Goal: Task Accomplishment & Management: Use online tool/utility

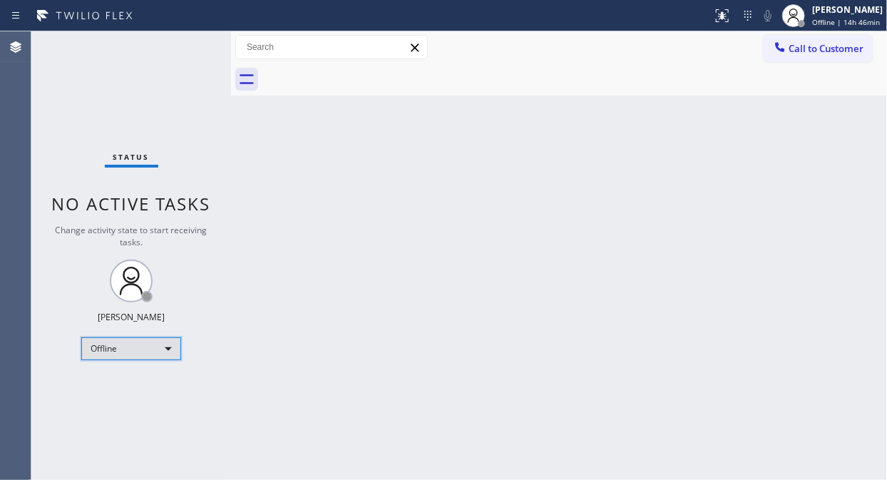
click at [135, 350] on div "Offline" at bounding box center [131, 348] width 100 height 23
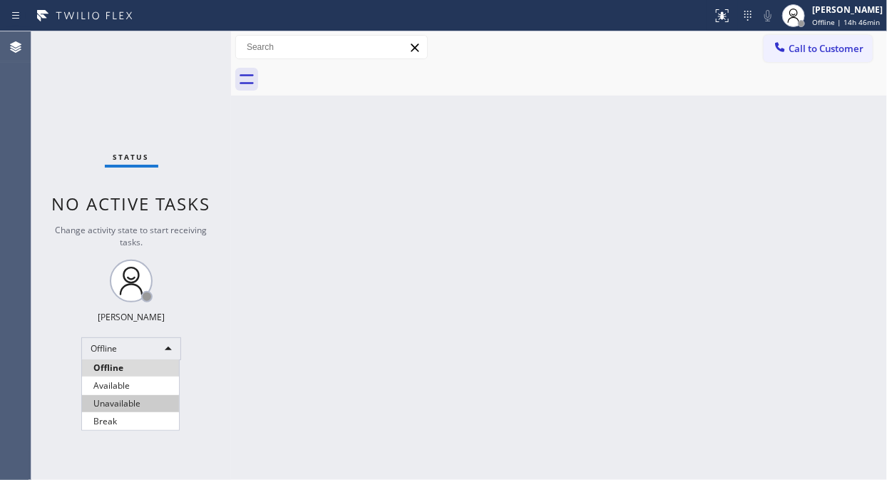
click at [126, 403] on li "Unavailable" at bounding box center [130, 403] width 97 height 17
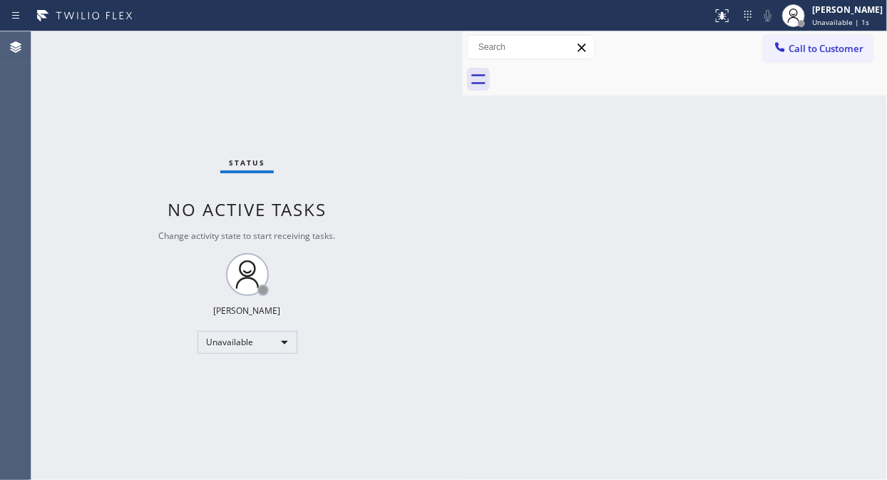
drag, startPoint x: 234, startPoint y: 129, endPoint x: 466, endPoint y: 190, distance: 240.4
click at [463, 190] on div at bounding box center [463, 255] width 0 height 449
drag, startPoint x: 466, startPoint y: 88, endPoint x: 459, endPoint y: 93, distance: 8.7
click at [456, 93] on div at bounding box center [456, 255] width 0 height 449
click at [471, 121] on div "Back to Dashboard Change Sender ID Customers Technicians Select a contact Outbo…" at bounding box center [671, 255] width 431 height 449
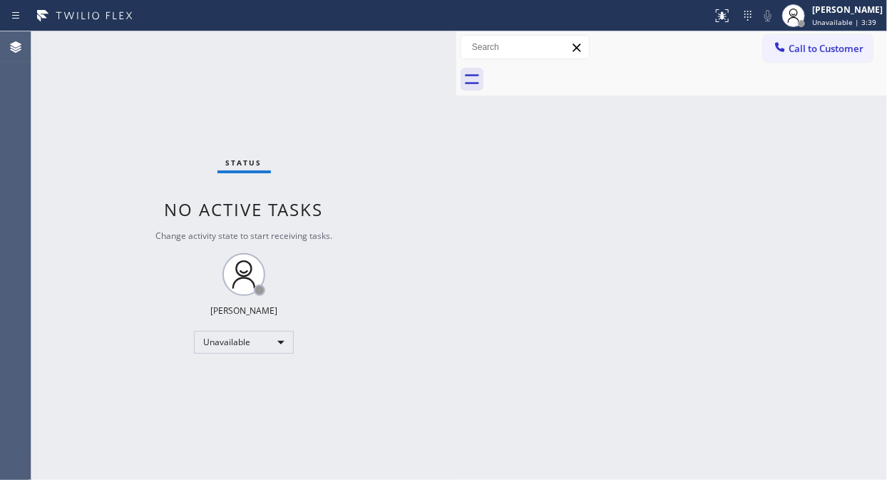
click at [738, 95] on div at bounding box center [687, 79] width 399 height 32
click at [374, 250] on div "Status No active tasks Change activity state to start receiving tasks. [PERSON_…" at bounding box center [243, 255] width 425 height 449
drag, startPoint x: 834, startPoint y: 48, endPoint x: 807, endPoint y: 57, distance: 28.6
click at [832, 47] on span "Call to Customer" at bounding box center [826, 48] width 75 height 13
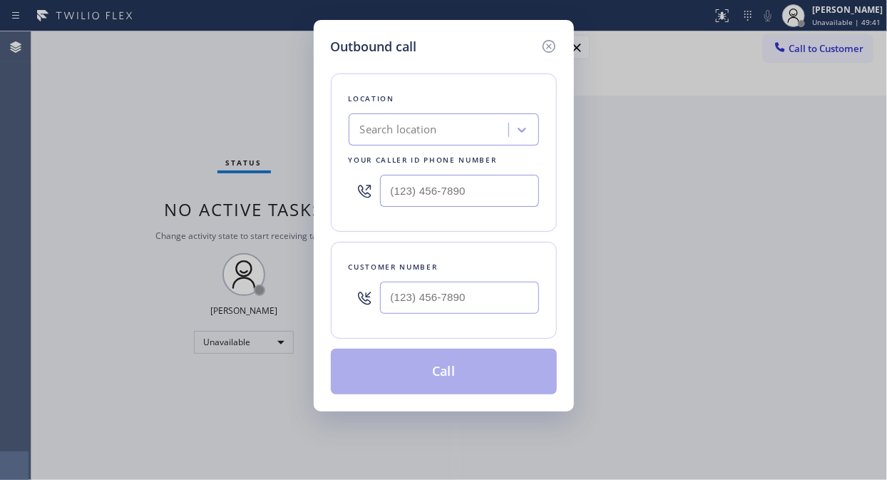
click at [404, 122] on div "Search location" at bounding box center [398, 130] width 77 height 16
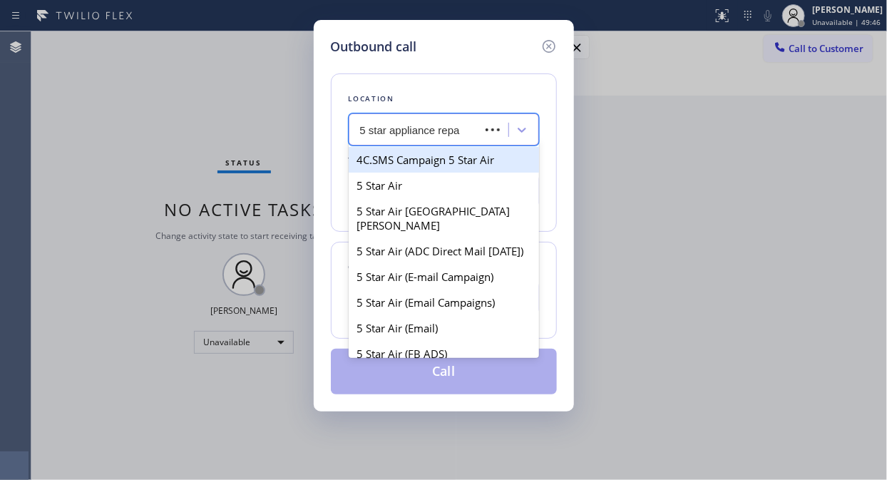
type input "5 star appliance repai"
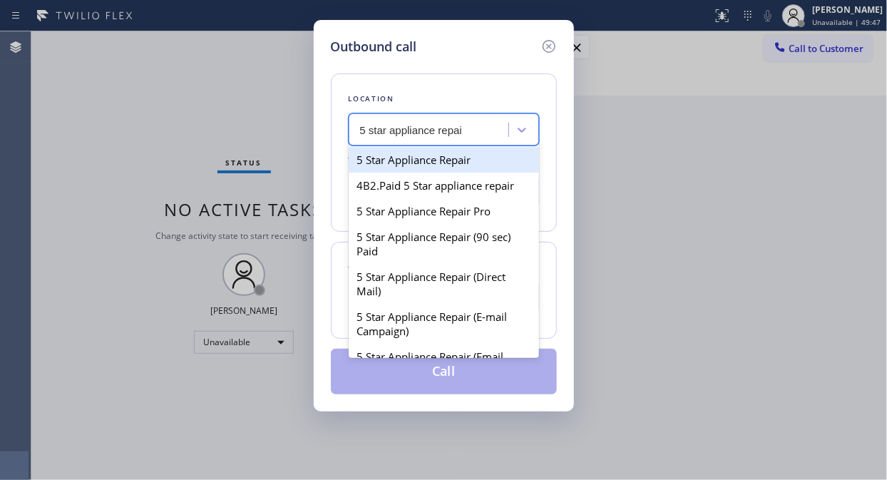
click at [421, 155] on div "5 Star Appliance Repair" at bounding box center [444, 160] width 190 height 26
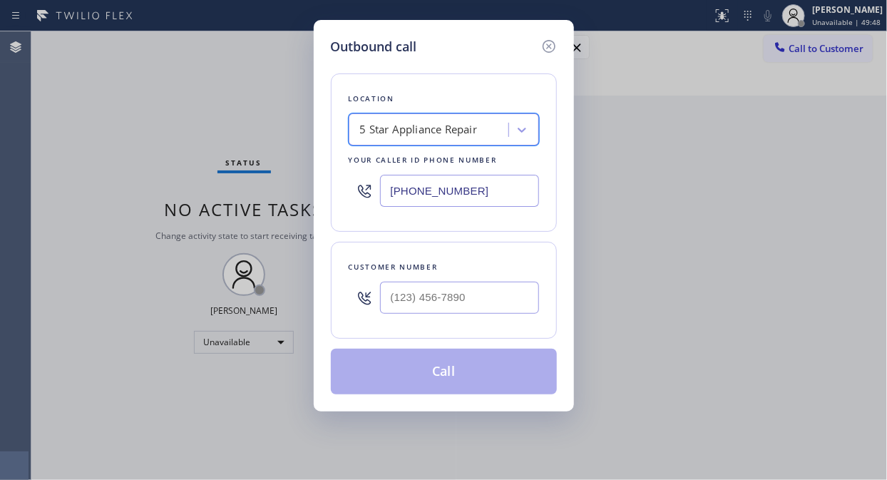
type input "[PHONE_NUMBER]"
click at [393, 304] on input "(___) ___-____" at bounding box center [459, 298] width 159 height 32
paste input "310) 528-9769"
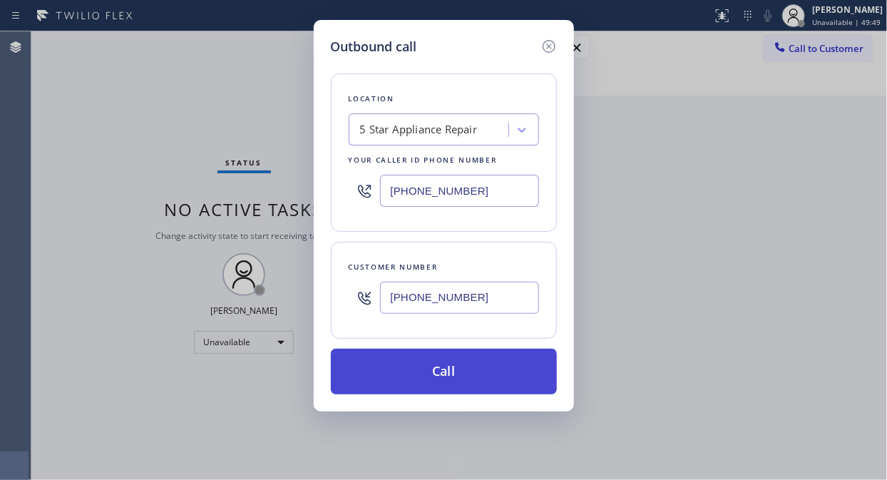
type input "[PHONE_NUMBER]"
click at [469, 365] on button "Call" at bounding box center [444, 372] width 226 height 46
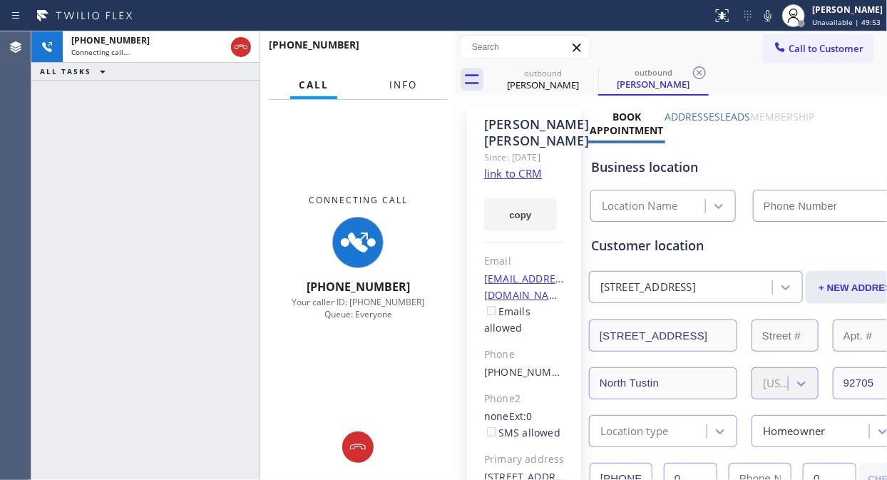
drag, startPoint x: 400, startPoint y: 86, endPoint x: 505, endPoint y: 4, distance: 133.1
click at [400, 86] on span "Info" at bounding box center [403, 84] width 28 height 13
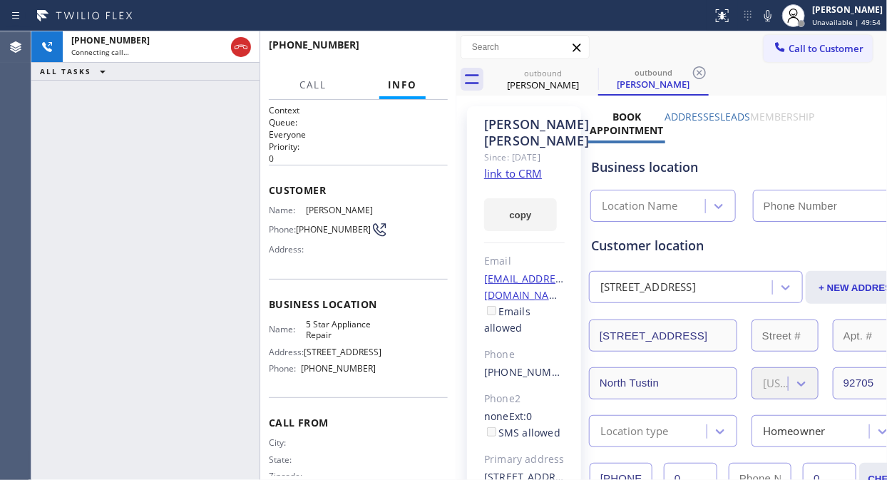
type input "[PHONE_NUMBER]"
click at [177, 150] on div "+13105289769 Live | 00:02 ALL TASKS ALL TASKS ACTIVE TASKS TASKS IN WRAP UP" at bounding box center [145, 255] width 228 height 449
click at [414, 53] on span "HANG UP" at bounding box center [414, 51] width 43 height 10
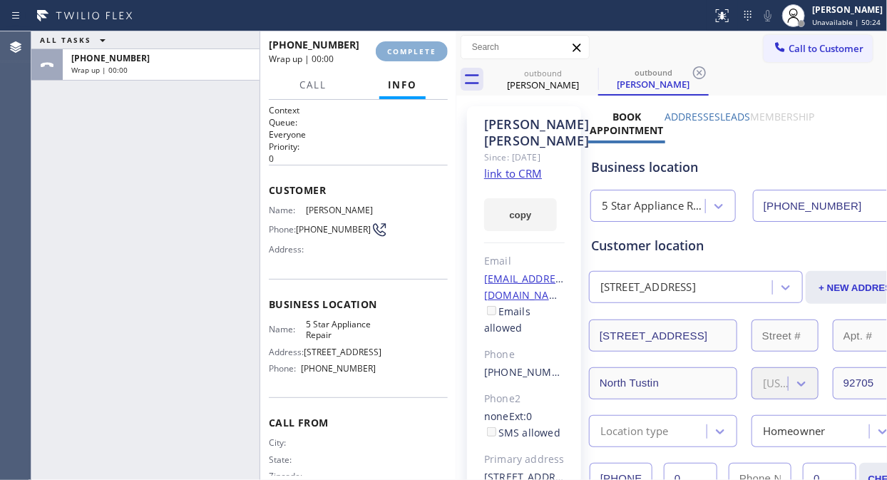
click at [414, 53] on span "COMPLETE" at bounding box center [411, 51] width 49 height 10
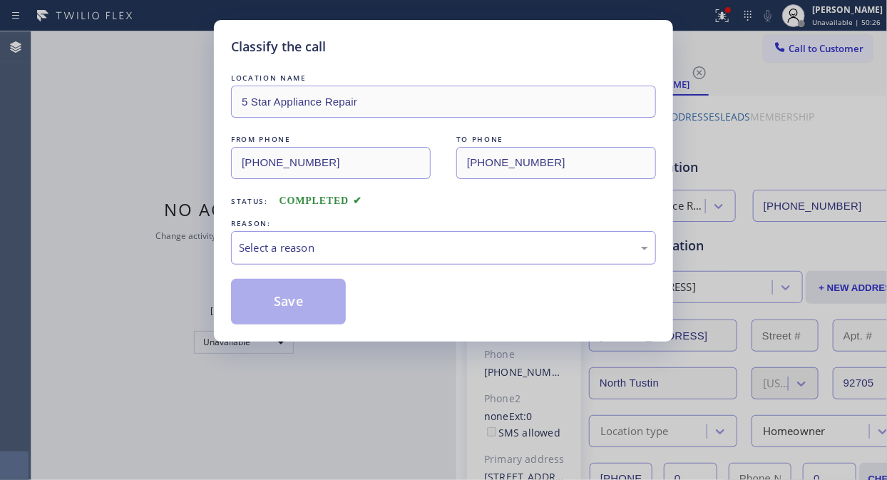
click at [384, 250] on div "Select a reason" at bounding box center [443, 248] width 409 height 16
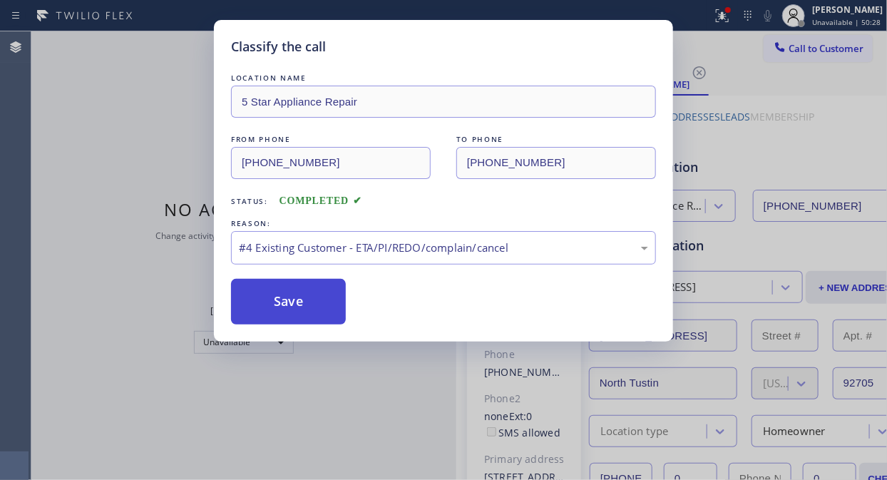
click at [322, 305] on button "Save" at bounding box center [288, 302] width 115 height 46
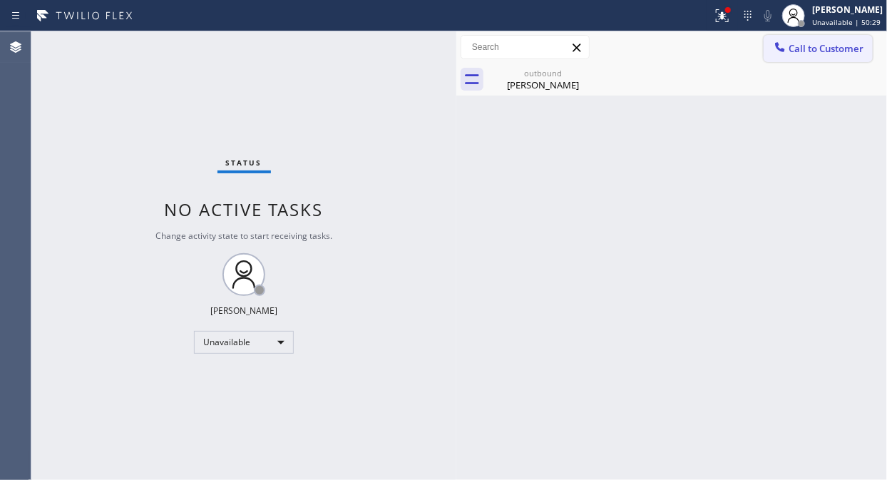
click at [779, 47] on icon at bounding box center [780, 46] width 9 height 9
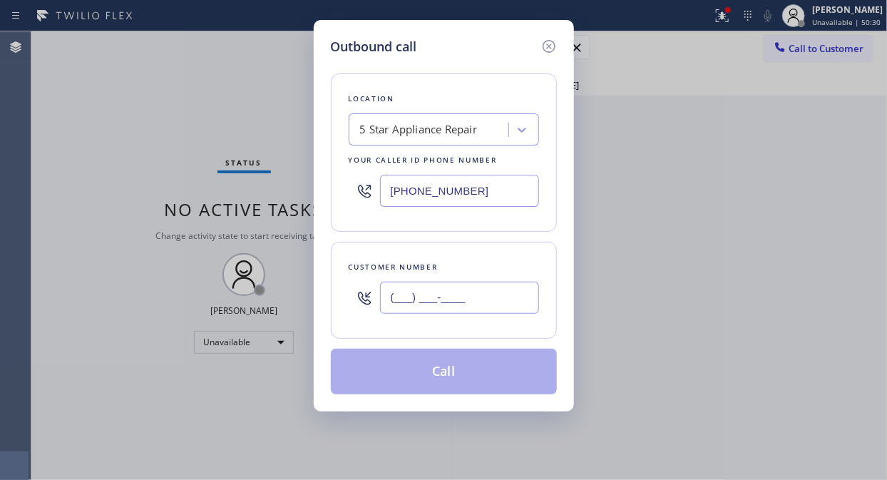
click at [488, 289] on input "(___) ___-____" at bounding box center [459, 298] width 159 height 32
paste input "714) 745-8926"
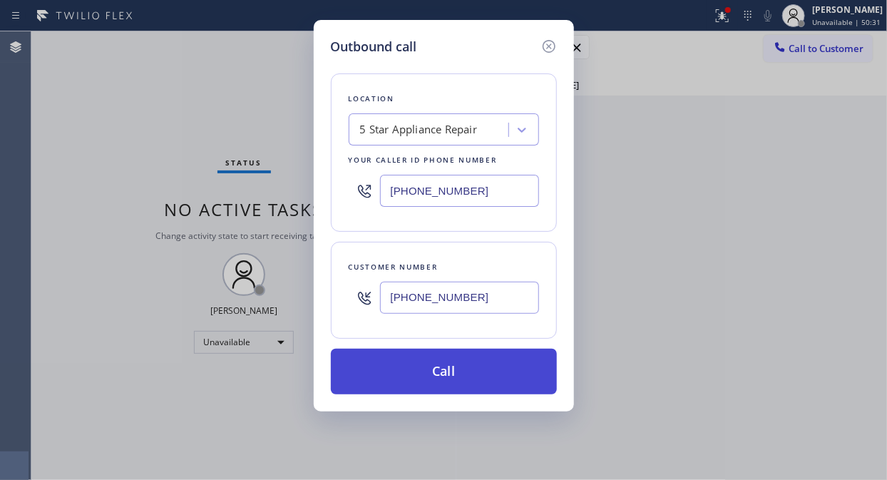
type input "[PHONE_NUMBER]"
click at [473, 362] on button "Call" at bounding box center [444, 372] width 226 height 46
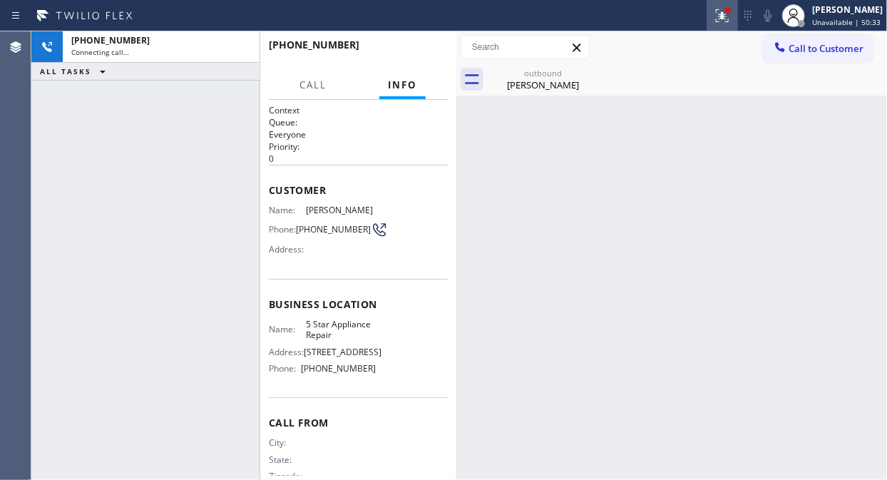
click at [738, 16] on div at bounding box center [722, 15] width 31 height 17
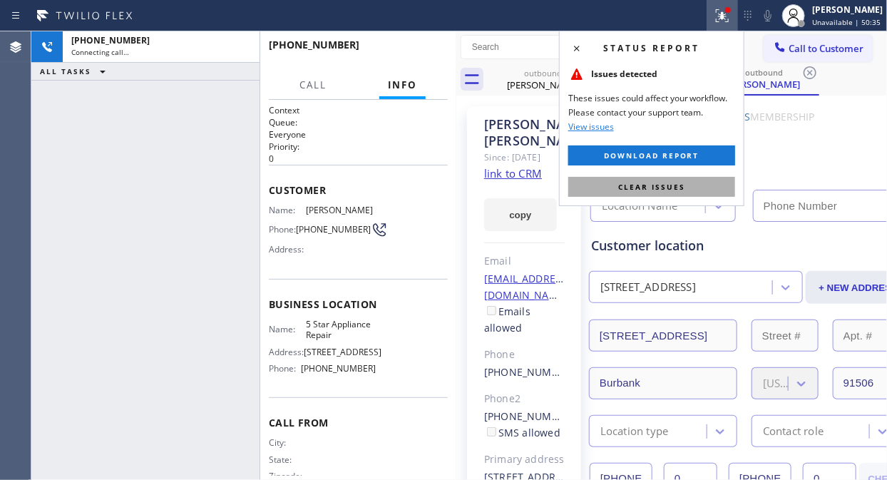
click at [677, 180] on button "Clear issues" at bounding box center [651, 187] width 167 height 20
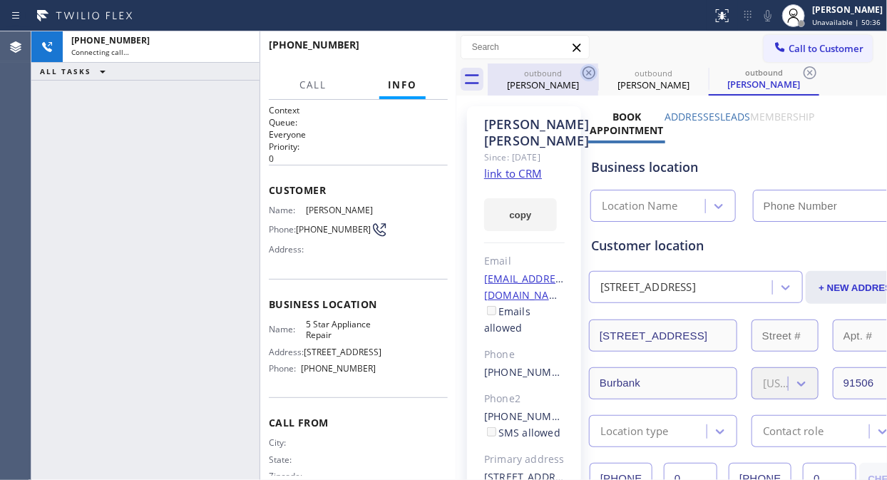
click at [585, 72] on icon at bounding box center [588, 72] width 17 height 17
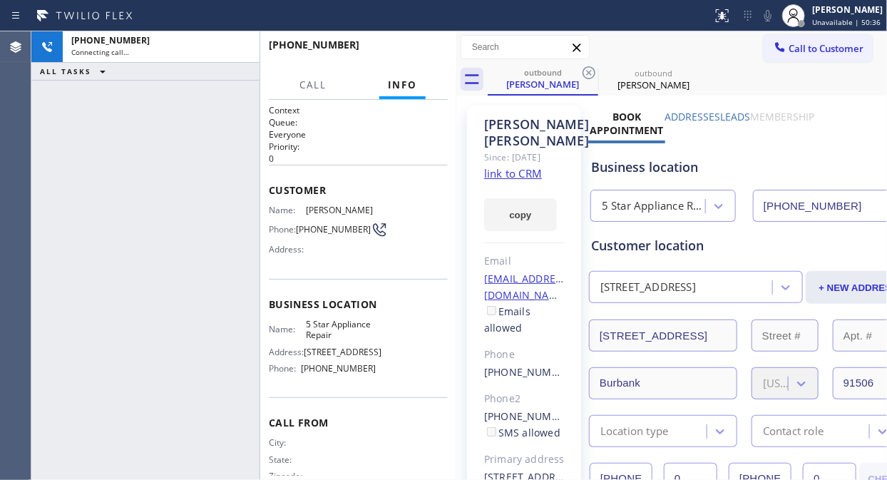
type input "[PHONE_NUMBER]"
click at [585, 72] on icon at bounding box center [588, 72] width 17 height 17
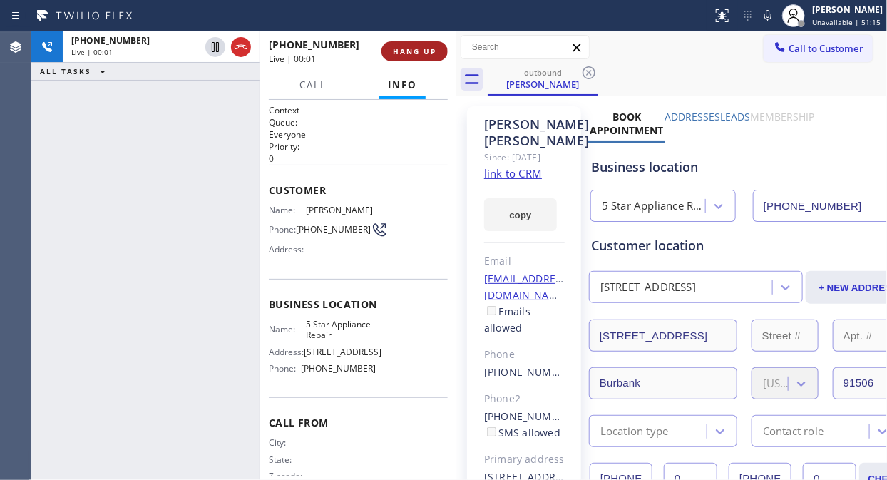
click at [421, 57] on button "HANG UP" at bounding box center [415, 51] width 66 height 20
click at [419, 57] on button "HANG UP" at bounding box center [415, 51] width 66 height 20
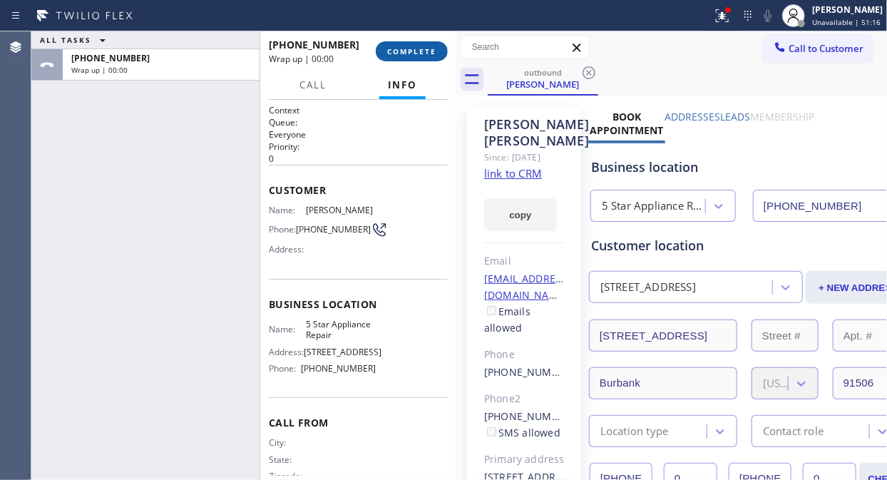
click at [419, 57] on button "COMPLETE" at bounding box center [412, 51] width 72 height 20
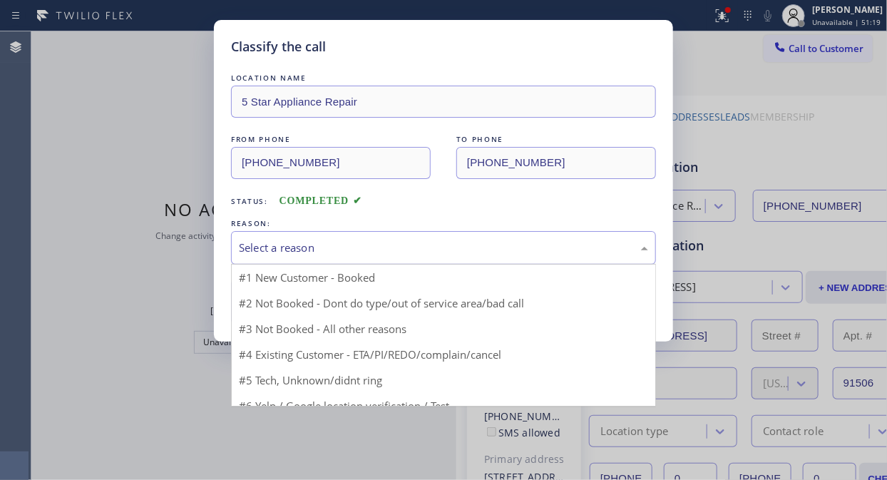
click at [396, 252] on div "Select a reason" at bounding box center [443, 248] width 409 height 16
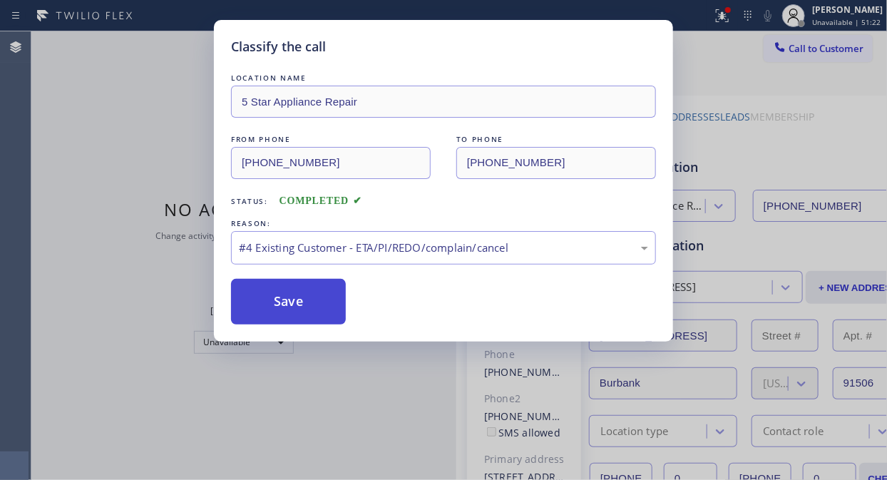
click at [289, 295] on button "Save" at bounding box center [288, 302] width 115 height 46
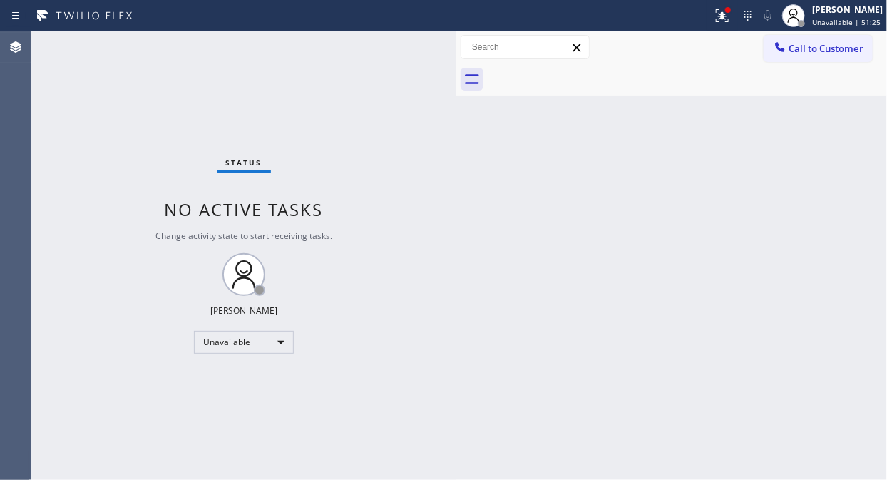
click at [144, 100] on div "Status No active tasks Change activity state to start receiving tasks. [PERSON_…" at bounding box center [243, 255] width 425 height 449
click at [827, 51] on span "Call to Customer" at bounding box center [826, 48] width 75 height 13
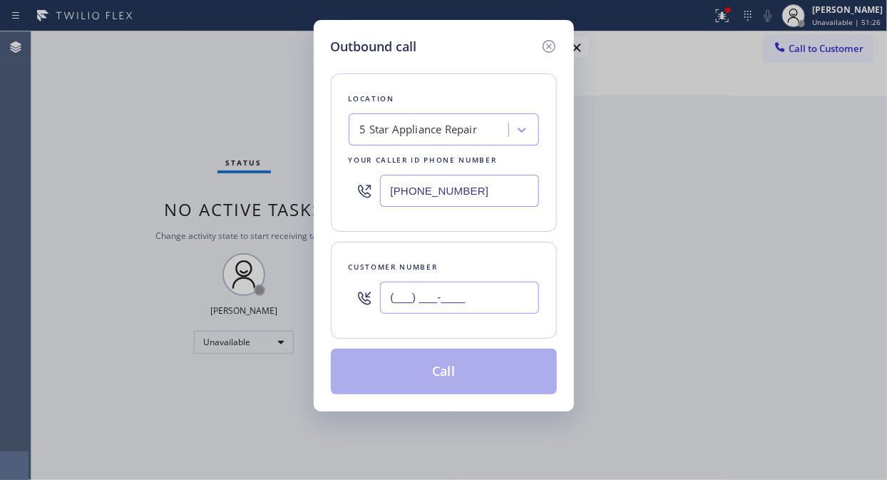
click at [396, 301] on input "(___) ___-____" at bounding box center [459, 298] width 159 height 32
paste input "650) 322-5902"
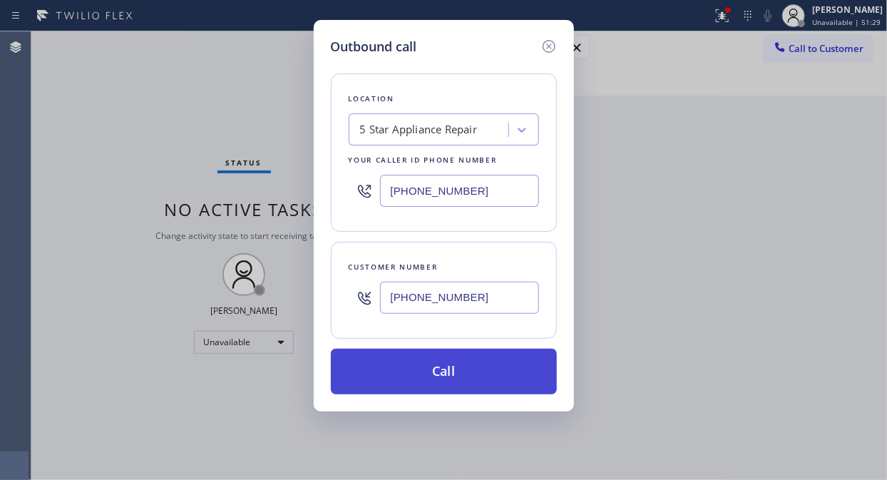
type input "[PHONE_NUMBER]"
click at [478, 374] on button "Call" at bounding box center [444, 372] width 226 height 46
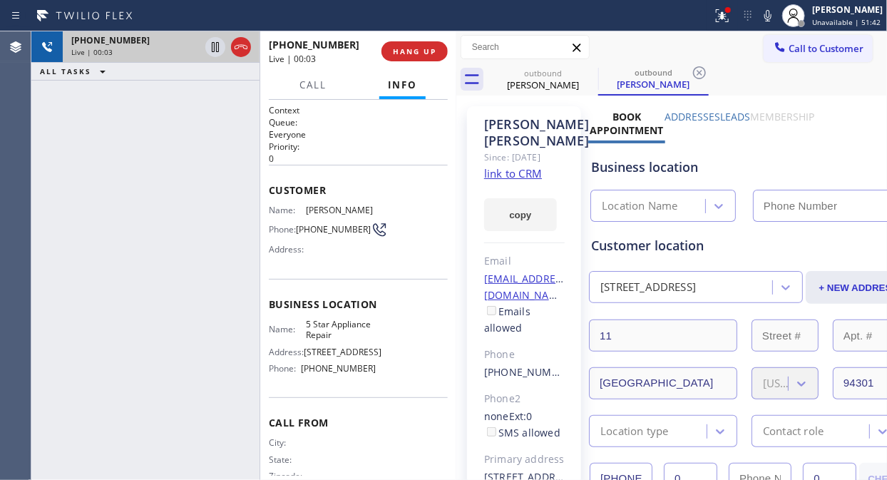
drag, startPoint x: 238, startPoint y: 50, endPoint x: 245, endPoint y: 48, distance: 7.4
click at [238, 50] on icon at bounding box center [240, 47] width 17 height 17
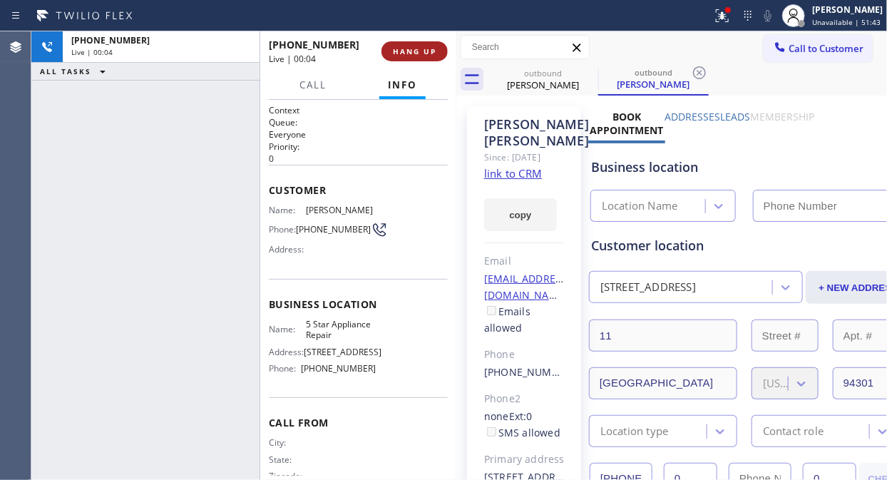
click at [400, 45] on button "HANG UP" at bounding box center [415, 51] width 66 height 20
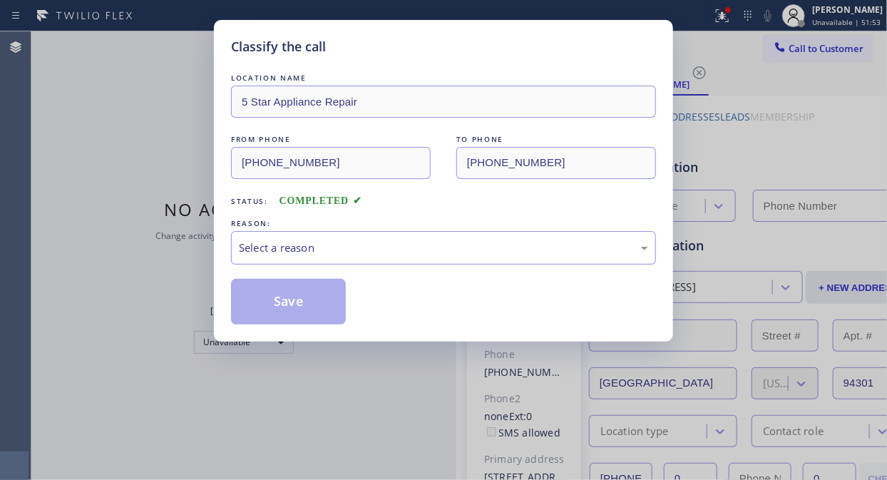
click at [417, 244] on div "Select a reason" at bounding box center [443, 248] width 409 height 16
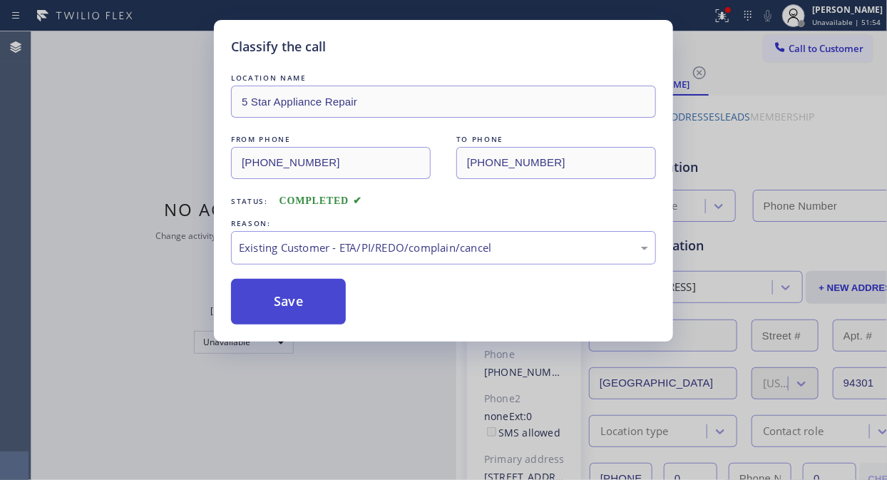
type input "[PHONE_NUMBER]"
click at [304, 297] on button "Save" at bounding box center [288, 302] width 115 height 46
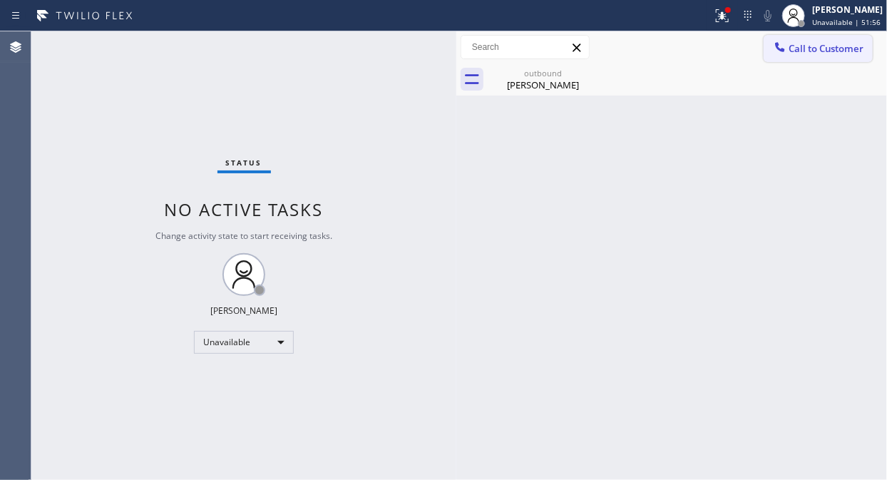
click at [801, 47] on span "Call to Customer" at bounding box center [826, 48] width 75 height 13
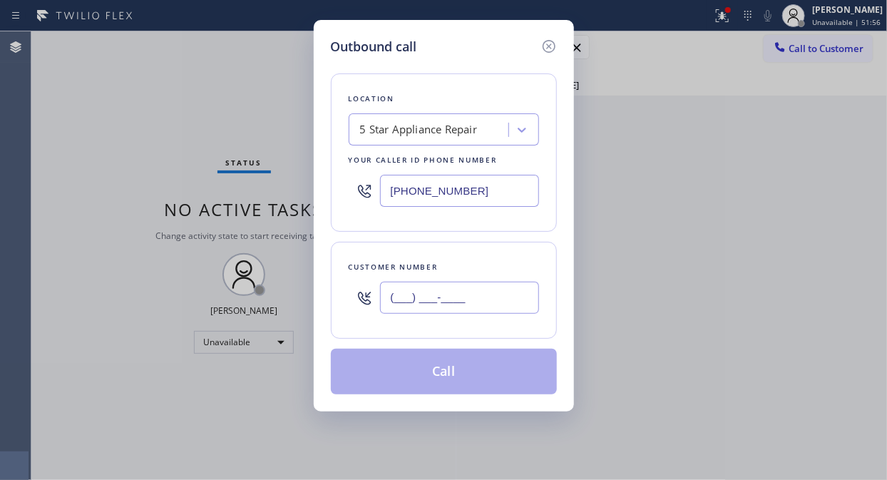
click at [471, 302] on input "(___) ___-____" at bounding box center [459, 298] width 159 height 32
paste input "909) 229-1616"
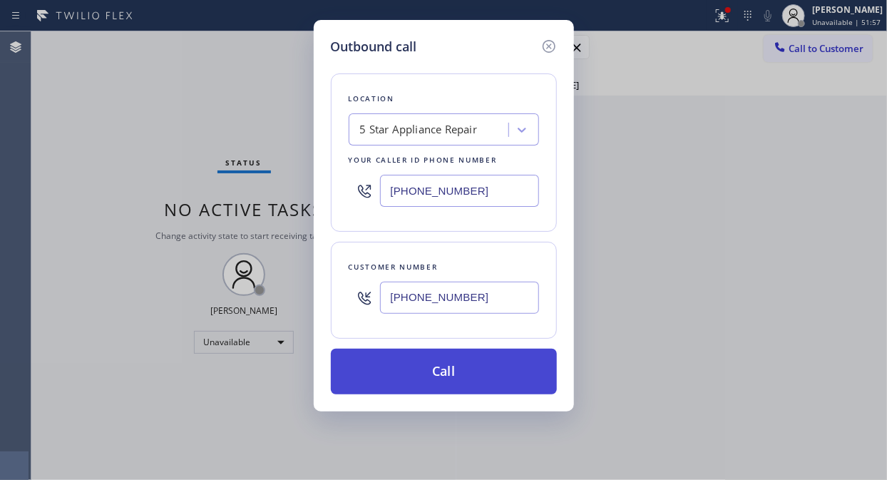
type input "[PHONE_NUMBER]"
click at [471, 377] on button "Call" at bounding box center [444, 372] width 226 height 46
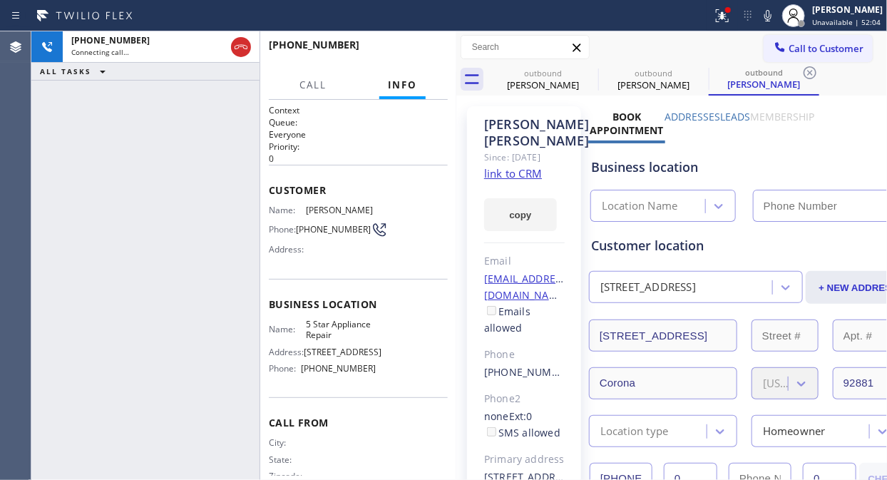
type input "[PHONE_NUMBER]"
drag, startPoint x: 246, startPoint y: 40, endPoint x: 411, endPoint y: 1, distance: 170.0
click at [246, 40] on icon at bounding box center [240, 47] width 17 height 17
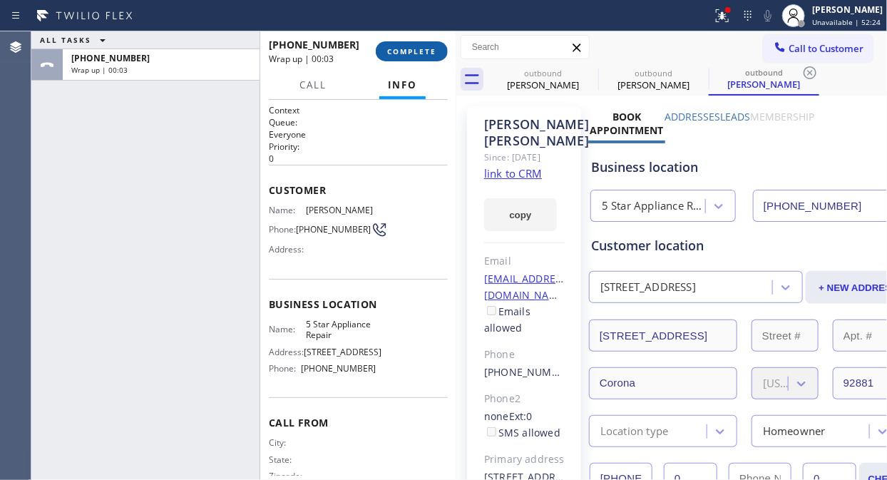
click at [403, 48] on span "COMPLETE" at bounding box center [411, 51] width 49 height 10
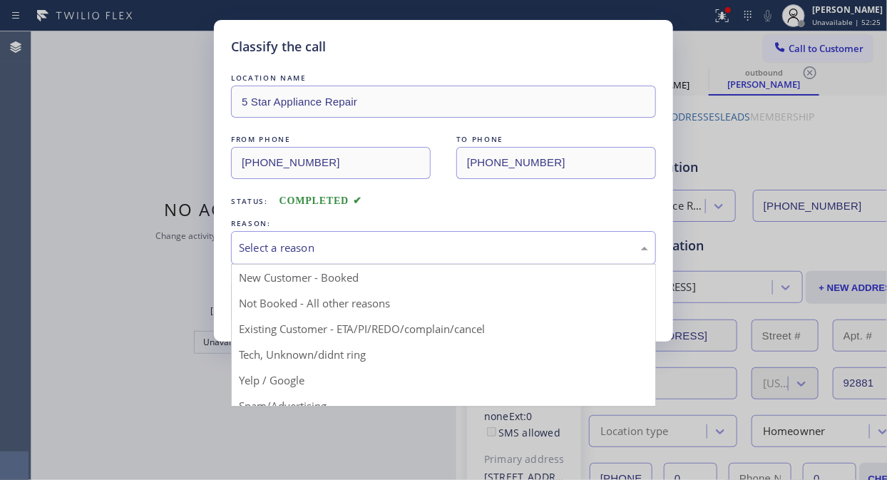
click at [452, 245] on div "Select a reason" at bounding box center [443, 248] width 409 height 16
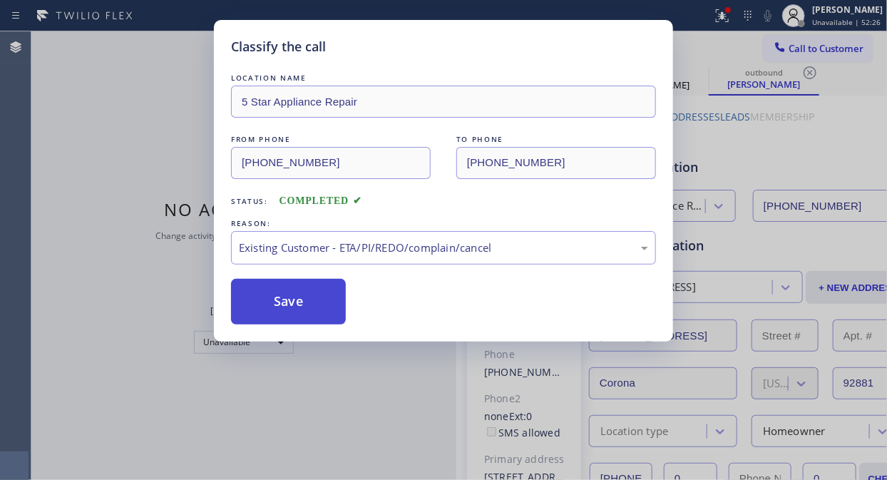
click at [339, 303] on button "Save" at bounding box center [288, 302] width 115 height 46
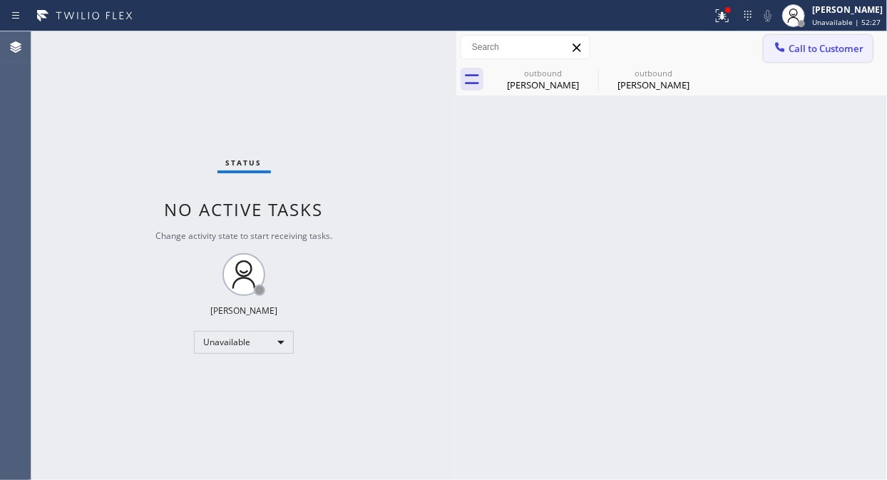
click at [804, 48] on span "Call to Customer" at bounding box center [826, 48] width 75 height 13
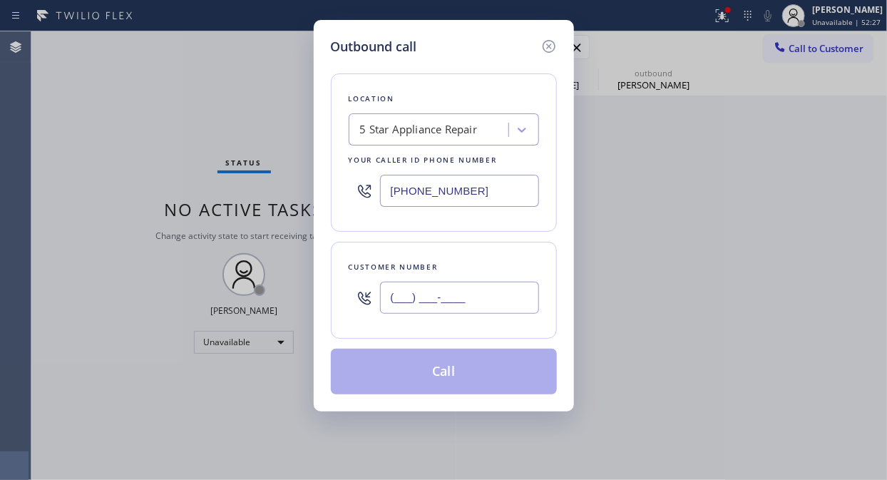
click at [483, 297] on input "(___) ___-____" at bounding box center [459, 298] width 159 height 32
paste input "818) 585-7658"
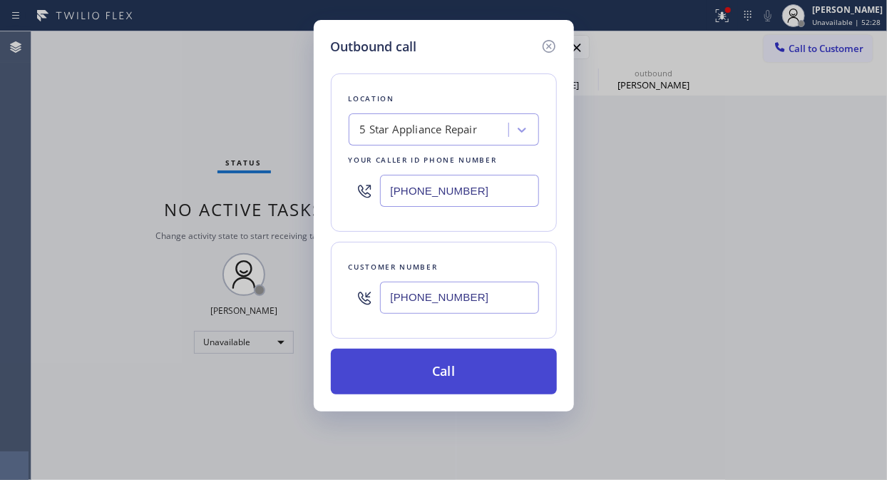
type input "[PHONE_NUMBER]"
click at [499, 374] on button "Call" at bounding box center [444, 372] width 226 height 46
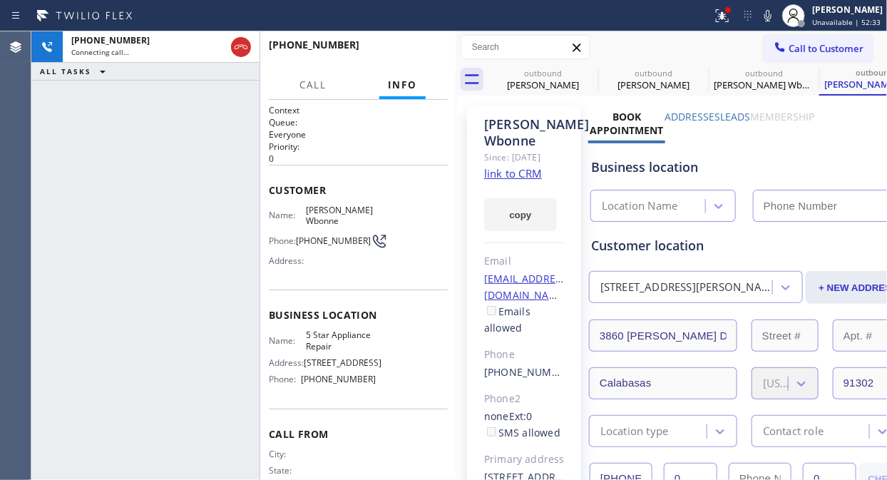
type input "[PHONE_NUMBER]"
click at [585, 70] on icon at bounding box center [588, 72] width 17 height 17
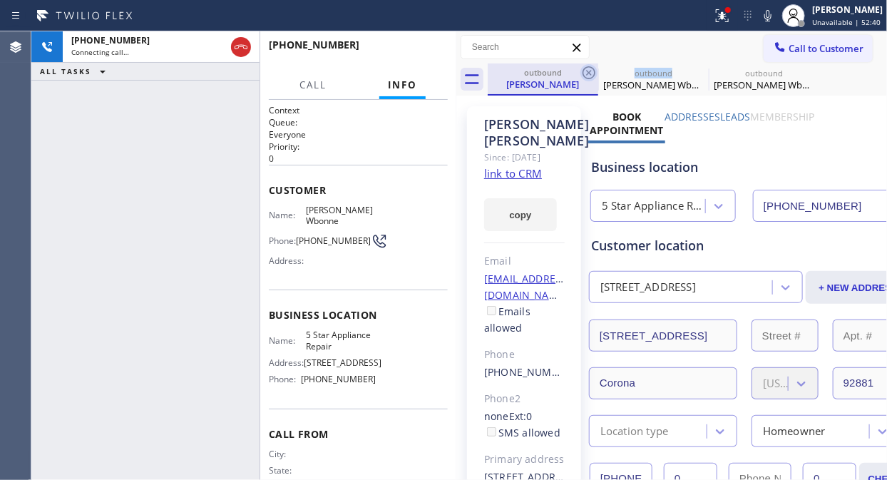
click at [586, 71] on icon at bounding box center [588, 72] width 17 height 17
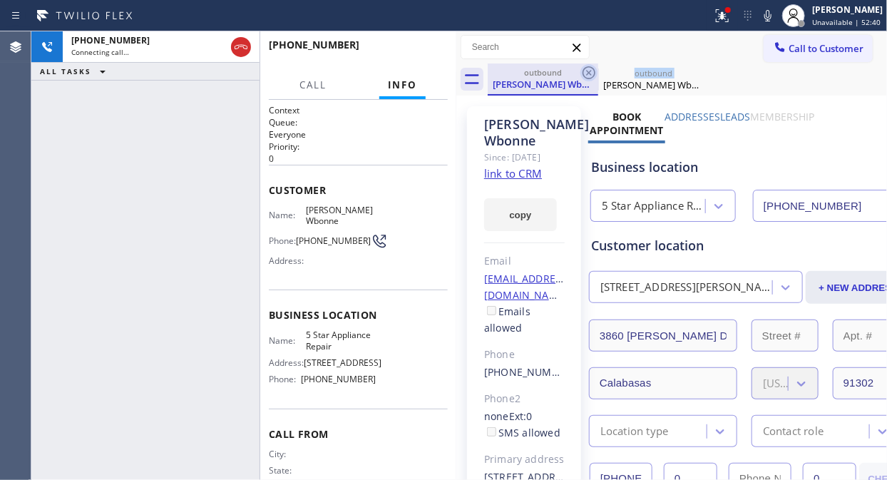
click at [586, 72] on icon at bounding box center [588, 72] width 17 height 17
click at [234, 145] on div "+18185857658 Connecting call… ALL TASKS ALL TASKS ACTIVE TASKS TASKS IN WRAP UP" at bounding box center [145, 255] width 228 height 449
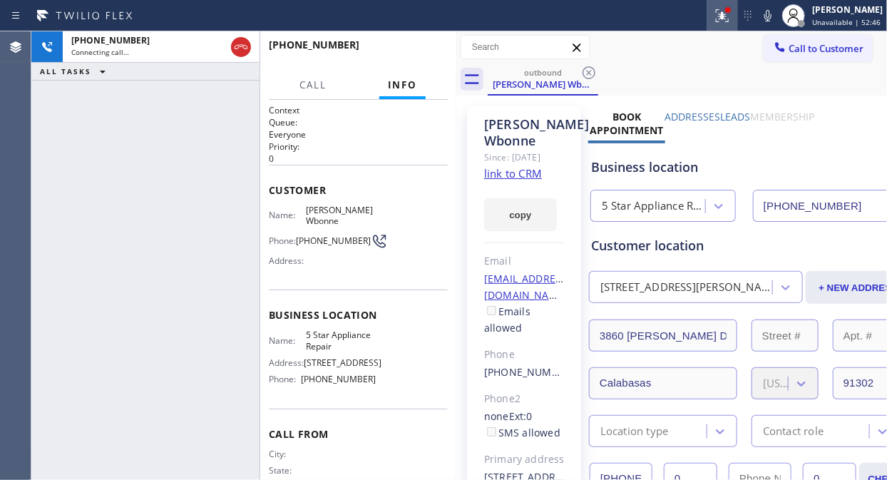
click at [721, 17] on icon at bounding box center [722, 15] width 17 height 17
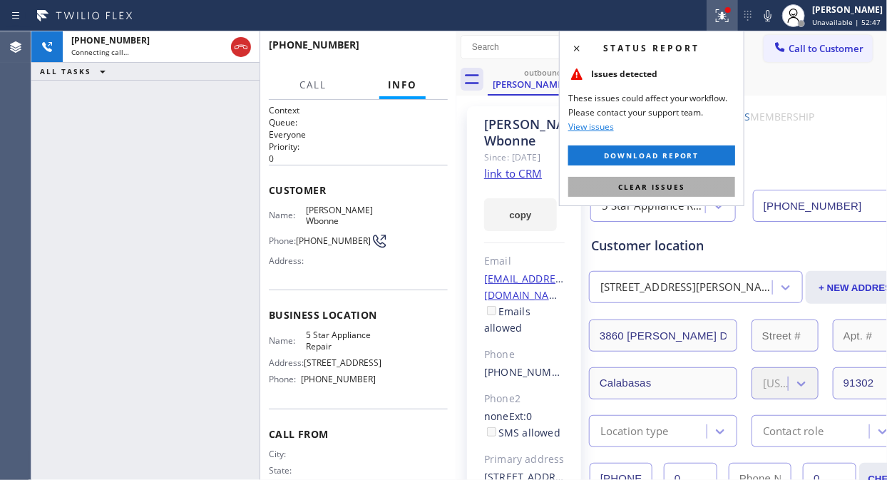
click at [671, 182] on span "Clear issues" at bounding box center [651, 187] width 67 height 10
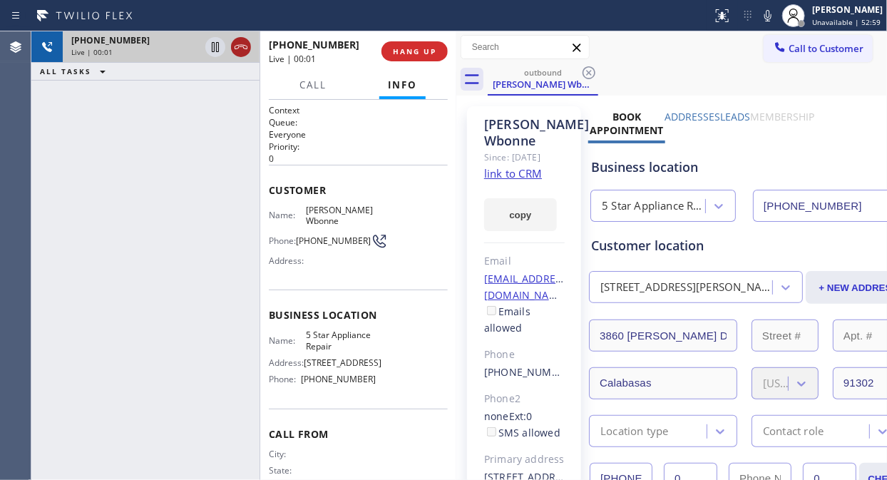
click at [240, 50] on icon at bounding box center [240, 47] width 17 height 17
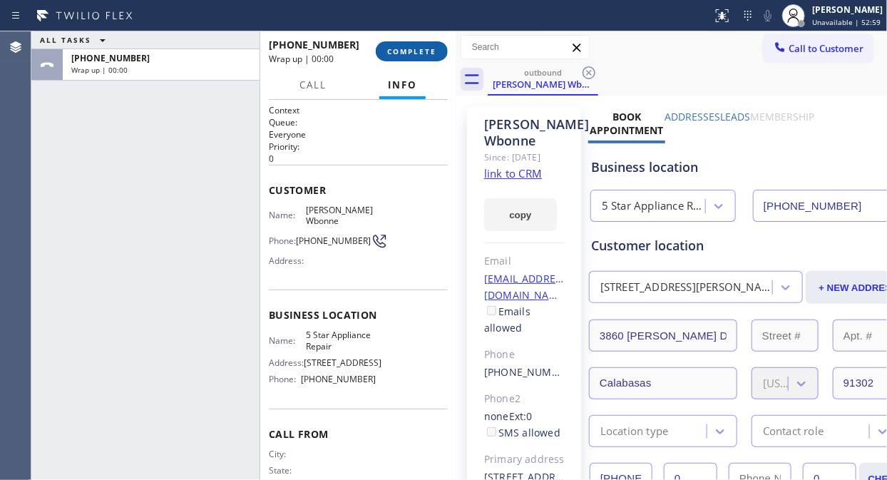
click at [404, 46] on span "COMPLETE" at bounding box center [411, 51] width 49 height 10
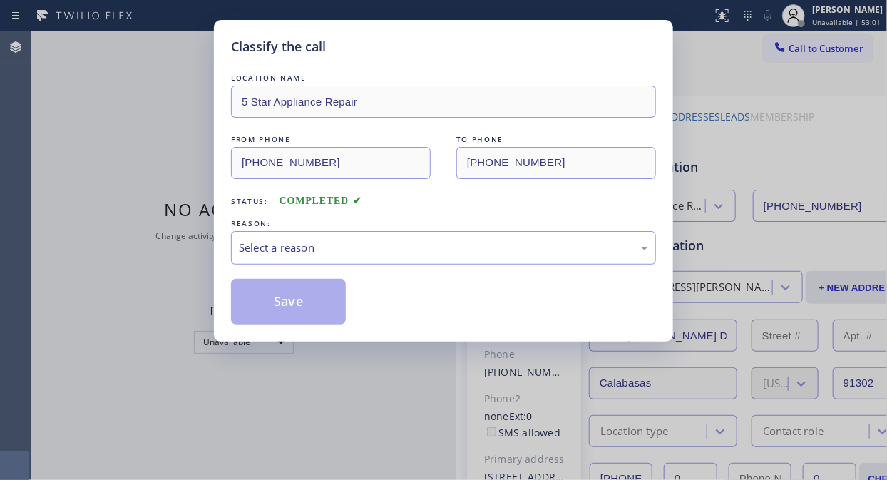
click at [433, 245] on div "Select a reason" at bounding box center [443, 248] width 409 height 16
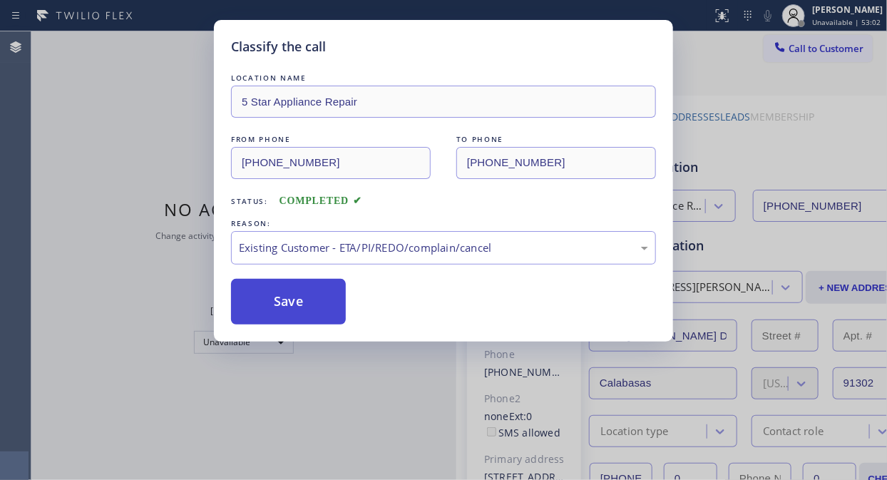
drag, startPoint x: 406, startPoint y: 332, endPoint x: 322, endPoint y: 297, distance: 91.8
drag, startPoint x: 312, startPoint y: 297, endPoint x: 338, endPoint y: 302, distance: 27.0
click at [312, 297] on button "Save" at bounding box center [288, 302] width 115 height 46
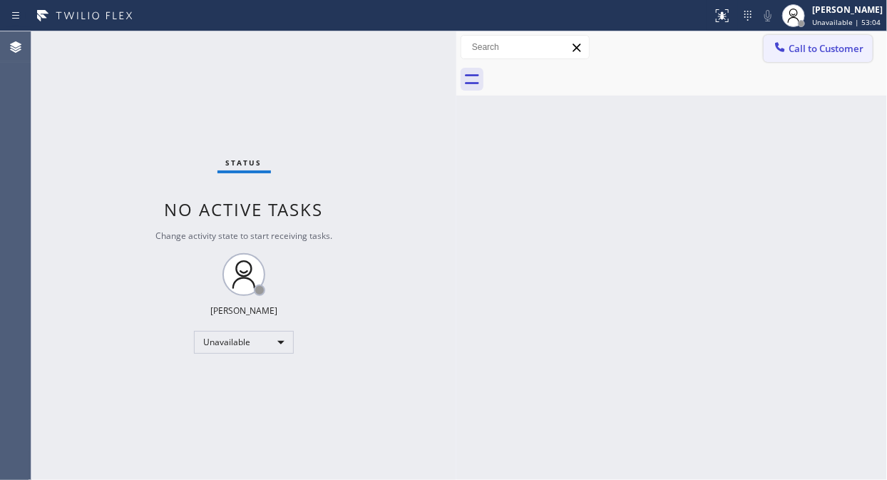
click at [811, 45] on span "Call to Customer" at bounding box center [826, 48] width 75 height 13
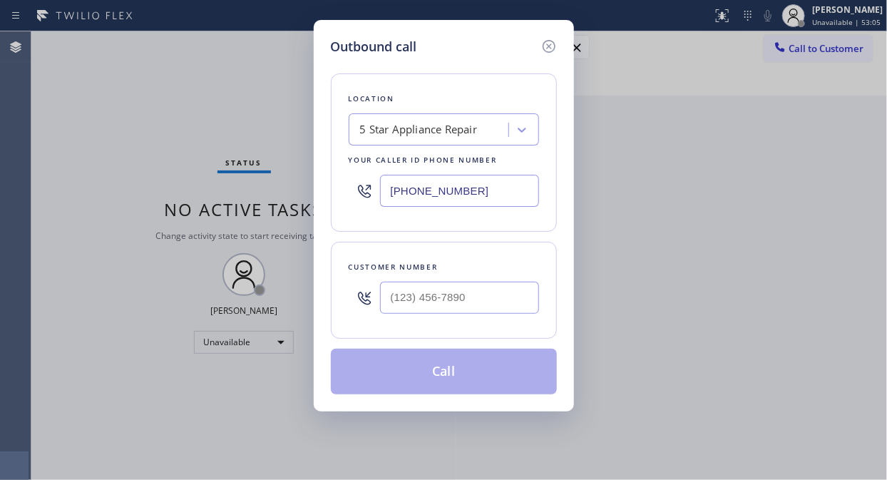
click at [431, 319] on div at bounding box center [459, 298] width 159 height 46
click at [435, 305] on input "(___) ___-____" at bounding box center [459, 298] width 159 height 32
paste input "310) 975-4884"
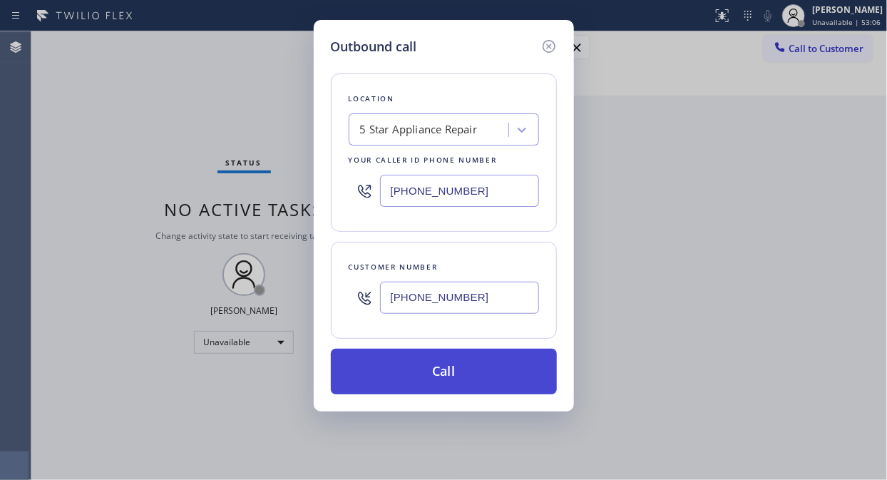
type input "[PHONE_NUMBER]"
click at [468, 359] on button "Call" at bounding box center [444, 372] width 226 height 46
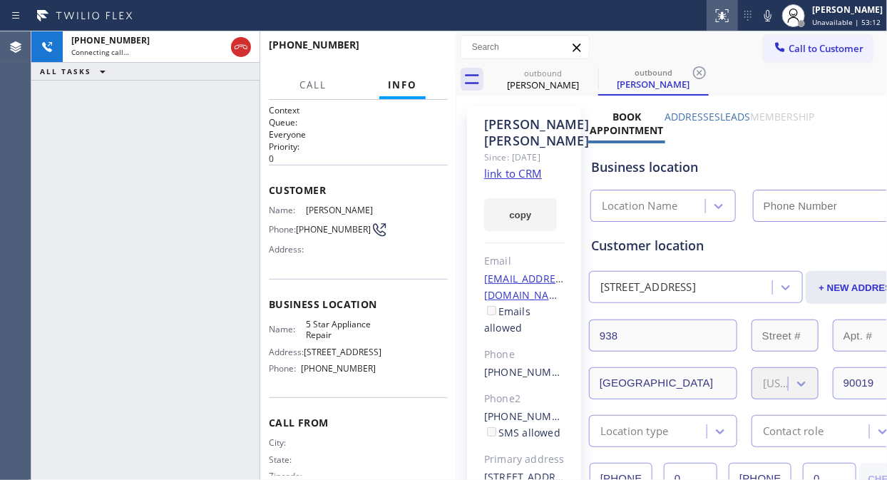
type input "[PHONE_NUMBER]"
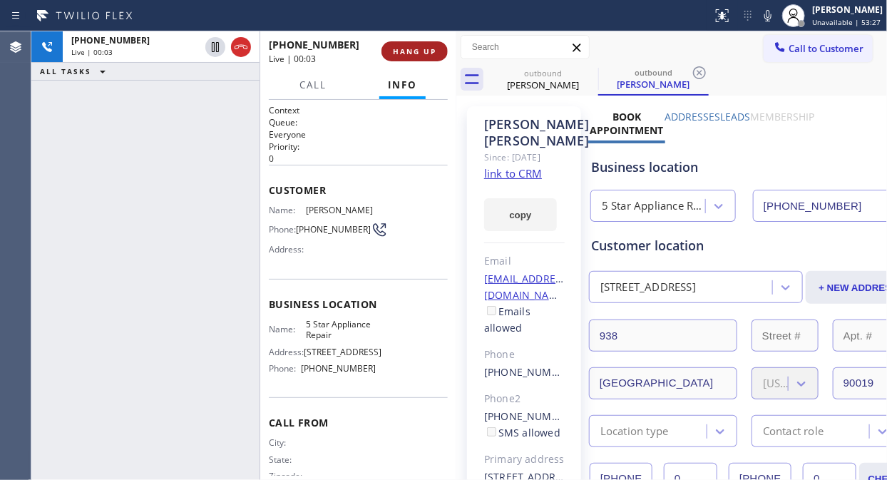
click at [401, 46] on span "HANG UP" at bounding box center [414, 51] width 43 height 10
click at [402, 46] on span "COMPLETE" at bounding box center [411, 51] width 49 height 10
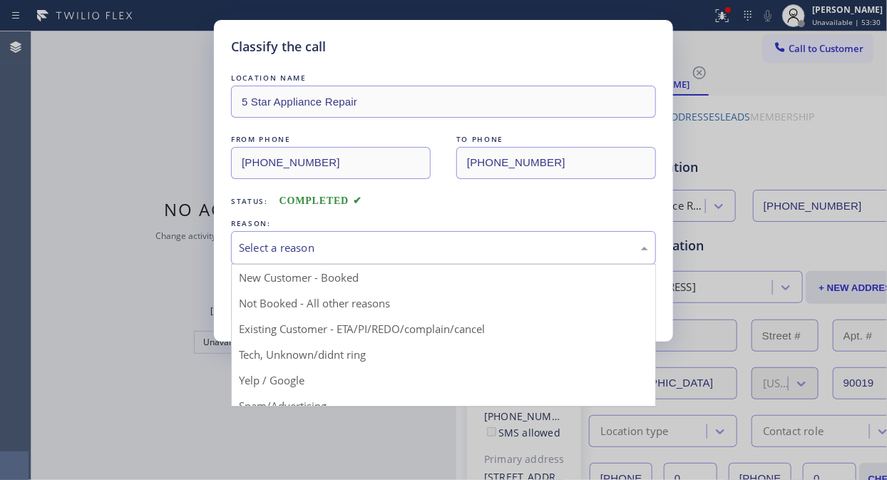
drag, startPoint x: 426, startPoint y: 252, endPoint x: 437, endPoint y: 322, distance: 70.7
click at [428, 252] on div "Select a reason" at bounding box center [443, 248] width 409 height 16
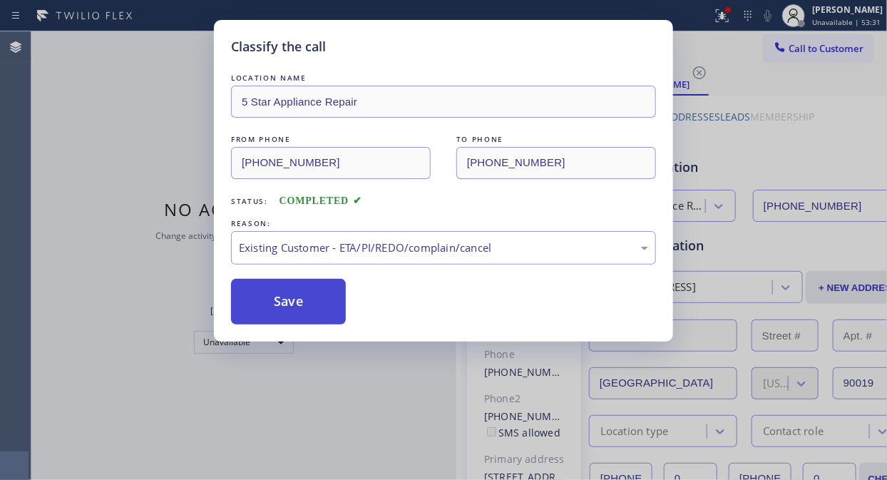
click at [325, 307] on button "Save" at bounding box center [288, 302] width 115 height 46
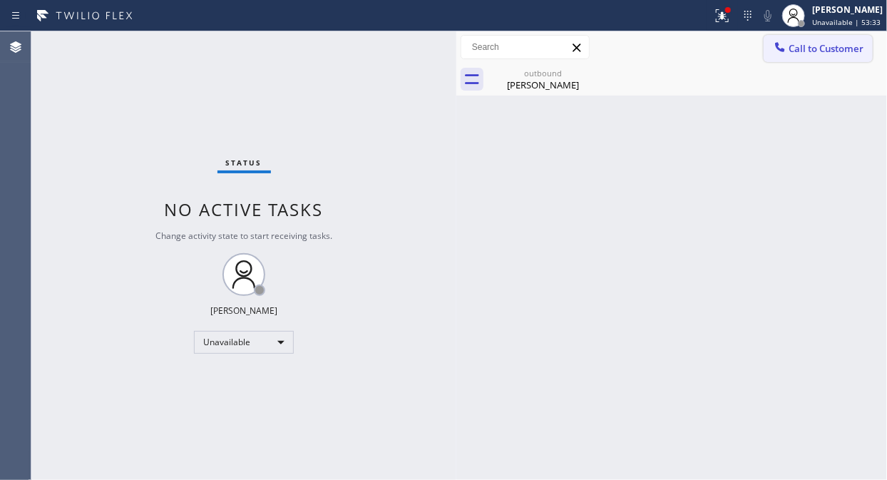
click at [781, 50] on icon at bounding box center [780, 46] width 9 height 9
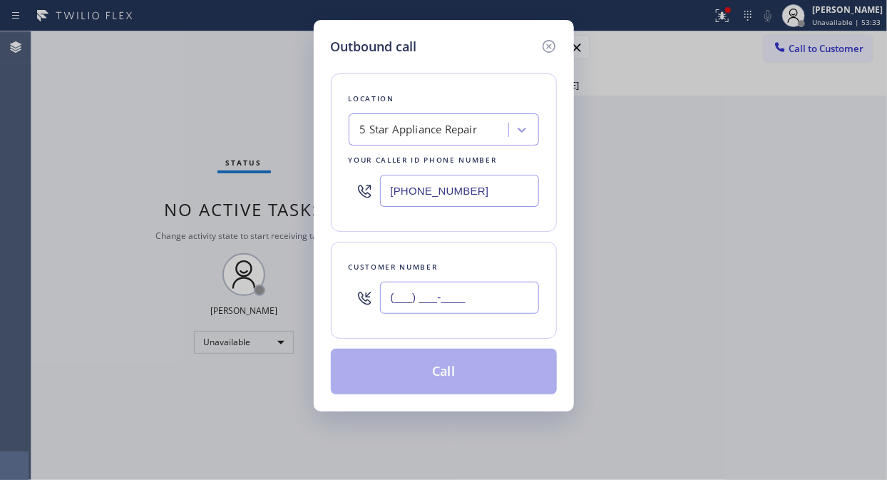
click at [476, 301] on input "(___) ___-____" at bounding box center [459, 298] width 159 height 32
paste input "562) 698-9600"
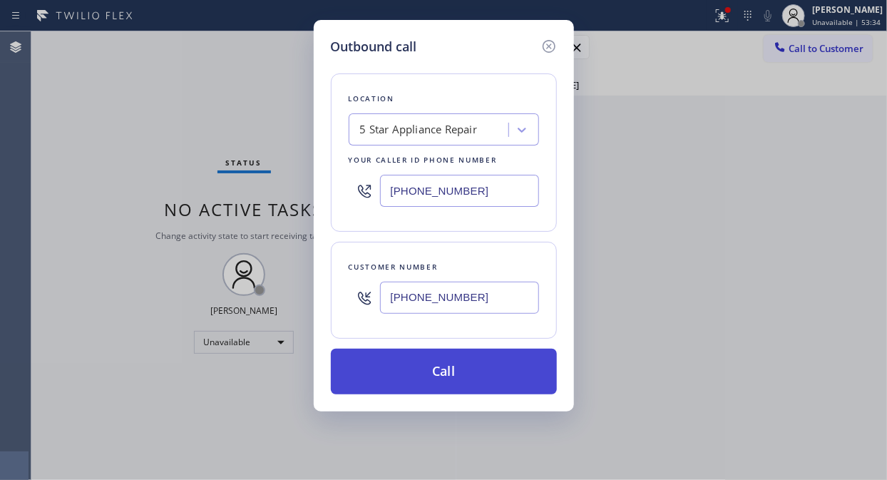
type input "(562) 698-9600"
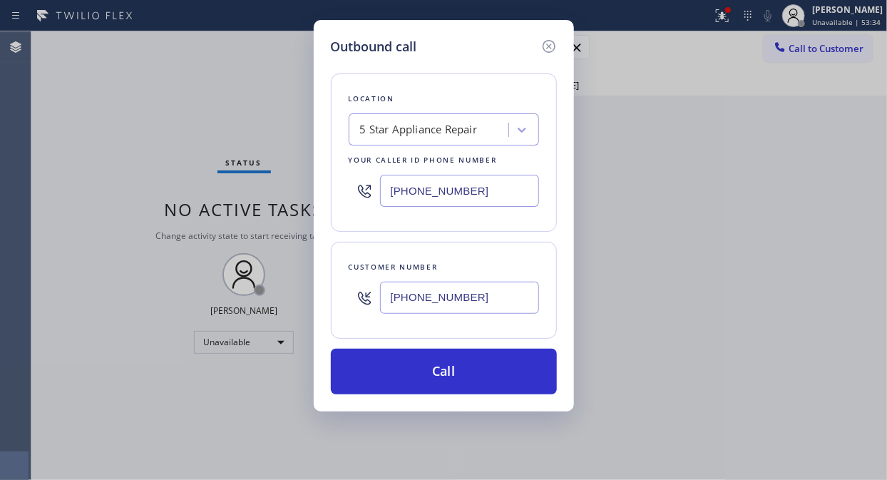
drag, startPoint x: 493, startPoint y: 365, endPoint x: 560, endPoint y: 282, distance: 106.5
click at [493, 367] on button "Call" at bounding box center [444, 372] width 226 height 46
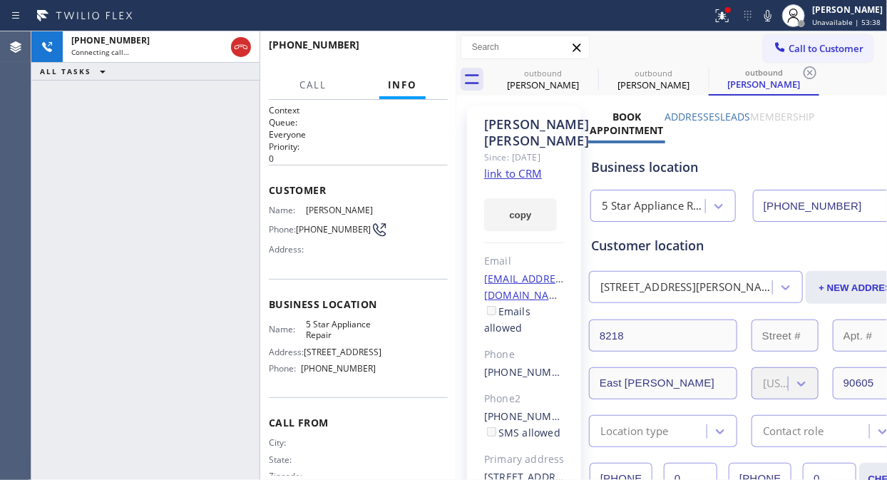
type input "[PHONE_NUMBER]"
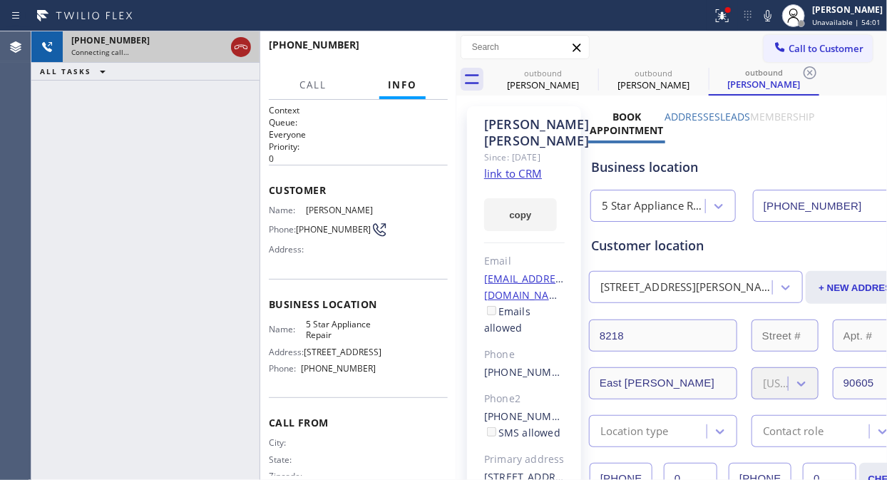
click at [239, 46] on icon at bounding box center [241, 47] width 13 height 4
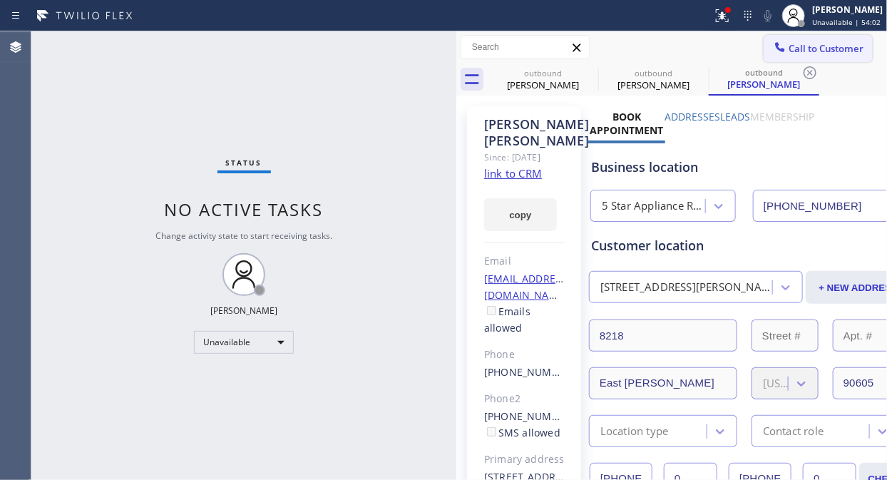
click at [802, 46] on span "Call to Customer" at bounding box center [826, 48] width 75 height 13
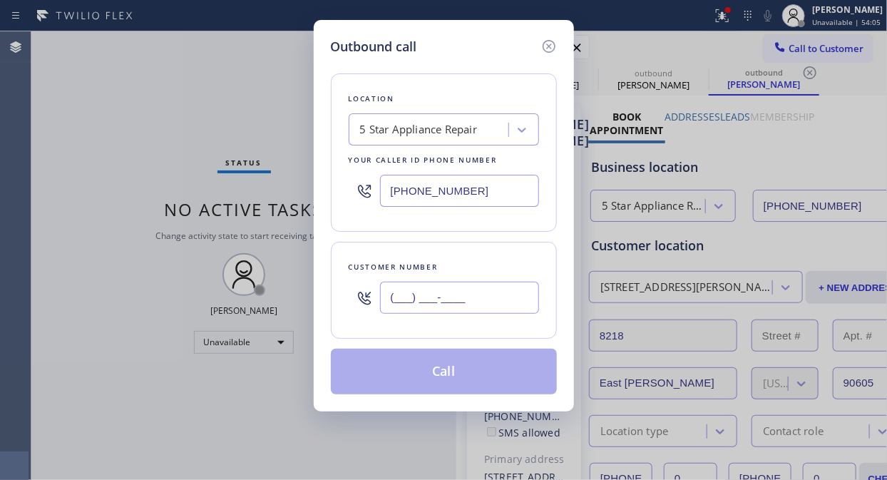
click at [389, 297] on input "(___) ___-____" at bounding box center [459, 298] width 159 height 32
paste input "310) 310-2815"
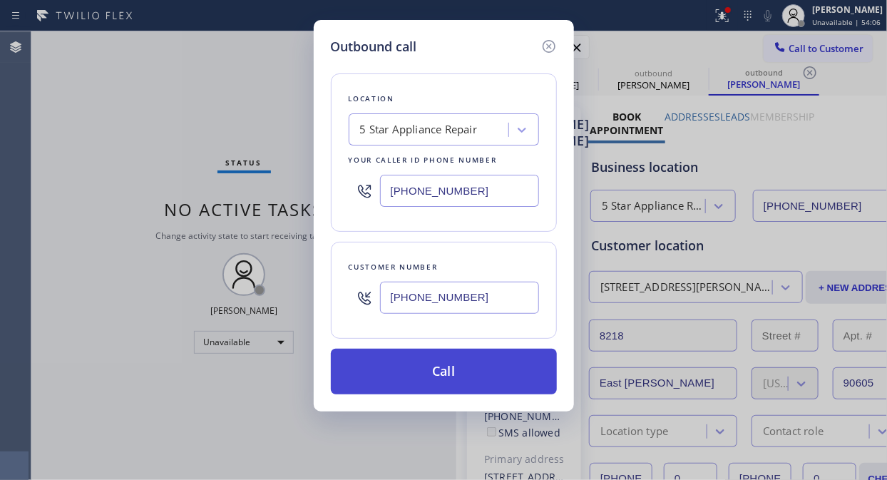
type input "(310) 310-2815"
click at [441, 378] on button "Call" at bounding box center [444, 372] width 226 height 46
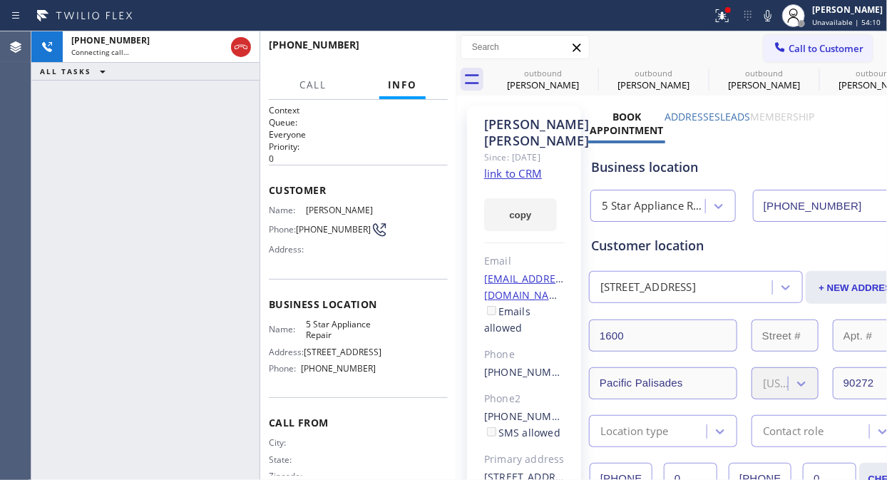
type input "[PHONE_NUMBER]"
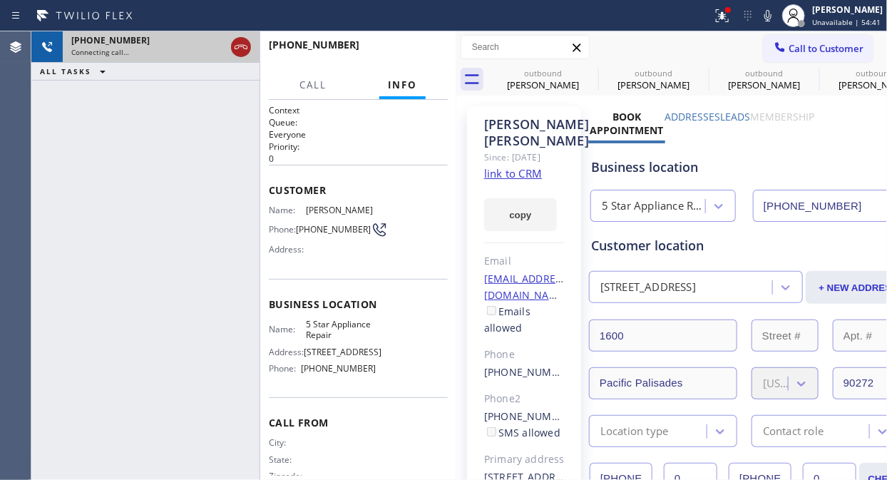
click at [239, 54] on icon at bounding box center [240, 47] width 17 height 17
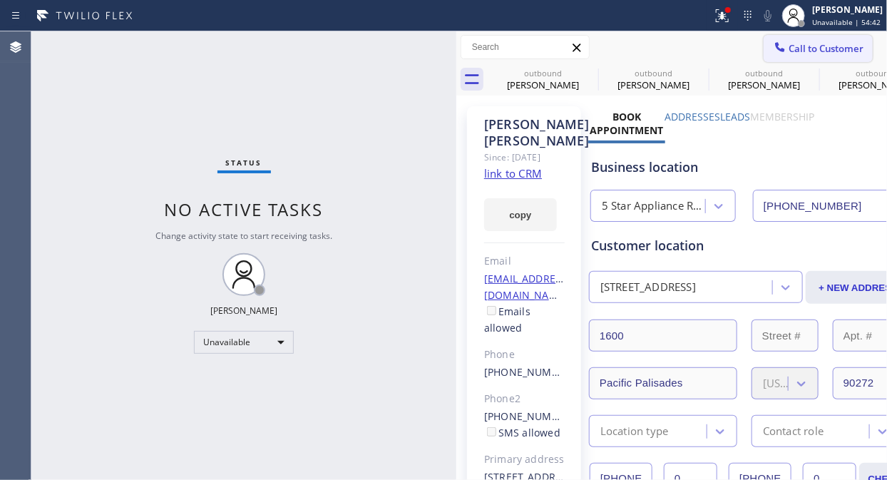
click at [790, 53] on span "Call to Customer" at bounding box center [826, 48] width 75 height 13
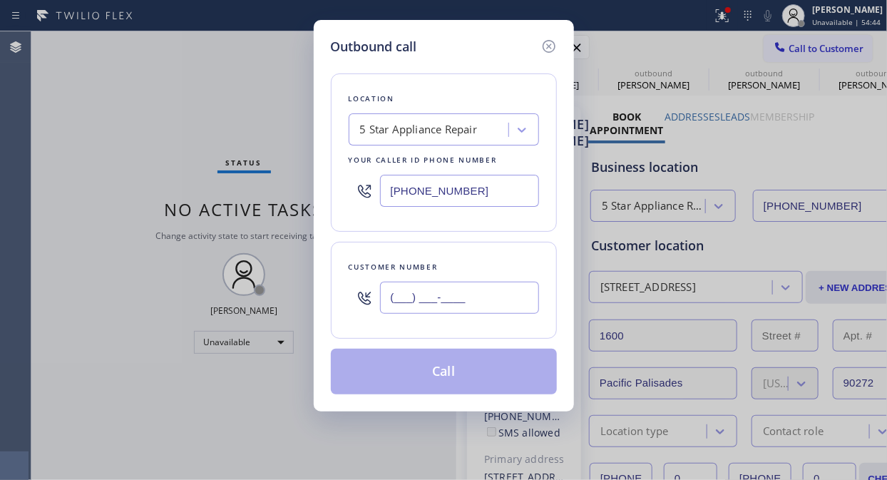
click at [386, 302] on input "(___) ___-____" at bounding box center [459, 298] width 159 height 32
paste input "702) 526-2640"
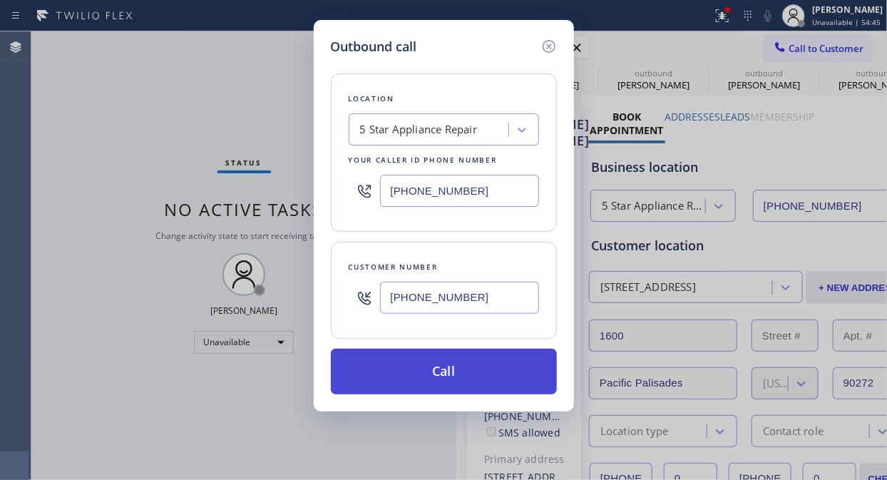
type input "[PHONE_NUMBER]"
click at [454, 374] on button "Call" at bounding box center [444, 372] width 226 height 46
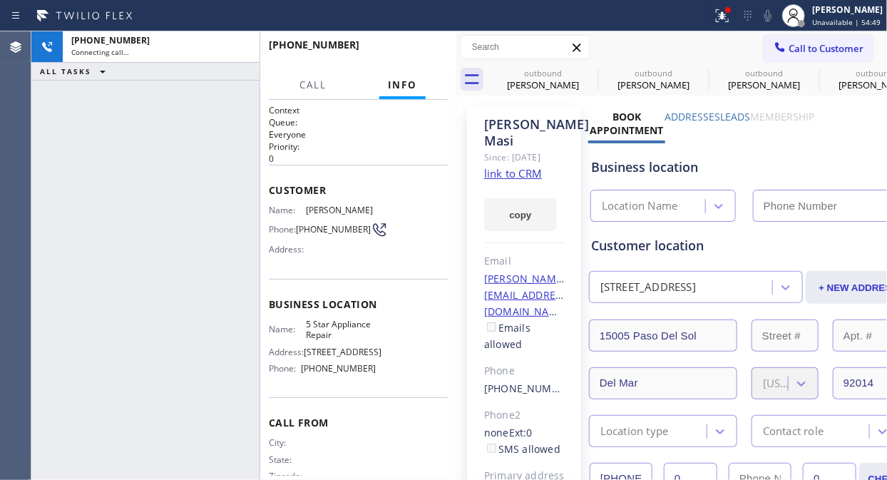
type input "[PHONE_NUMBER]"
click at [0, 0] on icon at bounding box center [0, 0] width 0 height 0
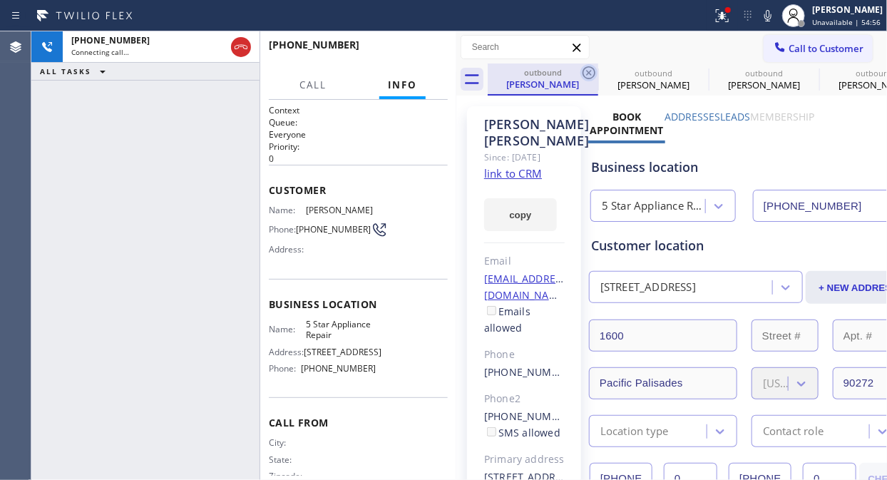
click at [588, 67] on icon at bounding box center [589, 72] width 13 height 13
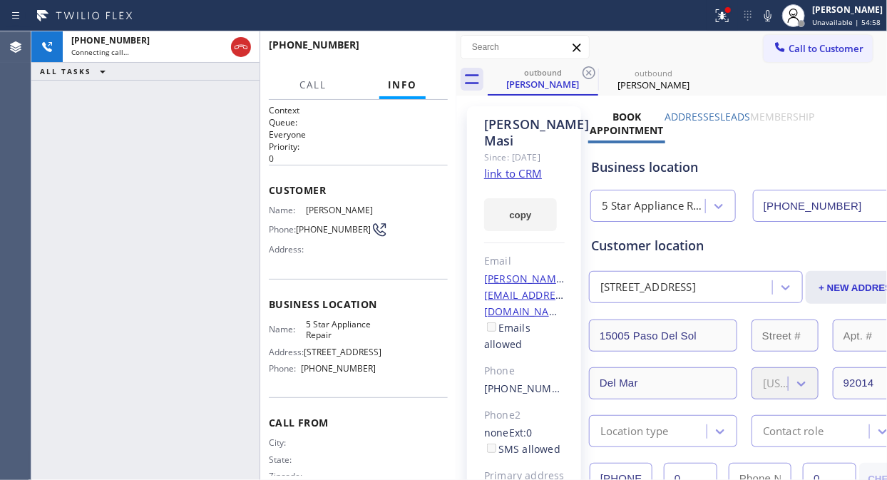
click at [588, 67] on icon at bounding box center [589, 72] width 13 height 13
click at [731, 11] on div at bounding box center [728, 10] width 6 height 6
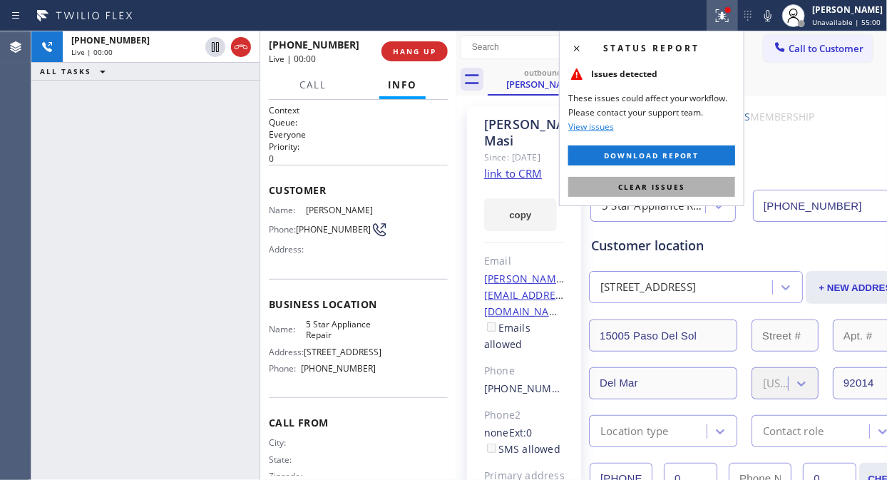
click at [685, 183] on button "Clear issues" at bounding box center [651, 187] width 167 height 20
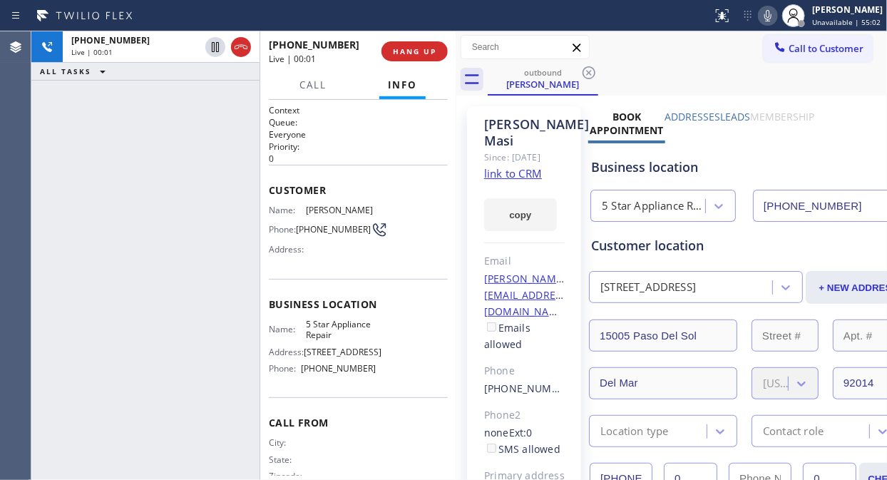
click at [777, 16] on icon at bounding box center [767, 15] width 17 height 17
click at [412, 47] on span "HANG UP" at bounding box center [414, 51] width 43 height 10
click at [414, 47] on span "HANG UP" at bounding box center [414, 51] width 43 height 10
click at [412, 47] on span "COMPLETE" at bounding box center [411, 51] width 49 height 10
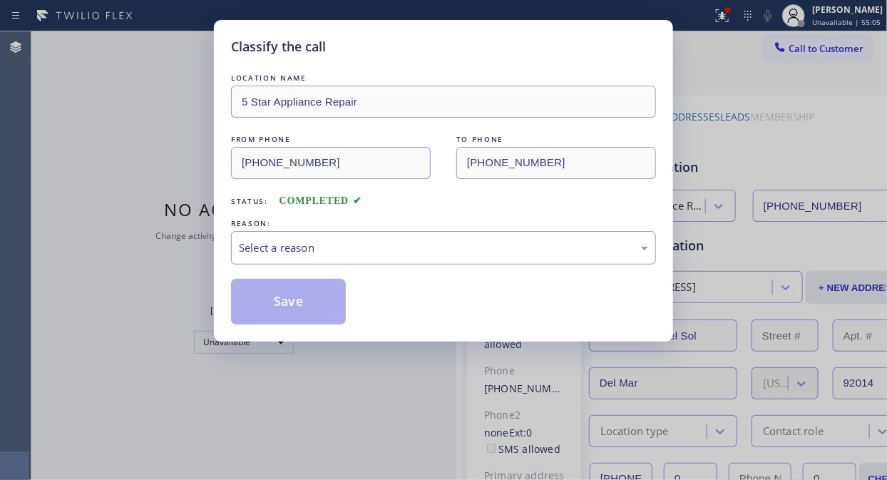
click at [412, 47] on div "Classify the call" at bounding box center [443, 46] width 425 height 19
click at [423, 248] on div "Select a reason" at bounding box center [443, 248] width 409 height 16
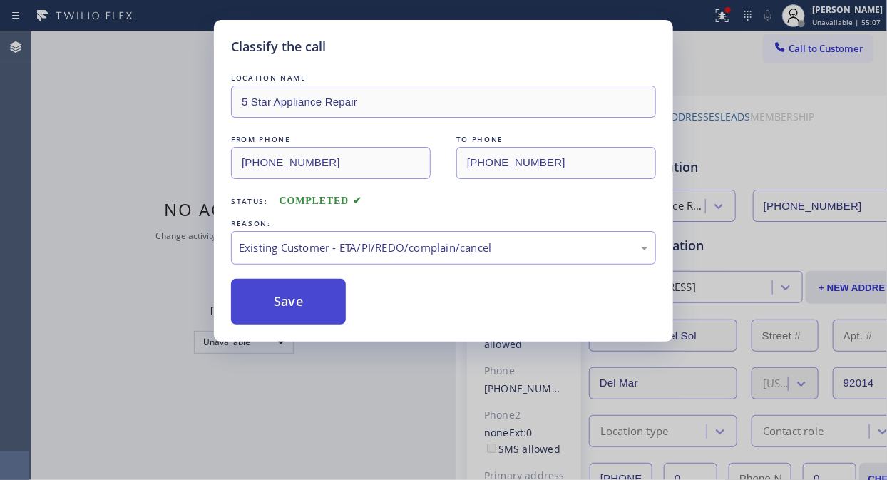
drag, startPoint x: 317, startPoint y: 304, endPoint x: 468, endPoint y: 246, distance: 161.8
click at [318, 303] on button "Save" at bounding box center [288, 302] width 115 height 46
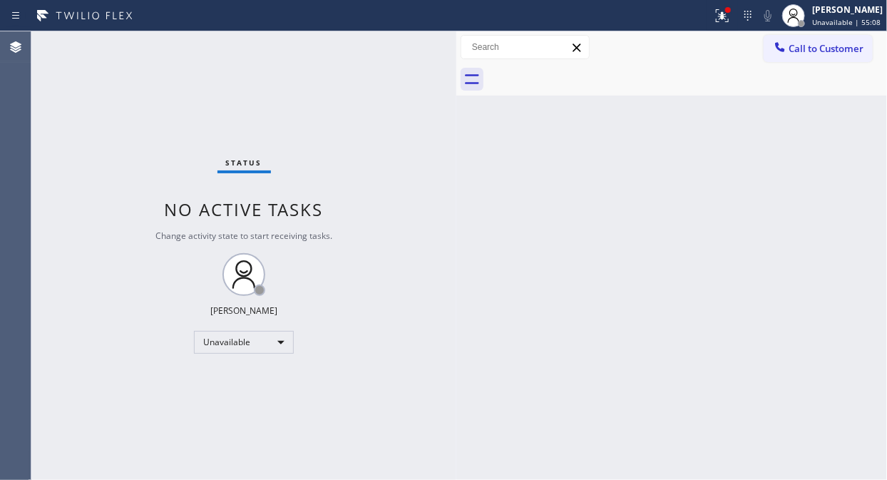
click at [821, 52] on span "Call to Customer" at bounding box center [826, 48] width 75 height 13
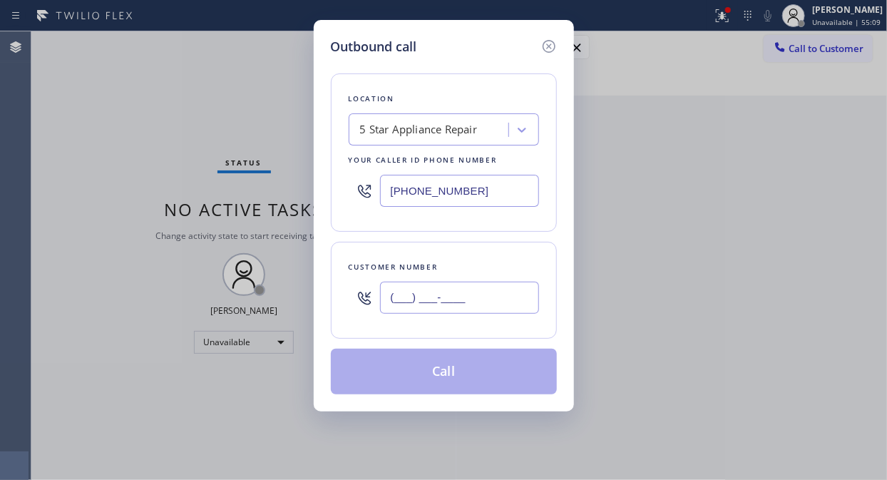
click at [436, 303] on input "(___) ___-____" at bounding box center [459, 298] width 159 height 32
paste input "937) 409-0778"
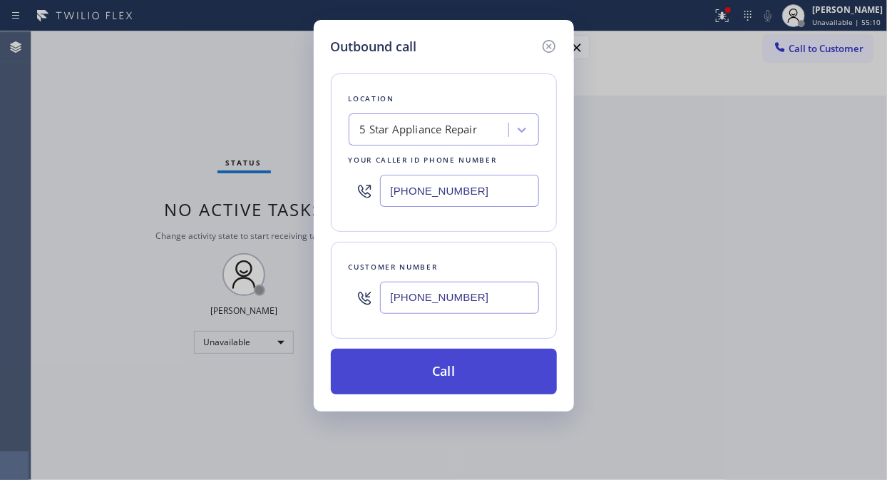
type input "(937) 409-0778"
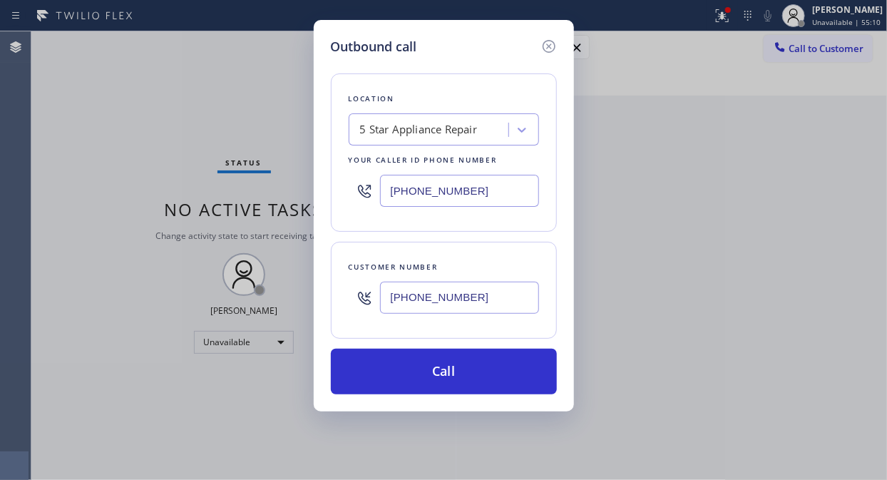
drag, startPoint x: 483, startPoint y: 366, endPoint x: 494, endPoint y: 321, distance: 46.2
click at [483, 367] on button "Call" at bounding box center [444, 372] width 226 height 46
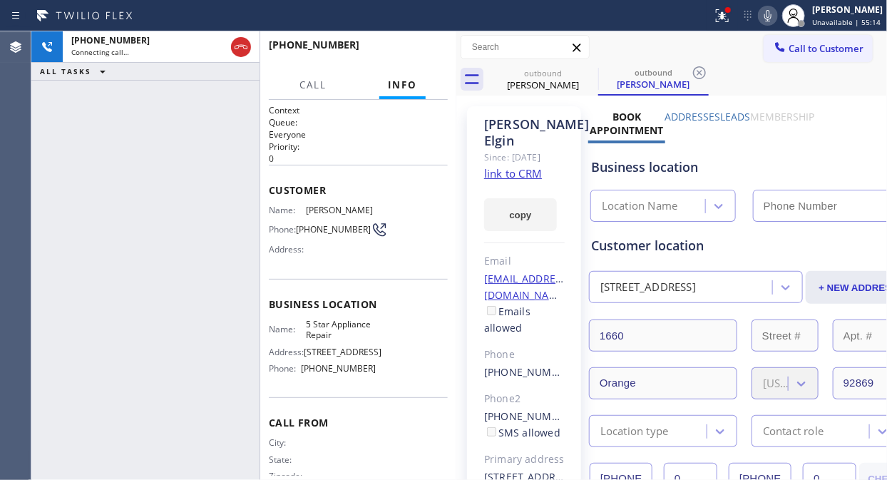
type input "[PHONE_NUMBER]"
click at [721, 16] on icon at bounding box center [722, 15] width 17 height 17
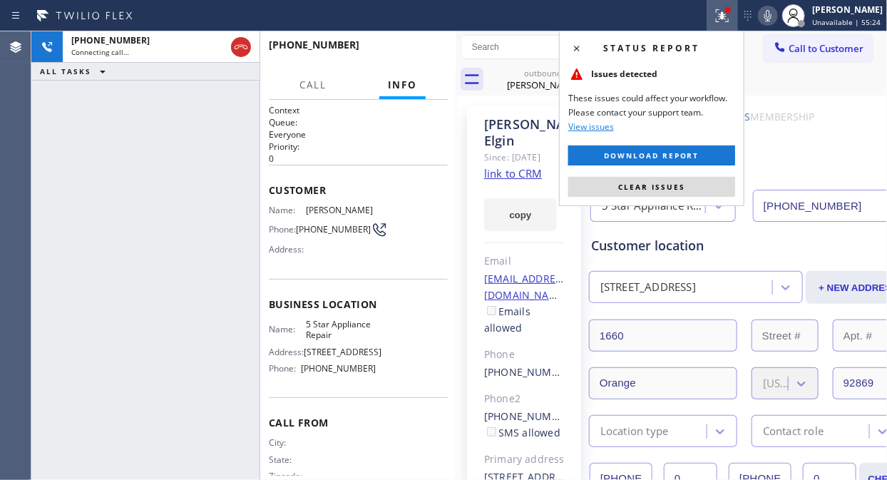
drag, startPoint x: 628, startPoint y: 189, endPoint x: 619, endPoint y: 72, distance: 117.3
click at [628, 190] on span "Clear issues" at bounding box center [651, 187] width 67 height 10
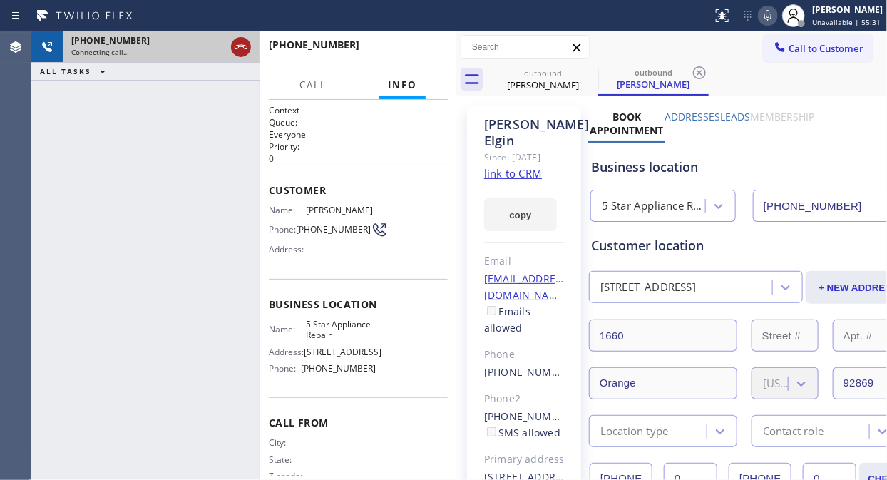
click at [246, 46] on icon at bounding box center [240, 47] width 17 height 17
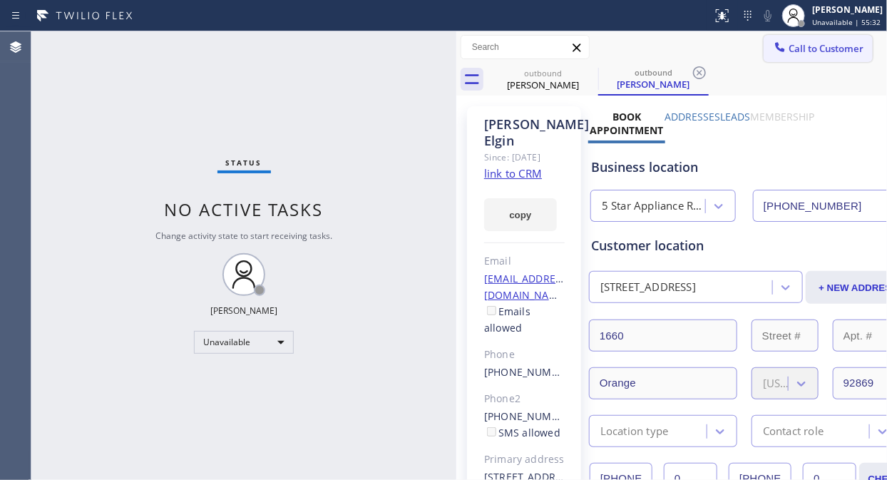
click at [789, 48] on span "Call to Customer" at bounding box center [826, 48] width 75 height 13
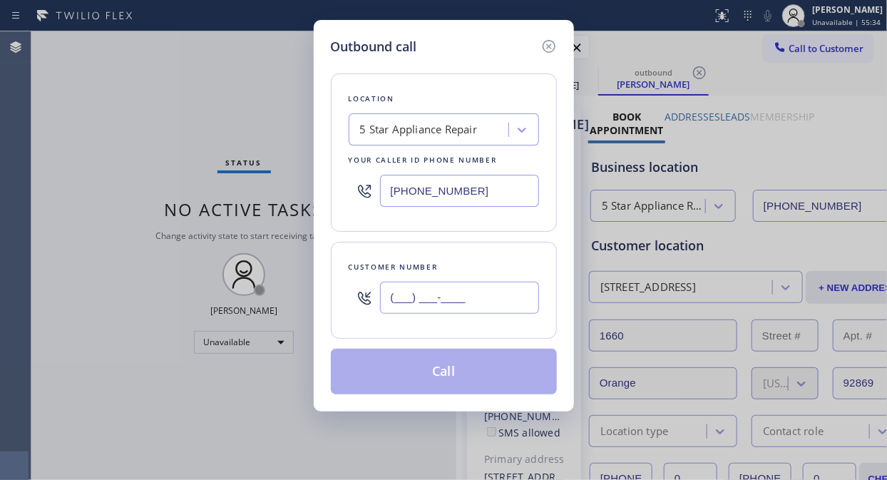
click at [394, 294] on input "(___) ___-____" at bounding box center [459, 298] width 159 height 32
paste input "425) 893-9156"
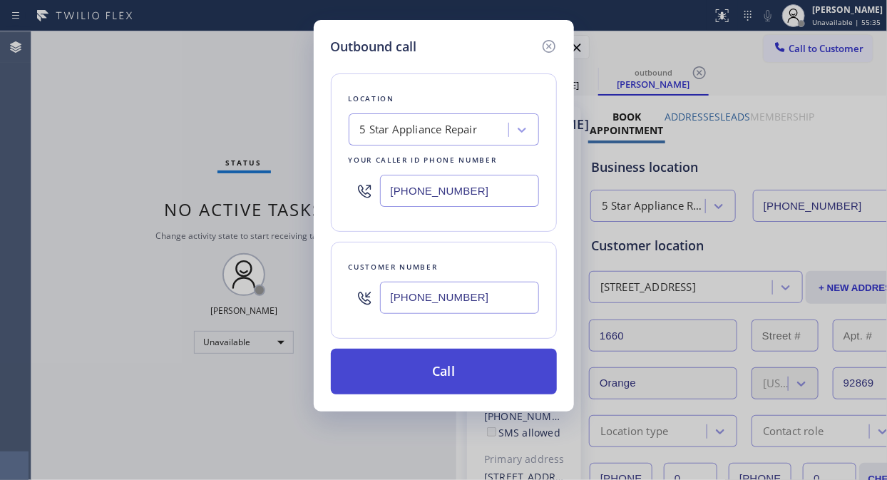
type input "(425) 893-9156"
click at [459, 367] on button "Call" at bounding box center [444, 372] width 226 height 46
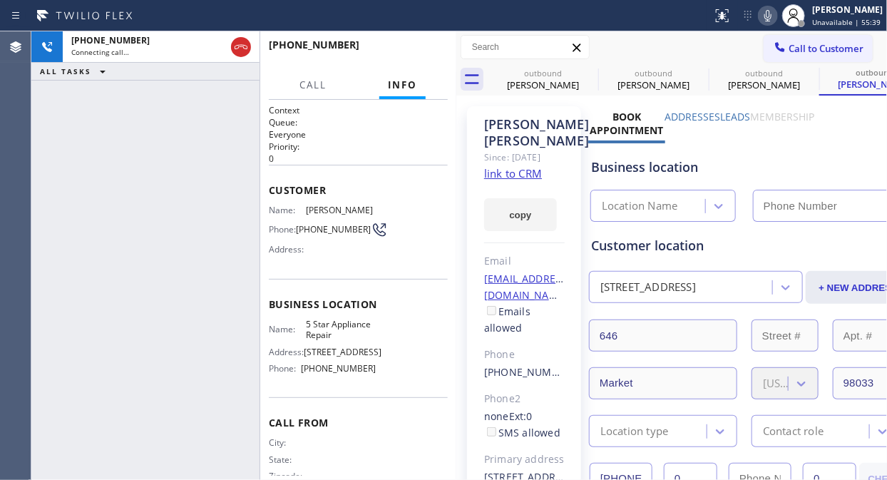
type input "[PHONE_NUMBER]"
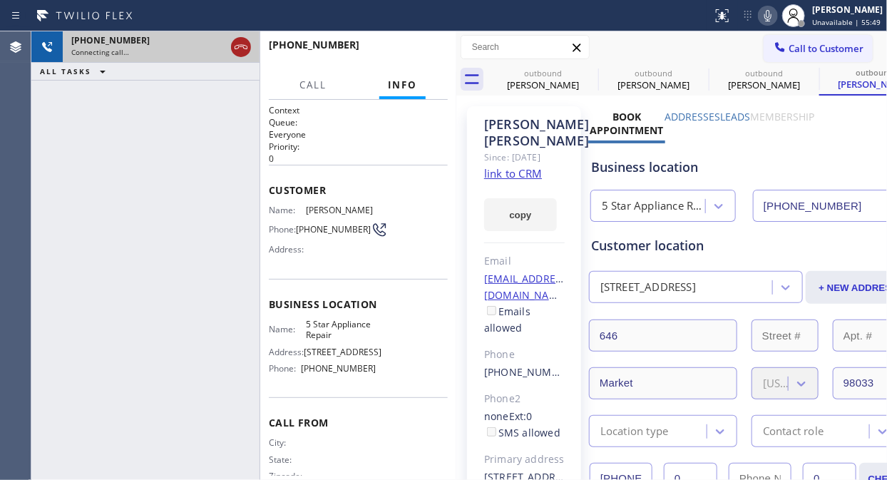
click at [241, 41] on icon at bounding box center [240, 47] width 17 height 17
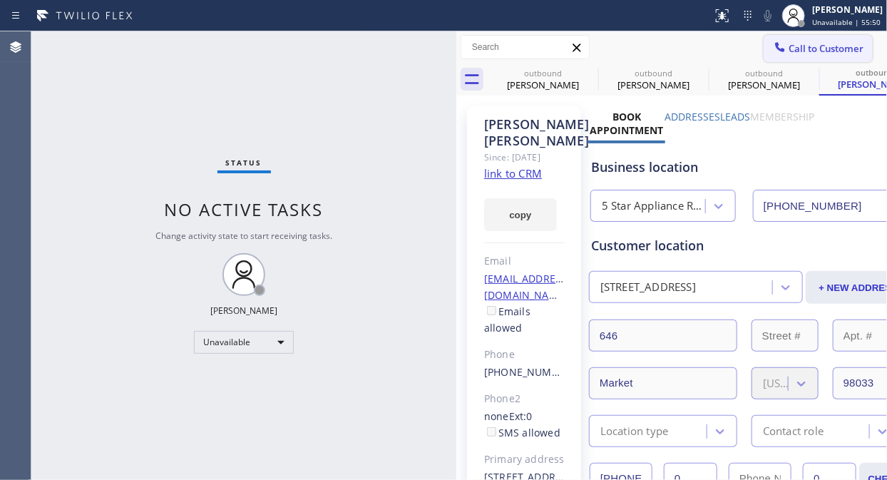
click at [789, 45] on span "Call to Customer" at bounding box center [826, 48] width 75 height 13
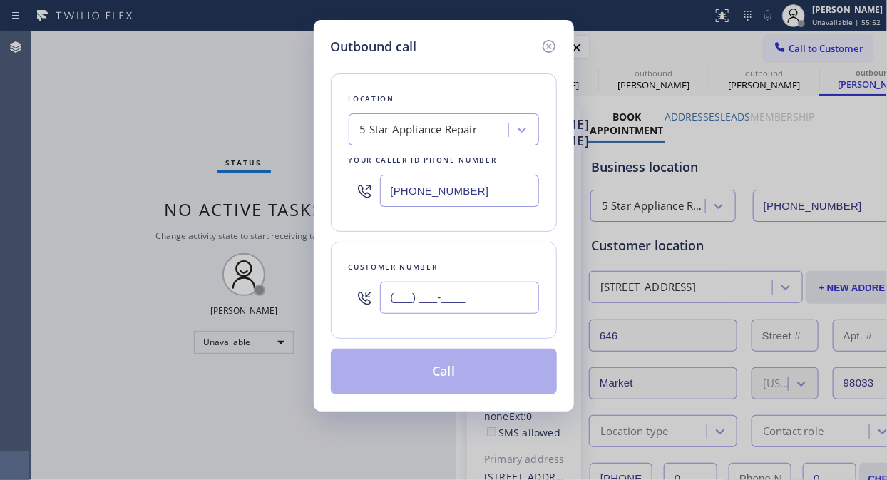
click at [389, 296] on input "(___) ___-____" at bounding box center [459, 298] width 159 height 32
paste input "213) 999-5040"
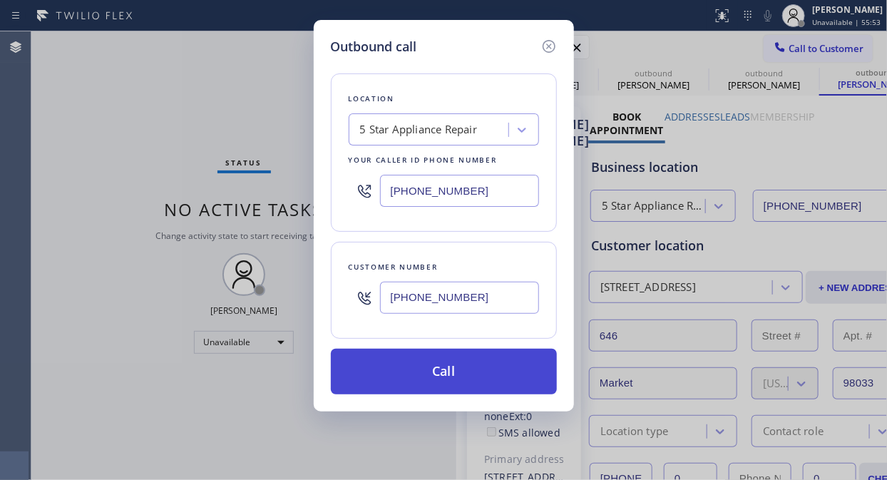
type input "(213) 999-5040"
click at [454, 372] on button "Call" at bounding box center [444, 372] width 226 height 46
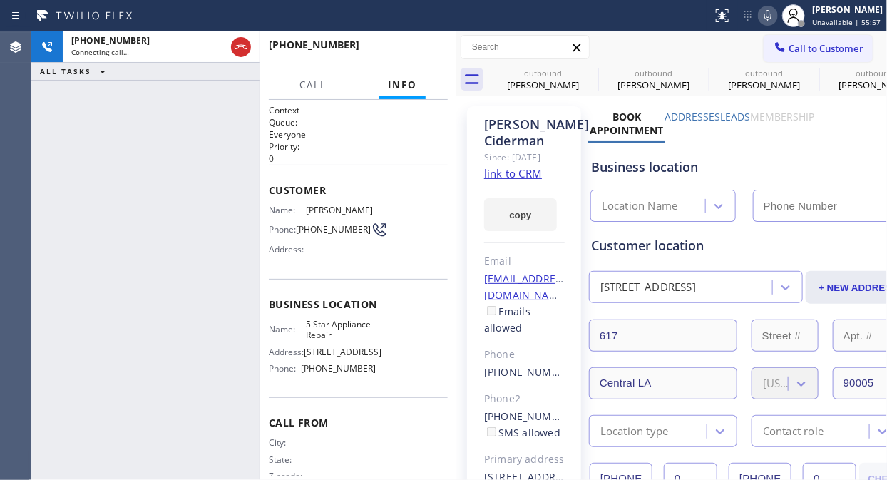
type input "[PHONE_NUMBER]"
click at [190, 190] on div "+12139995040 Connecting call… ALL TASKS ALL TASKS ACTIVE TASKS TASKS IN WRAP UP" at bounding box center [145, 255] width 228 height 449
click at [0, 0] on icon at bounding box center [0, 0] width 0 height 0
click at [691, 73] on icon at bounding box center [699, 72] width 17 height 17
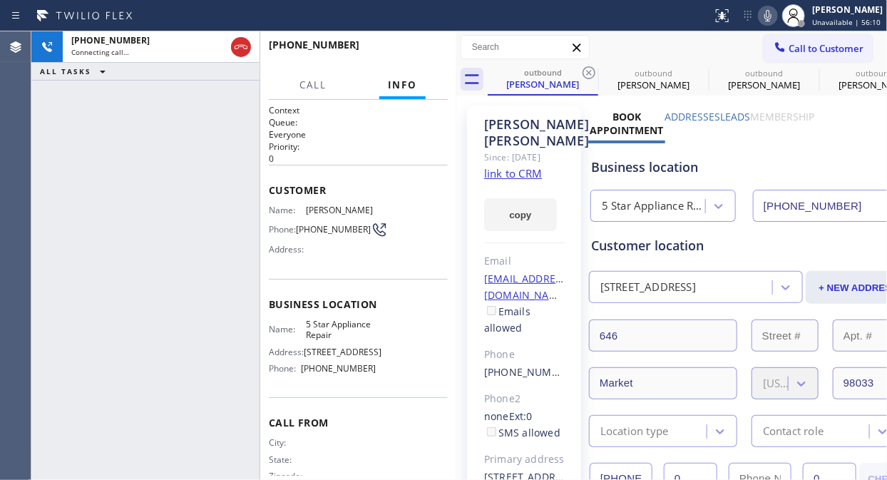
click at [588, 73] on icon at bounding box center [588, 72] width 17 height 17
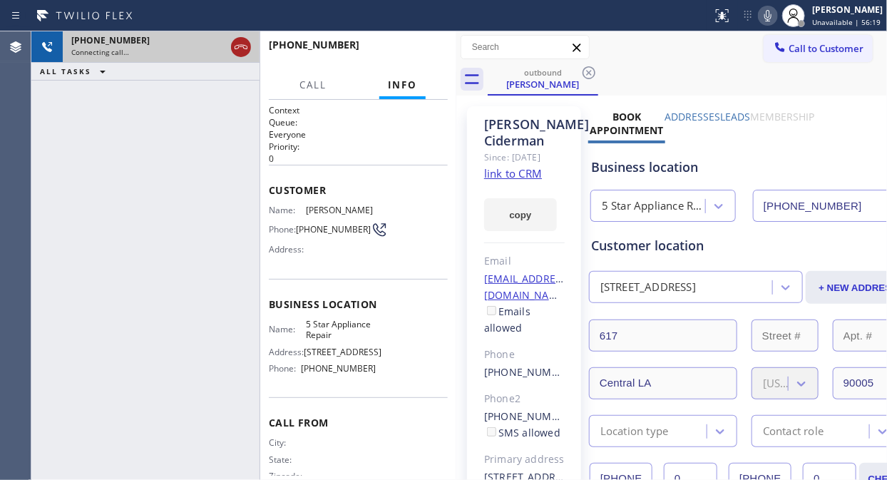
click at [245, 52] on icon at bounding box center [240, 47] width 17 height 17
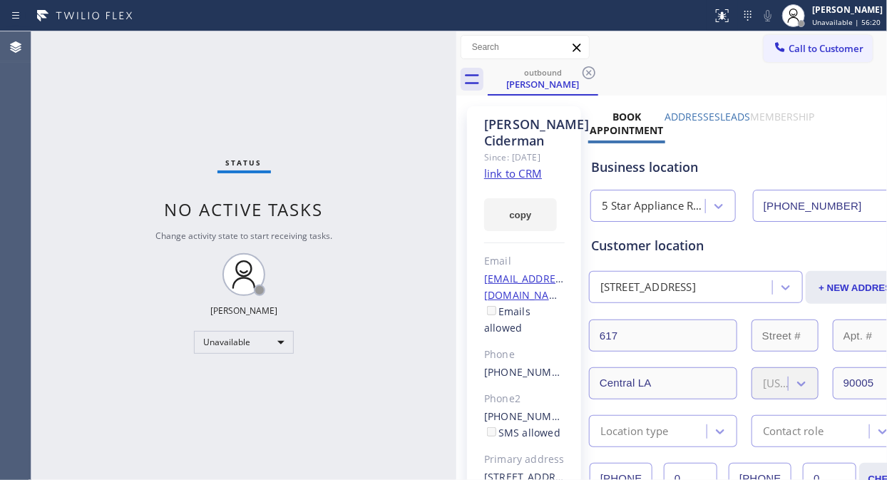
click at [797, 46] on span "Call to Customer" at bounding box center [826, 48] width 75 height 13
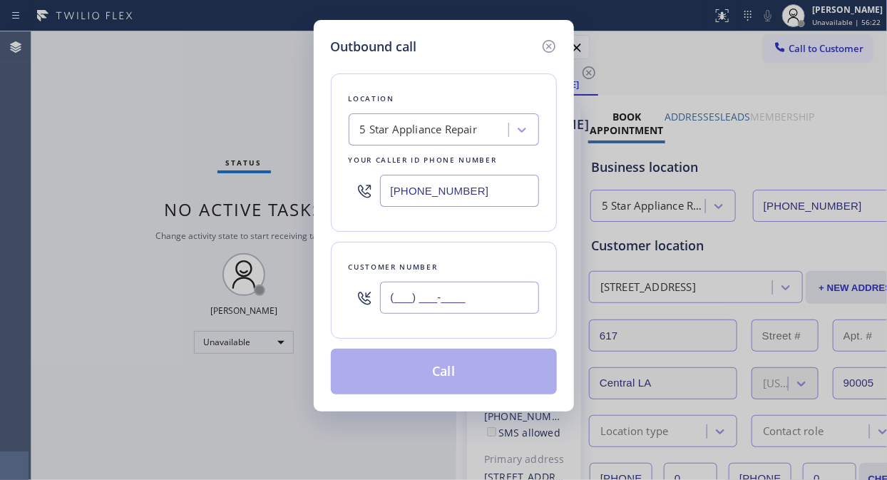
click at [389, 302] on input "(___) ___-____" at bounding box center [459, 298] width 159 height 32
paste input "949) 514-4220"
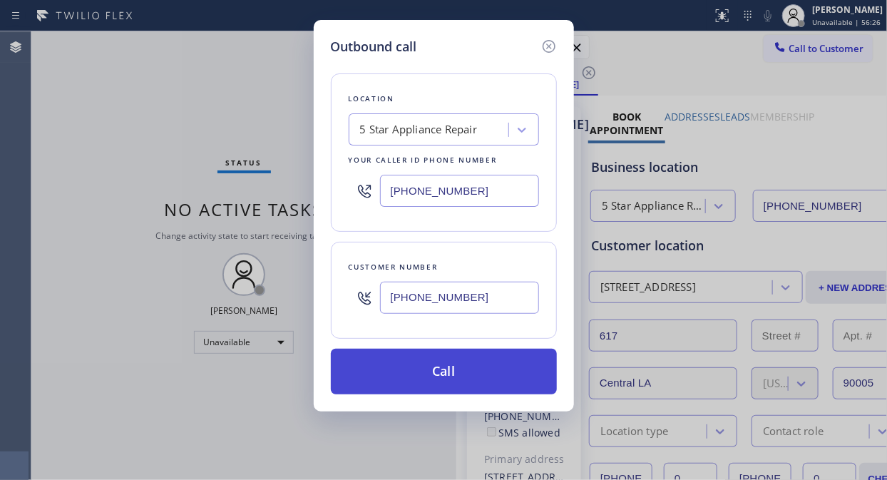
type input "[PHONE_NUMBER]"
click at [458, 373] on button "Call" at bounding box center [444, 372] width 226 height 46
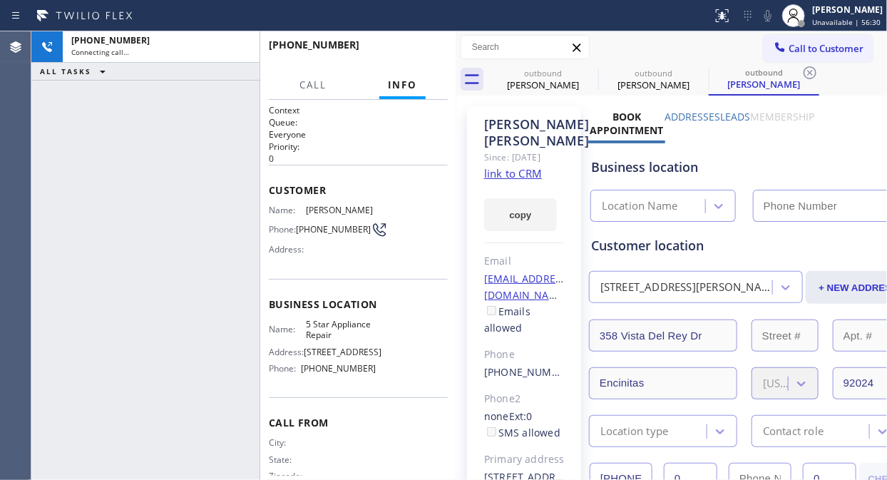
type input "[PHONE_NUMBER]"
click at [586, 73] on icon at bounding box center [588, 72] width 17 height 17
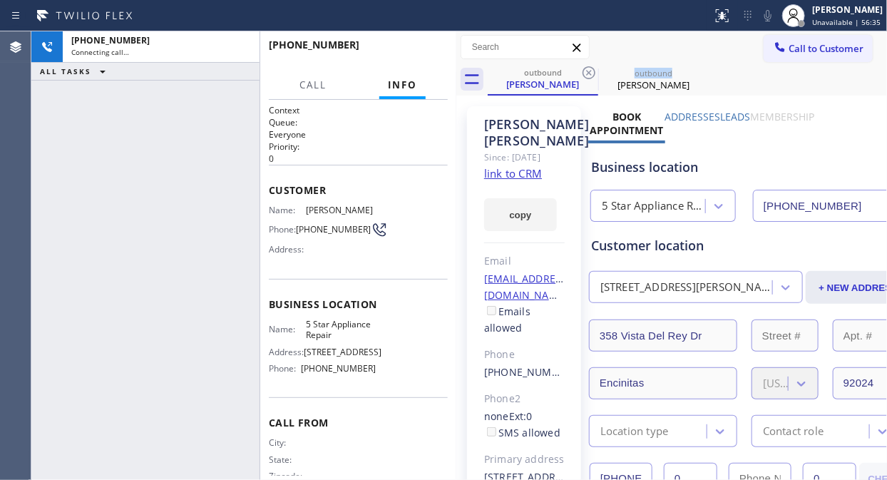
click at [586, 73] on icon at bounding box center [588, 72] width 17 height 17
click at [244, 127] on div "+19495144220 Connecting call… ALL TASKS ALL TASKS ACTIVE TASKS TASKS IN WRAP UP" at bounding box center [145, 255] width 228 height 449
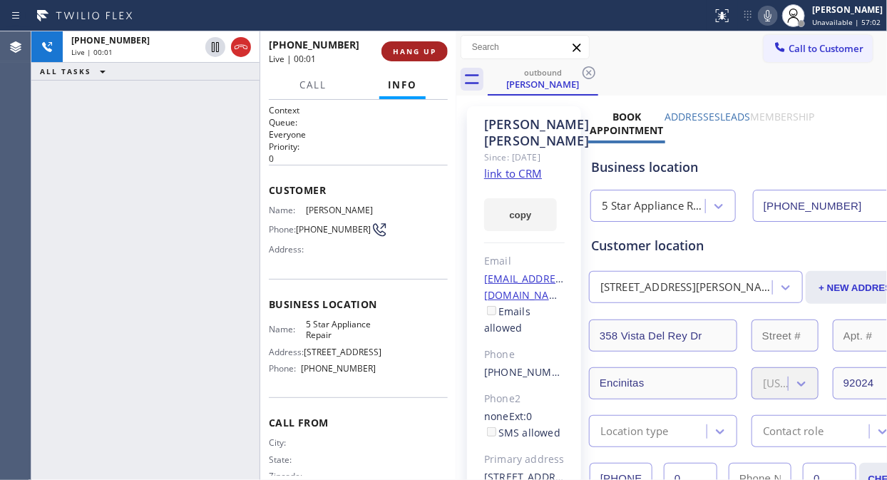
click at [382, 53] on button "HANG UP" at bounding box center [415, 51] width 66 height 20
drag, startPoint x: 383, startPoint y: 53, endPoint x: 394, endPoint y: 53, distance: 11.4
click at [384, 53] on button "HANG UP" at bounding box center [415, 51] width 66 height 20
click at [399, 53] on span "COMPLETE" at bounding box center [411, 51] width 49 height 10
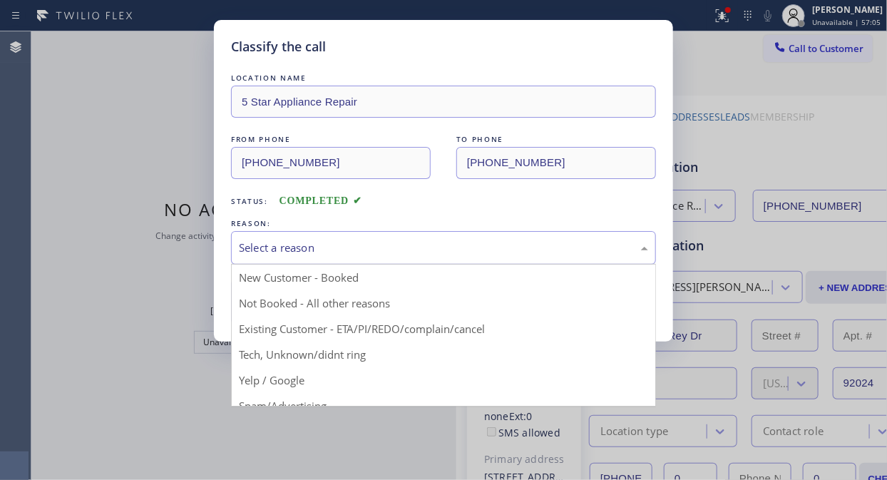
click at [447, 254] on div "Select a reason" at bounding box center [443, 248] width 409 height 16
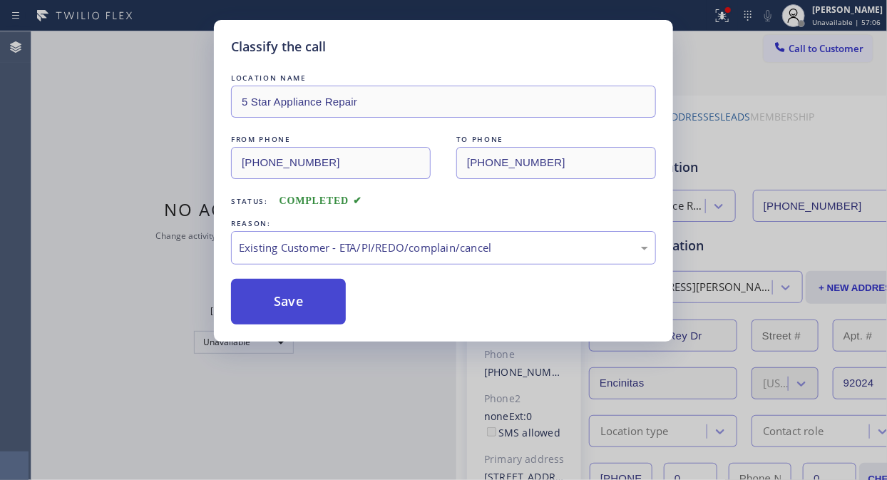
click at [329, 307] on button "Save" at bounding box center [288, 302] width 115 height 46
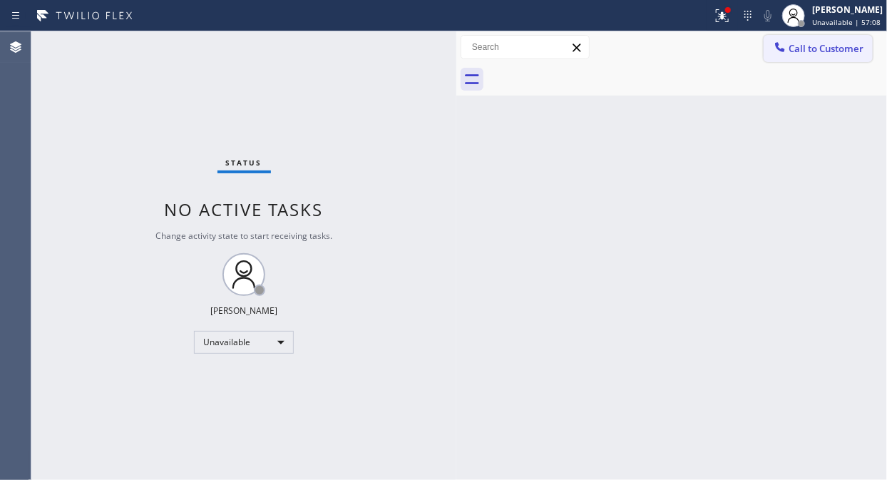
click at [783, 52] on icon at bounding box center [780, 47] width 14 height 14
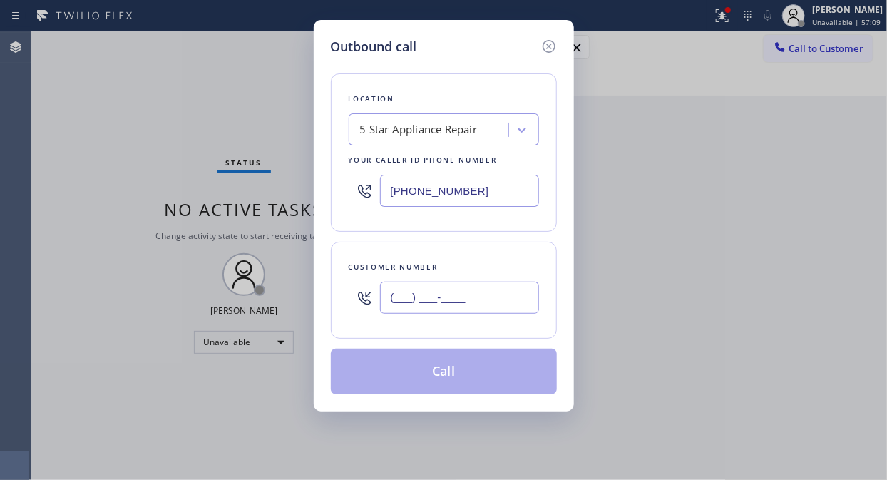
click at [382, 294] on input "(___) ___-____" at bounding box center [459, 298] width 159 height 32
paste input "619) 300-6866"
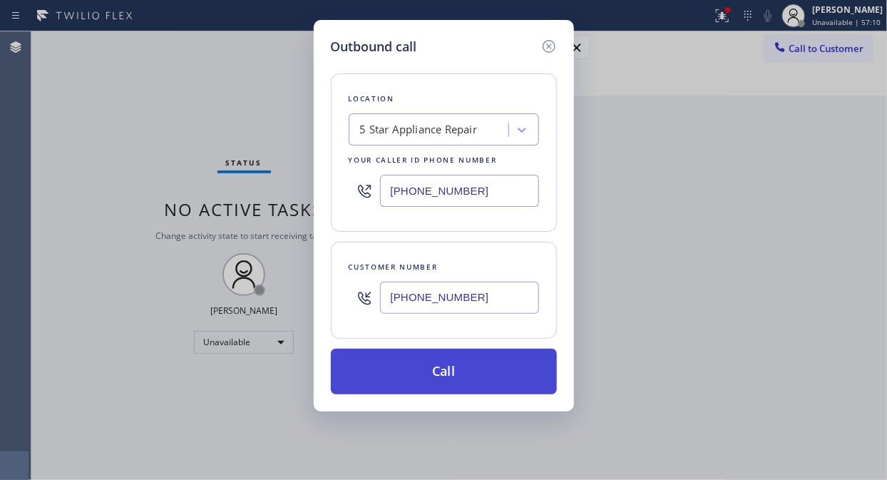
type input "[PHONE_NUMBER]"
drag, startPoint x: 466, startPoint y: 372, endPoint x: 513, endPoint y: 324, distance: 68.1
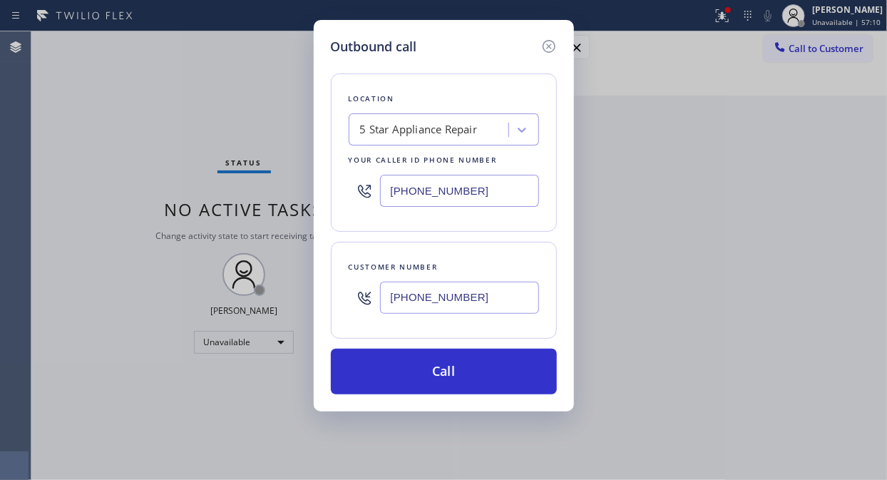
click at [466, 372] on button "Call" at bounding box center [444, 372] width 226 height 46
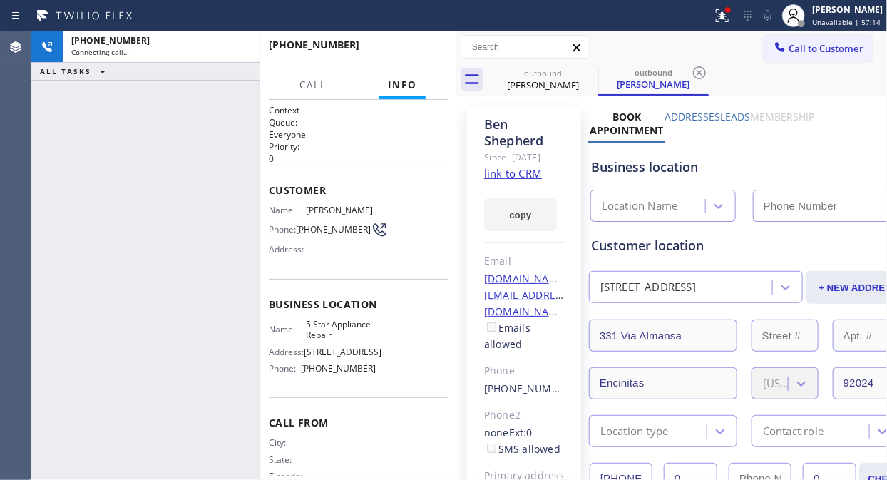
type input "[PHONE_NUMBER]"
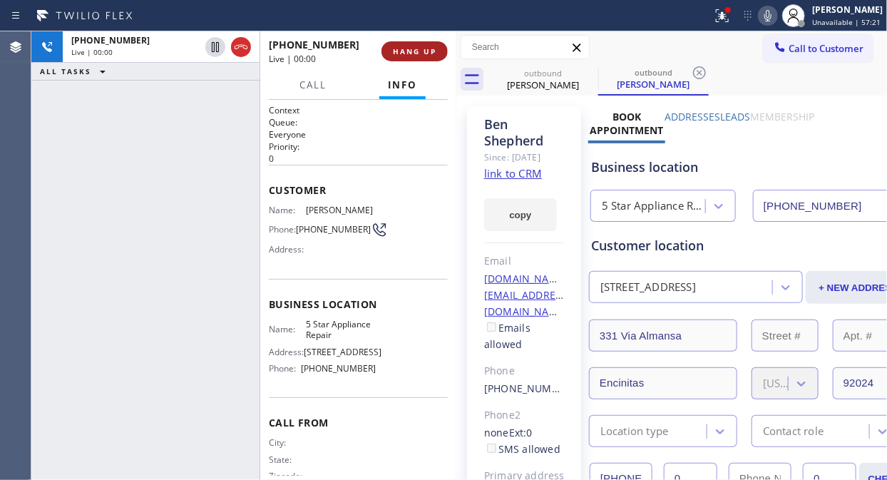
click at [412, 50] on span "HANG UP" at bounding box center [414, 51] width 43 height 10
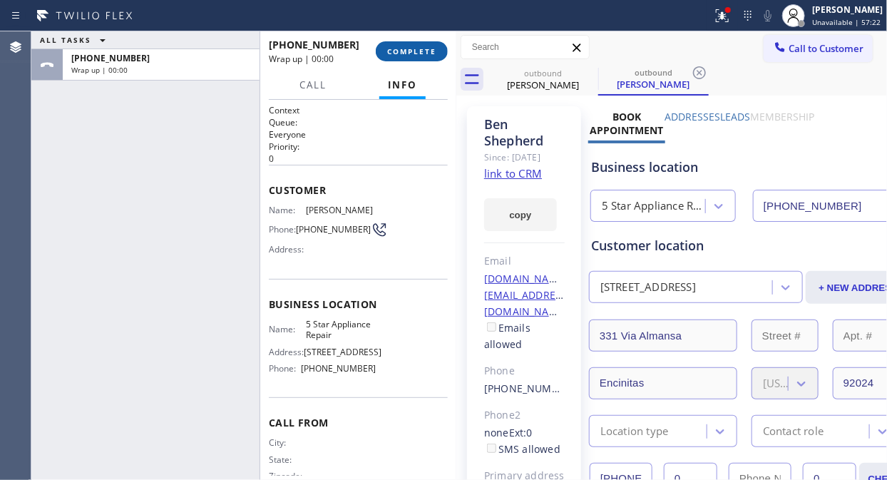
click at [412, 50] on span "COMPLETE" at bounding box center [411, 51] width 49 height 10
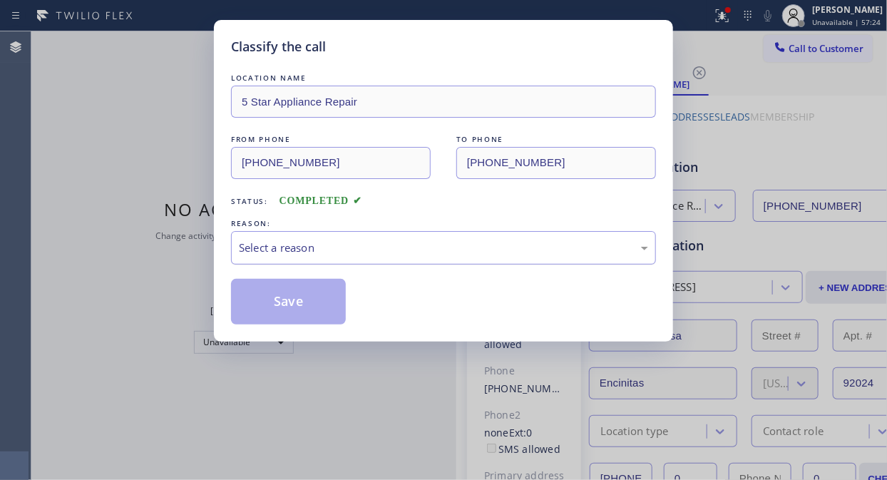
click at [436, 247] on div "Select a reason" at bounding box center [443, 248] width 409 height 16
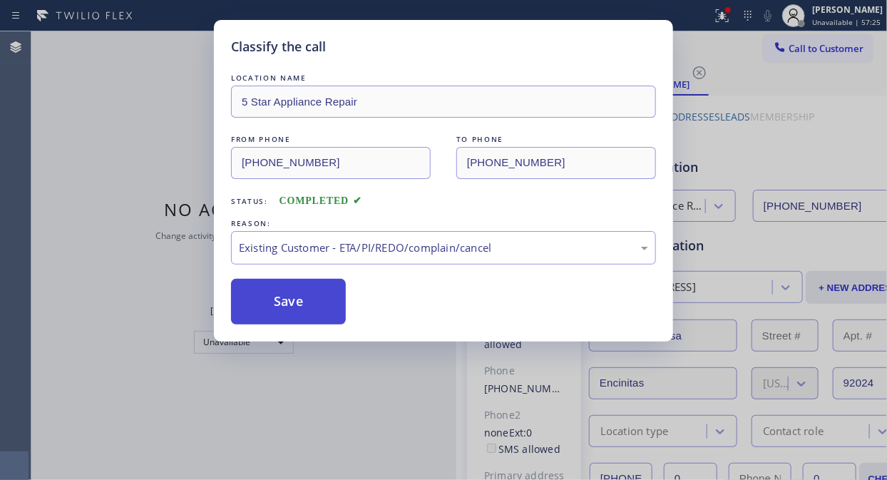
click at [307, 309] on button "Save" at bounding box center [288, 302] width 115 height 46
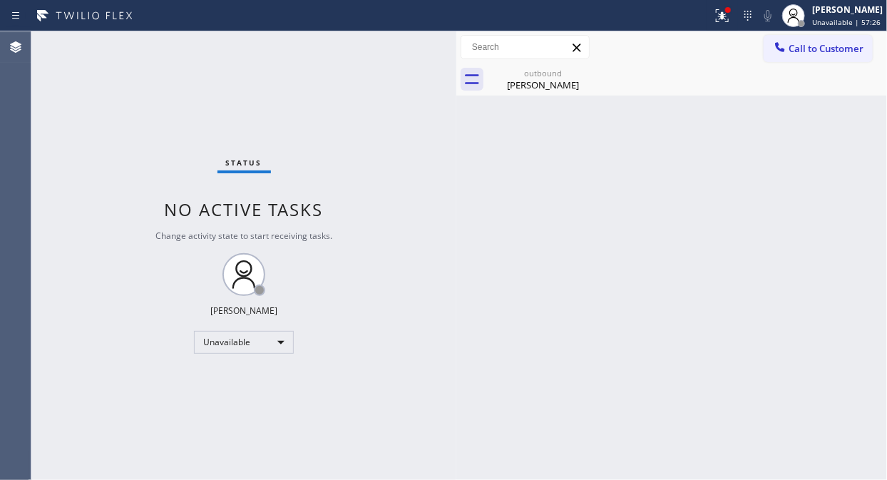
click at [780, 53] on icon at bounding box center [780, 47] width 14 height 14
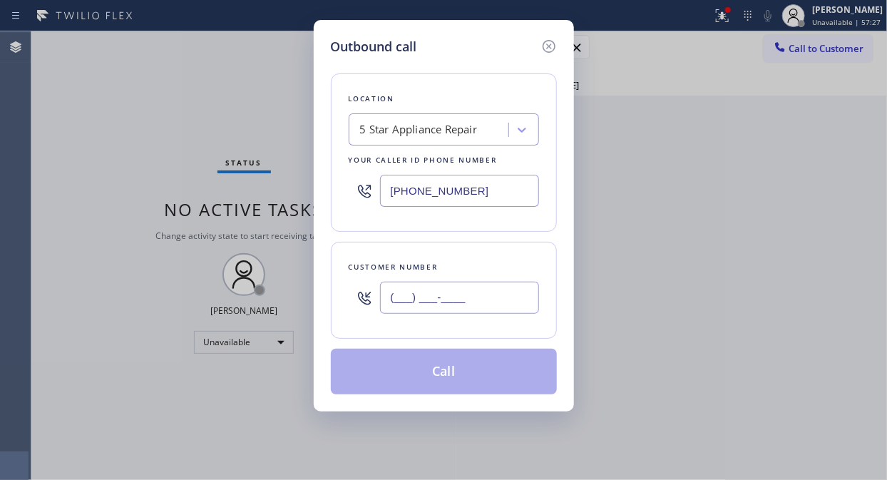
click at [401, 303] on input "(___) ___-____" at bounding box center [459, 298] width 159 height 32
paste input "305) 206-3355"
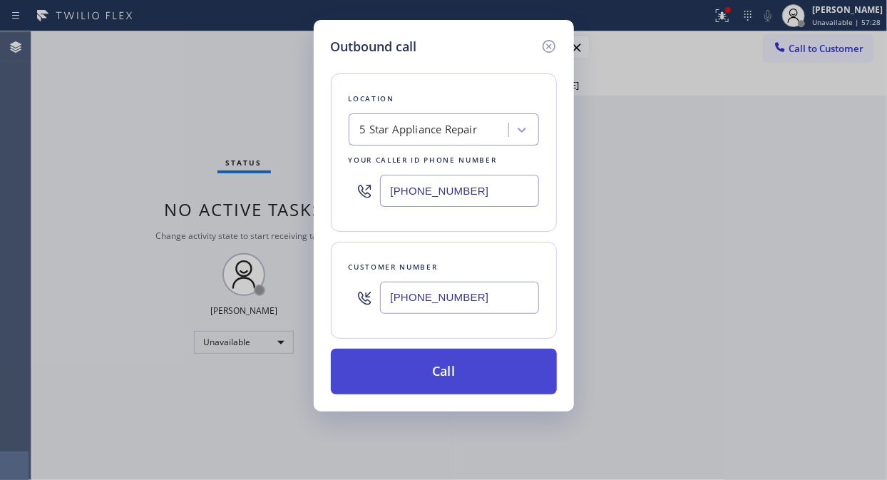
type input "[PHONE_NUMBER]"
click at [444, 368] on button "Call" at bounding box center [444, 372] width 226 height 46
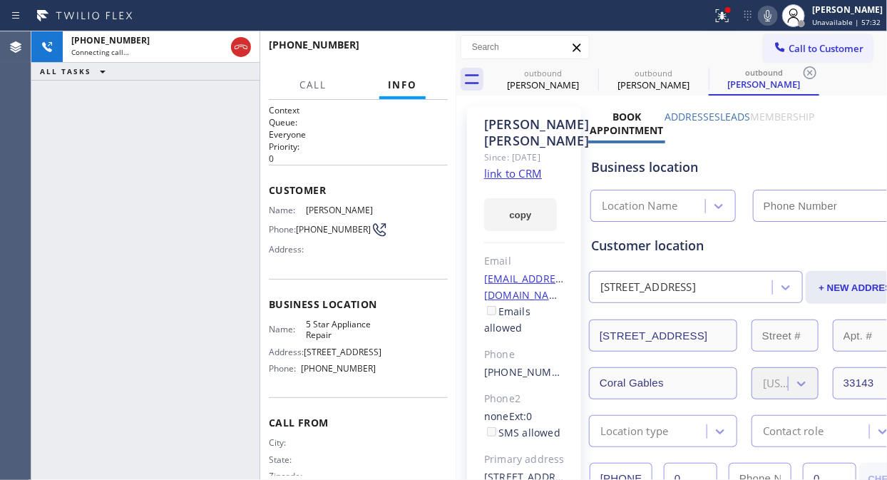
type input "[PHONE_NUMBER]"
click at [589, 69] on icon at bounding box center [588, 72] width 17 height 17
click at [0, 0] on icon at bounding box center [0, 0] width 0 height 0
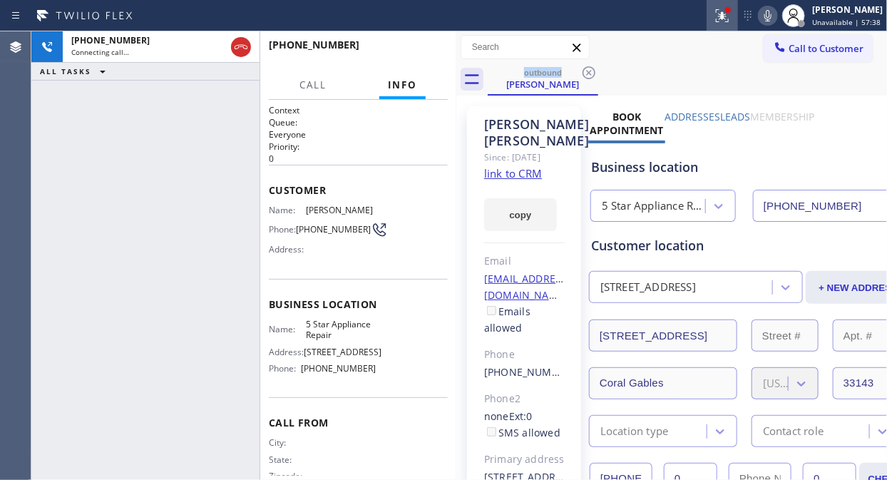
click at [727, 16] on icon at bounding box center [722, 13] width 9 height 5
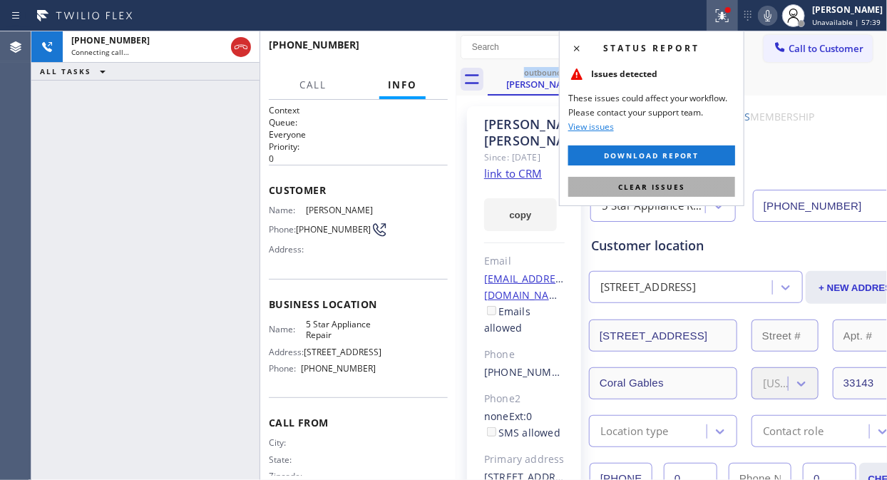
click at [670, 187] on span "Clear issues" at bounding box center [651, 187] width 67 height 10
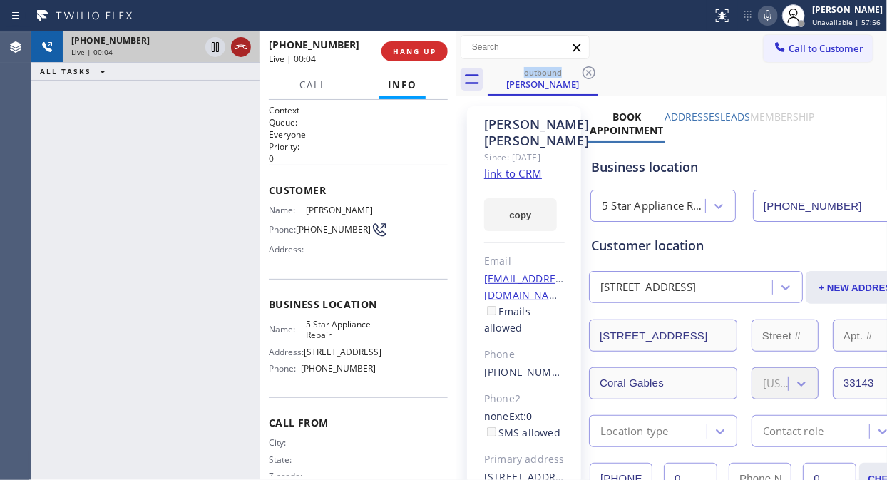
click at [244, 53] on icon at bounding box center [240, 47] width 17 height 17
click at [421, 47] on span "HANG UP" at bounding box center [414, 51] width 43 height 10
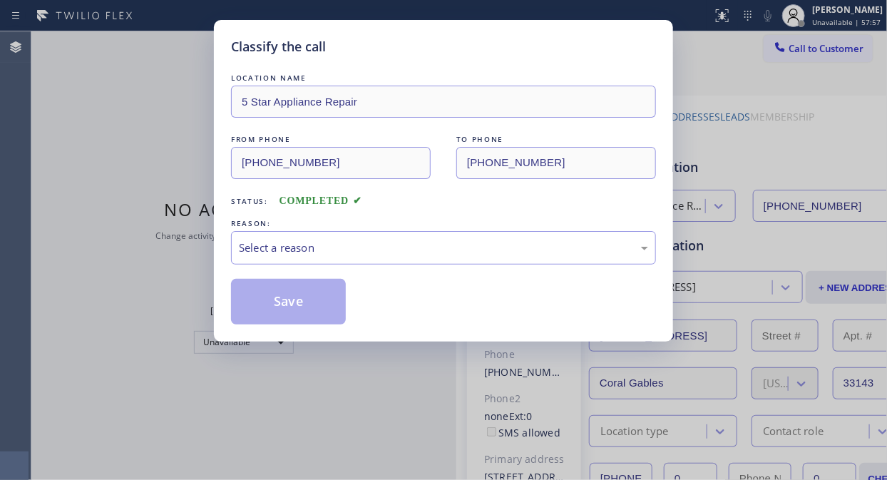
click at [417, 48] on div "Classify the call" at bounding box center [443, 46] width 425 height 19
click at [410, 259] on div "Select a reason" at bounding box center [443, 248] width 425 height 34
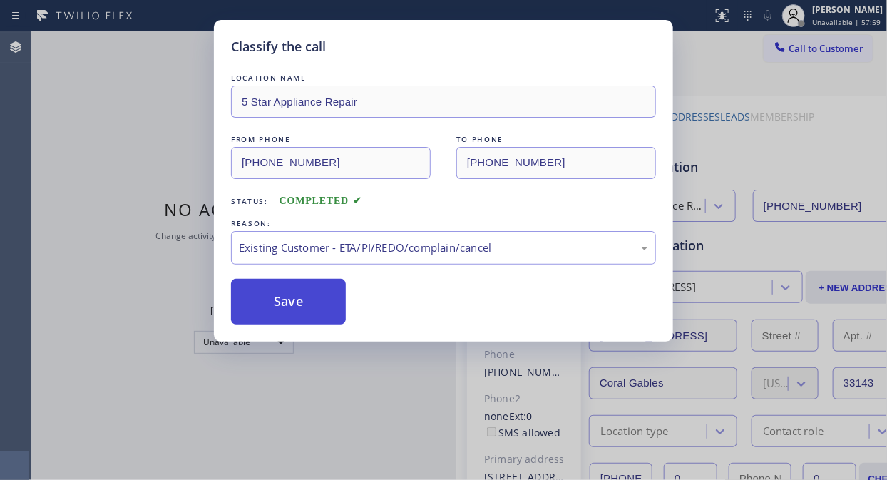
drag, startPoint x: 416, startPoint y: 321, endPoint x: 297, endPoint y: 303, distance: 120.4
click at [297, 302] on button "Save" at bounding box center [288, 302] width 115 height 46
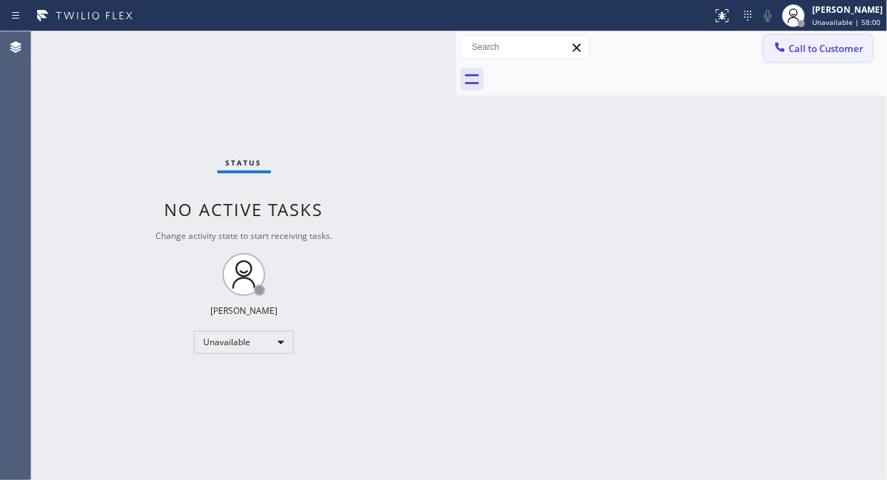
click at [802, 51] on span "Call to Customer" at bounding box center [826, 48] width 75 height 13
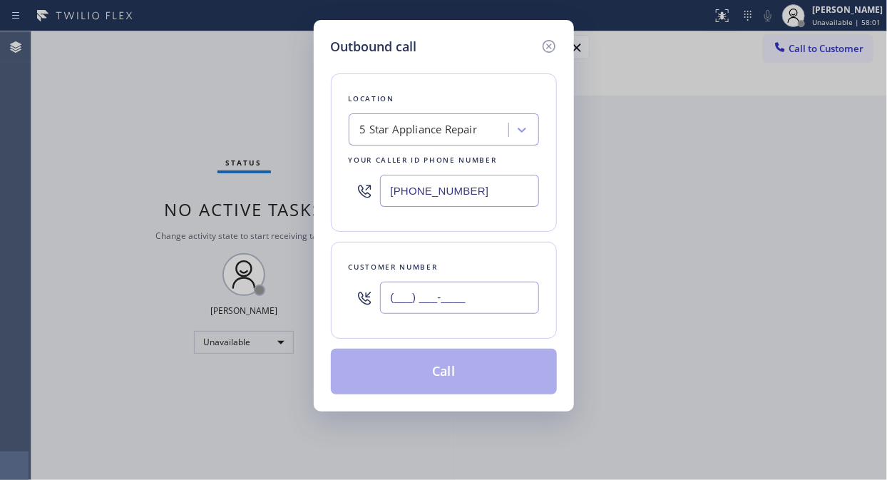
click at [443, 290] on input "(___) ___-____" at bounding box center [459, 298] width 159 height 32
paste input "917) 539-4375"
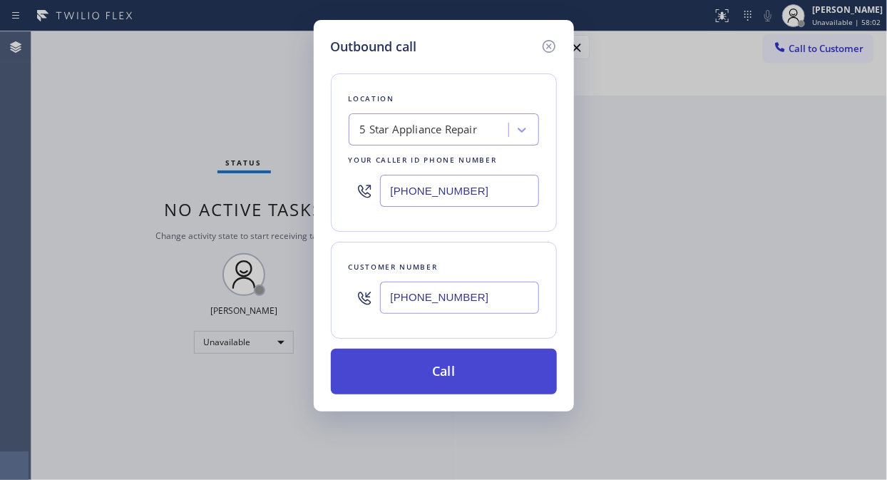
type input "(917) 539-4375"
drag, startPoint x: 464, startPoint y: 382, endPoint x: 569, endPoint y: 213, distance: 199.2
click at [464, 381] on button "Call" at bounding box center [444, 372] width 226 height 46
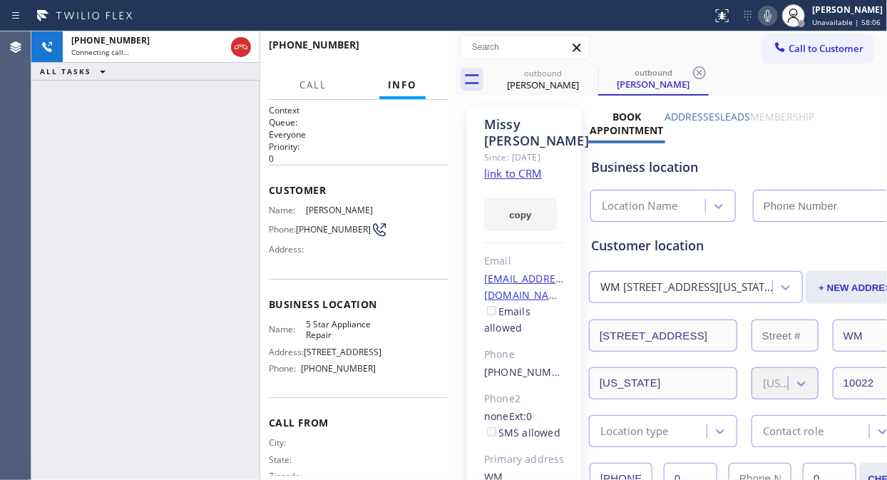
type input "[PHONE_NUMBER]"
click at [590, 73] on icon at bounding box center [588, 72] width 17 height 17
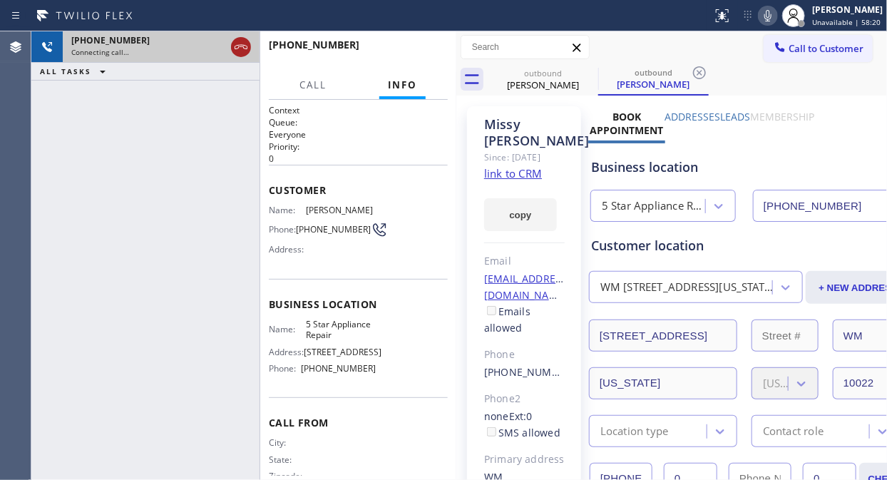
click at [233, 48] on icon at bounding box center [240, 47] width 17 height 17
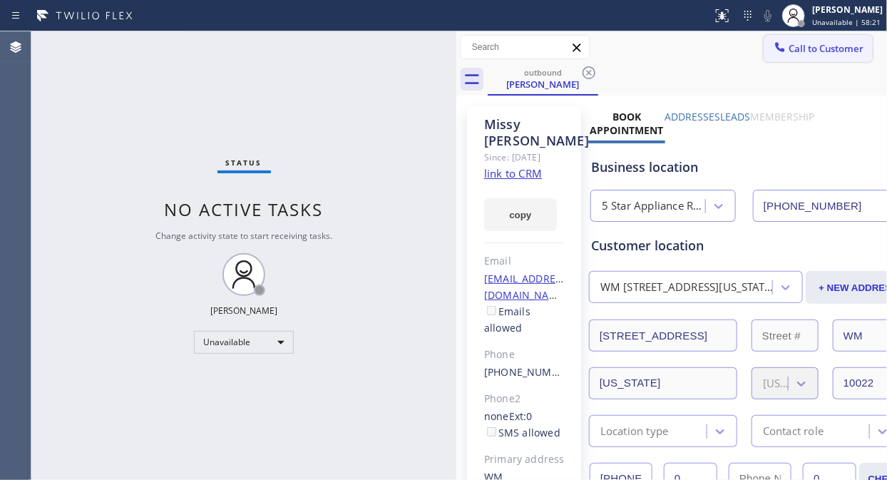
click at [789, 48] on span "Call to Customer" at bounding box center [826, 48] width 75 height 13
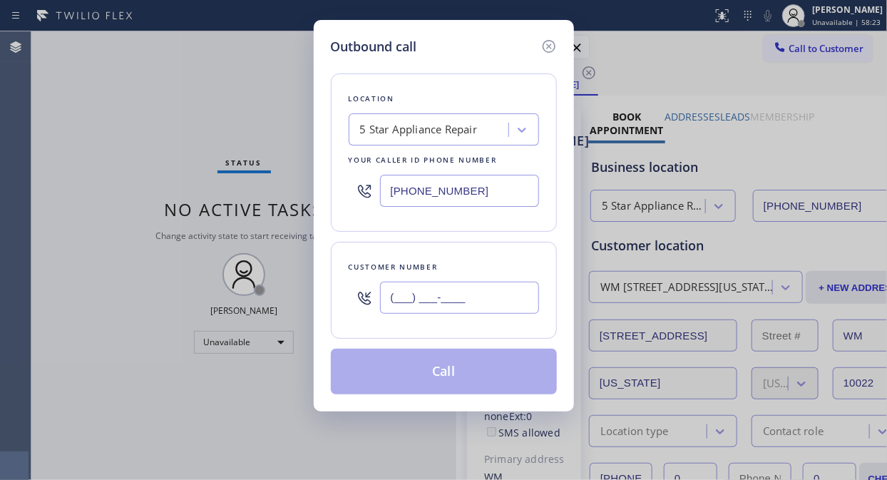
click at [404, 297] on input "(___) ___-____" at bounding box center [459, 298] width 159 height 32
paste input "415) 769-4106"
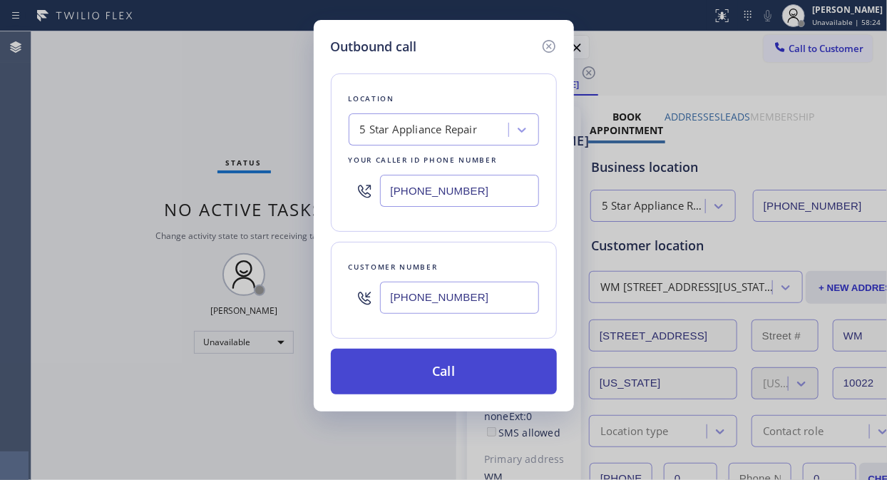
type input "(415) 769-4106"
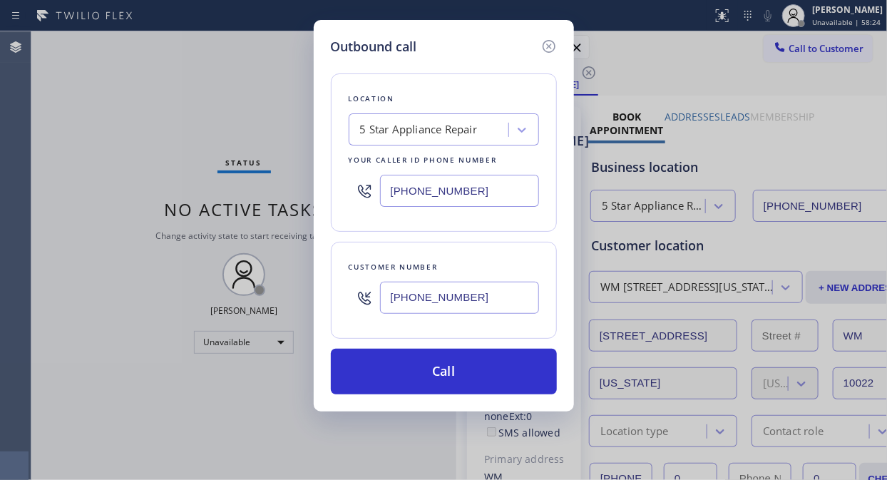
drag, startPoint x: 457, startPoint y: 380, endPoint x: 501, endPoint y: 337, distance: 61.0
click at [458, 380] on button "Call" at bounding box center [444, 372] width 226 height 46
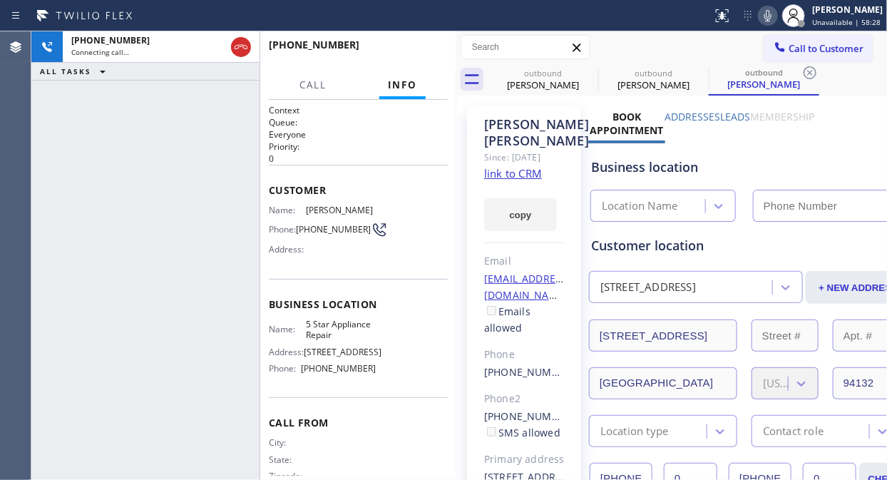
type input "[PHONE_NUMBER]"
click at [593, 71] on icon at bounding box center [588, 72] width 17 height 17
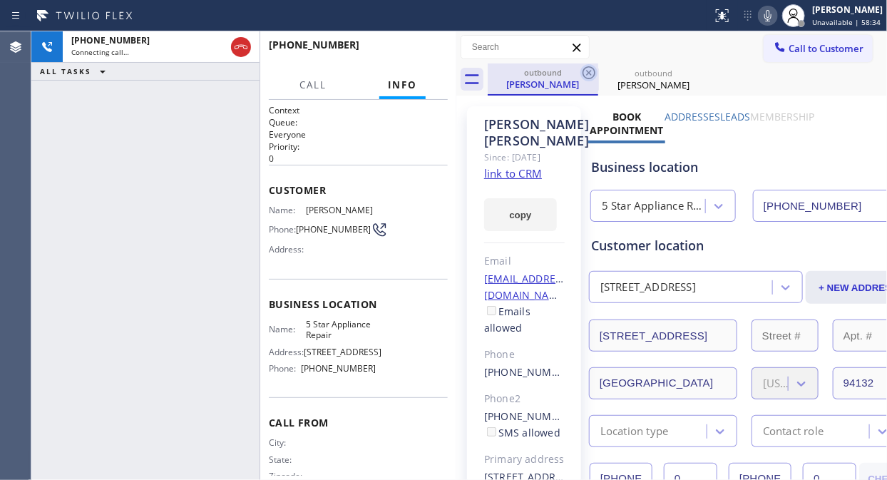
click at [592, 71] on icon at bounding box center [588, 72] width 17 height 17
click at [181, 140] on div "+14157694106 Connecting call… ALL TASKS ALL TASKS ACTIVE TASKS TASKS IN WRAP UP" at bounding box center [145, 255] width 228 height 449
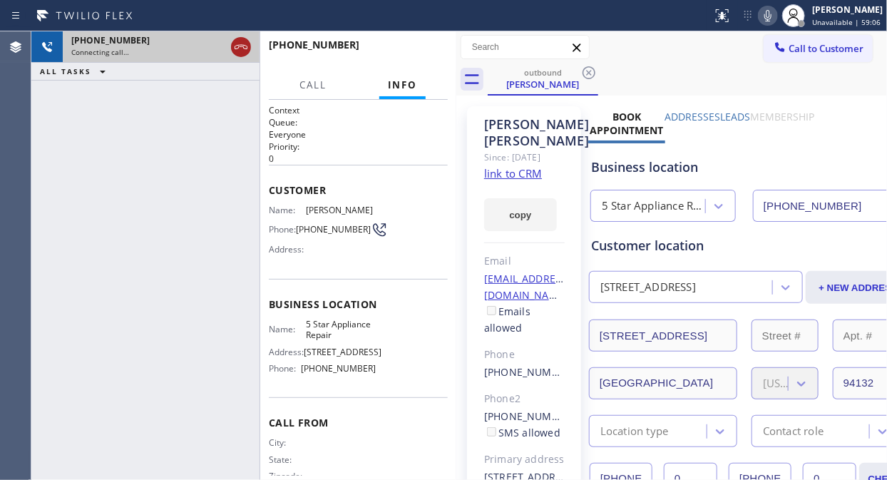
click at [241, 43] on icon at bounding box center [240, 47] width 17 height 17
click at [802, 44] on span "Call to Customer" at bounding box center [826, 48] width 75 height 13
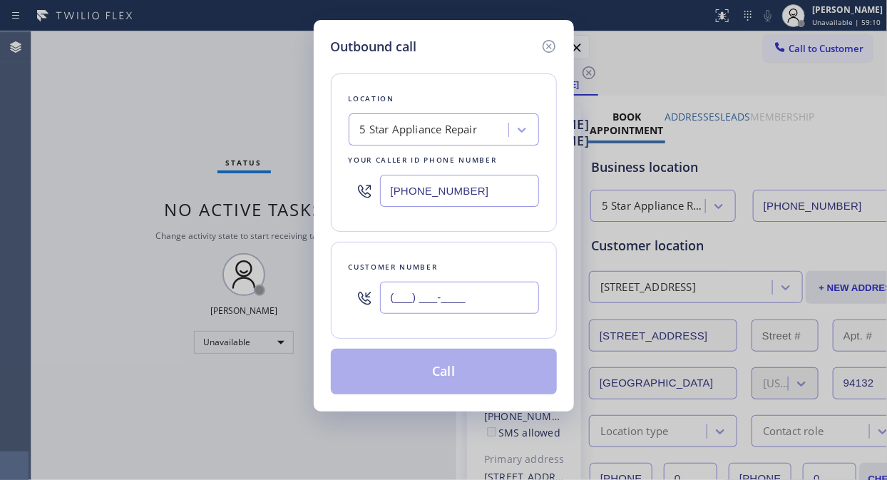
click at [388, 297] on input "(___) ___-____" at bounding box center [459, 298] width 159 height 32
paste input "626) 318-8143"
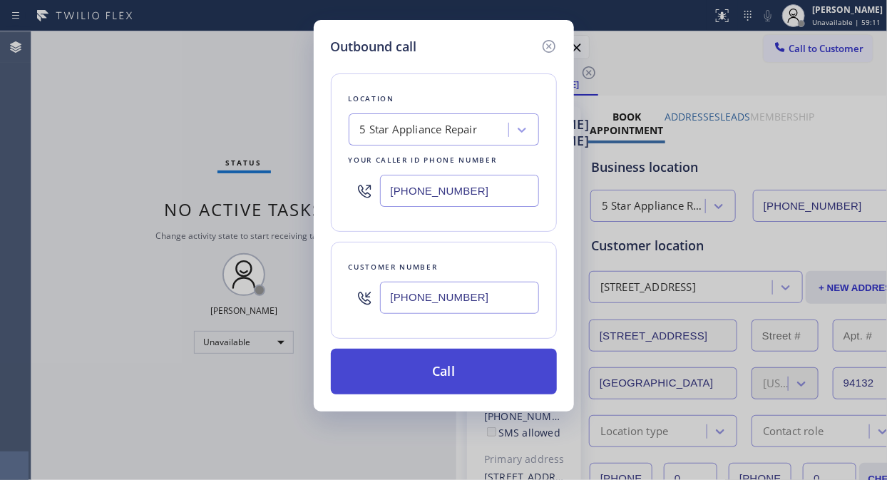
type input "[PHONE_NUMBER]"
click at [473, 383] on button "Call" at bounding box center [444, 372] width 226 height 46
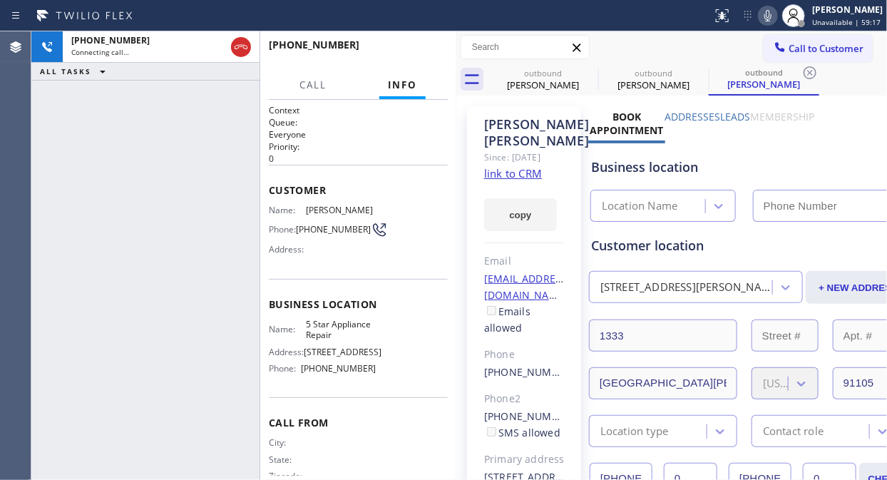
type input "[PHONE_NUMBER]"
click at [426, 46] on span "HANG UP" at bounding box center [414, 51] width 43 height 10
click at [423, 48] on span "HANG UP" at bounding box center [414, 51] width 43 height 10
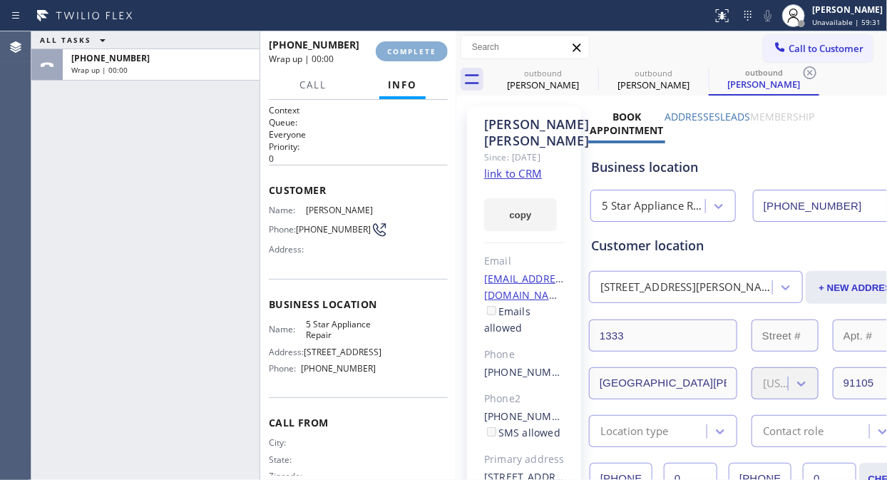
click at [423, 50] on span "COMPLETE" at bounding box center [411, 51] width 49 height 10
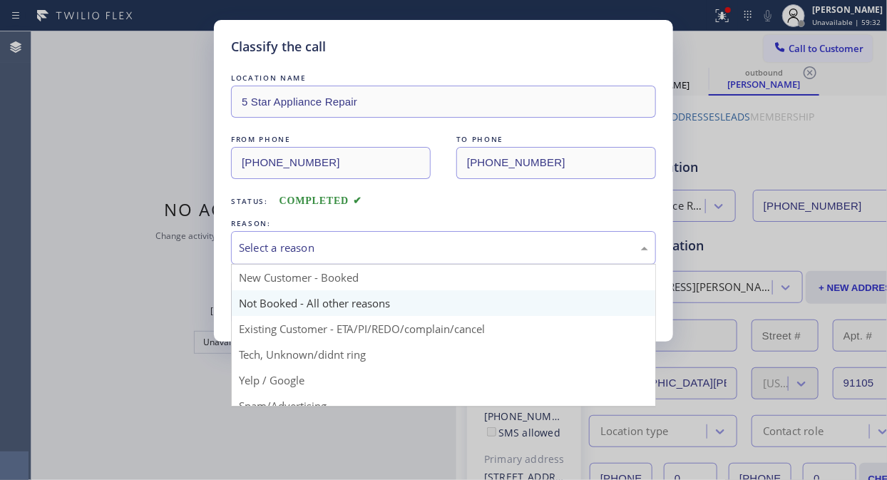
drag, startPoint x: 410, startPoint y: 254, endPoint x: 419, endPoint y: 312, distance: 58.5
click at [410, 254] on div "Select a reason" at bounding box center [443, 248] width 409 height 16
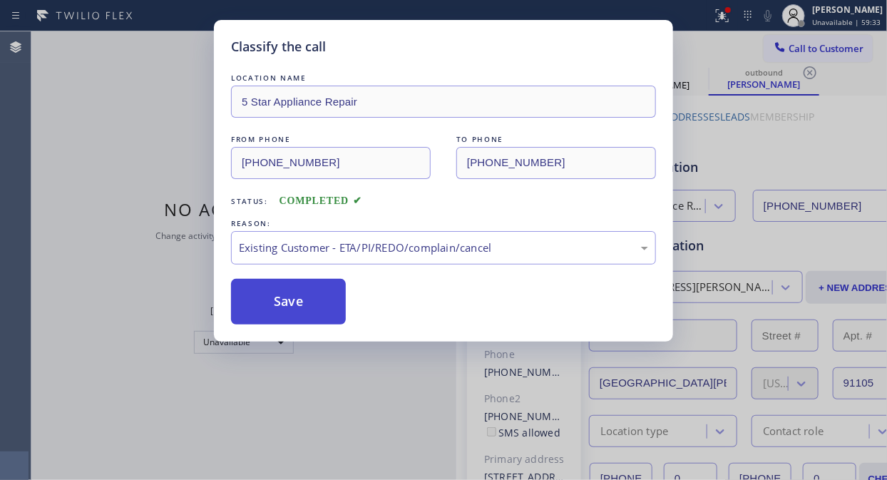
drag, startPoint x: 318, startPoint y: 314, endPoint x: 334, endPoint y: 304, distance: 18.6
click at [319, 314] on button "Save" at bounding box center [288, 302] width 115 height 46
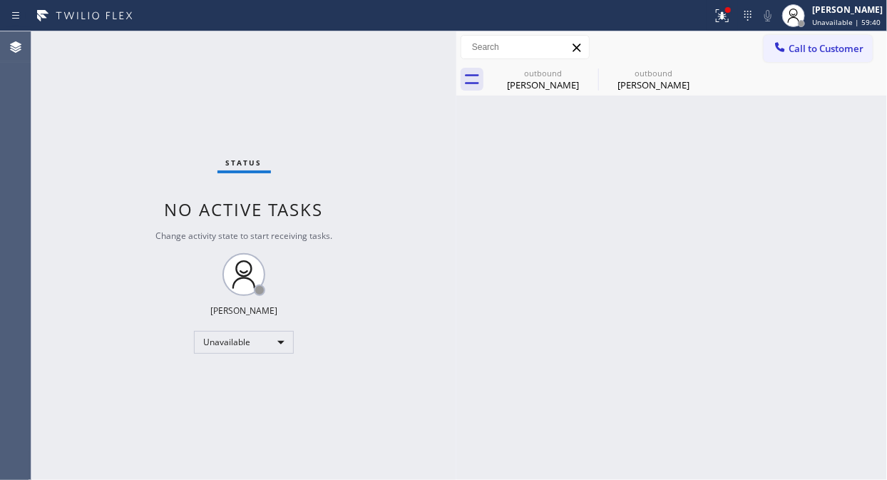
drag, startPoint x: 790, startPoint y: 46, endPoint x: 535, endPoint y: 175, distance: 286.1
click at [790, 46] on span "Call to Customer" at bounding box center [826, 48] width 75 height 13
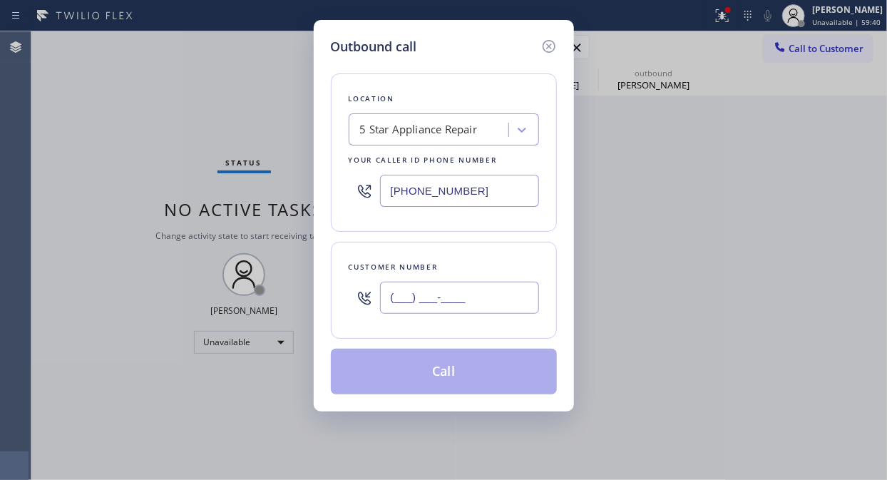
click at [432, 299] on input "(___) ___-____" at bounding box center [459, 298] width 159 height 32
paste input "408) 832-3292"
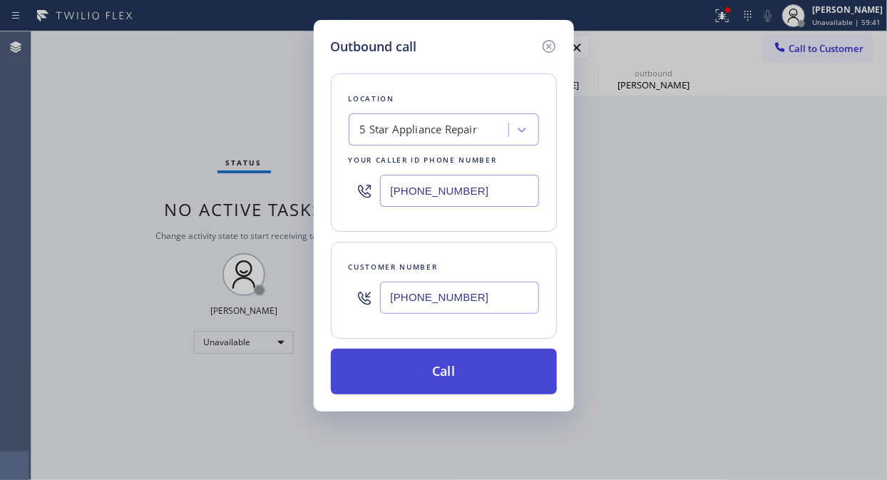
type input "[PHONE_NUMBER]"
click at [456, 377] on button "Call" at bounding box center [444, 372] width 226 height 46
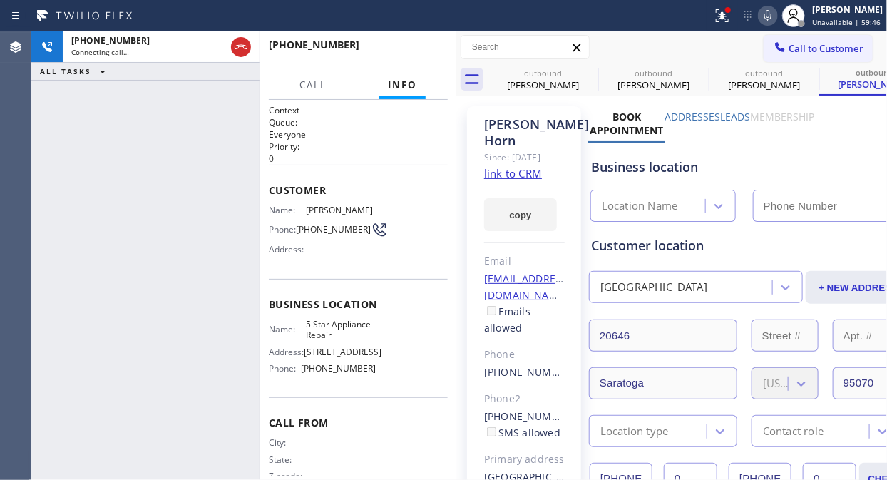
type input "[PHONE_NUMBER]"
click at [155, 145] on div "+14088323292 Live | 00:00 ALL TASKS ALL TASKS ACTIVE TASKS TASKS IN WRAP UP" at bounding box center [145, 255] width 228 height 449
drag, startPoint x: 399, startPoint y: 39, endPoint x: 399, endPoint y: 48, distance: 10.0
click at [399, 46] on div "+14088323292 Live | 00:01 HANG UP" at bounding box center [358, 51] width 179 height 37
click at [399, 52] on span "HANG UP" at bounding box center [414, 51] width 43 height 10
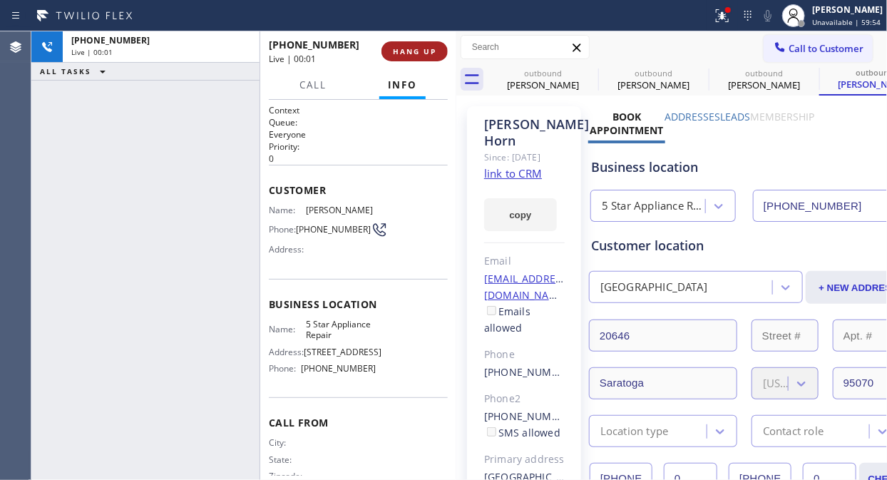
click at [399, 53] on span "HANG UP" at bounding box center [414, 51] width 43 height 10
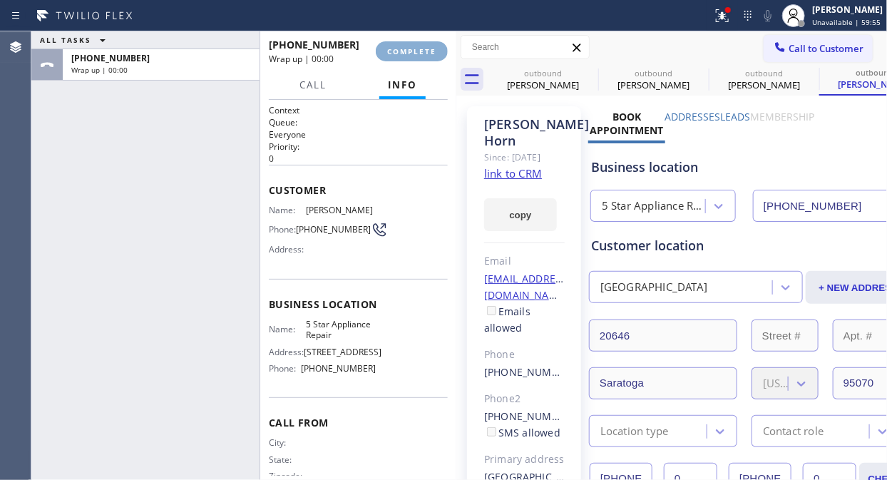
click at [399, 53] on span "COMPLETE" at bounding box center [411, 51] width 49 height 10
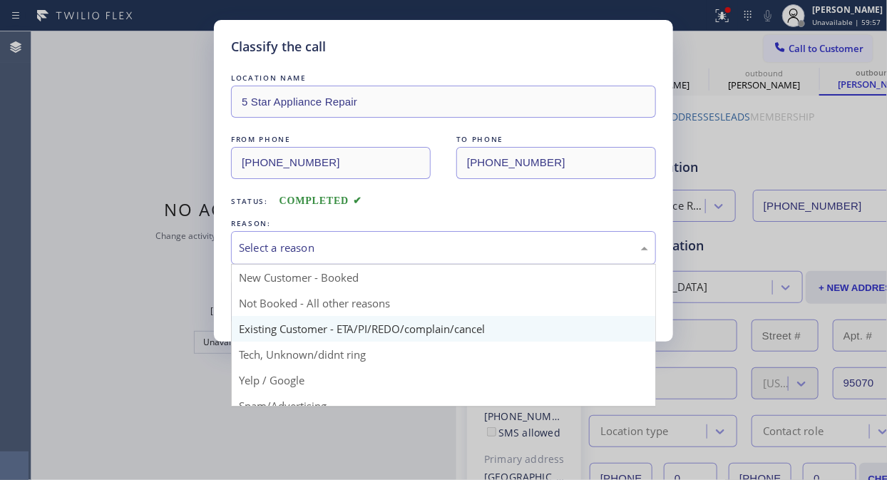
drag, startPoint x: 409, startPoint y: 252, endPoint x: 423, endPoint y: 322, distance: 70.5
click at [410, 252] on div "Select a reason" at bounding box center [443, 248] width 409 height 16
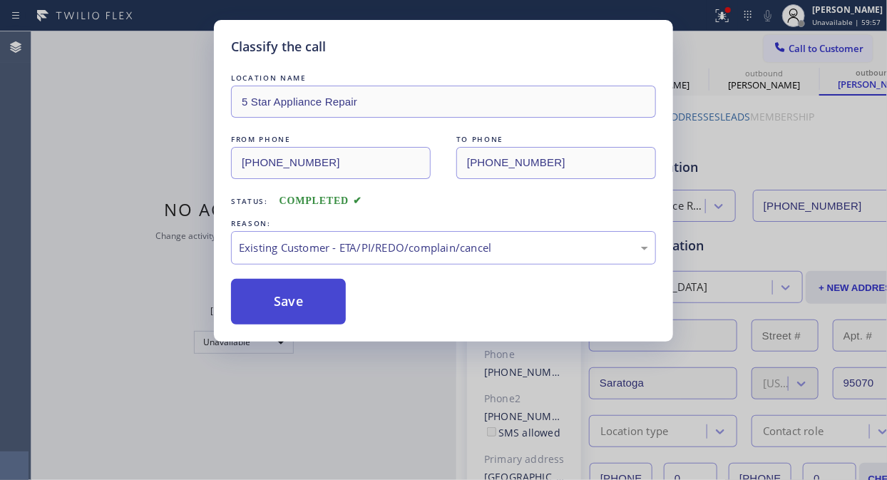
click at [319, 302] on button "Save" at bounding box center [288, 302] width 115 height 46
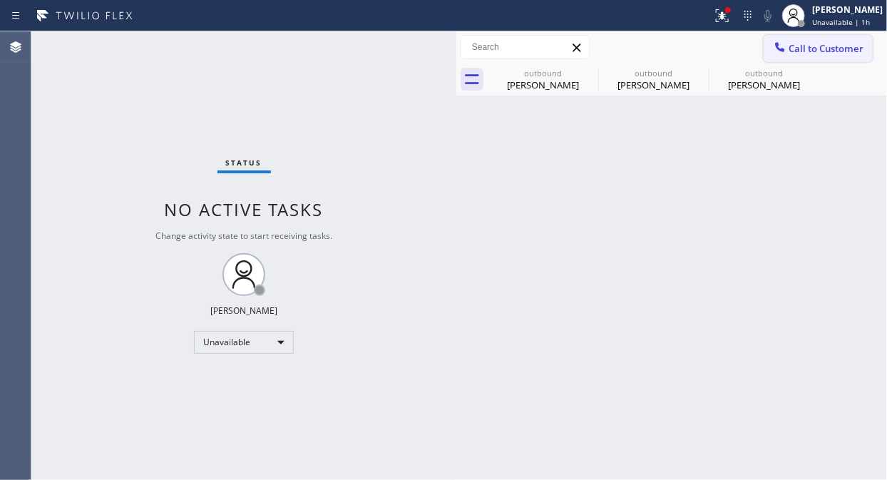
click at [802, 45] on span "Call to Customer" at bounding box center [826, 48] width 75 height 13
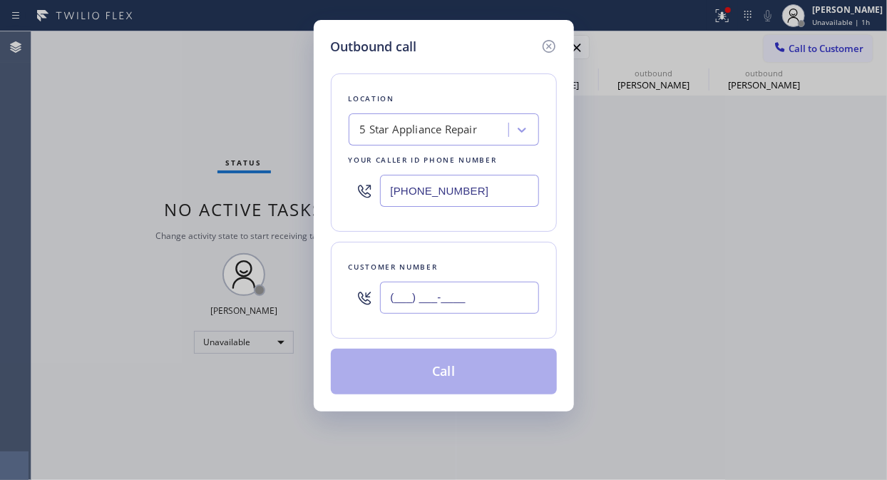
click at [444, 303] on input "(___) ___-____" at bounding box center [459, 298] width 159 height 32
paste input "310) 871-9799"
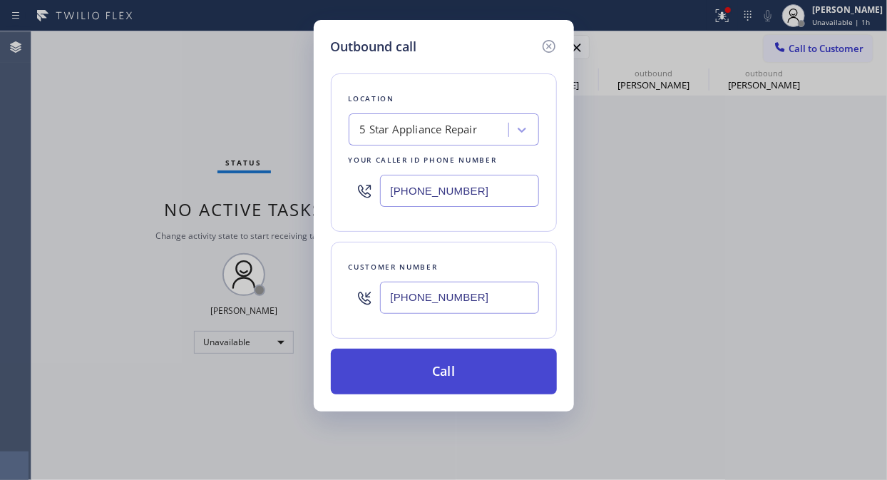
type input "[PHONE_NUMBER]"
drag, startPoint x: 482, startPoint y: 386, endPoint x: 511, endPoint y: 378, distance: 29.6
click at [483, 386] on button "Call" at bounding box center [444, 372] width 226 height 46
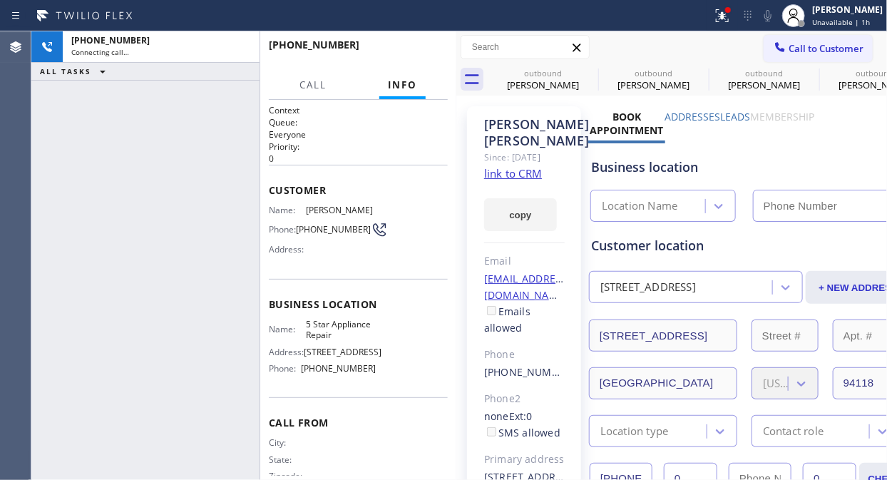
type input "[PHONE_NUMBER]"
click at [731, 20] on icon at bounding box center [722, 15] width 17 height 17
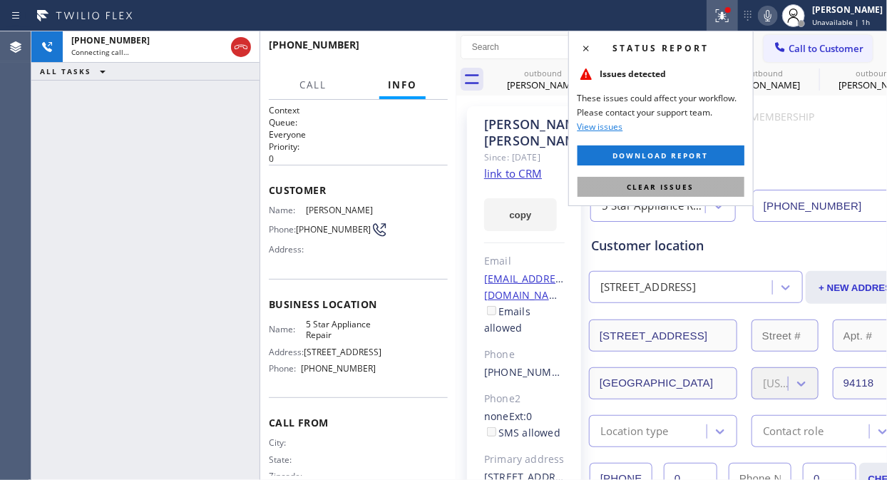
click at [652, 184] on span "Clear issues" at bounding box center [661, 187] width 67 height 10
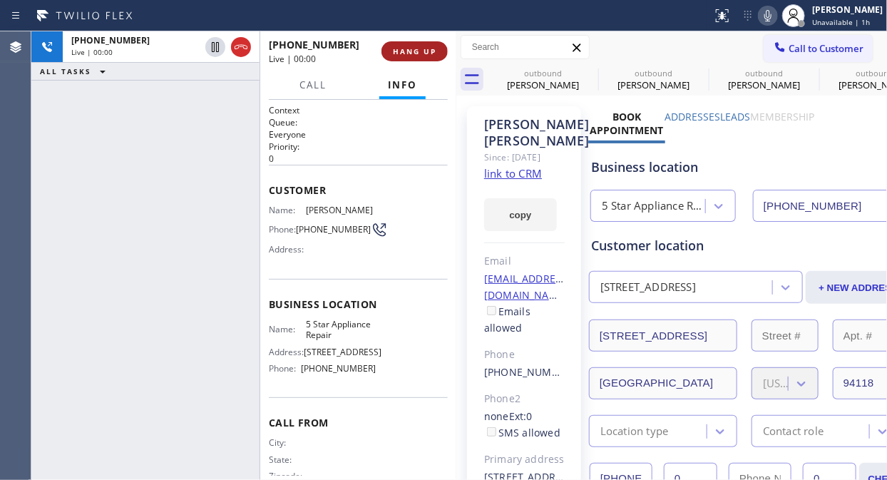
click at [411, 46] on span "HANG UP" at bounding box center [414, 51] width 43 height 10
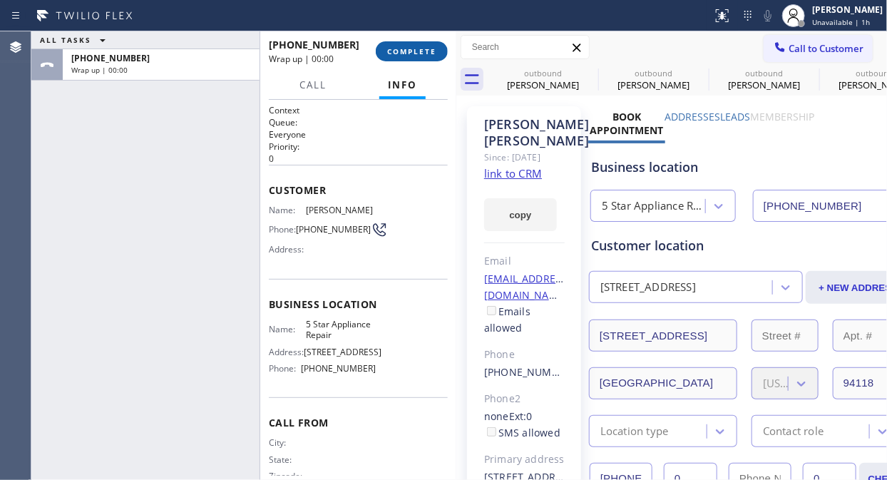
click at [411, 46] on span "COMPLETE" at bounding box center [411, 51] width 49 height 10
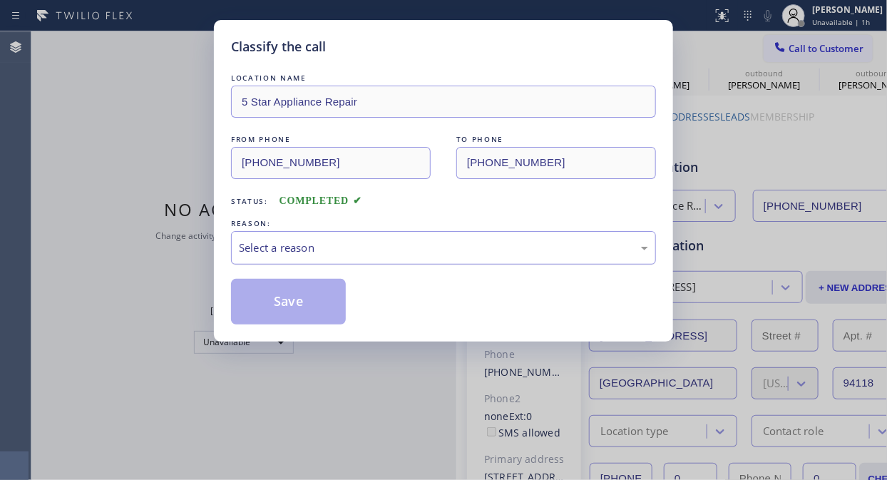
click at [440, 237] on div "Select a reason" at bounding box center [443, 248] width 425 height 34
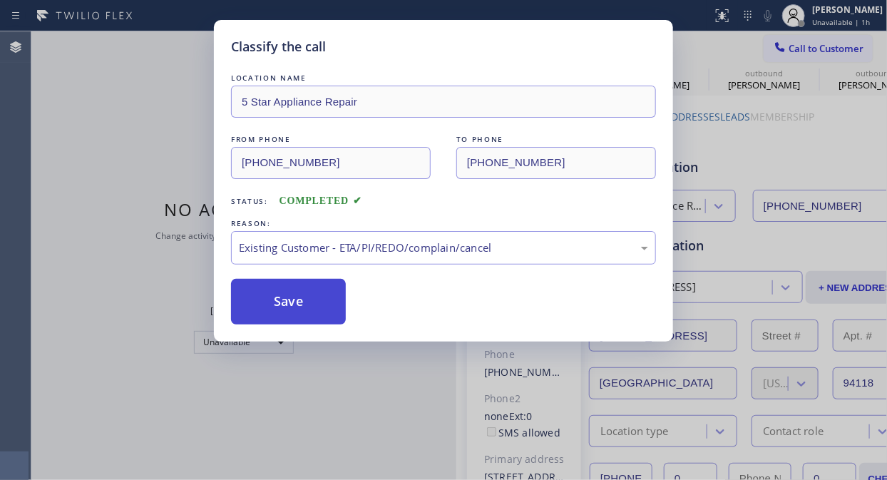
click at [299, 315] on button "Save" at bounding box center [288, 302] width 115 height 46
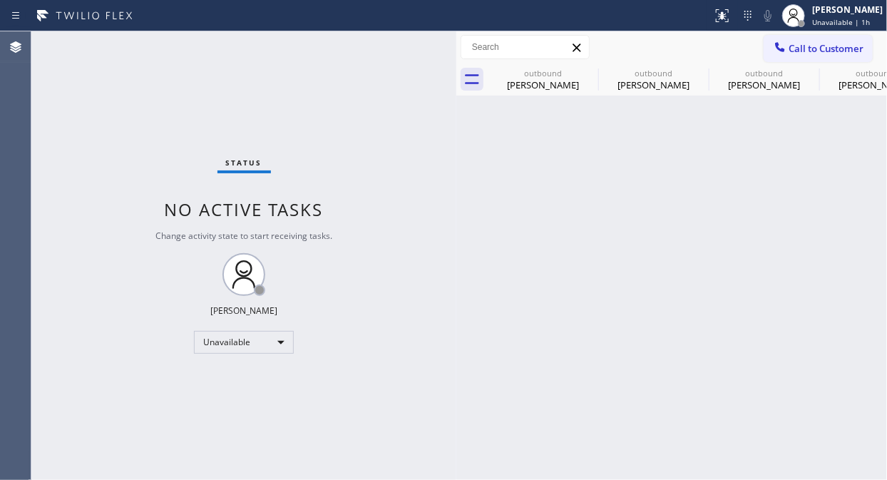
click at [786, 46] on icon at bounding box center [780, 47] width 14 height 14
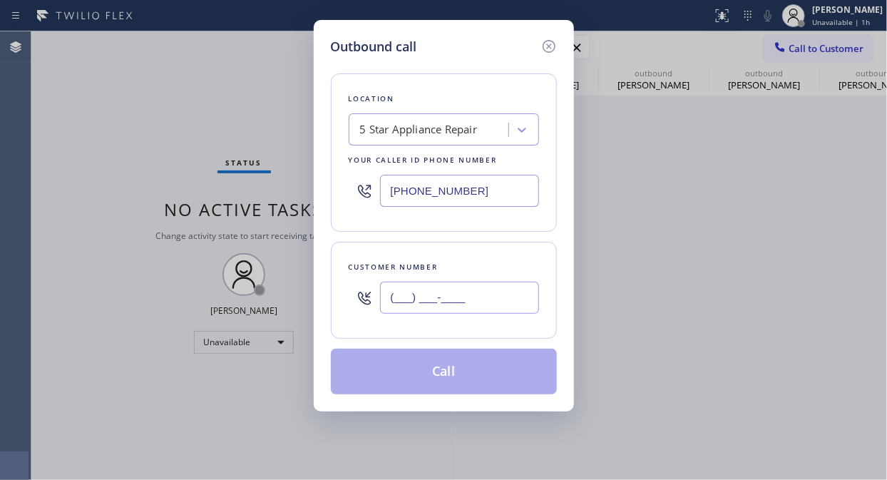
click at [421, 295] on input "(___) ___-____" at bounding box center [459, 298] width 159 height 32
paste input "310) 936-9010"
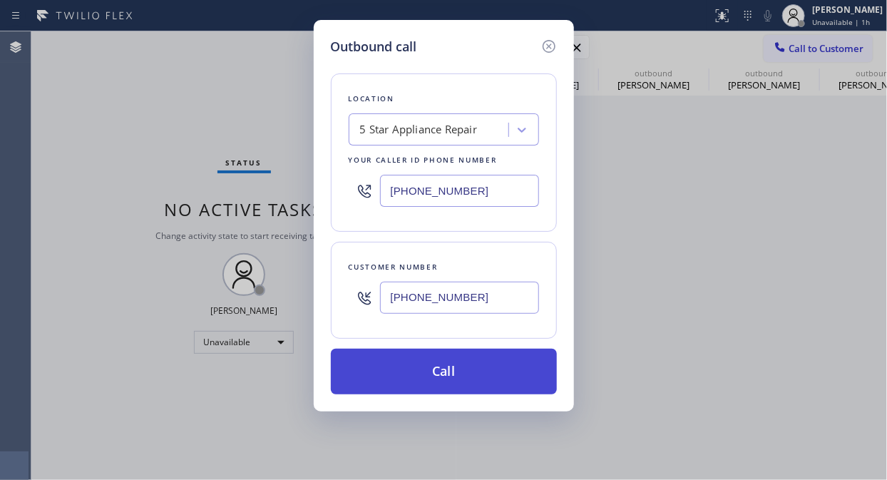
type input "[PHONE_NUMBER]"
click at [451, 372] on button "Call" at bounding box center [444, 372] width 226 height 46
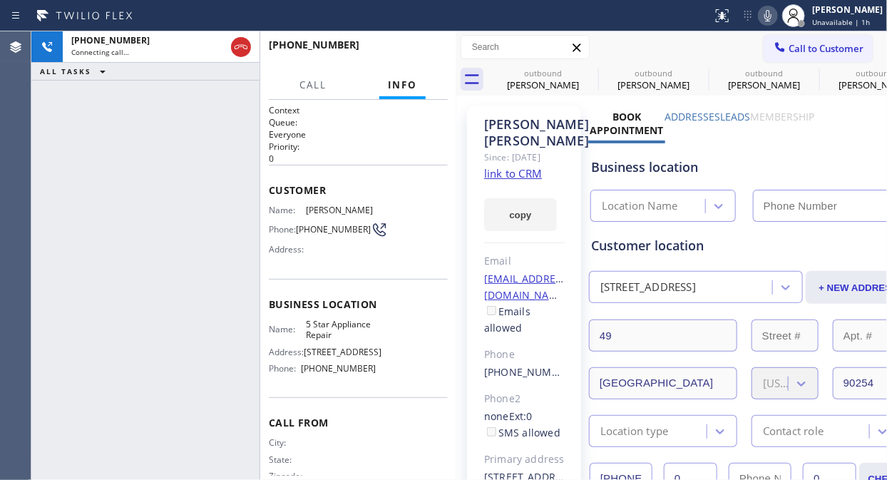
type input "[PHONE_NUMBER]"
drag, startPoint x: 245, startPoint y: 50, endPoint x: 426, endPoint y: 51, distance: 181.1
click at [247, 50] on icon at bounding box center [240, 47] width 17 height 17
click at [418, 51] on span "HANG UP" at bounding box center [414, 51] width 43 height 10
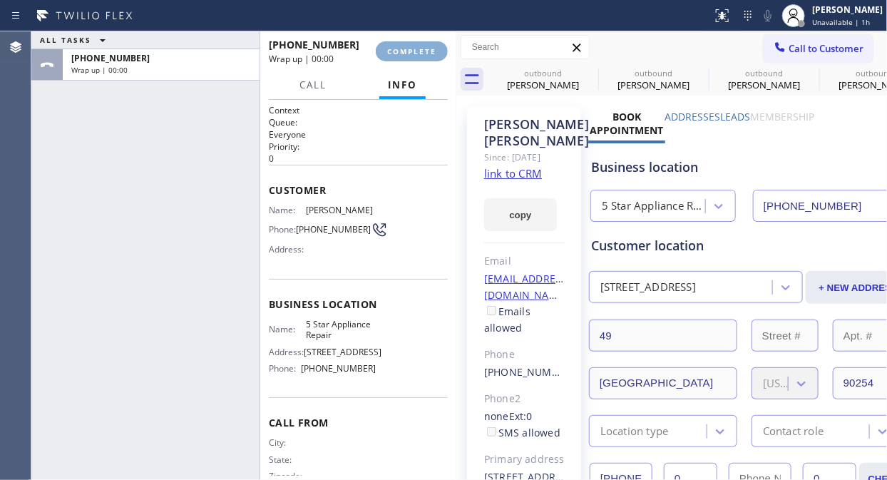
click at [417, 51] on span "COMPLETE" at bounding box center [411, 51] width 49 height 10
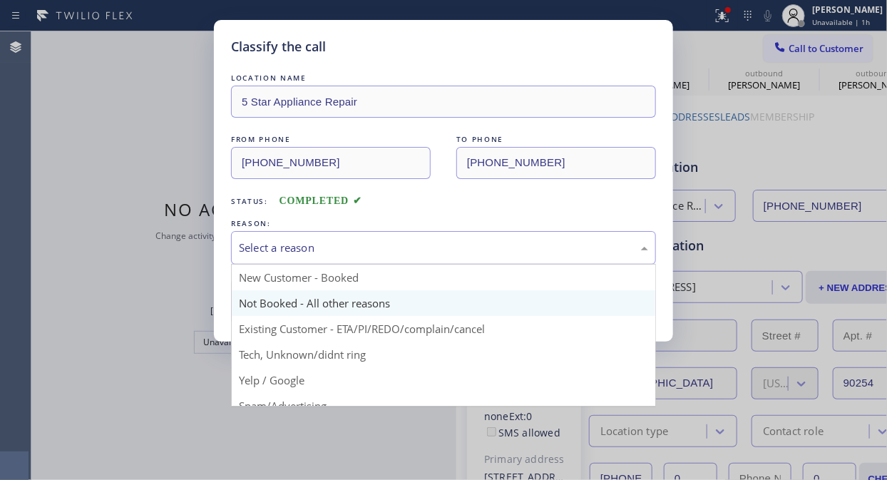
drag, startPoint x: 431, startPoint y: 252, endPoint x: 446, endPoint y: 297, distance: 47.4
click at [434, 254] on div "Select a reason" at bounding box center [443, 248] width 409 height 16
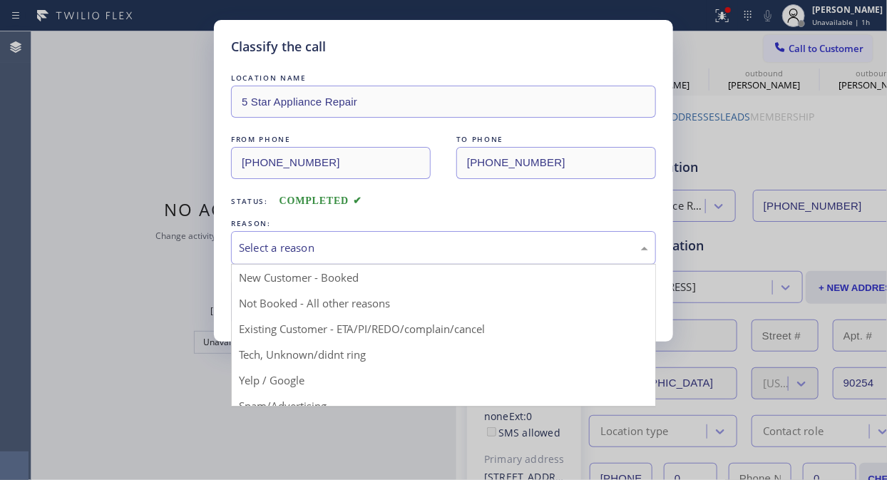
drag, startPoint x: 436, startPoint y: 328, endPoint x: 394, endPoint y: 316, distance: 43.8
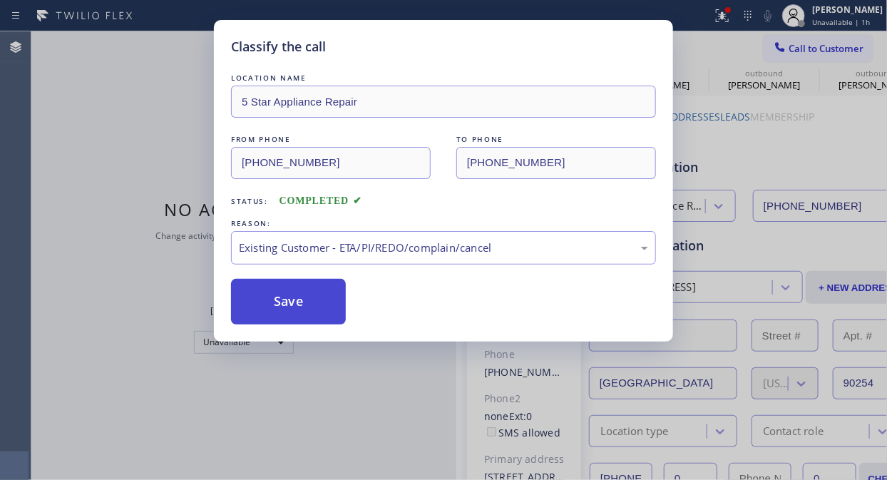
click at [324, 305] on button "Save" at bounding box center [288, 302] width 115 height 46
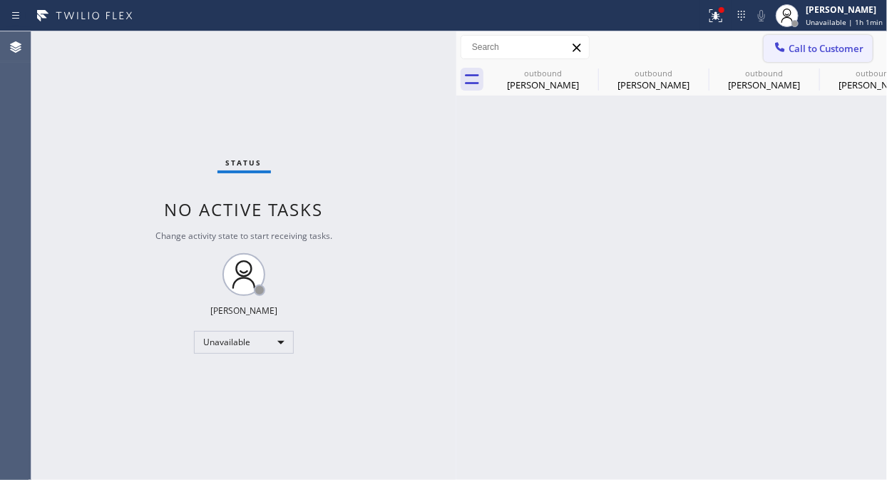
click at [793, 46] on span "Call to Customer" at bounding box center [826, 48] width 75 height 13
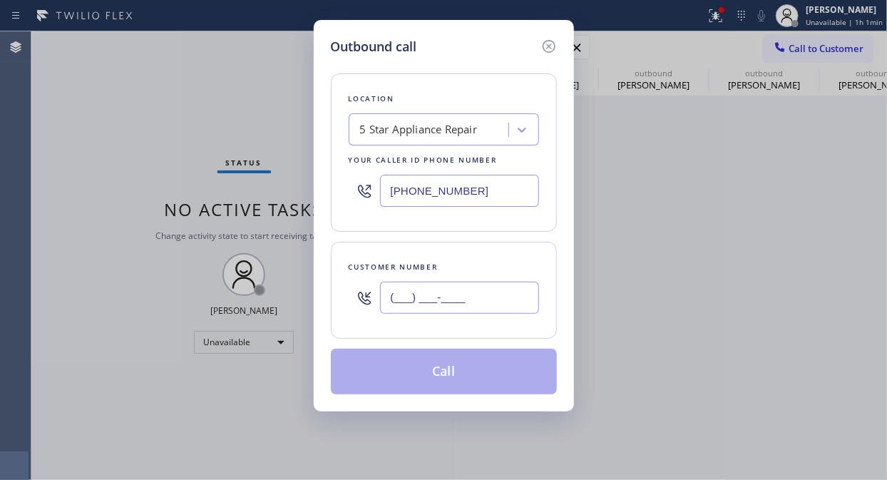
click at [481, 287] on input "(___) ___-____" at bounding box center [459, 298] width 159 height 32
paste input "949) 291-9418"
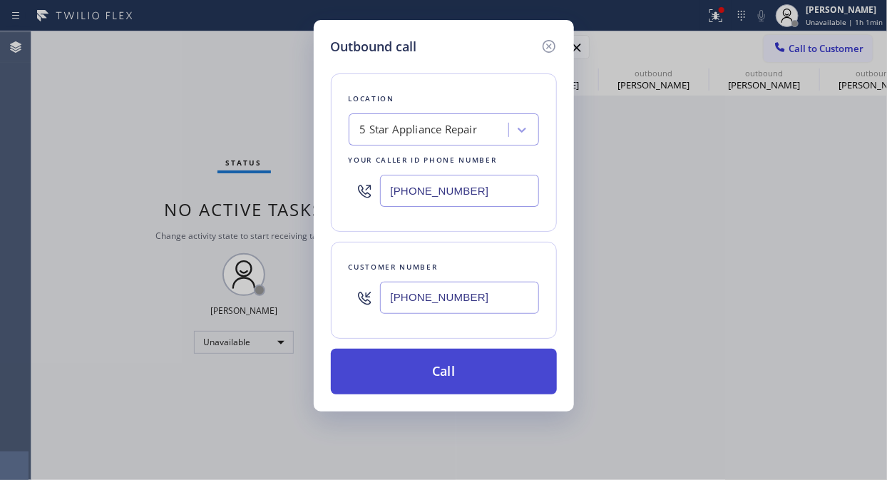
type input "[PHONE_NUMBER]"
click at [499, 368] on button "Call" at bounding box center [444, 372] width 226 height 46
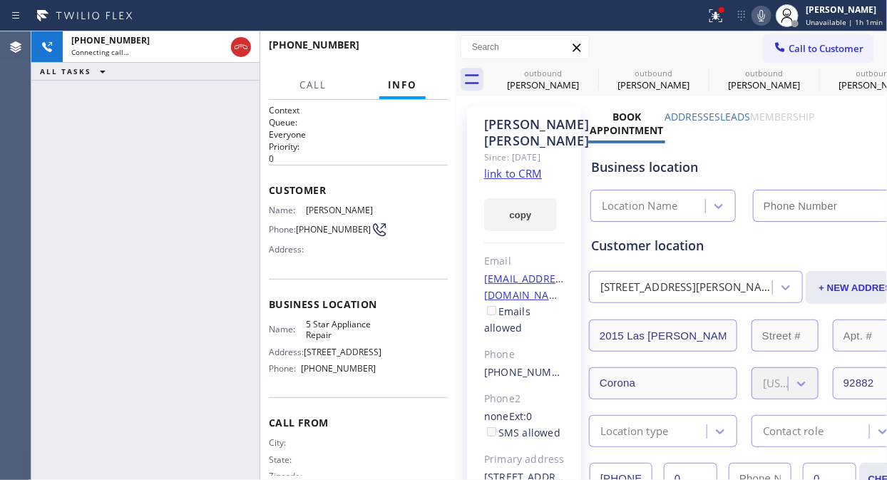
type input "[PHONE_NUMBER]"
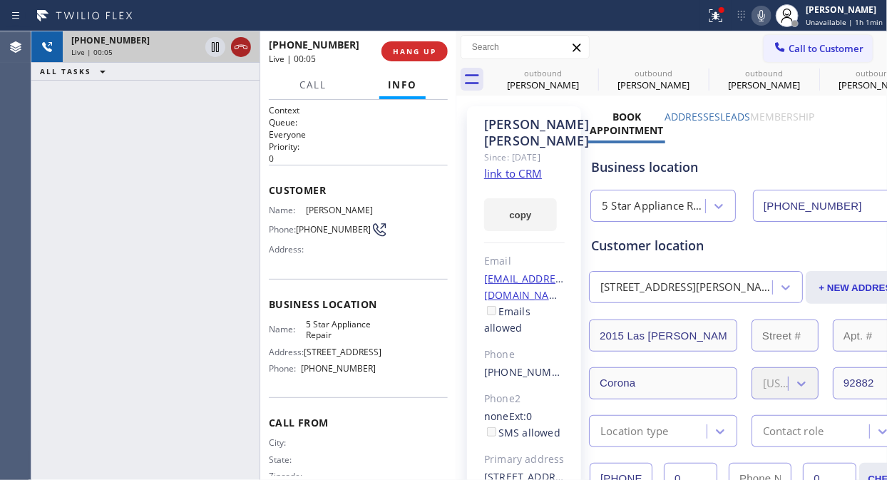
click at [243, 43] on icon at bounding box center [240, 47] width 17 height 17
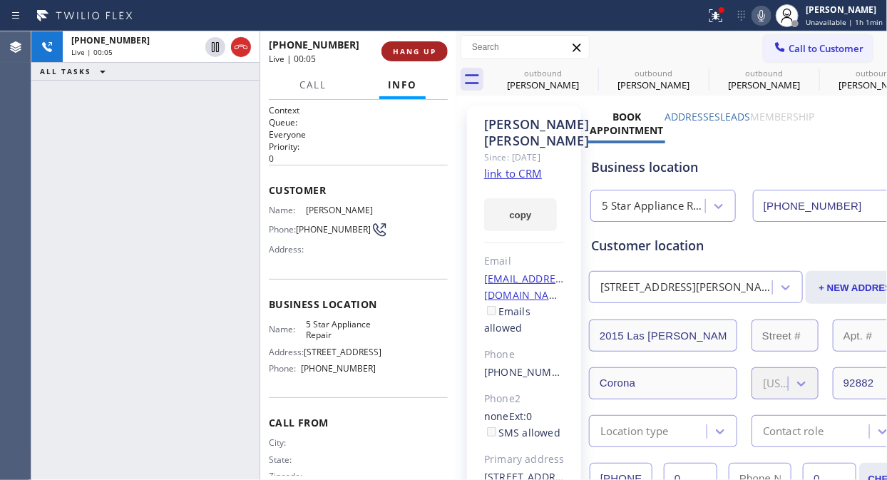
click at [429, 50] on button "HANG UP" at bounding box center [415, 51] width 66 height 20
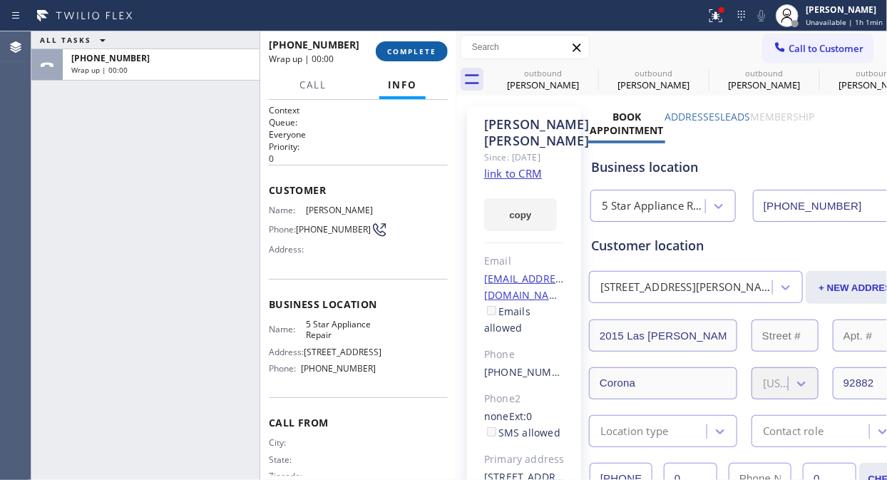
click at [409, 50] on span "COMPLETE" at bounding box center [411, 51] width 49 height 10
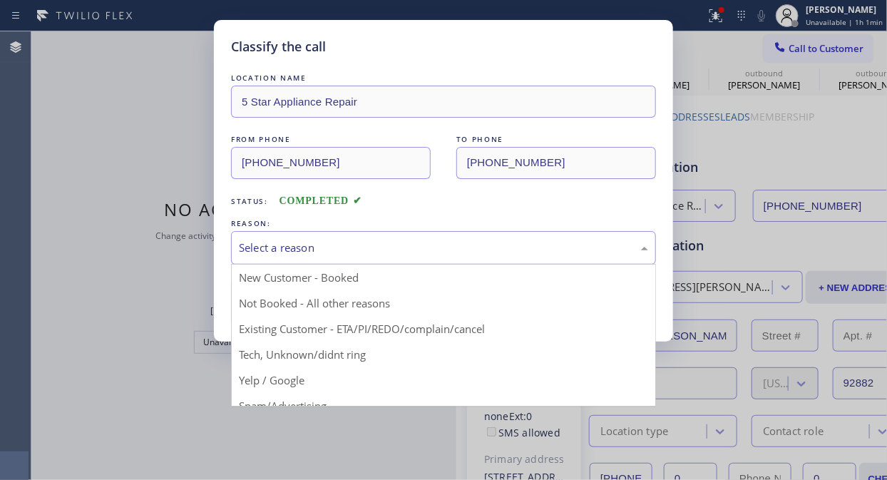
drag, startPoint x: 404, startPoint y: 243, endPoint x: 412, endPoint y: 280, distance: 37.2
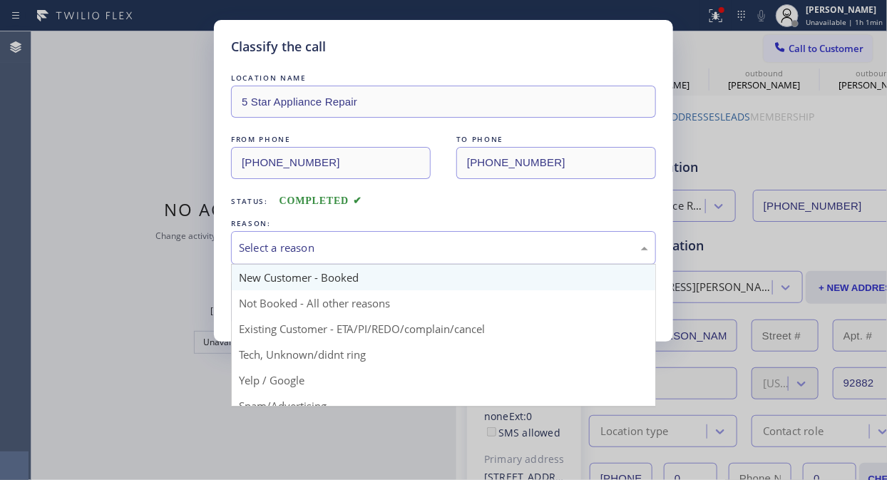
click at [405, 246] on div "Select a reason" at bounding box center [443, 248] width 409 height 16
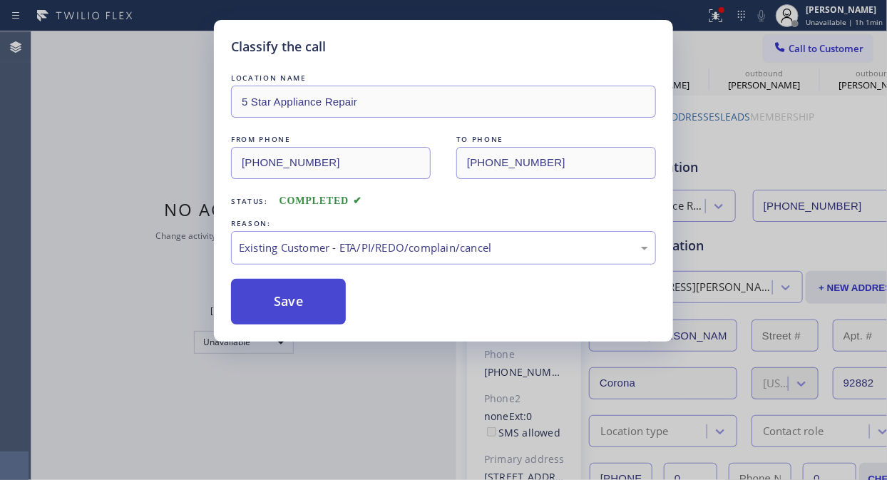
click at [295, 302] on button "Save" at bounding box center [288, 302] width 115 height 46
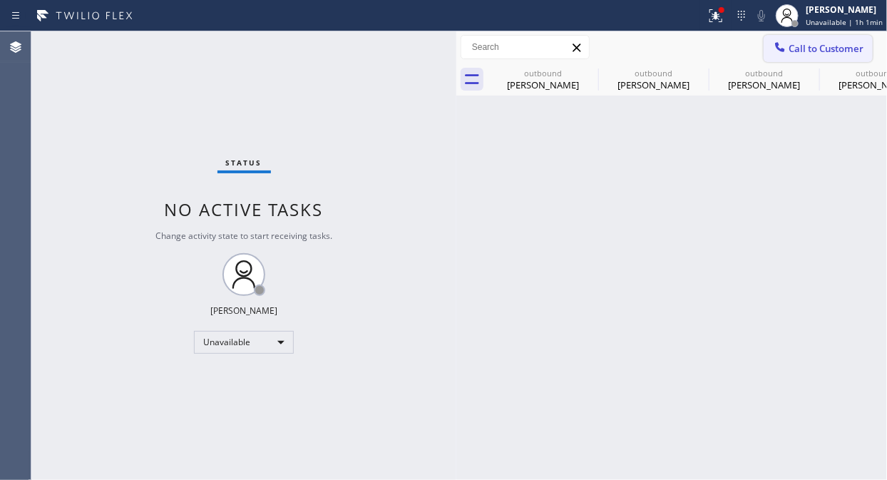
click at [794, 50] on span "Call to Customer" at bounding box center [826, 48] width 75 height 13
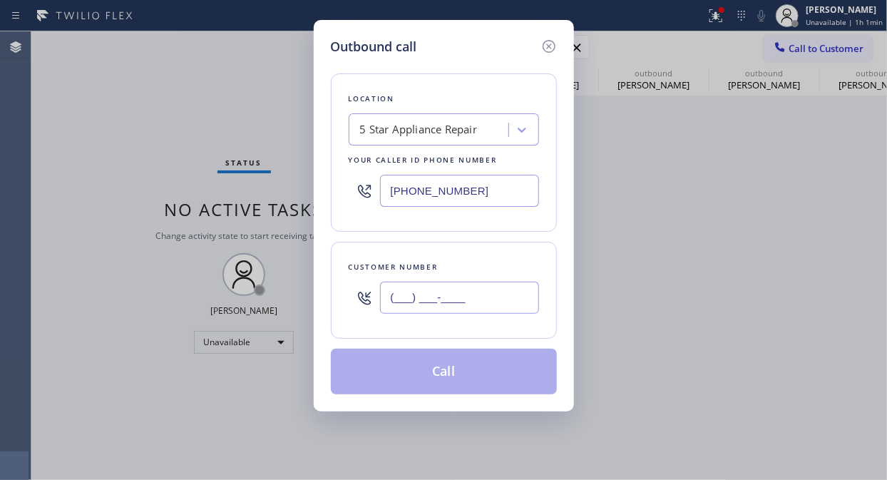
click at [387, 294] on input "(___) ___-____" at bounding box center [459, 298] width 159 height 32
paste input "503) 780-7236"
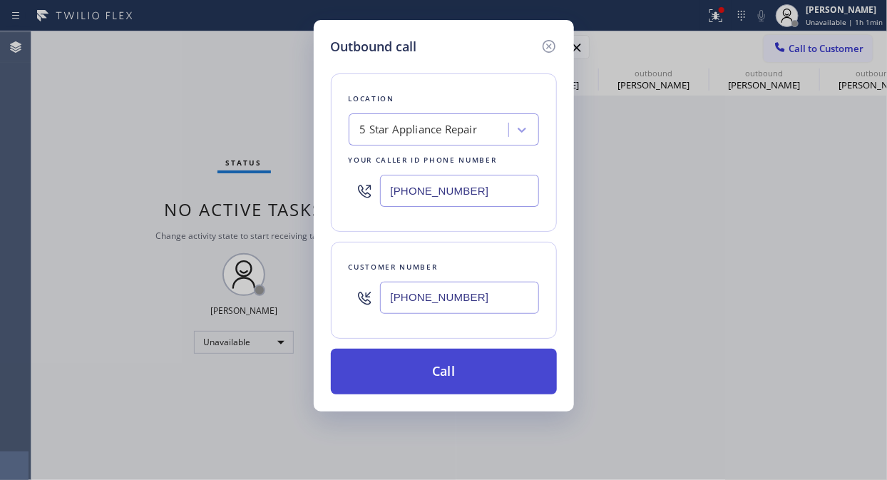
type input "[PHONE_NUMBER]"
click at [454, 377] on button "Call" at bounding box center [444, 372] width 226 height 46
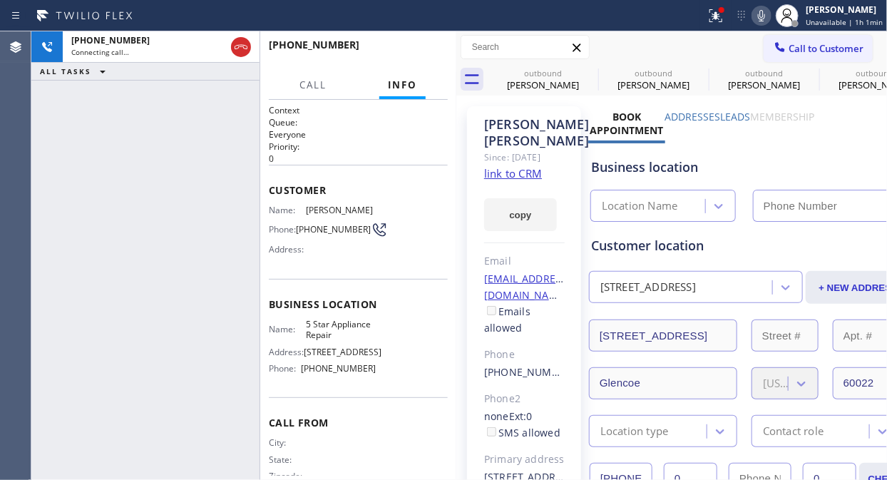
type input "[PHONE_NUMBER]"
click at [122, 168] on div "+15037807236 Connecting call… ALL TASKS ALL TASKS ACTIVE TASKS TASKS IN WRAP UP" at bounding box center [145, 255] width 228 height 449
click at [398, 50] on span "HANG UP" at bounding box center [414, 51] width 43 height 10
click at [399, 50] on span "HANG UP" at bounding box center [414, 51] width 43 height 10
click at [401, 48] on span "HANG UP" at bounding box center [414, 51] width 43 height 10
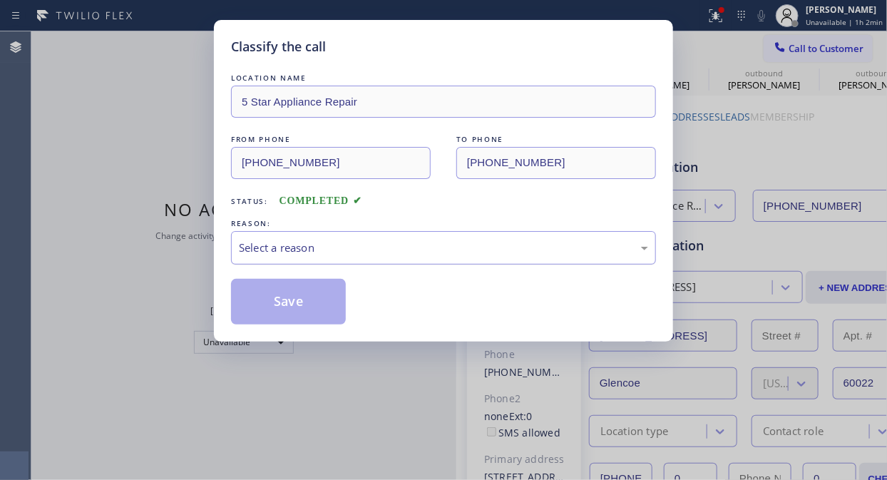
click at [411, 252] on div "Select a reason" at bounding box center [443, 248] width 409 height 16
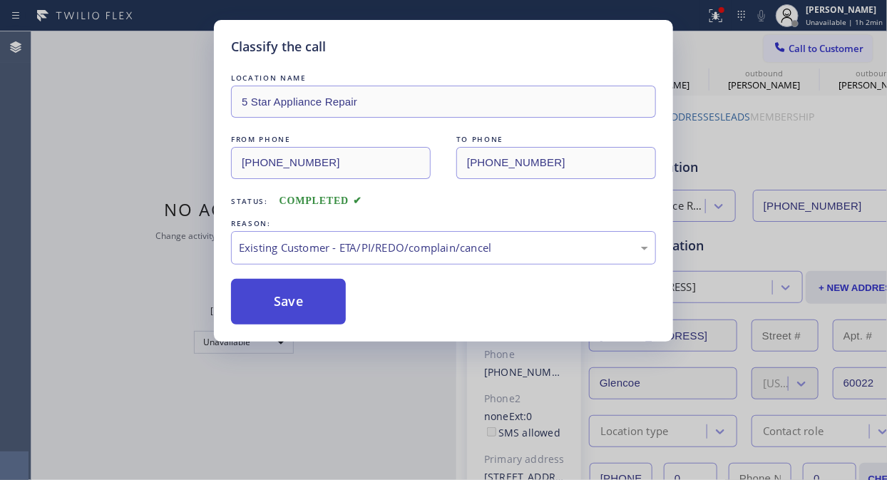
click at [317, 305] on button "Save" at bounding box center [288, 302] width 115 height 46
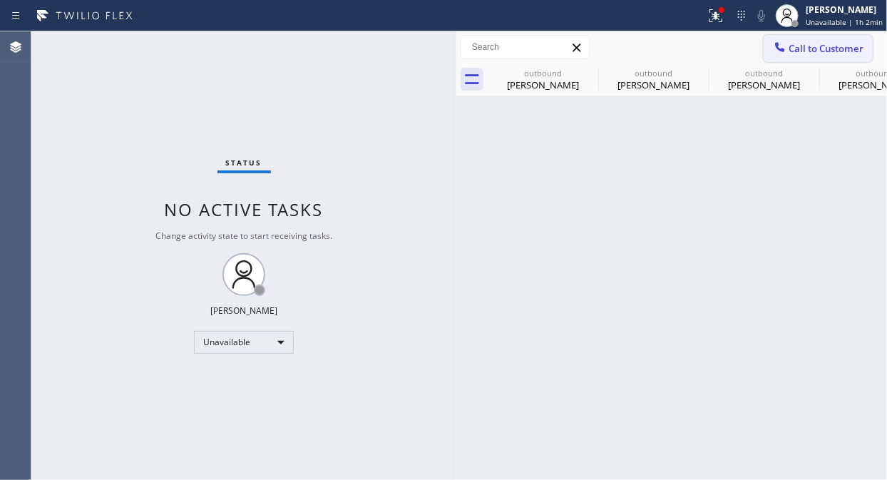
click at [827, 48] on span "Call to Customer" at bounding box center [826, 48] width 75 height 13
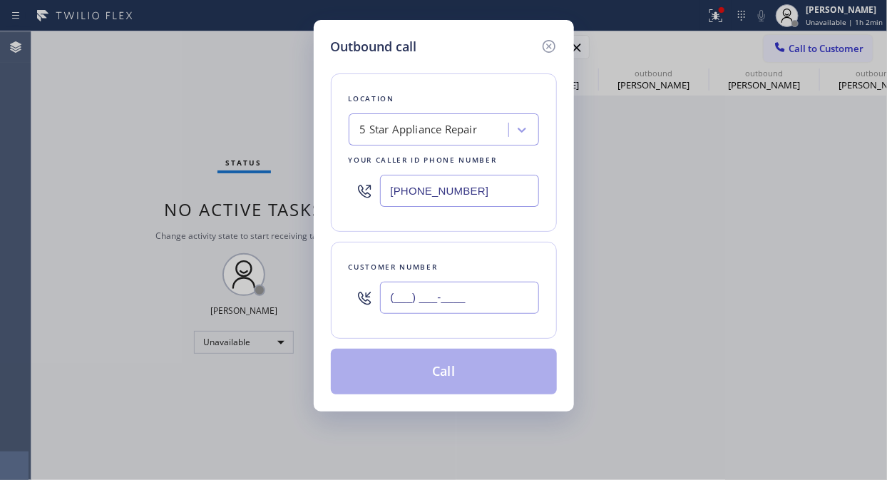
click at [397, 297] on input "(___) ___-____" at bounding box center [459, 298] width 159 height 32
paste input "818) 257-4603"
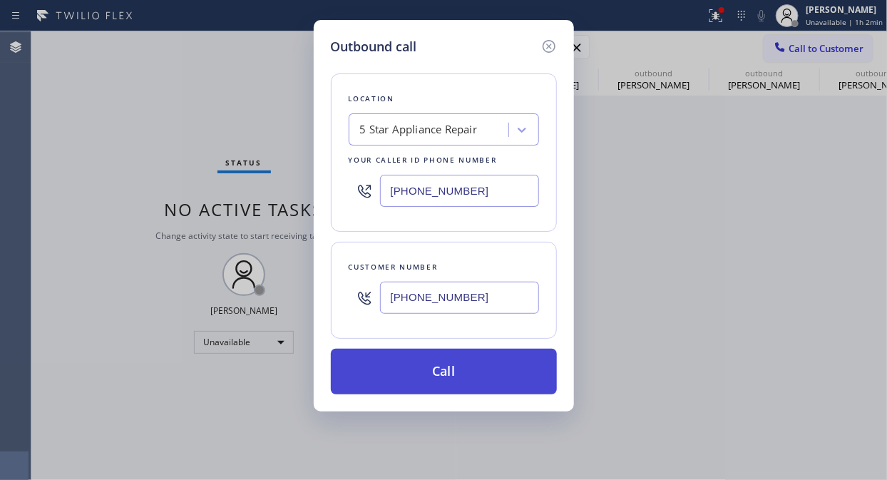
type input "[PHONE_NUMBER]"
click at [461, 375] on button "Call" at bounding box center [444, 372] width 226 height 46
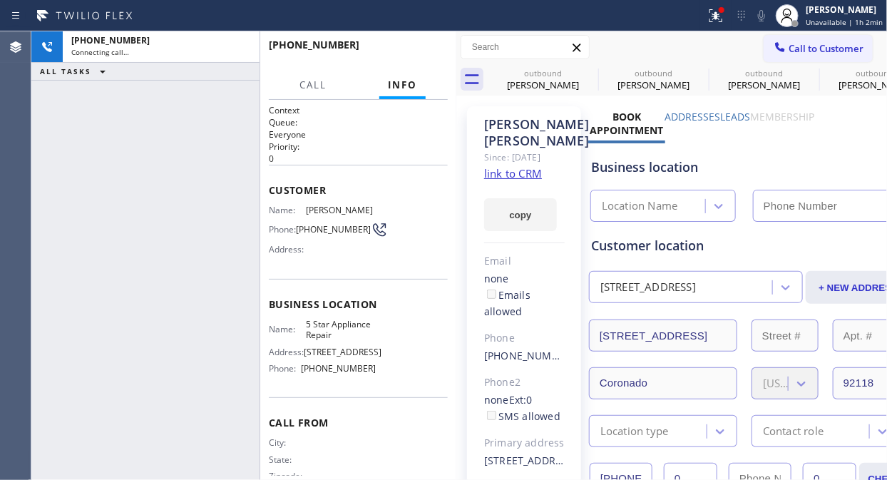
type input "[PHONE_NUMBER]"
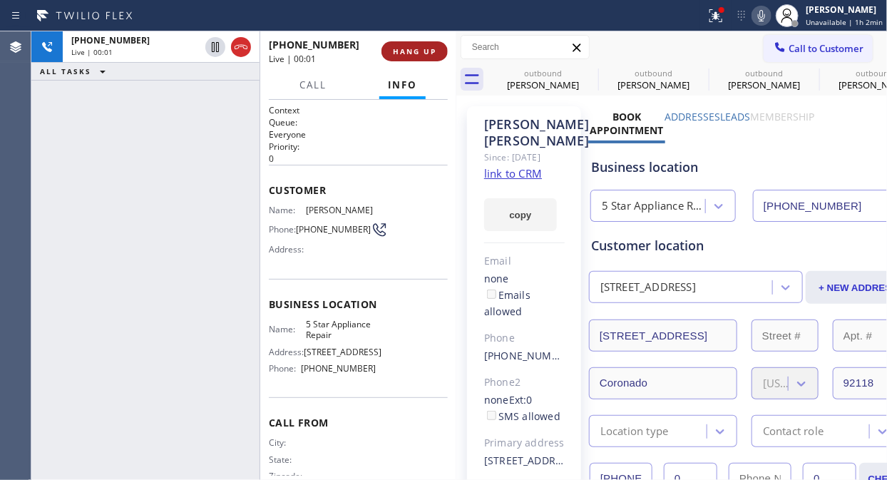
click at [414, 53] on span "HANG UP" at bounding box center [414, 51] width 43 height 10
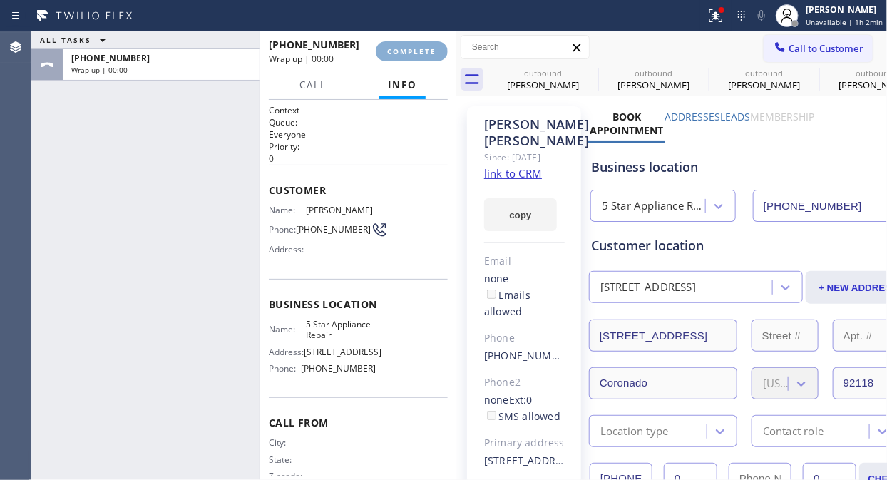
click at [414, 53] on span "COMPLETE" at bounding box center [411, 51] width 49 height 10
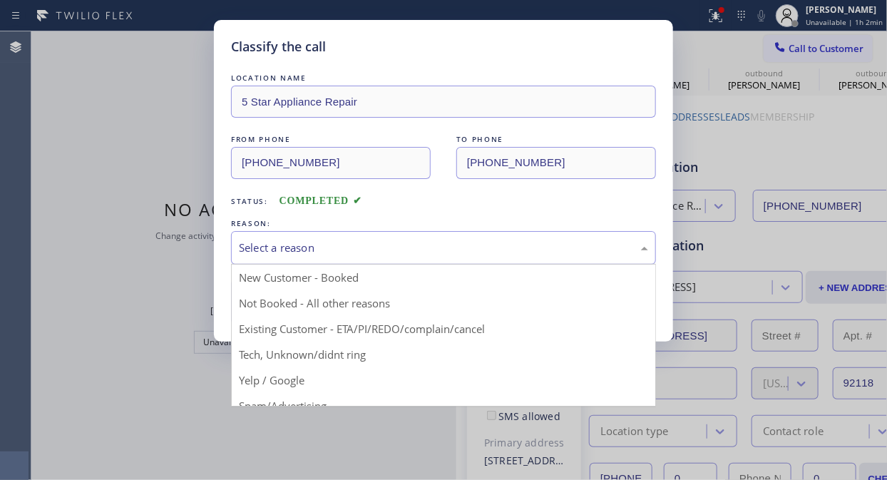
click at [436, 255] on div "Select a reason" at bounding box center [443, 248] width 409 height 16
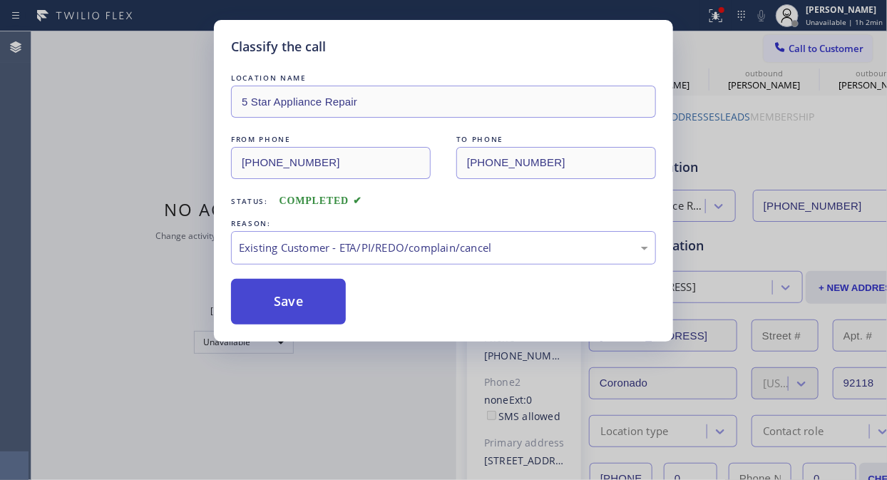
click at [321, 305] on button "Save" at bounding box center [288, 302] width 115 height 46
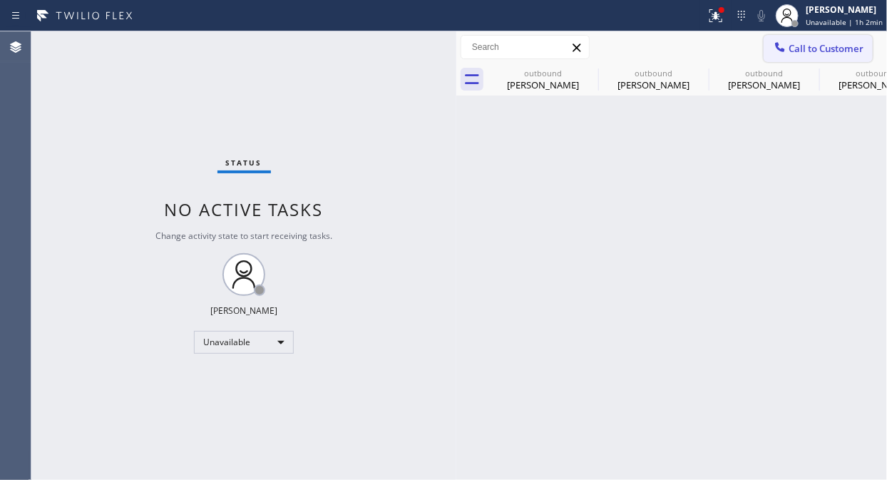
click at [811, 48] on span "Call to Customer" at bounding box center [826, 48] width 75 height 13
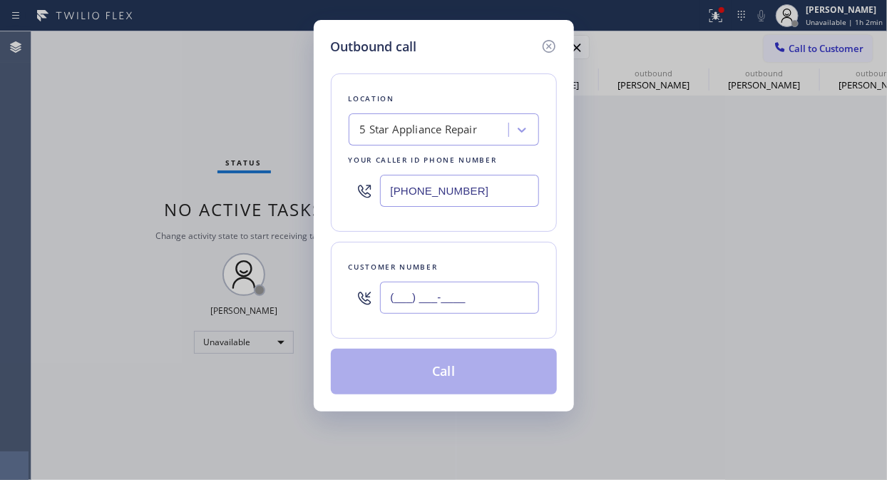
click at [457, 300] on input "(___) ___-____" at bounding box center [459, 298] width 159 height 32
paste input "310) 498-4964"
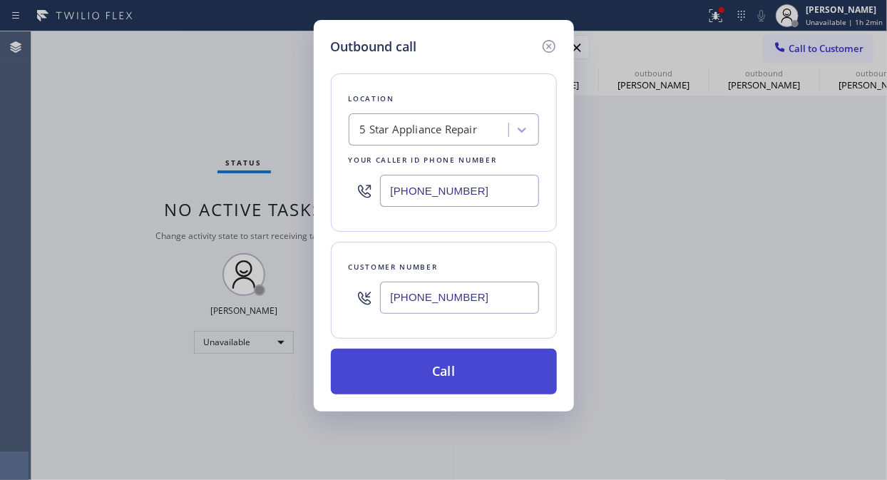
type input "[PHONE_NUMBER]"
click at [464, 374] on button "Call" at bounding box center [444, 372] width 226 height 46
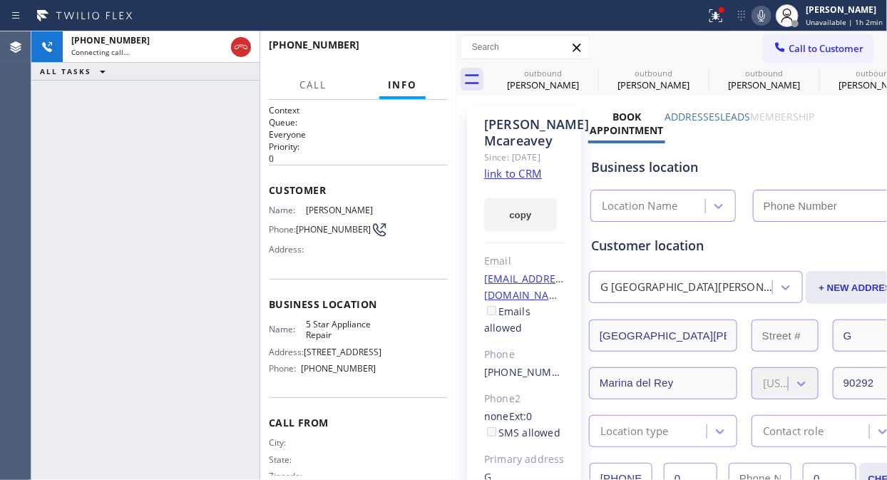
type input "[PHONE_NUMBER]"
click at [412, 56] on span "HANG UP" at bounding box center [414, 51] width 43 height 10
click at [414, 56] on span "HANG UP" at bounding box center [414, 51] width 43 height 10
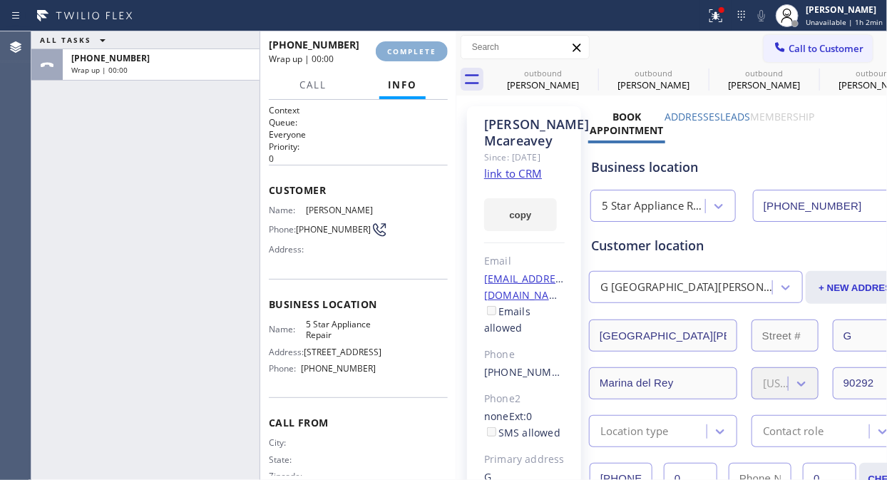
click at [414, 56] on span "COMPLETE" at bounding box center [411, 51] width 49 height 10
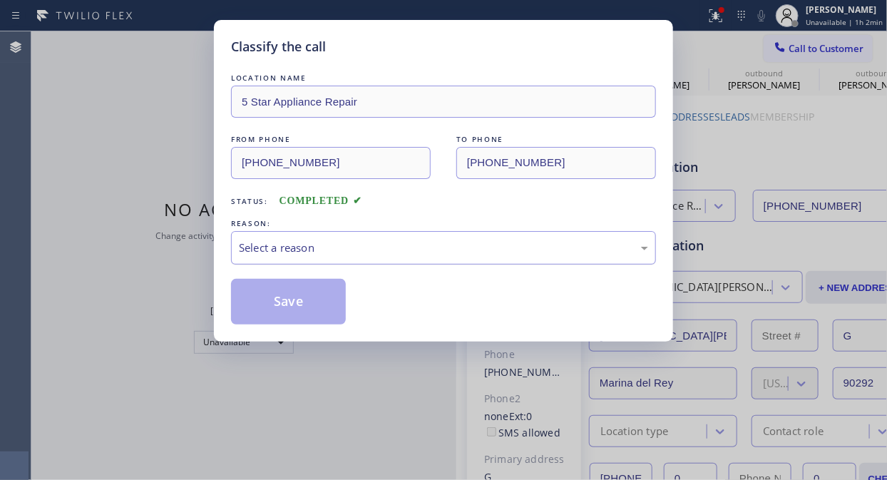
click at [422, 253] on div "Select a reason" at bounding box center [443, 248] width 409 height 16
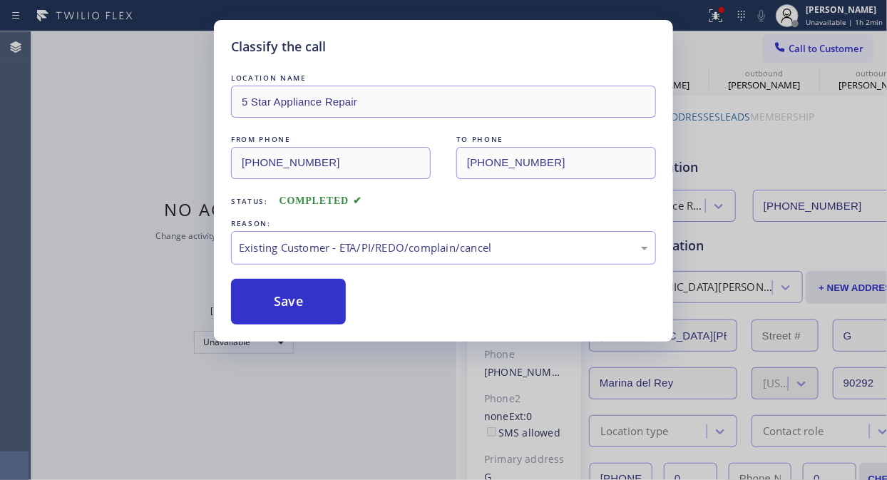
drag, startPoint x: 428, startPoint y: 321, endPoint x: 373, endPoint y: 310, distance: 55.9
click at [317, 304] on button "Save" at bounding box center [288, 302] width 115 height 46
click at [717, 15] on icon at bounding box center [715, 15] width 17 height 17
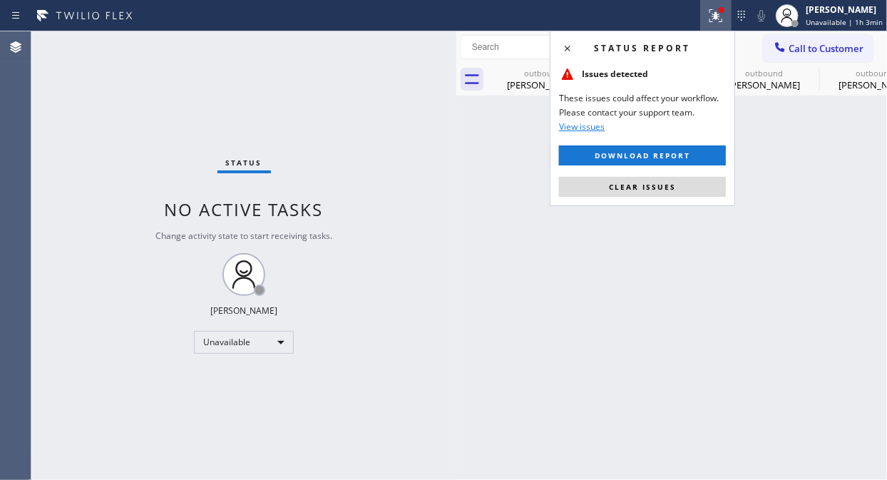
click at [647, 188] on span "Clear issues" at bounding box center [642, 187] width 67 height 10
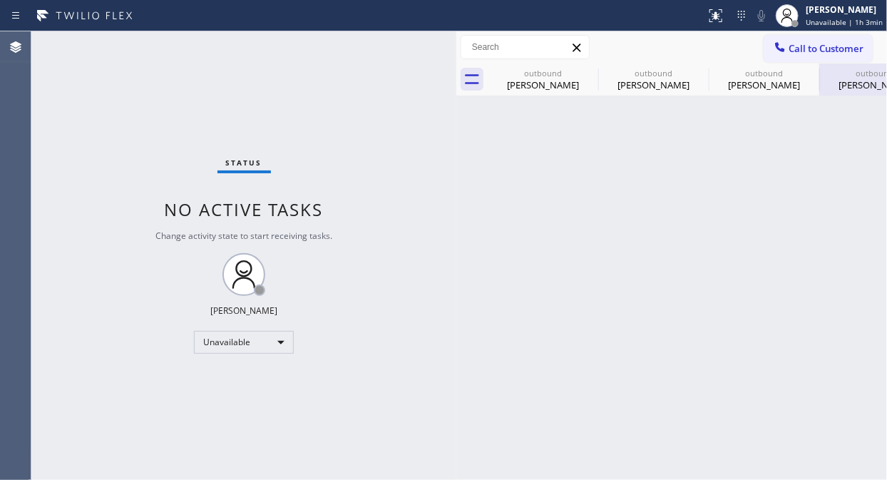
click at [0, 0] on icon at bounding box center [0, 0] width 0 height 0
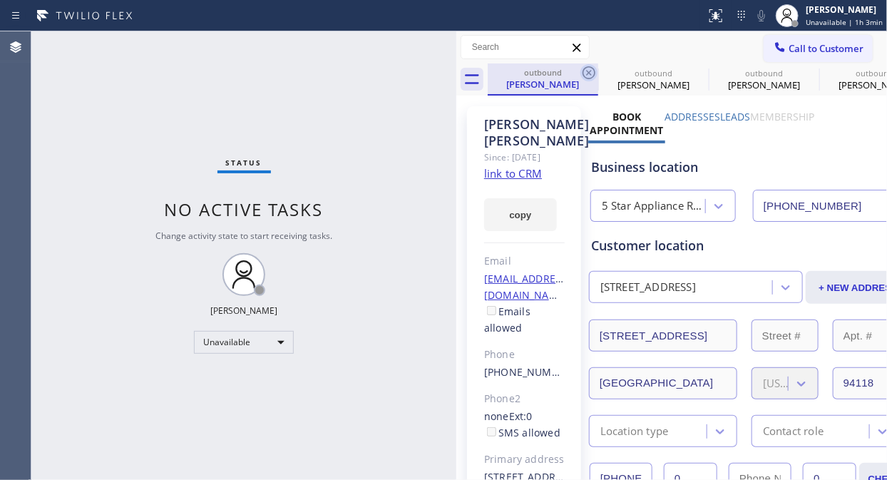
click at [588, 69] on icon at bounding box center [588, 72] width 17 height 17
click at [0, 0] on icon at bounding box center [0, 0] width 0 height 0
click at [588, 69] on icon at bounding box center [588, 72] width 17 height 17
click at [0, 0] on icon at bounding box center [0, 0] width 0 height 0
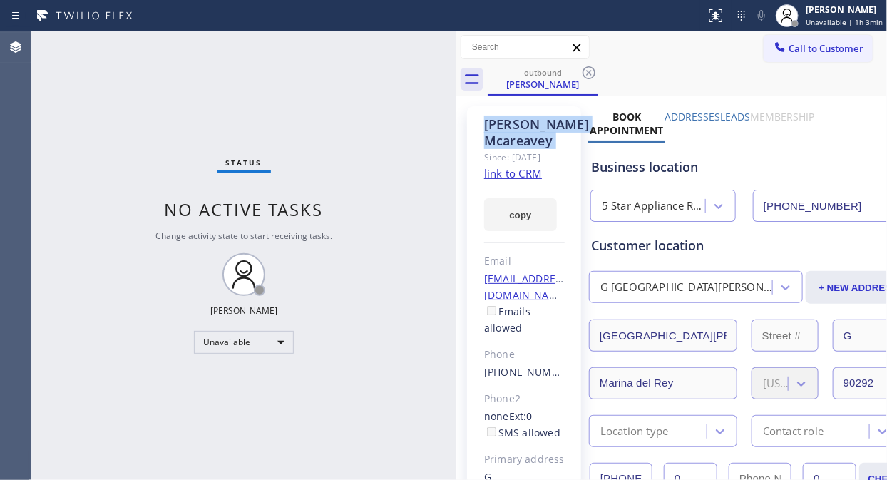
click at [588, 69] on icon at bounding box center [588, 72] width 17 height 17
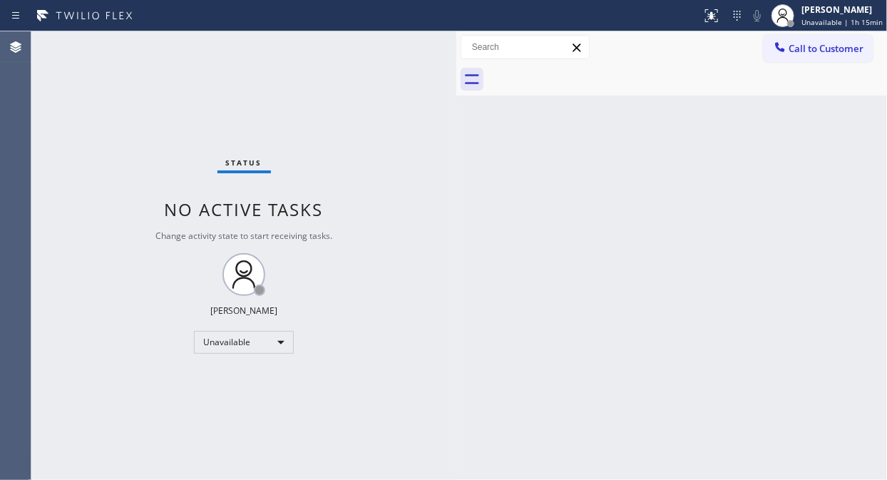
click at [61, 165] on div "Status No active tasks Change activity state to start receiving tasks. [PERSON_…" at bounding box center [243, 255] width 425 height 449
click at [46, 68] on div "Status No active tasks Change activity state to start receiving tasks. [PERSON_…" at bounding box center [243, 255] width 425 height 449
click at [824, 53] on span "Call to Customer" at bounding box center [826, 48] width 75 height 13
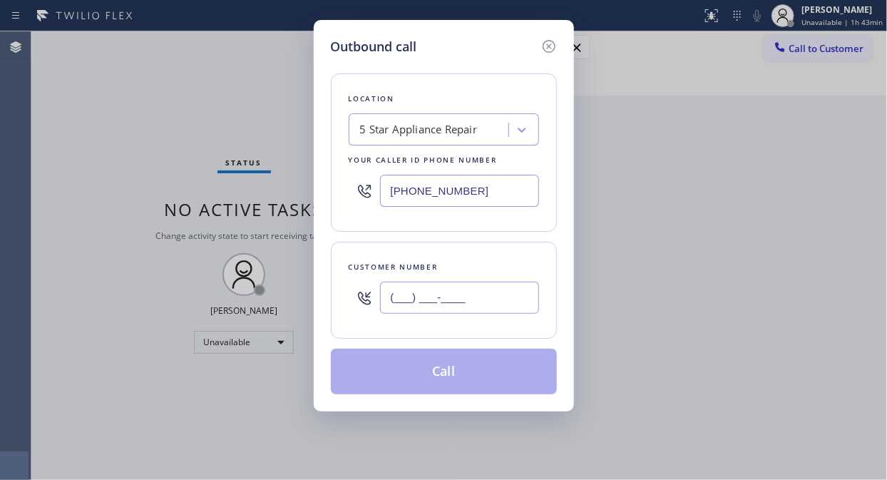
click at [405, 294] on input "(___) ___-____" at bounding box center [459, 298] width 159 height 32
paste input "312) 515-1709"
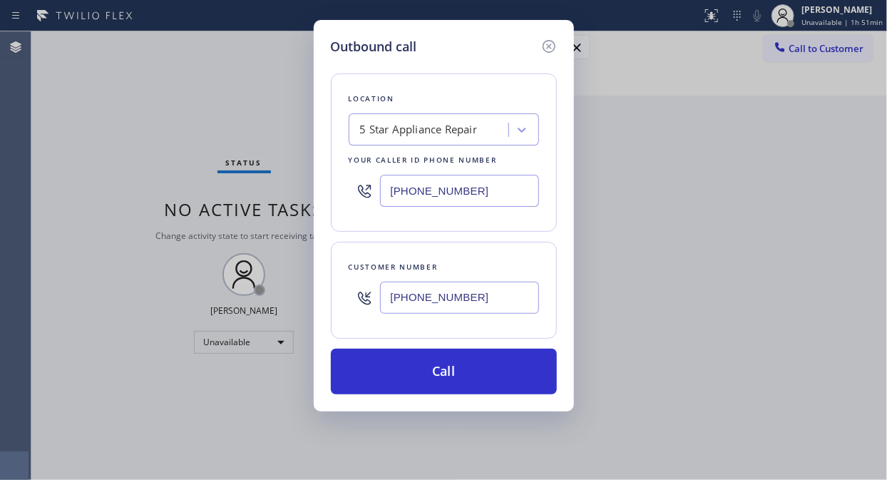
click at [742, 108] on div "Outbound call Location 5 Star Appliance Repair Your caller id phone number (855…" at bounding box center [443, 240] width 887 height 480
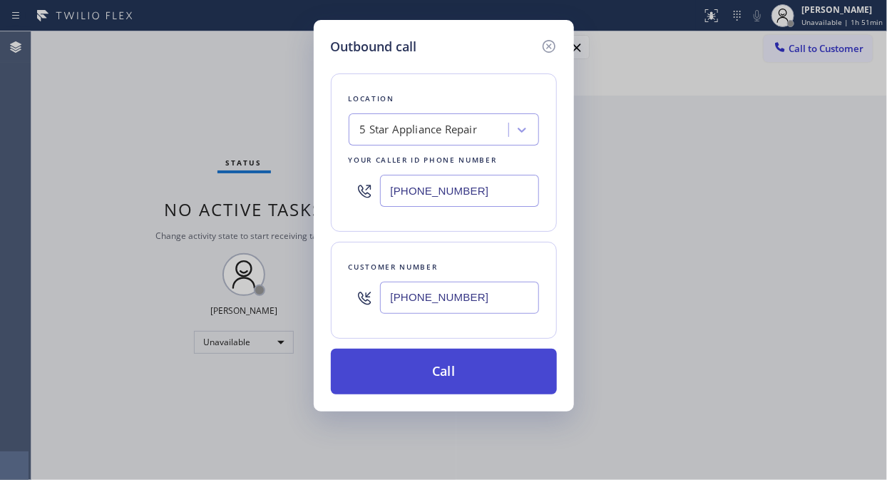
click at [452, 386] on button "Call" at bounding box center [444, 372] width 226 height 46
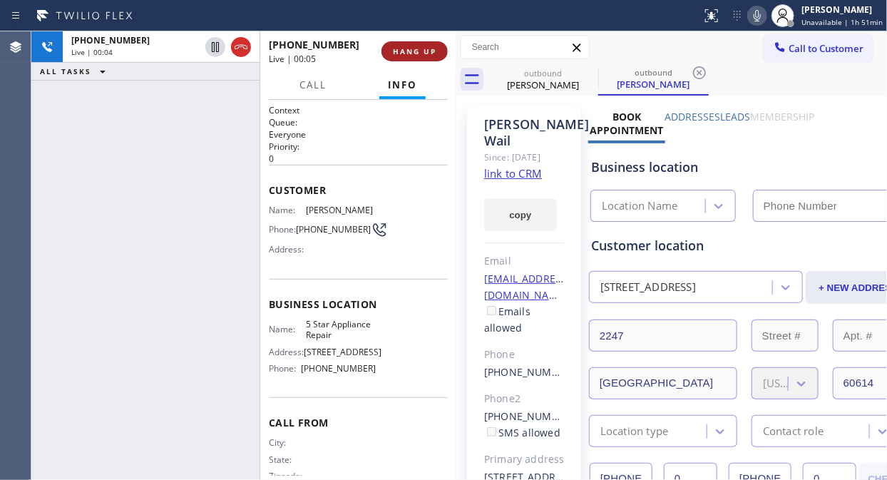
click at [421, 45] on button "HANG UP" at bounding box center [415, 51] width 66 height 20
click at [421, 47] on span "HANG UP" at bounding box center [414, 51] width 43 height 10
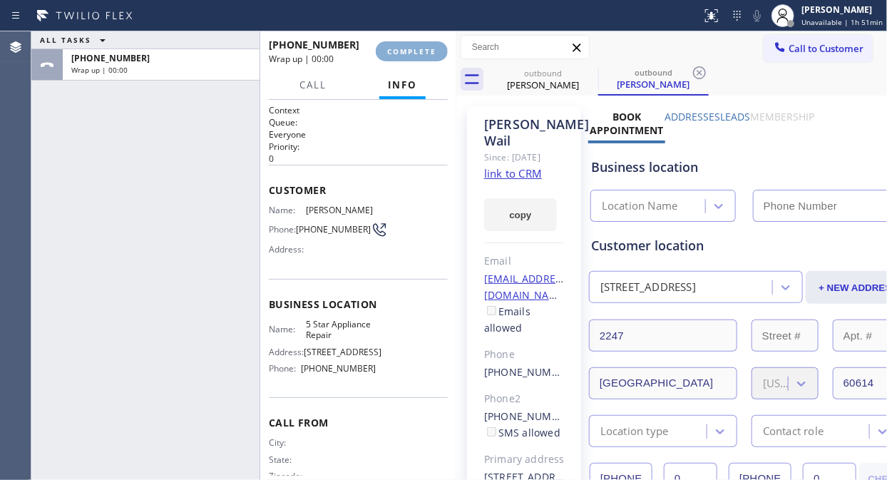
click at [421, 51] on span "COMPLETE" at bounding box center [411, 51] width 49 height 10
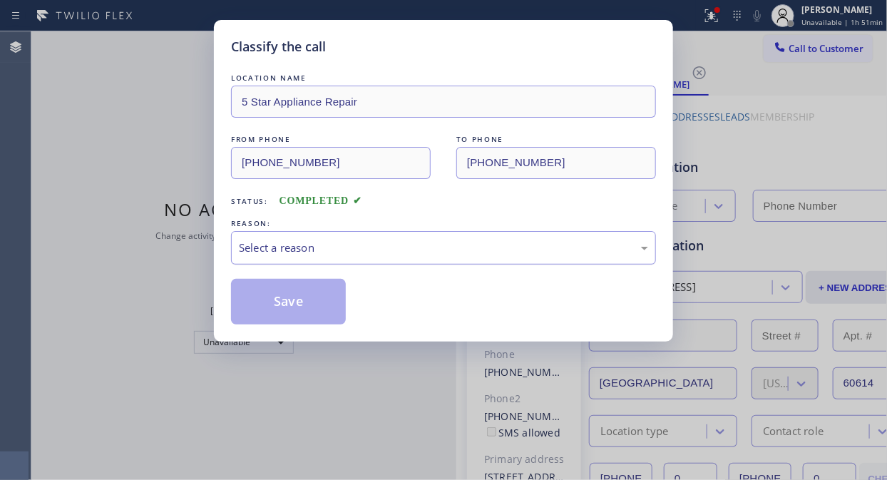
click at [422, 244] on div "Select a reason" at bounding box center [443, 248] width 409 height 16
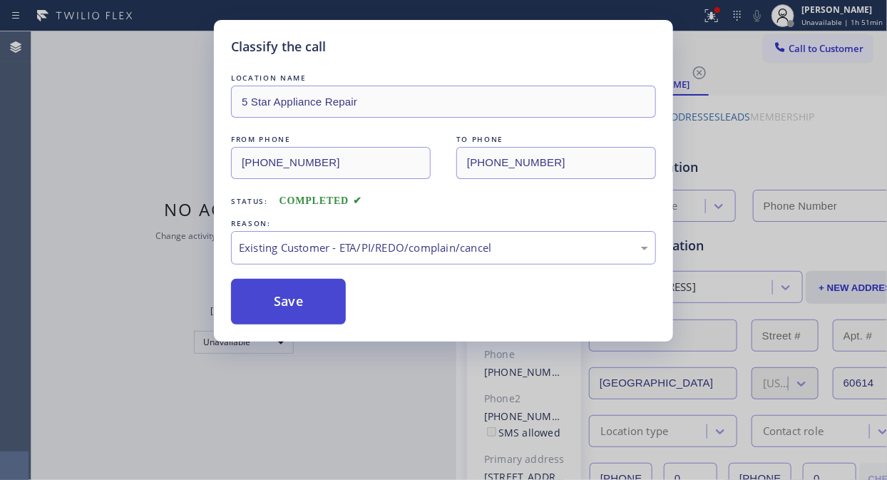
click at [328, 304] on button "Save" at bounding box center [288, 302] width 115 height 46
click at [818, 44] on div "Classify the call LOCATION NAME 5 Star Appliance Repair FROM PHONE (855) 731-49…" at bounding box center [443, 240] width 887 height 480
drag, startPoint x: 282, startPoint y: 288, endPoint x: 332, endPoint y: 297, distance: 51.3
click at [282, 290] on button "Save" at bounding box center [288, 302] width 115 height 46
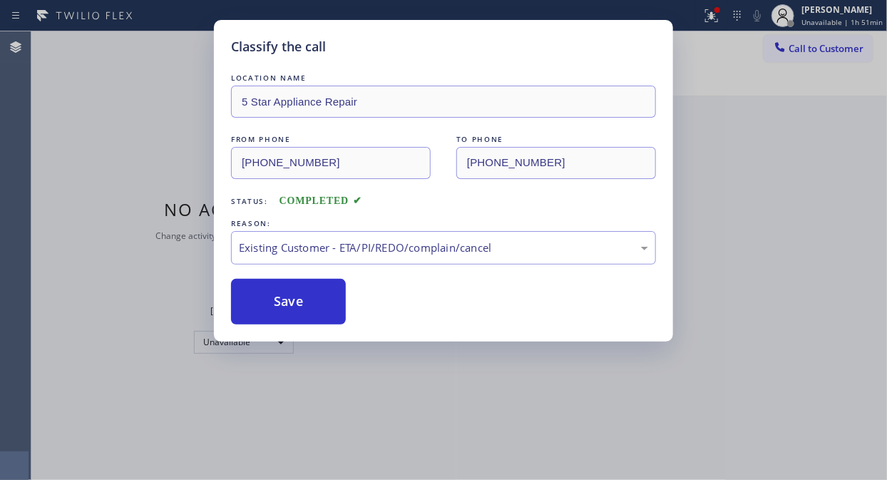
click at [809, 46] on div "Classify the call LOCATION NAME 5 Star Appliance Repair FROM PHONE (855) 731-49…" at bounding box center [443, 240] width 887 height 480
click at [324, 304] on button "Save" at bounding box center [288, 302] width 115 height 46
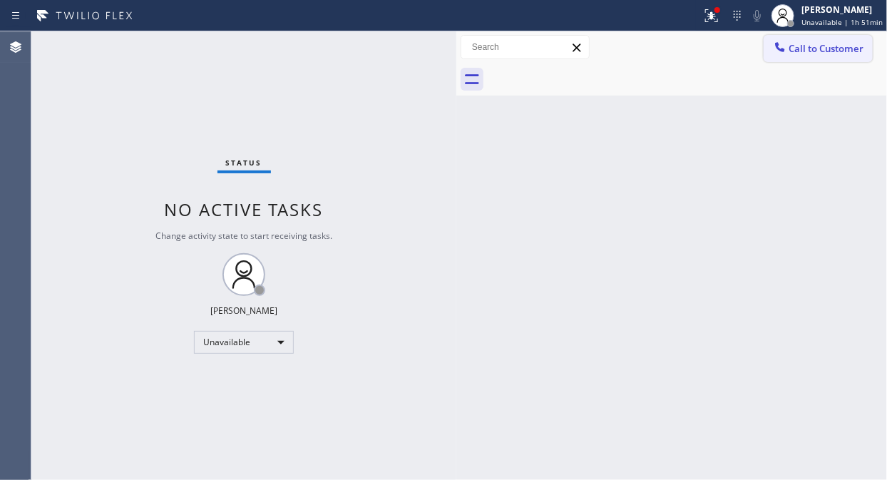
click at [796, 51] on span "Call to Customer" at bounding box center [826, 48] width 75 height 13
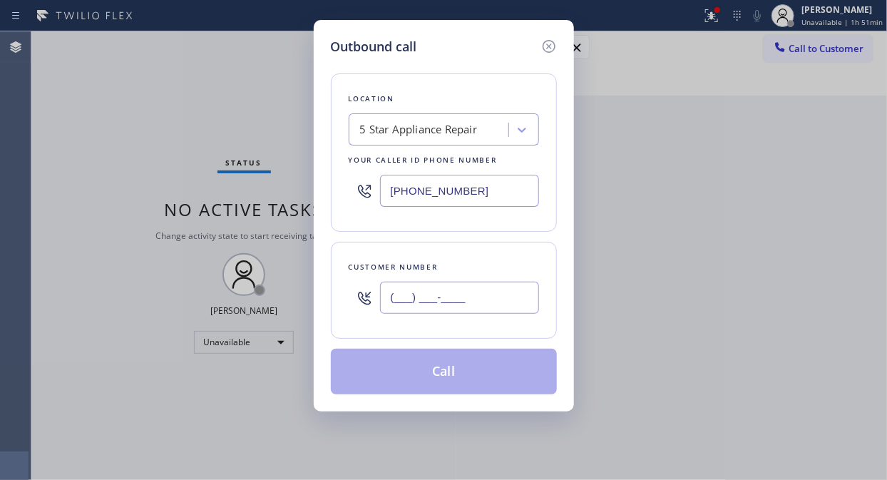
click at [382, 300] on input "(___) ___-____" at bounding box center [459, 298] width 159 height 32
paste input "415) 676-1876"
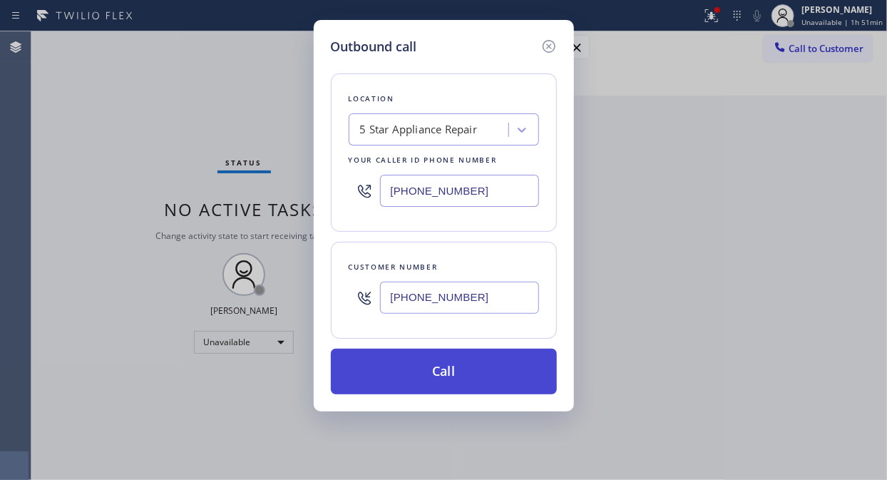
type input "[PHONE_NUMBER]"
click at [421, 369] on button "Call" at bounding box center [444, 372] width 226 height 46
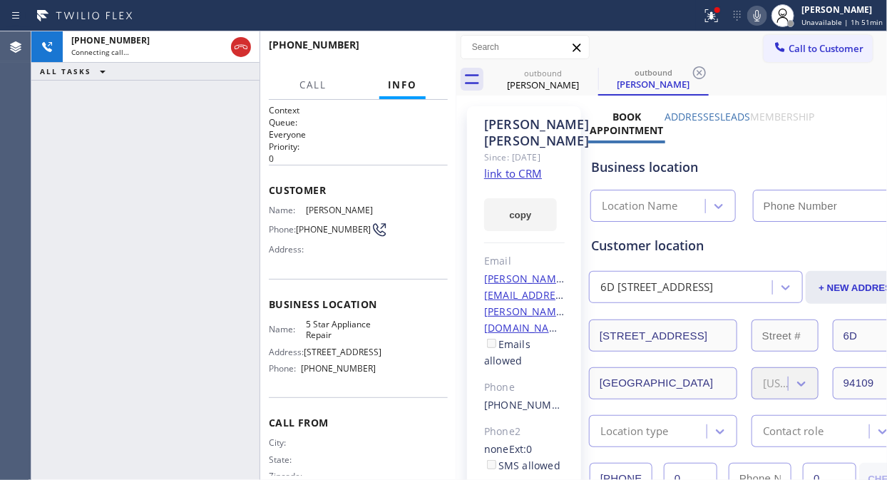
type input "[PHONE_NUMBER]"
click at [419, 48] on span "HANG UP" at bounding box center [414, 51] width 43 height 10
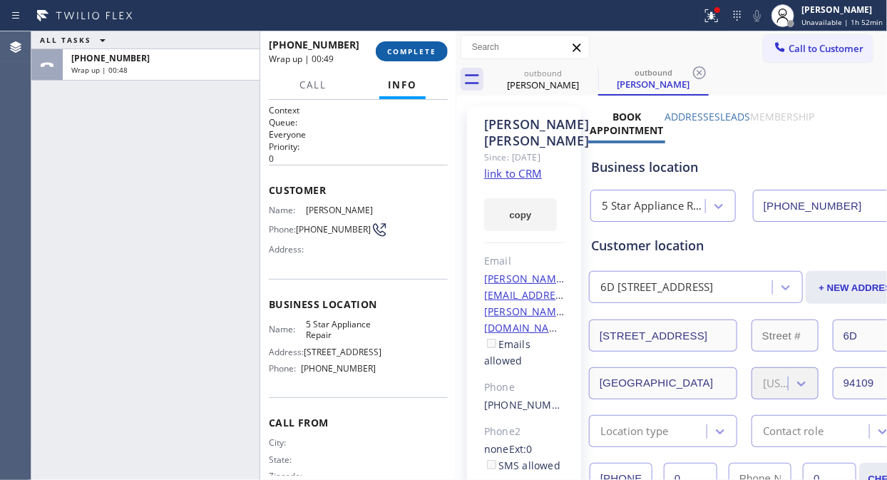
click at [409, 55] on span "COMPLETE" at bounding box center [411, 51] width 49 height 10
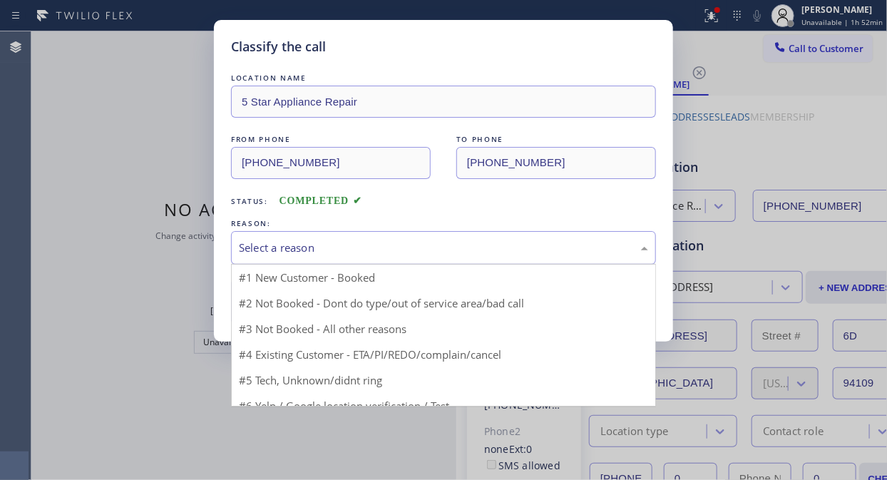
click at [415, 247] on div "Select a reason" at bounding box center [443, 248] width 409 height 16
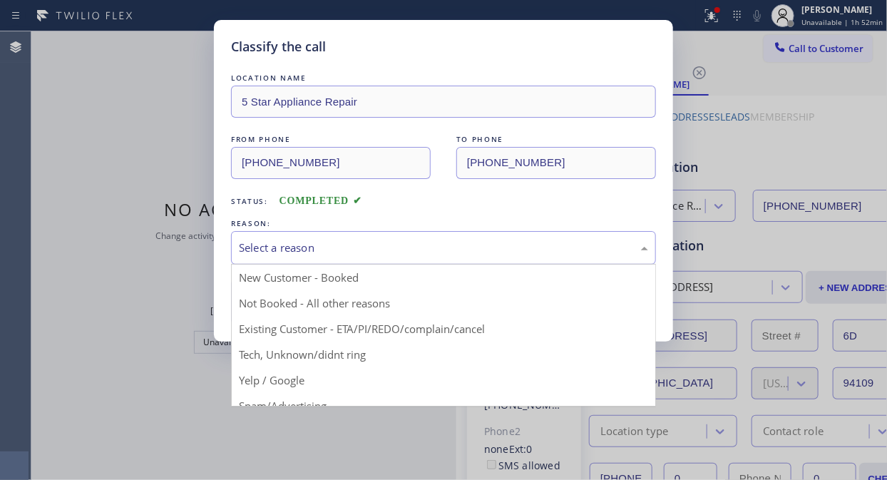
drag, startPoint x: 419, startPoint y: 323, endPoint x: 398, endPoint y: 319, distance: 21.8
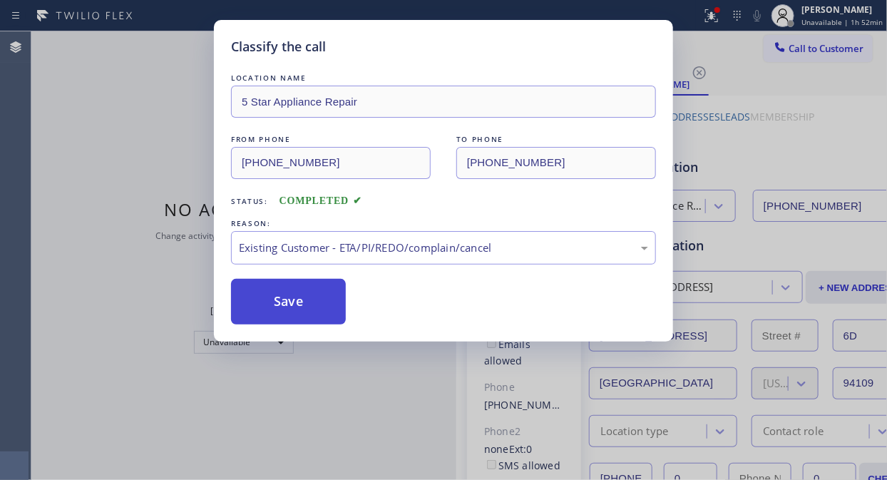
click at [324, 302] on button "Save" at bounding box center [288, 302] width 115 height 46
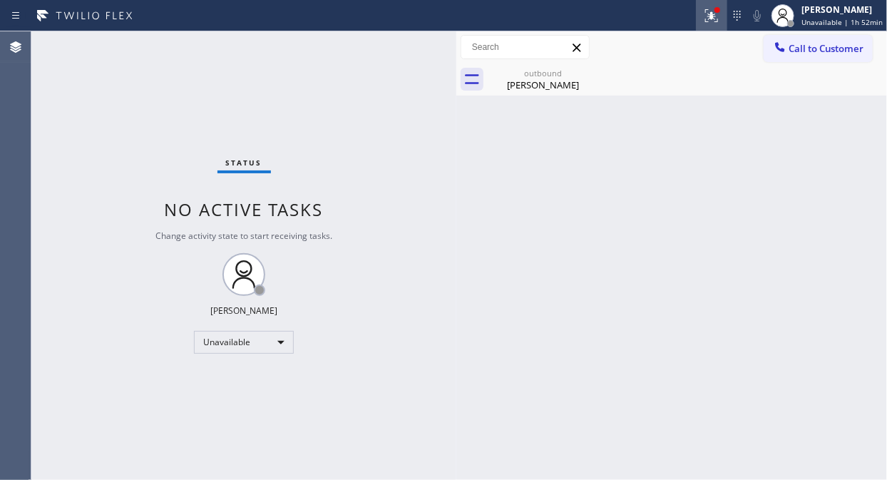
click at [708, 17] on icon at bounding box center [711, 15] width 17 height 17
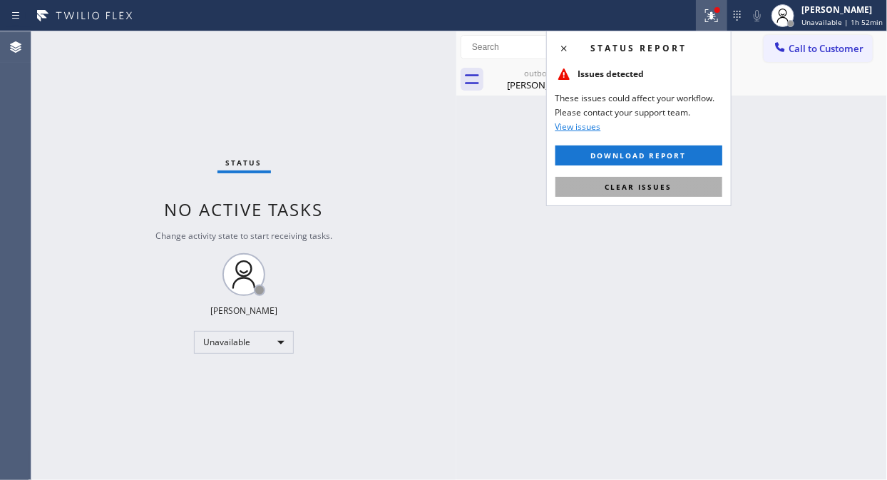
click at [636, 193] on button "Clear issues" at bounding box center [638, 187] width 167 height 20
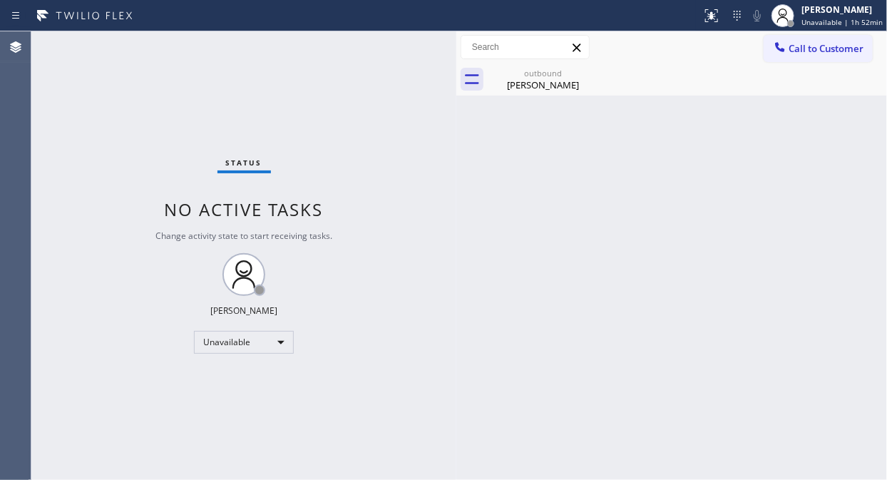
click at [548, 60] on div "Call to Customer Outbound call Location 5 Star Appliance Repair Your caller id …" at bounding box center [671, 47] width 431 height 32
click at [553, 72] on div "outbound" at bounding box center [543, 73] width 108 height 11
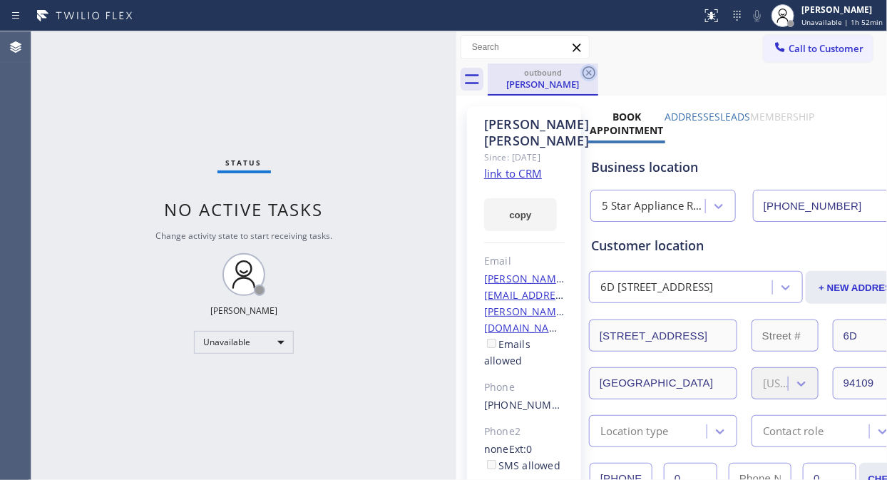
click at [582, 68] on icon at bounding box center [588, 72] width 17 height 17
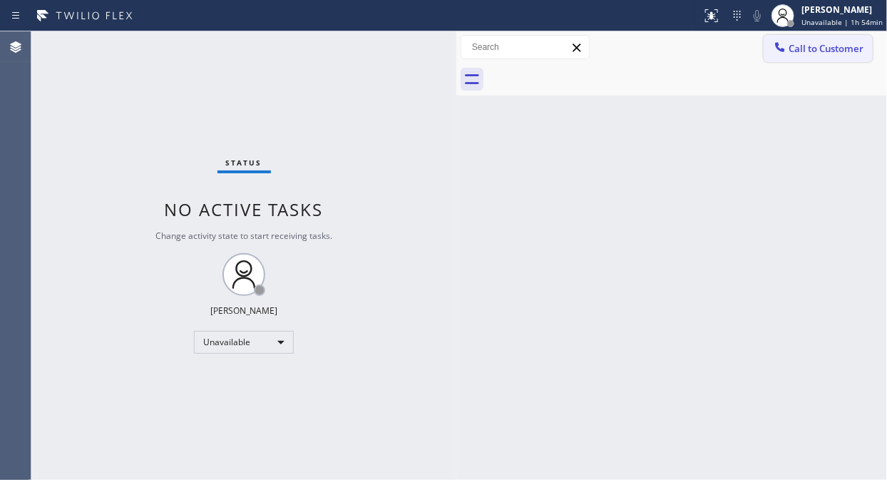
click at [782, 61] on button "Call to Customer" at bounding box center [818, 48] width 109 height 27
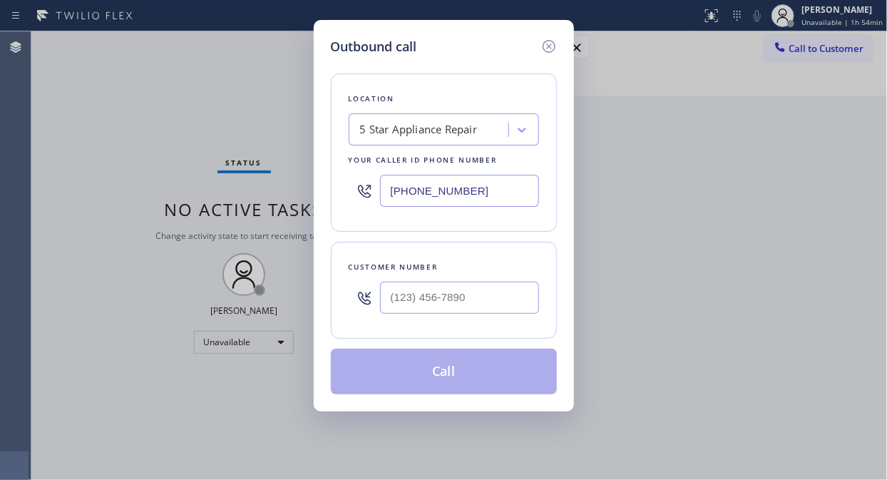
click at [789, 54] on div "Outbound call Location 5 Star Appliance Repair Your caller id phone number (855…" at bounding box center [443, 240] width 887 height 480
click at [383, 300] on input "(___) ___-____" at bounding box center [459, 298] width 159 height 32
paste input "917) 459-4798"
type input "(917) 459-4798"
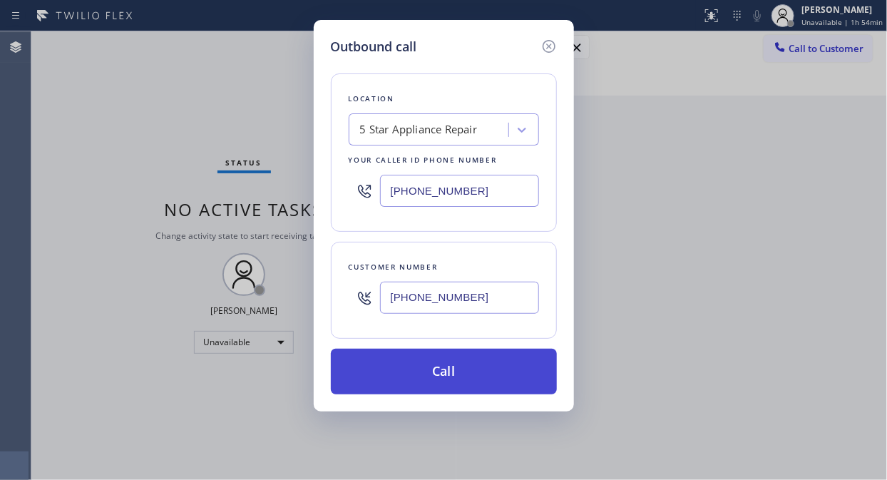
click at [492, 375] on button "Call" at bounding box center [444, 372] width 226 height 46
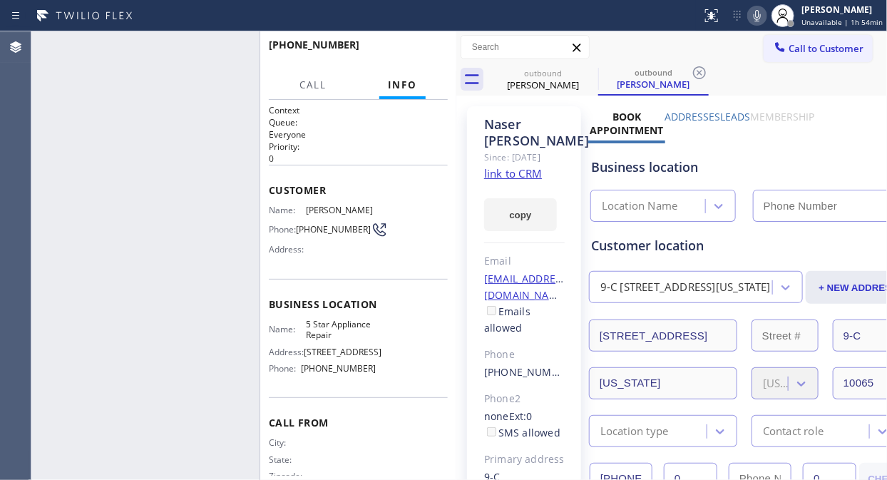
type input "[PHONE_NUMBER]"
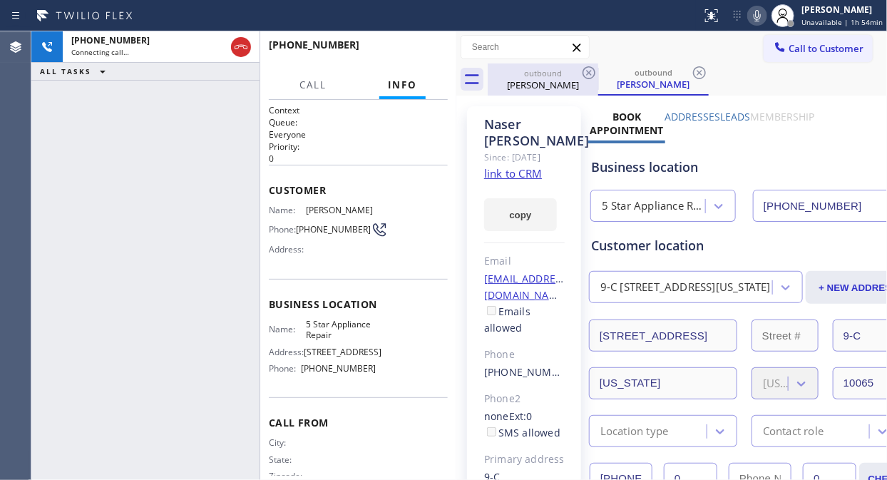
drag, startPoint x: 587, startPoint y: 68, endPoint x: 563, endPoint y: 83, distance: 27.9
click at [588, 69] on icon at bounding box center [588, 72] width 17 height 17
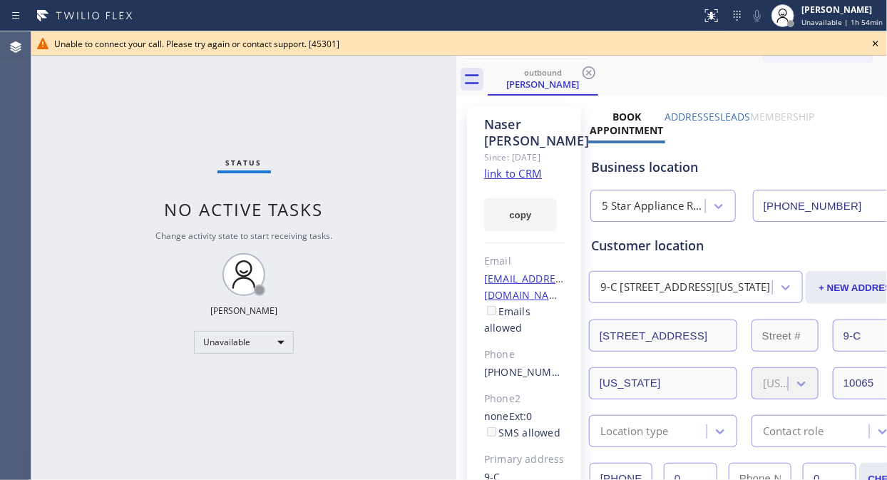
click at [61, 140] on div "Status No active tasks Change activity state to start receiving tasks. [PERSON_…" at bounding box center [243, 255] width 425 height 449
click at [884, 45] on icon at bounding box center [875, 43] width 17 height 17
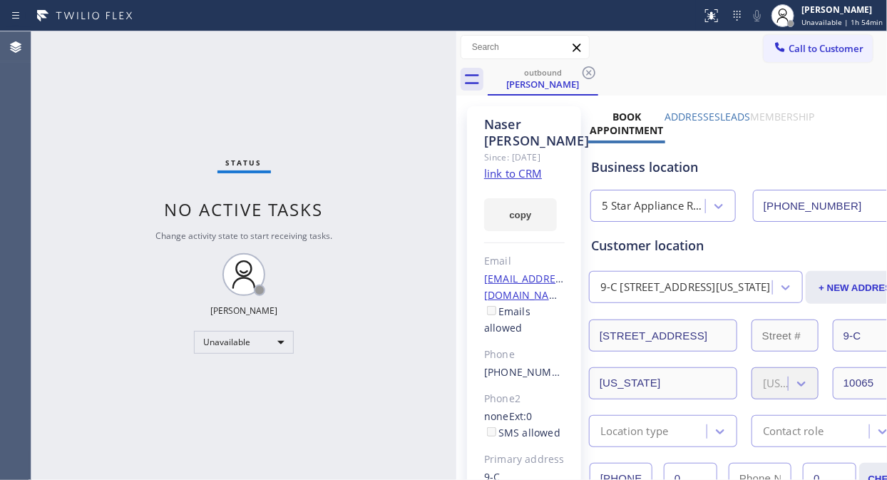
drag, startPoint x: 814, startPoint y: 43, endPoint x: 675, endPoint y: 104, distance: 151.7
click at [810, 46] on span "Call to Customer" at bounding box center [826, 48] width 75 height 13
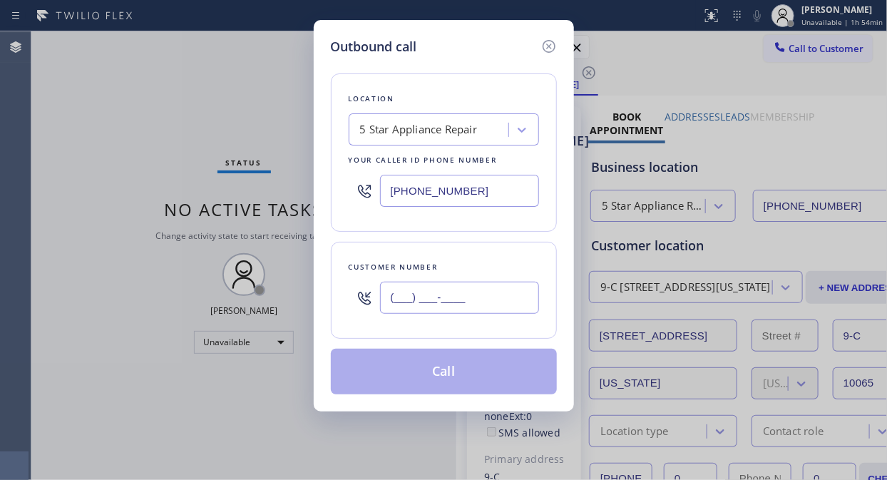
click at [404, 310] on input "(___) ___-____" at bounding box center [459, 298] width 159 height 32
paste input "917) 543-6813"
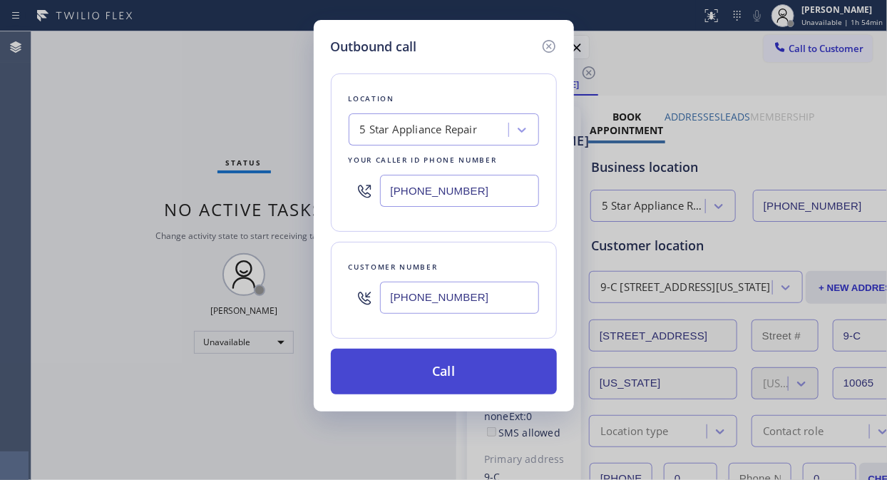
type input "[PHONE_NUMBER]"
click at [464, 372] on button "Call" at bounding box center [444, 372] width 226 height 46
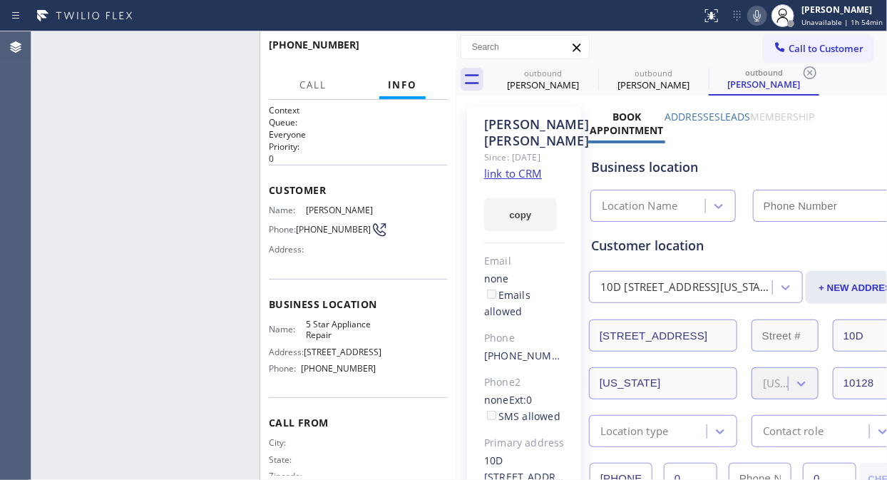
type input "[PHONE_NUMBER]"
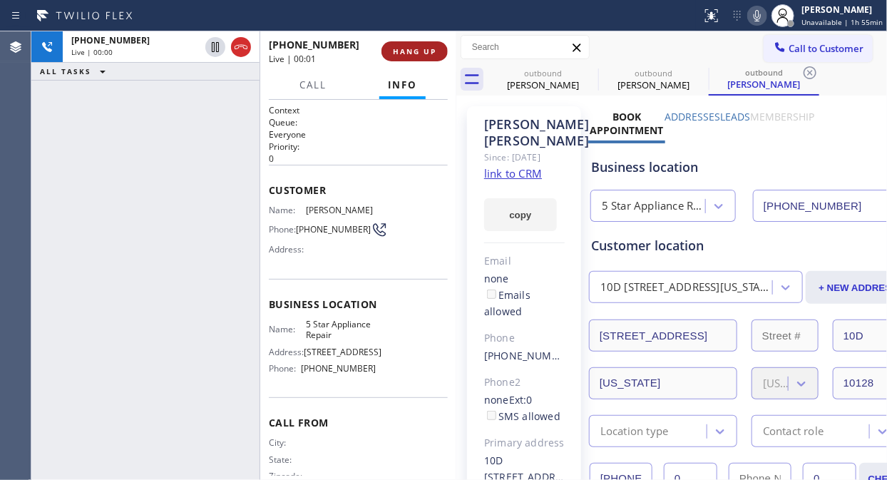
click at [399, 50] on span "HANG UP" at bounding box center [414, 51] width 43 height 10
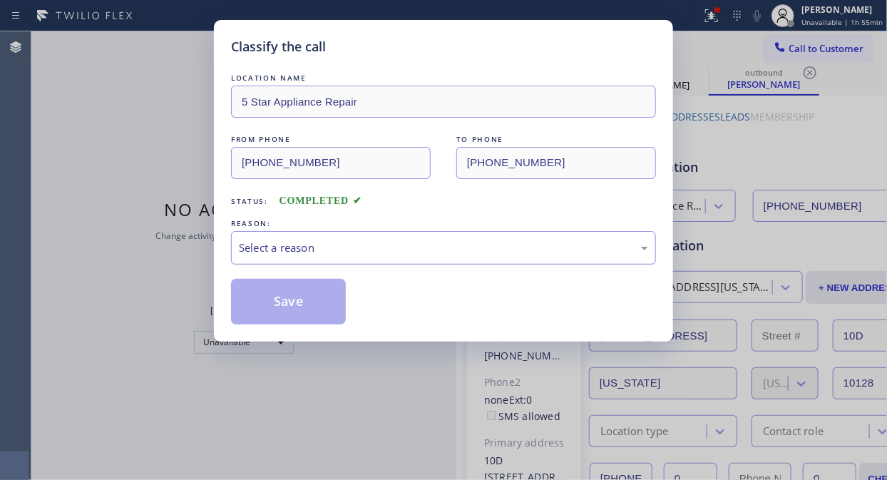
click at [422, 251] on div "Select a reason" at bounding box center [443, 248] width 409 height 16
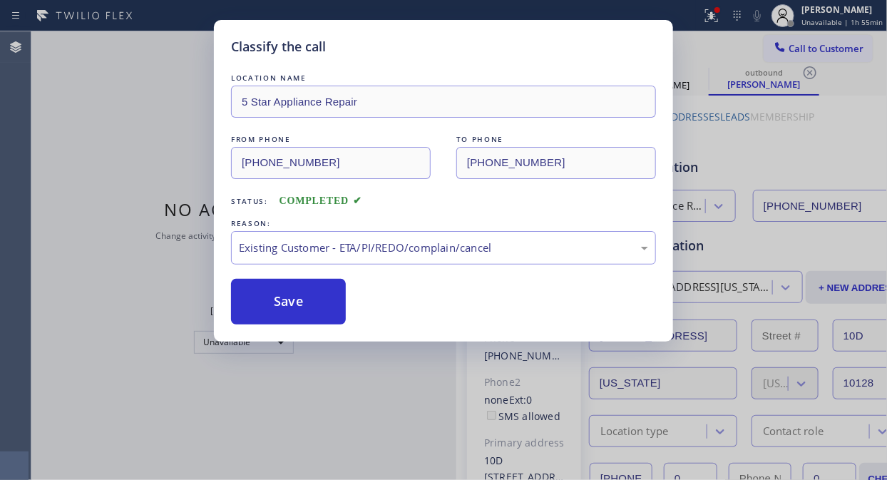
drag, startPoint x: 418, startPoint y: 319, endPoint x: 374, endPoint y: 326, distance: 44.7
click at [290, 309] on button "Save" at bounding box center [288, 302] width 115 height 46
click at [292, 309] on button "Save" at bounding box center [288, 302] width 115 height 46
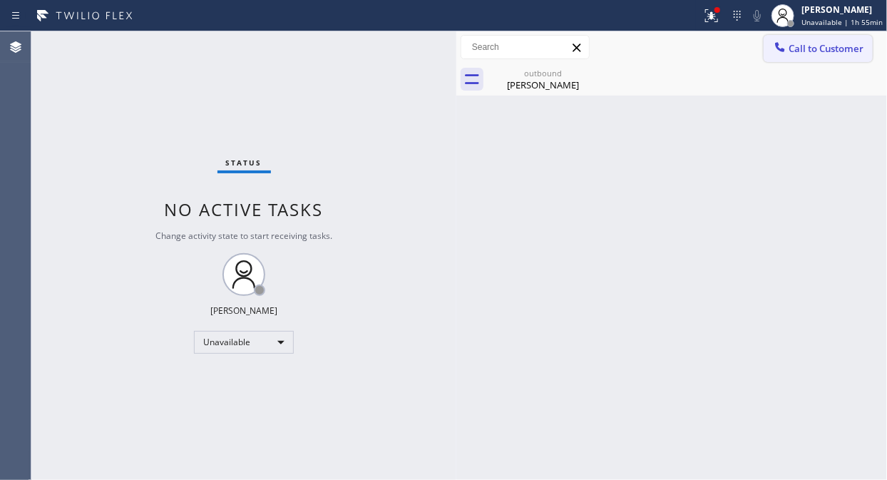
click at [815, 50] on span "Call to Customer" at bounding box center [826, 48] width 75 height 13
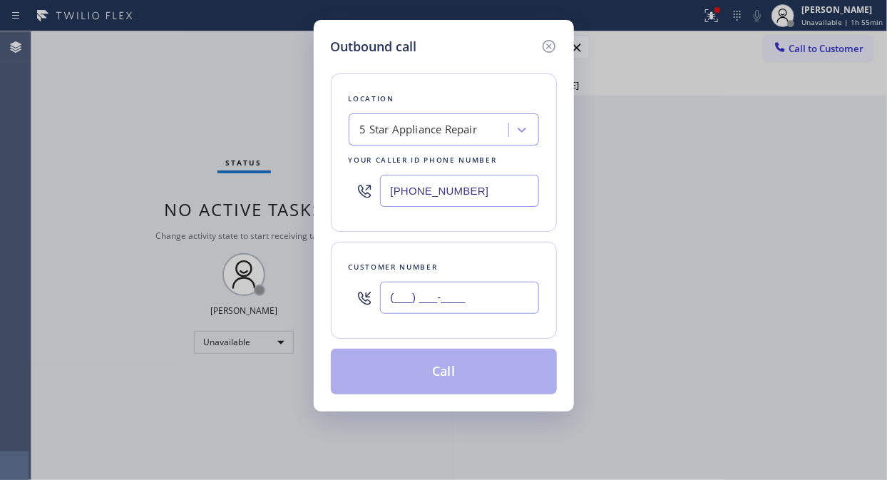
click at [424, 302] on input "(___) ___-____" at bounding box center [459, 298] width 159 height 32
paste input "917) 744-5127"
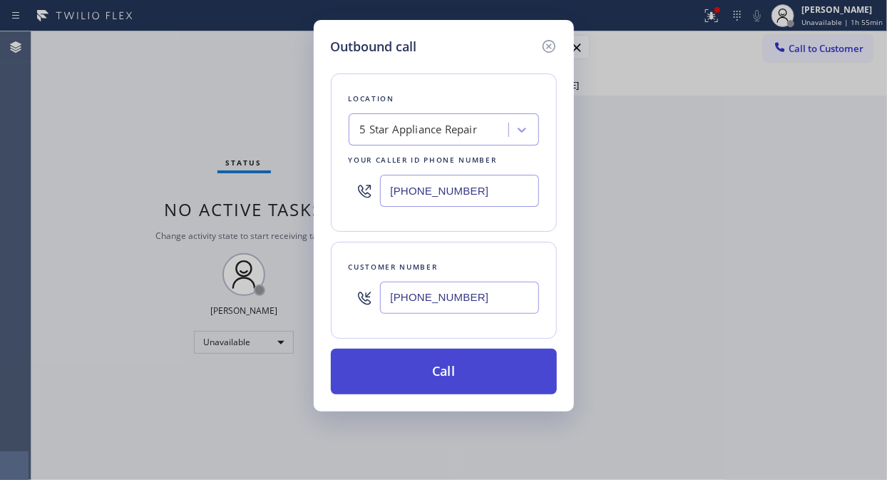
type input "(917) 744-5127"
click at [454, 374] on button "Call" at bounding box center [444, 372] width 226 height 46
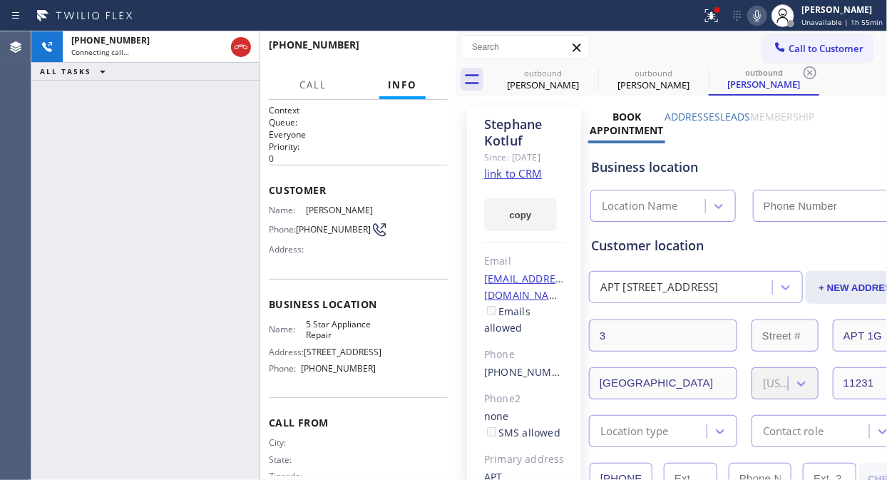
type input "[PHONE_NUMBER]"
click at [53, 161] on div "+19177445127 Connecting call… ALL TASKS ALL TASKS ACTIVE TASKS TASKS IN WRAP UP" at bounding box center [145, 255] width 228 height 449
click at [725, 16] on div at bounding box center [711, 15] width 31 height 17
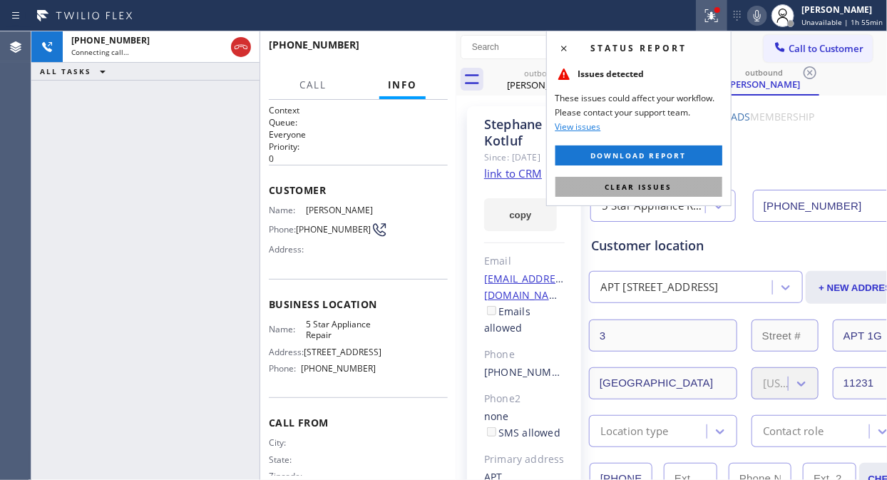
click at [675, 190] on button "Clear issues" at bounding box center [638, 187] width 167 height 20
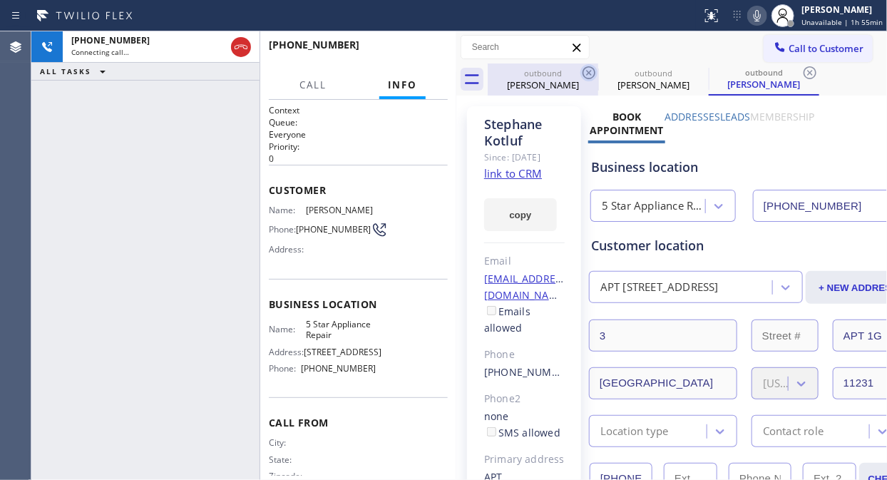
click at [593, 71] on icon at bounding box center [588, 72] width 17 height 17
click at [588, 71] on icon at bounding box center [589, 72] width 13 height 13
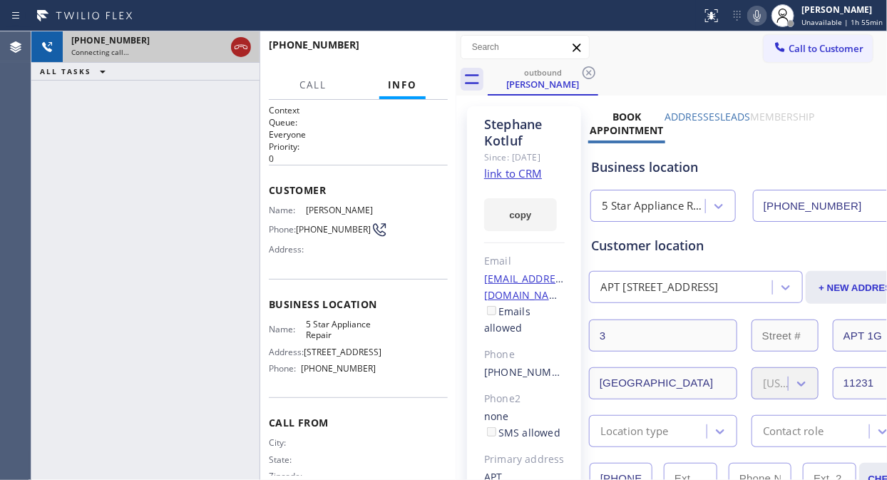
click at [239, 41] on icon at bounding box center [240, 47] width 17 height 17
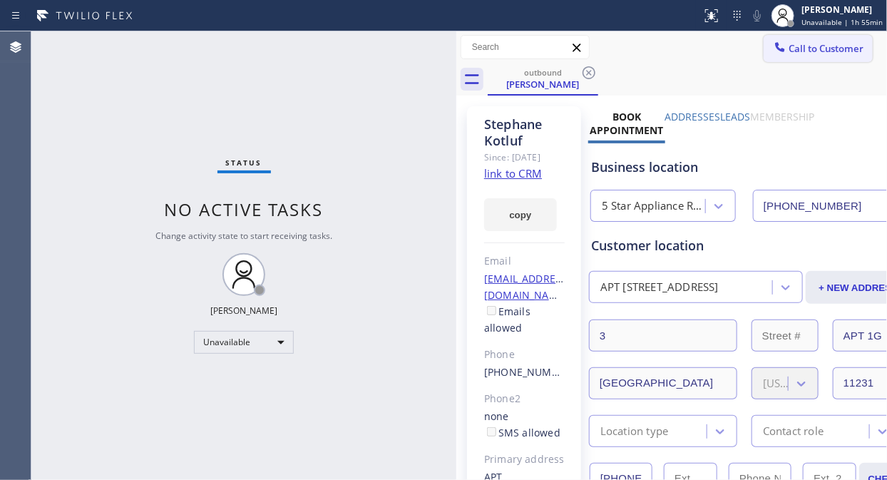
click at [799, 51] on span "Call to Customer" at bounding box center [826, 48] width 75 height 13
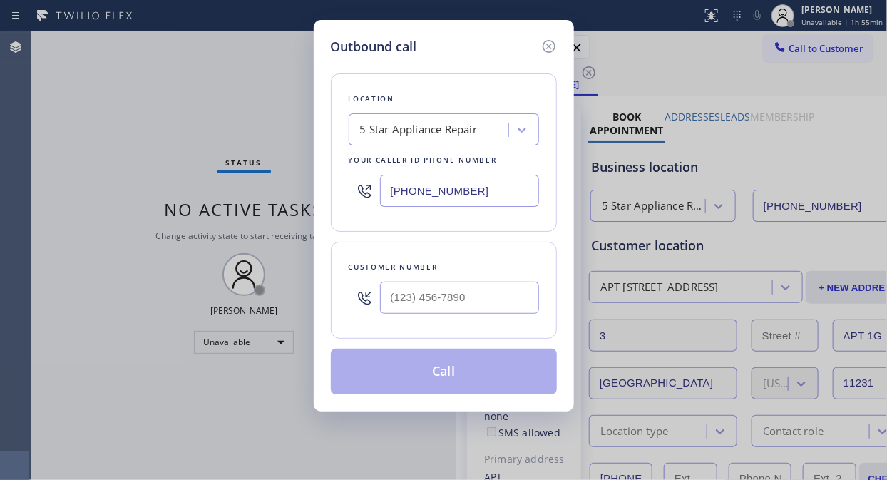
click at [400, 293] on input "text" at bounding box center [459, 298] width 159 height 32
click at [396, 314] on input "text" at bounding box center [459, 298] width 159 height 32
click at [394, 309] on input "(___) ___-____" at bounding box center [459, 298] width 159 height 32
paste input "212) 799-7958"
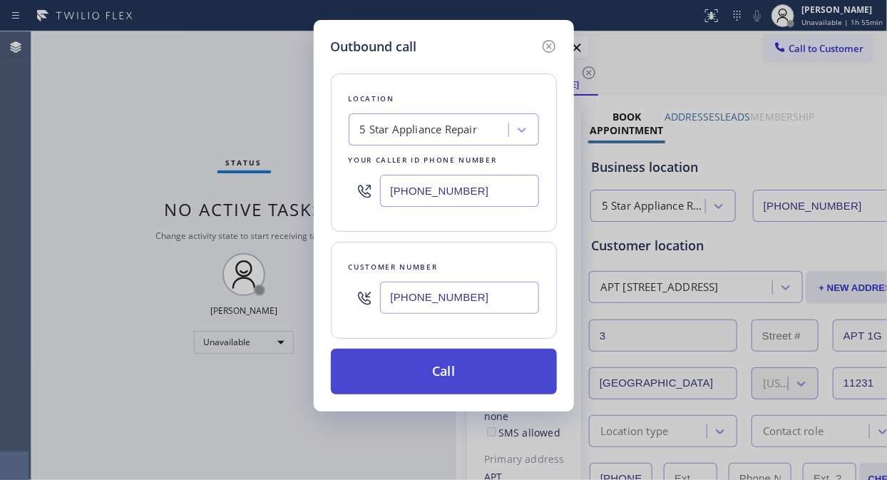
type input "(212) 799-7958"
click at [471, 378] on button "Call" at bounding box center [444, 372] width 226 height 46
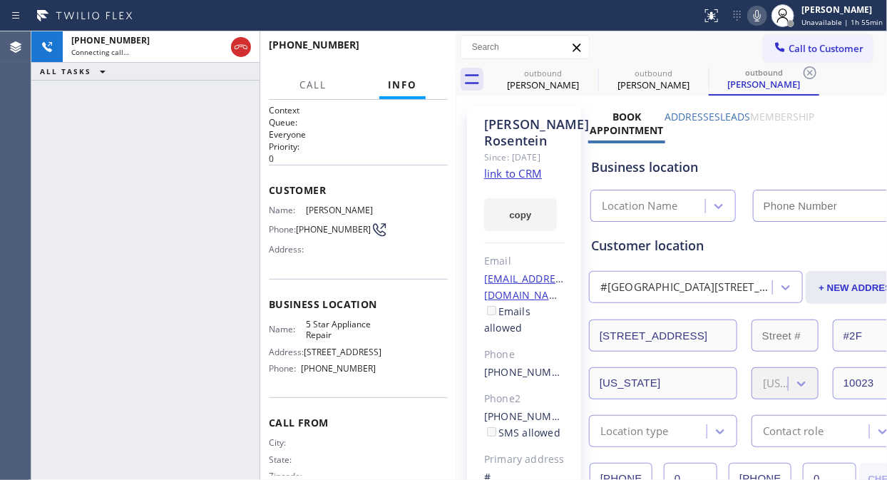
type input "[PHONE_NUMBER]"
click at [244, 47] on icon at bounding box center [240, 47] width 17 height 17
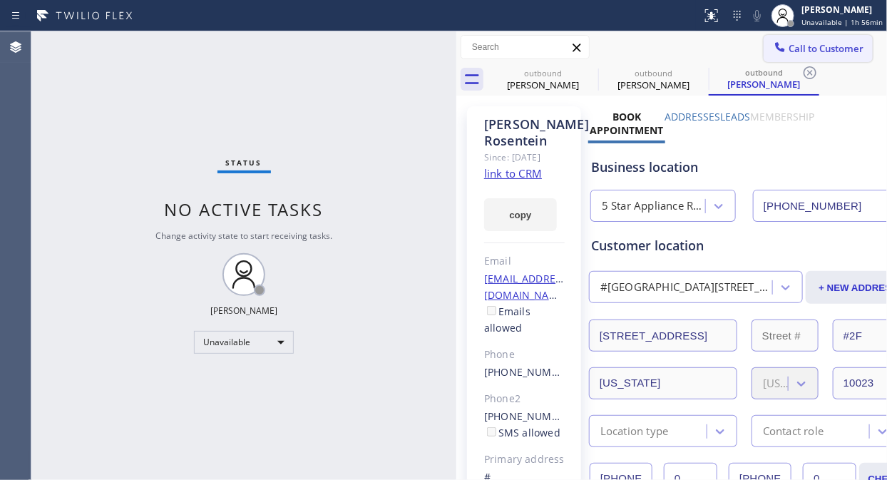
click at [797, 45] on span "Call to Customer" at bounding box center [826, 48] width 75 height 13
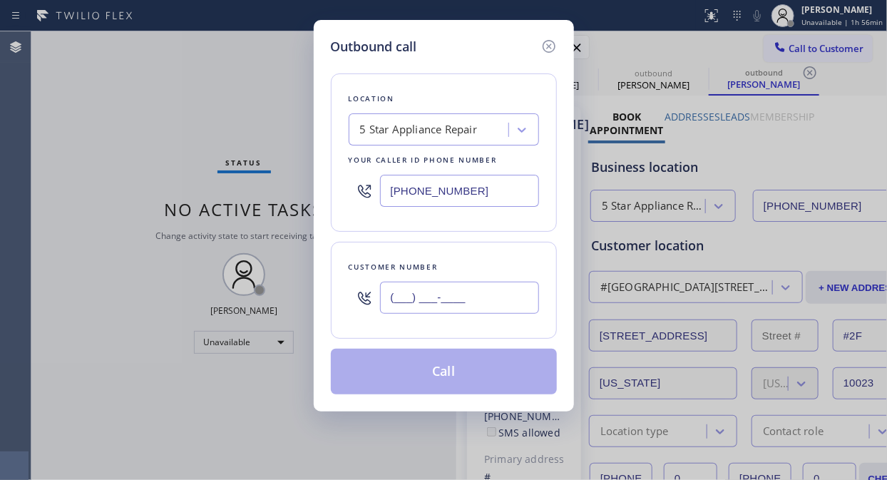
click at [389, 296] on input "(___) ___-____" at bounding box center [459, 298] width 159 height 32
paste input "917) 562-5677"
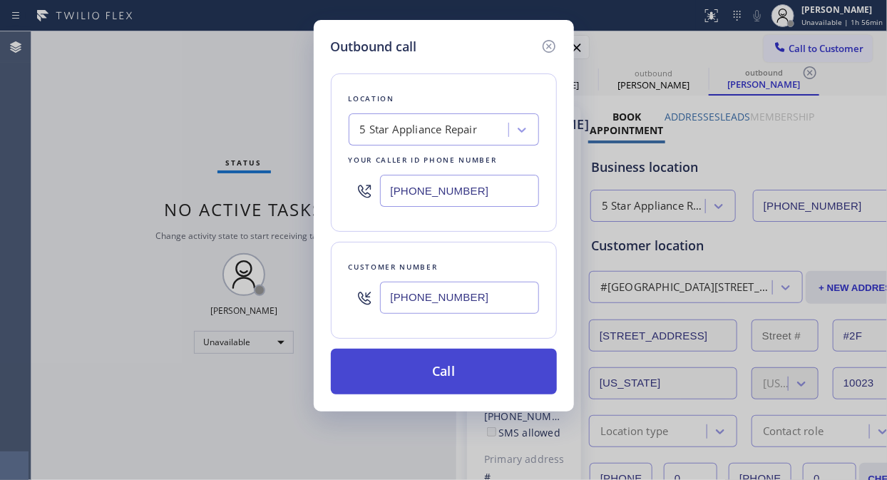
click at [425, 368] on button "Call" at bounding box center [444, 372] width 226 height 46
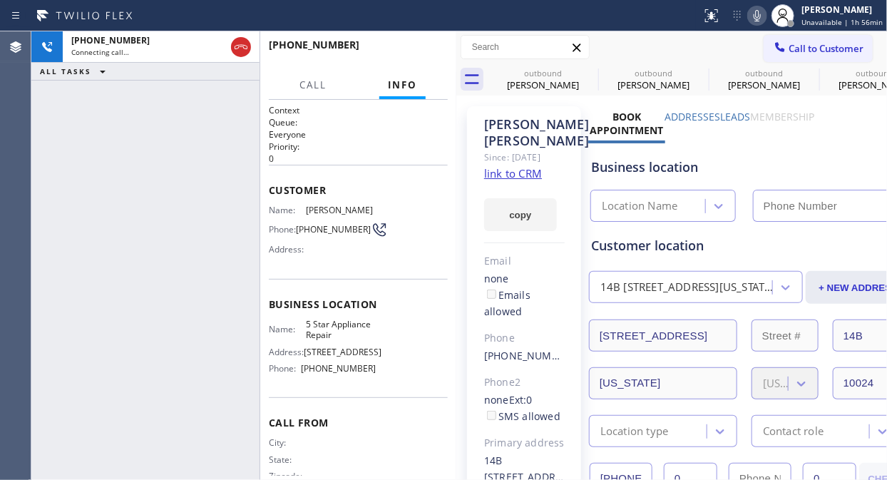
click at [759, 16] on icon at bounding box center [757, 15] width 17 height 17
click at [419, 46] on span "HANG UP" at bounding box center [414, 51] width 43 height 10
click at [419, 46] on span "COMPLETE" at bounding box center [411, 51] width 49 height 10
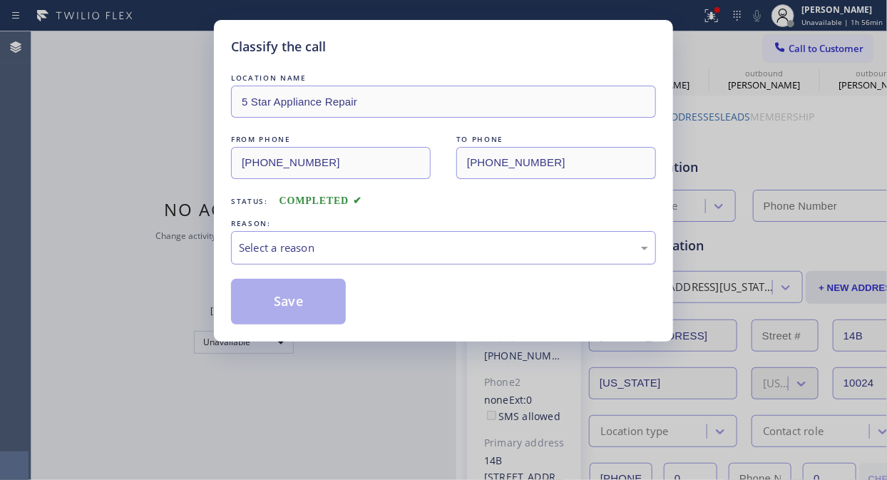
click at [441, 257] on div "Select a reason" at bounding box center [443, 248] width 425 height 34
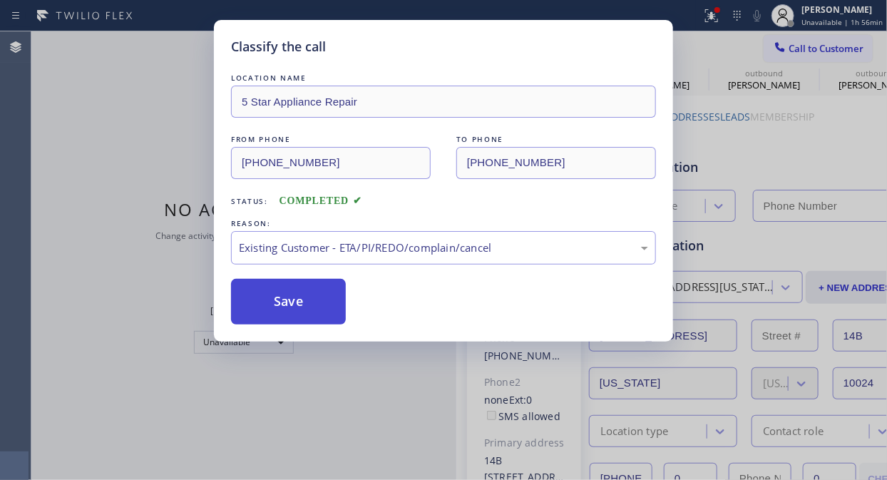
click at [329, 299] on button "Save" at bounding box center [288, 302] width 115 height 46
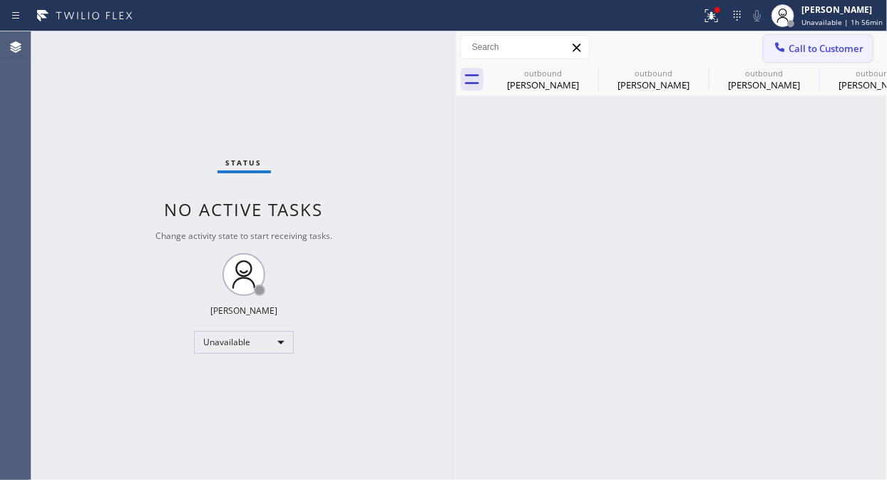
click at [809, 48] on span "Call to Customer" at bounding box center [826, 48] width 75 height 13
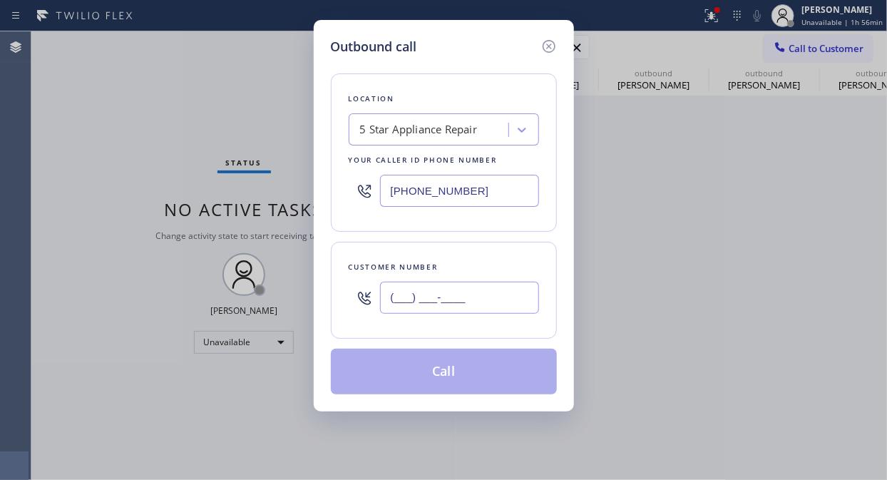
click at [486, 309] on input "(___) ___-____" at bounding box center [459, 298] width 159 height 32
paste input "212) 564-2897"
type input "(212) 564-2897"
click at [481, 301] on input "(212) 564-2897" at bounding box center [459, 298] width 159 height 32
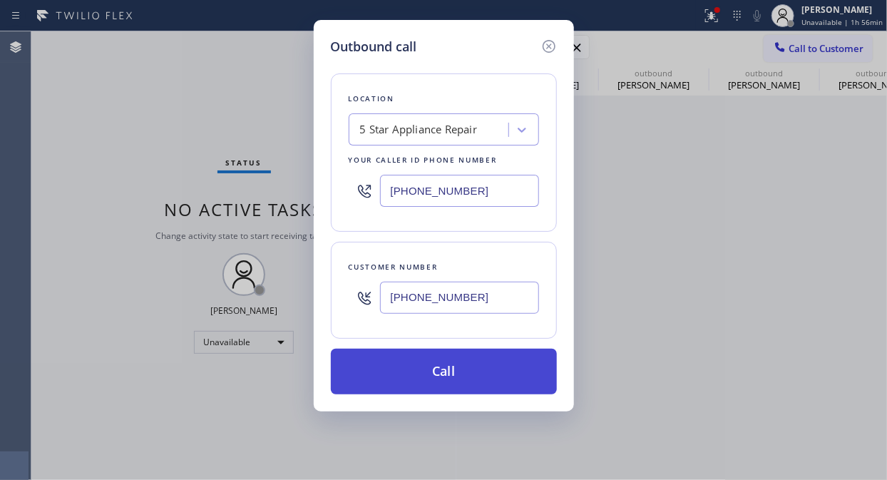
drag, startPoint x: 483, startPoint y: 298, endPoint x: 476, endPoint y: 351, distance: 53.2
click at [482, 298] on input "(212) 564-2897" at bounding box center [459, 298] width 159 height 32
click at [473, 379] on button "Call" at bounding box center [444, 372] width 226 height 46
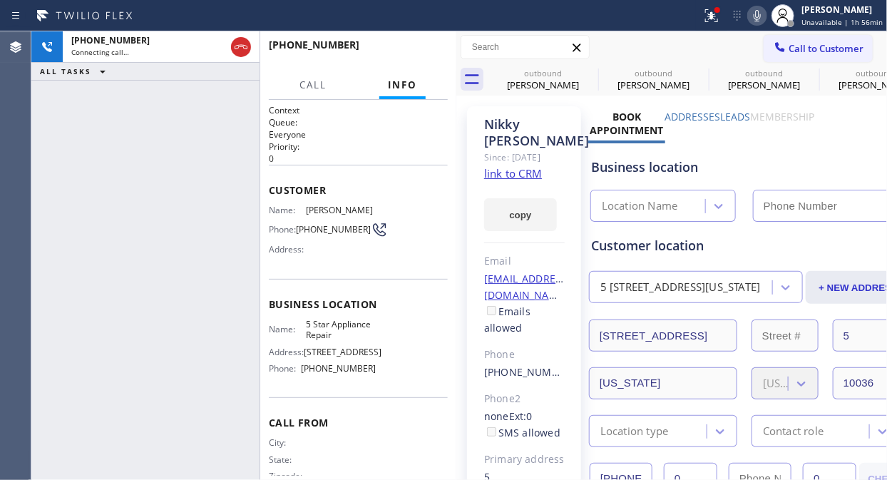
type input "[PHONE_NUMBER]"
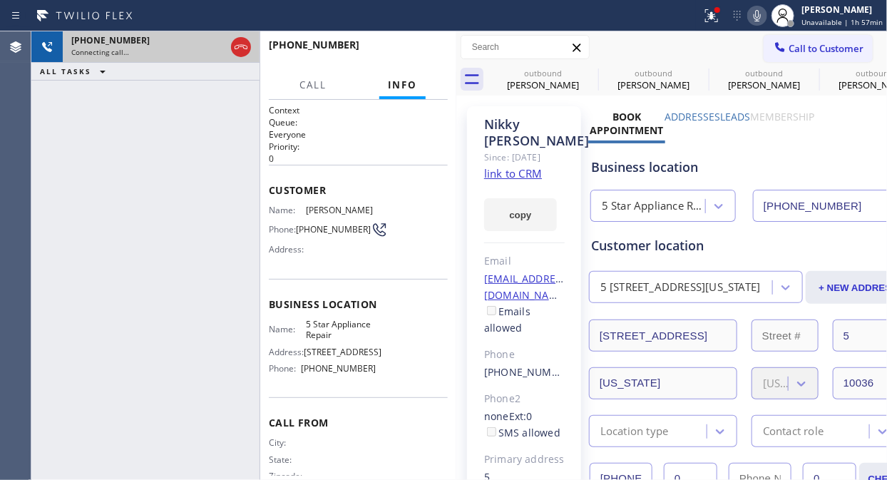
click at [242, 45] on icon at bounding box center [241, 47] width 13 height 4
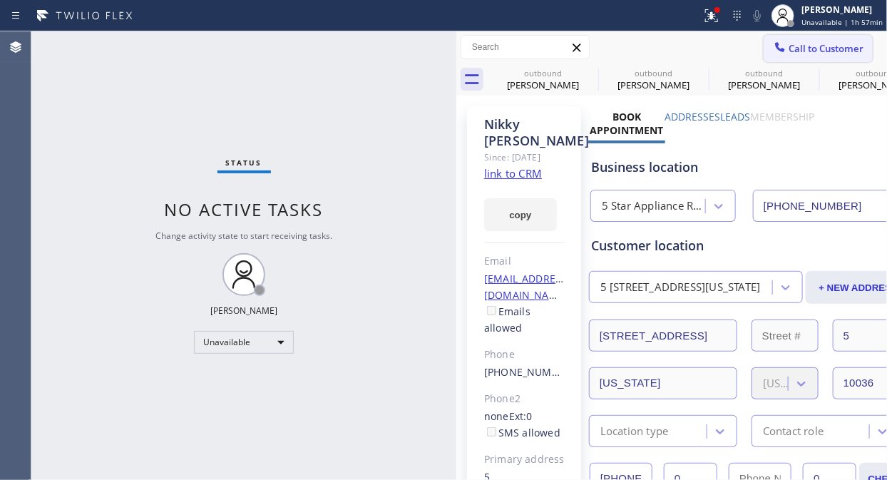
click at [803, 45] on span "Call to Customer" at bounding box center [826, 48] width 75 height 13
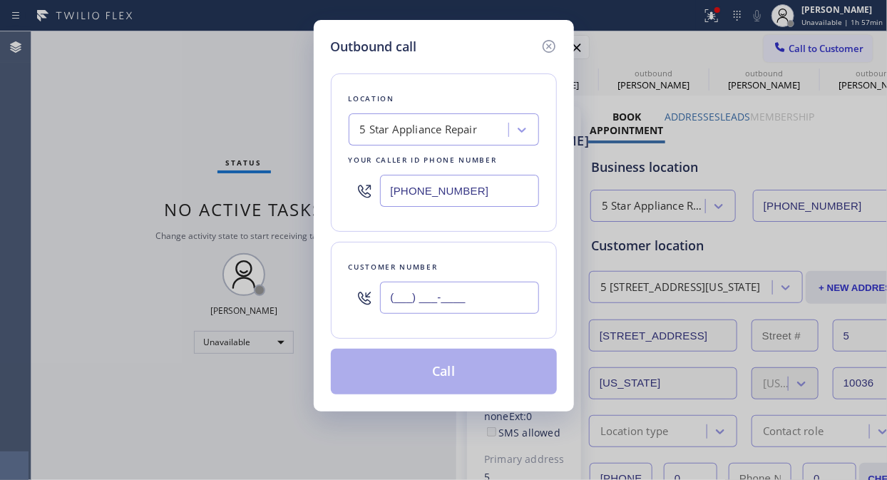
click at [389, 299] on input "(___) ___-____" at bounding box center [459, 298] width 159 height 32
paste input "917) 439-5781"
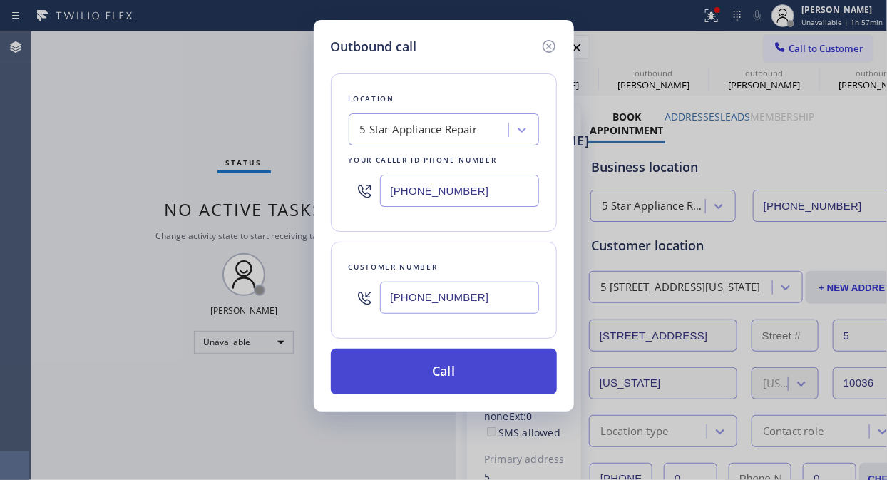
type input "[PHONE_NUMBER]"
click at [488, 380] on button "Call" at bounding box center [444, 372] width 226 height 46
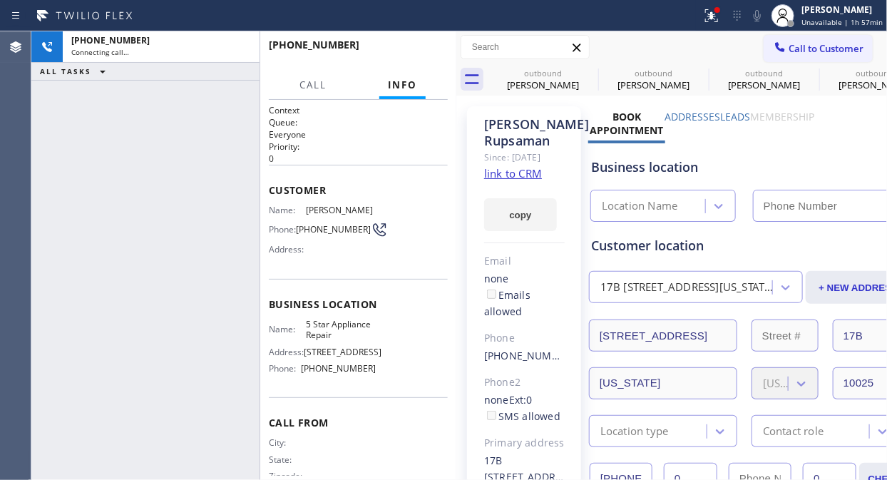
type input "[PHONE_NUMBER]"
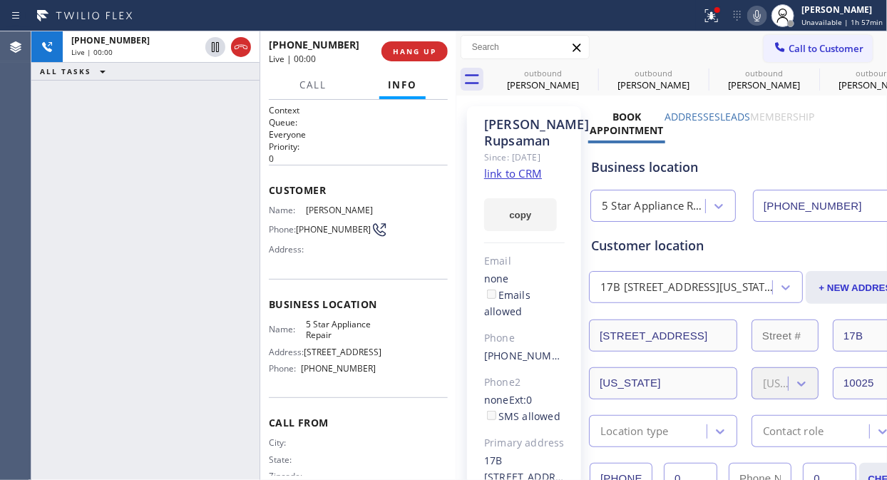
drag, startPoint x: 68, startPoint y: 145, endPoint x: 70, endPoint y: 135, distance: 9.5
click at [68, 145] on div "+19174395781 Live | 00:00 ALL TASKS ALL TASKS ACTIVE TASKS TASKS IN WRAP UP" at bounding box center [145, 255] width 228 height 449
click at [389, 48] on button "HANG UP" at bounding box center [415, 51] width 66 height 20
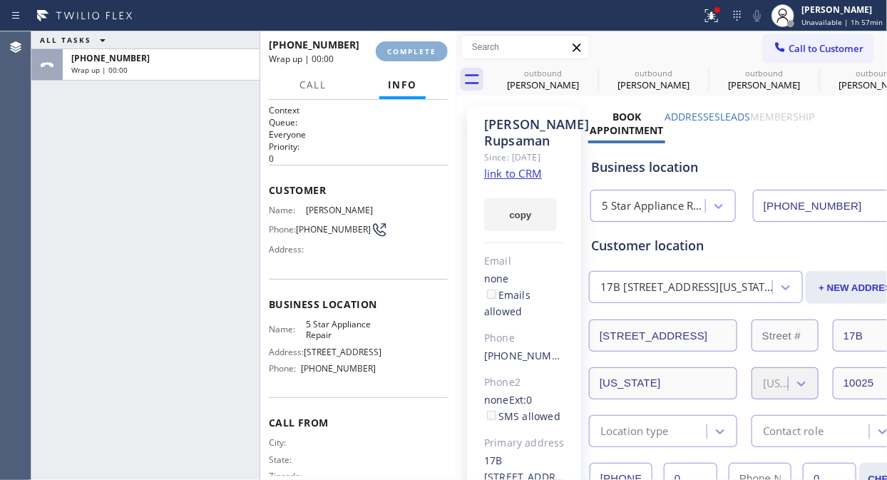
click at [389, 48] on span "COMPLETE" at bounding box center [411, 51] width 49 height 10
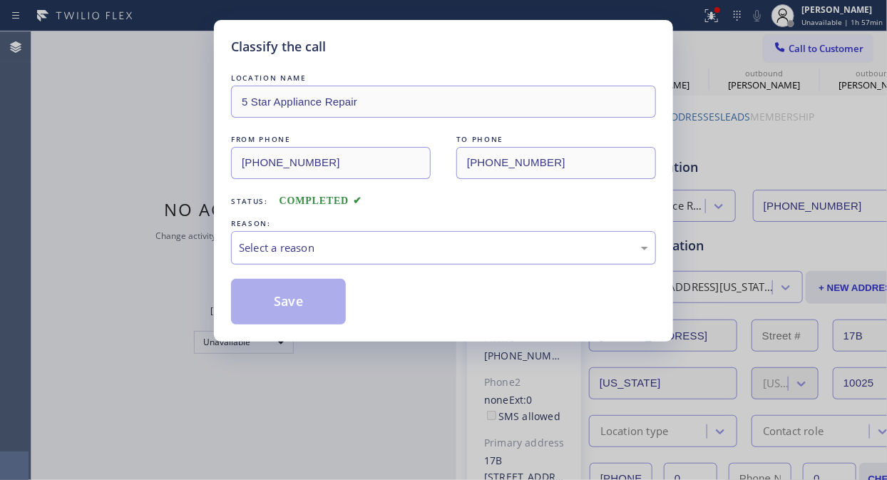
click at [379, 247] on div "Select a reason" at bounding box center [443, 248] width 409 height 16
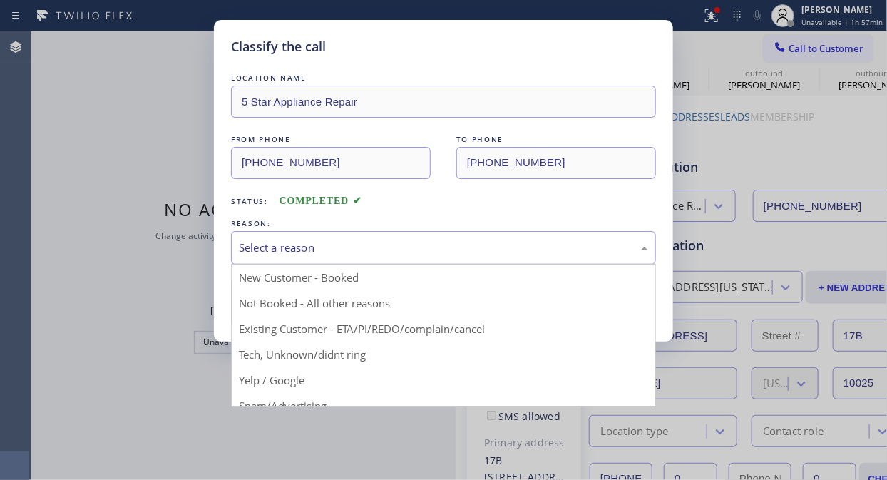
drag, startPoint x: 404, startPoint y: 324, endPoint x: 392, endPoint y: 323, distance: 11.4
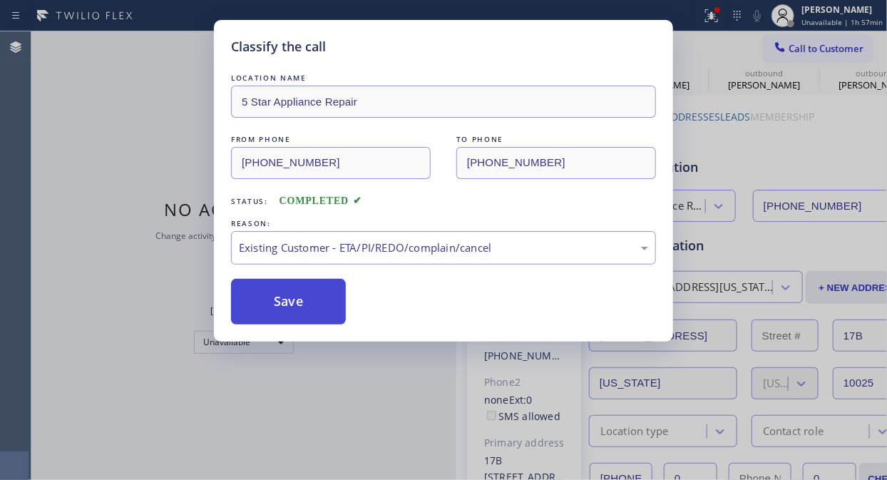
click at [266, 307] on button "Save" at bounding box center [288, 302] width 115 height 46
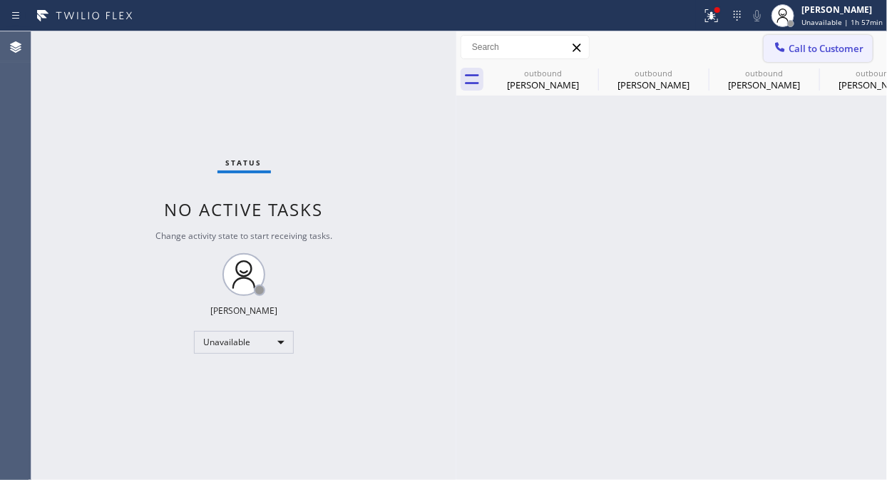
click at [804, 43] on span "Call to Customer" at bounding box center [826, 48] width 75 height 13
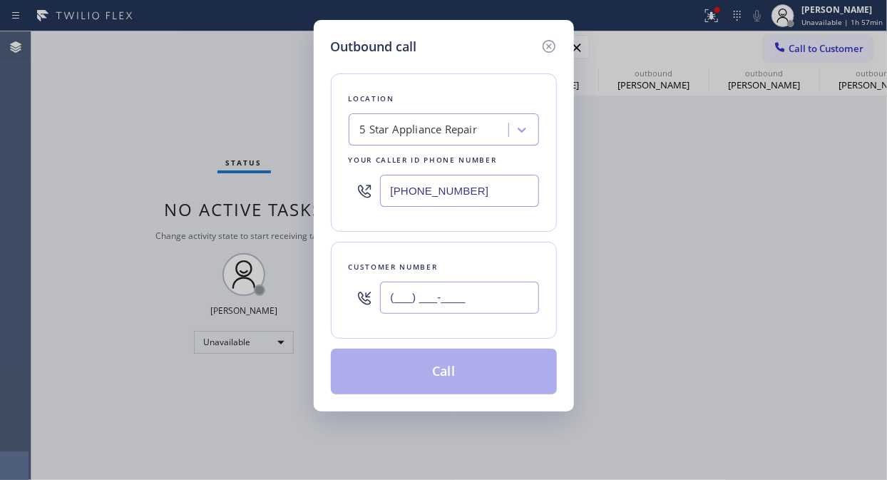
click at [464, 308] on input "(___) ___-____" at bounding box center [459, 298] width 159 height 32
paste input "347) 882-8021"
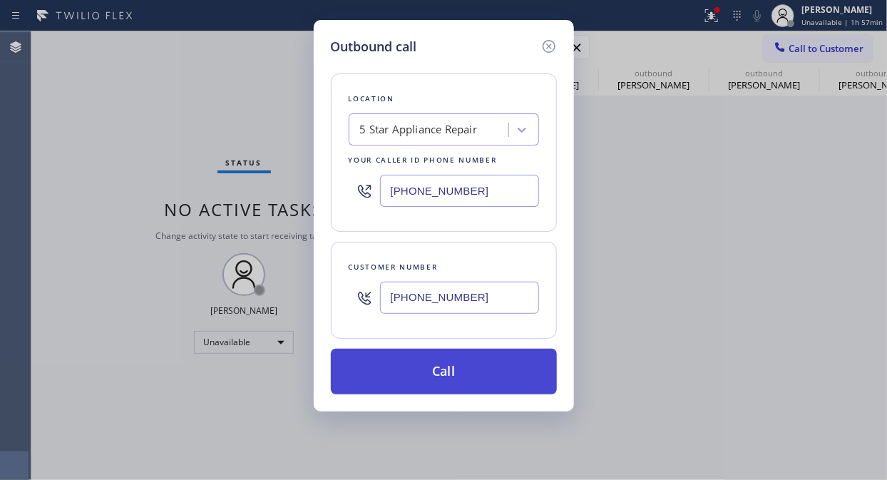
type input "[PHONE_NUMBER]"
click at [499, 372] on button "Call" at bounding box center [444, 372] width 226 height 46
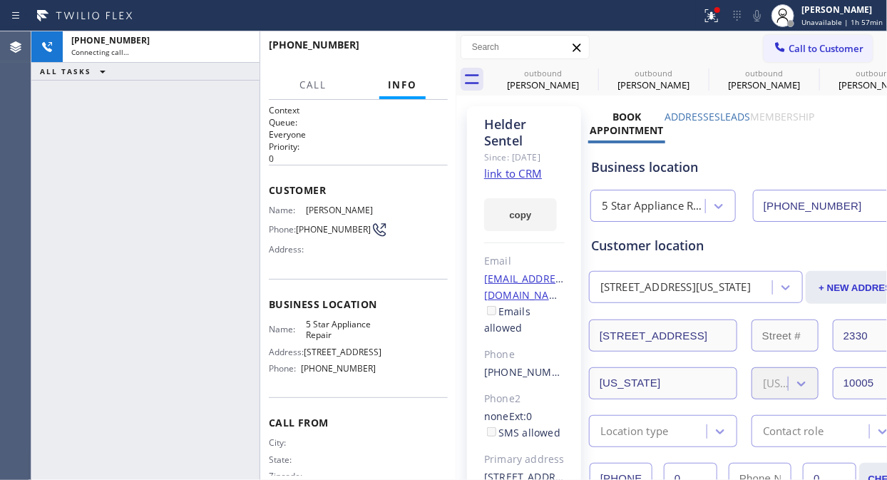
type input "[PHONE_NUMBER]"
click at [40, 111] on div "+13478828021 Live | 00:01 ALL TASKS ALL TASKS ACTIVE TASKS TASKS IN WRAP UP" at bounding box center [145, 255] width 228 height 449
click at [398, 48] on span "HANG UP" at bounding box center [414, 51] width 43 height 10
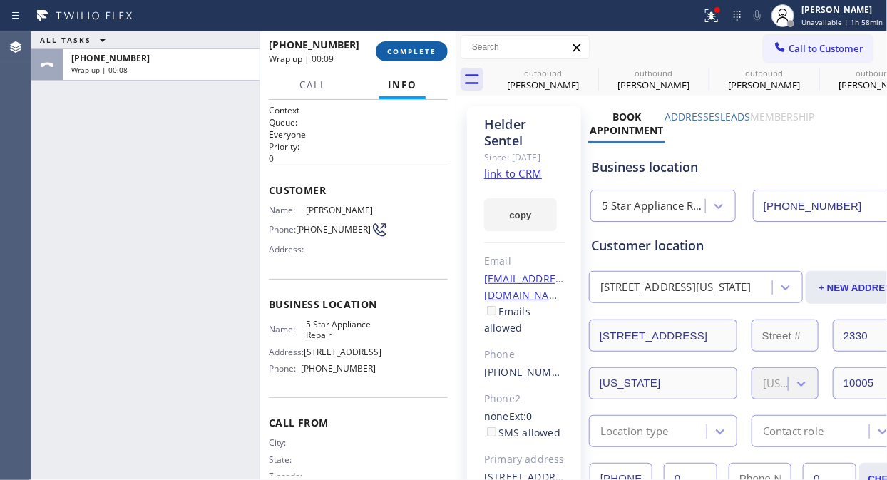
click at [426, 51] on span "COMPLETE" at bounding box center [411, 51] width 49 height 10
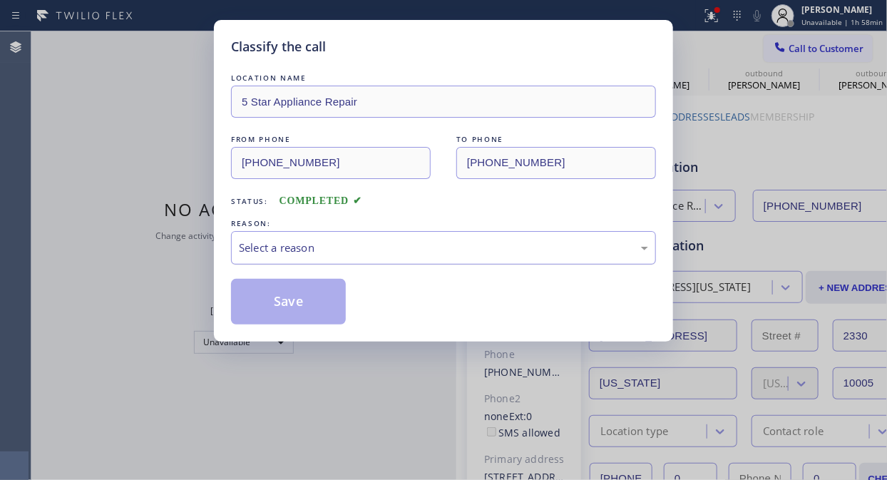
click at [439, 251] on div "Select a reason" at bounding box center [443, 248] width 409 height 16
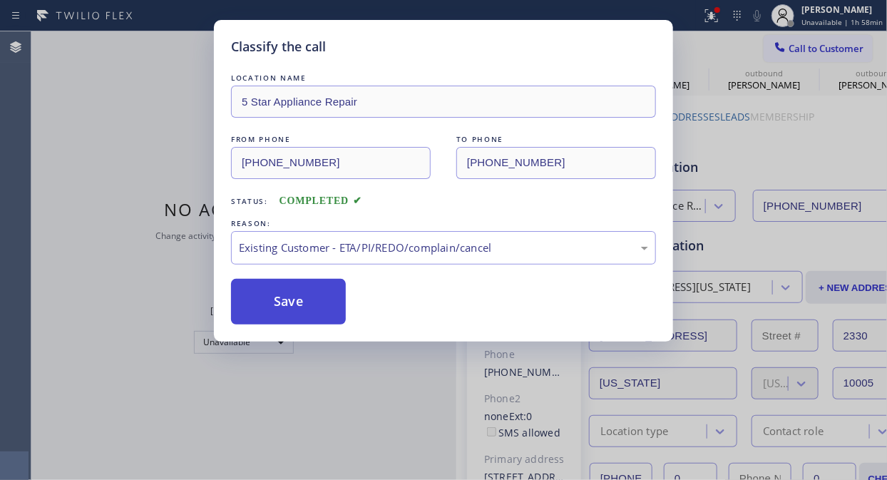
click at [297, 308] on button "Save" at bounding box center [288, 302] width 115 height 46
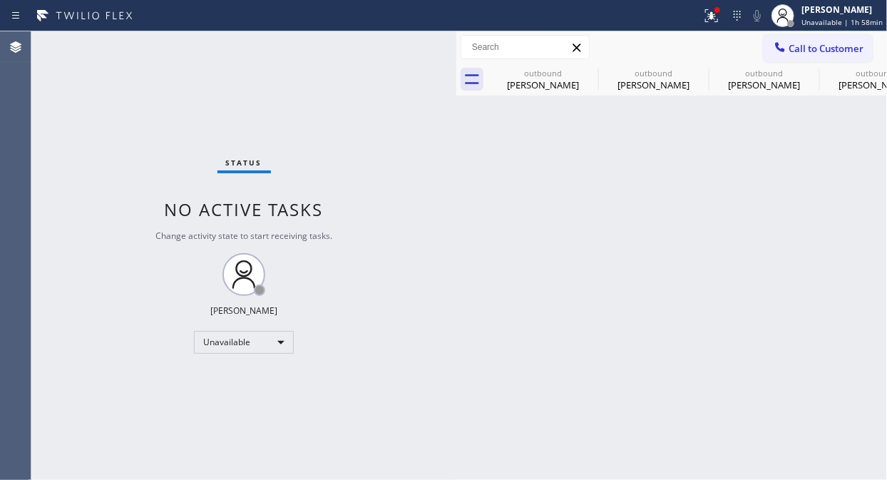
click at [802, 50] on span "Call to Customer" at bounding box center [826, 48] width 75 height 13
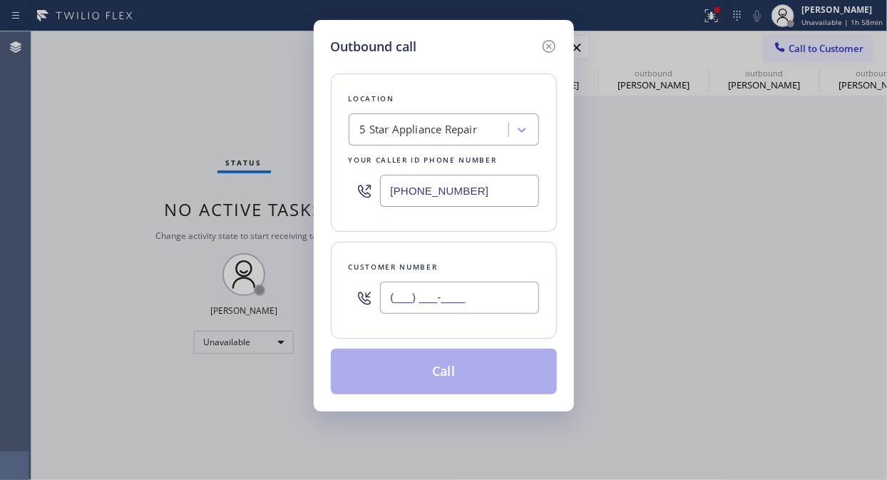
click at [458, 294] on input "(___) ___-____" at bounding box center [459, 298] width 159 height 32
paste input "914) 263-0927"
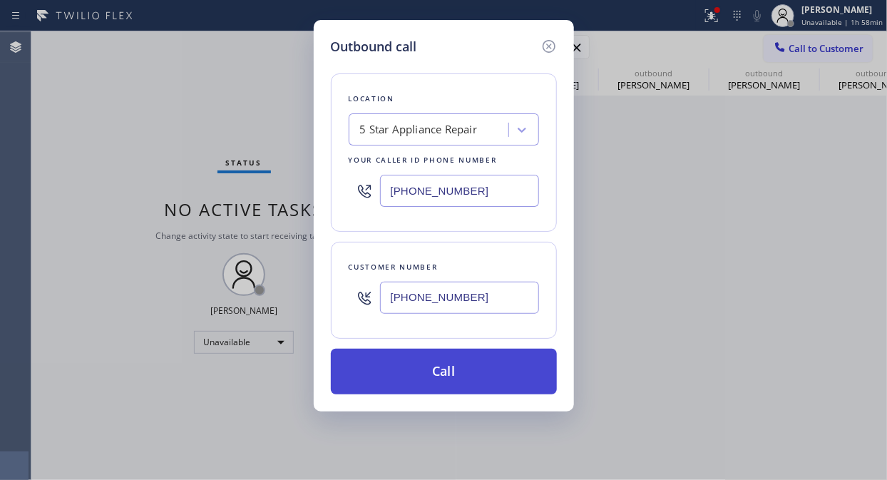
type input "[PHONE_NUMBER]"
click at [464, 374] on button "Call" at bounding box center [444, 372] width 226 height 46
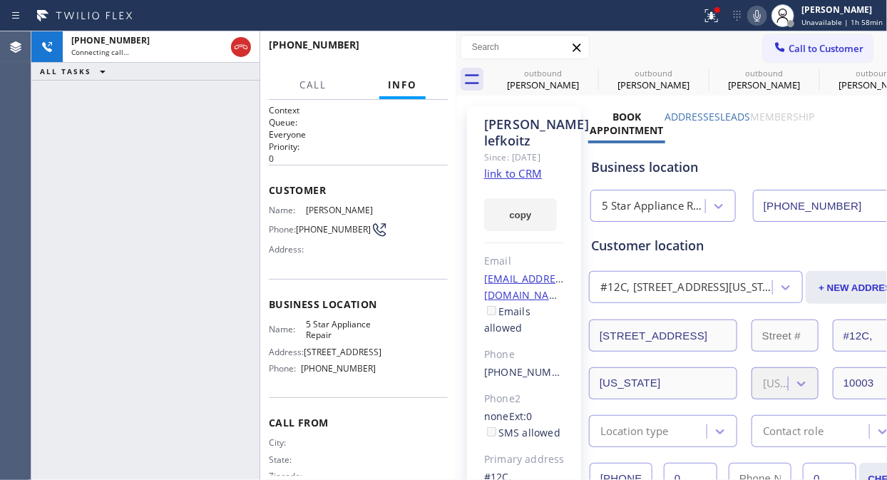
type input "[PHONE_NUMBER]"
click at [412, 48] on span "HANG UP" at bounding box center [414, 51] width 43 height 10
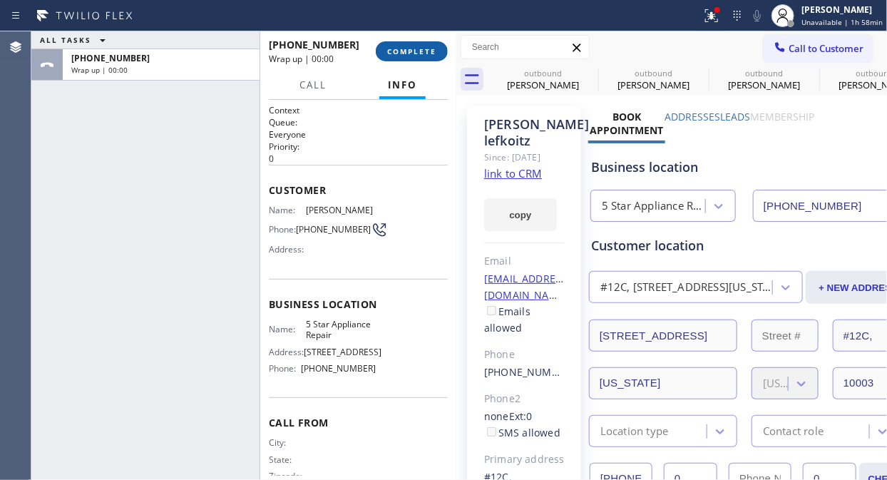
click at [412, 48] on span "COMPLETE" at bounding box center [411, 51] width 49 height 10
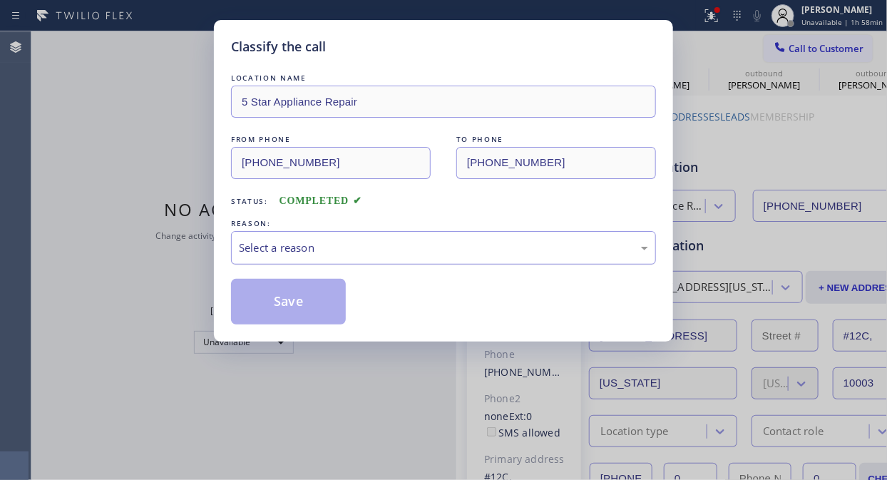
click at [437, 252] on div "Select a reason" at bounding box center [443, 248] width 409 height 16
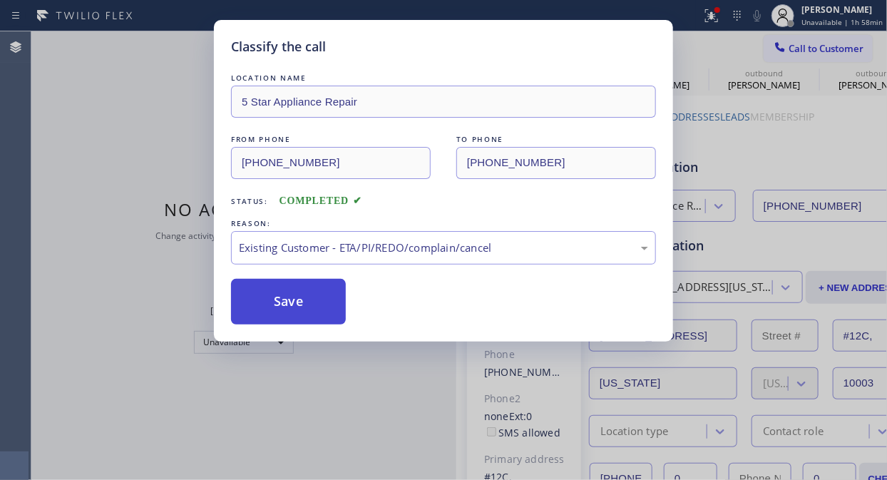
click at [317, 307] on button "Save" at bounding box center [288, 302] width 115 height 46
click at [803, 47] on div "Classify the call LOCATION NAME 5 Star Appliance Repair FROM PHONE (855) 731-49…" at bounding box center [443, 240] width 887 height 480
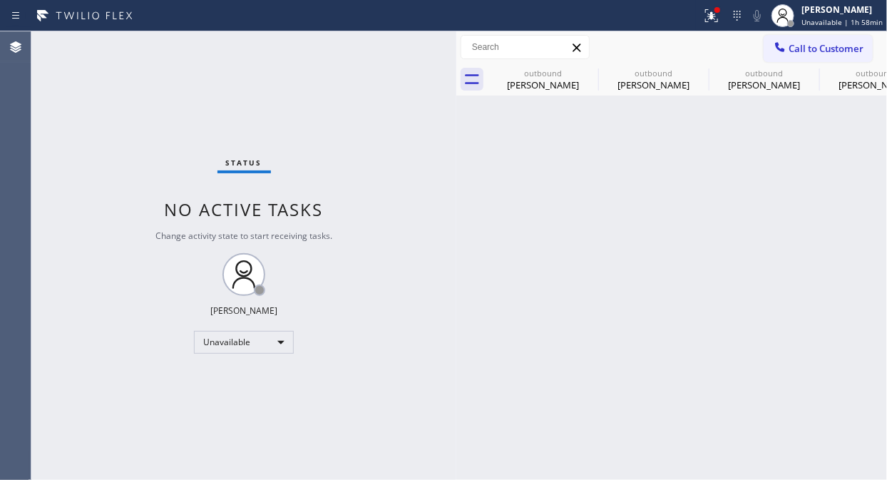
click at [803, 47] on span "Call to Customer" at bounding box center [826, 48] width 75 height 13
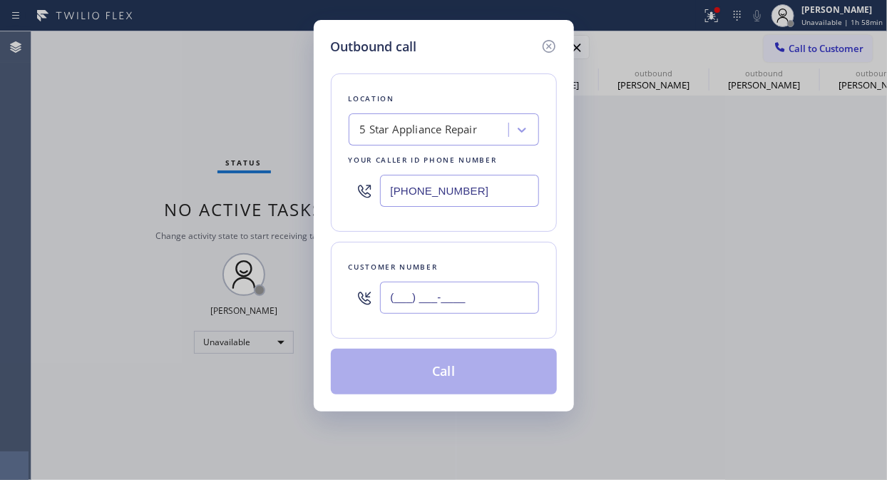
click at [405, 301] on input "(___) ___-____" at bounding box center [459, 298] width 159 height 32
paste input "617) 510-4091"
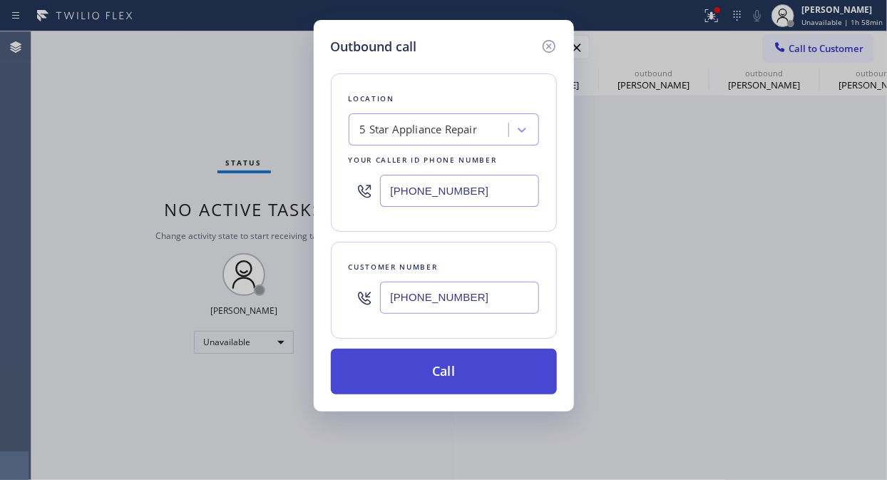
type input "(617) 510-4091"
drag, startPoint x: 446, startPoint y: 372, endPoint x: 454, endPoint y: 362, distance: 12.6
click at [446, 372] on button "Call" at bounding box center [444, 372] width 226 height 46
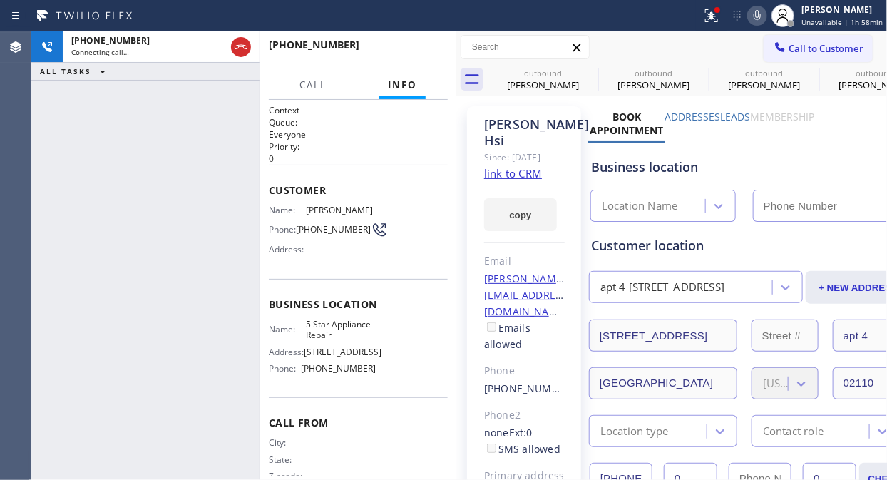
type input "[PHONE_NUMBER]"
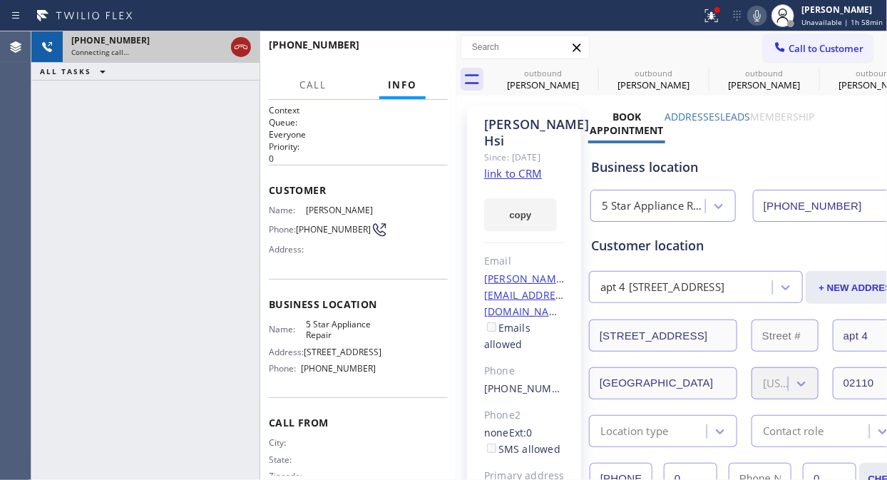
click at [240, 46] on icon at bounding box center [240, 47] width 17 height 17
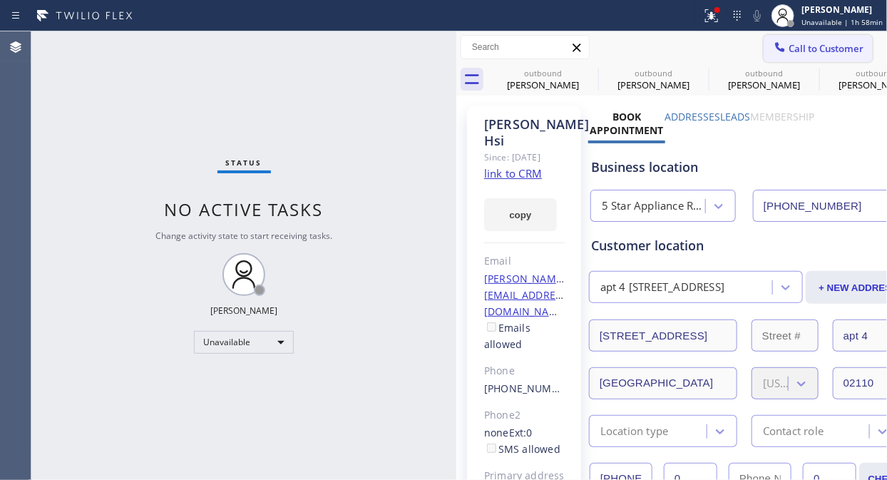
click at [800, 48] on span "Call to Customer" at bounding box center [826, 48] width 75 height 13
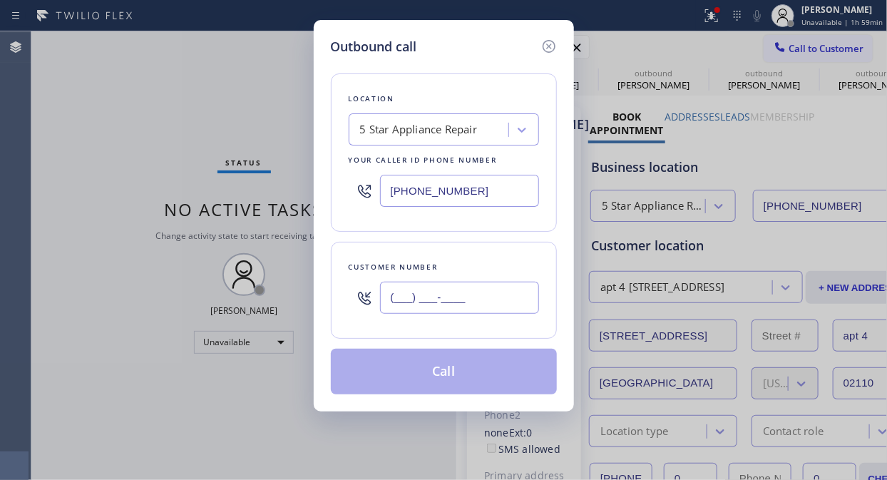
click at [393, 293] on input "(___) ___-____" at bounding box center [459, 298] width 159 height 32
paste input "267) 679-0646"
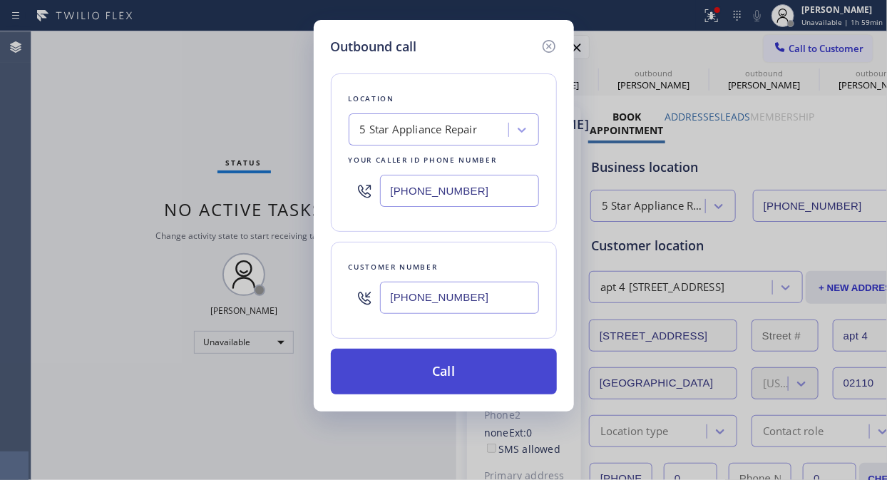
type input "(267) 679-0646"
click at [459, 365] on button "Call" at bounding box center [444, 372] width 226 height 46
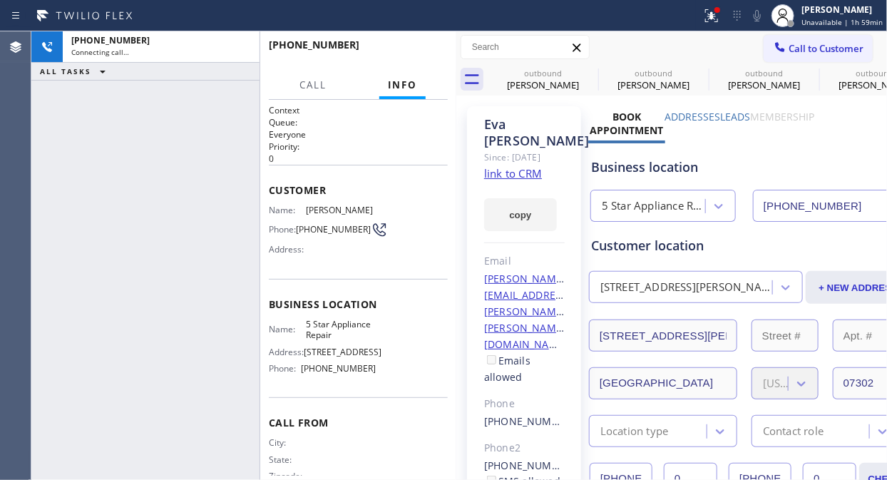
type input "[PHONE_NUMBER]"
click at [761, 16] on icon at bounding box center [757, 15] width 17 height 17
click at [714, 16] on icon at bounding box center [709, 14] width 9 height 10
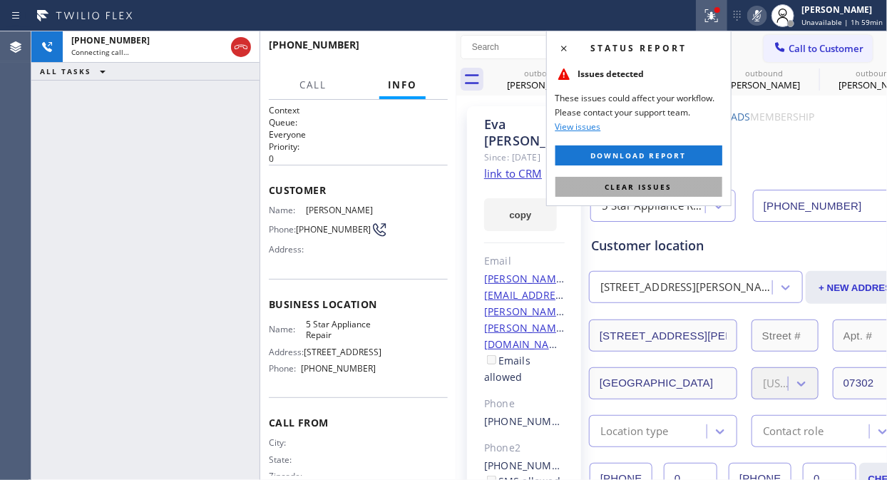
click at [640, 186] on span "Clear issues" at bounding box center [638, 187] width 67 height 10
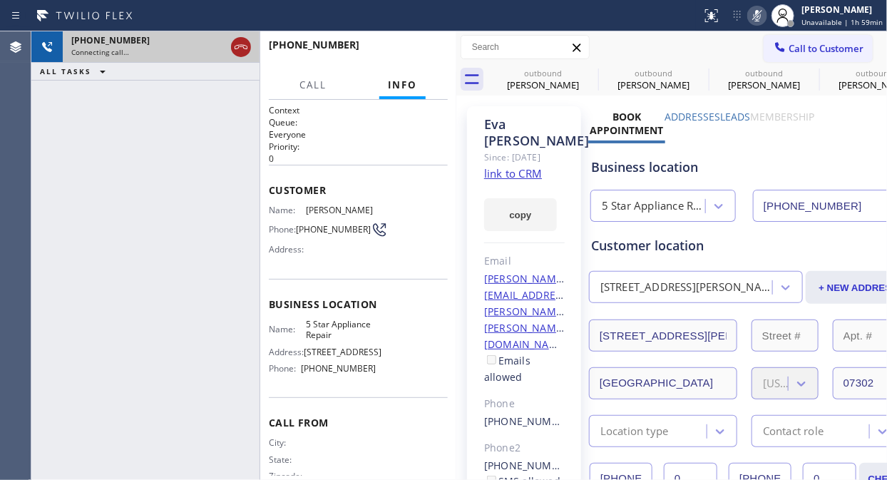
click at [243, 46] on icon at bounding box center [240, 47] width 17 height 17
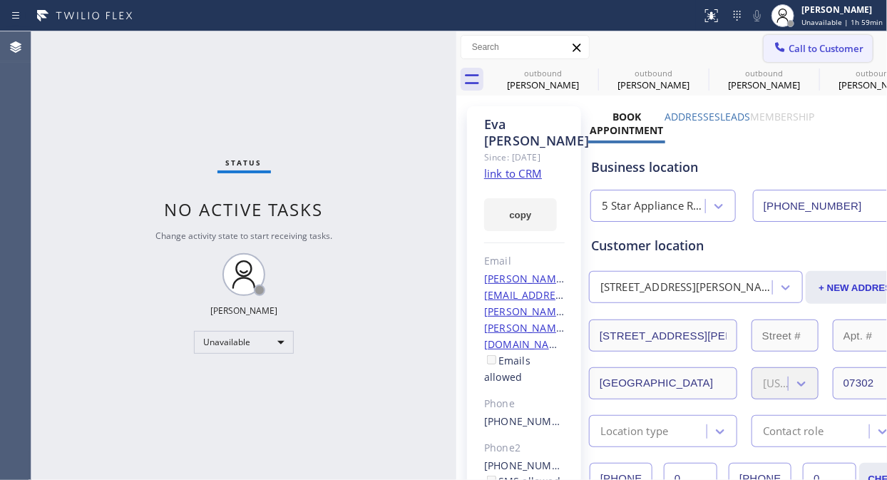
click at [829, 53] on span "Call to Customer" at bounding box center [826, 48] width 75 height 13
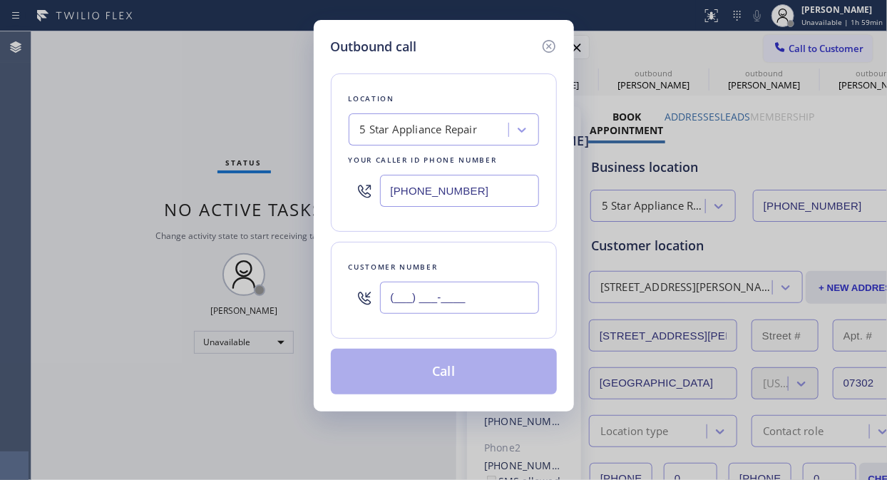
click at [395, 301] on input "(___) ___-____" at bounding box center [459, 298] width 159 height 32
click at [396, 303] on input "(___) ___-____" at bounding box center [459, 298] width 159 height 32
paste input "917) 293-7469"
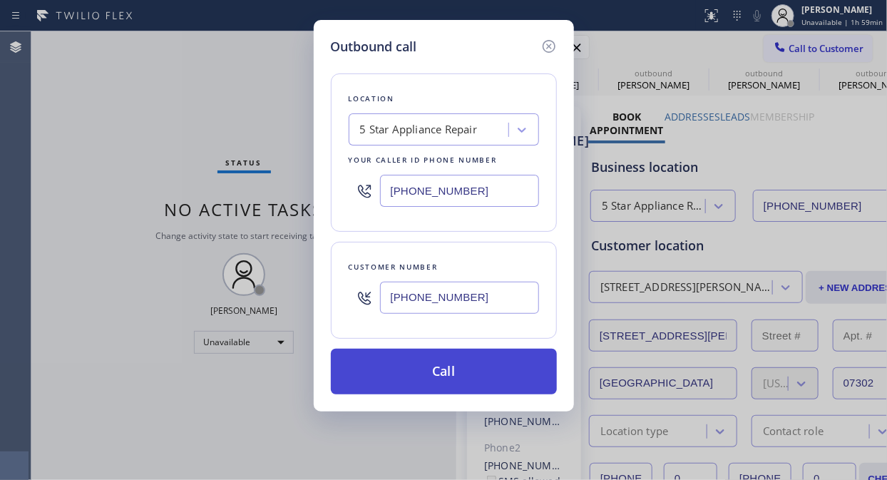
type input "[PHONE_NUMBER]"
click at [503, 379] on button "Call" at bounding box center [444, 372] width 226 height 46
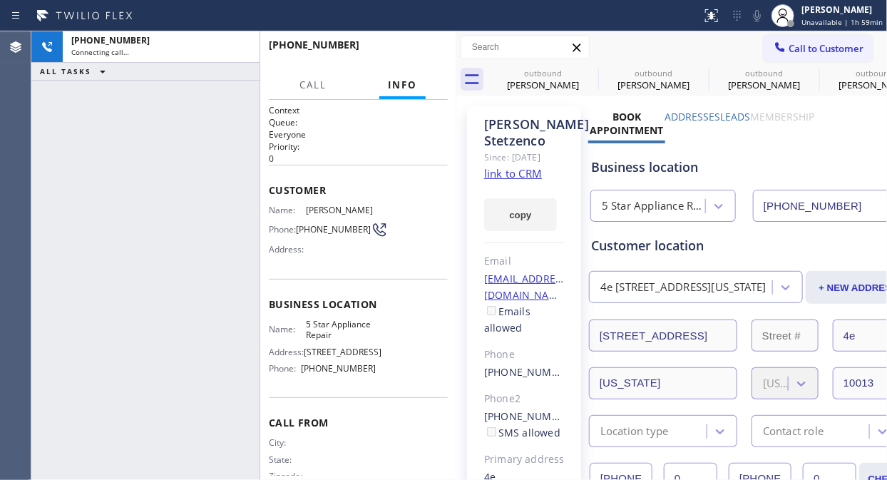
type input "[PHONE_NUMBER]"
click at [762, 18] on icon at bounding box center [757, 15] width 17 height 17
click at [763, 16] on icon at bounding box center [757, 15] width 17 height 17
click at [412, 48] on span "HANG UP" at bounding box center [414, 51] width 43 height 10
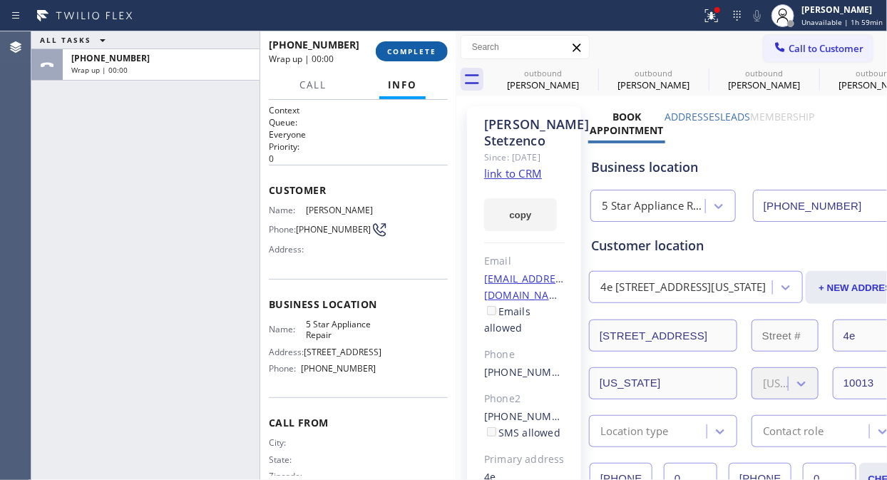
click at [414, 51] on span "COMPLETE" at bounding box center [411, 51] width 49 height 10
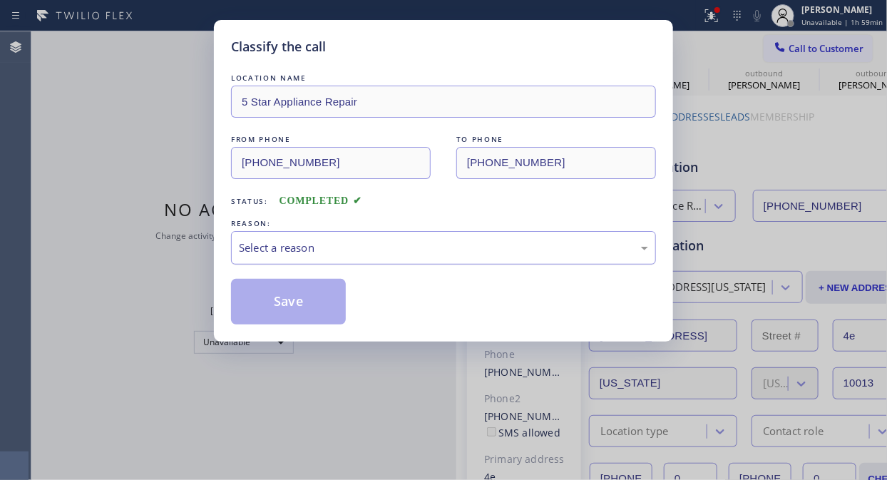
drag, startPoint x: 408, startPoint y: 241, endPoint x: 404, endPoint y: 262, distance: 21.0
click at [408, 244] on div "Select a reason" at bounding box center [443, 248] width 409 height 16
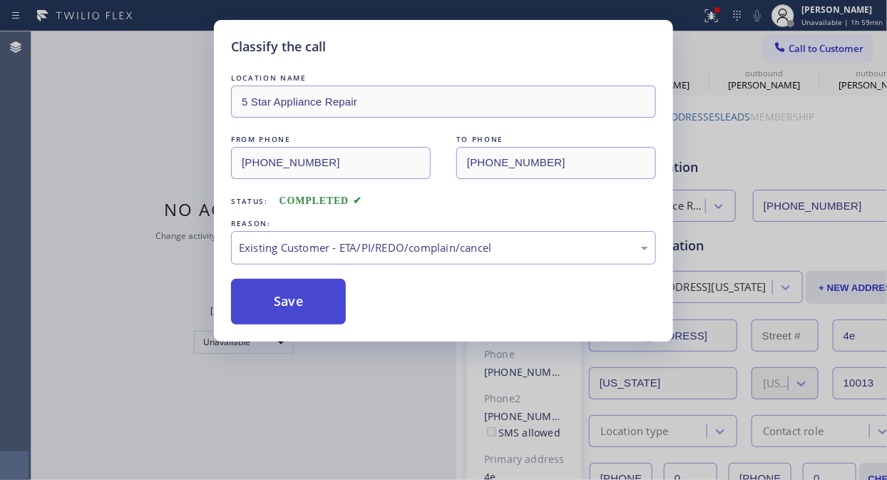
click at [290, 294] on button "Save" at bounding box center [288, 302] width 115 height 46
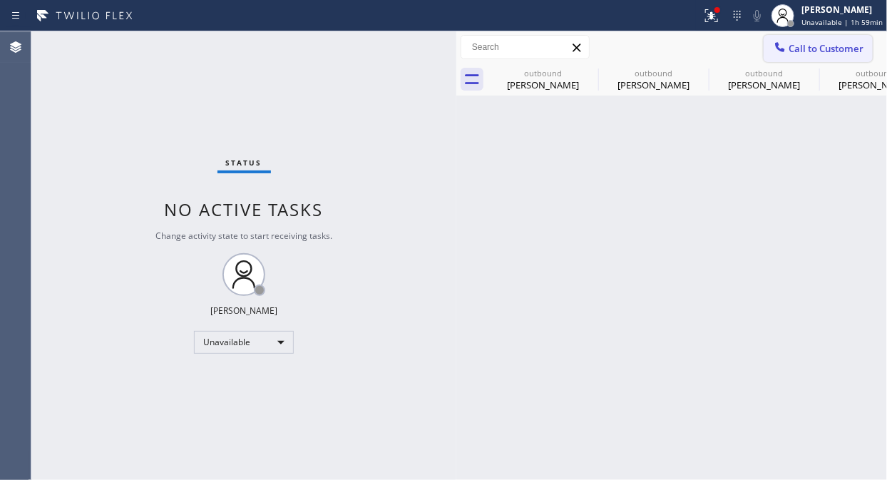
click at [802, 55] on button "Call to Customer" at bounding box center [818, 48] width 109 height 27
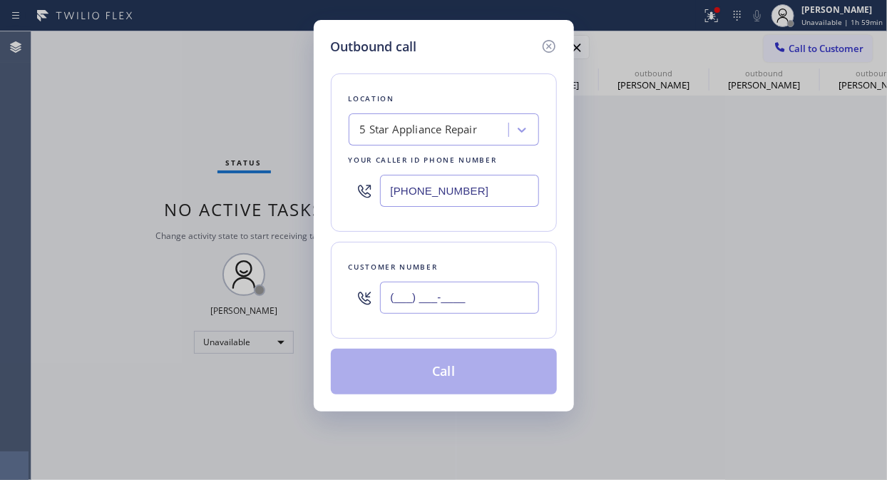
click at [466, 296] on input "(___) ___-____" at bounding box center [459, 298] width 159 height 32
paste input "212) 317-0860"
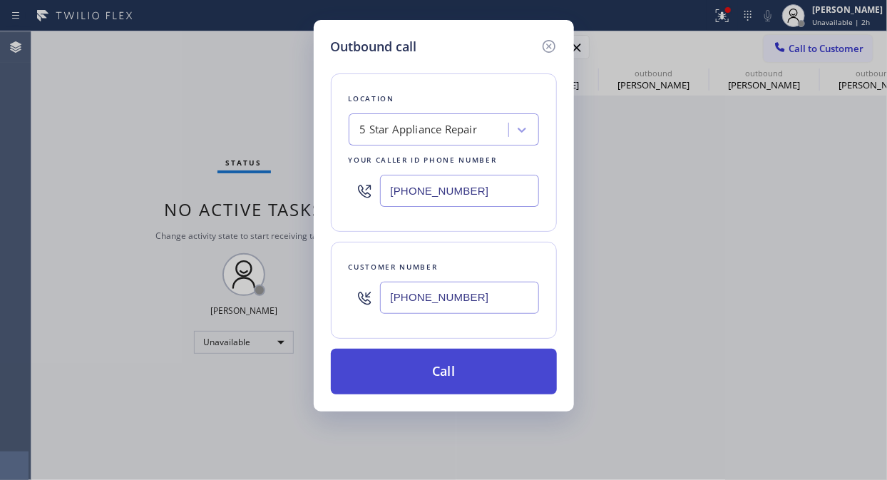
type input "[PHONE_NUMBER]"
click at [471, 367] on button "Call" at bounding box center [444, 372] width 226 height 46
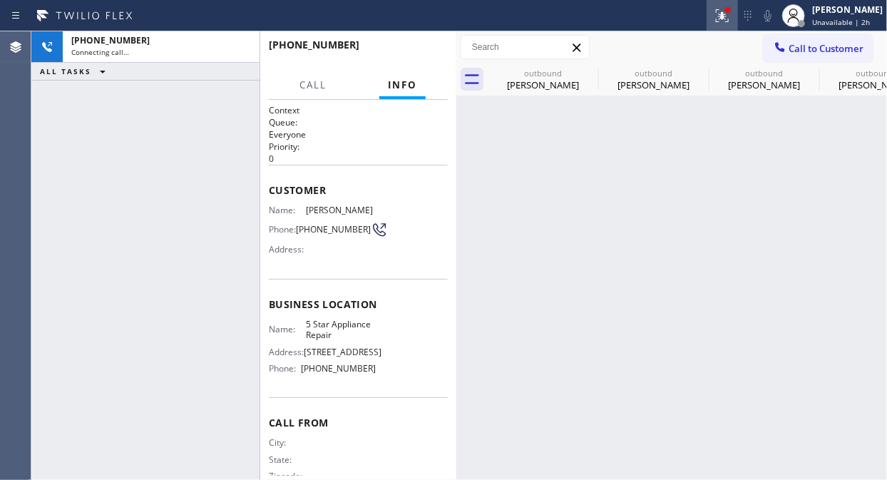
click at [731, 17] on icon at bounding box center [722, 15] width 17 height 17
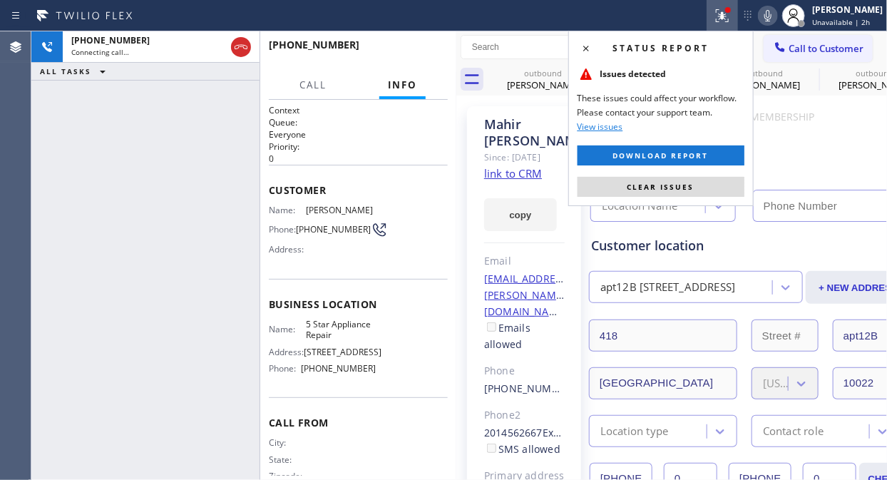
type input "[PHONE_NUMBER]"
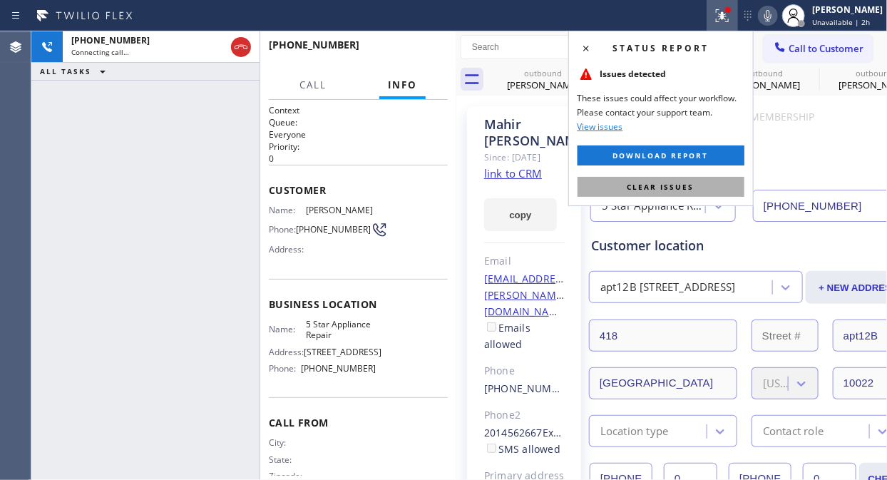
click at [692, 188] on span "Clear issues" at bounding box center [661, 187] width 67 height 10
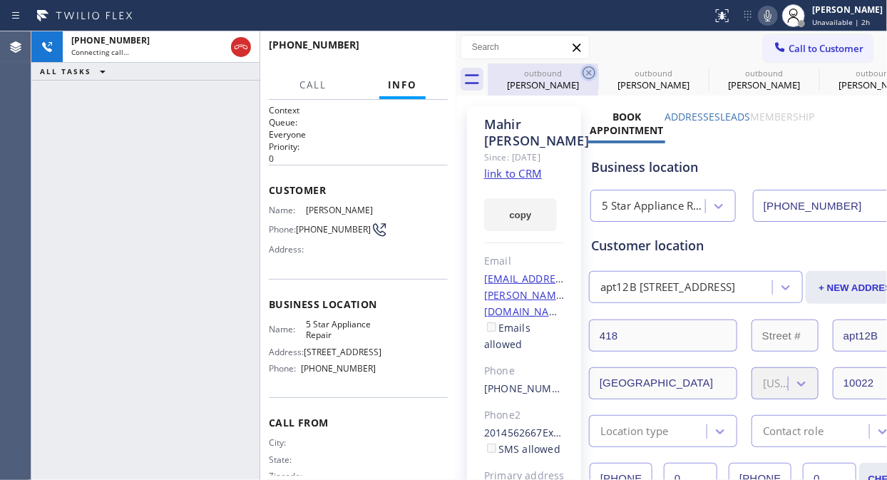
click at [590, 71] on icon at bounding box center [589, 72] width 13 height 13
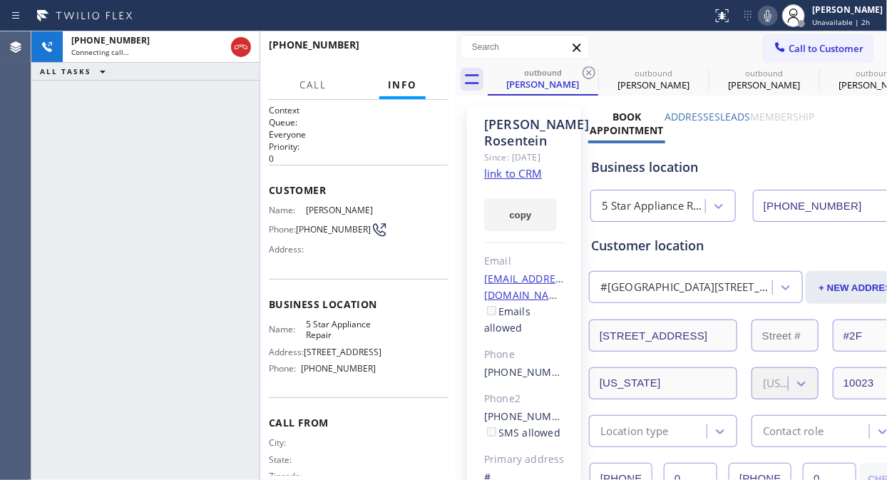
click at [590, 71] on icon at bounding box center [589, 72] width 13 height 13
click at [0, 0] on icon at bounding box center [0, 0] width 0 height 0
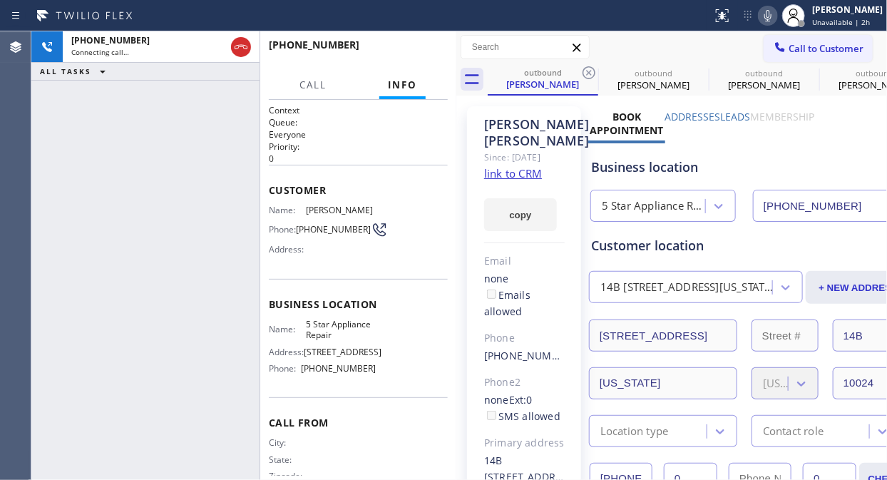
click at [590, 71] on icon at bounding box center [589, 72] width 13 height 13
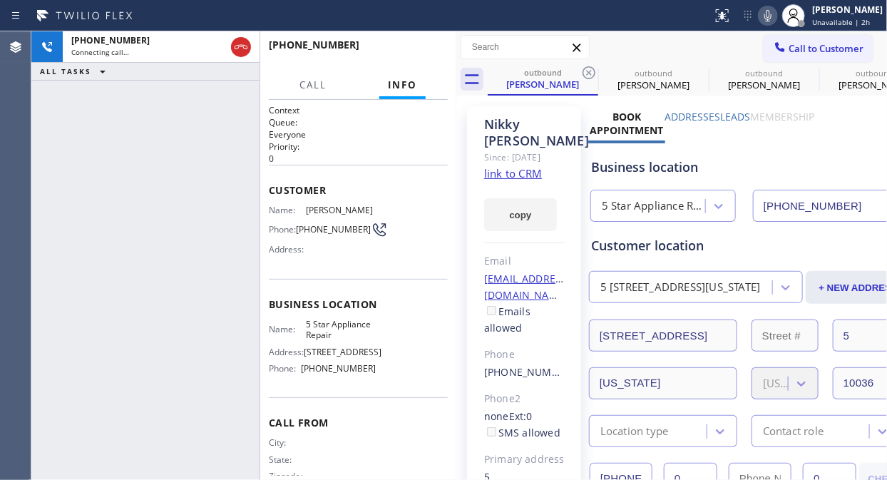
click at [590, 71] on icon at bounding box center [589, 72] width 13 height 13
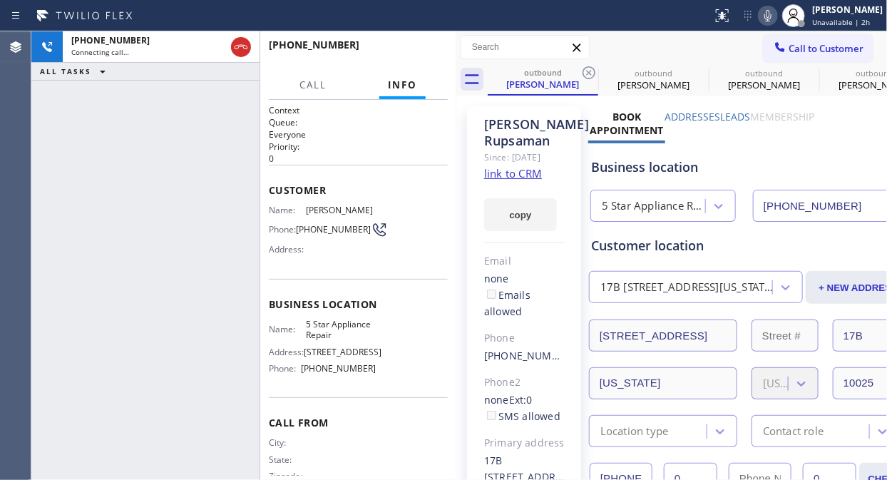
click at [590, 71] on icon at bounding box center [589, 72] width 13 height 13
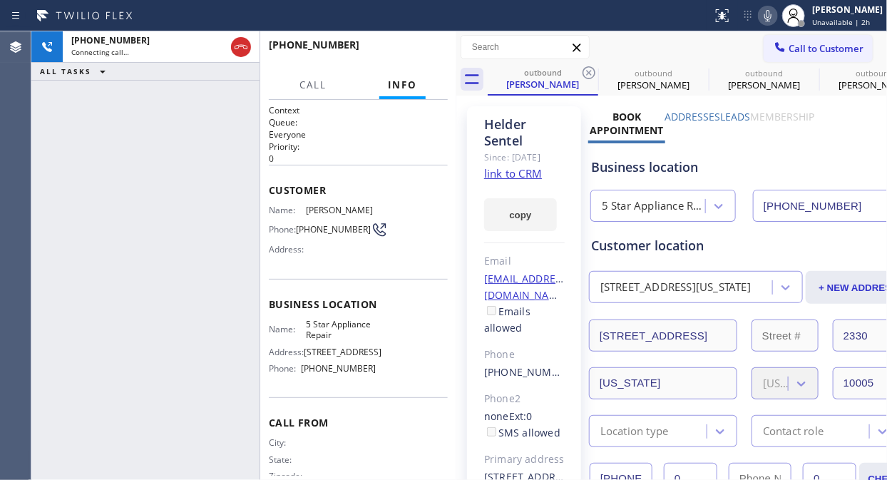
click at [590, 71] on icon at bounding box center [589, 72] width 13 height 13
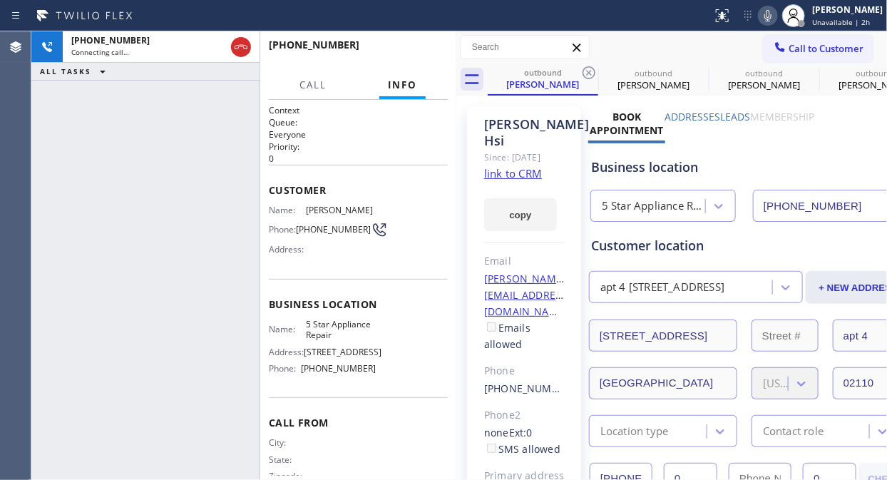
click at [590, 71] on icon at bounding box center [589, 72] width 13 height 13
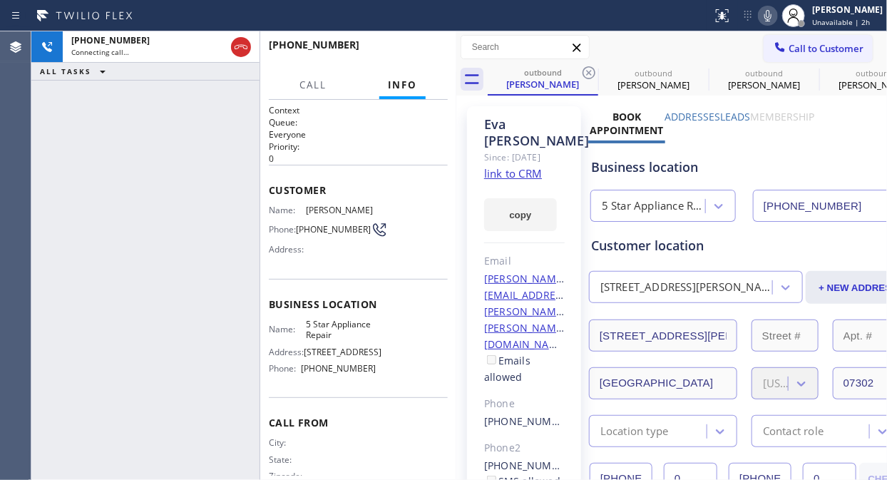
click at [590, 71] on icon at bounding box center [589, 72] width 13 height 13
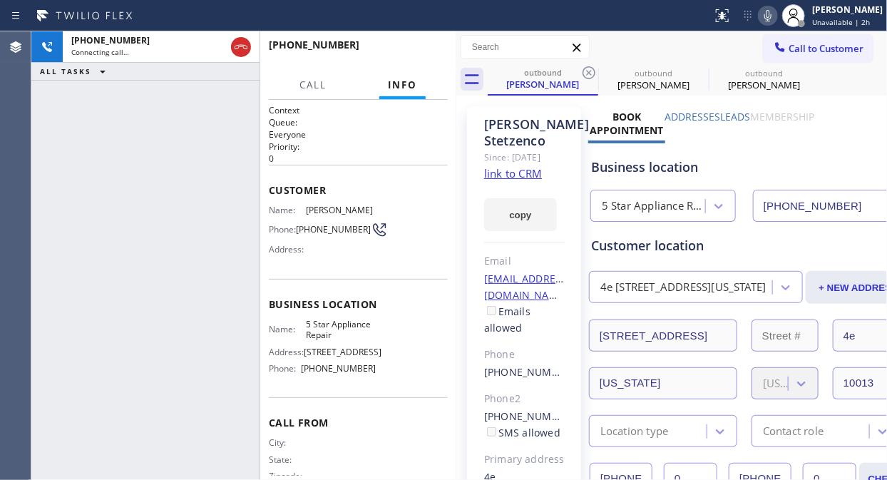
click at [590, 71] on icon at bounding box center [589, 72] width 13 height 13
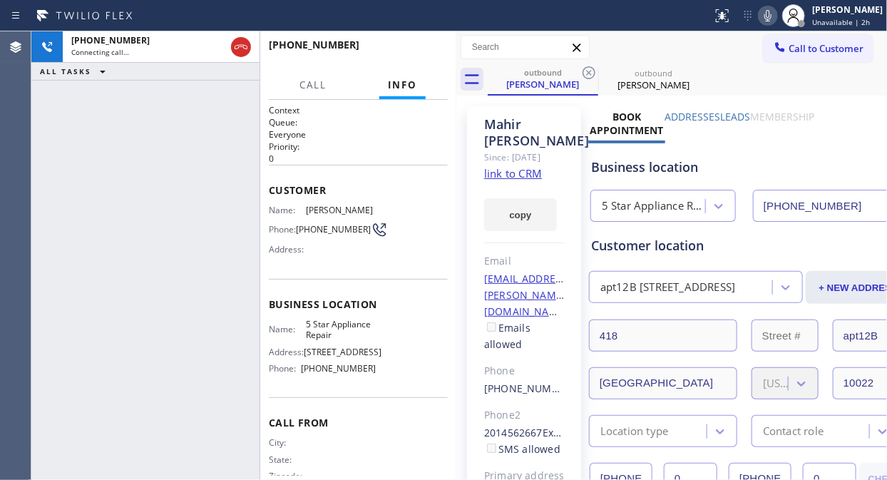
click at [590, 71] on icon at bounding box center [589, 72] width 13 height 13
click at [777, 14] on icon at bounding box center [767, 15] width 17 height 17
click at [777, 15] on icon at bounding box center [767, 15] width 17 height 17
click at [777, 13] on icon at bounding box center [767, 15] width 17 height 17
click at [398, 48] on span "HANG UP" at bounding box center [414, 51] width 43 height 10
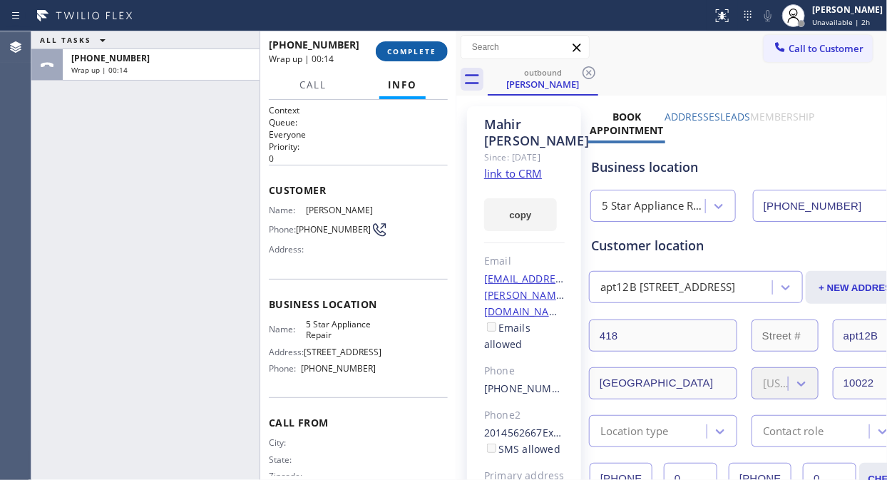
click at [406, 48] on span "COMPLETE" at bounding box center [411, 51] width 49 height 10
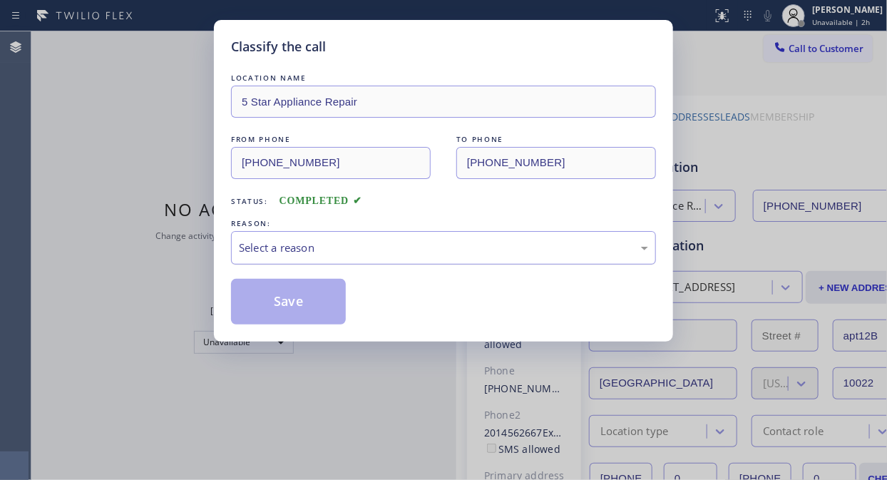
click at [402, 241] on div "Select a reason" at bounding box center [443, 248] width 409 height 16
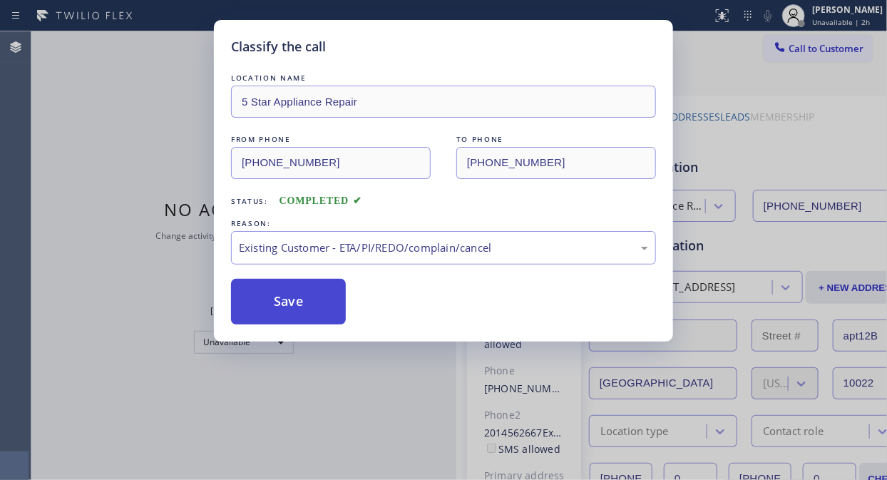
click at [302, 317] on button "Save" at bounding box center [288, 302] width 115 height 46
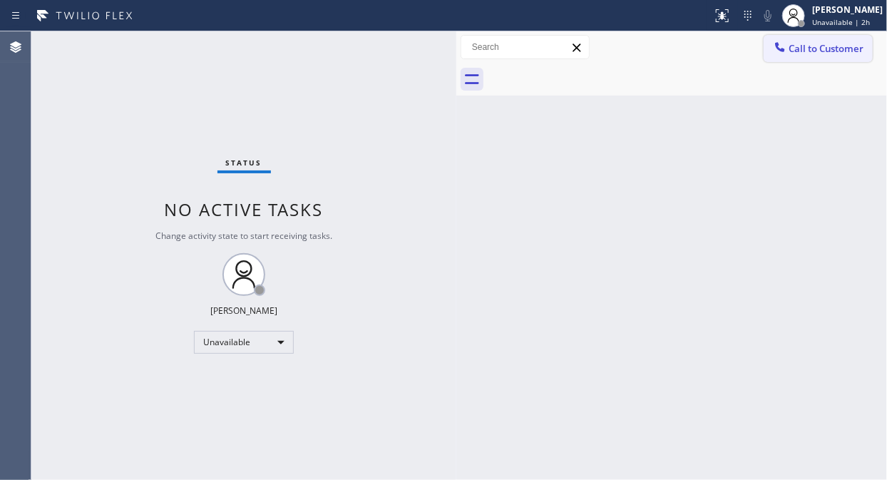
click at [822, 48] on span "Call to Customer" at bounding box center [826, 48] width 75 height 13
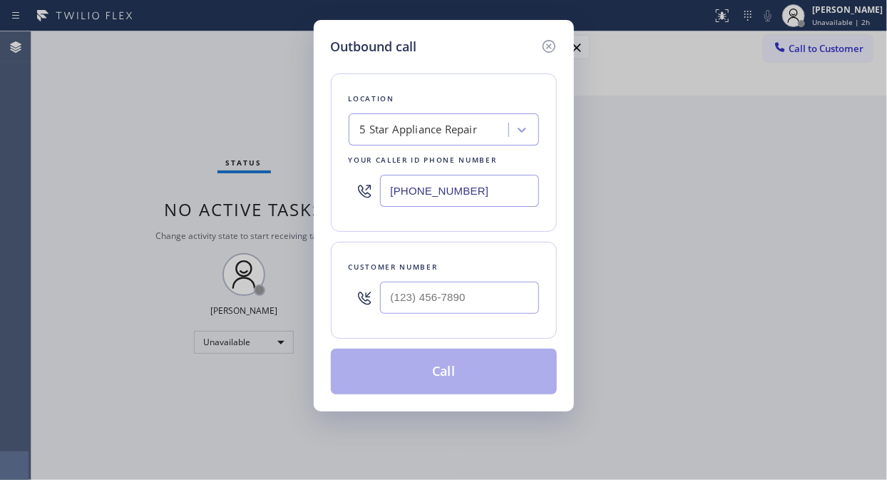
click at [447, 278] on div at bounding box center [459, 298] width 159 height 46
click at [431, 288] on input "(___) ___-____" at bounding box center [459, 298] width 159 height 32
paste input "212) 317-0860"
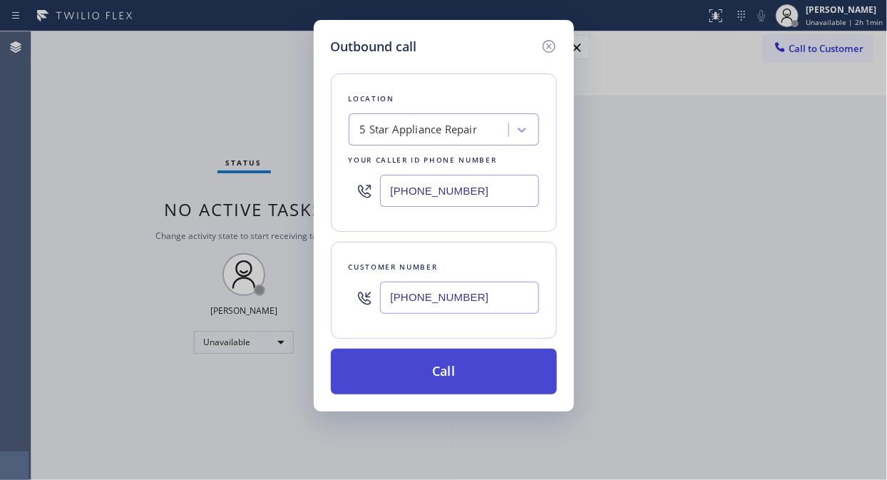
type input "[PHONE_NUMBER]"
click at [444, 388] on button "Call" at bounding box center [444, 372] width 226 height 46
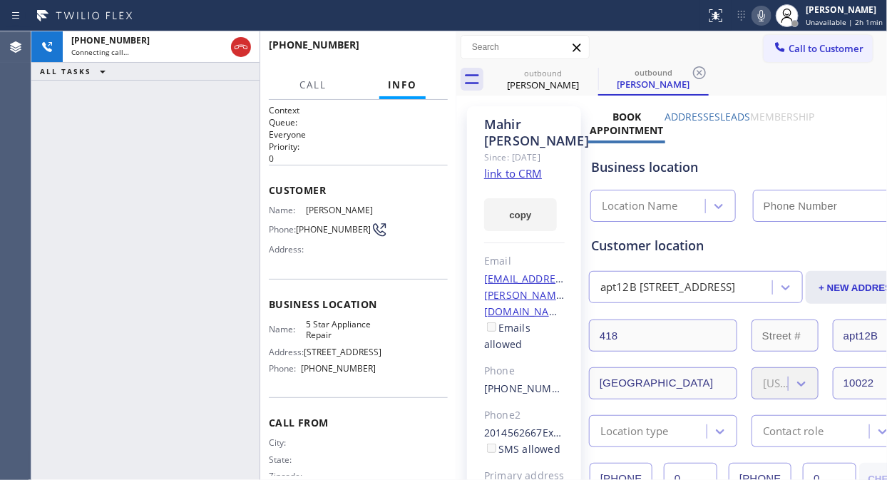
type input "[PHONE_NUMBER]"
click at [589, 71] on icon at bounding box center [588, 72] width 17 height 17
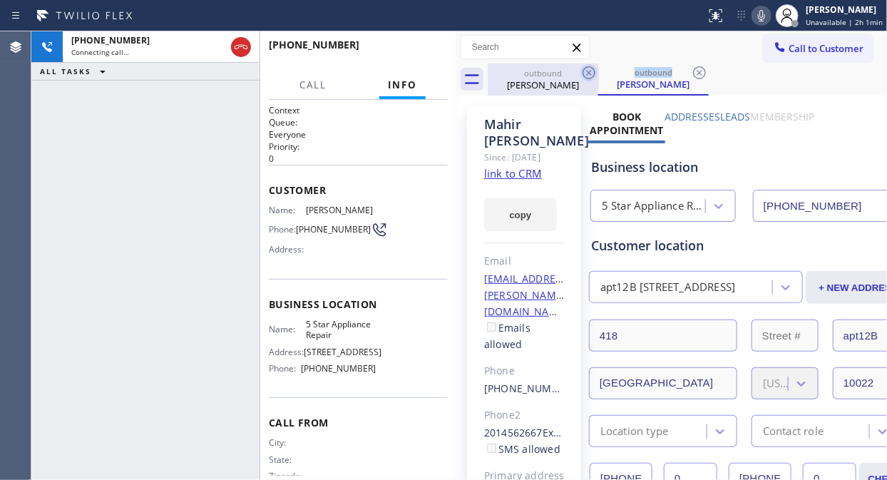
click at [589, 71] on icon at bounding box center [588, 72] width 17 height 17
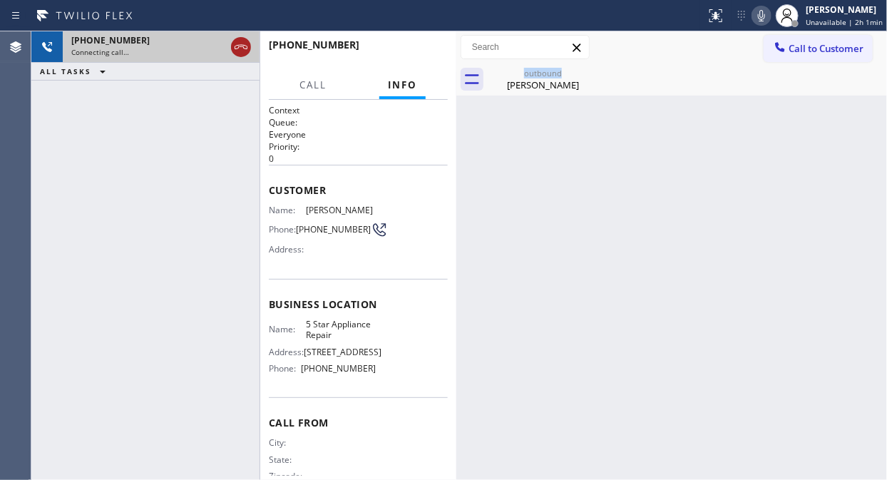
click at [240, 46] on icon at bounding box center [240, 47] width 17 height 17
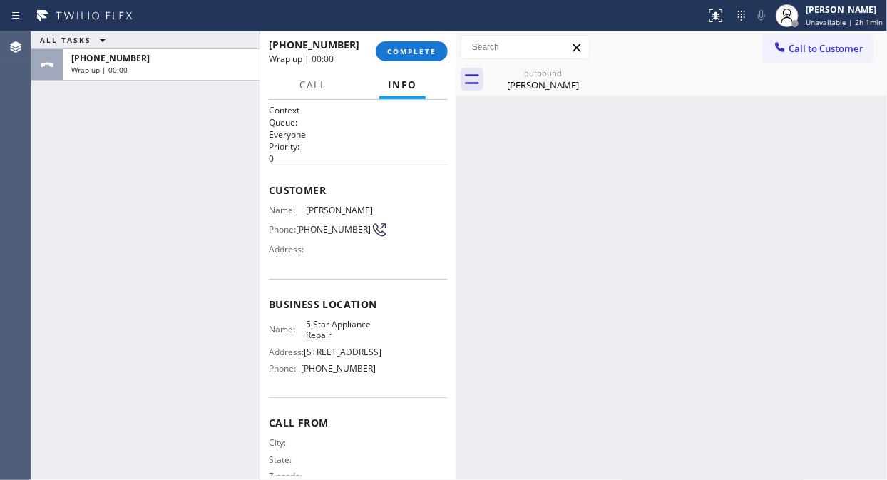
click at [408, 40] on div "+12123170860 Wrap up | 00:00 COMPLETE" at bounding box center [358, 51] width 179 height 37
click at [405, 45] on button "COMPLETE" at bounding box center [412, 51] width 72 height 20
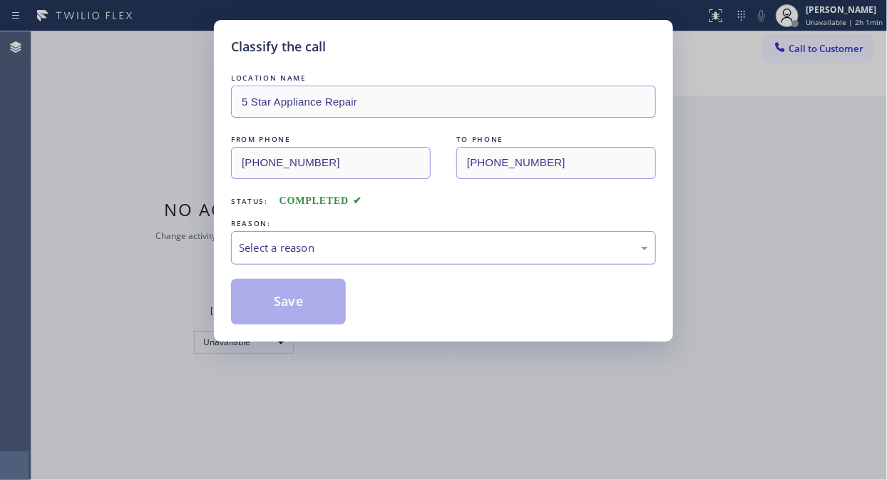
click at [436, 241] on div "Select a reason" at bounding box center [443, 248] width 409 height 16
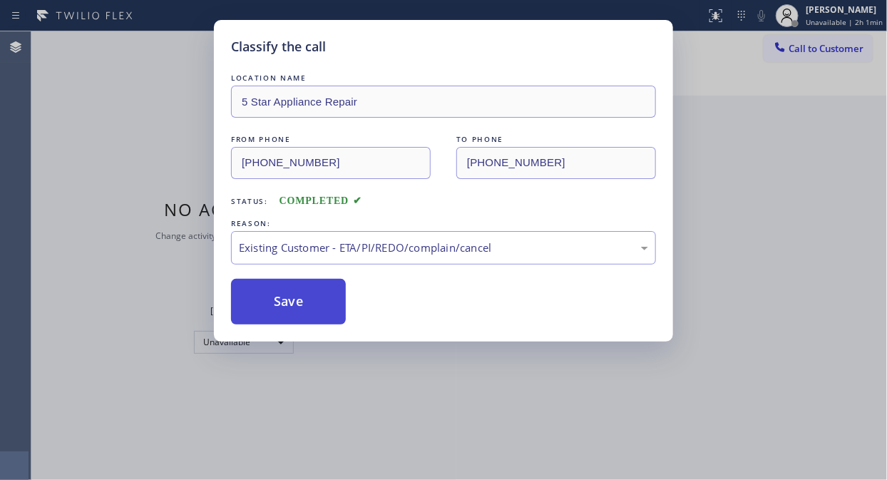
click at [296, 301] on button "Save" at bounding box center [288, 302] width 115 height 46
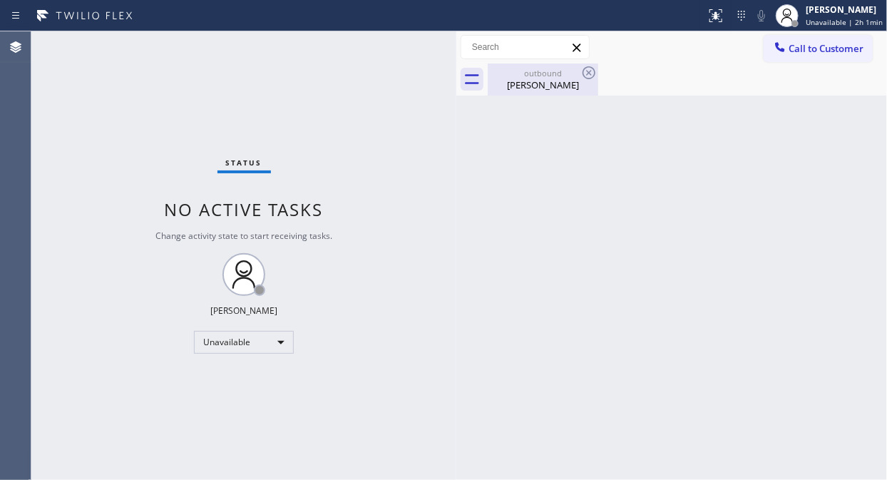
click at [568, 90] on div "Mahir Vora" at bounding box center [543, 84] width 108 height 13
click at [817, 46] on span "Call to Customer" at bounding box center [826, 48] width 75 height 13
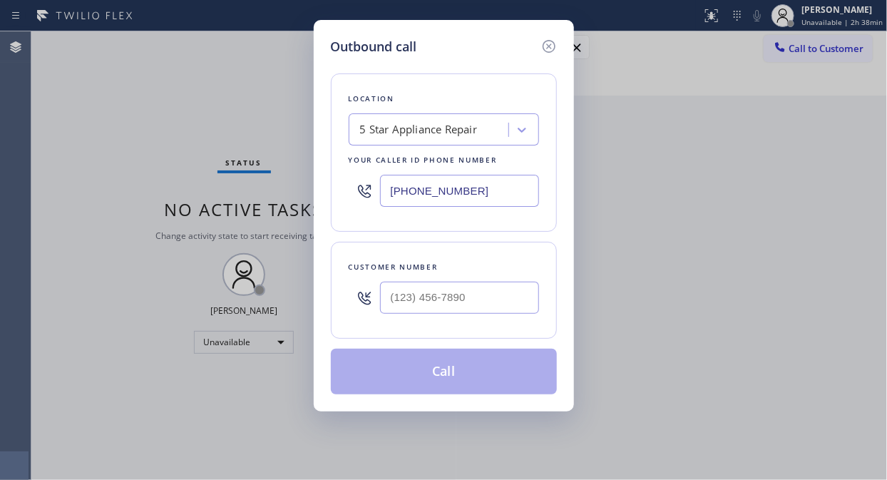
click at [367, 123] on div "5 Star Appliance Repair" at bounding box center [419, 130] width 118 height 16
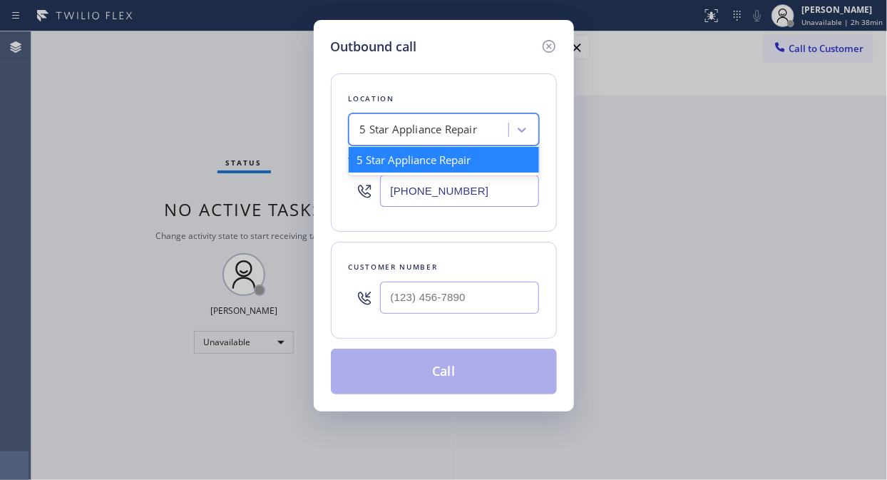
paste input "Culver City Heating & Cooling Climate Control"
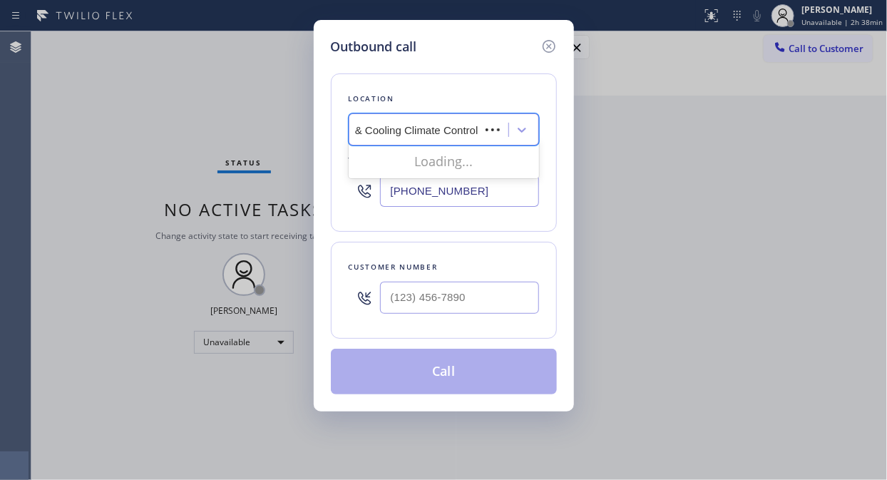
scroll to position [0, 78]
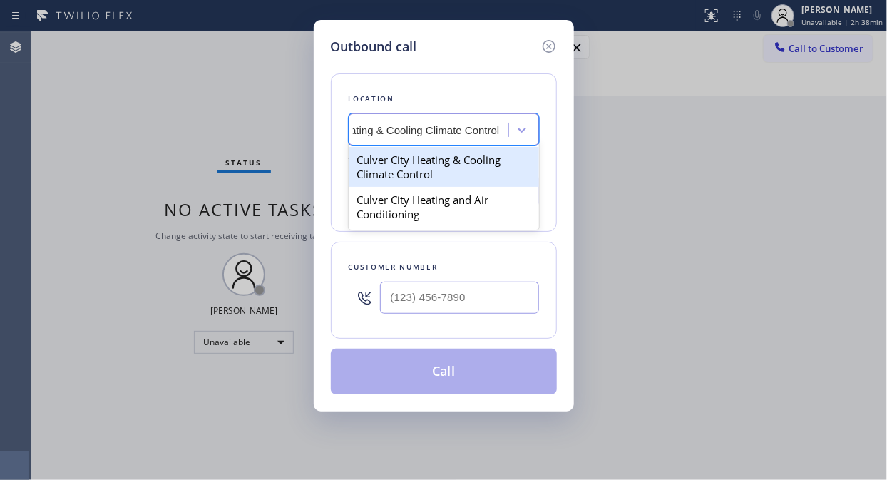
type input "Culver City Heating & Cooling Climate Control"
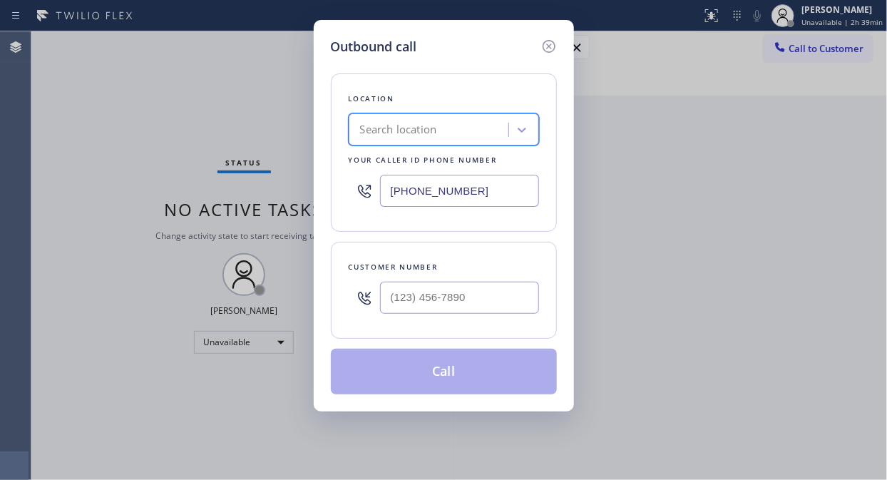
scroll to position [0, 0]
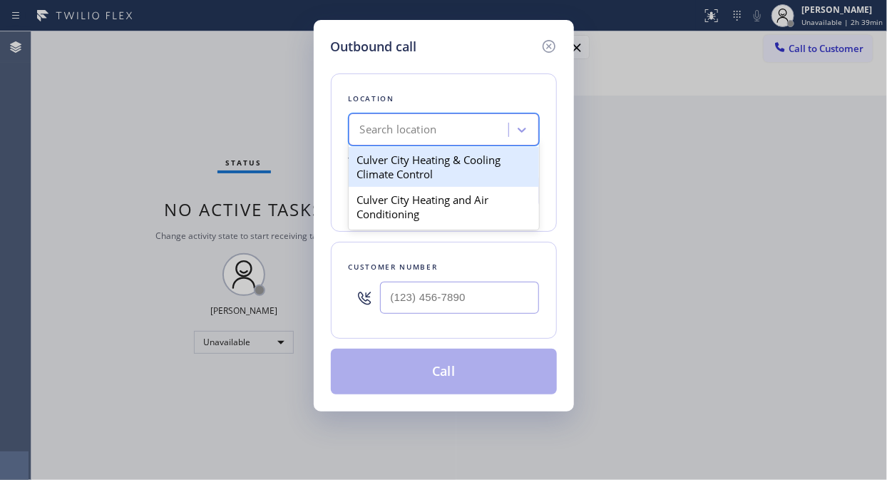
click at [415, 133] on div "Search location" at bounding box center [398, 130] width 77 height 16
paste input "Culver City Heating & Cooling Climate Control"
type input "Culver City Heating & Cooling Climate Control"
click at [424, 163] on div "Culver City Heating & Cooling Climate Control" at bounding box center [444, 167] width 190 height 40
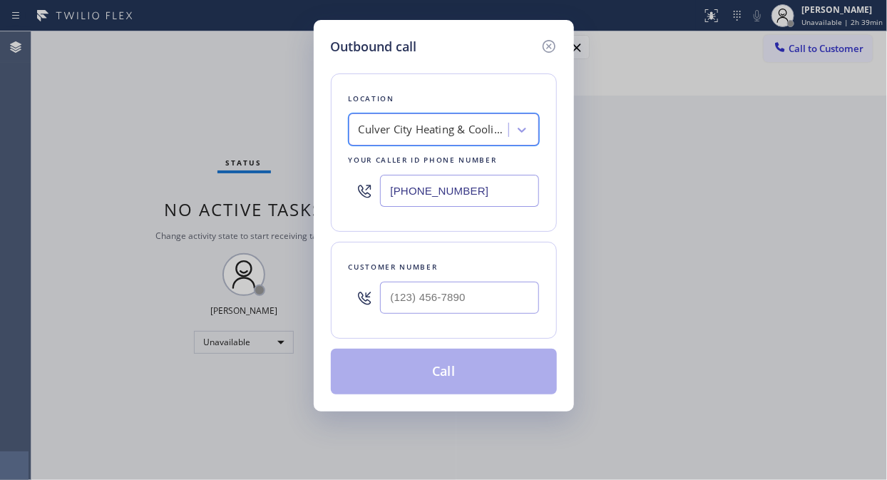
scroll to position [0, 1]
click at [385, 123] on div "Culver City Heating & Cooling Climate Control" at bounding box center [434, 130] width 150 height 16
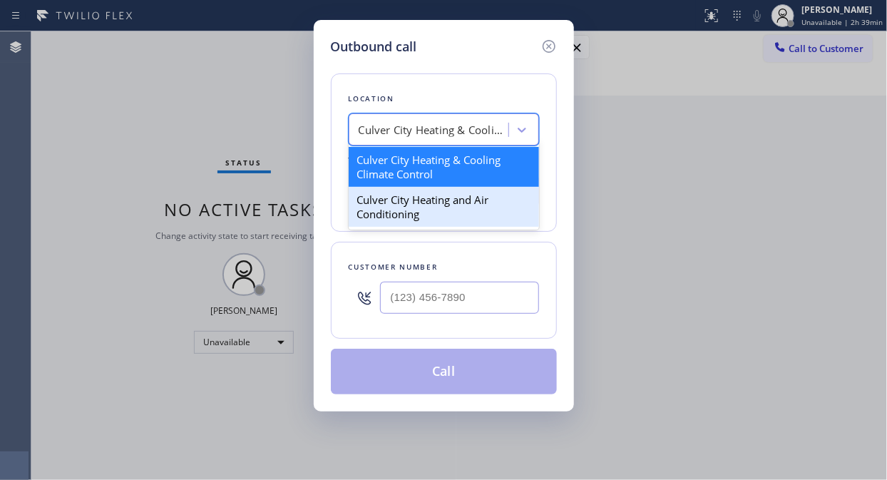
click at [391, 200] on div "Culver City Heating and Air Conditioning" at bounding box center [444, 207] width 190 height 40
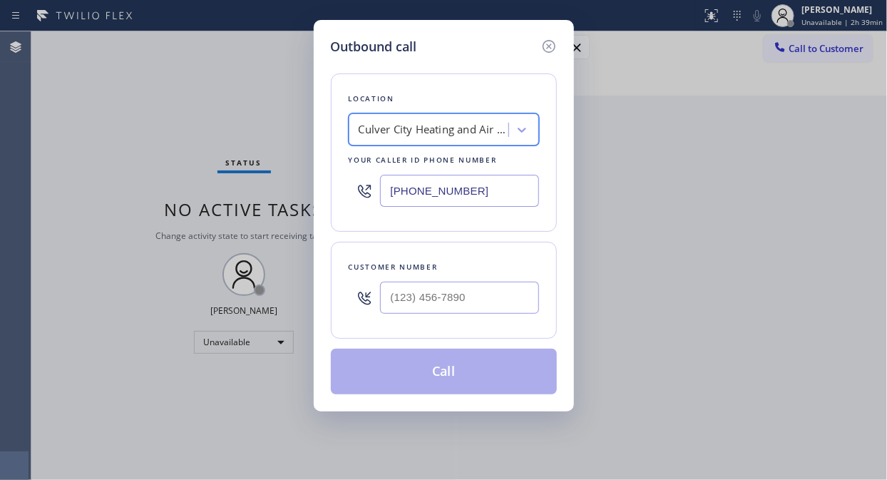
click at [385, 119] on div "Culver City Heating and Air Conditioning" at bounding box center [430, 130] width 155 height 25
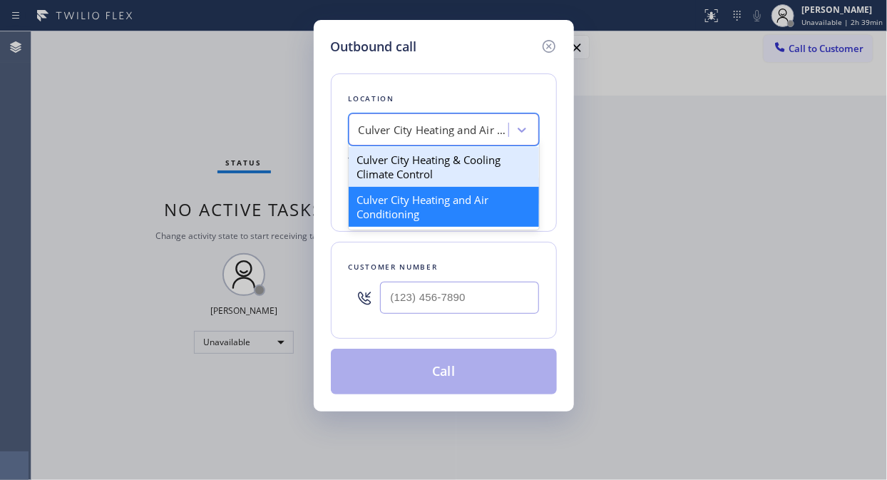
click at [391, 165] on div "Culver City Heating & Cooling Climate Control" at bounding box center [444, 167] width 190 height 40
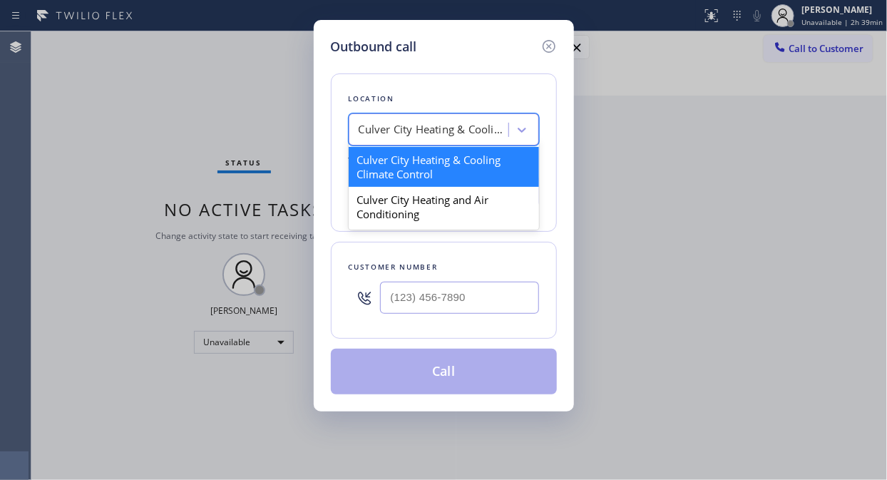
click at [434, 137] on div "Culver City Heating & Cooling Climate Control" at bounding box center [434, 130] width 150 height 16
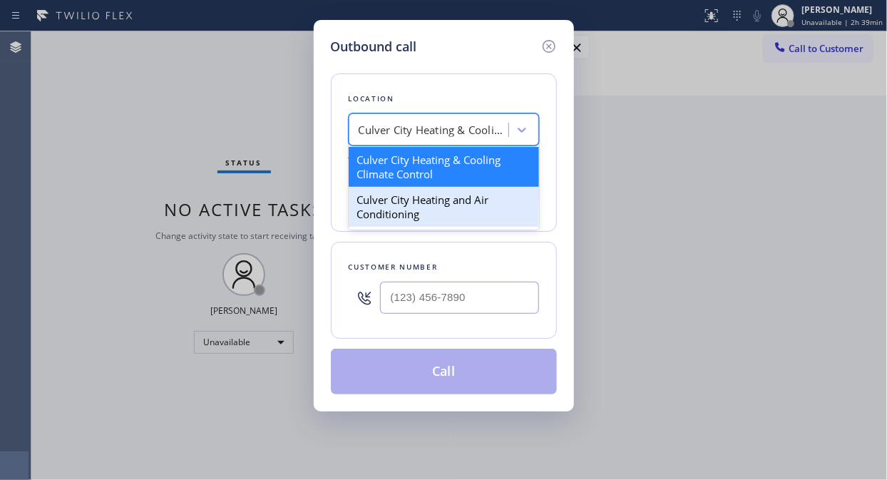
click at [416, 210] on div "Culver City Heating and Air Conditioning" at bounding box center [444, 207] width 190 height 40
type input "[PHONE_NUMBER]"
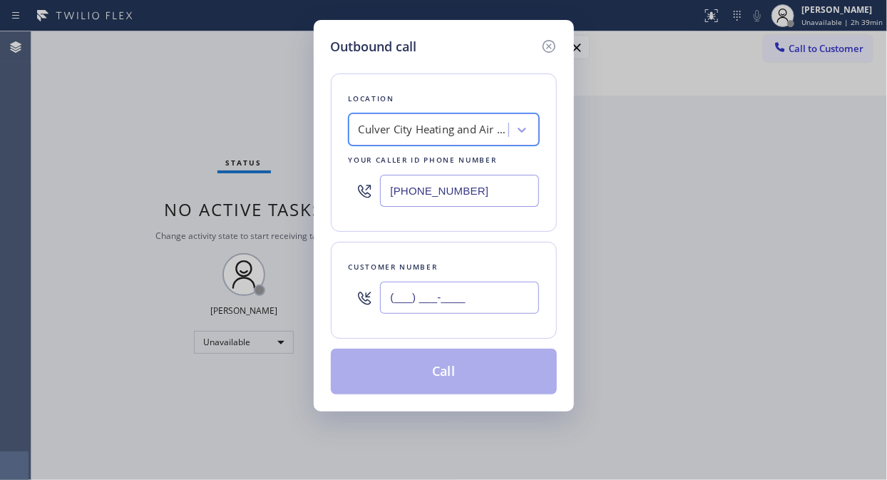
click at [402, 309] on input "(___) ___-____" at bounding box center [459, 298] width 159 height 32
paste input "310) 936-7941"
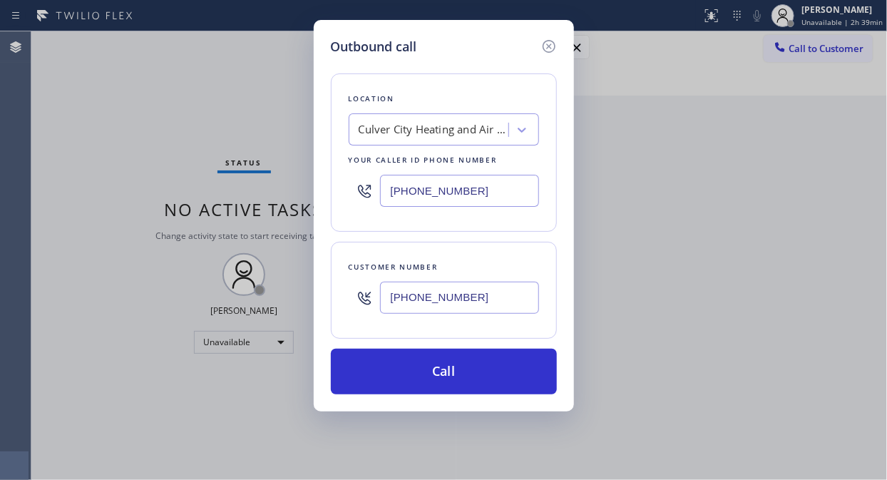
type input "[PHONE_NUMBER]"
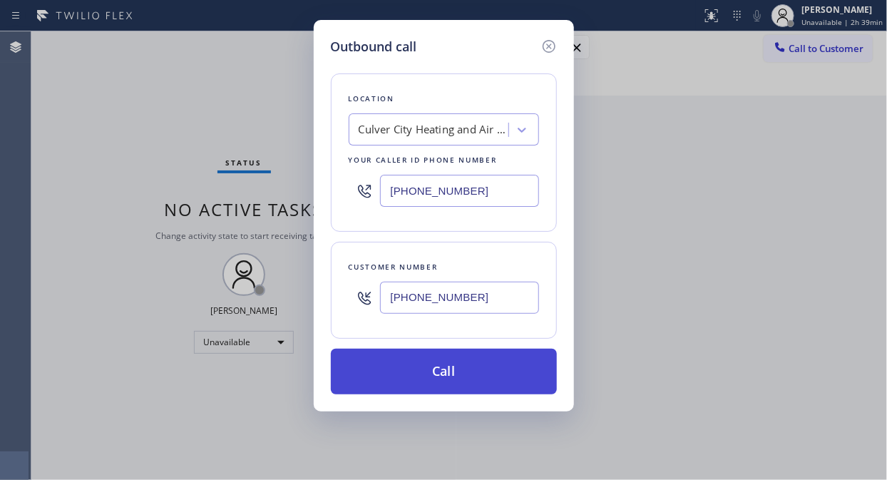
click at [496, 376] on button "Call" at bounding box center [444, 372] width 226 height 46
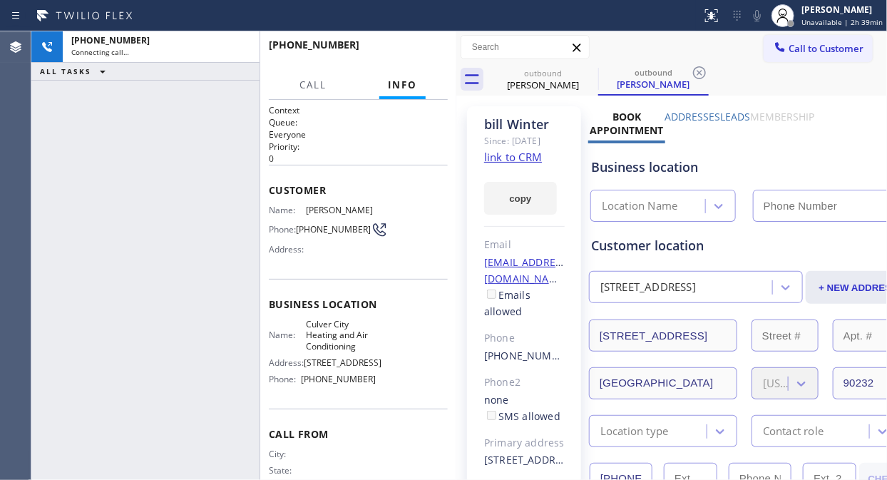
type input "[PHONE_NUMBER]"
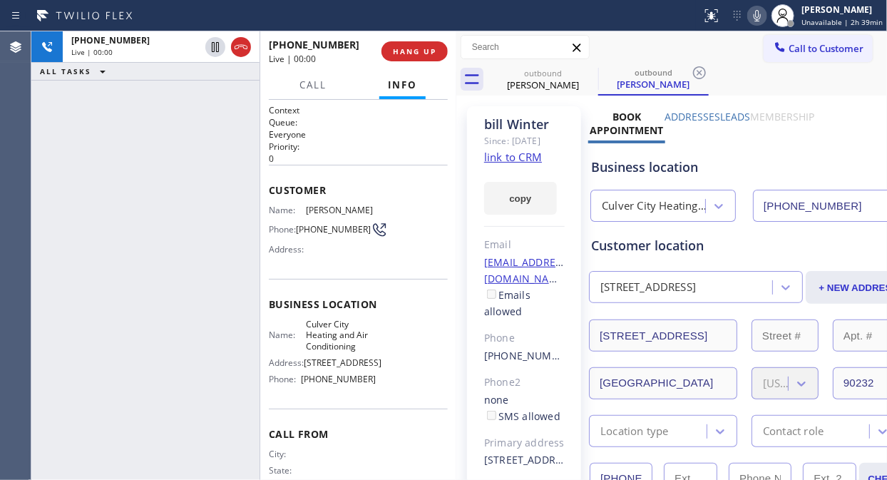
click at [173, 223] on div "+13109367941 Live | 00:00 ALL TASKS ALL TASKS ACTIVE TASKS TASKS IN WRAP UP" at bounding box center [145, 255] width 228 height 449
drag, startPoint x: 422, startPoint y: 61, endPoint x: 421, endPoint y: 51, distance: 9.4
click at [421, 51] on div "+13109367941 Live | 02:20 HANG UP" at bounding box center [358, 51] width 179 height 37
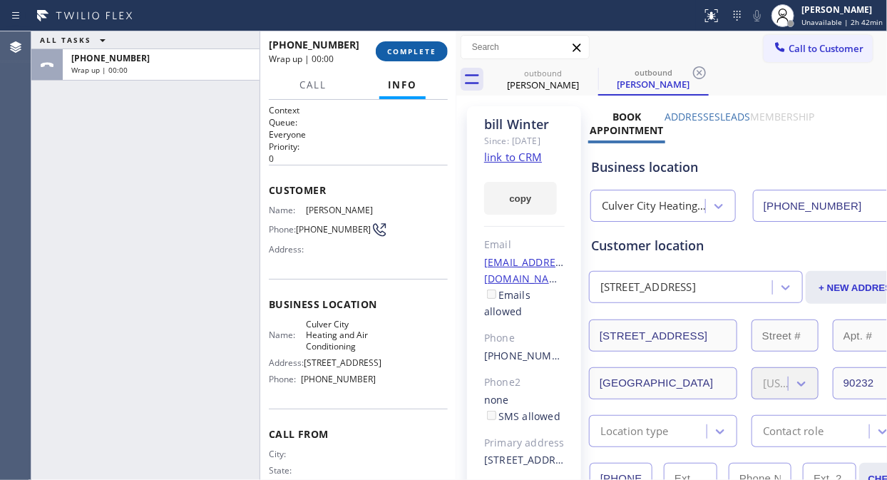
click at [417, 51] on span "COMPLETE" at bounding box center [411, 51] width 49 height 10
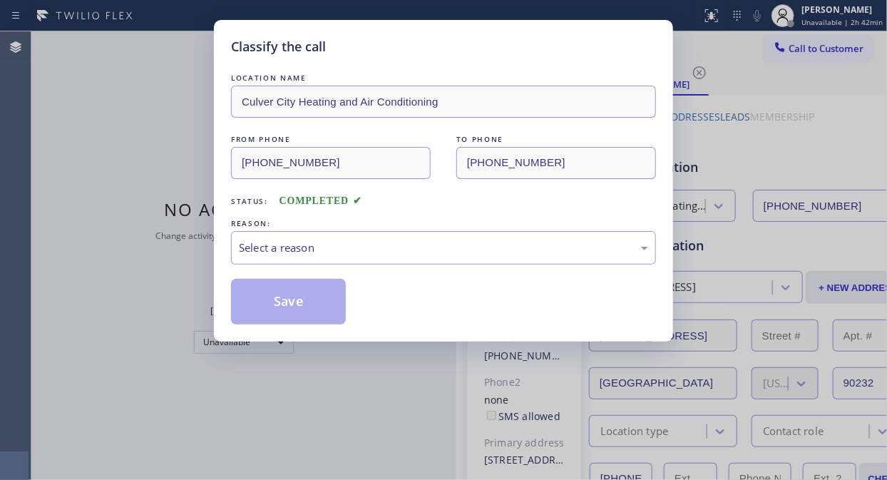
click at [82, 169] on div "Classify the call LOCATION NAME Culver City Heating and Air Conditioning FROM P…" at bounding box center [443, 240] width 887 height 480
drag, startPoint x: 374, startPoint y: 247, endPoint x: 379, endPoint y: 260, distance: 13.8
click at [376, 247] on div "Select a reason" at bounding box center [443, 248] width 409 height 16
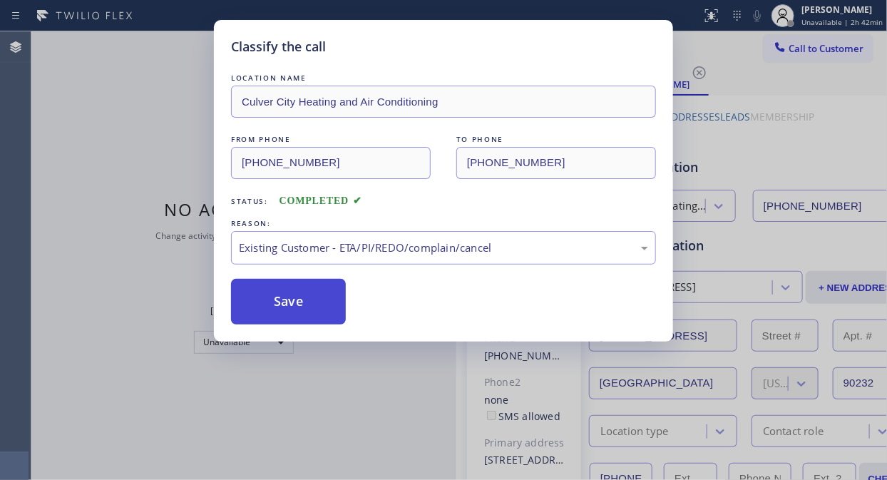
click at [307, 285] on button "Save" at bounding box center [288, 302] width 115 height 46
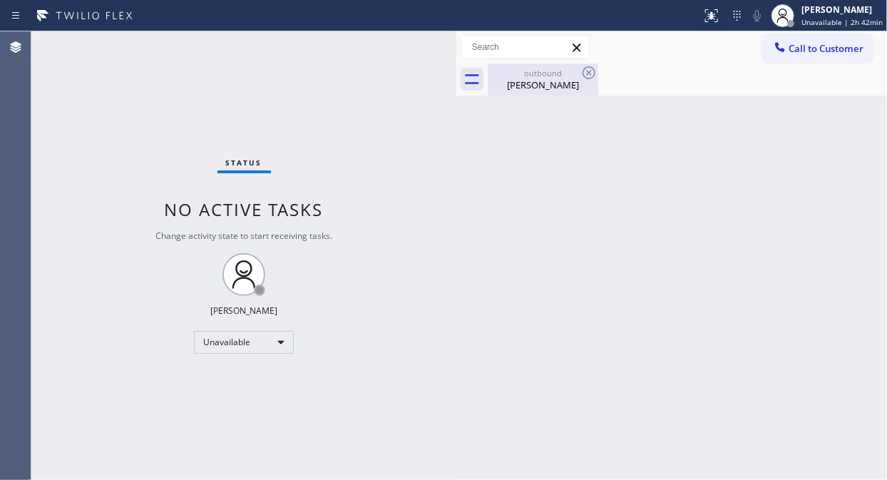
click at [572, 86] on div "bill Winter" at bounding box center [543, 84] width 108 height 13
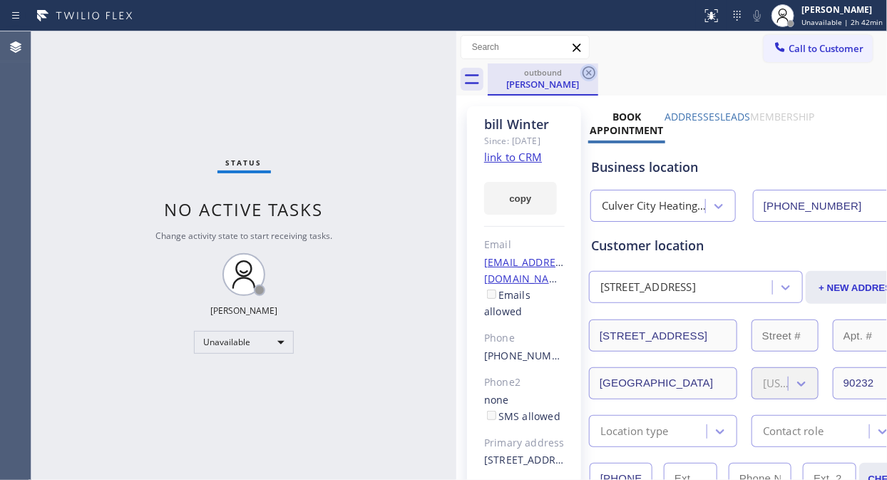
click at [589, 76] on icon at bounding box center [588, 72] width 17 height 17
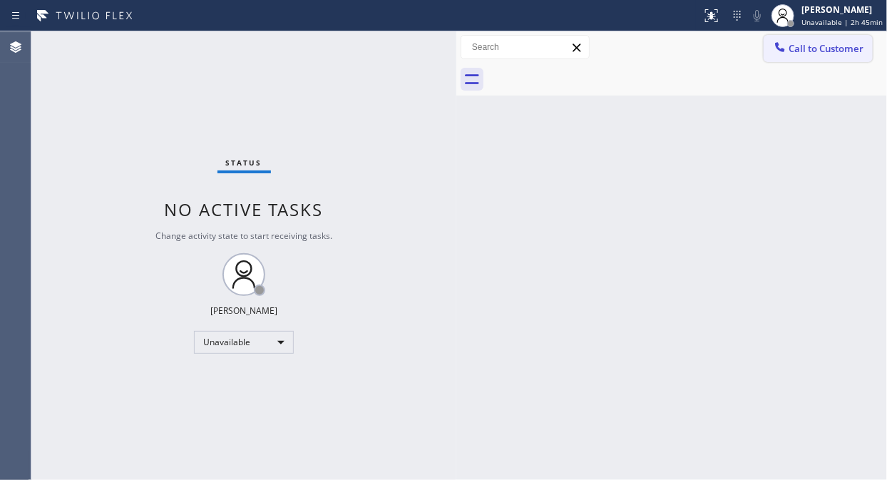
click at [774, 46] on icon at bounding box center [780, 47] width 14 height 14
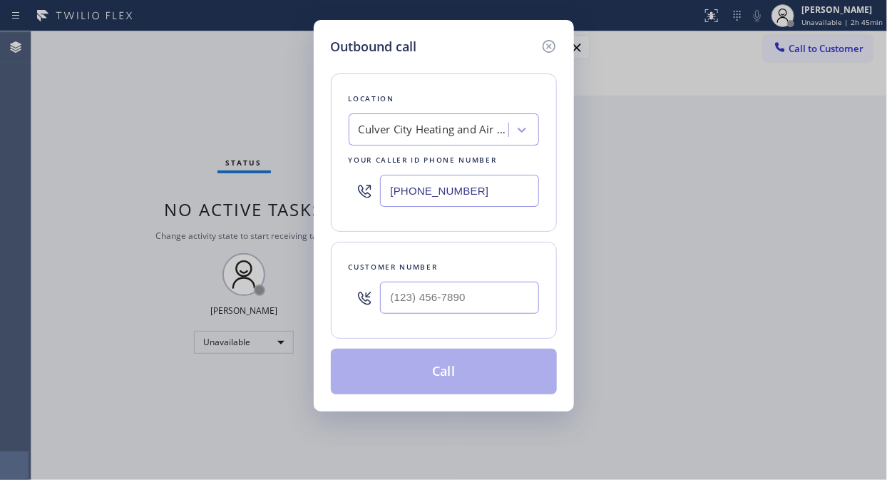
click at [385, 195] on input "[PHONE_NUMBER]" at bounding box center [459, 191] width 159 height 32
paste input "800) 568-8664"
type input "[PHONE_NUMBER]"
drag, startPoint x: 137, startPoint y: 54, endPoint x: 255, endPoint y: 121, distance: 135.4
click at [138, 55] on div "Outbound call Location Electricians Service Team Your caller id phone number (8…" at bounding box center [443, 240] width 887 height 480
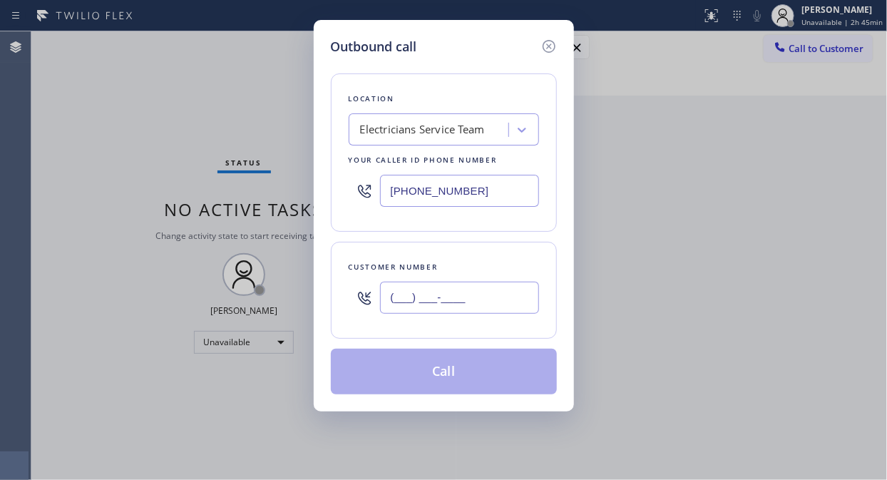
click at [397, 301] on input "(___) ___-____" at bounding box center [459, 298] width 159 height 32
paste input "909) 518-4947"
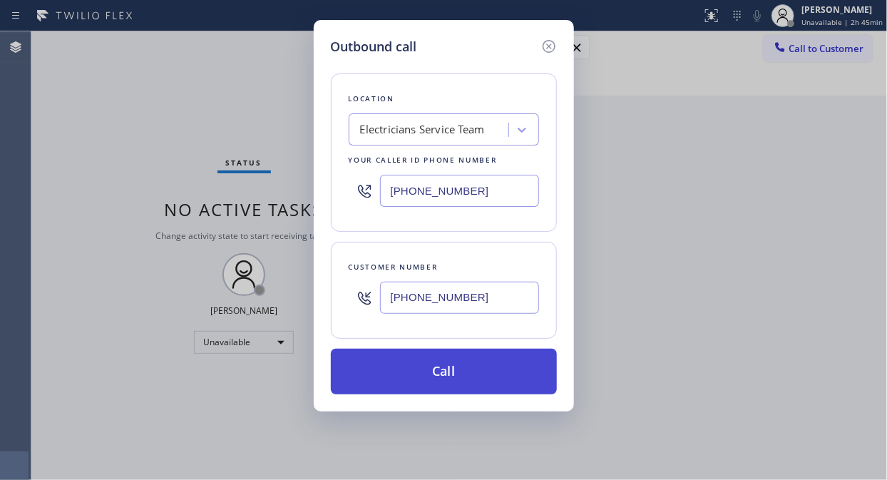
type input "[PHONE_NUMBER]"
click at [465, 377] on button "Call" at bounding box center [444, 372] width 226 height 46
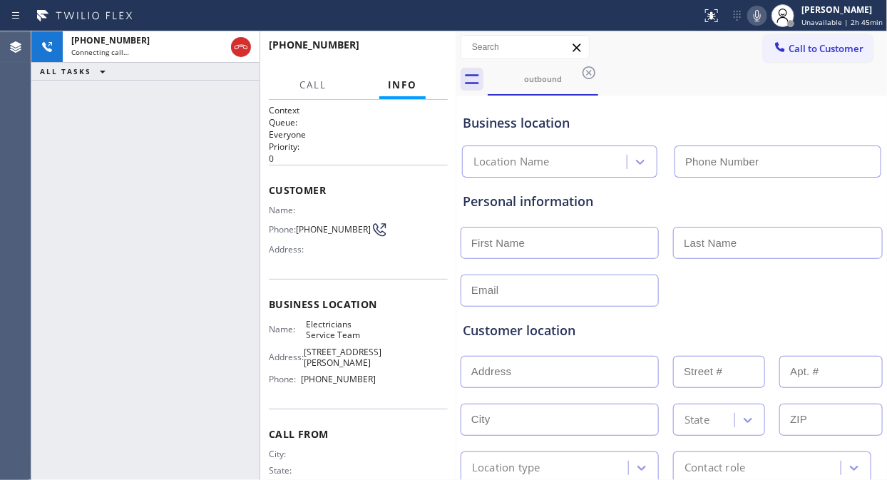
click at [171, 151] on div "+19095184947 Connecting call… ALL TASKS ALL TASKS ACTIVE TASKS TASKS IN WRAP UP" at bounding box center [145, 255] width 228 height 449
type input "[PHONE_NUMBER]"
click at [230, 232] on div "+19095184947 Connecting call… ALL TASKS ALL TASKS ACTIVE TASKS TASKS IN WRAP UP" at bounding box center [145, 255] width 228 height 449
click at [214, 198] on div "+19095184947 Live | 00:09 ALL TASKS ALL TASKS ACTIVE TASKS TASKS IN WRAP UP" at bounding box center [145, 255] width 228 height 449
click at [162, 172] on div "+19095184947 Live | 00:17 ALL TASKS ALL TASKS ACTIVE TASKS TASKS IN WRAP UP" at bounding box center [145, 255] width 228 height 449
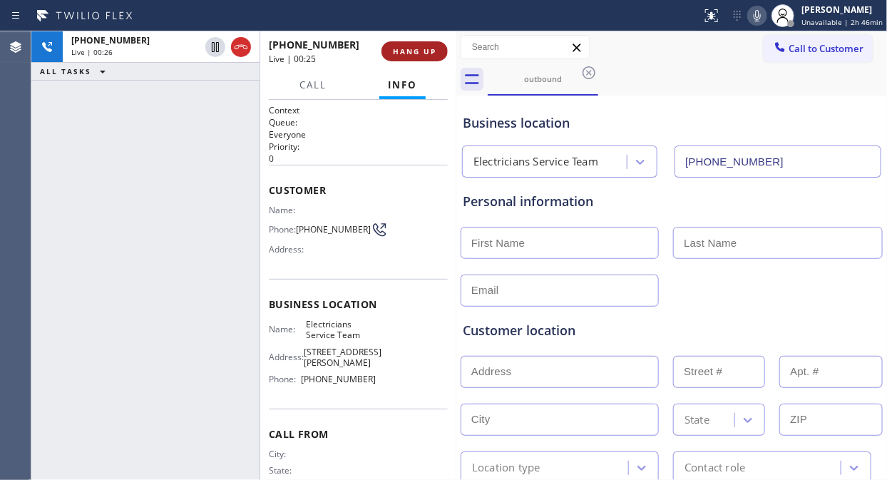
click at [406, 50] on span "HANG UP" at bounding box center [414, 51] width 43 height 10
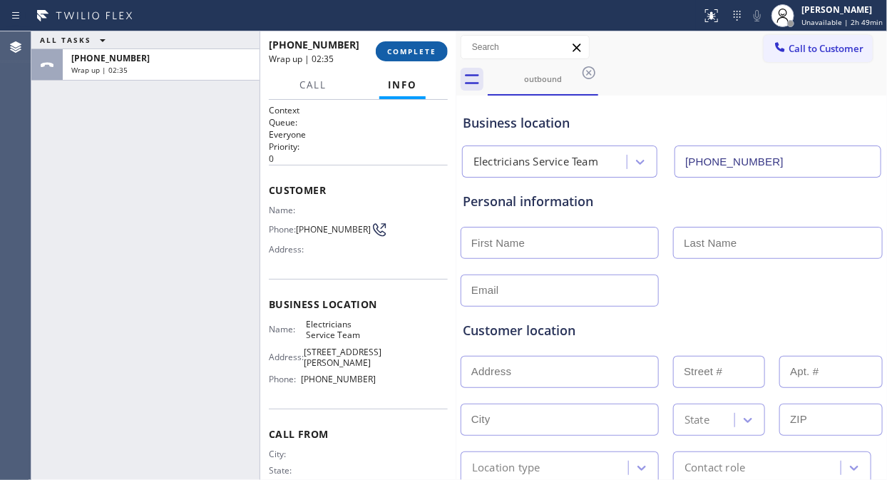
click at [429, 47] on span "COMPLETE" at bounding box center [411, 51] width 49 height 10
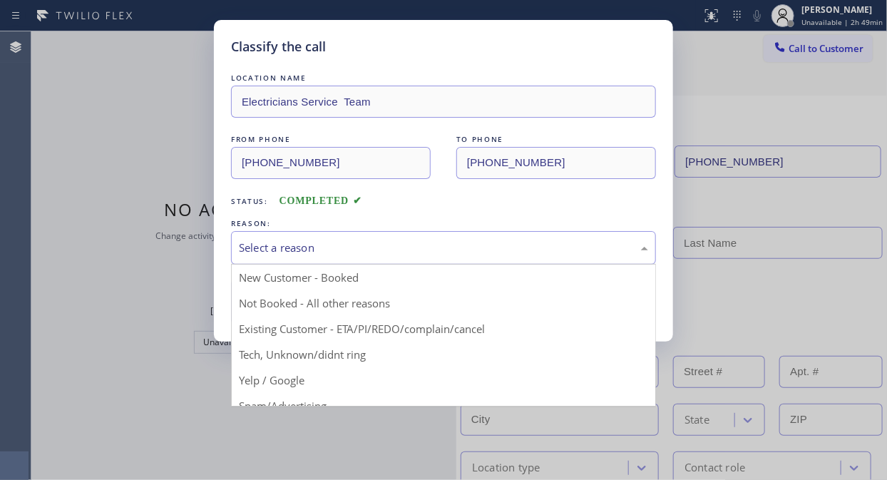
click at [386, 244] on div "Select a reason" at bounding box center [443, 248] width 409 height 16
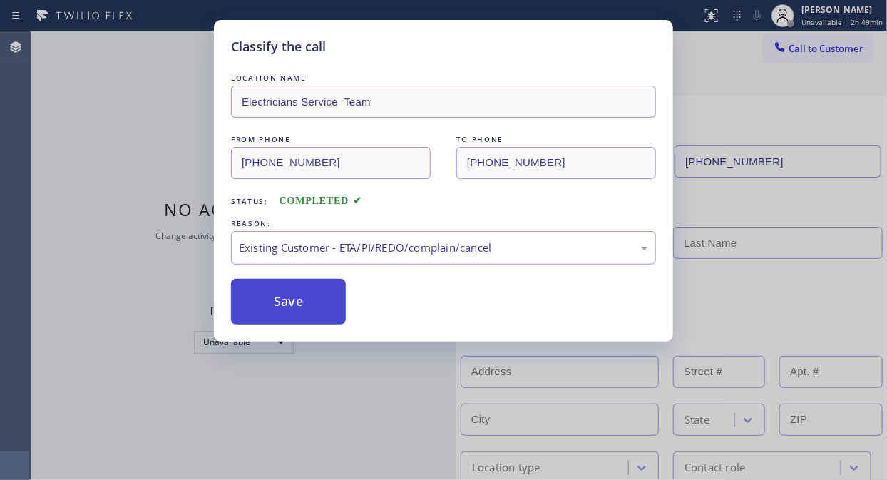
click at [327, 295] on button "Save" at bounding box center [288, 302] width 115 height 46
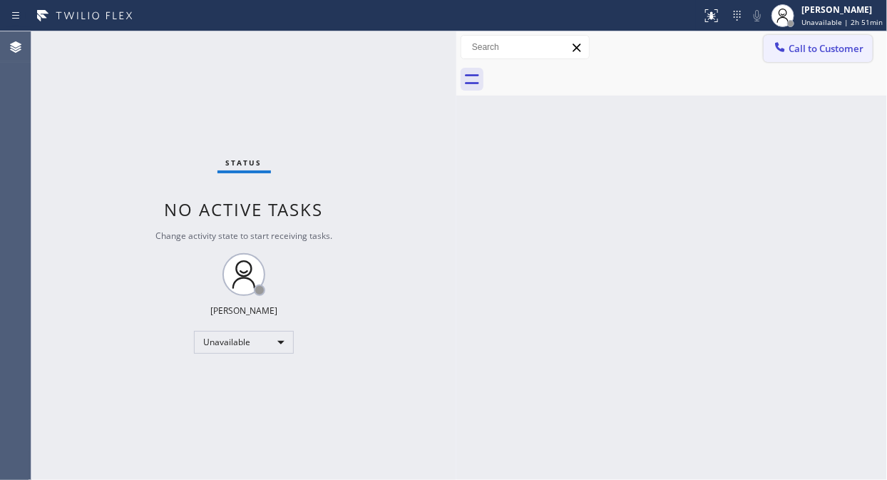
click at [800, 52] on span "Call to Customer" at bounding box center [826, 48] width 75 height 13
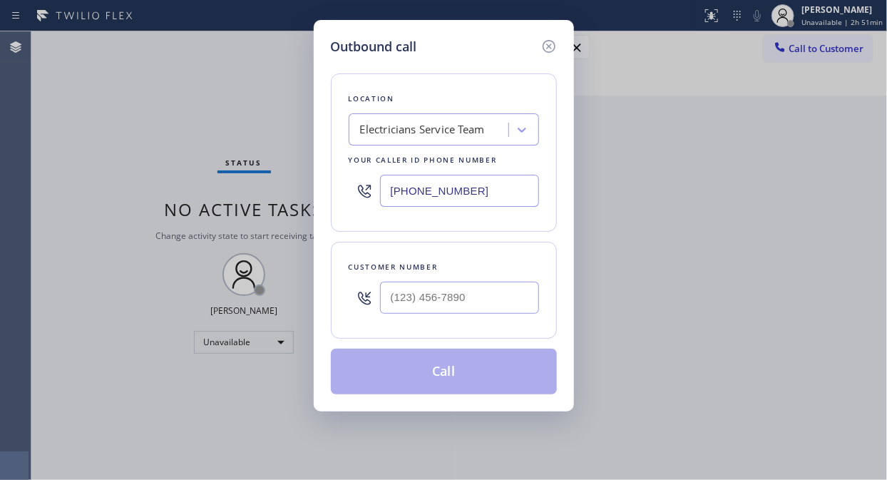
click at [419, 139] on div "Electricians Service Team" at bounding box center [430, 130] width 155 height 25
type input "5 star appliance repair"
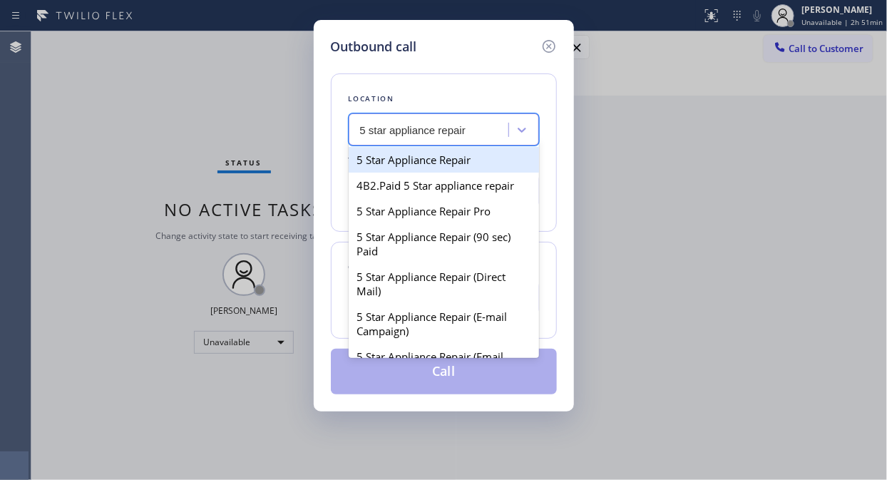
click at [487, 167] on div "5 Star Appliance Repair" at bounding box center [444, 160] width 190 height 26
type input "[PHONE_NUMBER]"
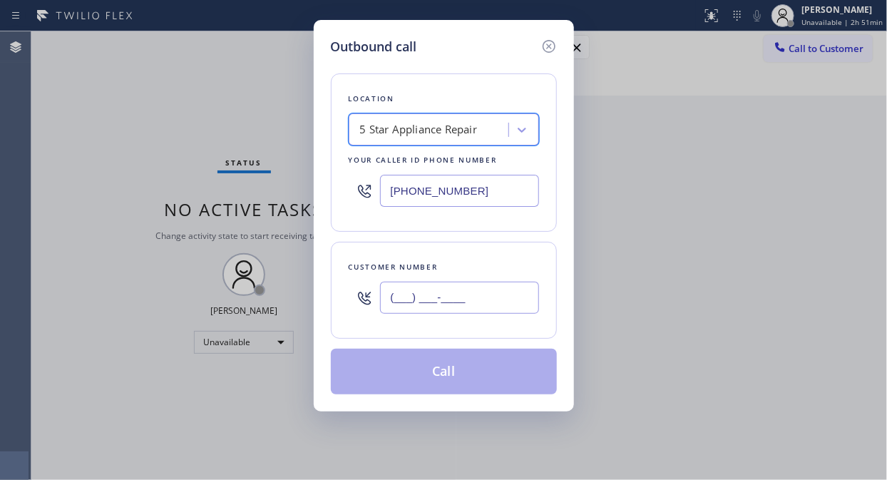
click at [465, 291] on input "(___) ___-____" at bounding box center [459, 298] width 159 height 32
paste input "917) 539-7341"
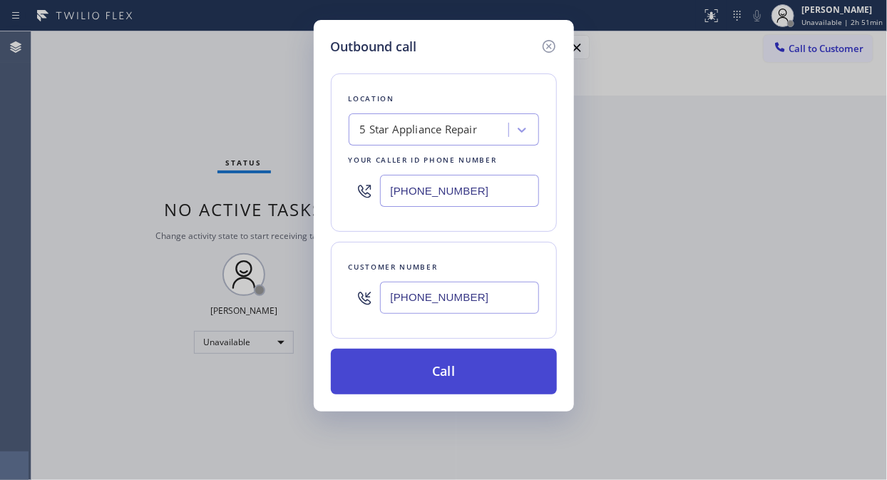
type input "[PHONE_NUMBER]"
click at [490, 383] on button "Call" at bounding box center [444, 372] width 226 height 46
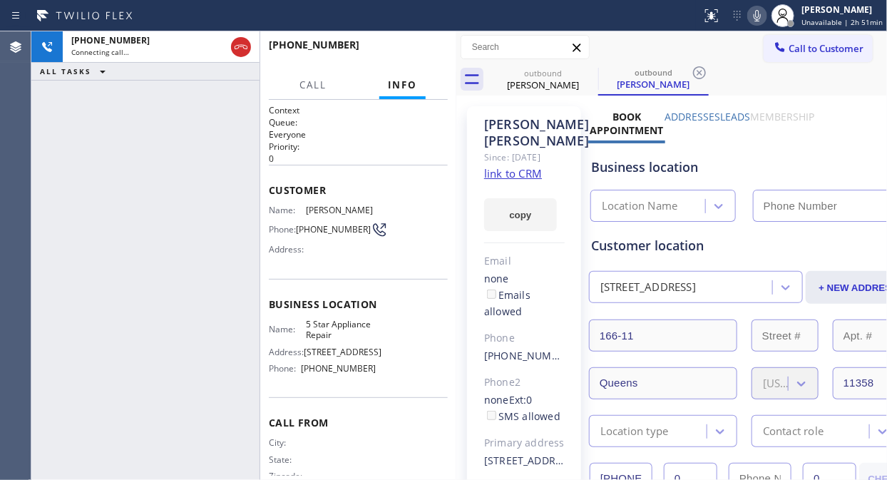
type input "[PHONE_NUMBER]"
click at [162, 218] on div "+19175397341 Connecting call… ALL TASKS ALL TASKS ACTIVE TASKS TASKS IN WRAP UP" at bounding box center [145, 255] width 228 height 449
click at [586, 73] on icon at bounding box center [588, 72] width 17 height 17
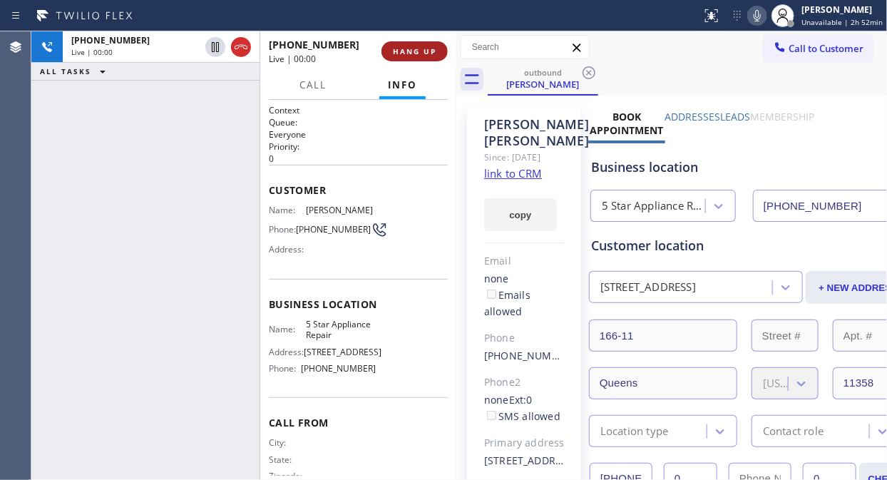
click at [407, 50] on span "HANG UP" at bounding box center [414, 51] width 43 height 10
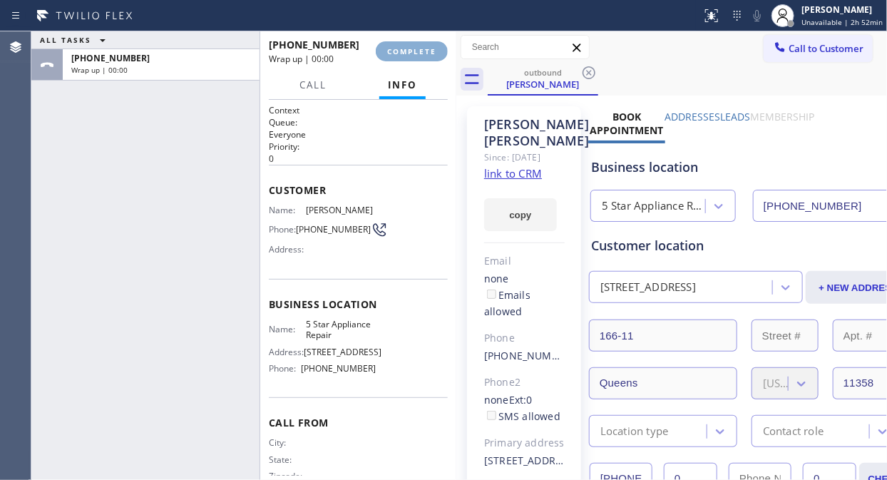
click at [407, 50] on span "COMPLETE" at bounding box center [411, 51] width 49 height 10
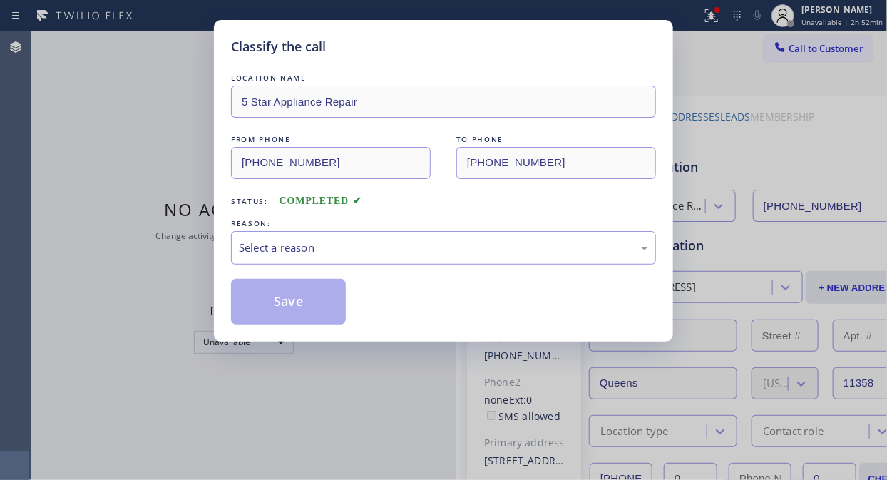
click at [401, 252] on div "Select a reason" at bounding box center [443, 248] width 409 height 16
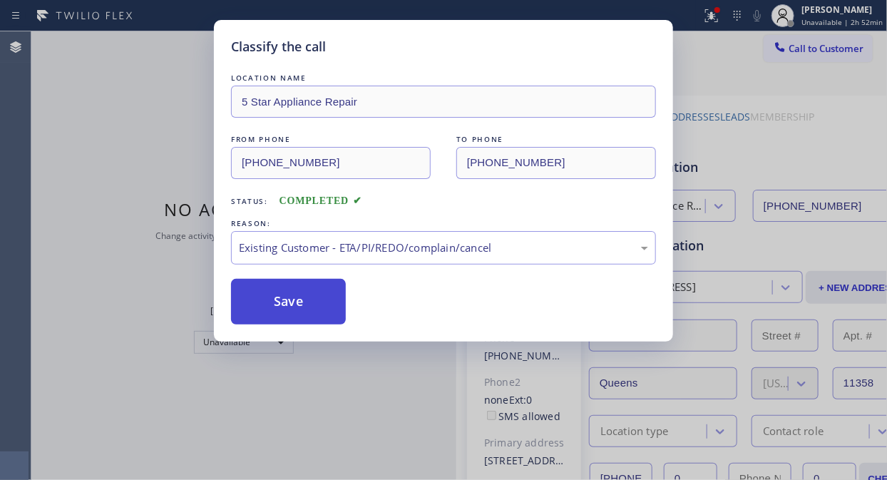
click at [329, 316] on button "Save" at bounding box center [288, 302] width 115 height 46
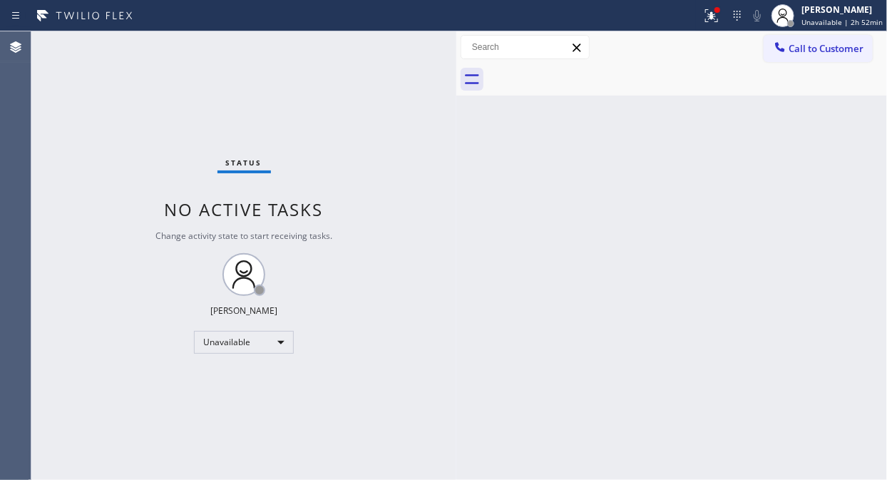
click at [837, 51] on span "Call to Customer" at bounding box center [826, 48] width 75 height 13
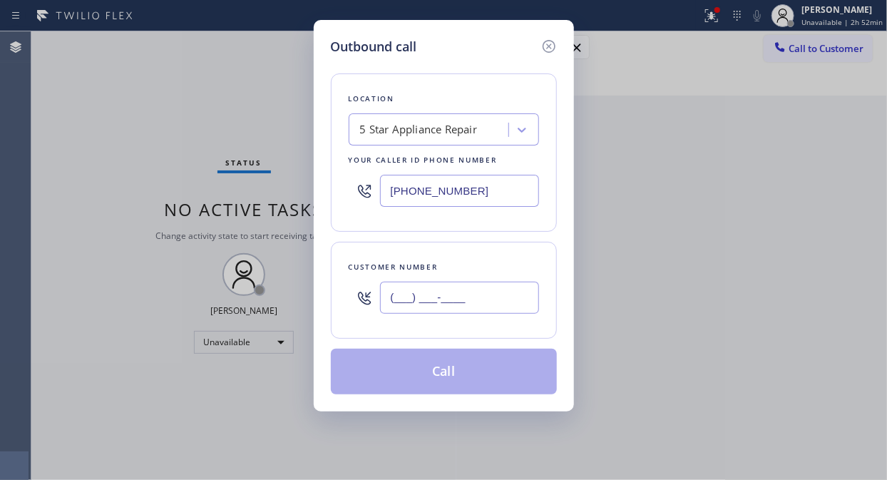
click at [448, 289] on input "(___) ___-____" at bounding box center [459, 298] width 159 height 32
paste input "949) 903-5057"
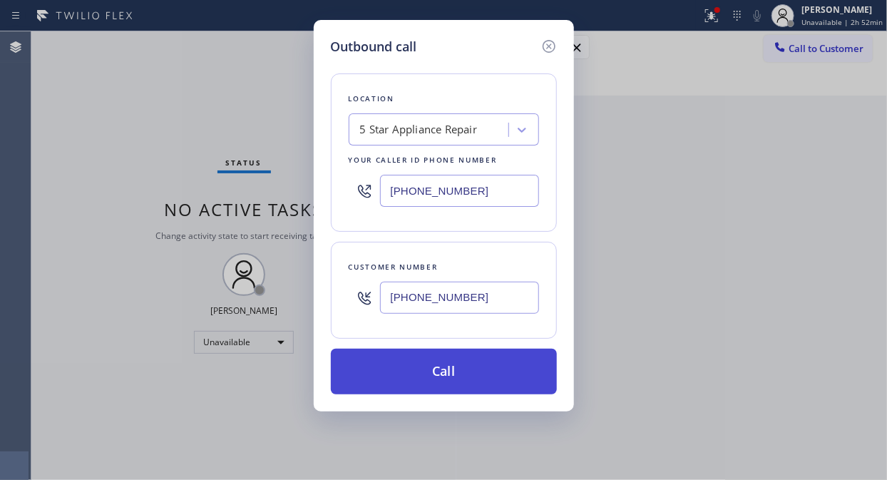
type input "[PHONE_NUMBER]"
click at [486, 372] on button "Call" at bounding box center [444, 372] width 226 height 46
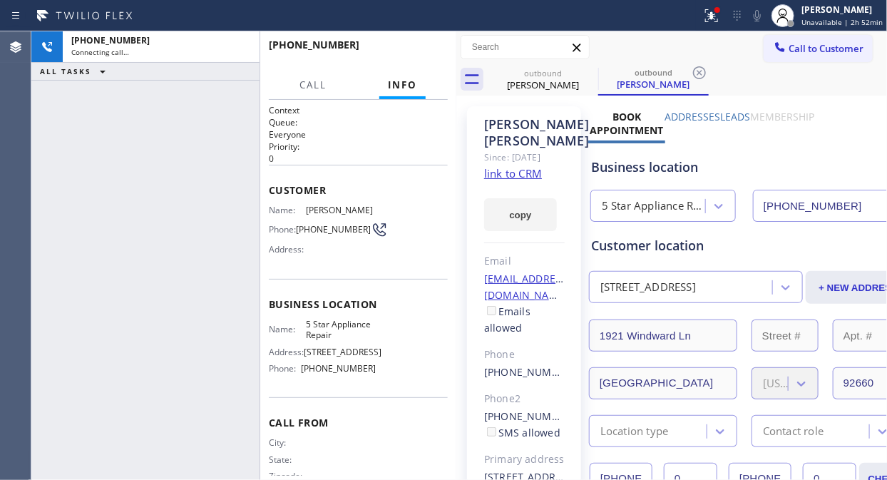
type input "[PHONE_NUMBER]"
click at [404, 48] on span "HANG UP" at bounding box center [414, 51] width 43 height 10
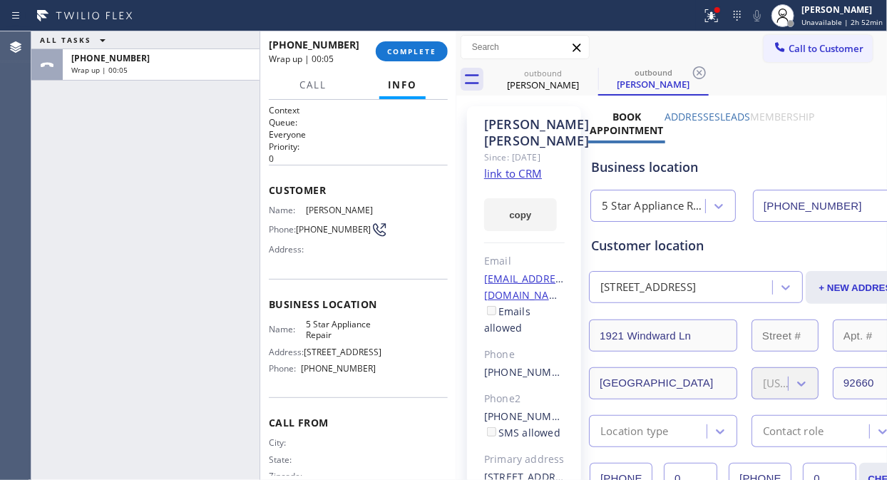
drag, startPoint x: 211, startPoint y: 173, endPoint x: 220, endPoint y: 161, distance: 14.3
click at [211, 173] on div "ALL TASKS ALL TASKS ACTIVE TASKS TASKS IN WRAP UP +19499035057 Wrap up | 00:05" at bounding box center [145, 255] width 228 height 449
click at [416, 46] on span "COMPLETE" at bounding box center [411, 51] width 49 height 10
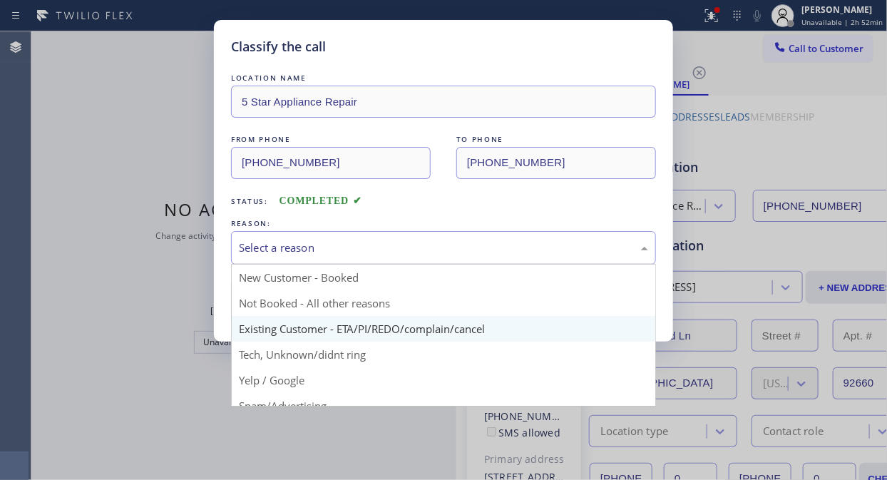
drag, startPoint x: 412, startPoint y: 245, endPoint x: 411, endPoint y: 322, distance: 77.0
click at [414, 246] on div "Select a reason" at bounding box center [443, 248] width 409 height 16
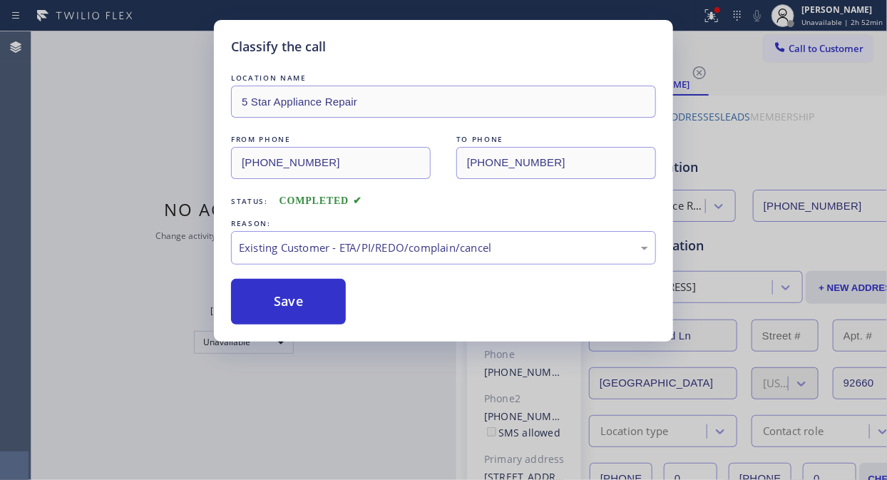
click at [346, 312] on div "Save" at bounding box center [443, 302] width 425 height 46
click at [312, 309] on button "Save" at bounding box center [288, 302] width 115 height 46
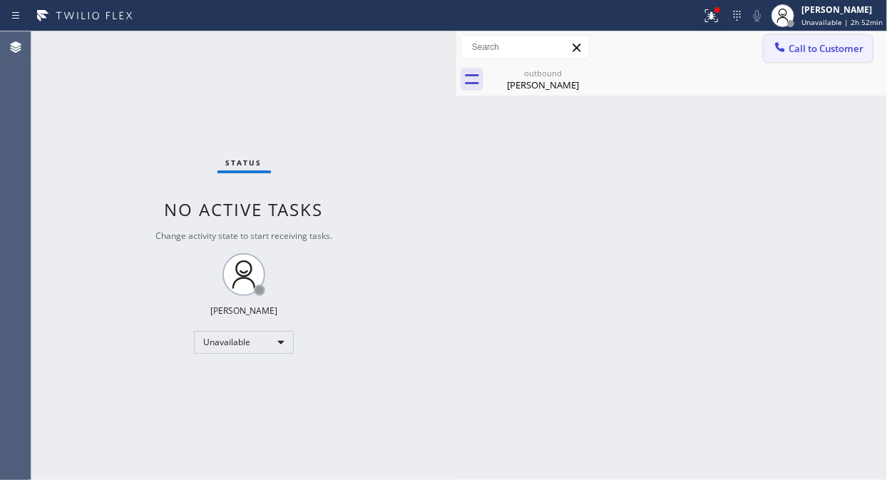
click at [800, 48] on span "Call to Customer" at bounding box center [826, 48] width 75 height 13
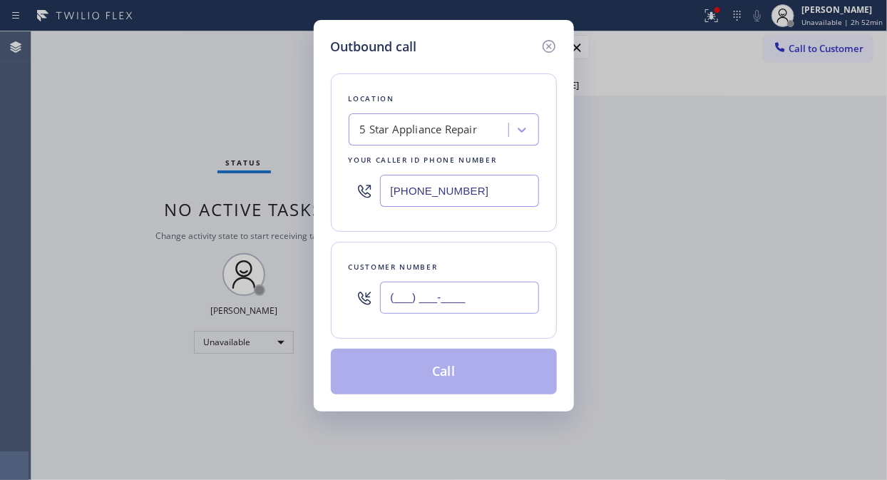
click at [450, 305] on input "(___) ___-____" at bounding box center [459, 298] width 159 height 32
paste input "818) 363-2975"
type input "(818) 363-2975"
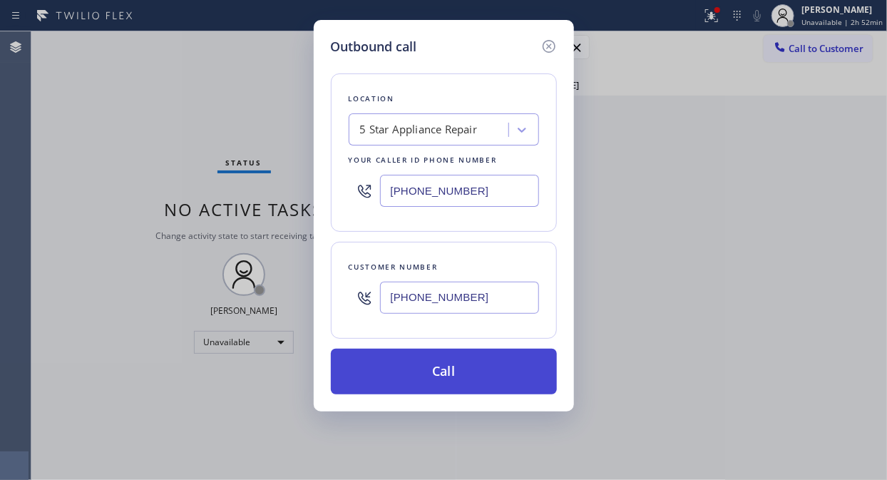
click at [471, 369] on button "Call" at bounding box center [444, 372] width 226 height 46
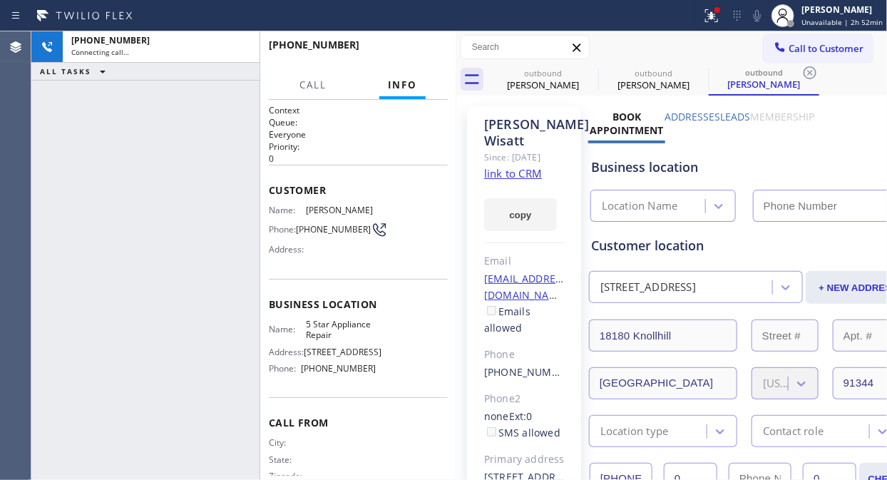
type input "[PHONE_NUMBER]"
drag, startPoint x: 711, startPoint y: 4, endPoint x: 711, endPoint y: 121, distance: 117.7
click at [712, 4] on button at bounding box center [711, 15] width 31 height 31
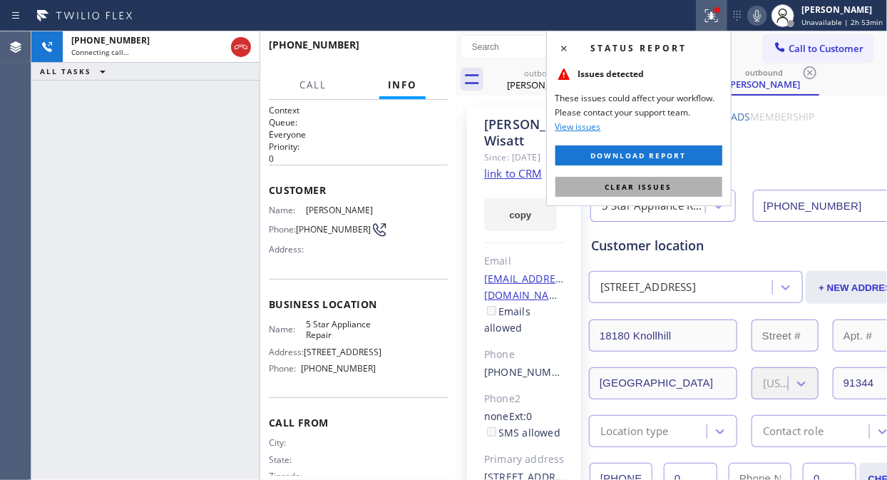
click at [690, 183] on button "Clear issues" at bounding box center [638, 187] width 167 height 20
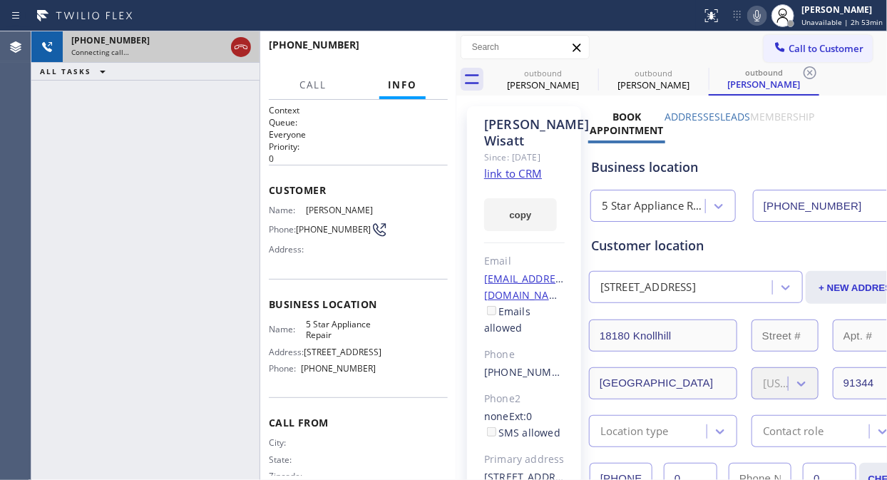
click at [238, 48] on icon at bounding box center [240, 47] width 17 height 17
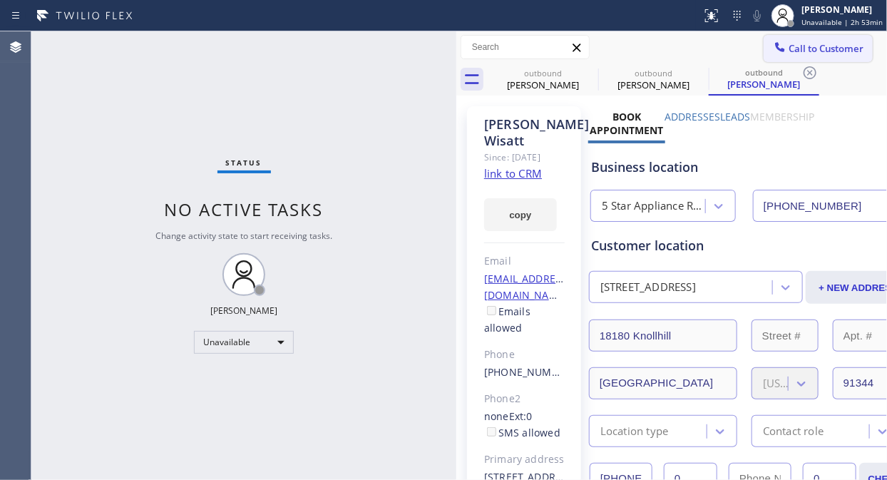
click at [824, 51] on span "Call to Customer" at bounding box center [826, 48] width 75 height 13
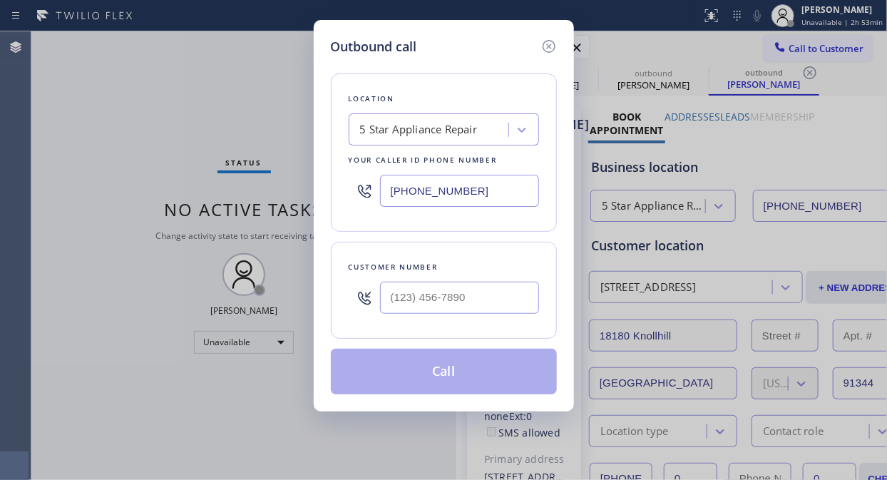
click at [500, 296] on input "text" at bounding box center [459, 298] width 159 height 32
click at [492, 277] on div at bounding box center [459, 298] width 159 height 46
click at [487, 293] on input "(___) ___-____" at bounding box center [459, 298] width 159 height 32
paste input "818) 591-2420"
type input "(818) 591-2420"
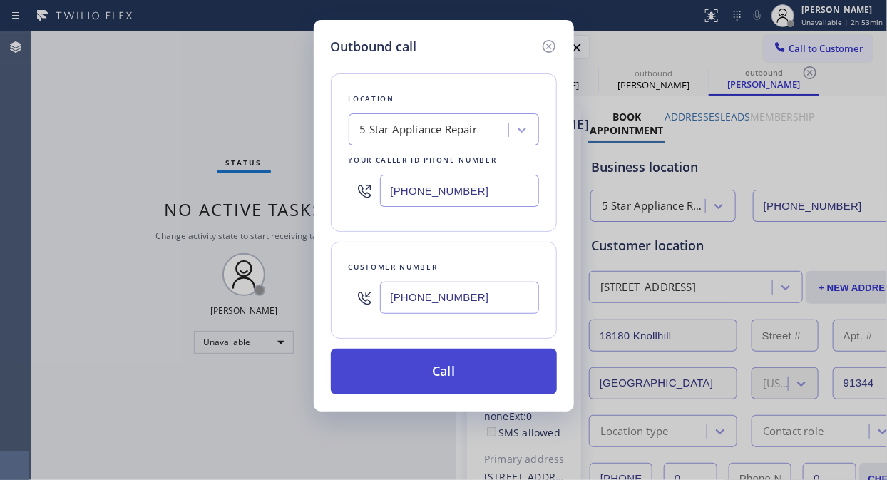
click at [503, 371] on button "Call" at bounding box center [444, 372] width 226 height 46
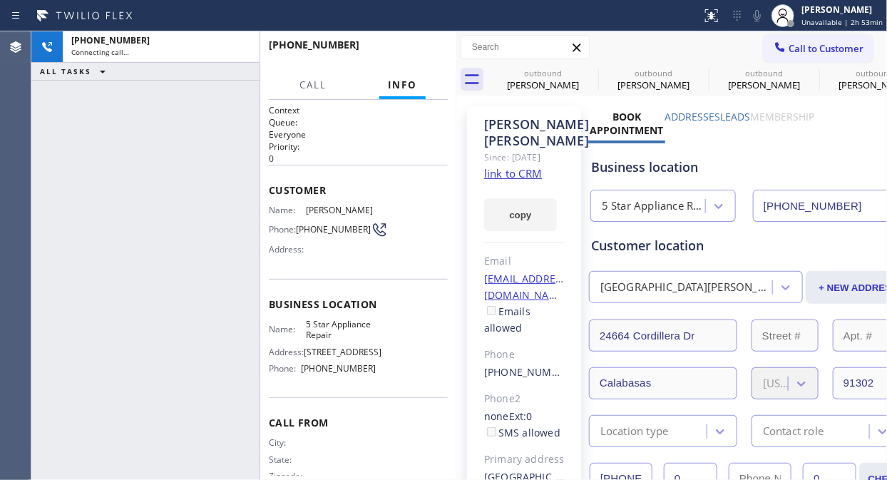
type input "[PHONE_NUMBER]"
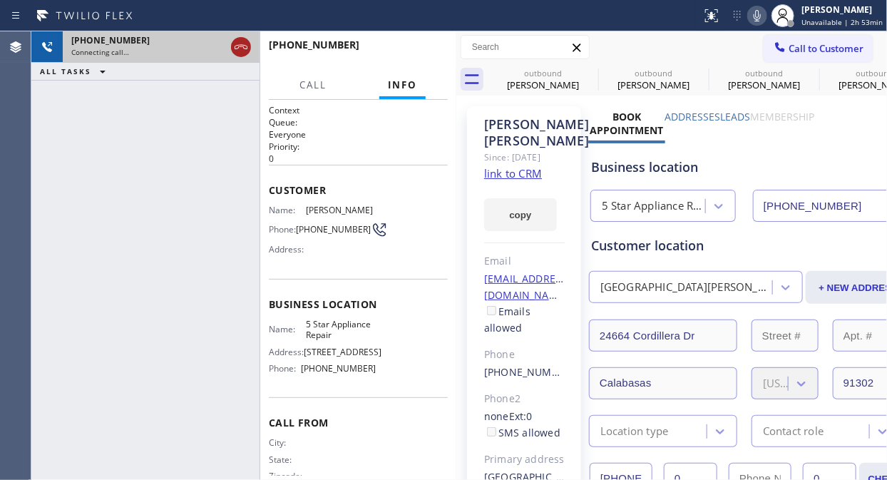
click at [242, 48] on icon at bounding box center [240, 47] width 17 height 17
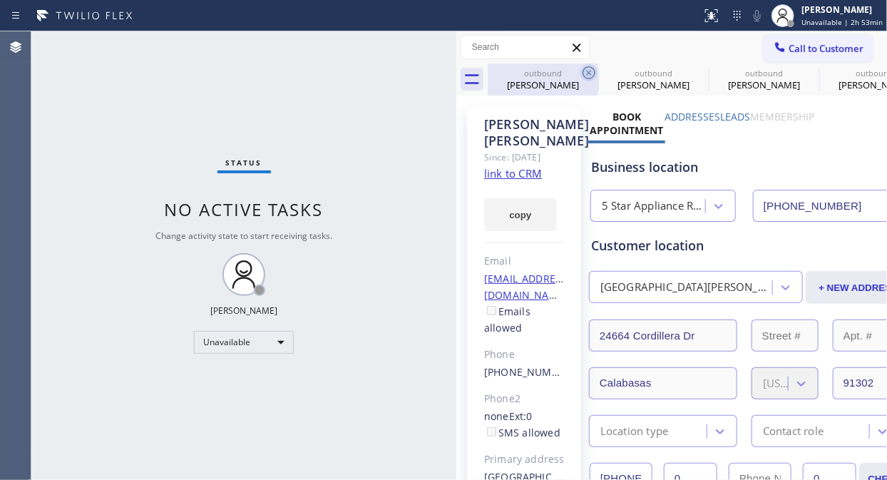
click at [590, 70] on icon at bounding box center [588, 72] width 17 height 17
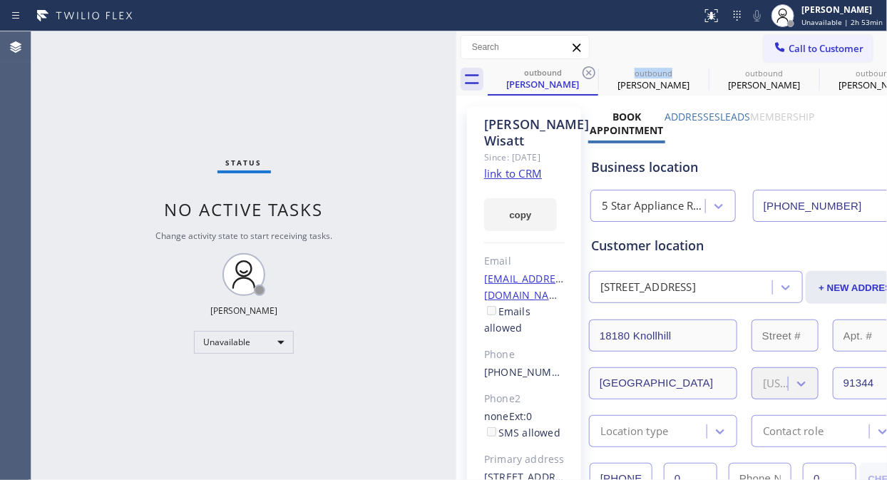
click at [590, 70] on icon at bounding box center [588, 72] width 17 height 17
click at [0, 0] on icon at bounding box center [0, 0] width 0 height 0
drag, startPoint x: 590, startPoint y: 70, endPoint x: 594, endPoint y: 58, distance: 12.9
click at [0, 0] on icon at bounding box center [0, 0] width 0 height 0
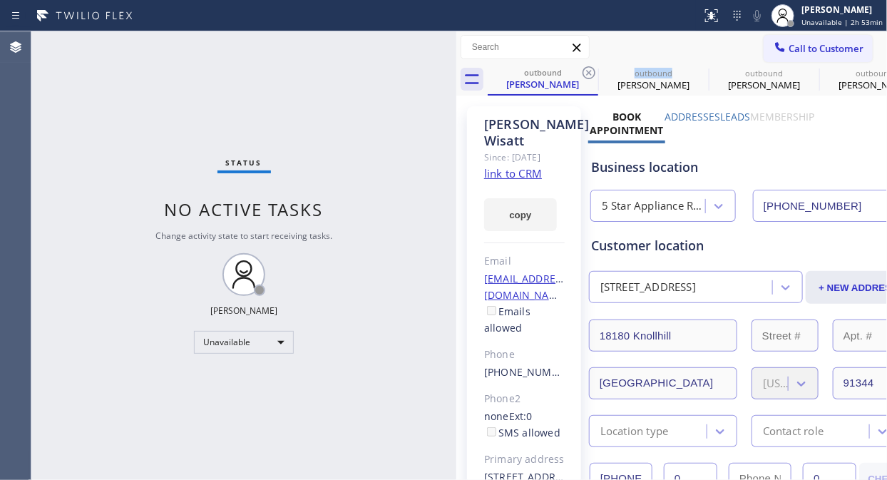
click at [590, 70] on div "outbound Tricia Wisatt outbound Tricia Wisatt outbound Joe Rocco outbound Joe R…" at bounding box center [687, 79] width 399 height 32
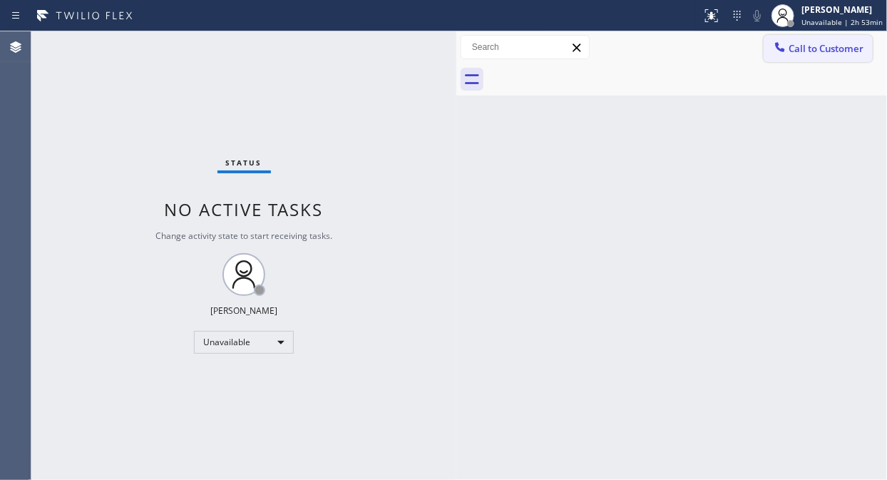
click at [802, 53] on span "Call to Customer" at bounding box center [826, 48] width 75 height 13
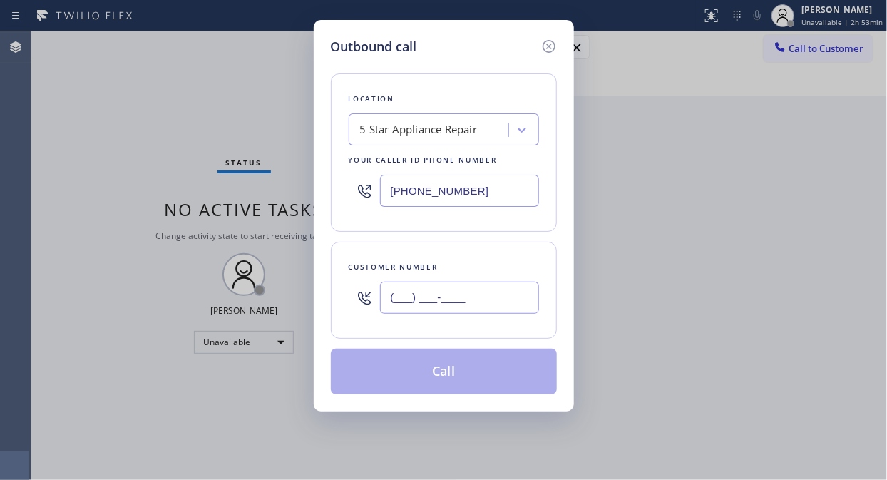
click at [454, 292] on input "(___) ___-____" at bounding box center [459, 298] width 159 height 32
paste input "818) 445-7217"
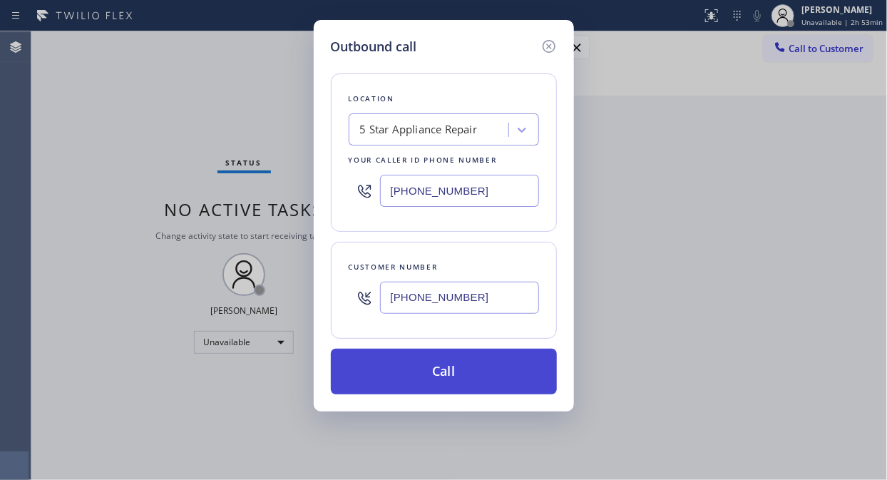
type input "[PHONE_NUMBER]"
click at [447, 376] on button "Call" at bounding box center [444, 372] width 226 height 46
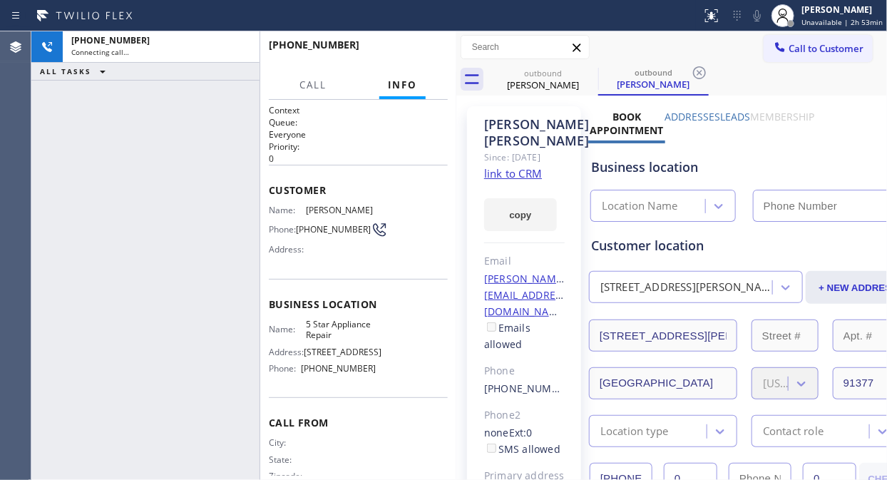
type input "[PHONE_NUMBER]"
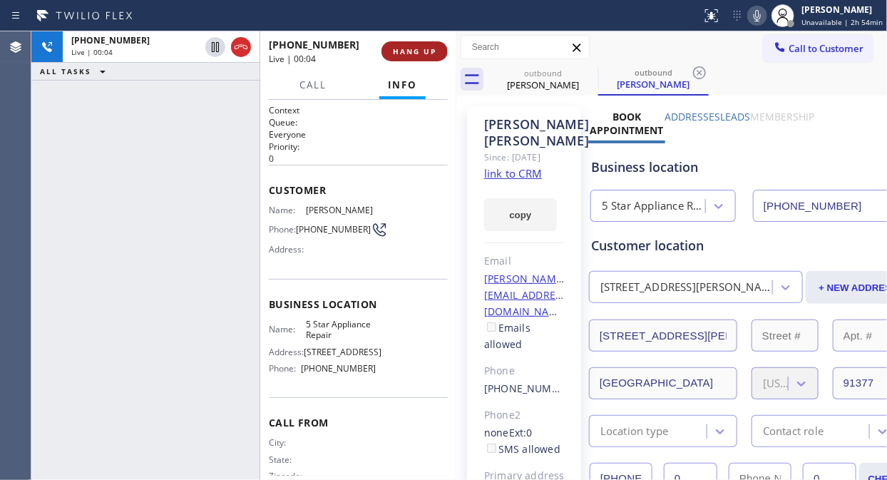
click at [401, 54] on span "HANG UP" at bounding box center [414, 51] width 43 height 10
click at [404, 54] on span "HANG UP" at bounding box center [414, 51] width 43 height 10
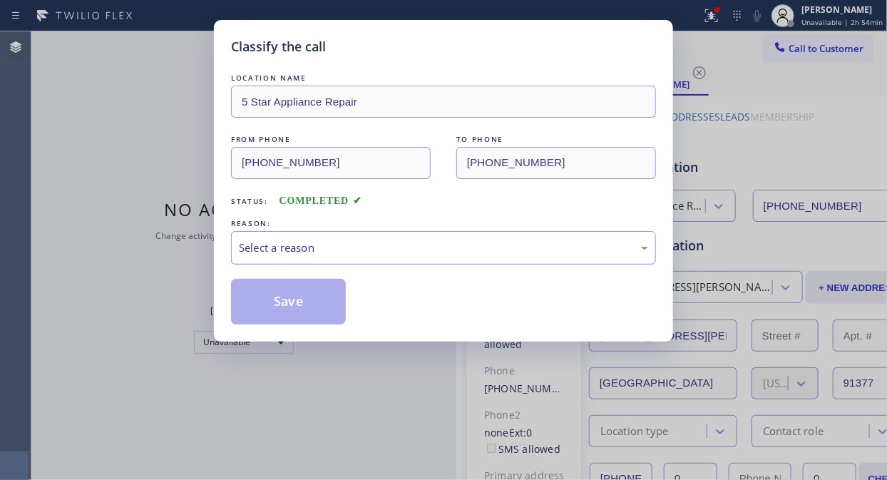
click at [429, 240] on div "Select a reason" at bounding box center [443, 248] width 409 height 16
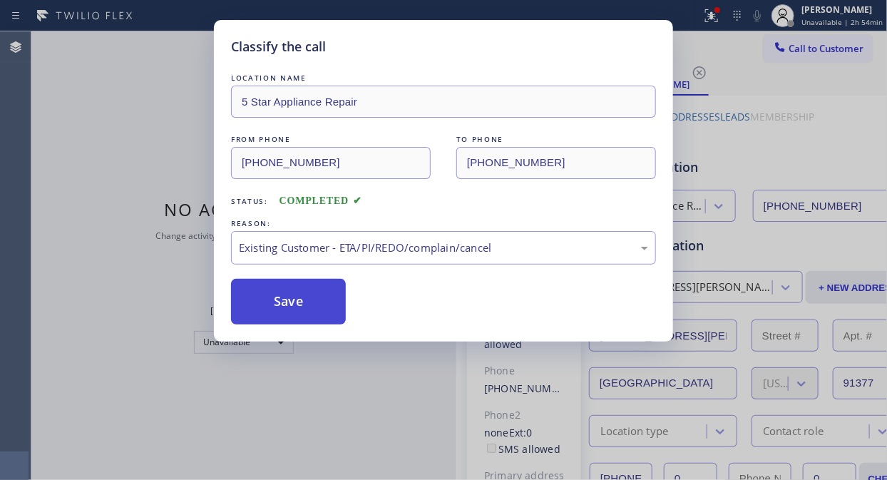
click at [260, 309] on button "Save" at bounding box center [288, 302] width 115 height 46
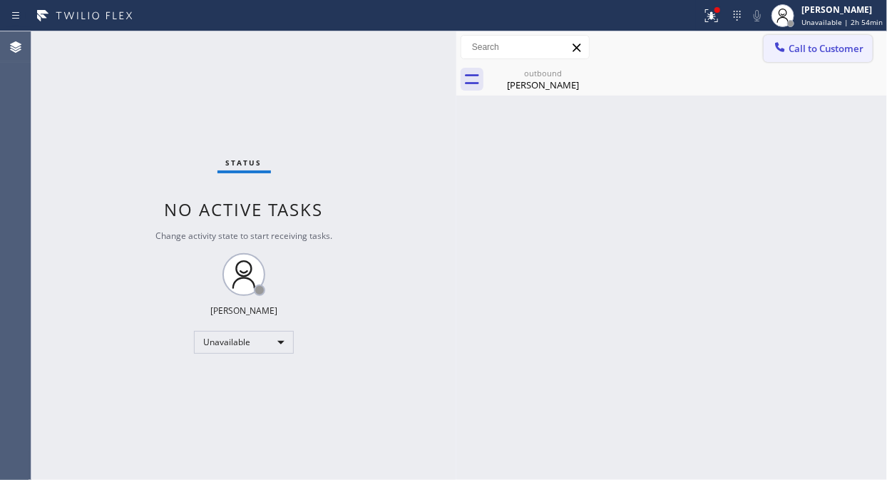
click at [773, 43] on icon at bounding box center [780, 47] width 14 height 14
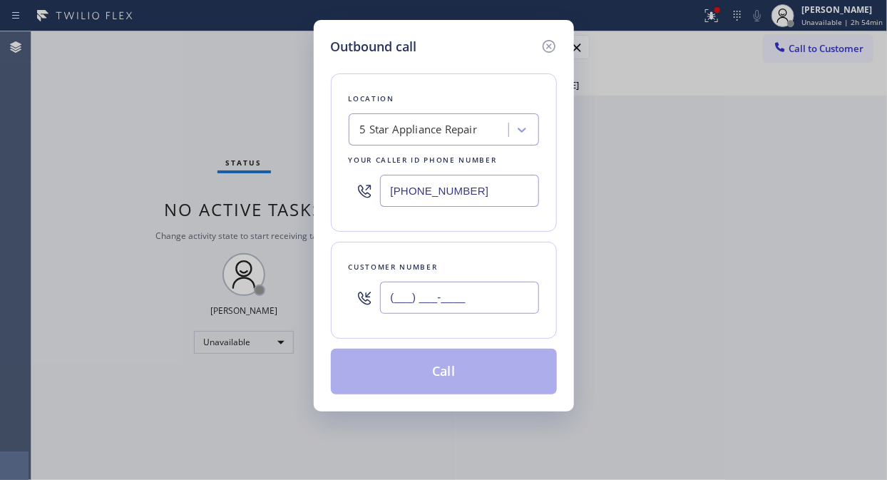
click at [412, 302] on input "(___) ___-____" at bounding box center [459, 298] width 159 height 32
paste input "714) 269-0895"
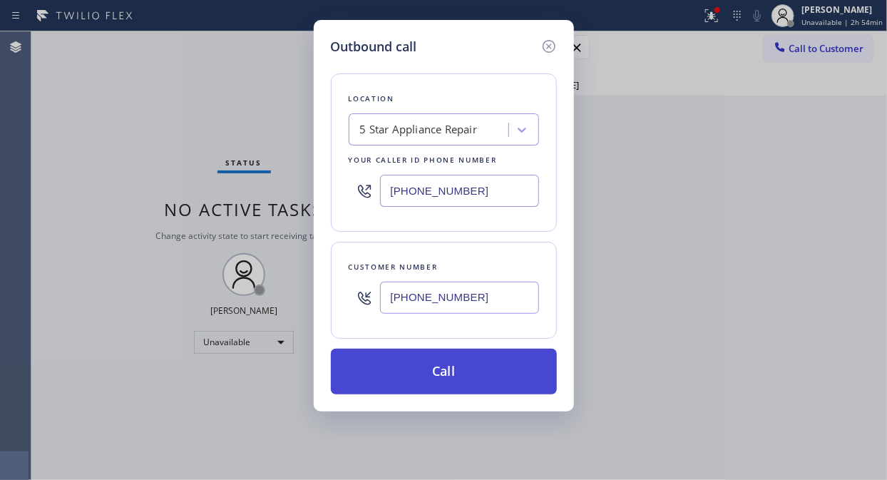
type input "(714) 269-0895"
click at [434, 372] on button "Call" at bounding box center [444, 372] width 226 height 46
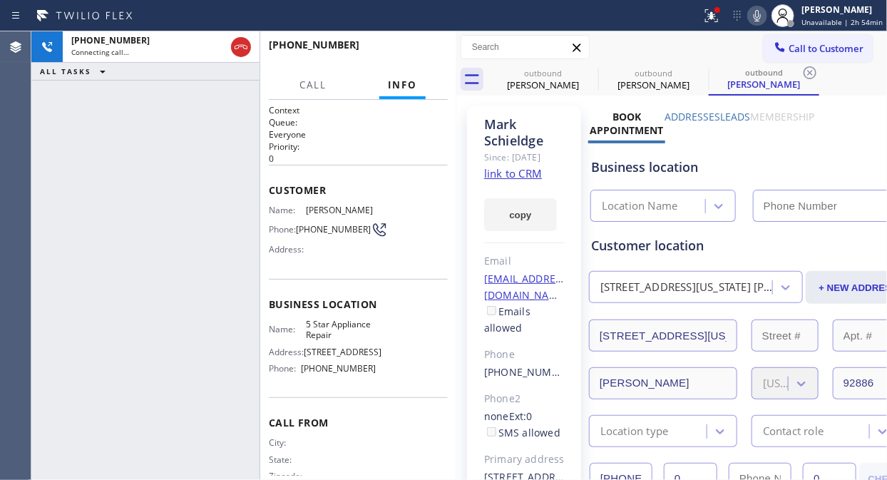
type input "[PHONE_NUMBER]"
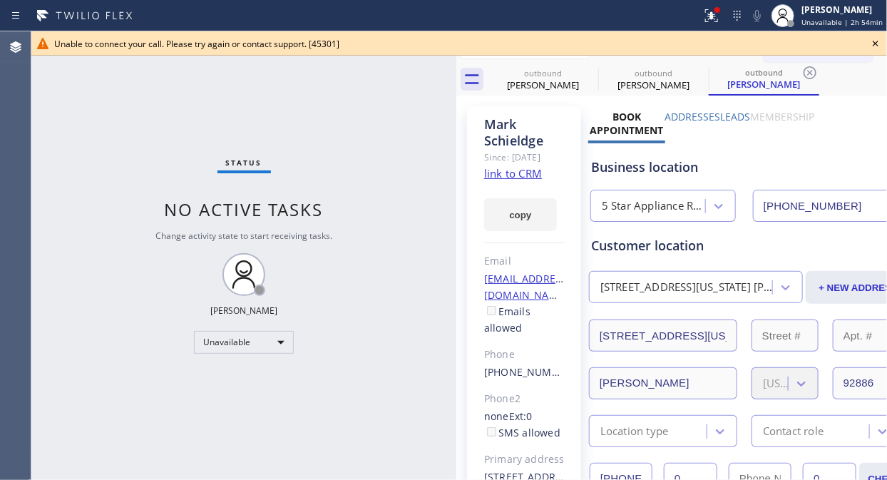
click at [193, 116] on div "Status No active tasks Change activity state to start receiving tasks. [PERSON_…" at bounding box center [243, 255] width 425 height 449
click at [874, 43] on icon at bounding box center [875, 43] width 17 height 17
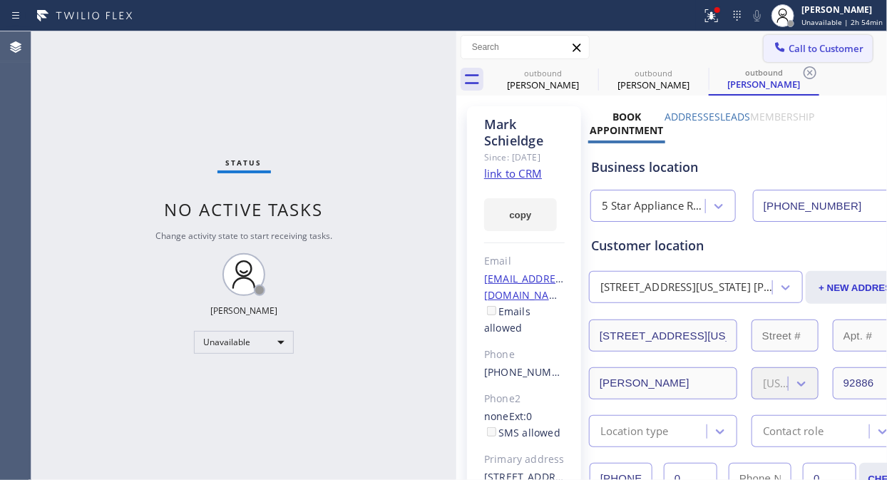
click at [799, 48] on span "Call to Customer" at bounding box center [826, 48] width 75 height 13
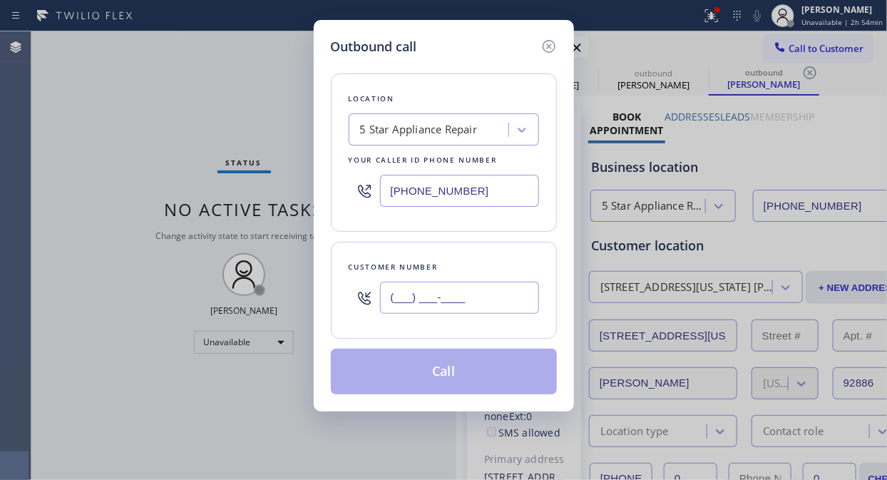
click at [471, 290] on input "(___) ___-____" at bounding box center [459, 298] width 159 height 32
paste input "310) 218-6484"
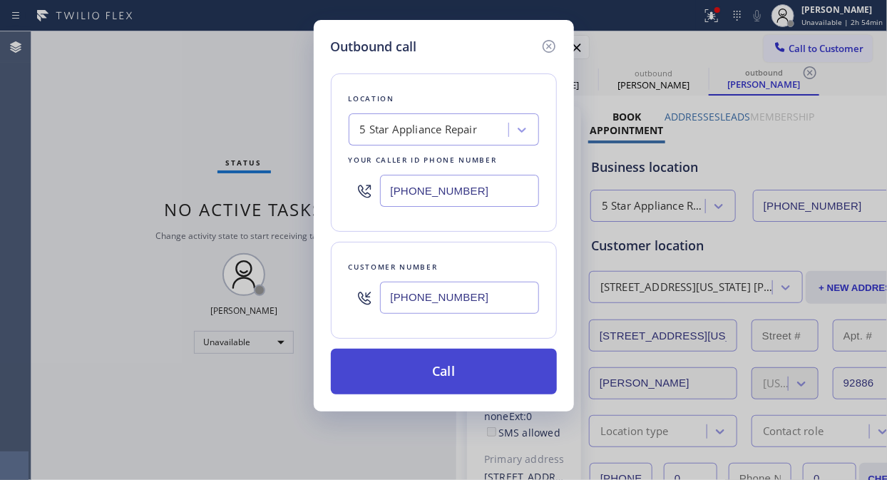
type input "[PHONE_NUMBER]"
click at [476, 372] on button "Call" at bounding box center [444, 372] width 226 height 46
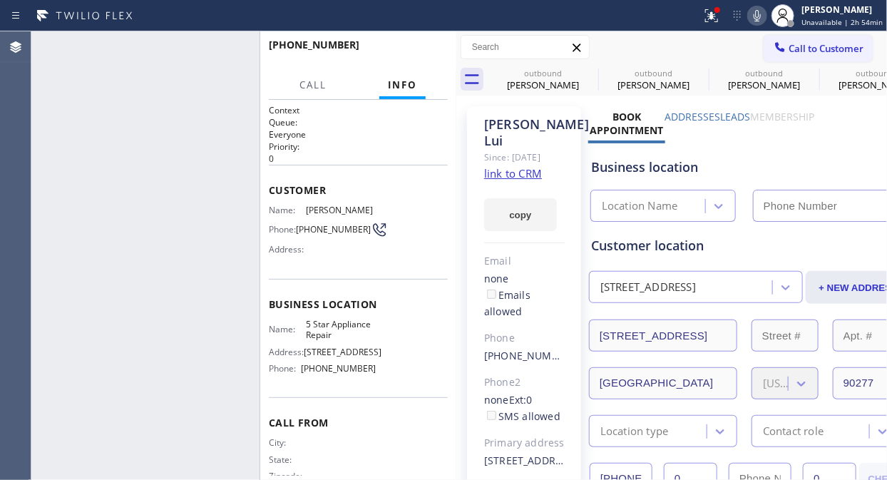
type input "[PHONE_NUMBER]"
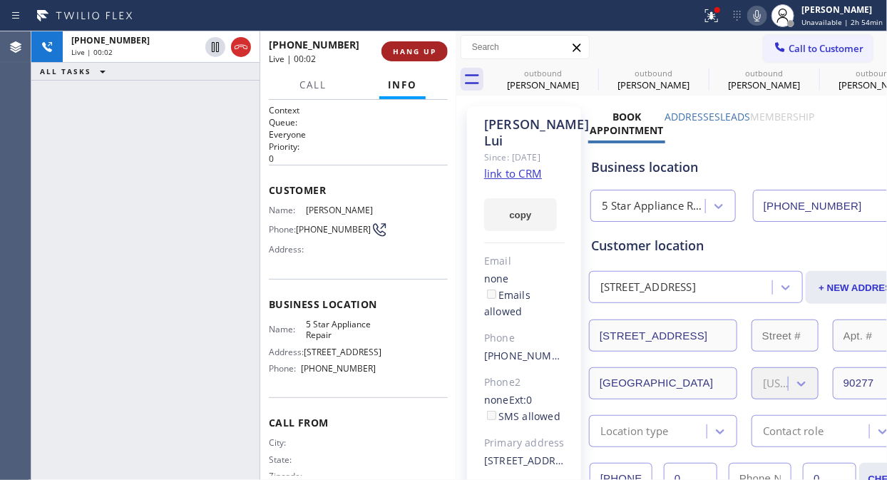
click at [415, 47] on span "HANG UP" at bounding box center [414, 51] width 43 height 10
click at [416, 48] on span "HANG UP" at bounding box center [414, 51] width 43 height 10
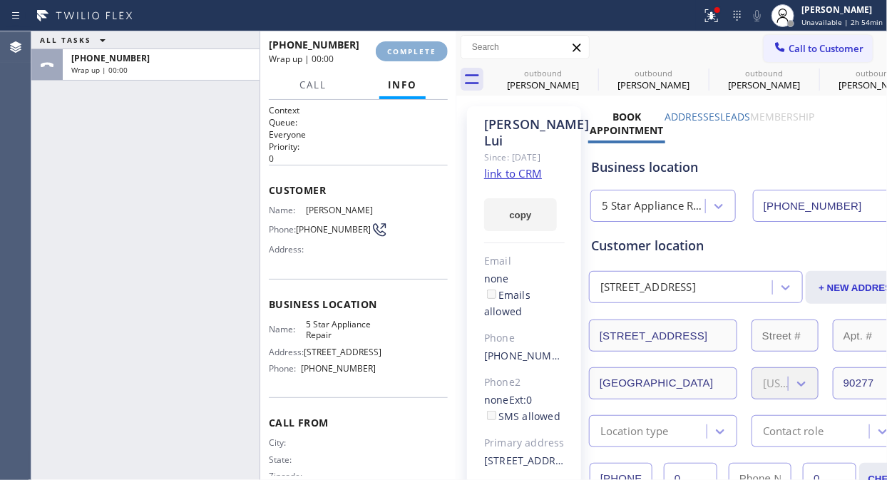
click at [419, 55] on span "COMPLETE" at bounding box center [411, 51] width 49 height 10
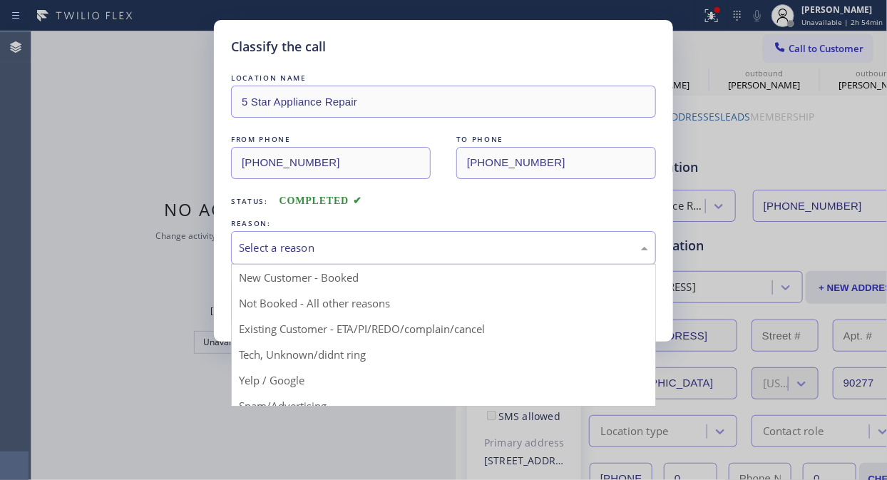
click at [444, 243] on div "Select a reason" at bounding box center [443, 248] width 409 height 16
drag, startPoint x: 423, startPoint y: 326, endPoint x: 372, endPoint y: 321, distance: 51.6
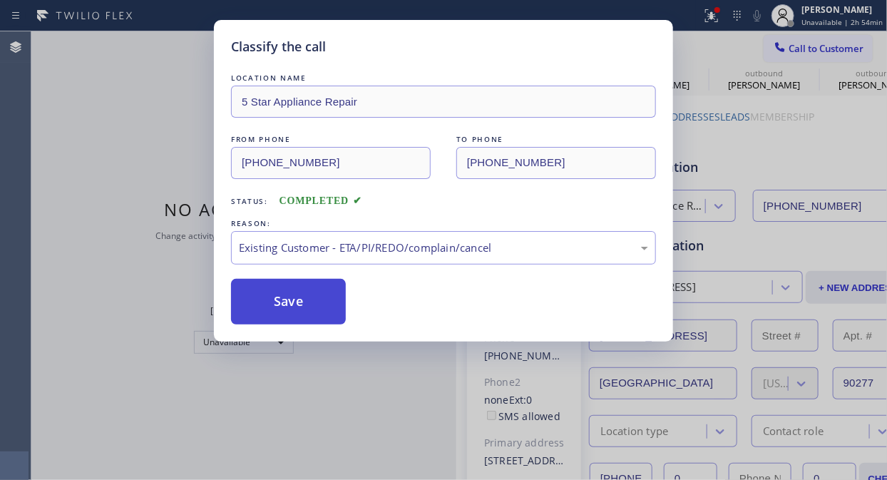
click at [316, 317] on button "Save" at bounding box center [288, 302] width 115 height 46
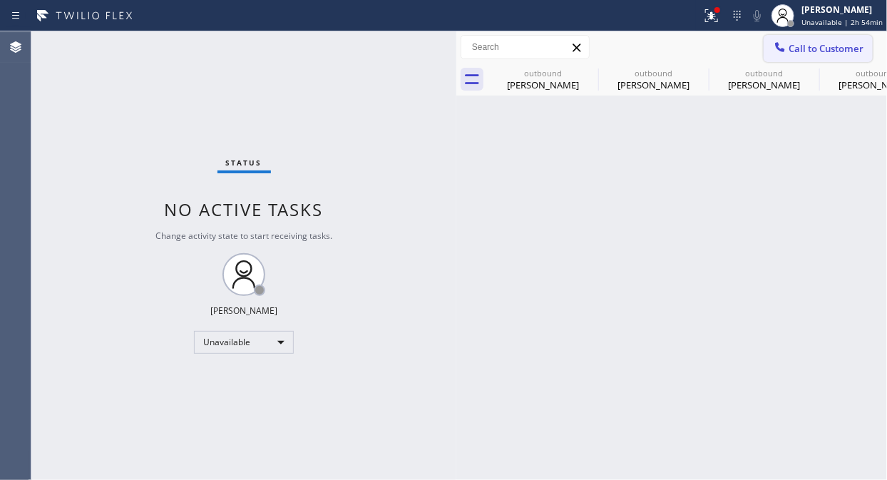
click at [821, 48] on span "Call to Customer" at bounding box center [826, 48] width 75 height 13
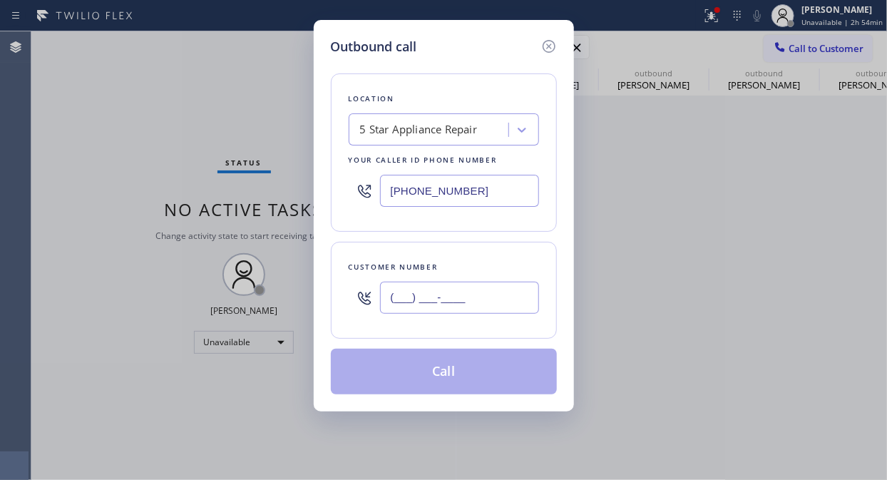
click at [516, 289] on input "(___) ___-____" at bounding box center [459, 298] width 159 height 32
paste input "646) 734-2832"
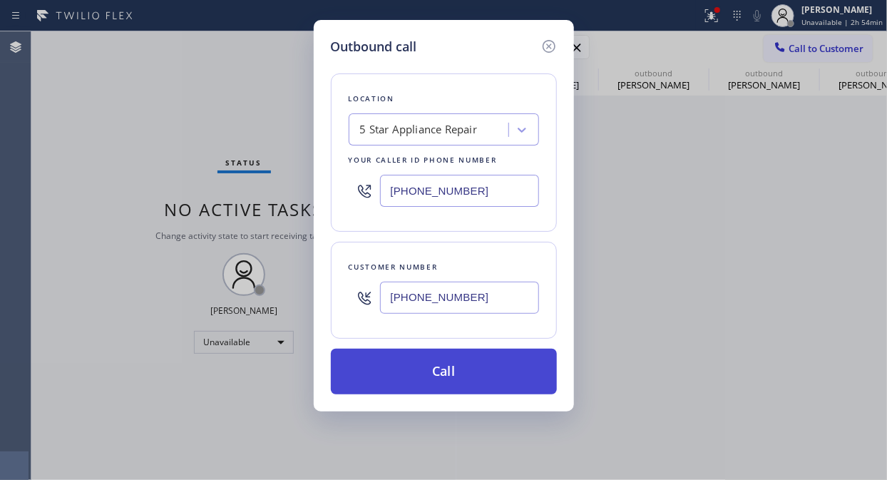
type input "[PHONE_NUMBER]"
click at [506, 373] on button "Call" at bounding box center [444, 372] width 226 height 46
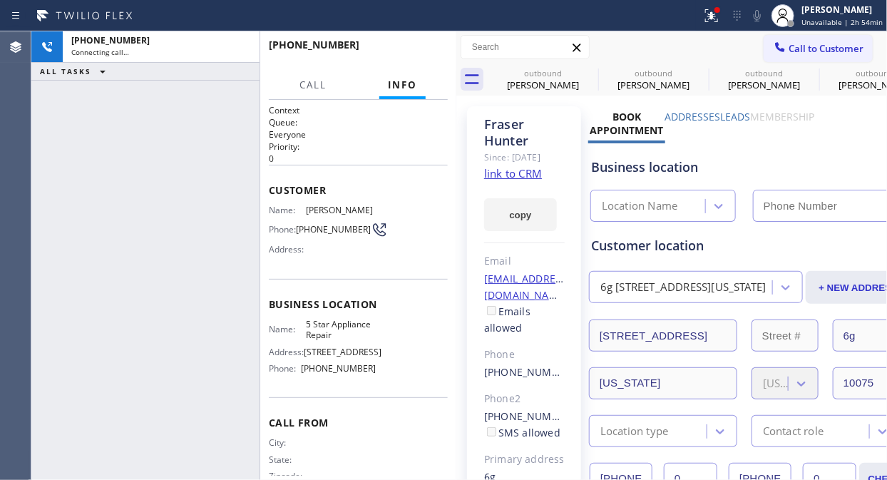
type input "[PHONE_NUMBER]"
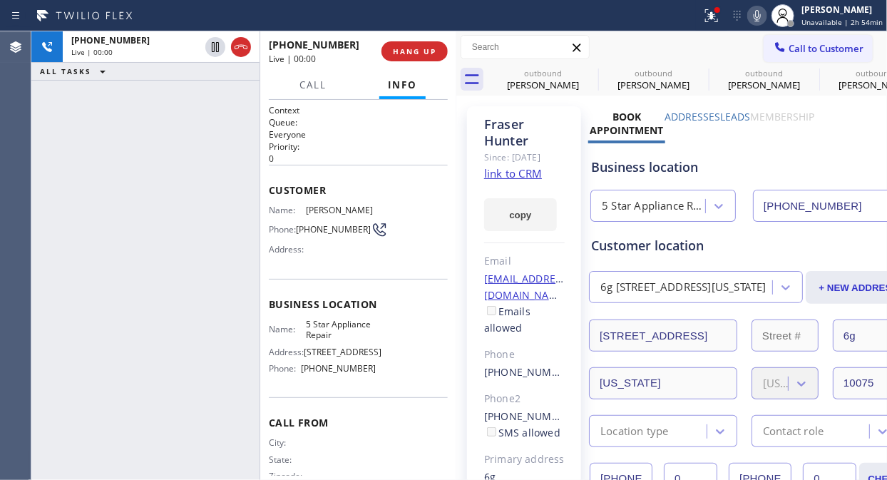
drag, startPoint x: 190, startPoint y: 140, endPoint x: 211, endPoint y: 81, distance: 63.6
click at [190, 134] on div "+16467342832 Live | 00:00 ALL TASKS ALL TASKS ACTIVE TASKS TASKS IN WRAP UP" at bounding box center [145, 255] width 228 height 449
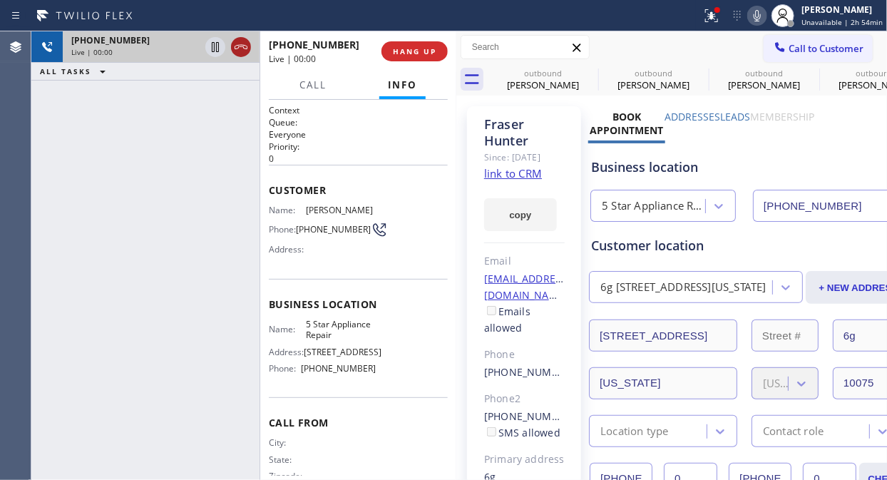
click at [228, 43] on div at bounding box center [228, 46] width 51 height 31
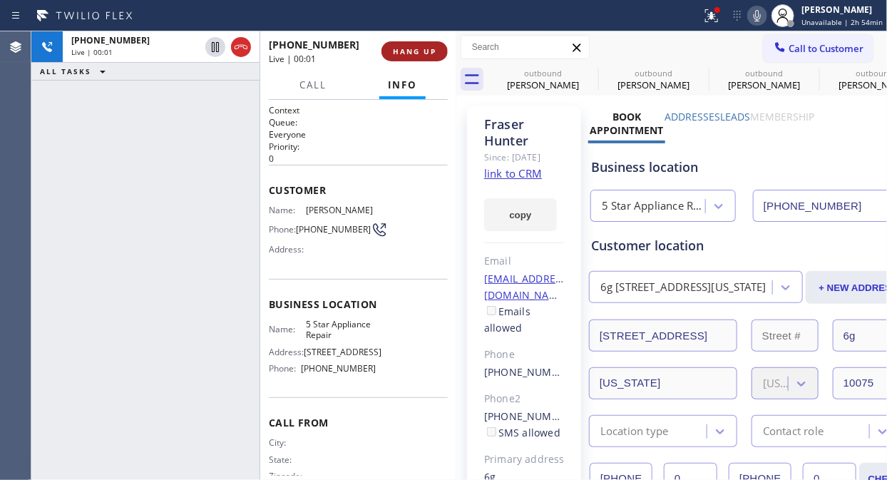
drag, startPoint x: 399, startPoint y: 41, endPoint x: 399, endPoint y: 52, distance: 10.7
click at [399, 43] on div "+16467342832 Live | 00:01 HANG UP" at bounding box center [358, 51] width 179 height 37
click at [401, 54] on span "HANG UP" at bounding box center [414, 51] width 43 height 10
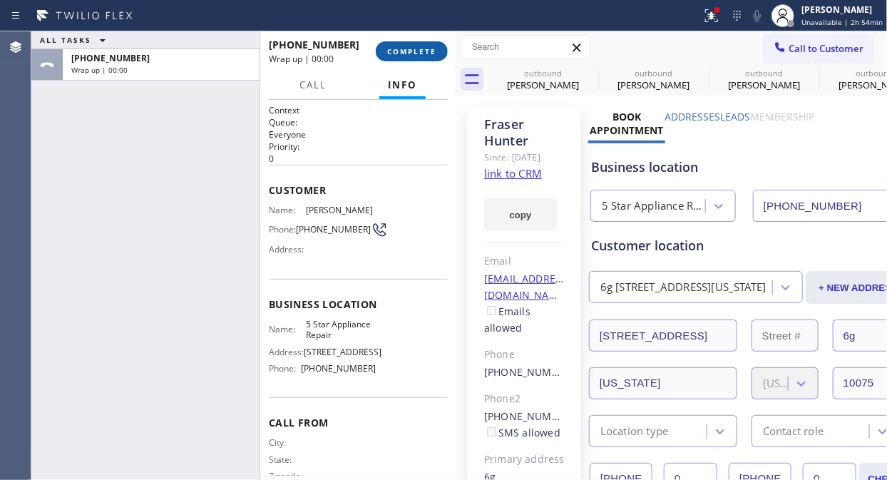
click at [402, 52] on span "COMPLETE" at bounding box center [411, 51] width 49 height 10
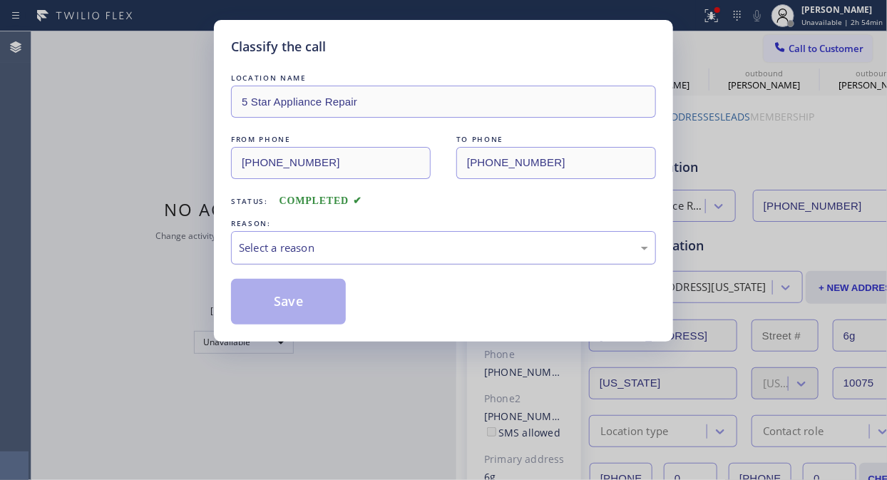
click at [417, 253] on div "Select a reason" at bounding box center [443, 248] width 409 height 16
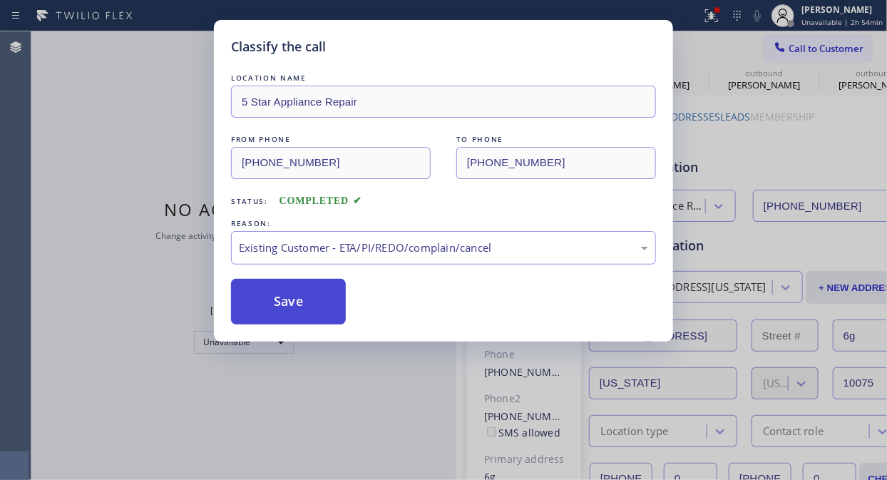
click at [316, 312] on button "Save" at bounding box center [288, 302] width 115 height 46
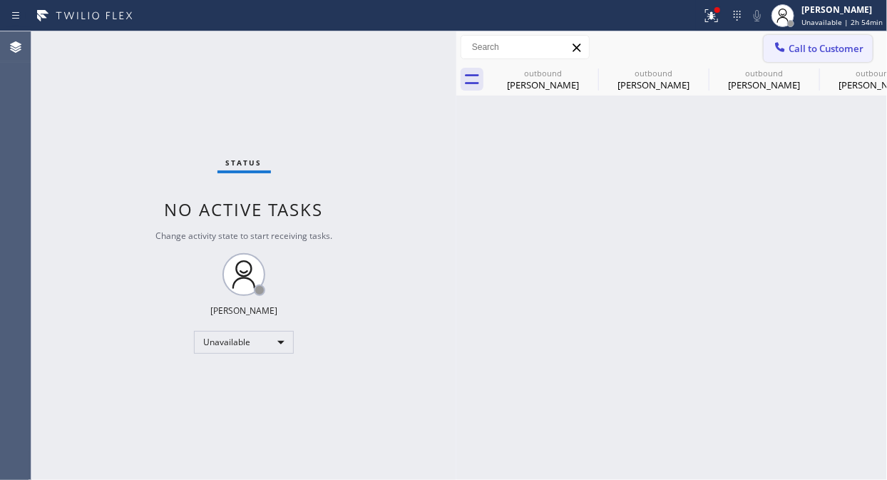
click at [824, 48] on span "Call to Customer" at bounding box center [826, 48] width 75 height 13
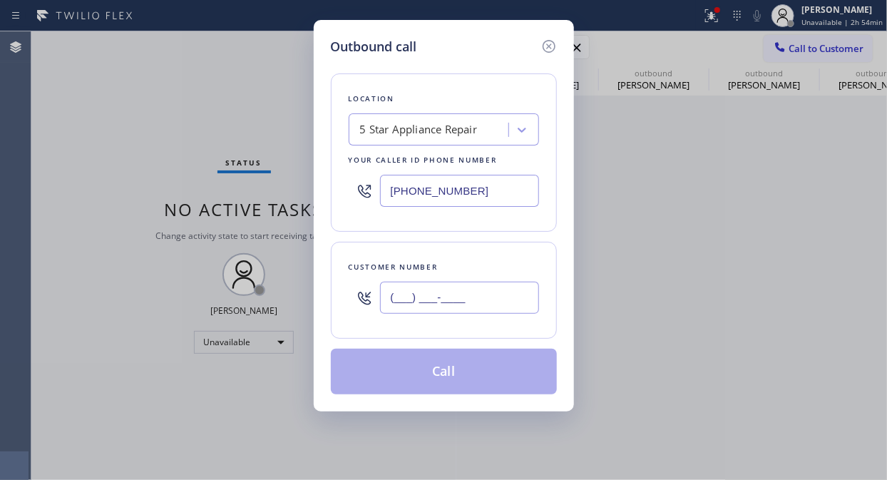
click at [478, 296] on input "(___) ___-____" at bounding box center [459, 298] width 159 height 32
paste input "425) 672-8349"
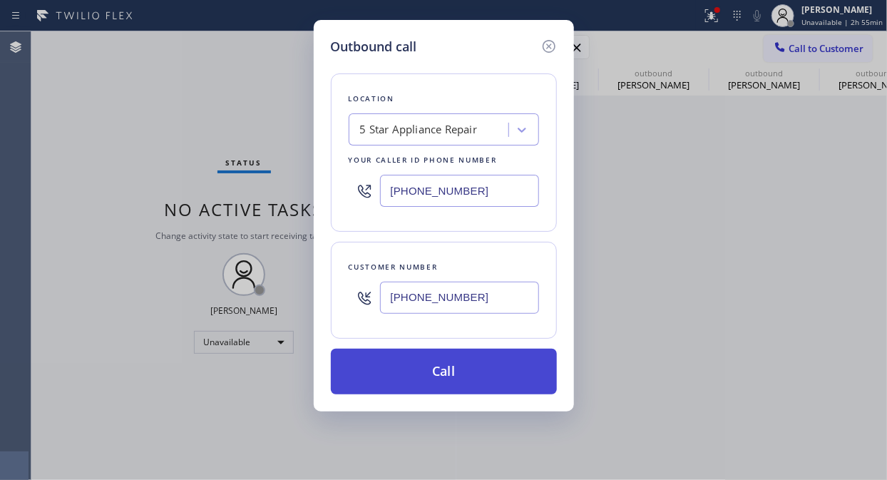
type input "[PHONE_NUMBER]"
click at [492, 368] on button "Call" at bounding box center [444, 372] width 226 height 46
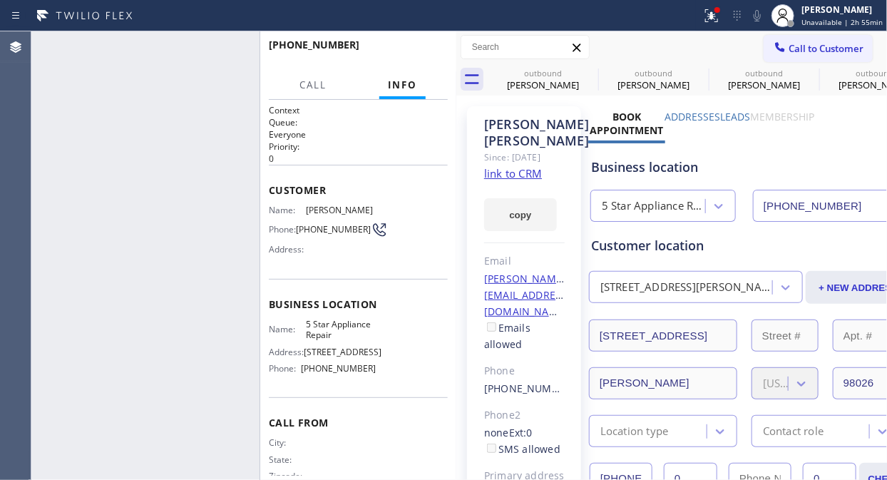
type input "[PHONE_NUMBER]"
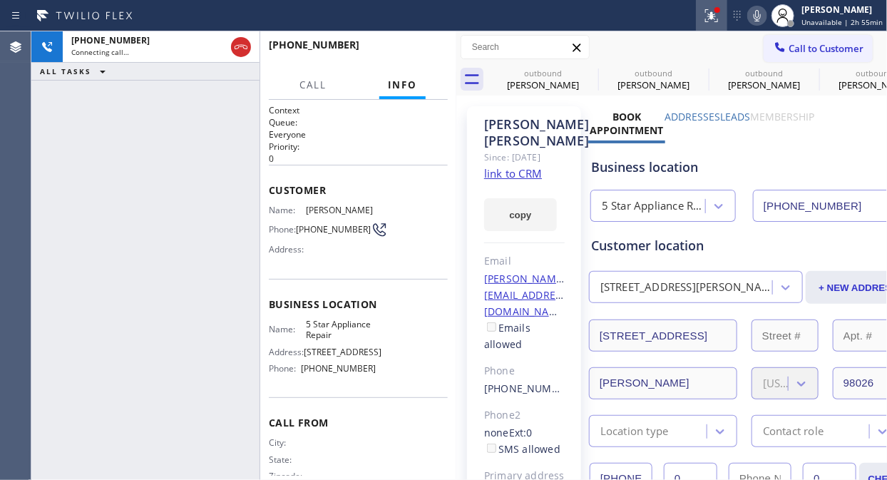
click at [706, 15] on div at bounding box center [711, 15] width 31 height 17
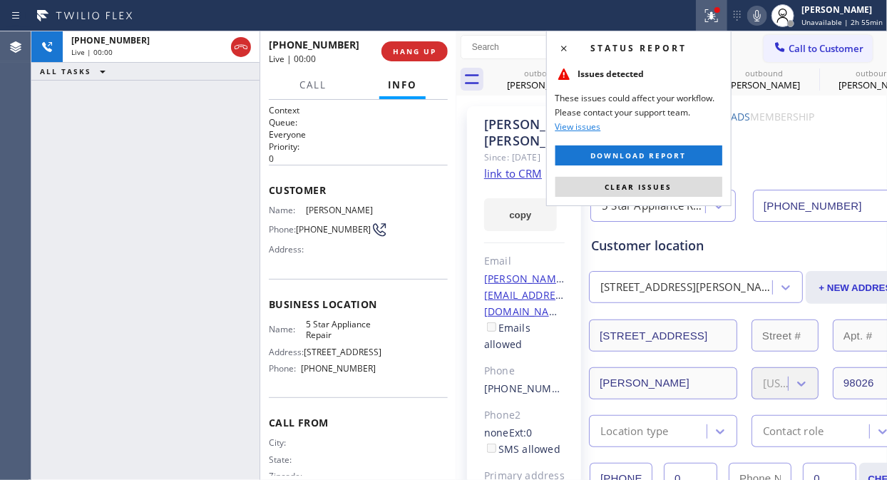
click at [657, 190] on span "Clear issues" at bounding box center [638, 187] width 67 height 10
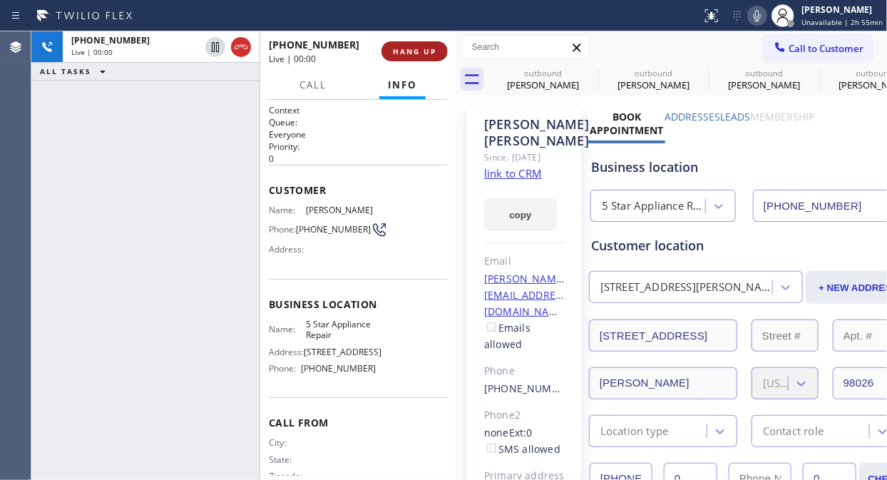
click at [393, 50] on span "HANG UP" at bounding box center [414, 51] width 43 height 10
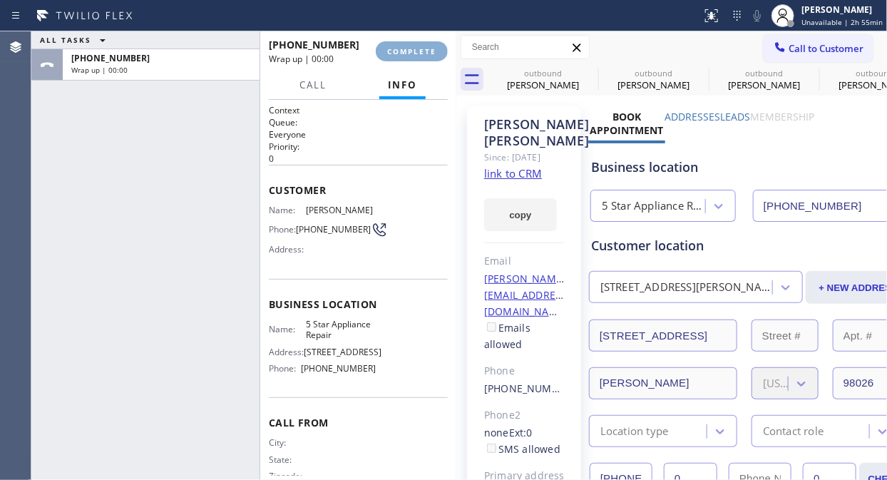
click at [393, 50] on span "COMPLETE" at bounding box center [411, 51] width 49 height 10
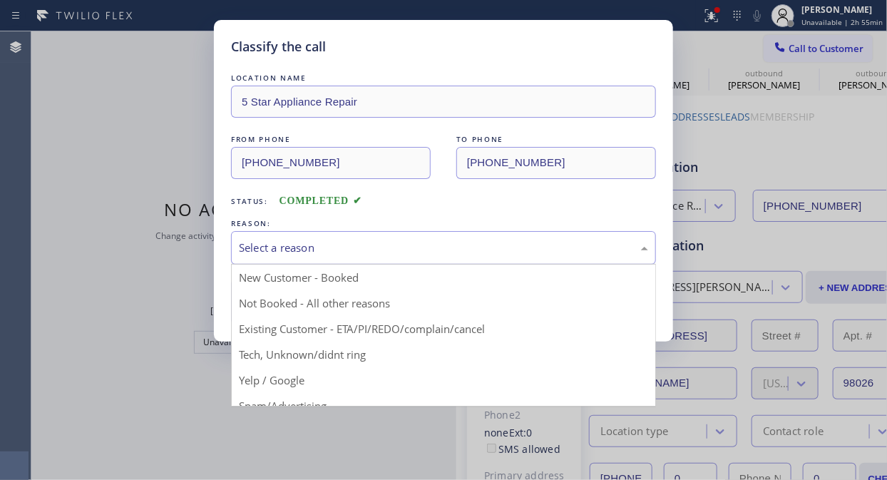
click at [454, 247] on div "Select a reason" at bounding box center [443, 248] width 409 height 16
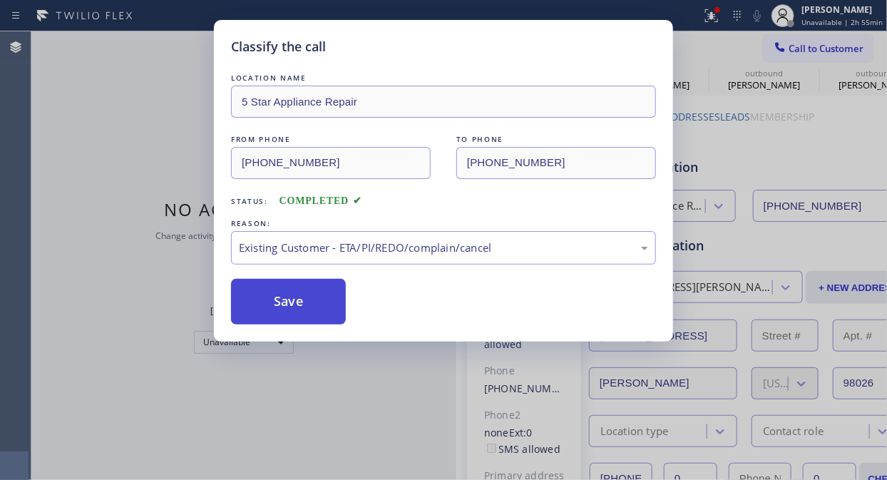
click at [310, 309] on button "Save" at bounding box center [288, 302] width 115 height 46
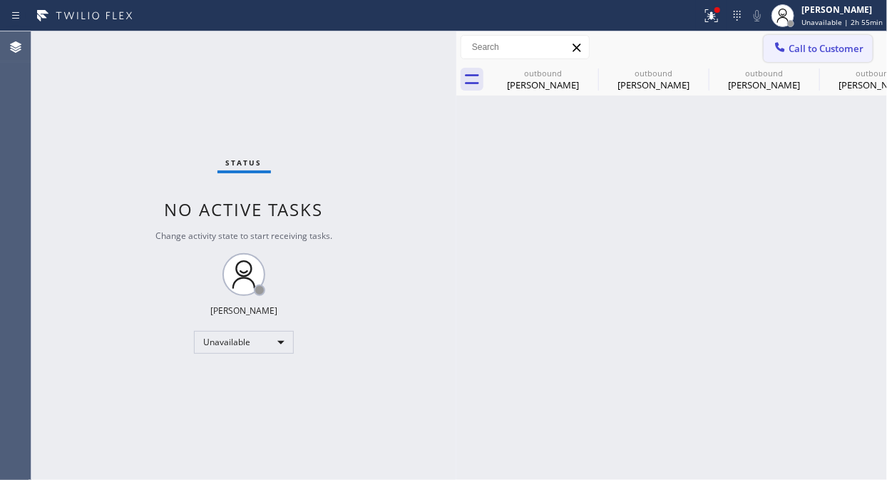
click at [786, 46] on icon at bounding box center [780, 47] width 14 height 14
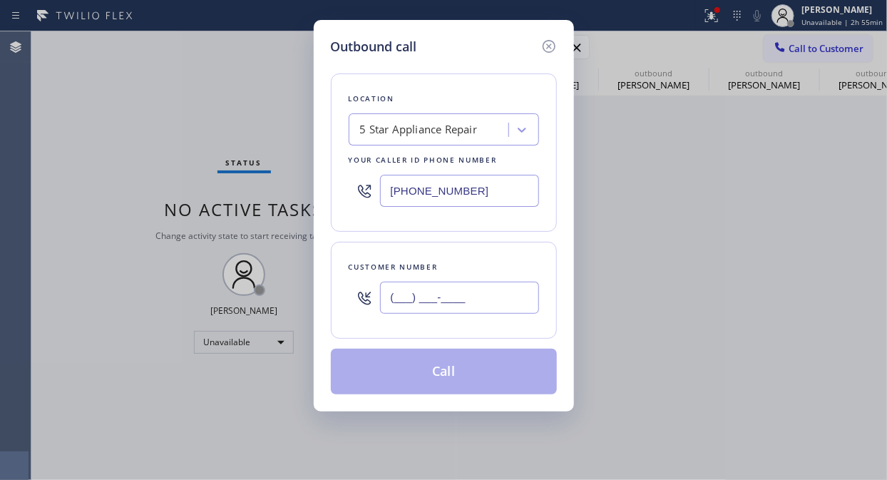
click at [394, 304] on input "(___) ___-____" at bounding box center [459, 298] width 159 height 32
paste input "818) 599-4678"
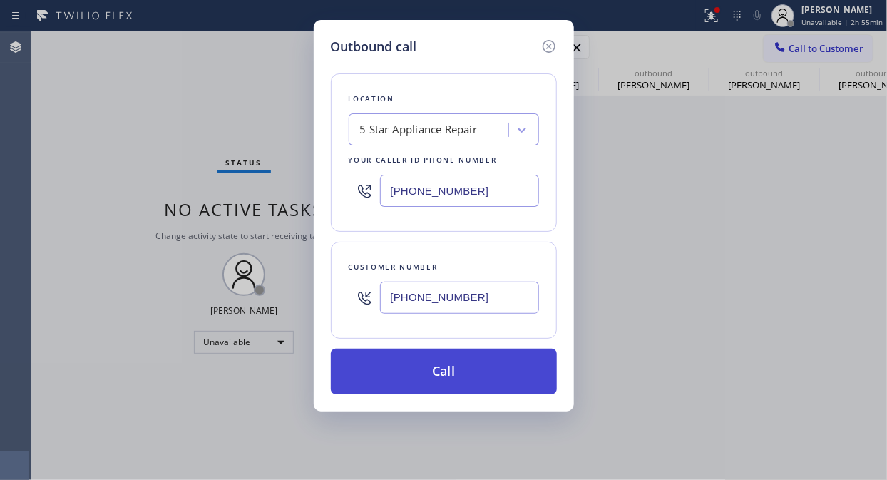
type input "(818) 599-4678"
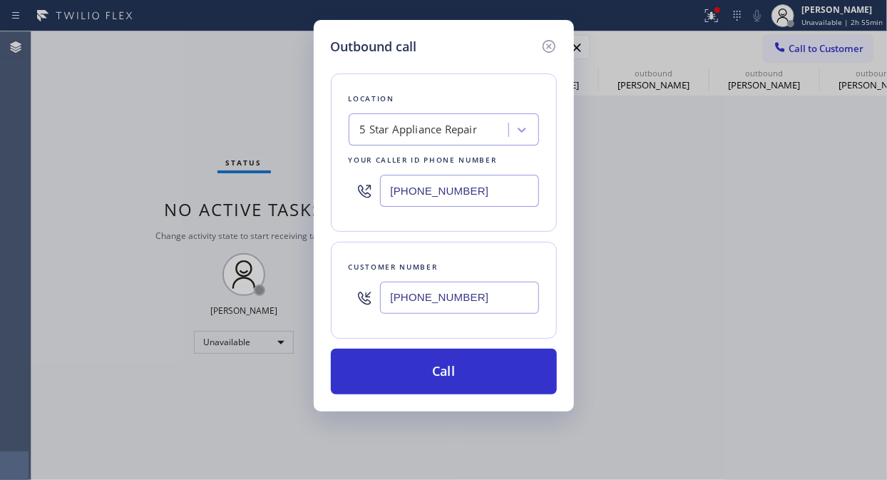
drag, startPoint x: 471, startPoint y: 374, endPoint x: 595, endPoint y: 95, distance: 305.5
click at [471, 374] on button "Call" at bounding box center [444, 372] width 226 height 46
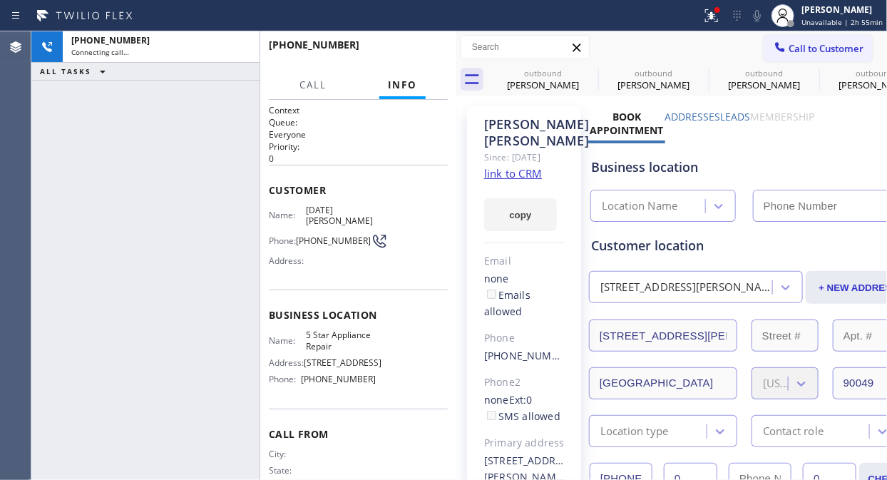
type input "[PHONE_NUMBER]"
click at [717, 16] on icon at bounding box center [711, 15] width 17 height 17
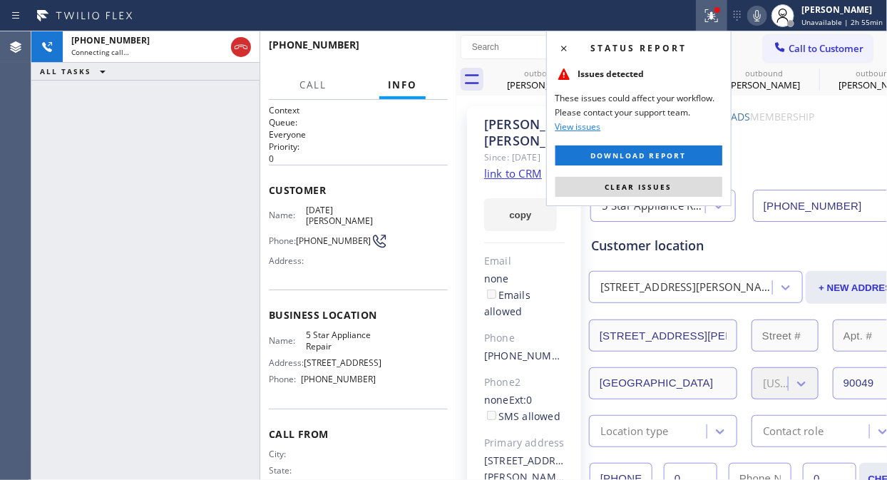
click at [686, 181] on button "Clear issues" at bounding box center [638, 187] width 167 height 20
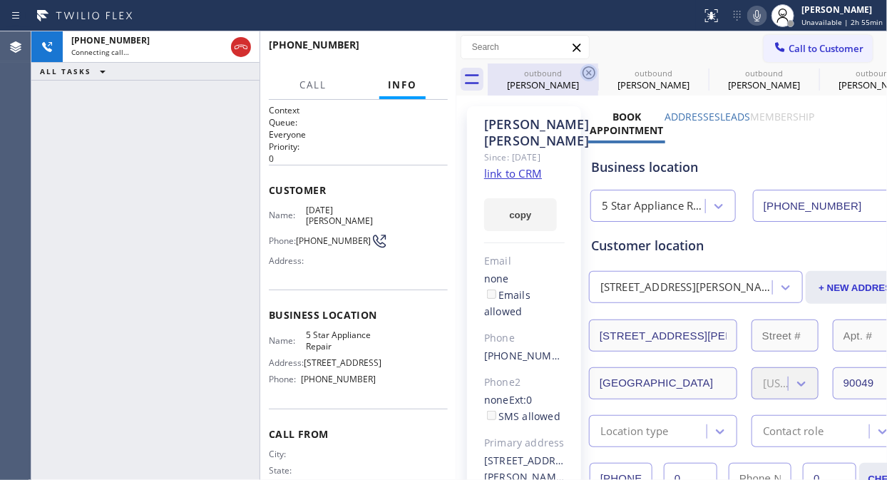
click at [590, 69] on icon at bounding box center [588, 72] width 17 height 17
click at [0, 0] on icon at bounding box center [0, 0] width 0 height 0
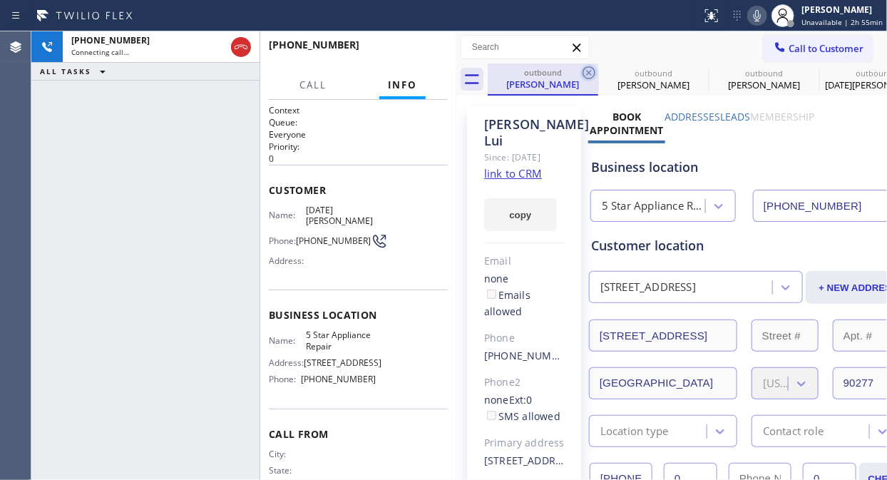
click at [590, 68] on icon at bounding box center [588, 72] width 17 height 17
click at [0, 0] on icon at bounding box center [0, 0] width 0 height 0
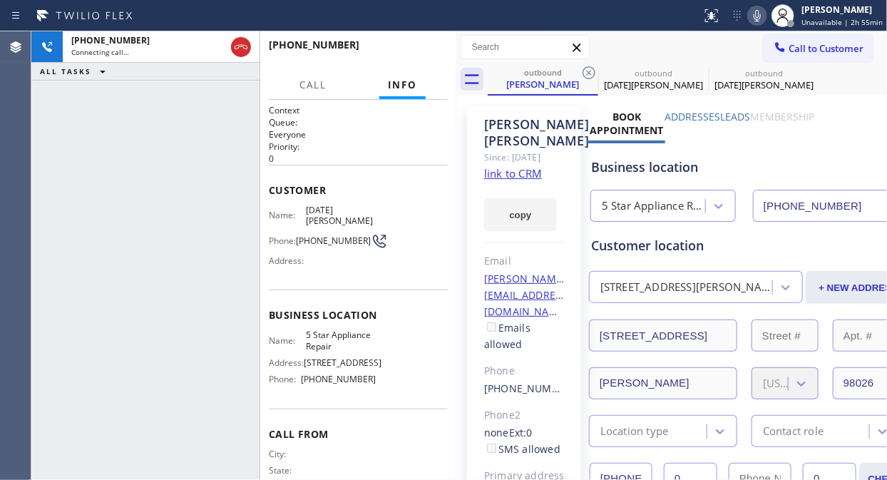
click at [590, 68] on icon at bounding box center [588, 72] width 17 height 17
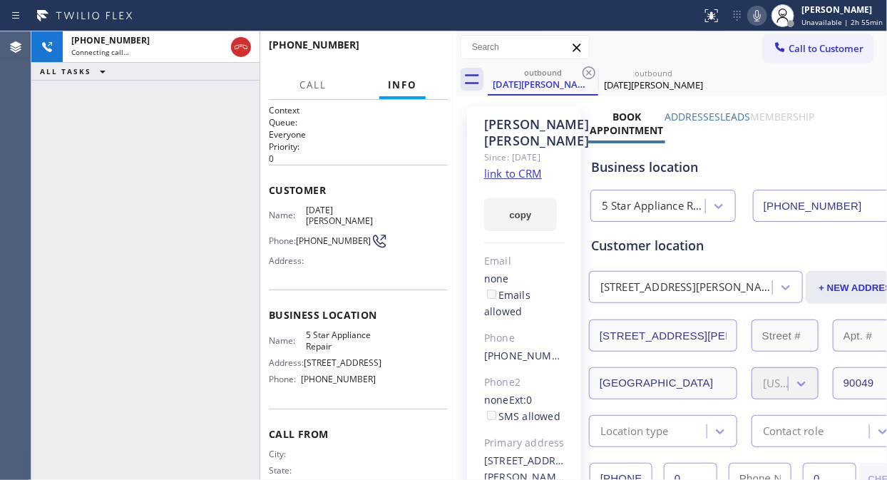
click at [590, 68] on icon at bounding box center [588, 72] width 17 height 17
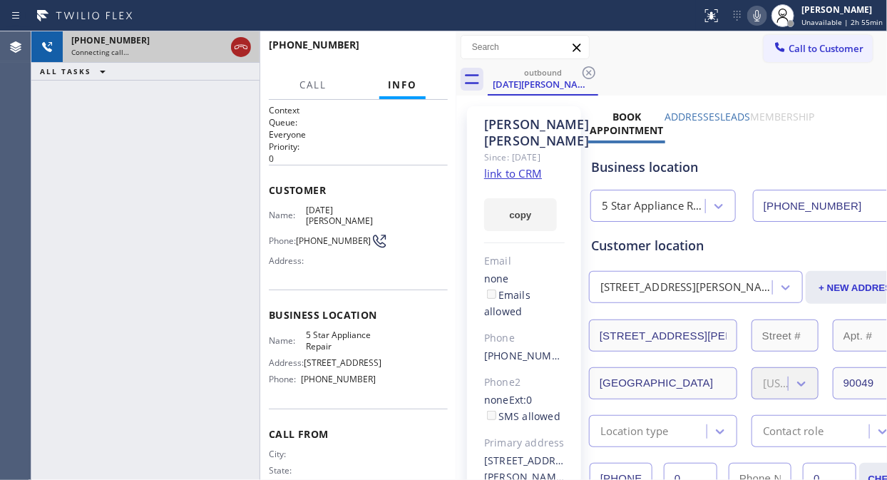
click at [239, 43] on icon at bounding box center [240, 47] width 17 height 17
click at [789, 47] on span "Call to Customer" at bounding box center [826, 48] width 75 height 13
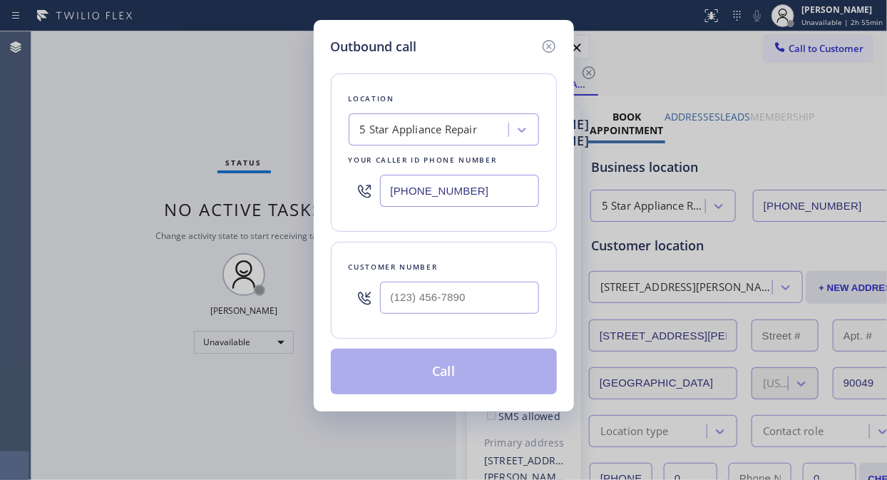
click at [401, 307] on input "text" at bounding box center [459, 298] width 159 height 32
click at [392, 299] on input "(___) ___-____" at bounding box center [459, 298] width 159 height 32
paste input "804) 432-0731"
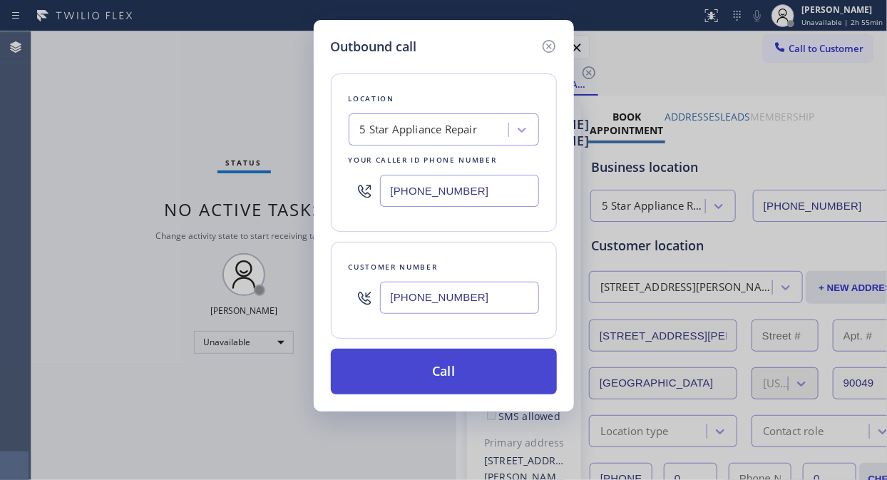
type input "[PHONE_NUMBER]"
click at [468, 369] on button "Call" at bounding box center [444, 372] width 226 height 46
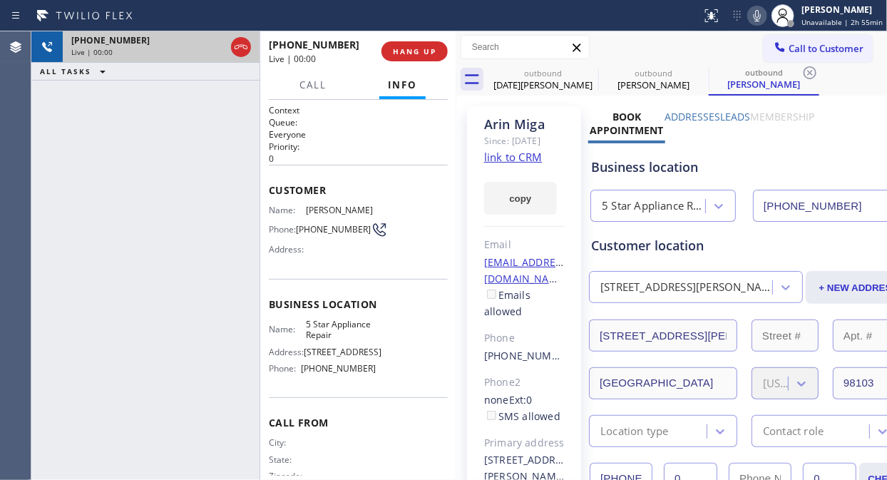
type input "[PHONE_NUMBER]"
click at [225, 45] on div at bounding box center [228, 46] width 51 height 31
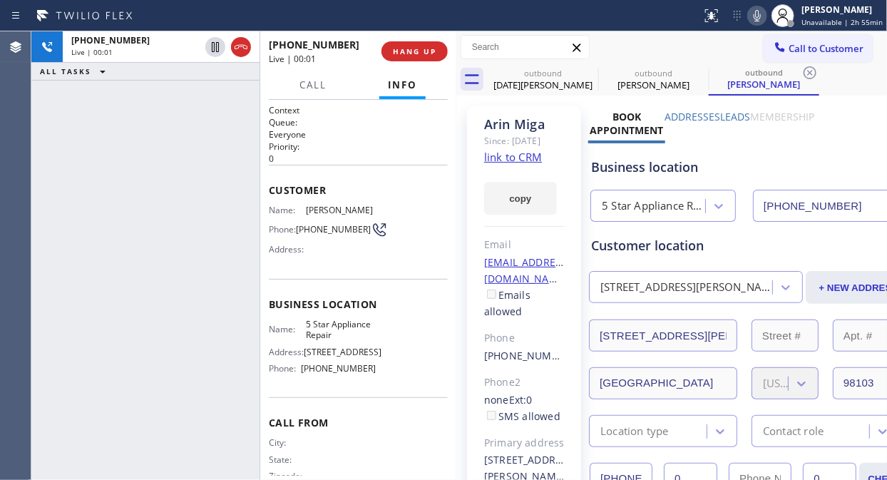
drag, startPoint x: 237, startPoint y: 51, endPoint x: 347, endPoint y: 48, distance: 109.1
click at [238, 51] on icon at bounding box center [240, 47] width 17 height 17
click at [409, 47] on span "HANG UP" at bounding box center [414, 51] width 43 height 10
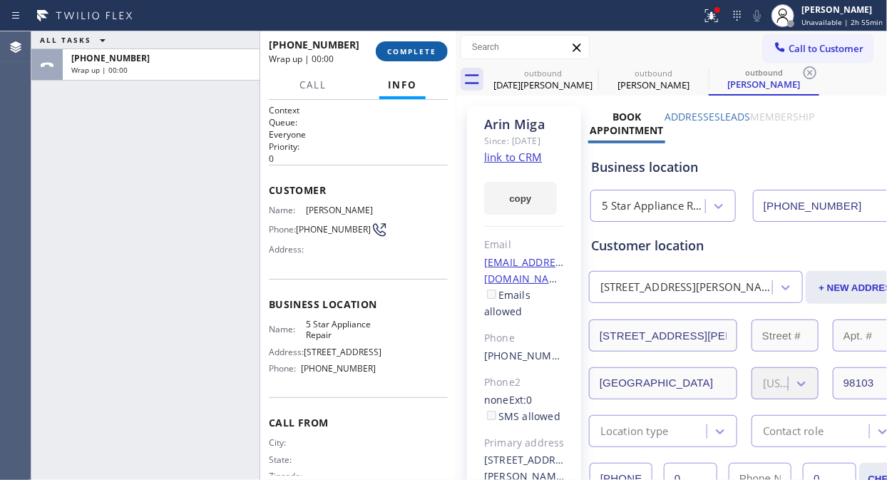
click at [414, 53] on span "COMPLETE" at bounding box center [411, 51] width 49 height 10
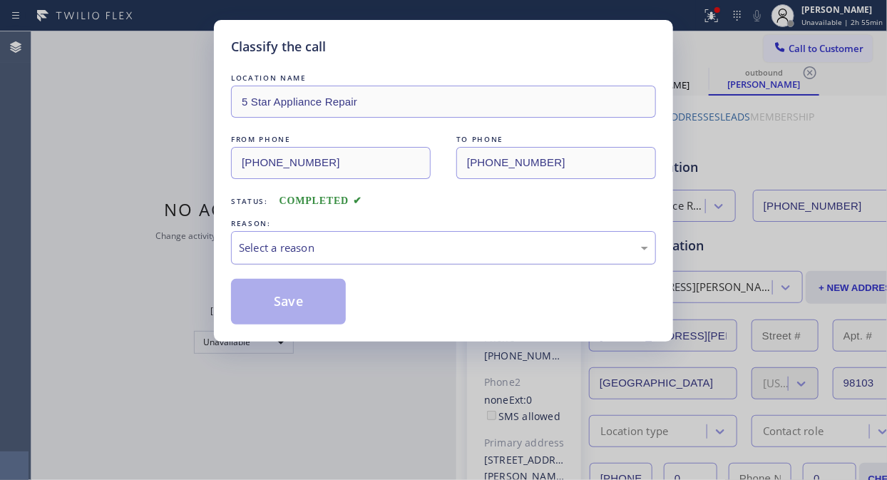
click at [412, 261] on div "Select a reason" at bounding box center [443, 248] width 425 height 34
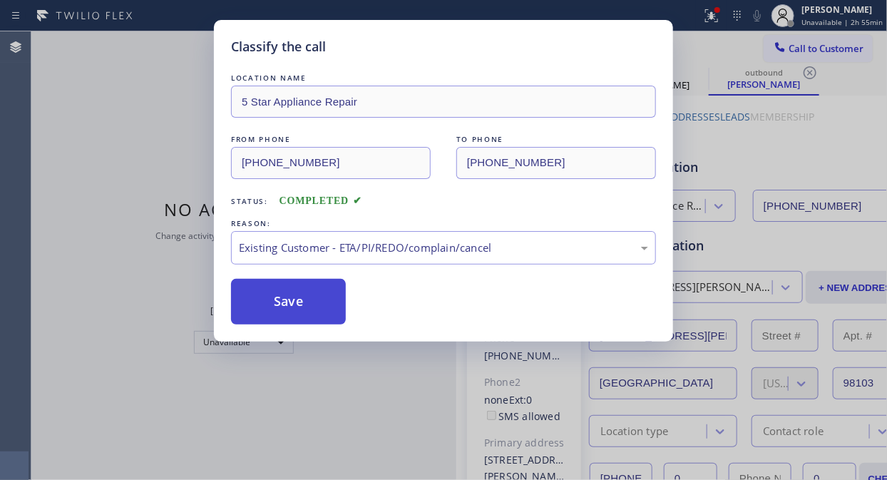
click at [336, 303] on button "Save" at bounding box center [288, 302] width 115 height 46
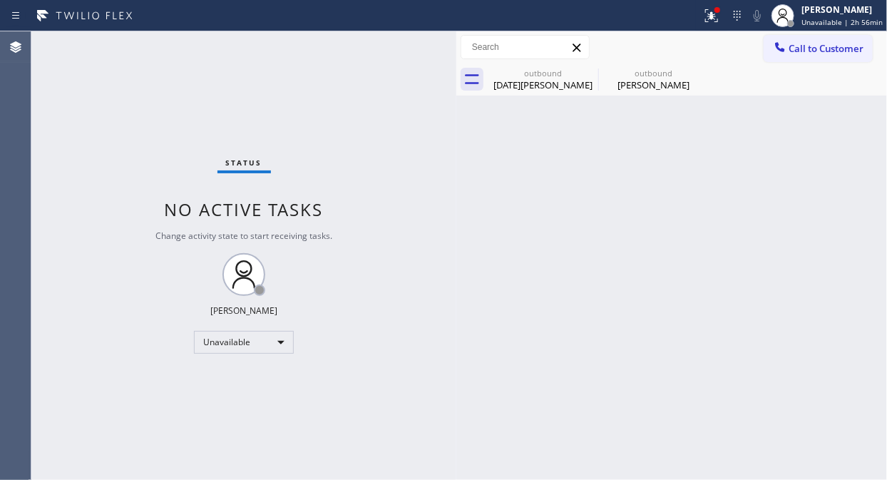
click at [809, 47] on span "Call to Customer" at bounding box center [826, 48] width 75 height 13
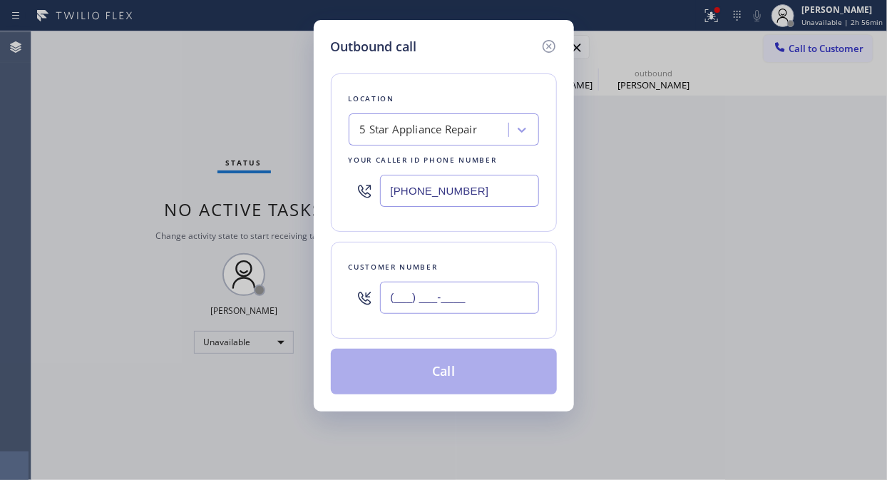
click at [468, 292] on input "(___) ___-____" at bounding box center [459, 298] width 159 height 32
paste input "818) 843-8057"
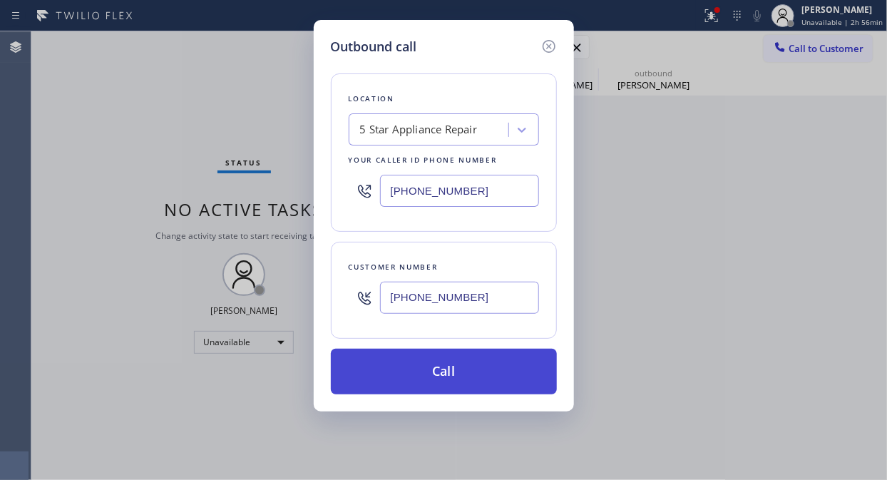
type input "[PHONE_NUMBER]"
click at [474, 372] on button "Call" at bounding box center [444, 372] width 226 height 46
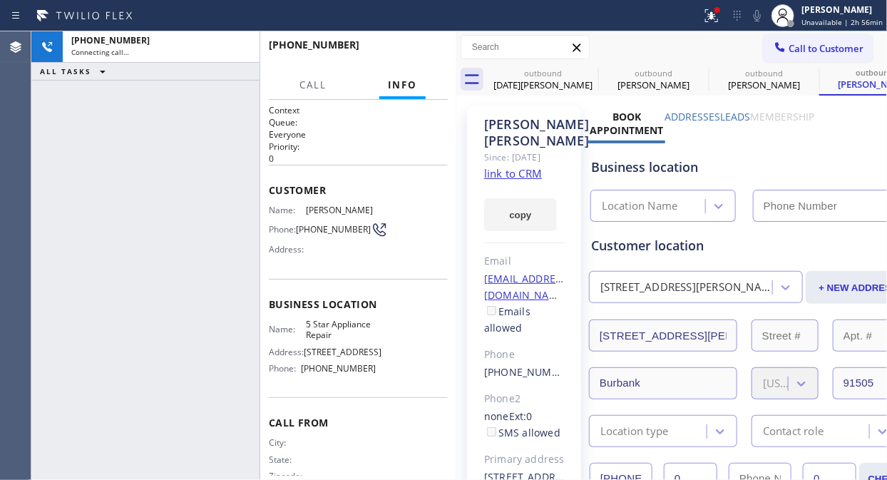
type input "[PHONE_NUMBER]"
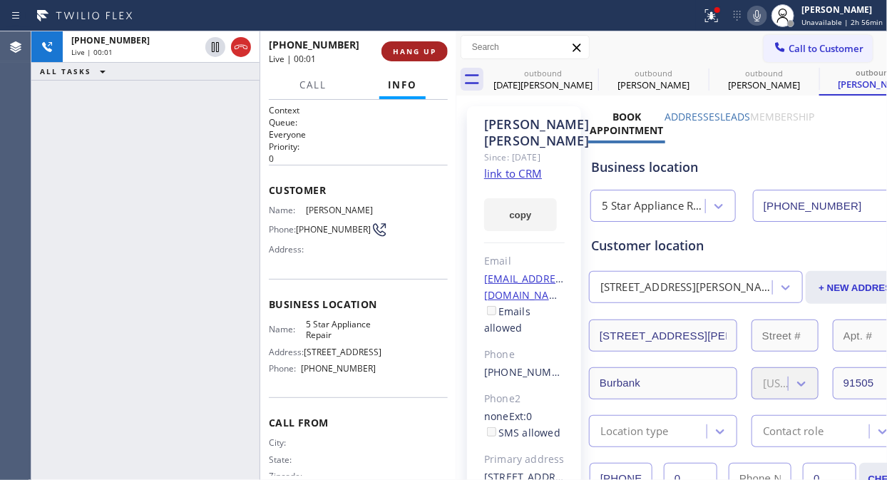
click at [416, 48] on span "HANG UP" at bounding box center [414, 51] width 43 height 10
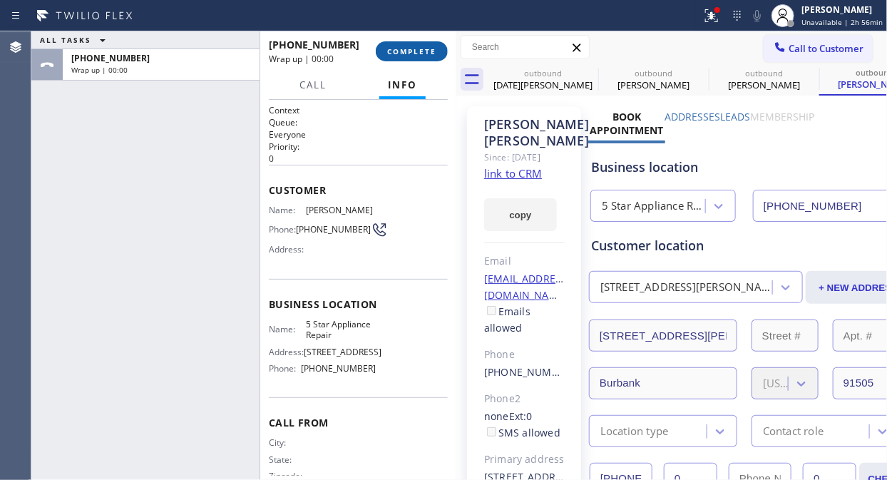
click at [416, 48] on span "COMPLETE" at bounding box center [411, 51] width 49 height 10
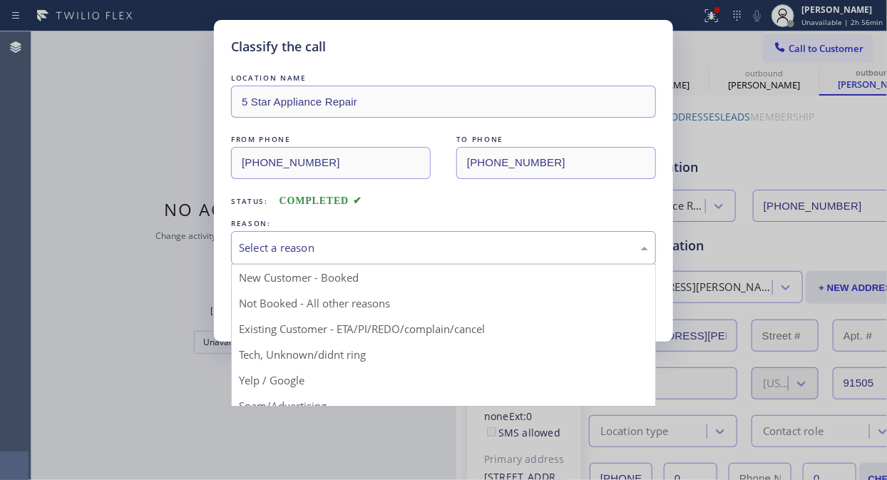
click at [494, 255] on div "Select a reason" at bounding box center [443, 248] width 409 height 16
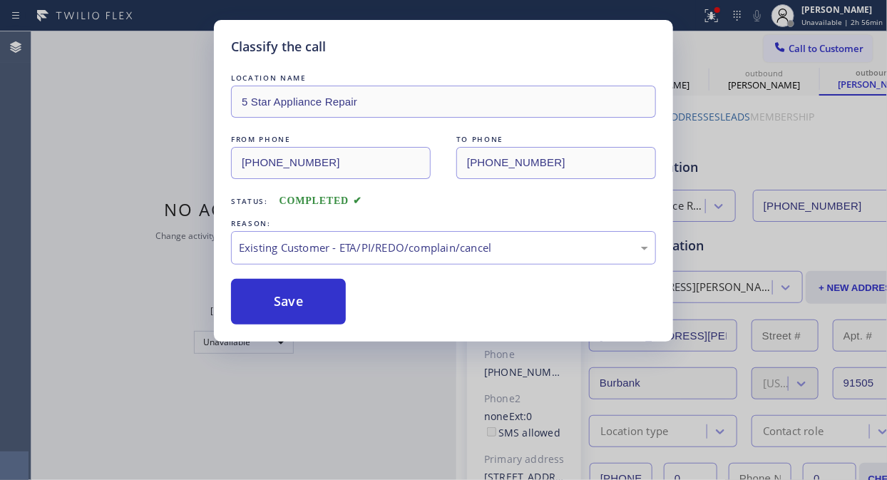
drag, startPoint x: 325, startPoint y: 304, endPoint x: 348, endPoint y: 302, distance: 22.9
click at [326, 304] on button "Save" at bounding box center [288, 302] width 115 height 46
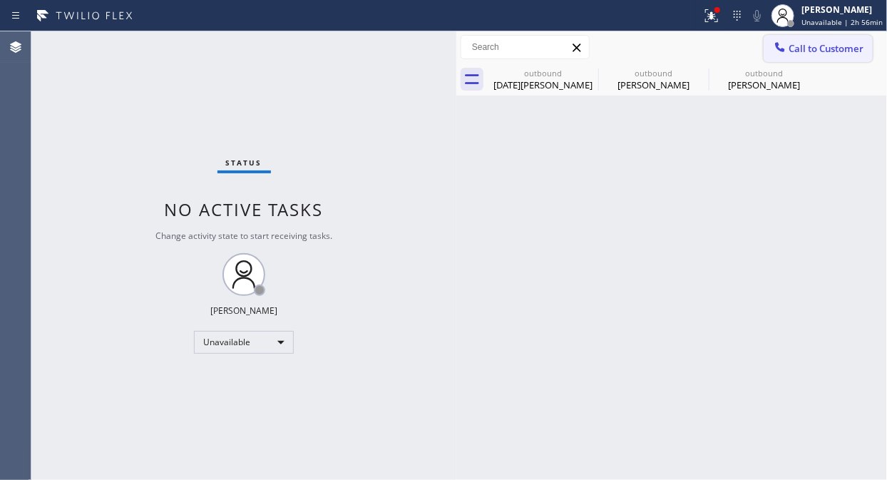
click at [787, 45] on div at bounding box center [780, 48] width 17 height 17
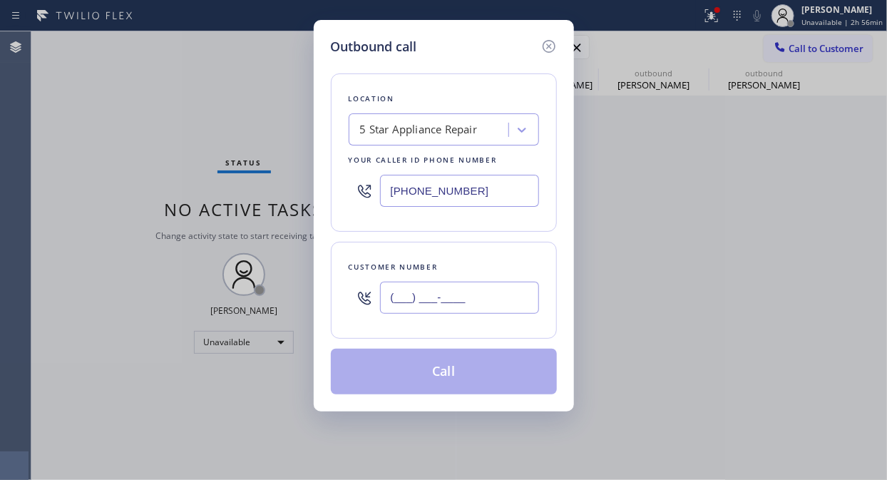
click at [459, 302] on input "(___) ___-____" at bounding box center [459, 298] width 159 height 32
paste input "408) 981-9982"
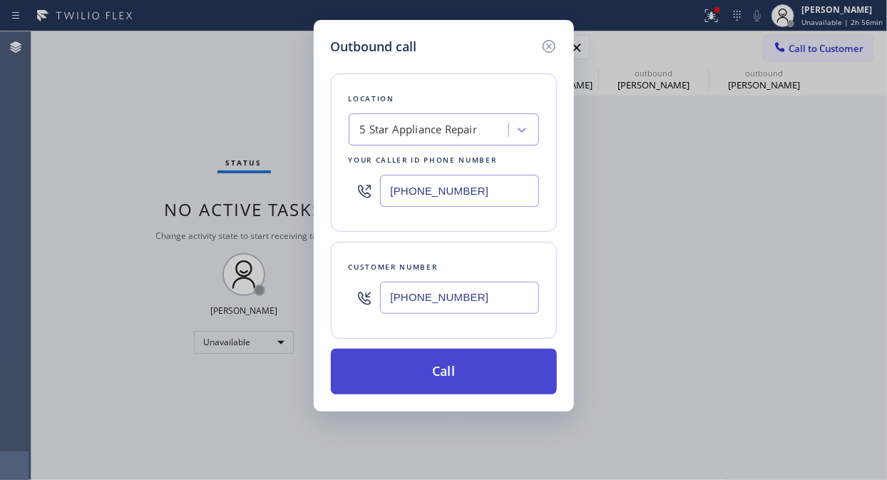
type input "[PHONE_NUMBER]"
click at [474, 375] on button "Call" at bounding box center [444, 372] width 226 height 46
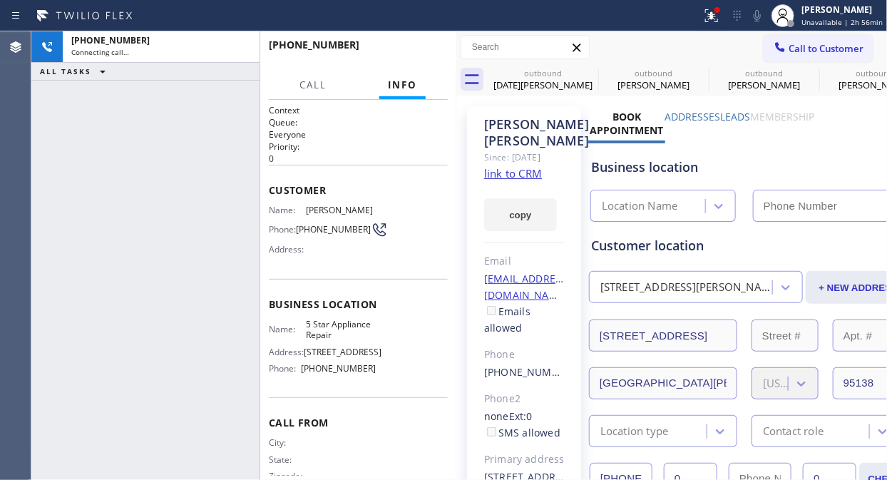
type input "[PHONE_NUMBER]"
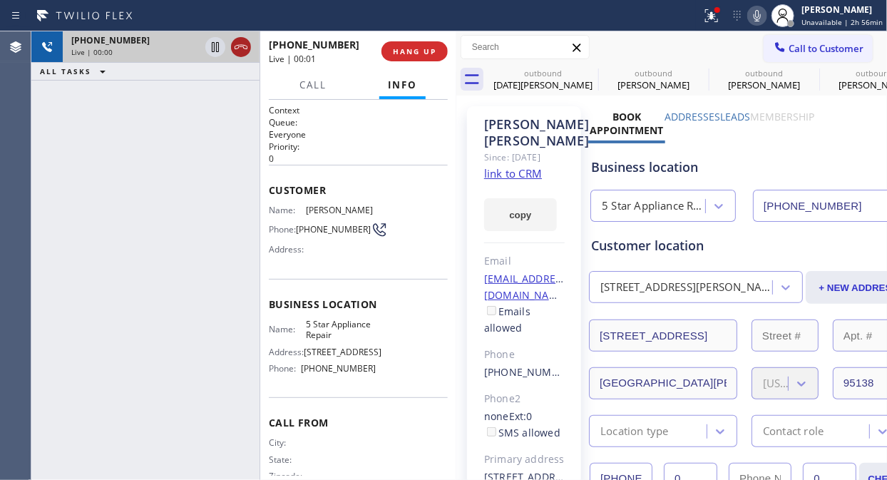
click at [250, 50] on div at bounding box center [241, 47] width 20 height 17
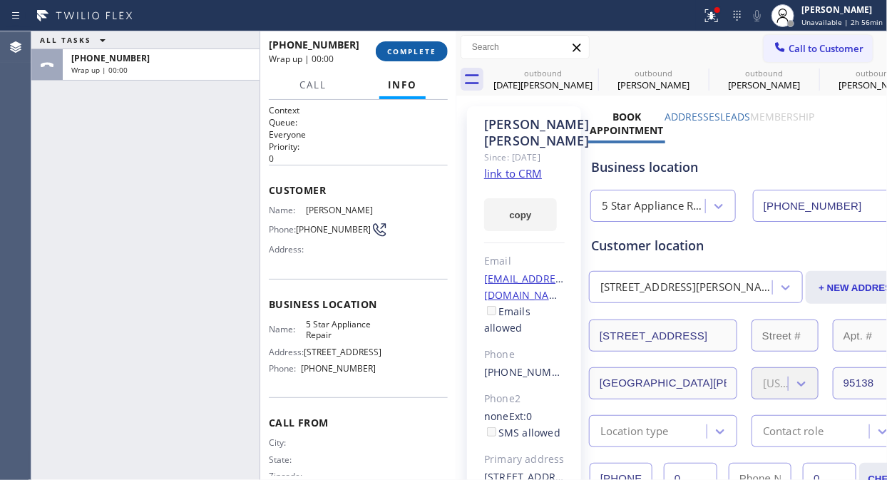
click at [407, 44] on button "COMPLETE" at bounding box center [412, 51] width 72 height 20
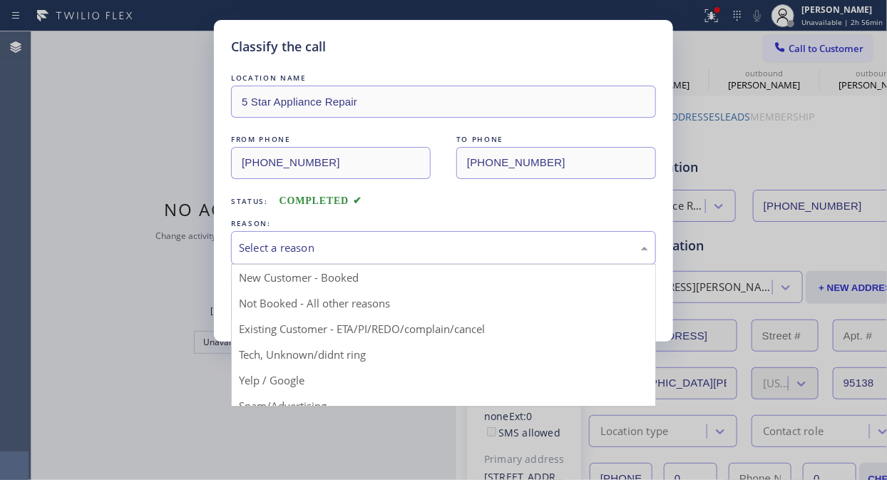
click at [437, 247] on div "Select a reason" at bounding box center [443, 248] width 409 height 16
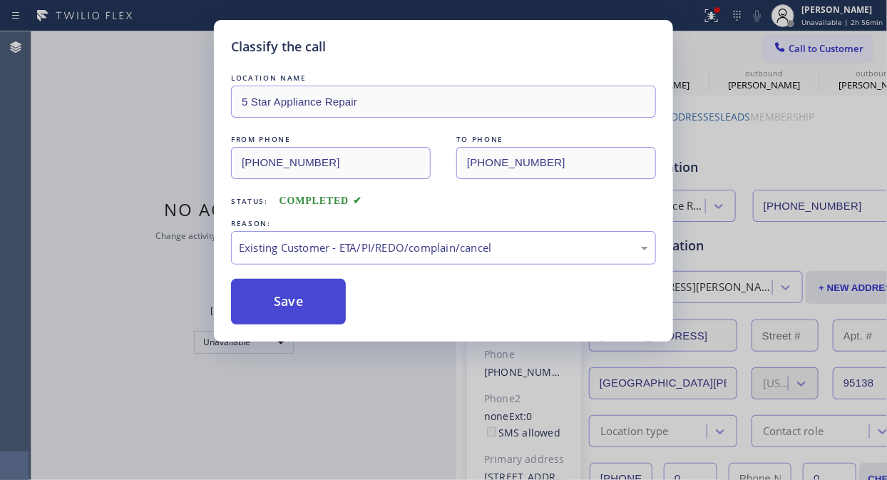
click at [317, 308] on button "Save" at bounding box center [288, 302] width 115 height 46
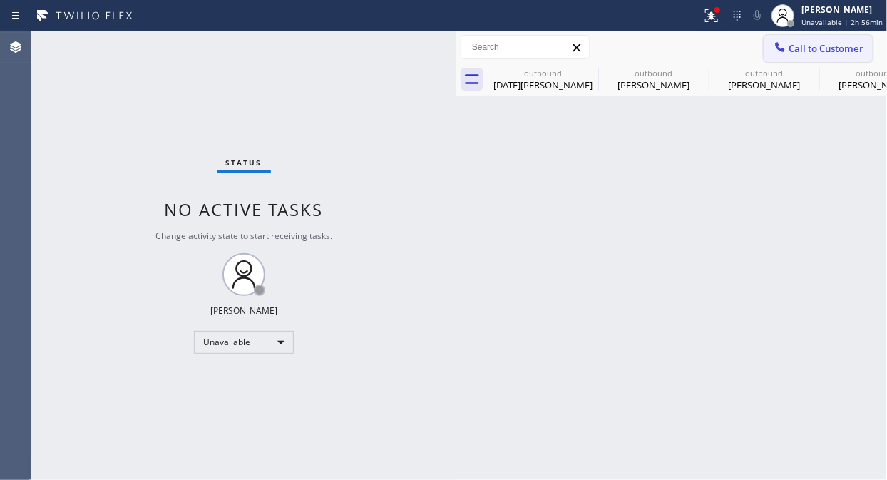
click at [803, 47] on span "Call to Customer" at bounding box center [826, 48] width 75 height 13
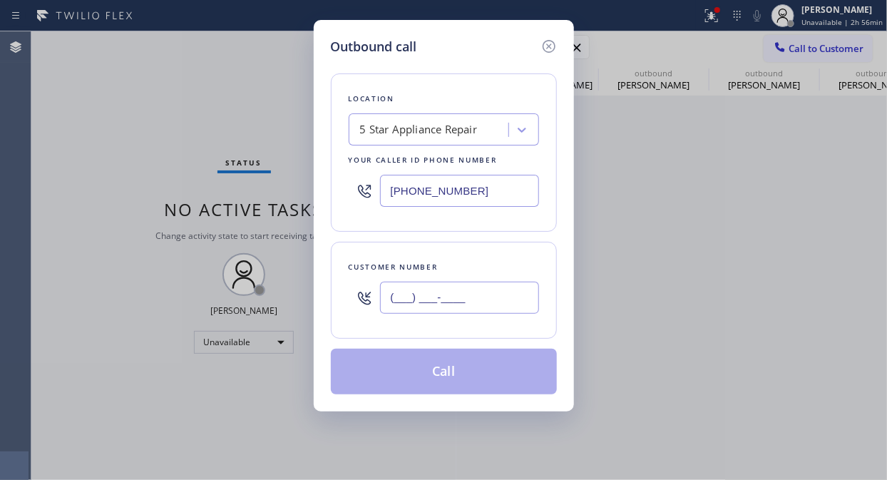
click at [473, 299] on input "(___) ___-____" at bounding box center [459, 298] width 159 height 32
paste input "425) 444-3800"
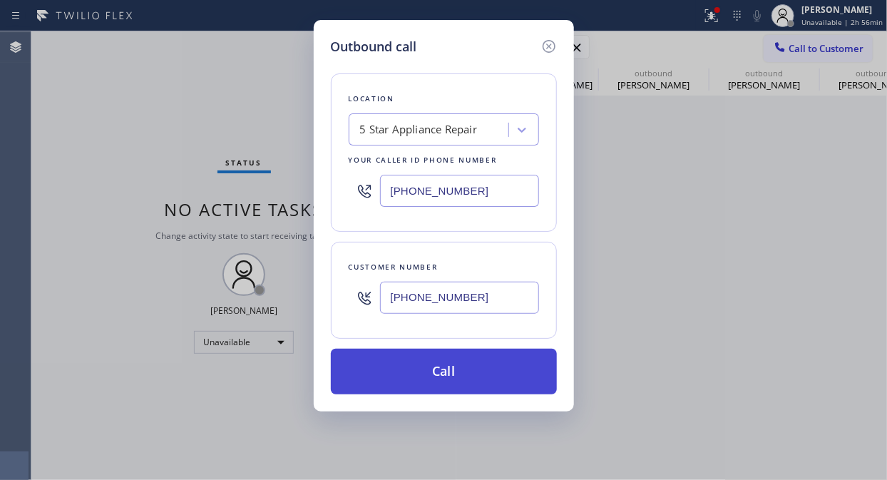
type input "[PHONE_NUMBER]"
click at [491, 371] on button "Call" at bounding box center [444, 372] width 226 height 46
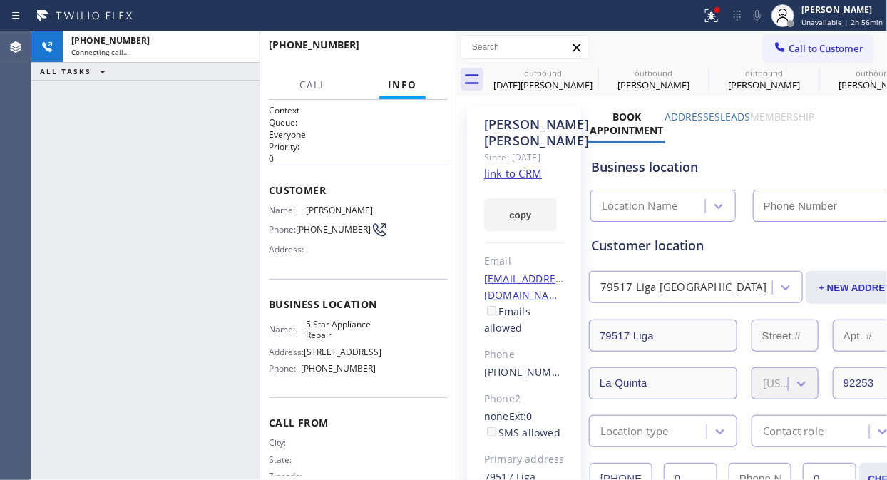
type input "[PHONE_NUMBER]"
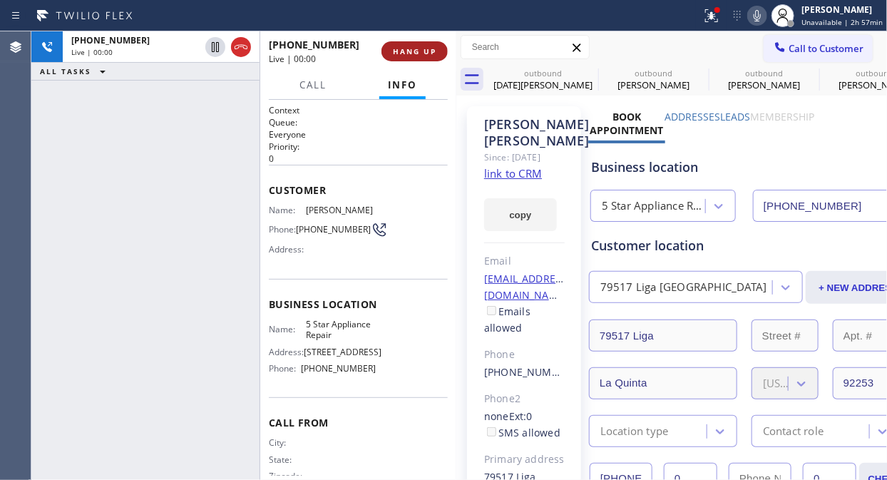
click at [429, 41] on button "HANG UP" at bounding box center [415, 51] width 66 height 20
click at [421, 46] on span "HANG UP" at bounding box center [414, 51] width 43 height 10
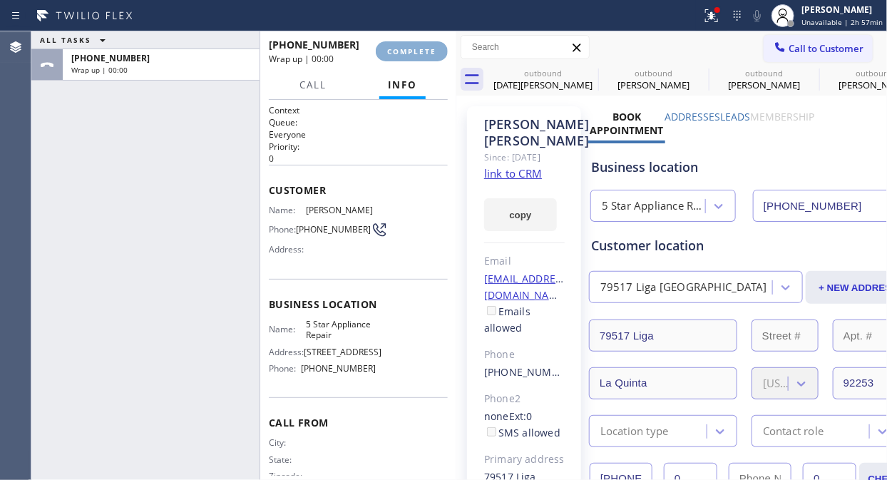
click at [419, 47] on span "COMPLETE" at bounding box center [411, 51] width 49 height 10
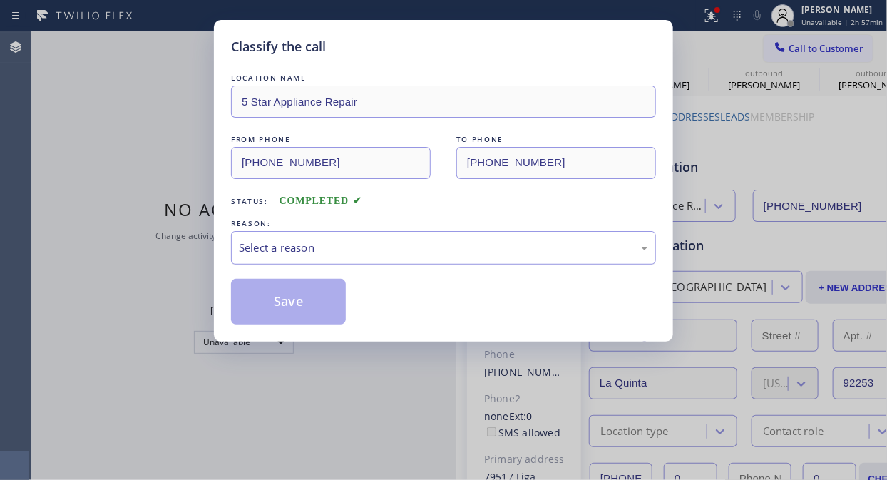
click at [435, 248] on div "Select a reason" at bounding box center [443, 248] width 409 height 16
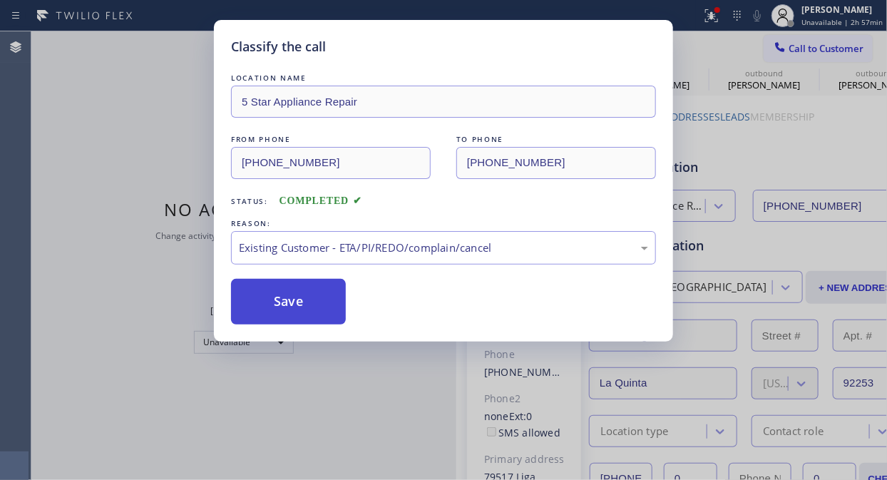
click at [309, 303] on button "Save" at bounding box center [288, 302] width 115 height 46
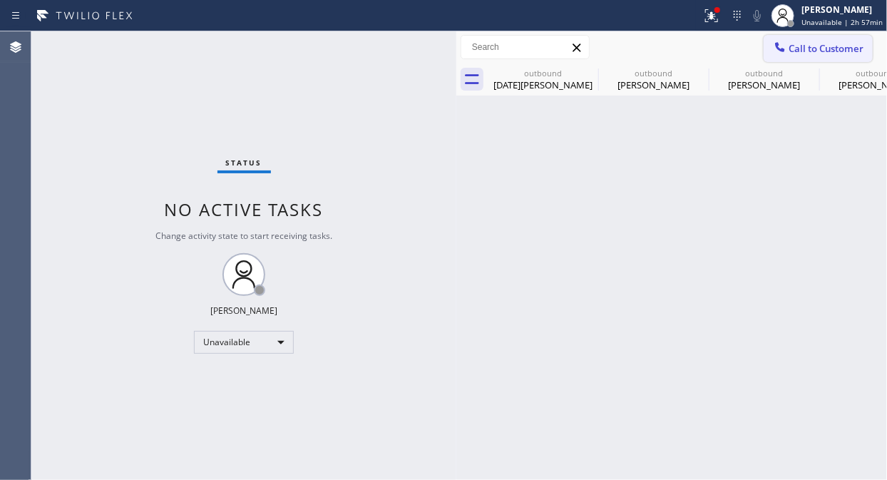
click at [817, 45] on span "Call to Customer" at bounding box center [826, 48] width 75 height 13
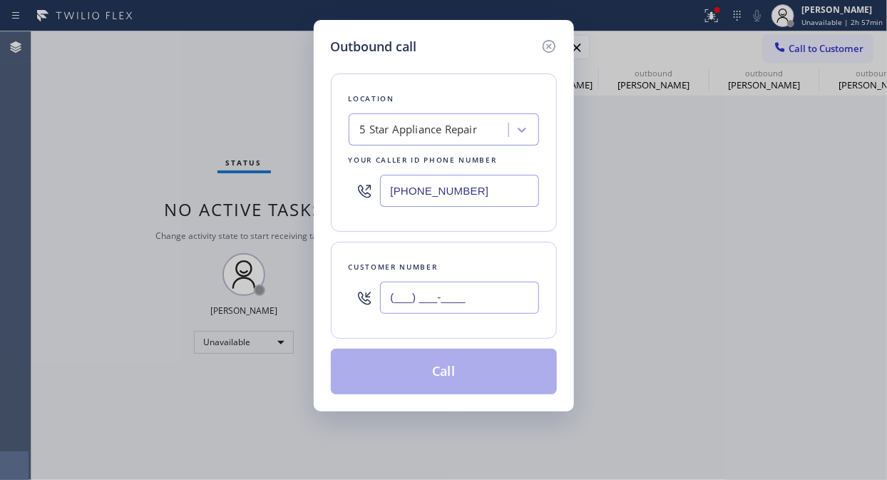
click at [497, 301] on input "(___) ___-____" at bounding box center [459, 298] width 159 height 32
paste input "917) 838-9827"
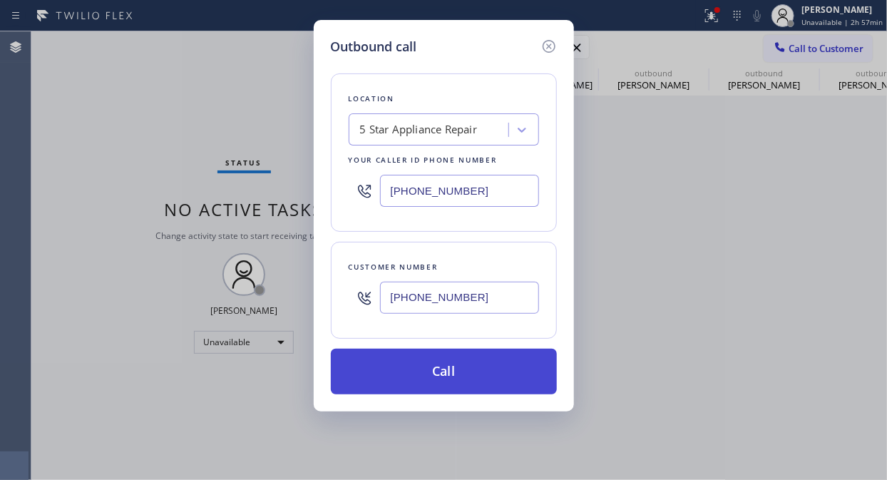
type input "(917) 838-9827"
click at [476, 371] on button "Call" at bounding box center [444, 372] width 226 height 46
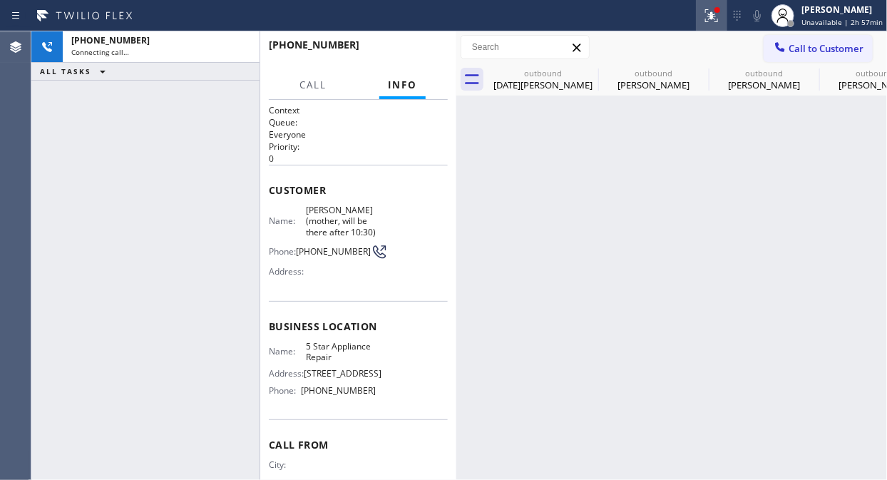
click at [714, 16] on icon at bounding box center [709, 14] width 9 height 10
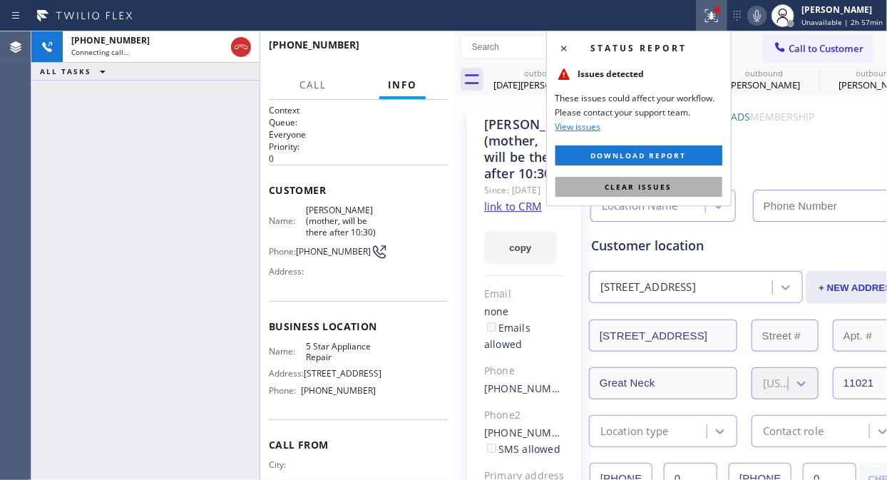
click at [656, 187] on span "Clear issues" at bounding box center [638, 187] width 67 height 10
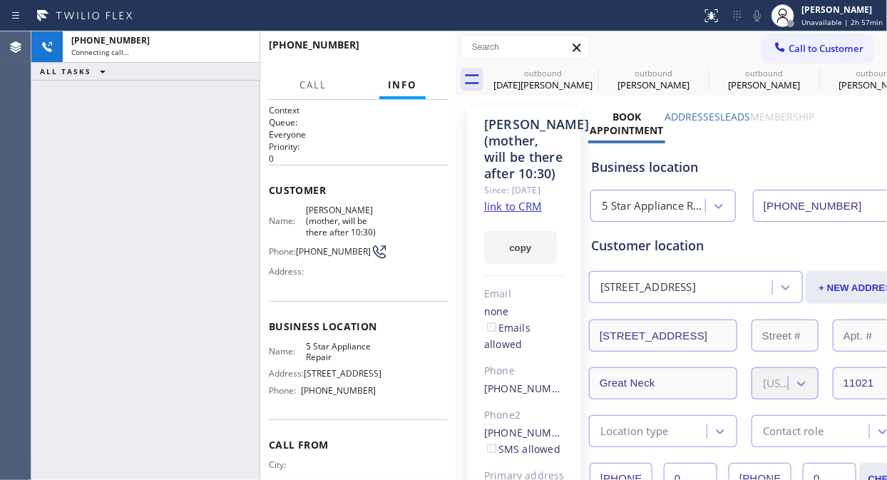
type input "[PHONE_NUMBER]"
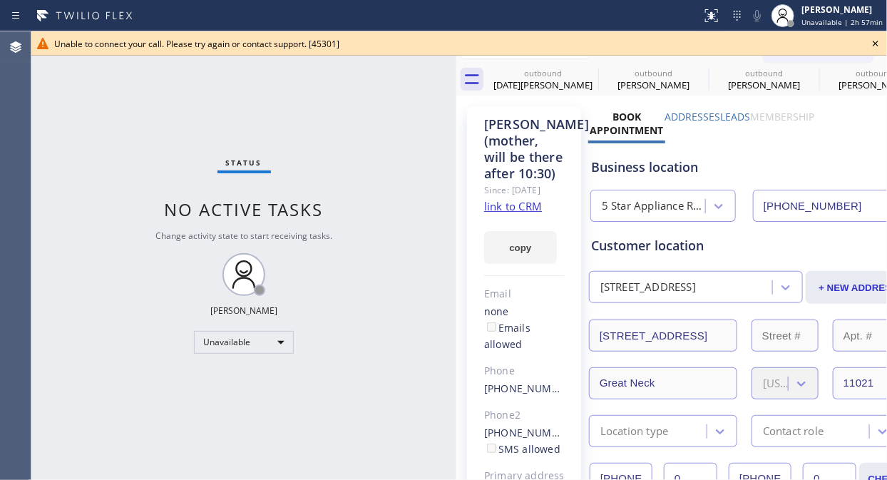
click at [880, 46] on icon at bounding box center [875, 43] width 17 height 17
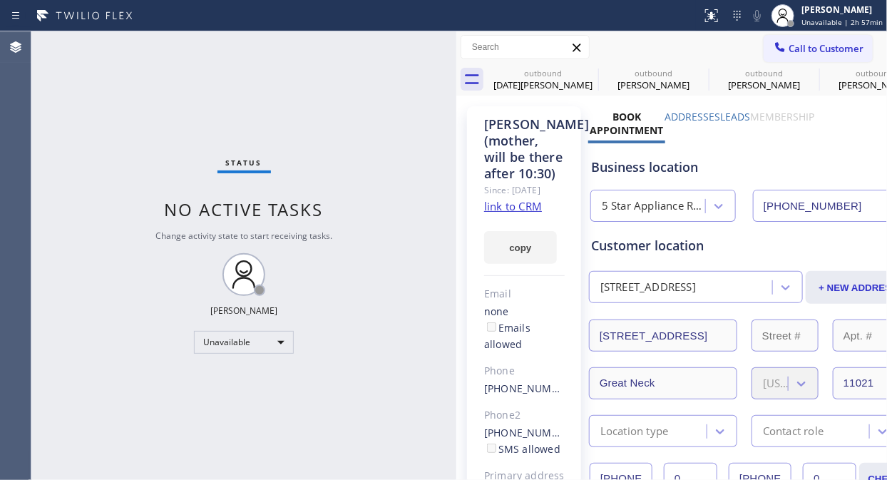
drag, startPoint x: 853, startPoint y: 51, endPoint x: 632, endPoint y: 216, distance: 276.1
click at [850, 51] on button "Call to Customer" at bounding box center [818, 48] width 109 height 27
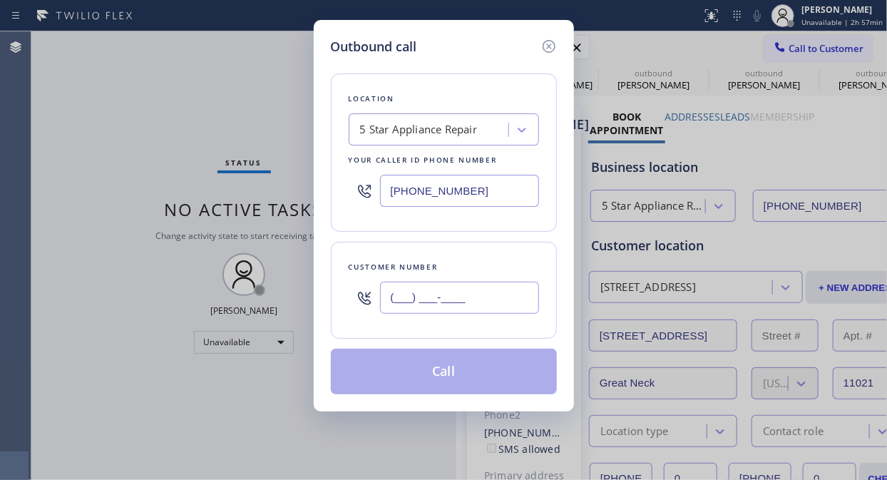
click at [515, 304] on input "(___) ___-____" at bounding box center [459, 298] width 159 height 32
paste input "714) 906-8501"
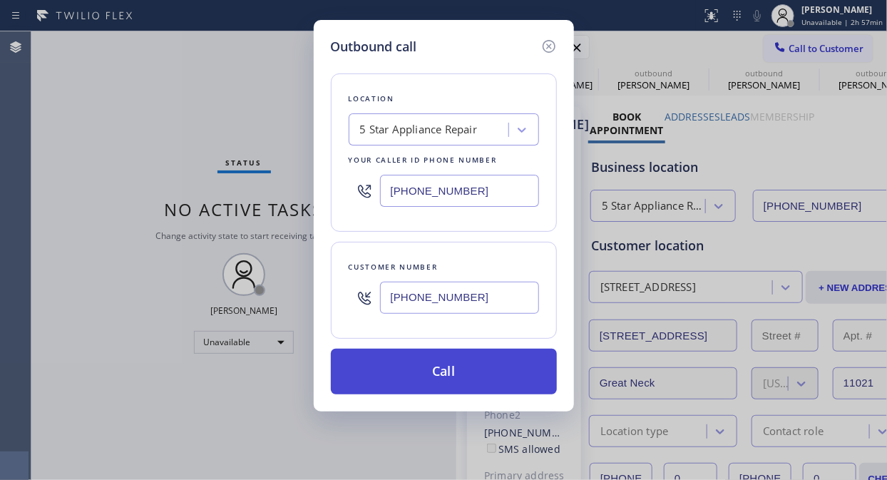
type input "[PHONE_NUMBER]"
click at [511, 379] on button "Call" at bounding box center [444, 372] width 226 height 46
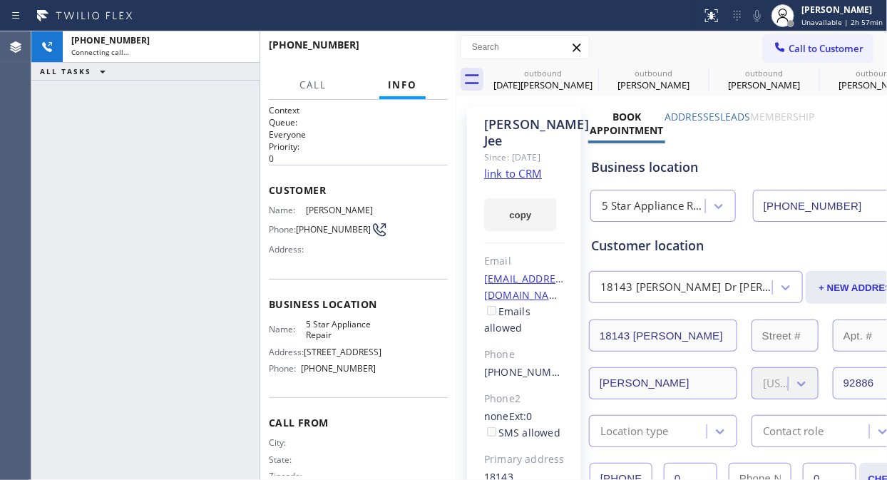
type input "[PHONE_NUMBER]"
click at [421, 60] on button "HANG UP" at bounding box center [415, 51] width 66 height 20
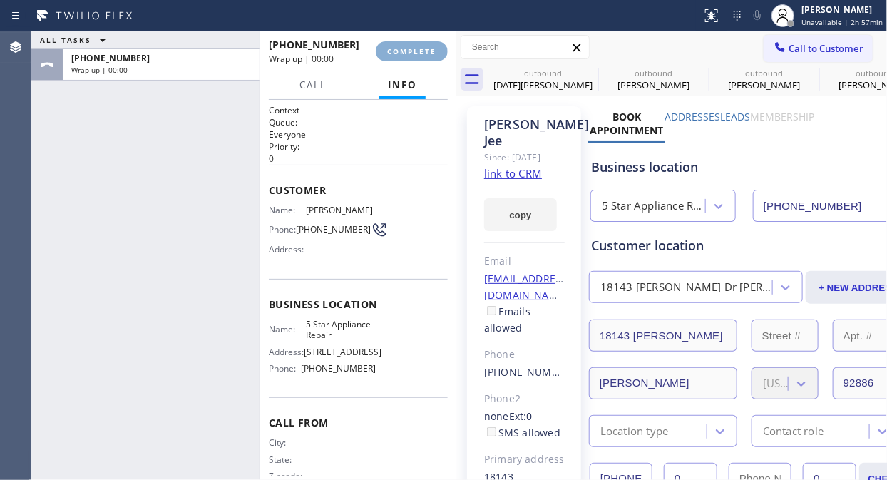
click at [423, 61] on button "COMPLETE" at bounding box center [412, 51] width 72 height 20
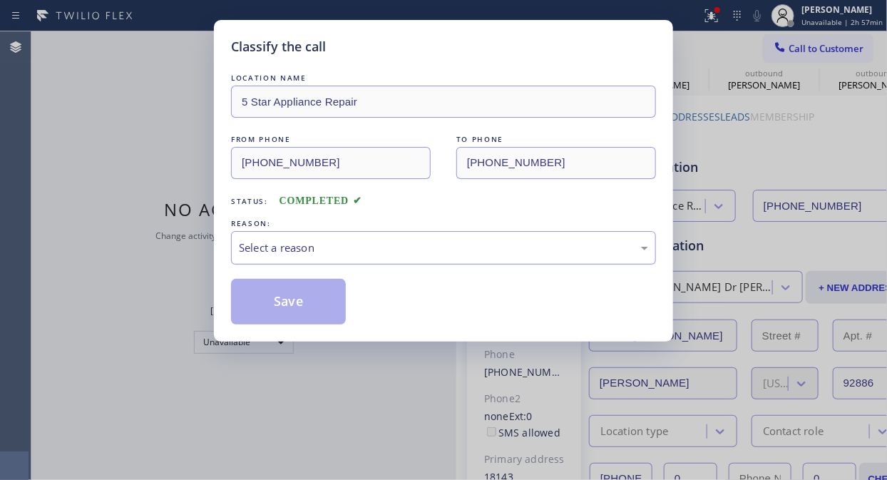
click at [430, 239] on div "Select a reason" at bounding box center [443, 248] width 425 height 34
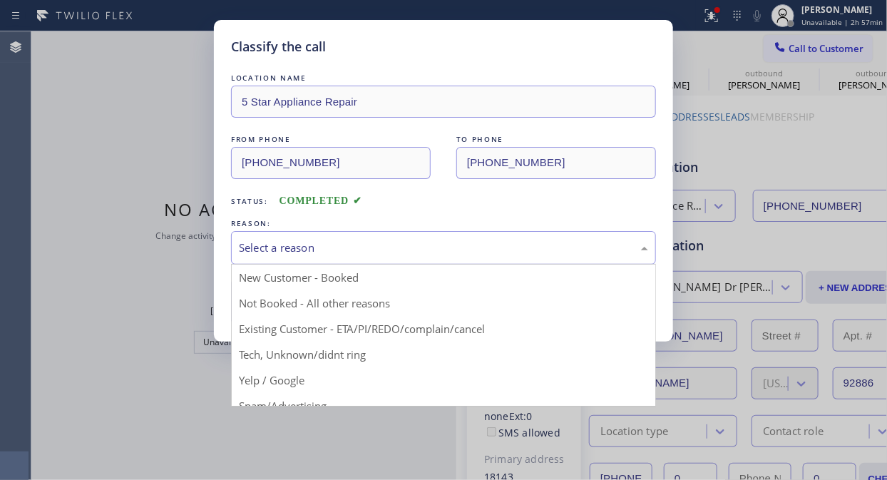
drag, startPoint x: 426, startPoint y: 318, endPoint x: 322, endPoint y: 300, distance: 106.3
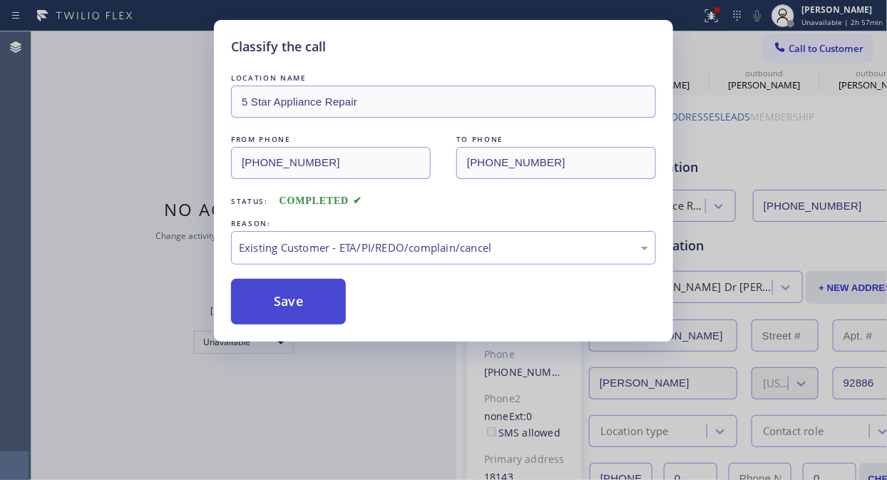
click at [286, 296] on button "Save" at bounding box center [288, 302] width 115 height 46
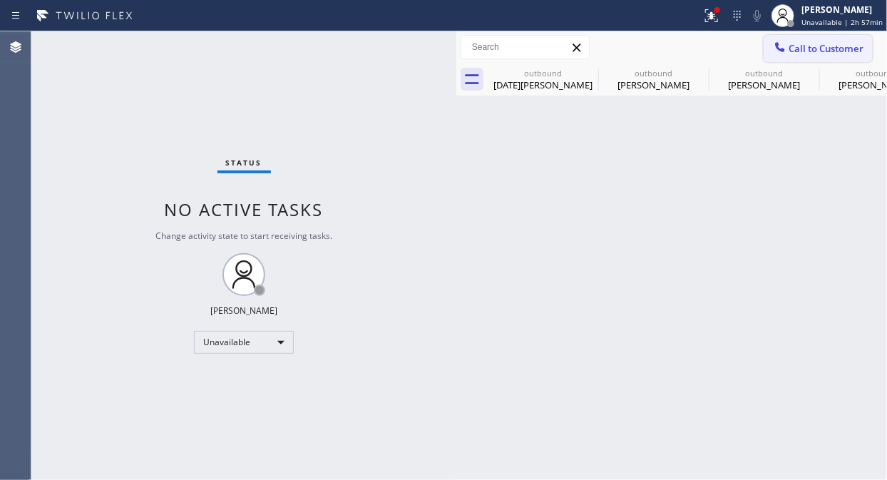
click at [819, 48] on span "Call to Customer" at bounding box center [826, 48] width 75 height 13
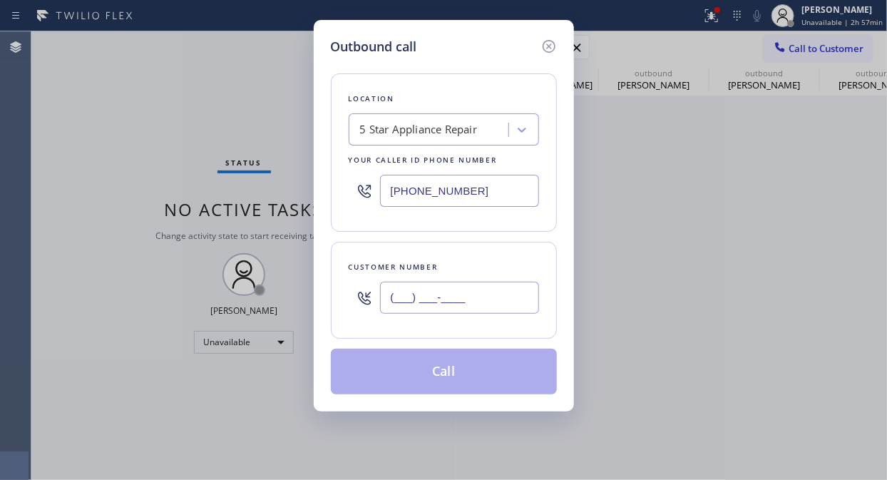
click at [404, 304] on input "(___) ___-____" at bounding box center [459, 298] width 159 height 32
paste input "562) 216-0888"
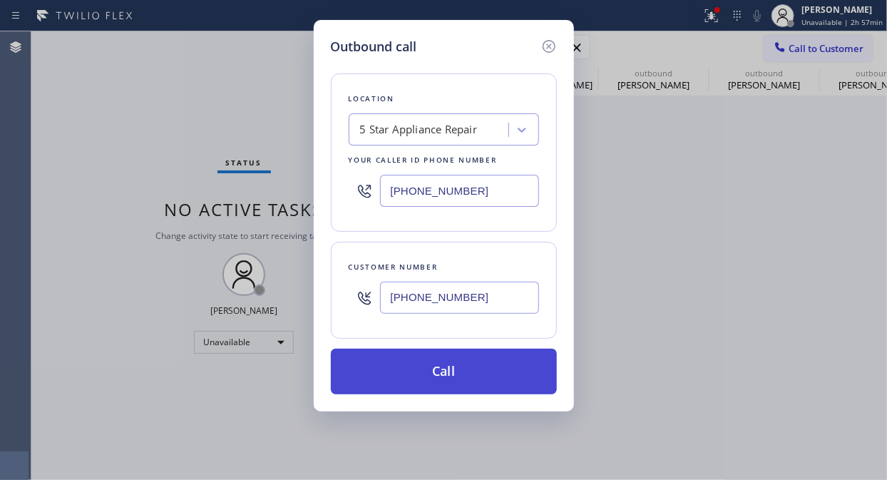
type input "(562) 216-0888"
click at [448, 374] on button "Call" at bounding box center [444, 372] width 226 height 46
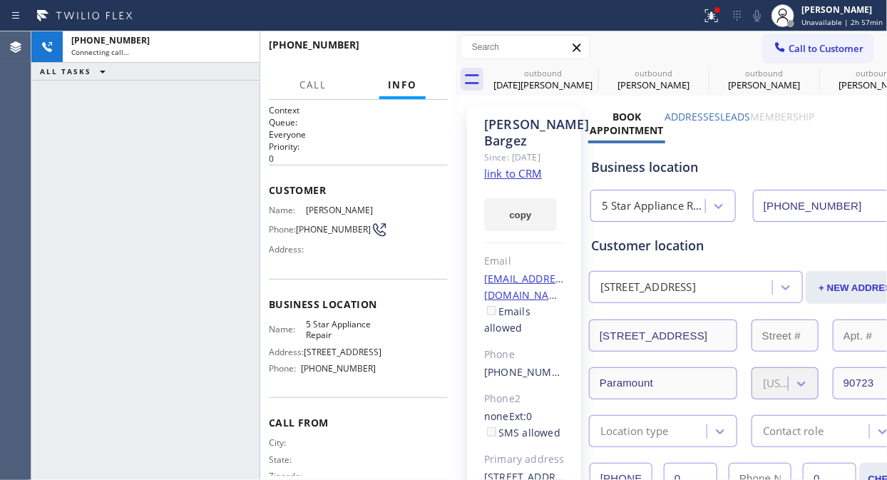
type input "[PHONE_NUMBER]"
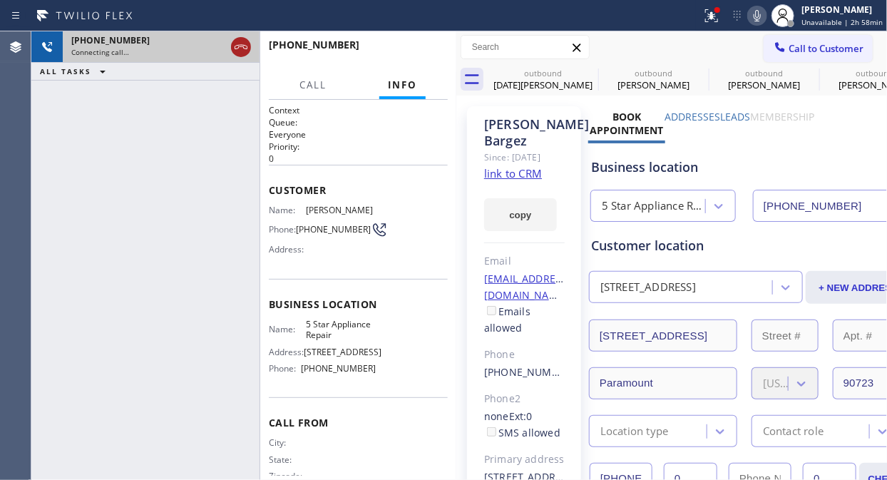
click at [235, 45] on icon at bounding box center [240, 47] width 17 height 17
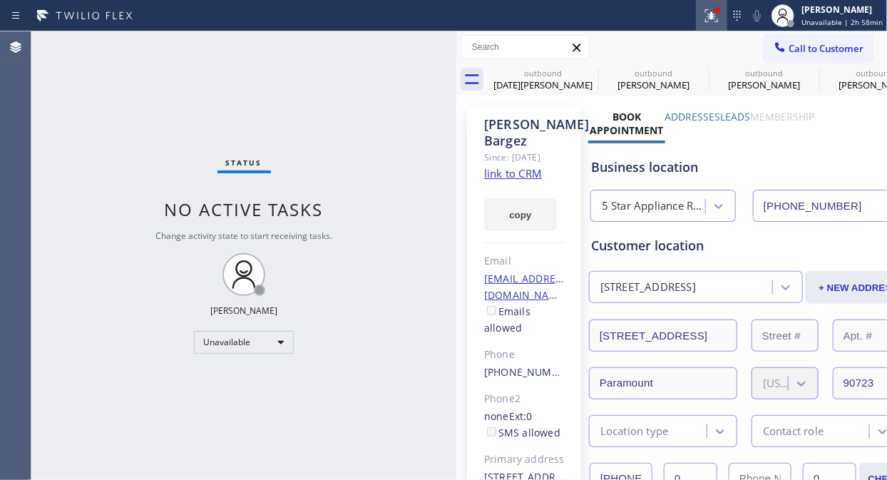
click at [715, 11] on icon at bounding box center [711, 13] width 9 height 5
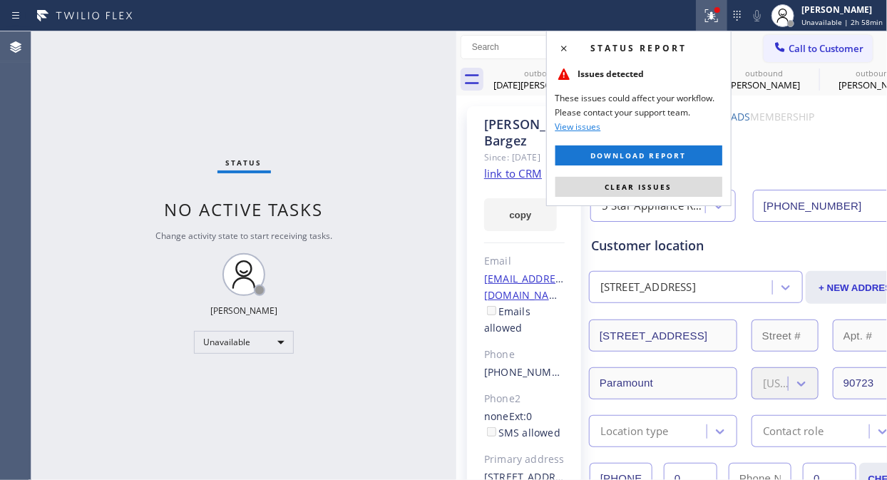
click at [659, 190] on span "Clear issues" at bounding box center [638, 187] width 67 height 10
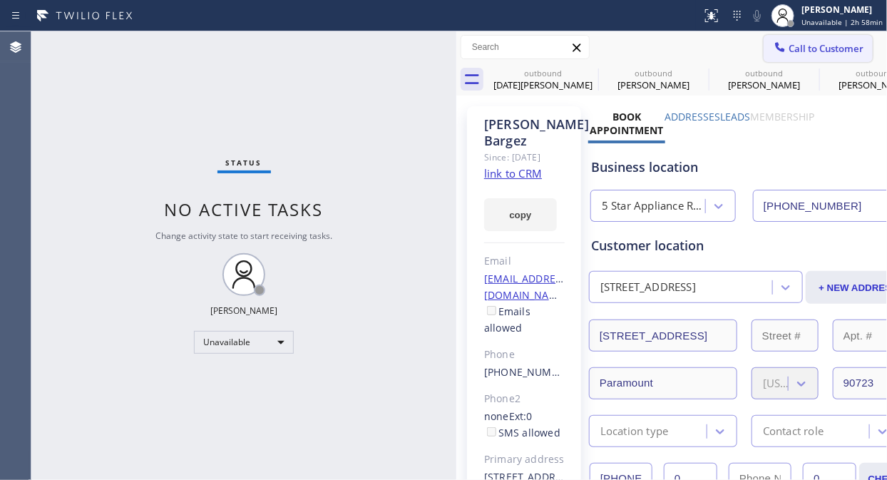
click at [829, 51] on span "Call to Customer" at bounding box center [826, 48] width 75 height 13
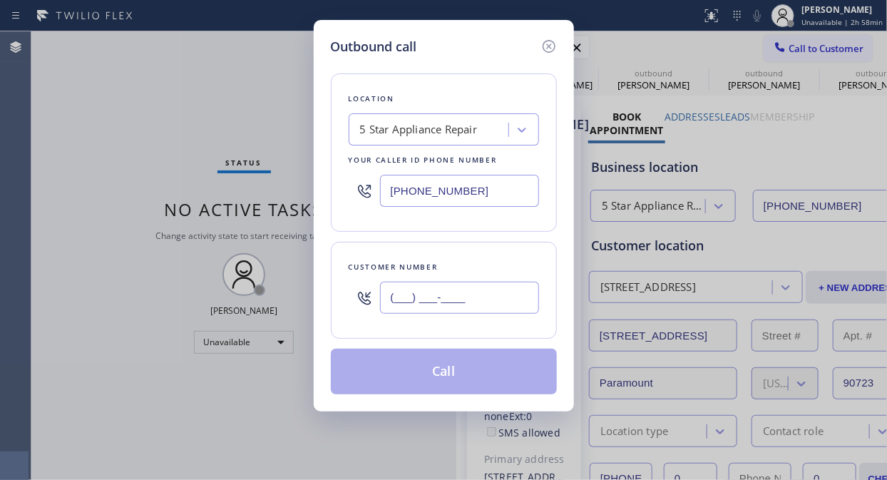
click at [481, 297] on input "(___) ___-____" at bounding box center [459, 298] width 159 height 32
paste input "818) 318-1025"
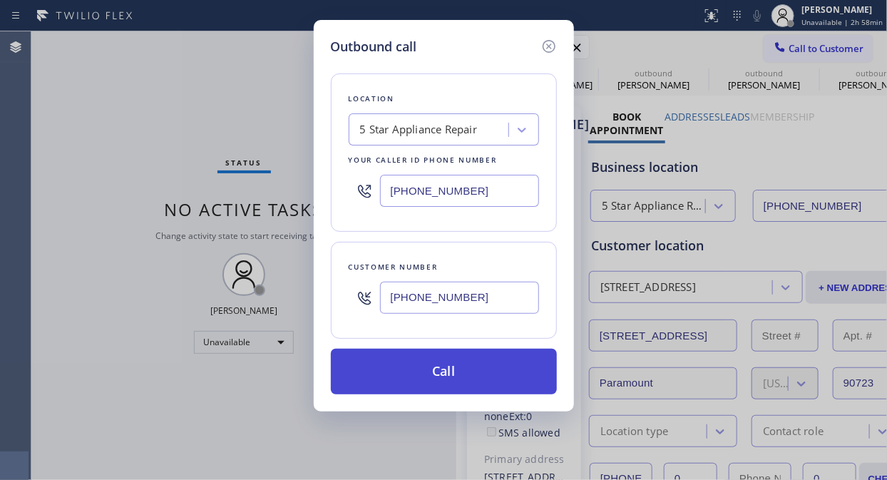
type input "(818) 318-1025"
click at [493, 367] on button "Call" at bounding box center [444, 372] width 226 height 46
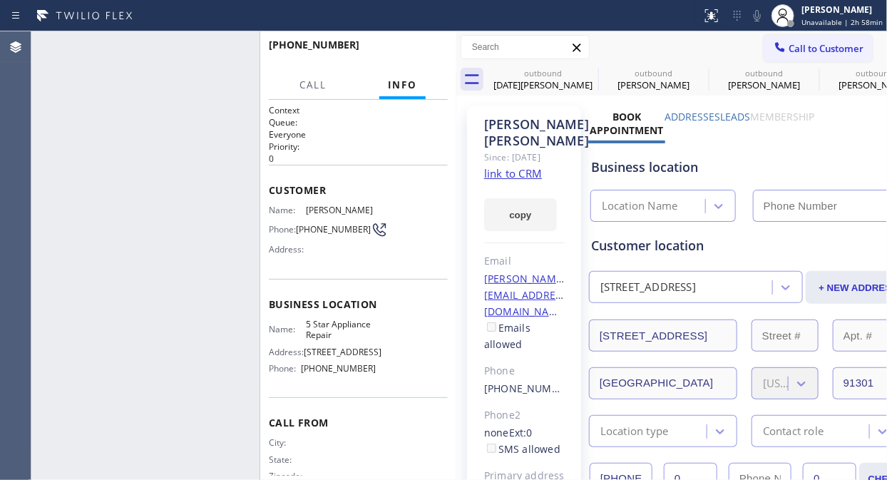
type input "[PHONE_NUMBER]"
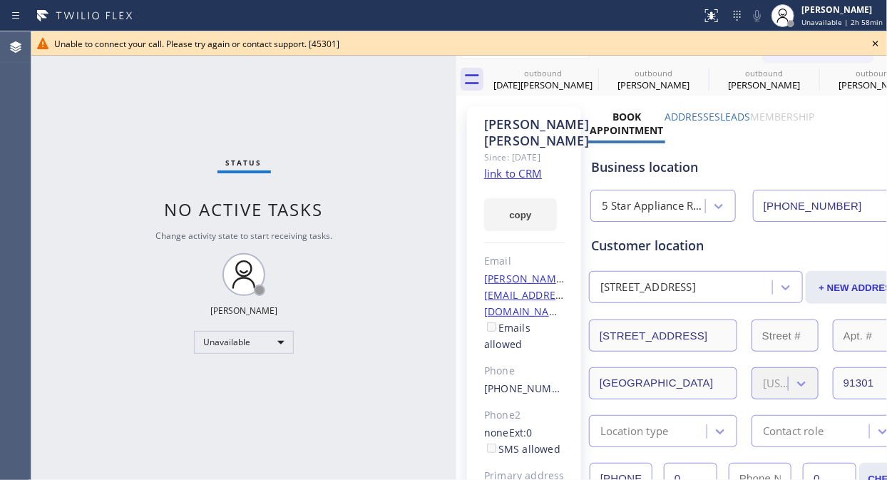
click at [870, 43] on icon at bounding box center [875, 43] width 17 height 17
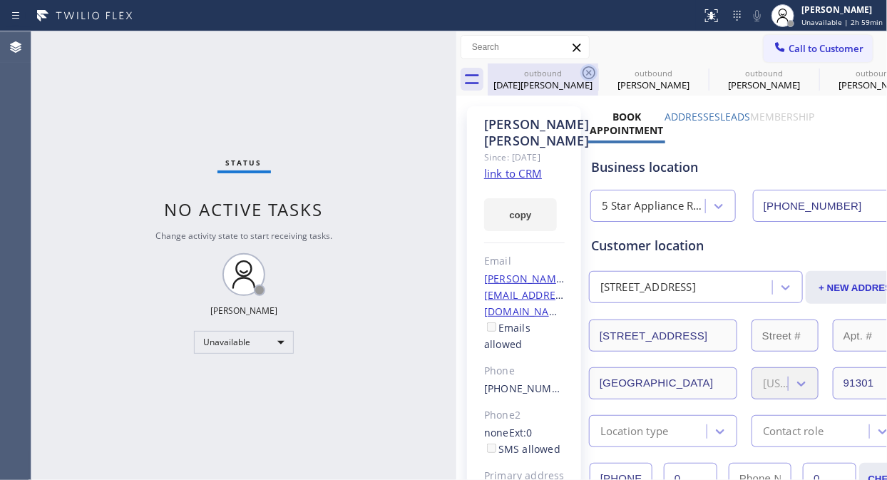
click at [590, 73] on icon at bounding box center [589, 72] width 13 height 13
click at [0, 0] on icon at bounding box center [0, 0] width 0 height 0
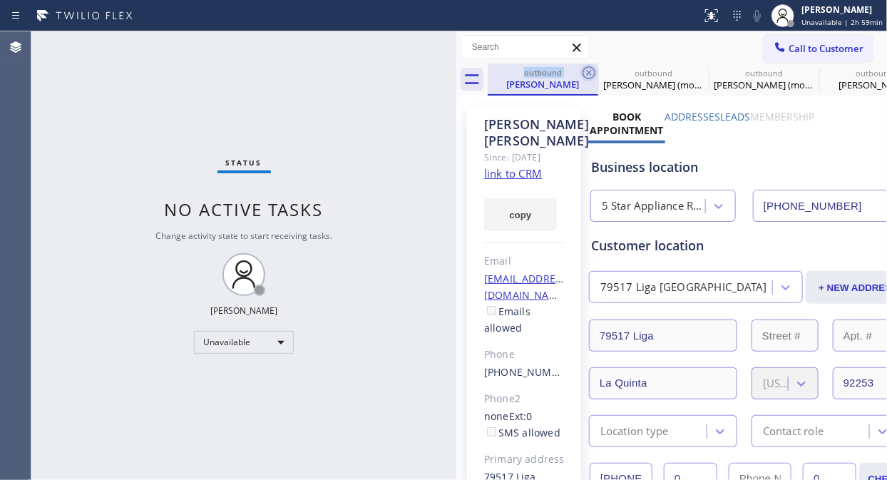
click at [589, 73] on icon at bounding box center [589, 72] width 13 height 13
click at [0, 0] on icon at bounding box center [0, 0] width 0 height 0
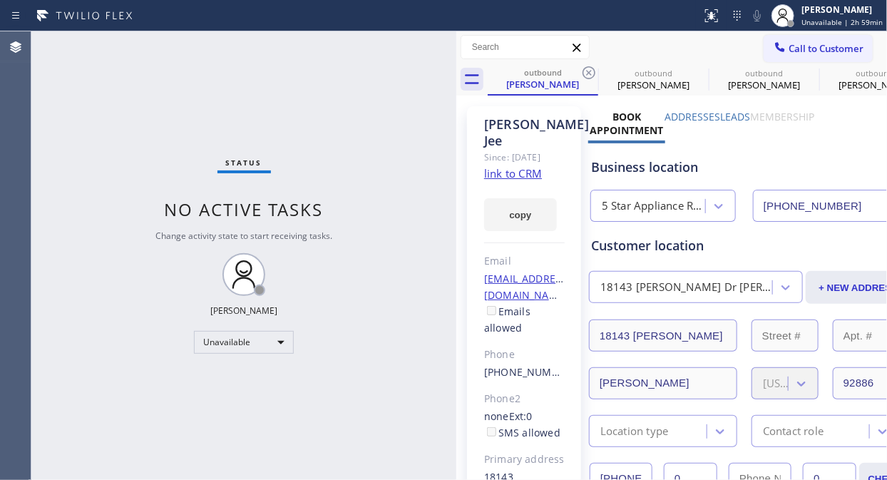
click at [589, 73] on icon at bounding box center [589, 72] width 13 height 13
click at [0, 0] on icon at bounding box center [0, 0] width 0 height 0
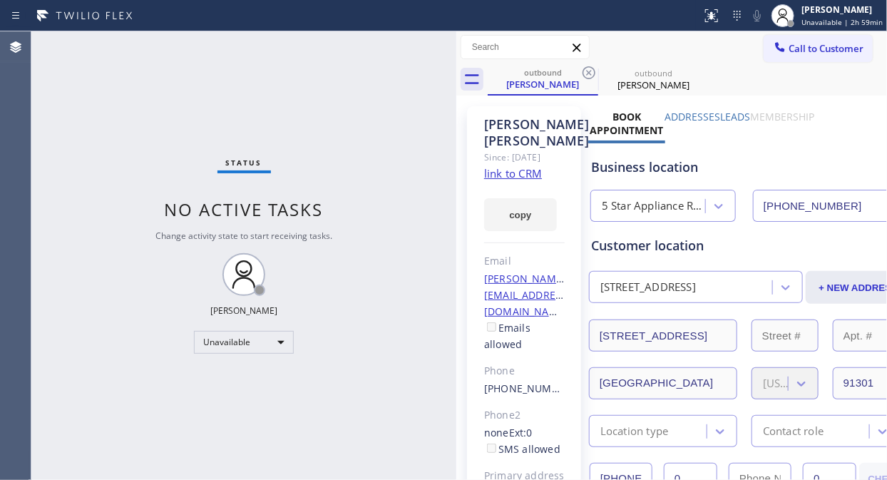
click at [589, 73] on icon at bounding box center [589, 72] width 13 height 13
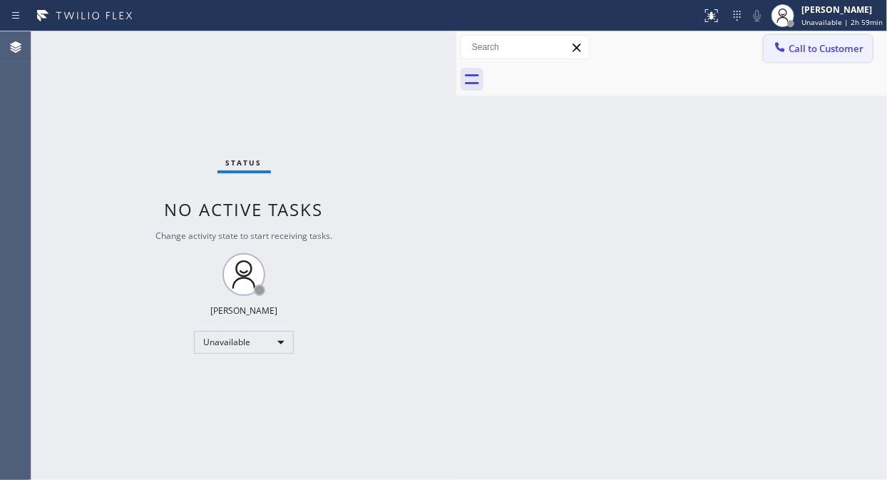
click at [771, 53] on button "Call to Customer" at bounding box center [818, 48] width 109 height 27
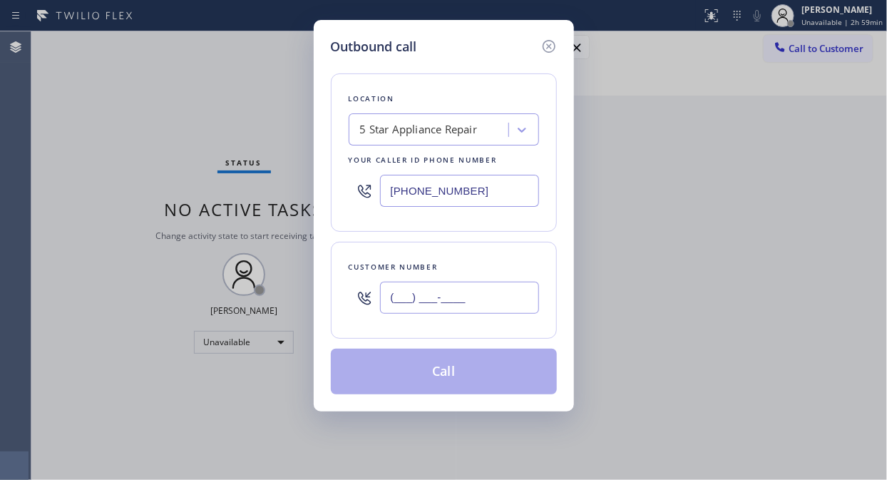
click at [458, 303] on input "(___) ___-____" at bounding box center [459, 298] width 159 height 32
paste input "408) 313-1412"
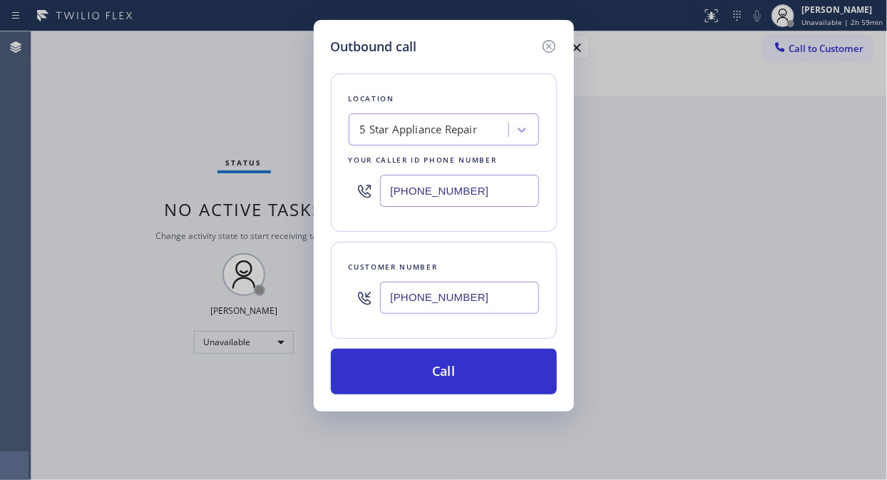
type input "[PHONE_NUMBER]"
click at [201, 88] on div "Outbound call Location 5 Star Appliance Repair Your caller id phone number (855…" at bounding box center [443, 240] width 887 height 480
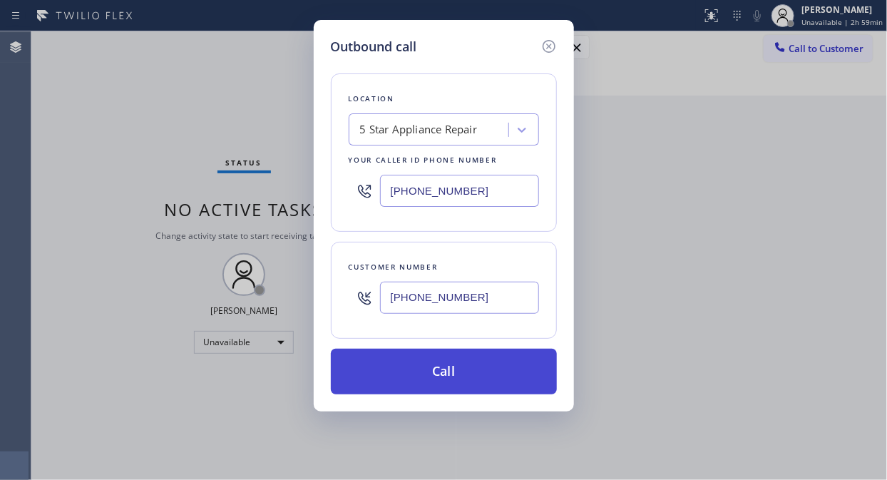
click at [489, 374] on button "Call" at bounding box center [444, 372] width 226 height 46
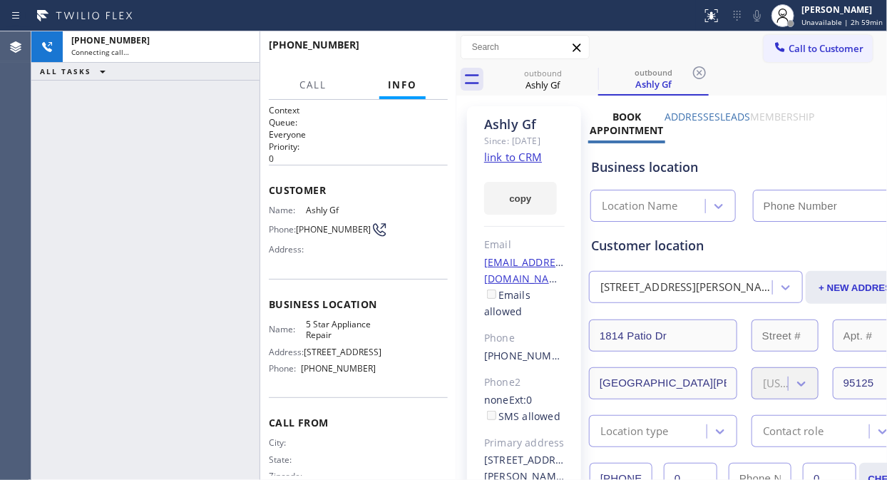
type input "[PHONE_NUMBER]"
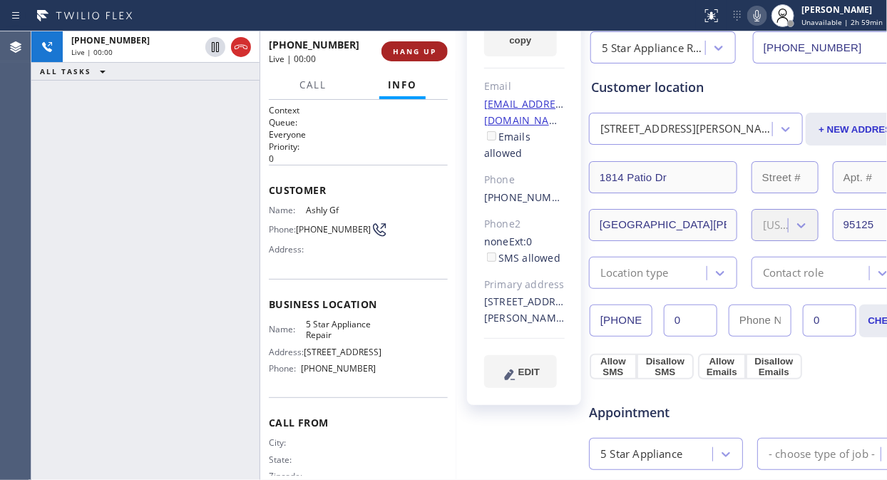
click at [418, 51] on span "HANG UP" at bounding box center [414, 51] width 43 height 10
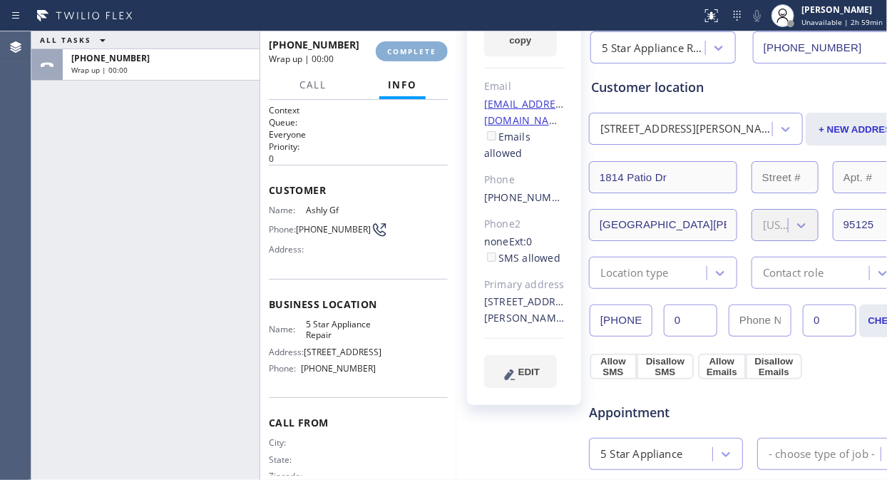
click at [418, 51] on span "COMPLETE" at bounding box center [411, 51] width 49 height 10
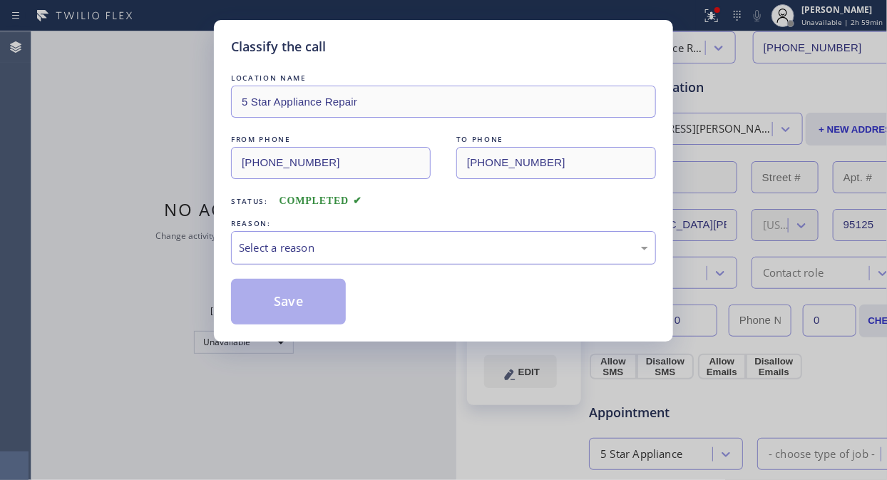
click at [432, 252] on div "Select a reason" at bounding box center [443, 248] width 409 height 16
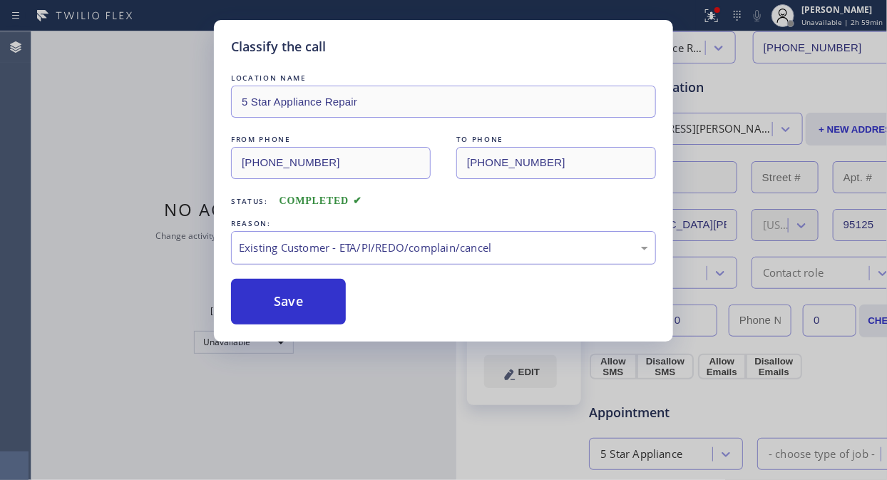
drag, startPoint x: 334, startPoint y: 307, endPoint x: 368, endPoint y: 262, distance: 55.9
click at [333, 307] on button "Save" at bounding box center [288, 302] width 115 height 46
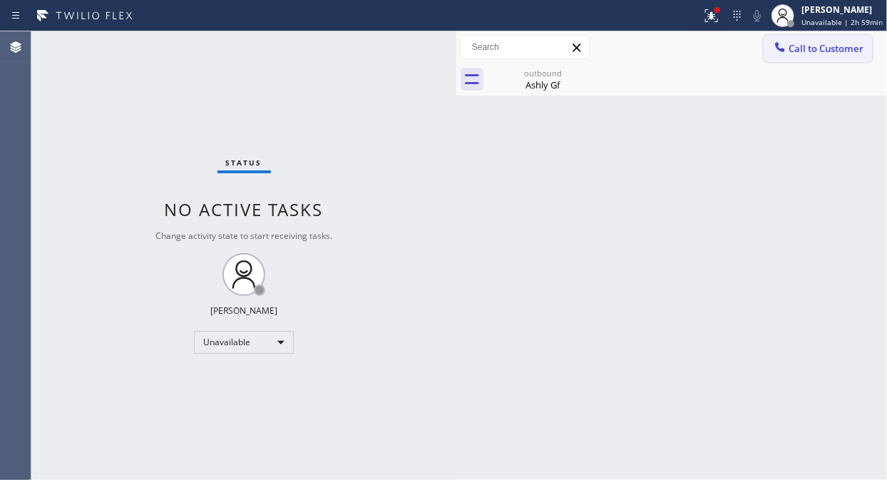
click at [797, 53] on span "Call to Customer" at bounding box center [826, 48] width 75 height 13
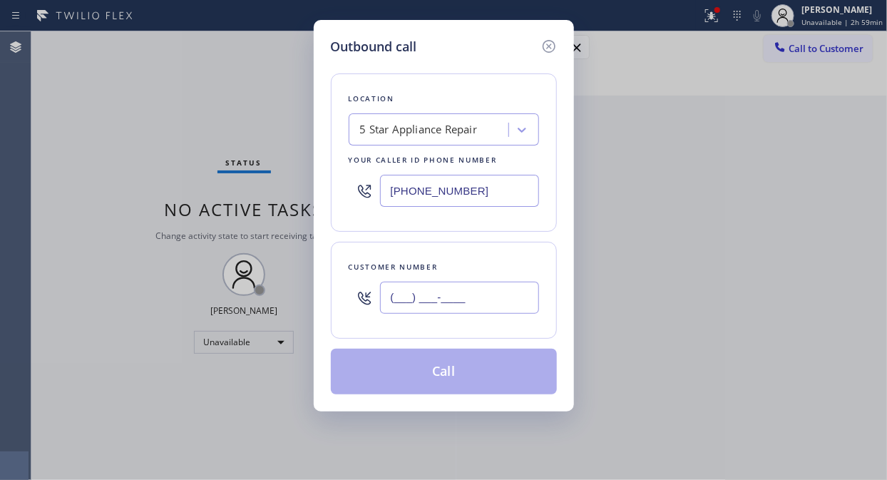
click at [469, 307] on input "(___) ___-____" at bounding box center [459, 298] width 159 height 32
paste input "818) 398-5706"
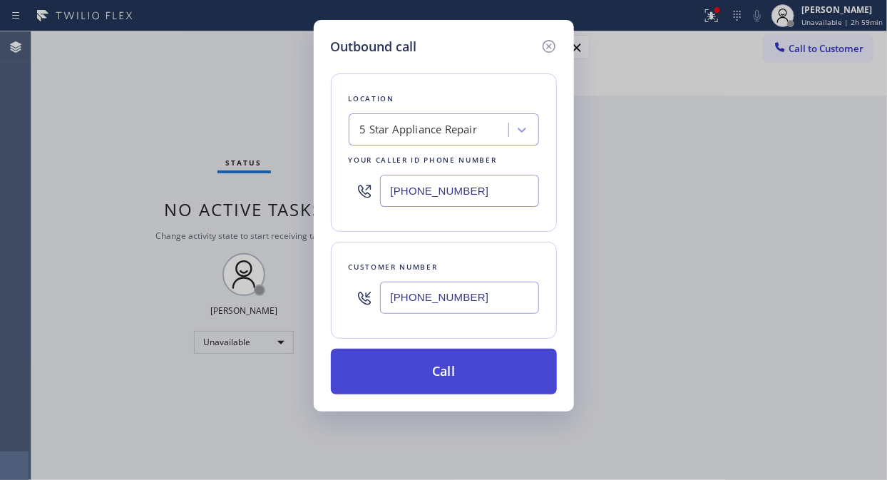
type input "[PHONE_NUMBER]"
click at [501, 371] on button "Call" at bounding box center [444, 372] width 226 height 46
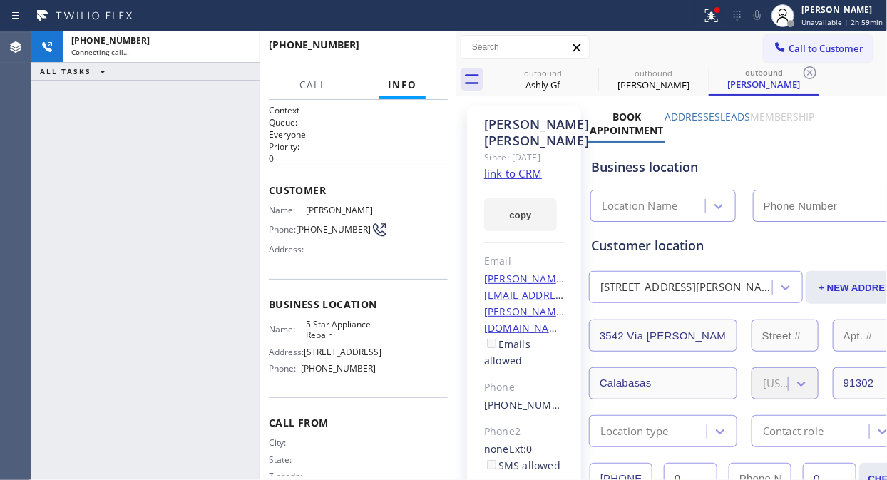
type input "[PHONE_NUMBER]"
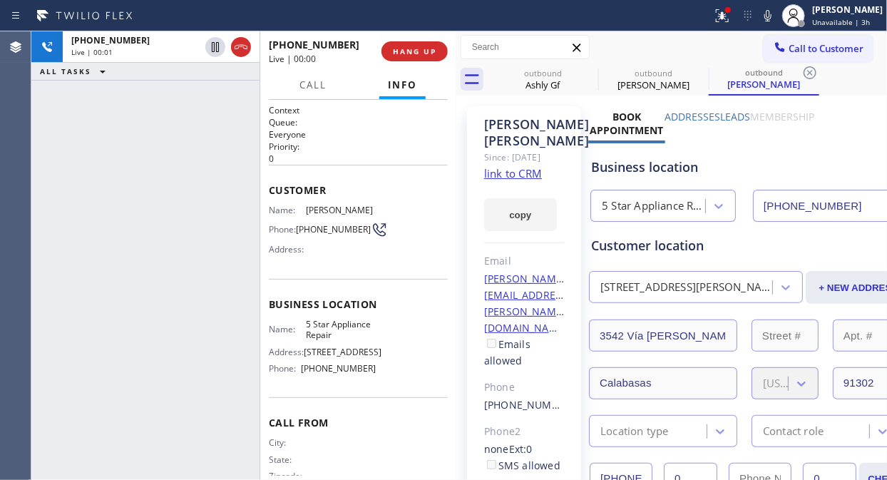
click at [220, 180] on div "[PHONE_NUMBER] Live | 00:01 ALL TASKS ALL TASKS ACTIVE TASKS TASKS IN WRAP UP" at bounding box center [145, 255] width 228 height 449
click at [409, 50] on span "HANG UP" at bounding box center [414, 51] width 43 height 10
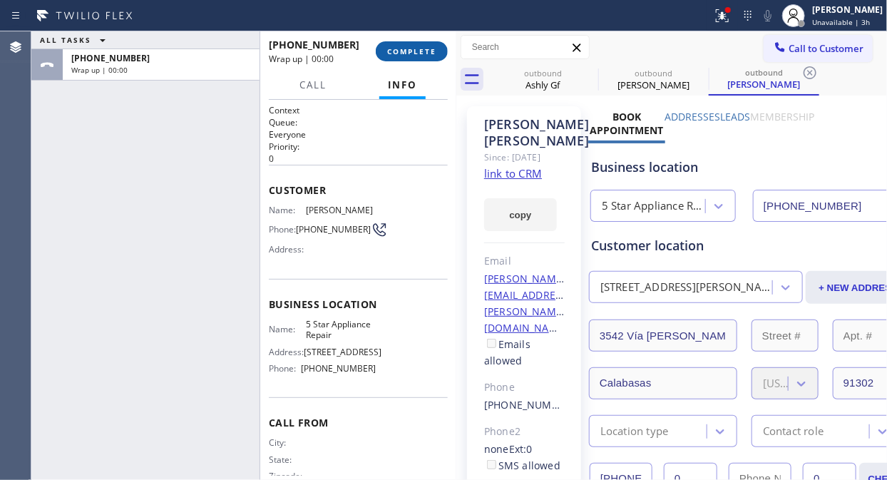
click at [409, 50] on span "COMPLETE" at bounding box center [411, 51] width 49 height 10
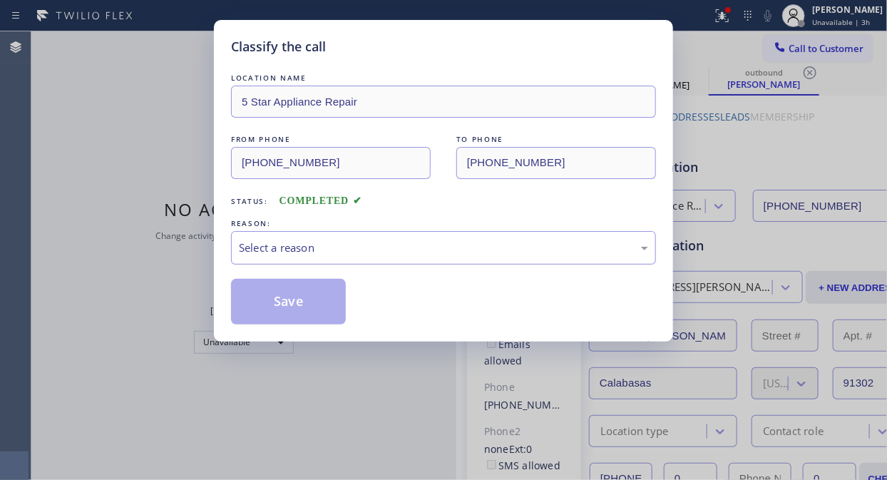
click at [428, 250] on div "Select a reason" at bounding box center [443, 248] width 409 height 16
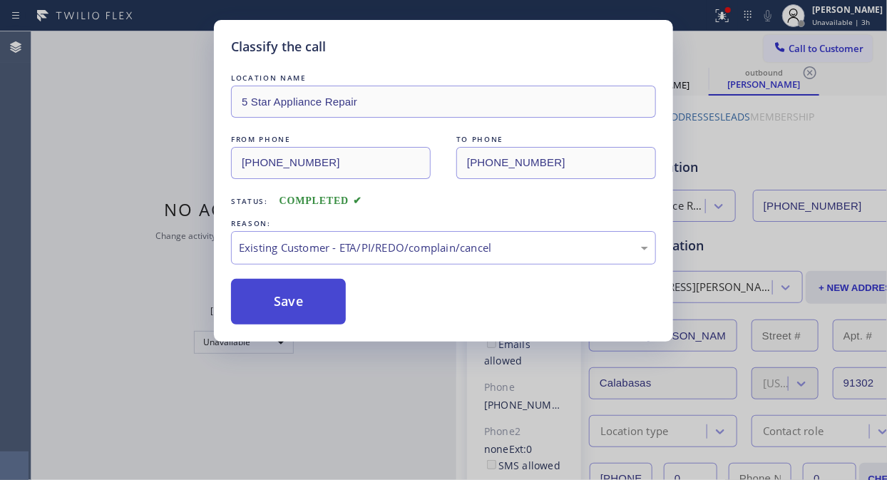
click at [332, 304] on button "Save" at bounding box center [288, 302] width 115 height 46
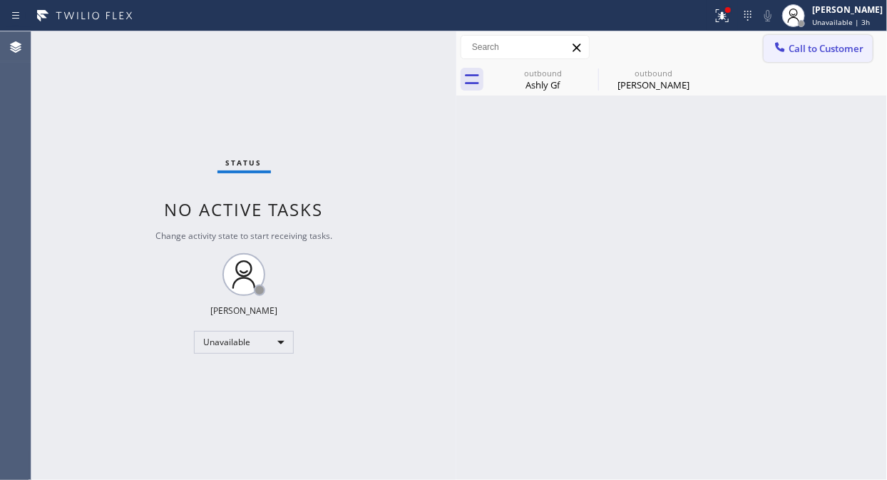
click at [831, 51] on span "Call to Customer" at bounding box center [826, 48] width 75 height 13
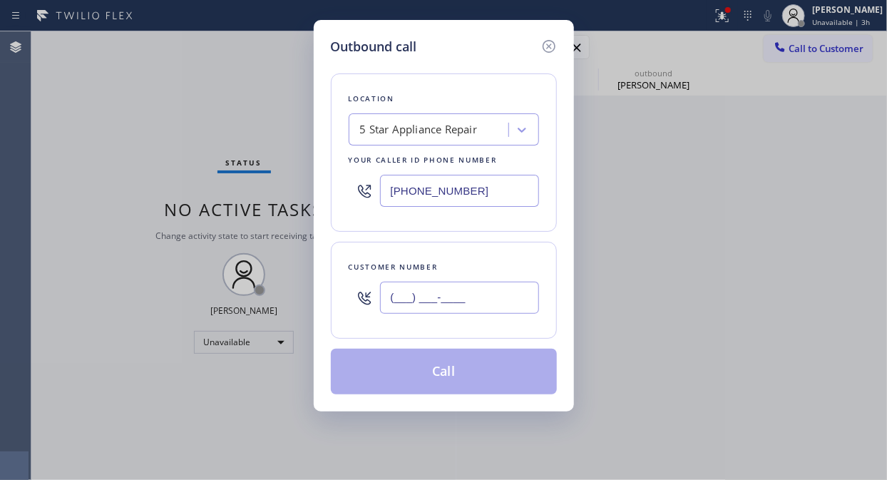
click at [454, 309] on input "(___) ___-____" at bounding box center [459, 298] width 159 height 32
paste input "206) 363-1061"
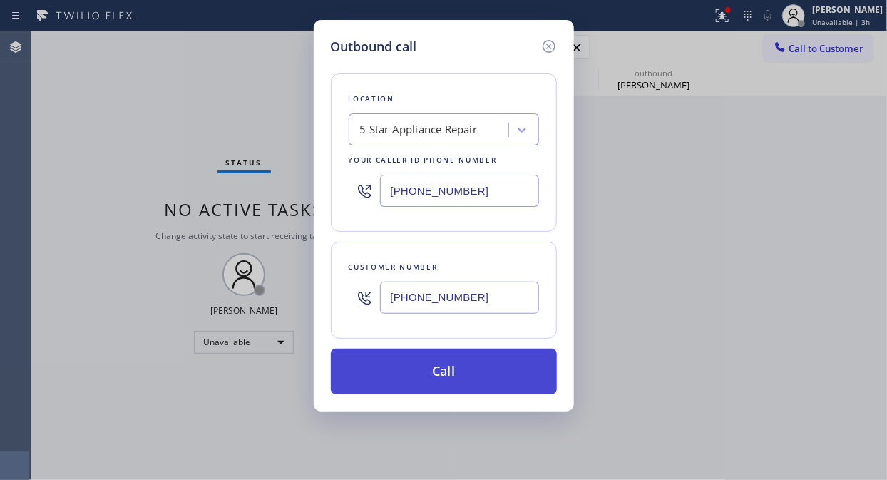
type input "[PHONE_NUMBER]"
click at [505, 373] on button "Call" at bounding box center [444, 372] width 226 height 46
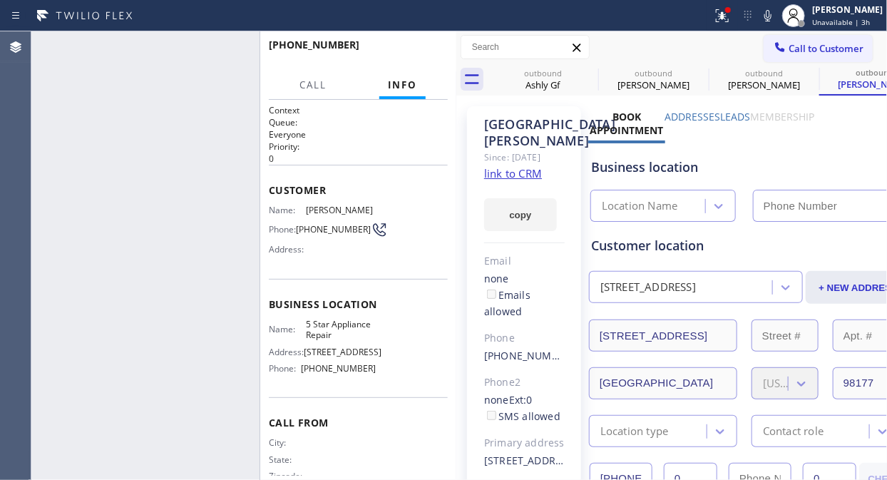
type input "[PHONE_NUMBER]"
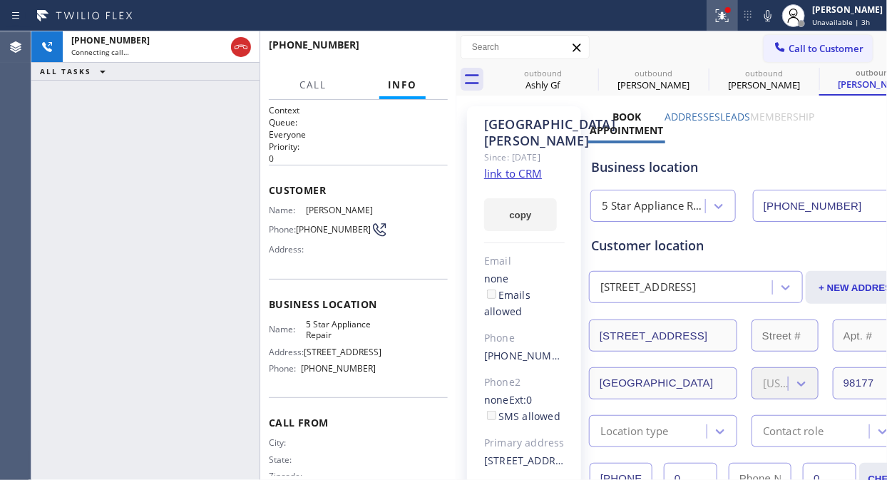
click at [731, 20] on icon at bounding box center [722, 15] width 17 height 17
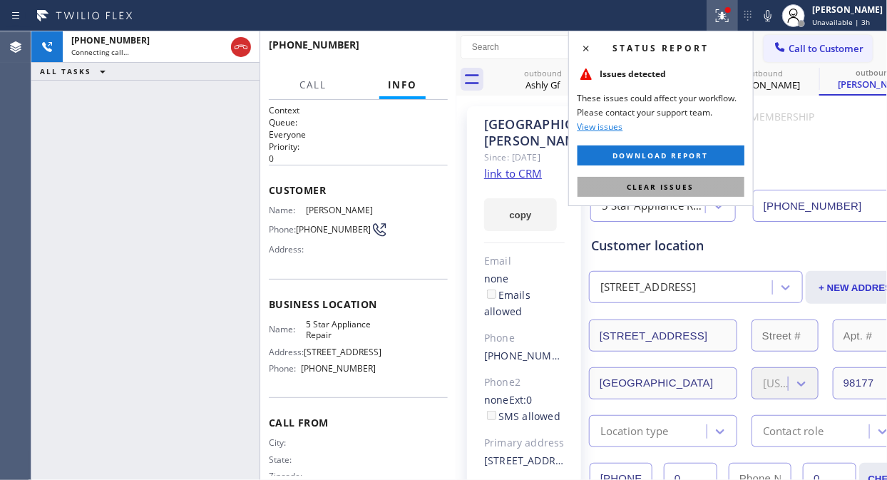
click at [695, 185] on button "Clear issues" at bounding box center [661, 187] width 167 height 20
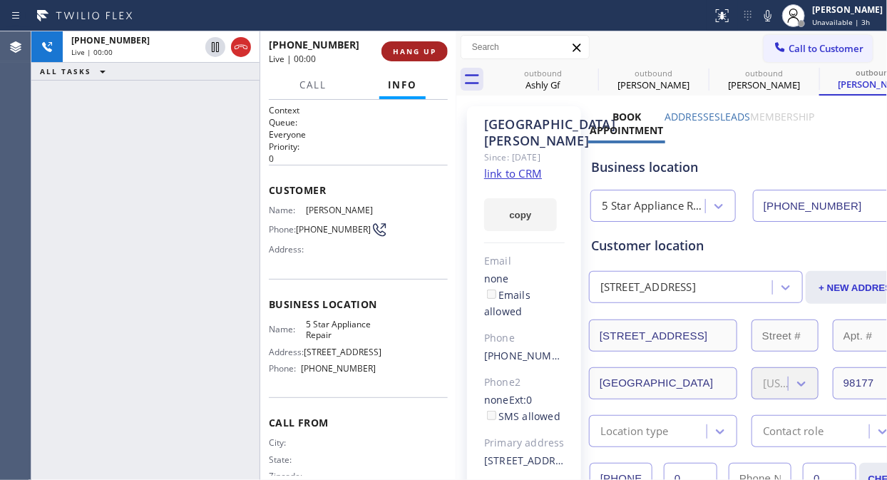
click at [431, 47] on span "HANG UP" at bounding box center [414, 51] width 43 height 10
click at [428, 48] on span "HANG UP" at bounding box center [414, 51] width 43 height 10
click at [426, 50] on span "HANG UP" at bounding box center [414, 51] width 43 height 10
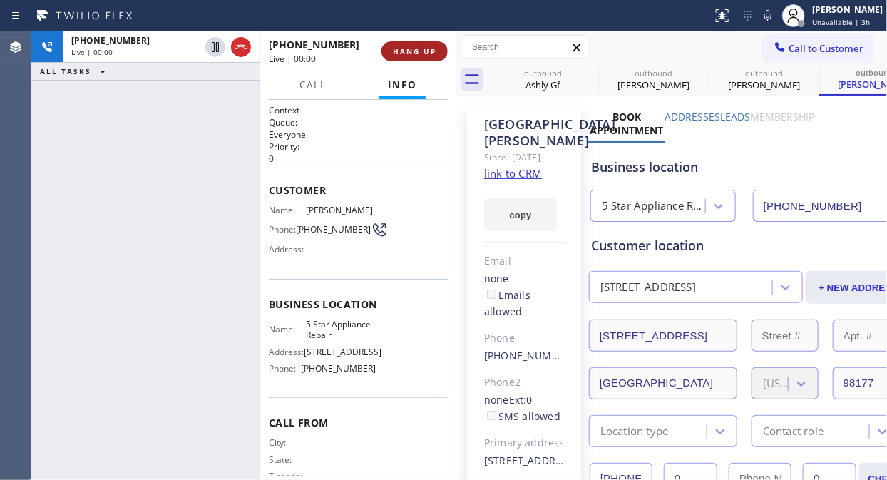
click at [426, 50] on span "HANG UP" at bounding box center [414, 51] width 43 height 10
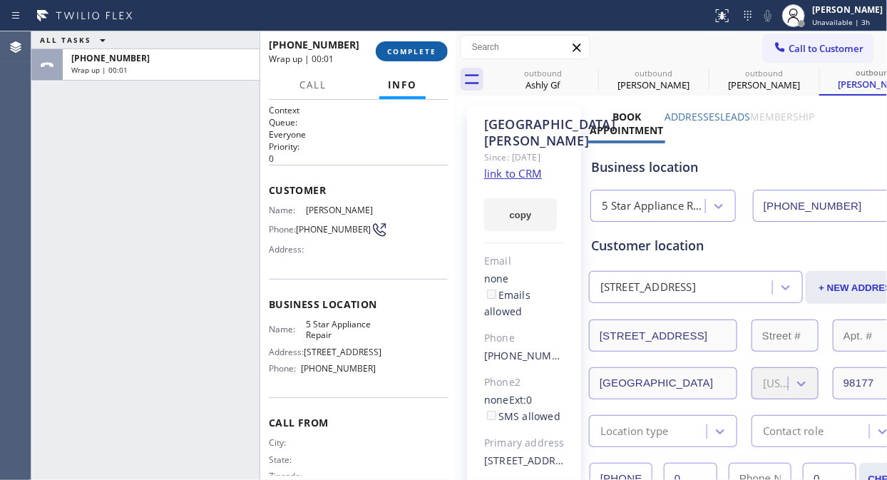
click at [426, 50] on span "COMPLETE" at bounding box center [411, 51] width 49 height 10
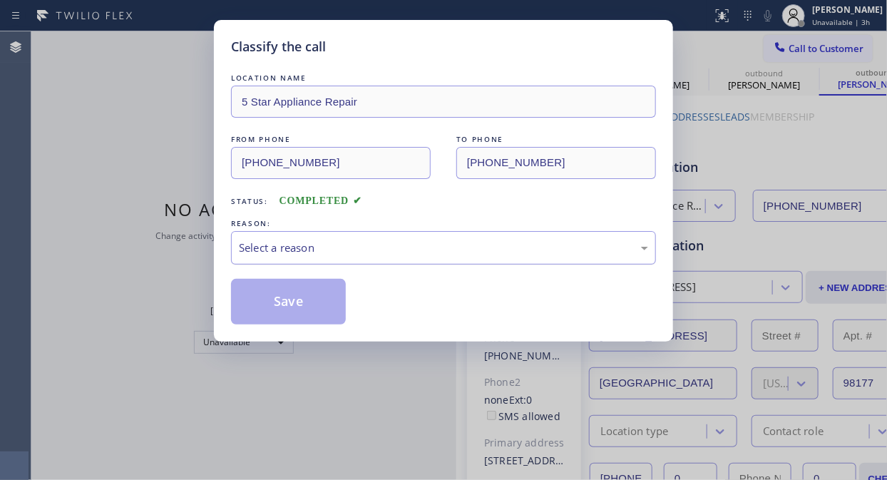
click at [452, 250] on div "Select a reason" at bounding box center [443, 248] width 409 height 16
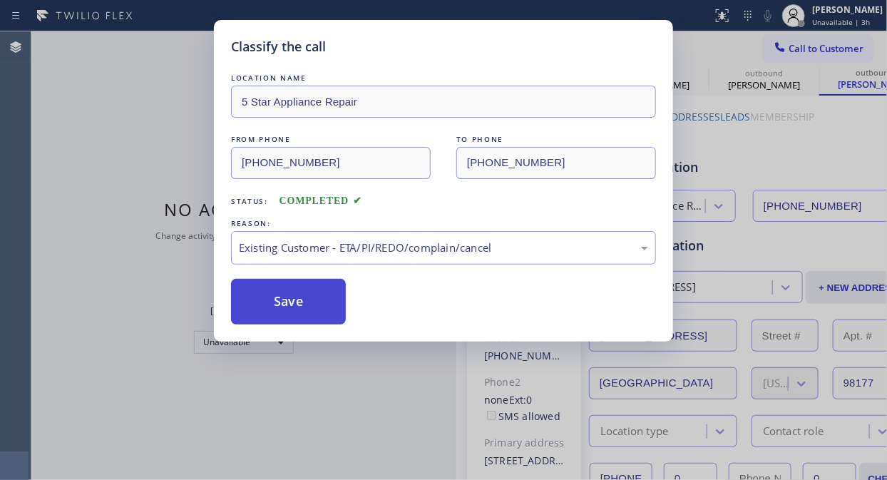
click at [314, 309] on button "Save" at bounding box center [288, 302] width 115 height 46
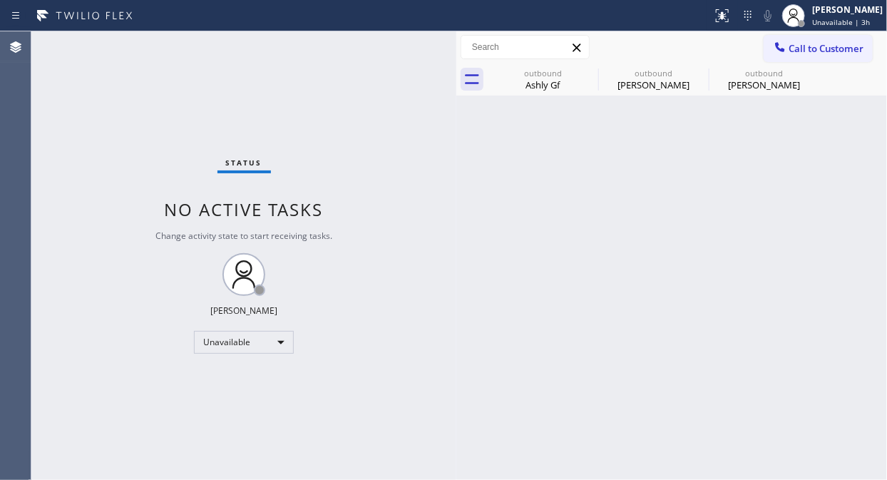
drag, startPoint x: 779, startPoint y: 45, endPoint x: 780, endPoint y: 54, distance: 9.3
click at [780, 46] on icon at bounding box center [780, 47] width 14 height 14
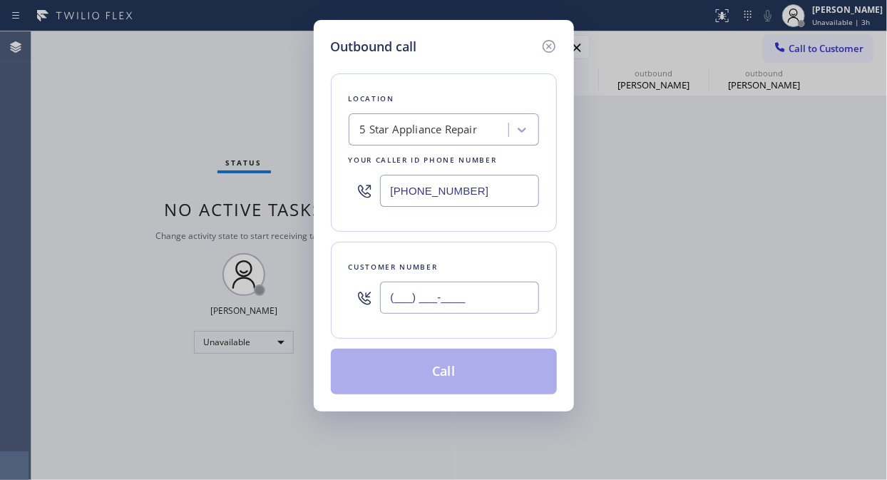
click at [491, 302] on input "(___) ___-____" at bounding box center [459, 298] width 159 height 32
paste input "818) 389-1000"
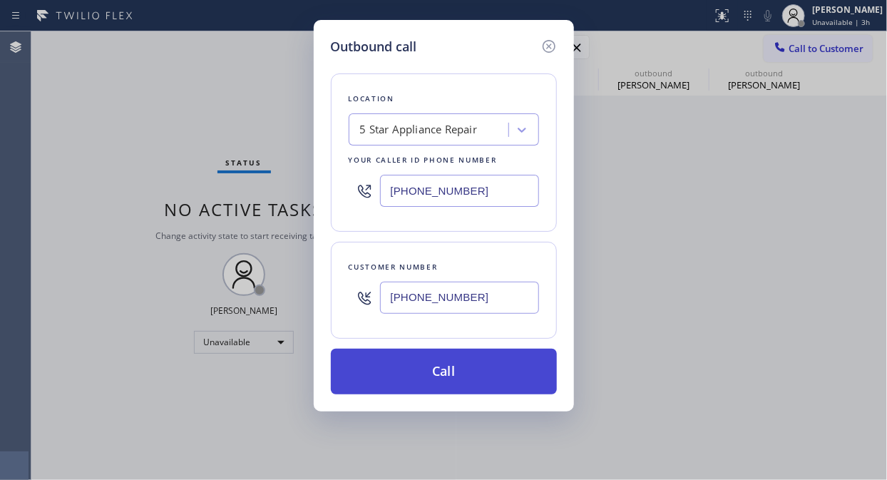
type input "[PHONE_NUMBER]"
click at [471, 376] on button "Call" at bounding box center [444, 372] width 226 height 46
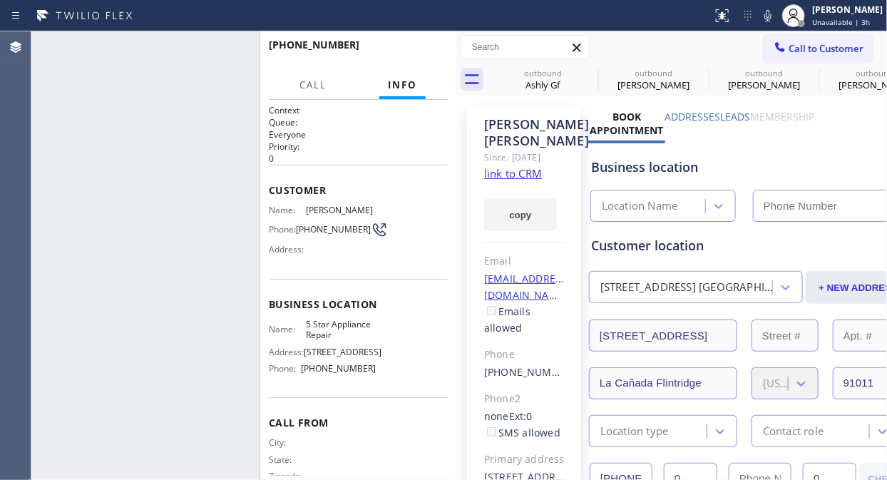
type input "[PHONE_NUMBER]"
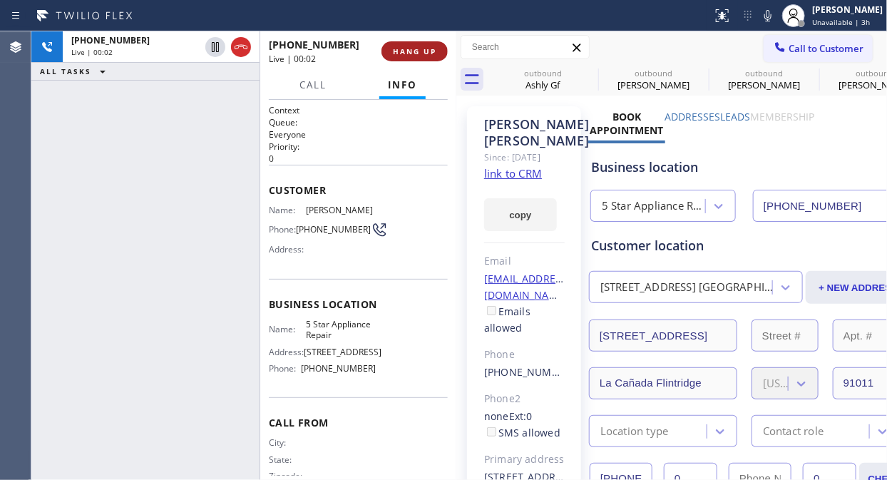
click at [399, 47] on span "HANG UP" at bounding box center [414, 51] width 43 height 10
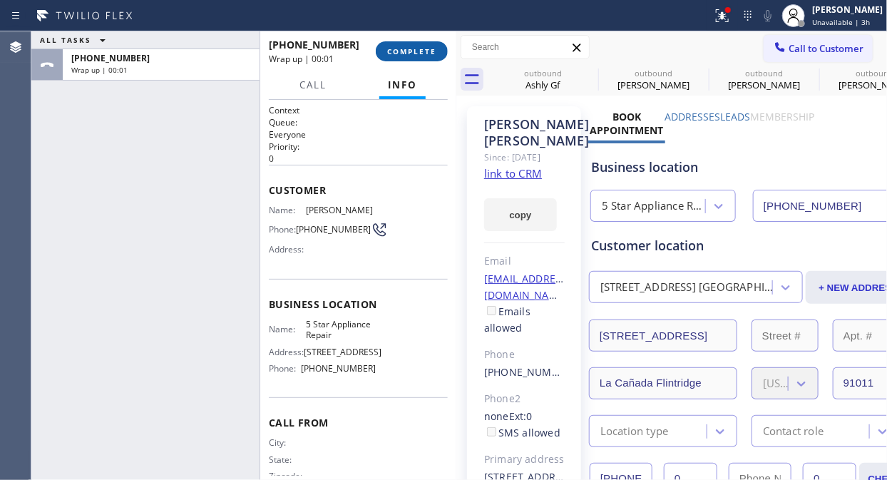
click at [399, 47] on span "COMPLETE" at bounding box center [411, 51] width 49 height 10
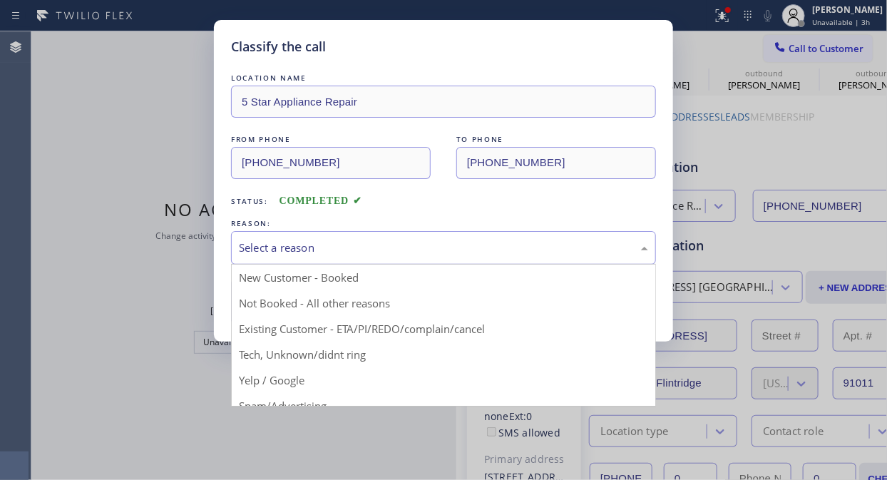
click at [449, 260] on div "Select a reason" at bounding box center [443, 248] width 425 height 34
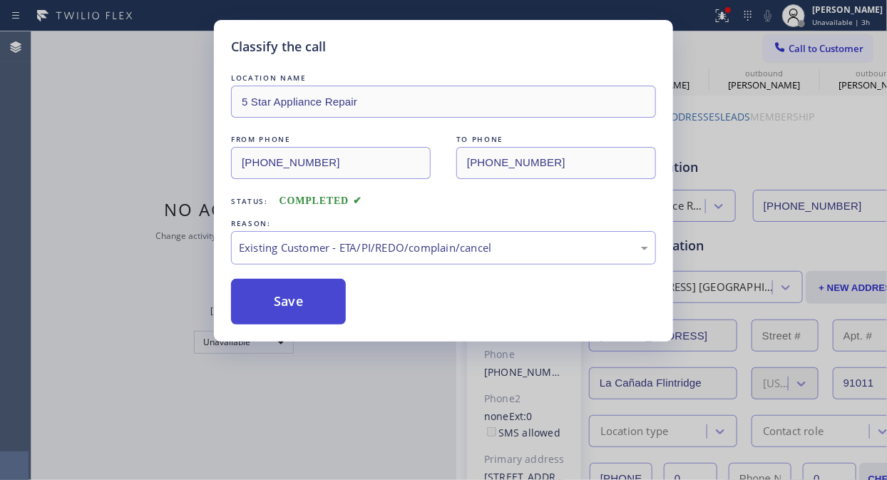
click at [302, 308] on button "Save" at bounding box center [288, 302] width 115 height 46
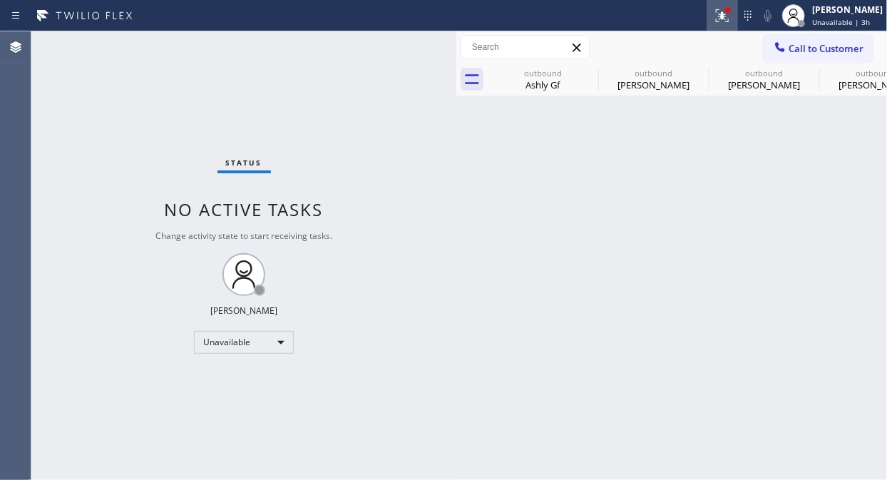
click at [730, 13] on icon at bounding box center [722, 15] width 17 height 17
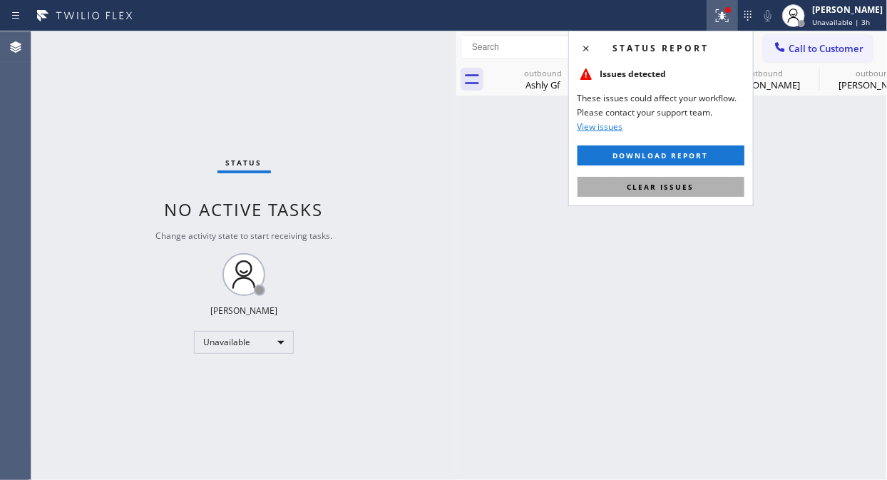
click at [689, 187] on span "Clear issues" at bounding box center [661, 187] width 67 height 10
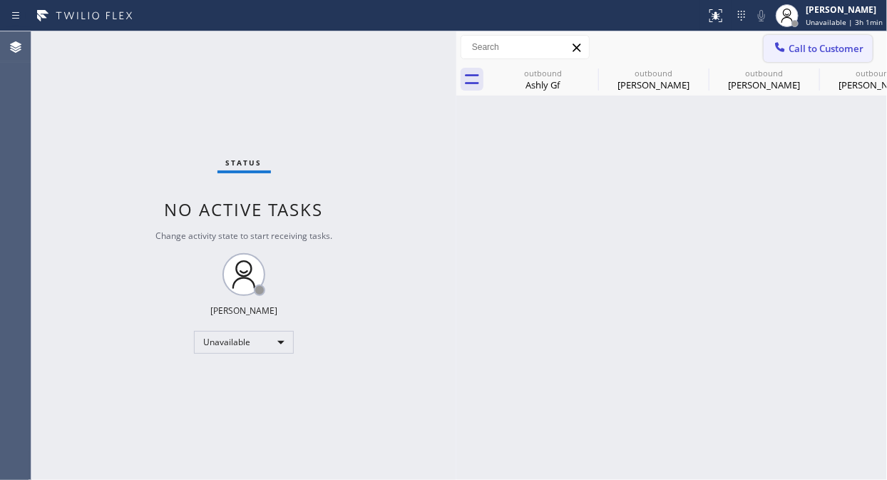
click at [800, 51] on span "Call to Customer" at bounding box center [826, 48] width 75 height 13
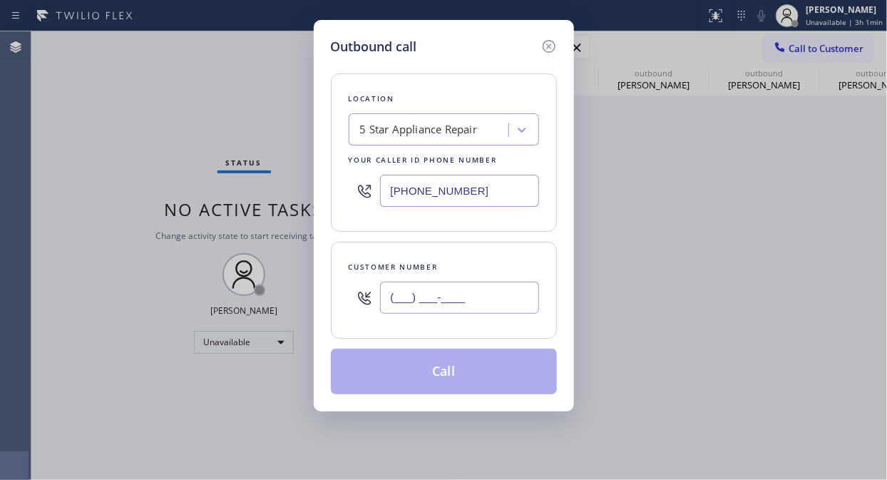
click at [471, 296] on input "(___) ___-____" at bounding box center [459, 298] width 159 height 32
paste input "602) 885-7579"
type input "[PHONE_NUMBER]"
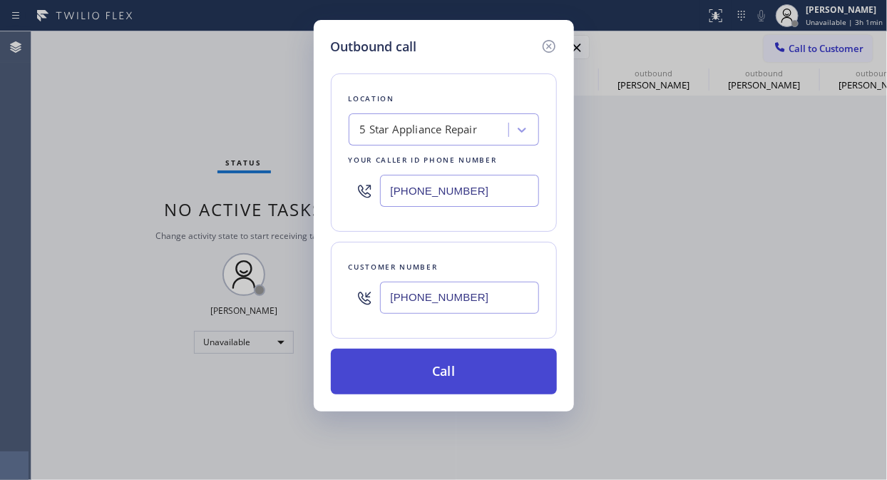
click at [437, 374] on button "Call" at bounding box center [444, 372] width 226 height 46
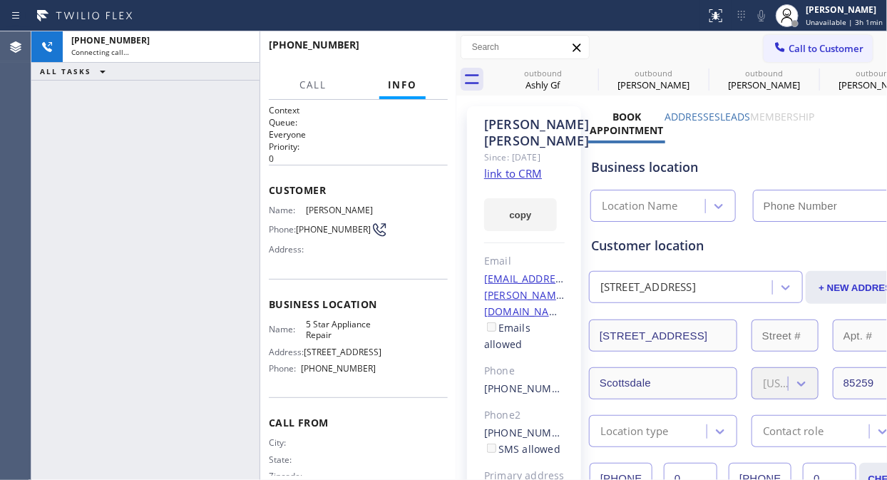
type input "[PHONE_NUMBER]"
drag, startPoint x: 244, startPoint y: 51, endPoint x: 528, endPoint y: 51, distance: 284.5
click at [244, 51] on icon at bounding box center [240, 47] width 17 height 17
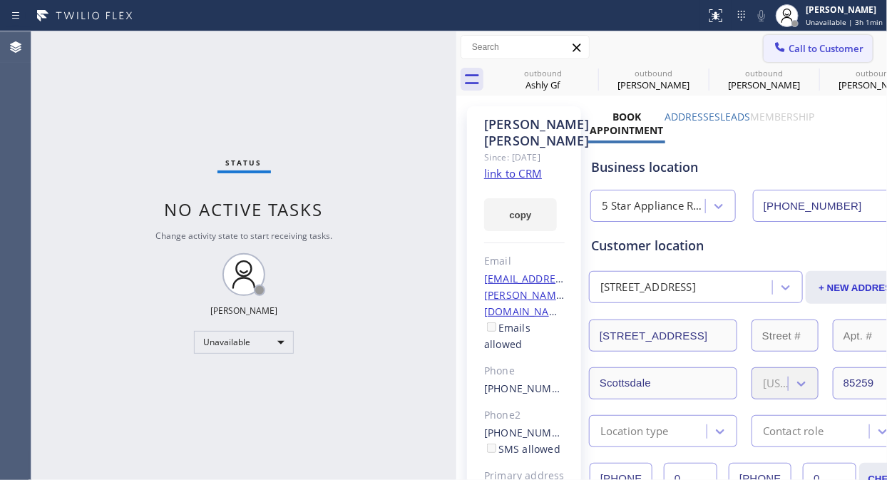
click at [804, 50] on span "Call to Customer" at bounding box center [826, 48] width 75 height 13
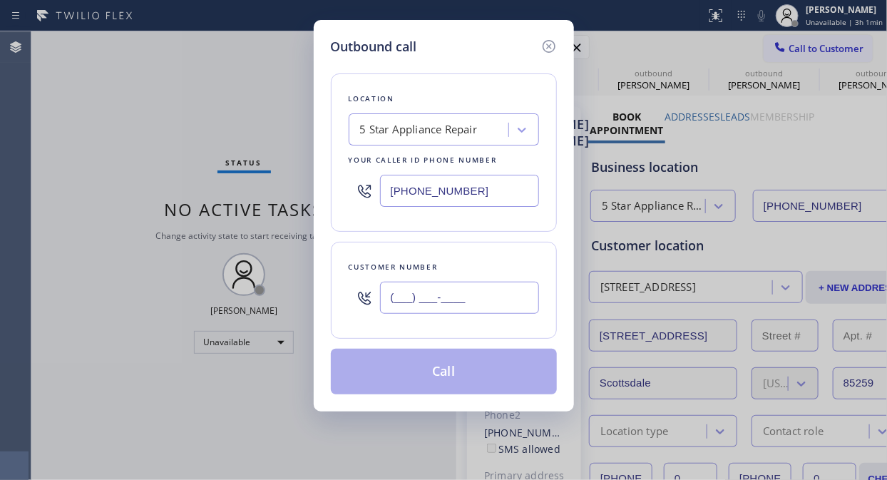
click at [430, 297] on input "(___) ___-____" at bounding box center [459, 298] width 159 height 32
paste input "805) 341-1465"
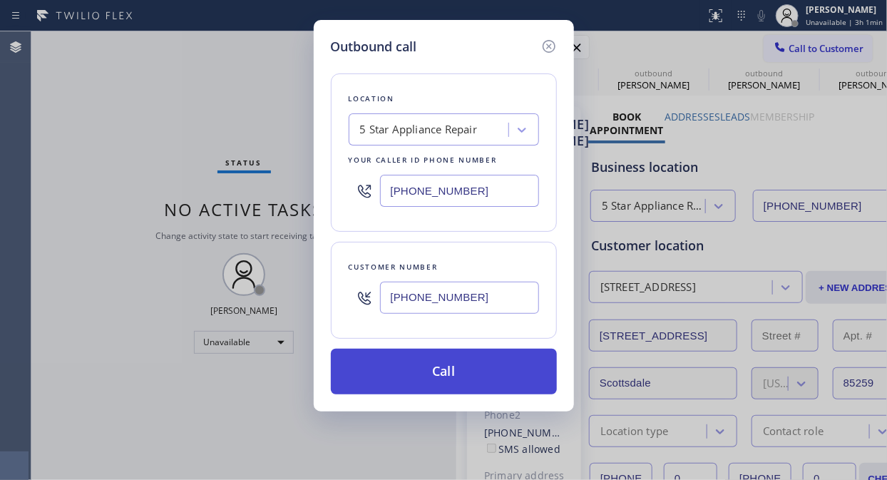
type input "[PHONE_NUMBER]"
click at [489, 359] on button "Call" at bounding box center [444, 372] width 226 height 46
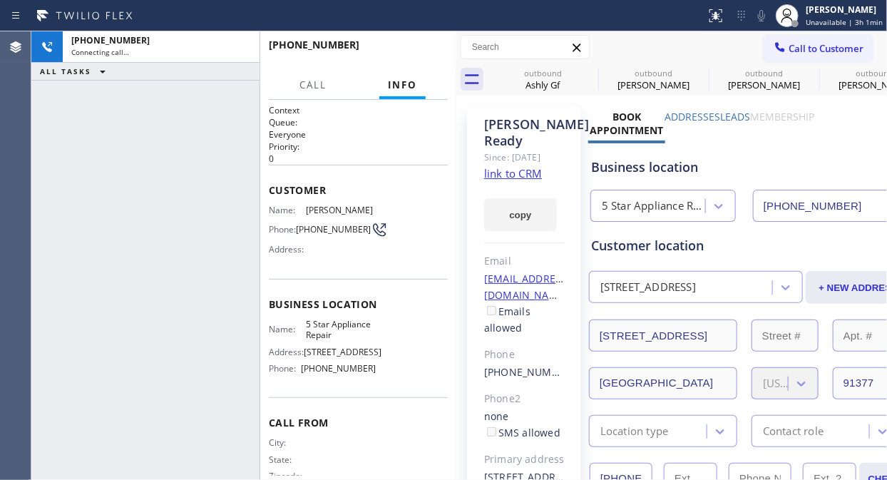
type input "[PHONE_NUMBER]"
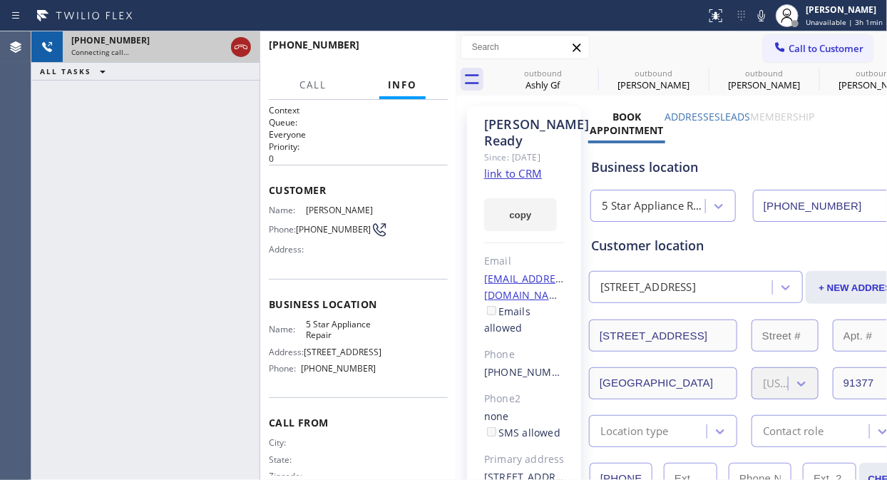
click at [239, 41] on icon at bounding box center [240, 47] width 17 height 17
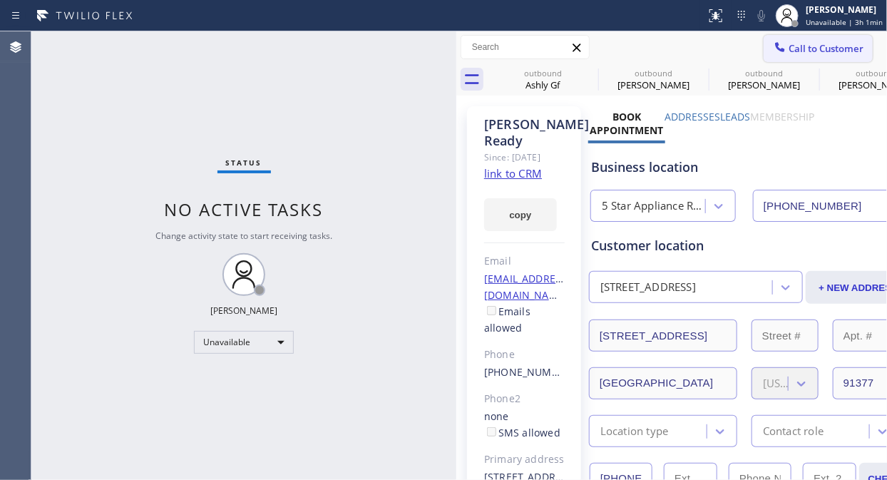
click at [797, 52] on span "Call to Customer" at bounding box center [826, 48] width 75 height 13
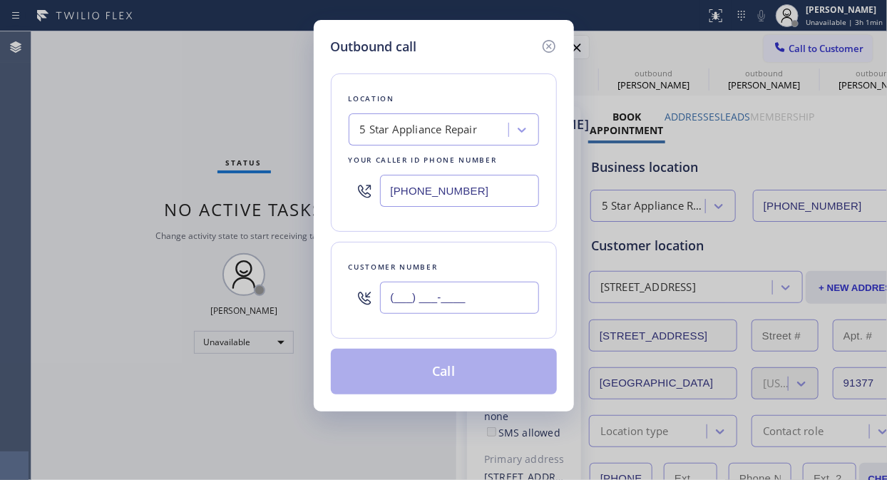
click at [407, 290] on input "(___) ___-____" at bounding box center [459, 298] width 159 height 32
click at [390, 304] on input "(___) ___-____" at bounding box center [459, 298] width 159 height 32
paste input "253) 732-8888"
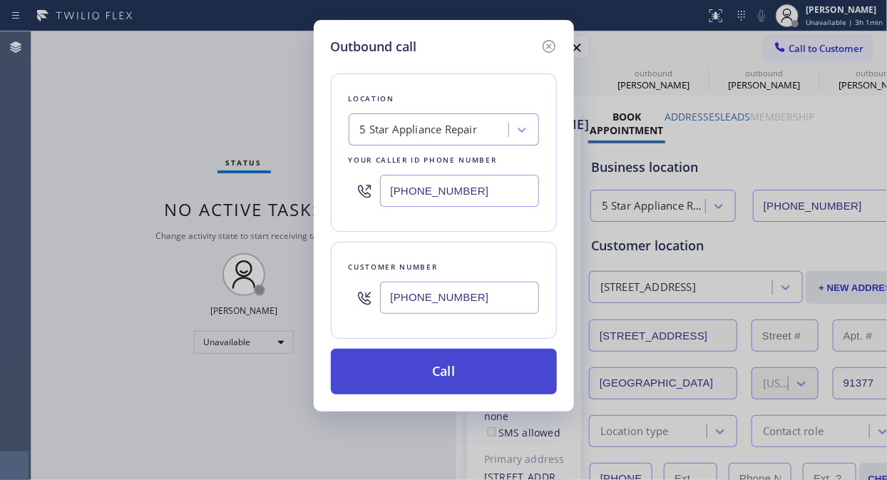
type input "[PHONE_NUMBER]"
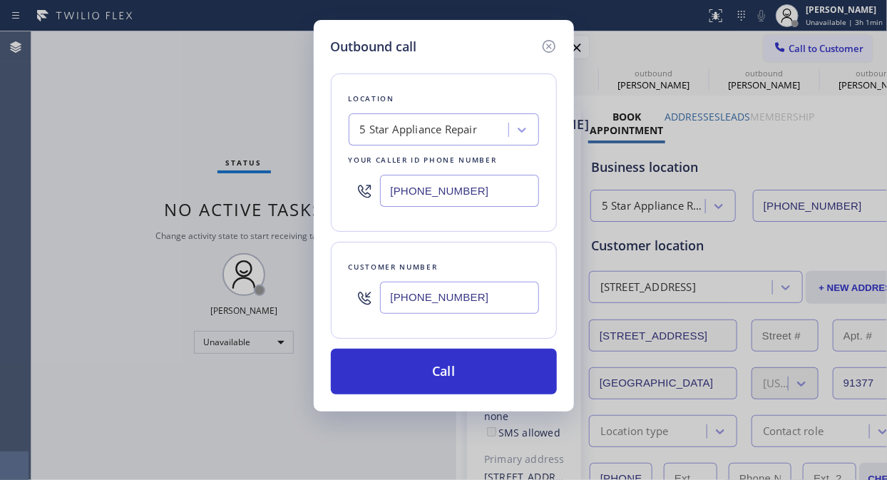
drag, startPoint x: 476, startPoint y: 374, endPoint x: 604, endPoint y: 186, distance: 227.3
click at [480, 372] on button "Call" at bounding box center [444, 372] width 226 height 46
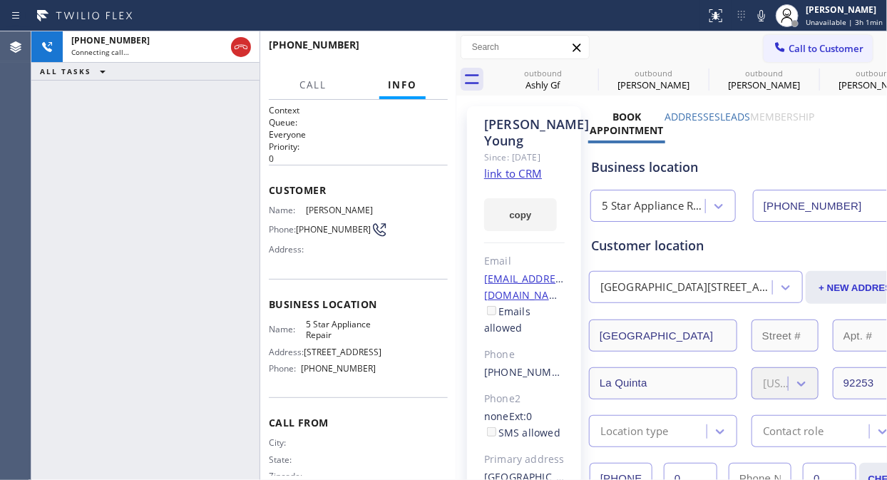
type input "[PHONE_NUMBER]"
click at [404, 48] on span "HANG UP" at bounding box center [414, 51] width 43 height 10
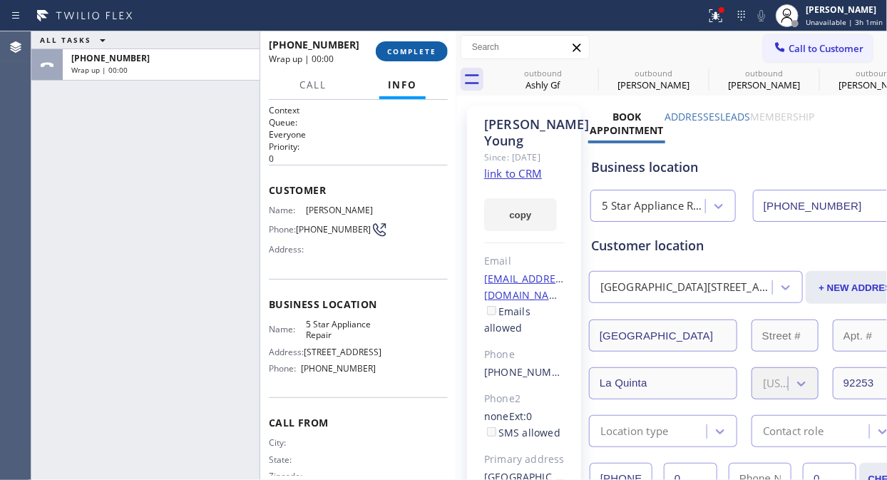
click at [404, 48] on span "COMPLETE" at bounding box center [411, 51] width 49 height 10
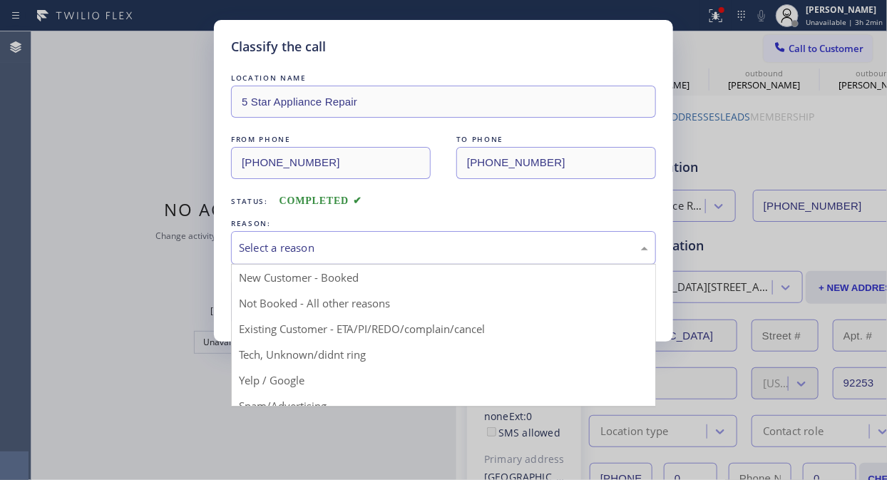
click at [401, 237] on div "Select a reason" at bounding box center [443, 248] width 425 height 34
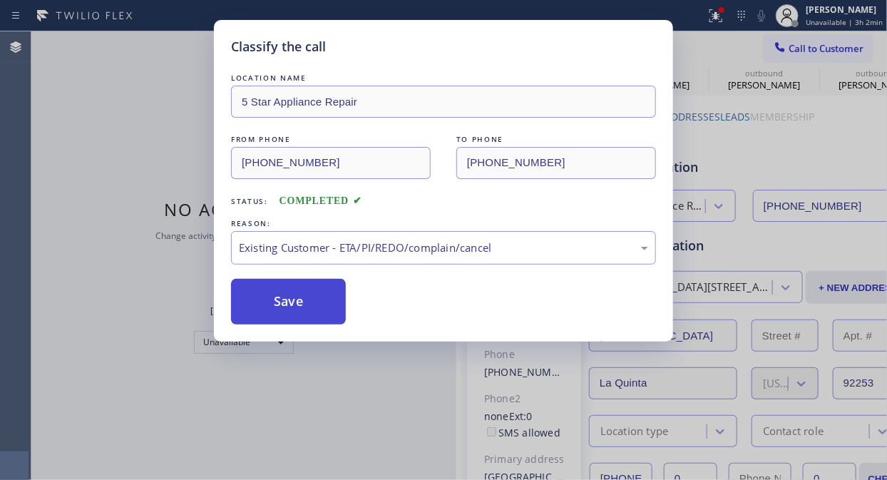
click at [260, 295] on button "Save" at bounding box center [288, 302] width 115 height 46
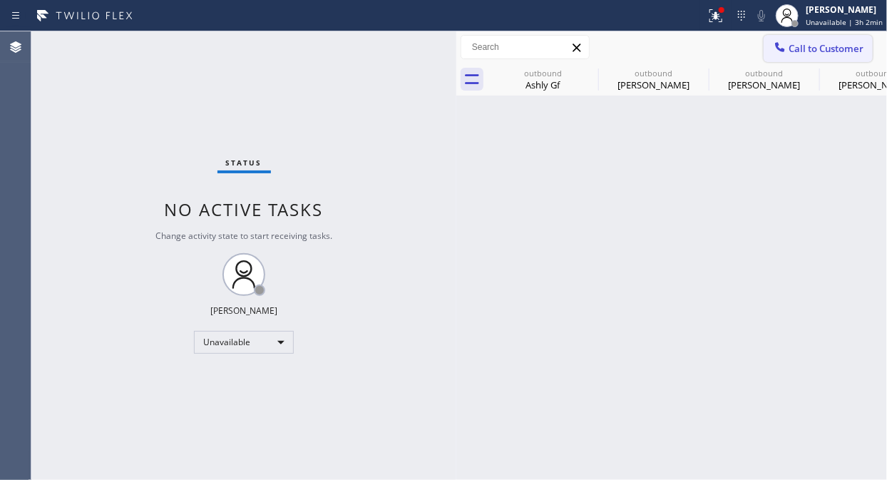
click at [779, 44] on icon at bounding box center [780, 46] width 9 height 9
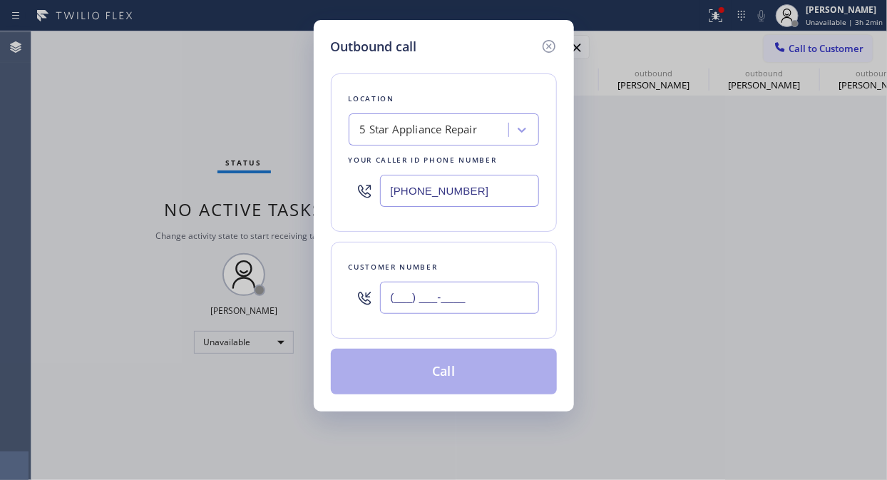
click at [429, 300] on input "(___) ___-____" at bounding box center [459, 298] width 159 height 32
paste input "310) 503-9613"
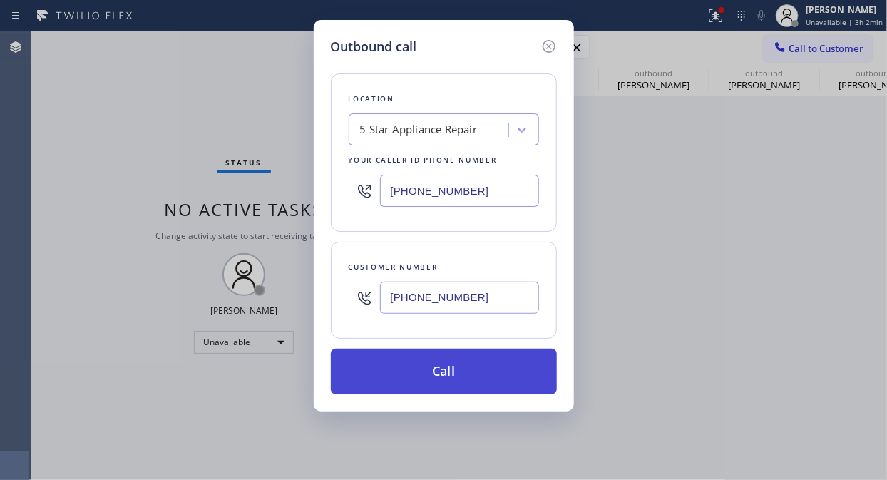
type input "[PHONE_NUMBER]"
click at [464, 378] on button "Call" at bounding box center [444, 372] width 226 height 46
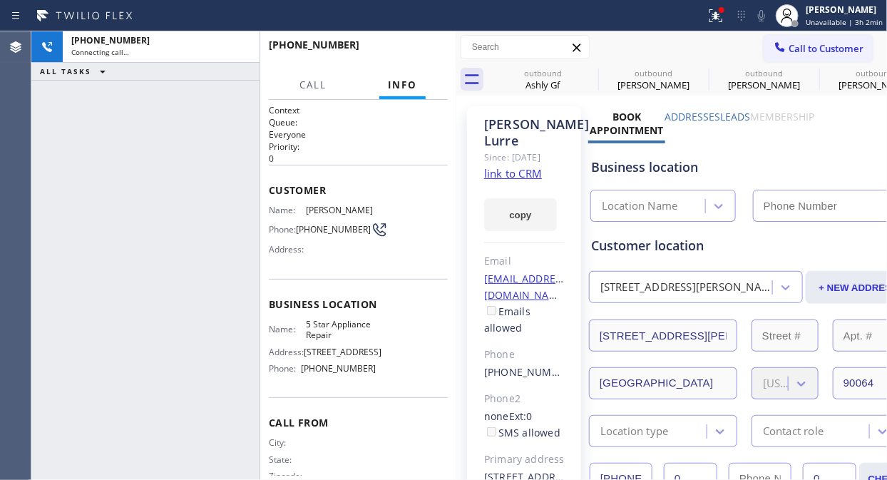
type input "[PHONE_NUMBER]"
click at [715, 15] on icon at bounding box center [715, 15] width 17 height 17
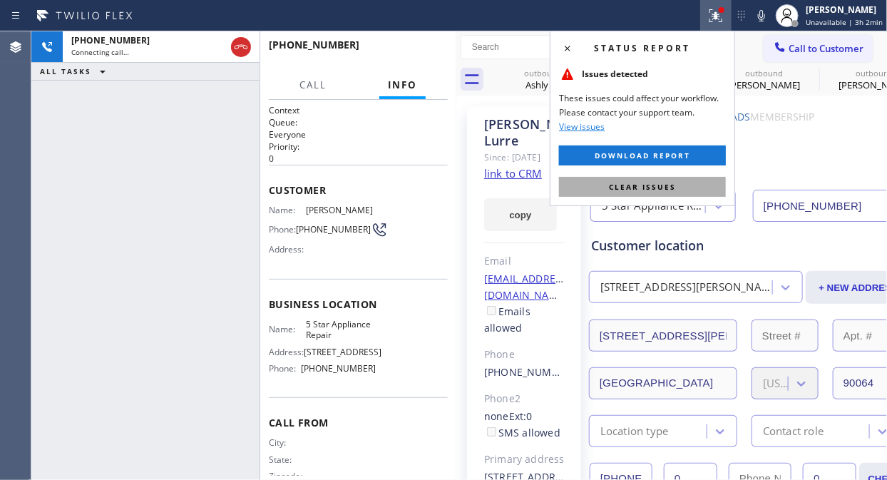
click at [665, 194] on button "Clear issues" at bounding box center [642, 187] width 167 height 20
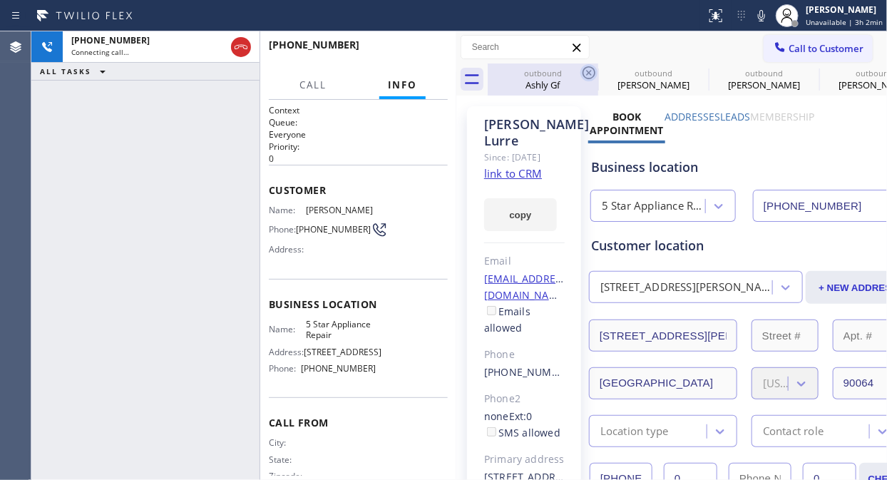
click at [587, 70] on icon at bounding box center [589, 72] width 13 height 13
click at [0, 0] on icon at bounding box center [0, 0] width 0 height 0
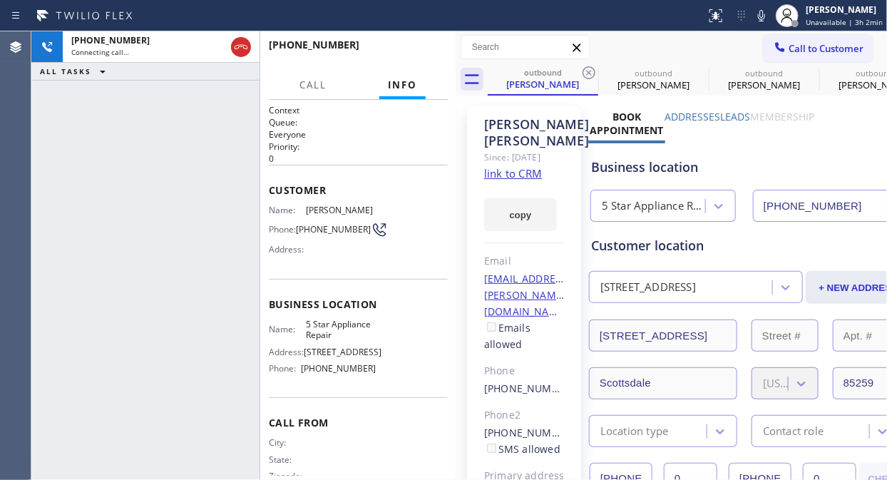
click at [587, 70] on icon at bounding box center [589, 72] width 13 height 13
click at [0, 0] on icon at bounding box center [0, 0] width 0 height 0
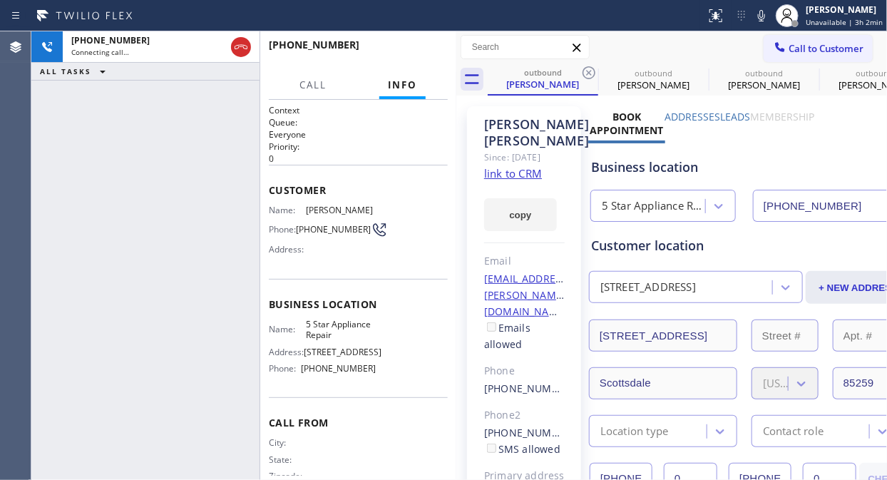
click at [0, 0] on icon at bounding box center [0, 0] width 0 height 0
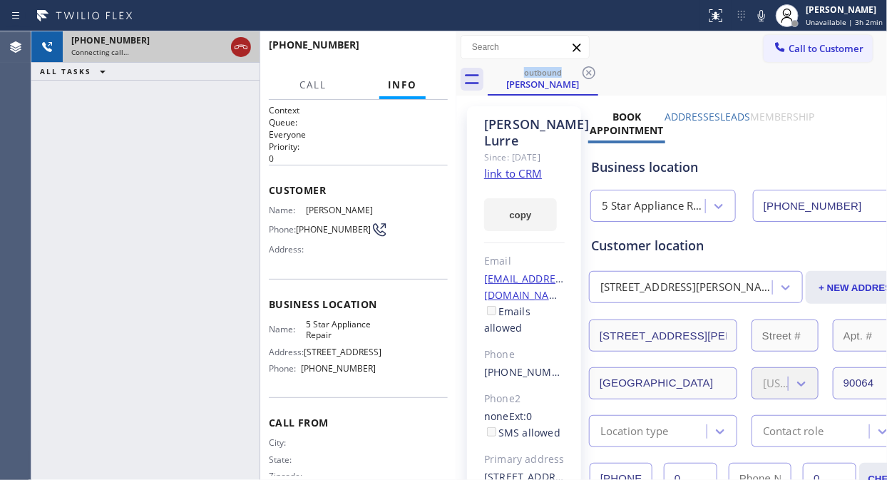
click at [239, 47] on icon at bounding box center [240, 47] width 17 height 17
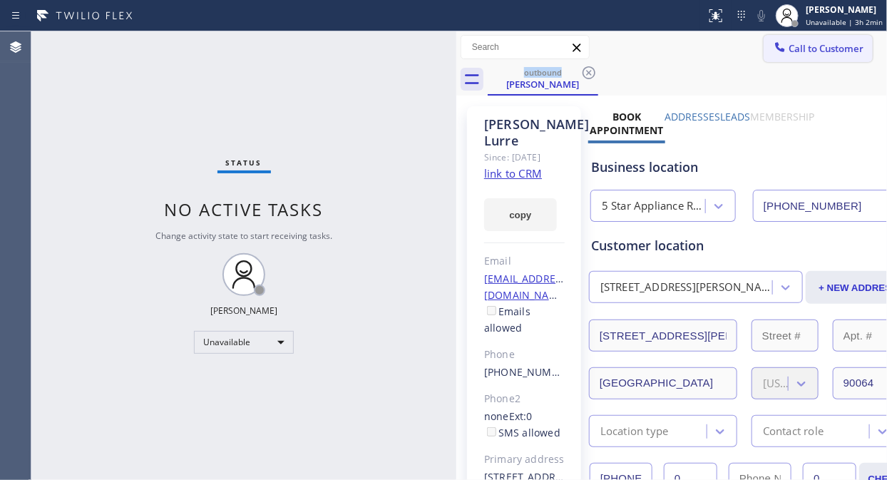
click at [776, 50] on icon at bounding box center [780, 46] width 9 height 9
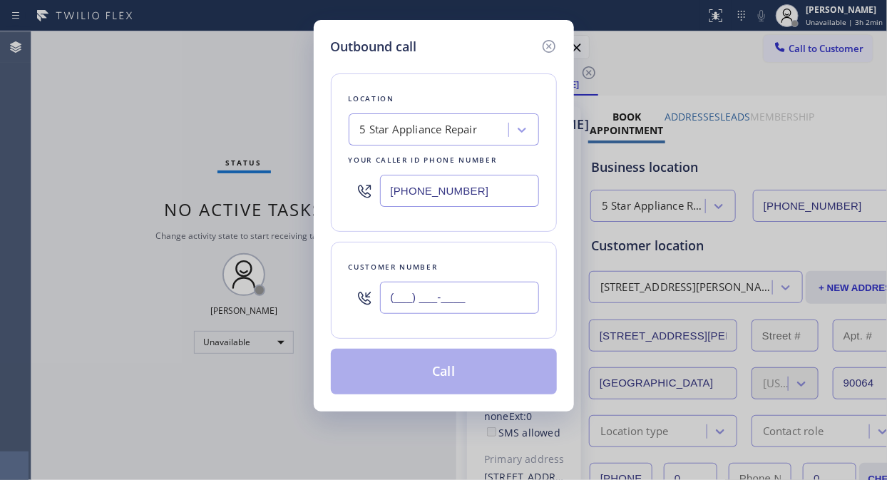
click at [396, 299] on input "(___) ___-____" at bounding box center [459, 298] width 159 height 32
paste input "408) 476-9019"
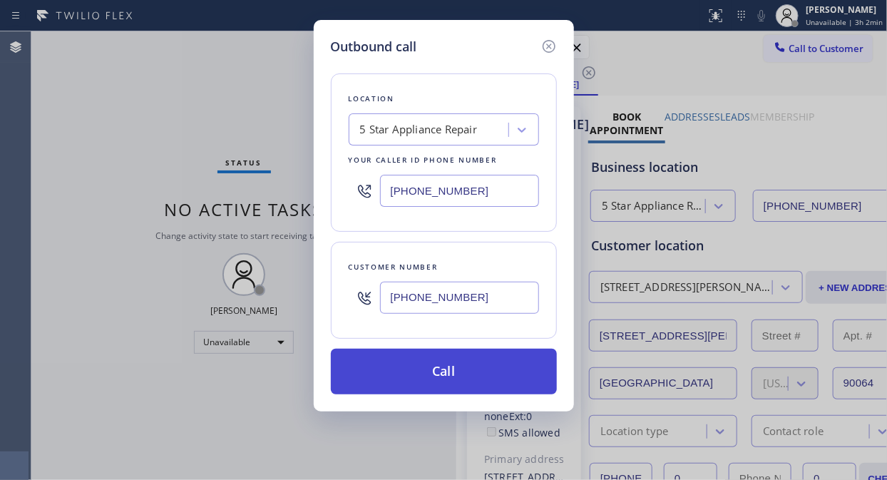
type input "[PHONE_NUMBER]"
click at [481, 369] on button "Call" at bounding box center [444, 372] width 226 height 46
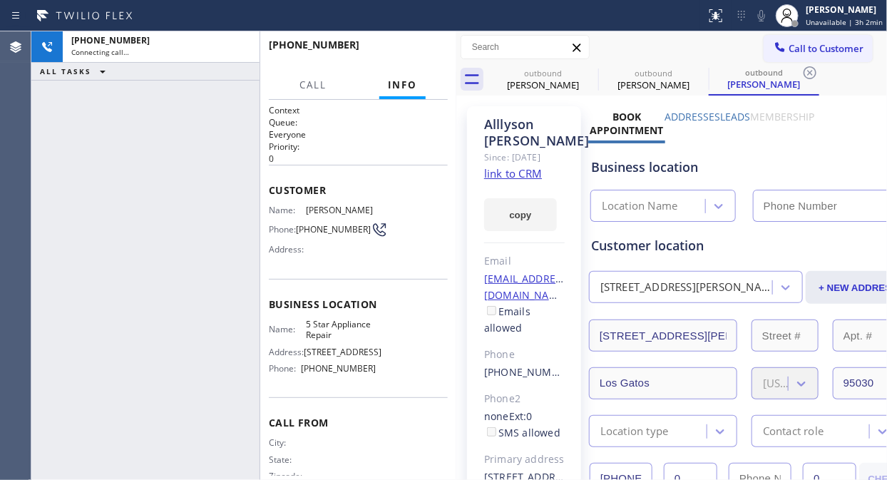
type input "[PHONE_NUMBER]"
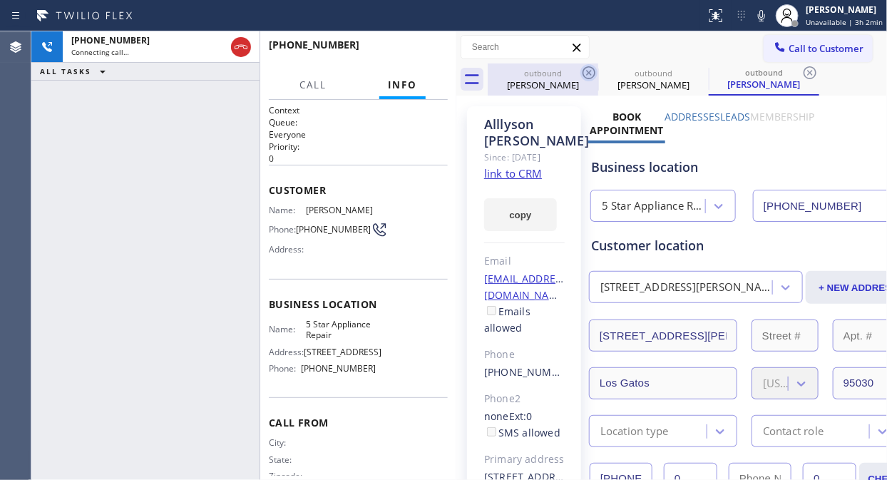
click at [590, 72] on icon at bounding box center [588, 72] width 17 height 17
click at [588, 69] on icon at bounding box center [588, 72] width 17 height 17
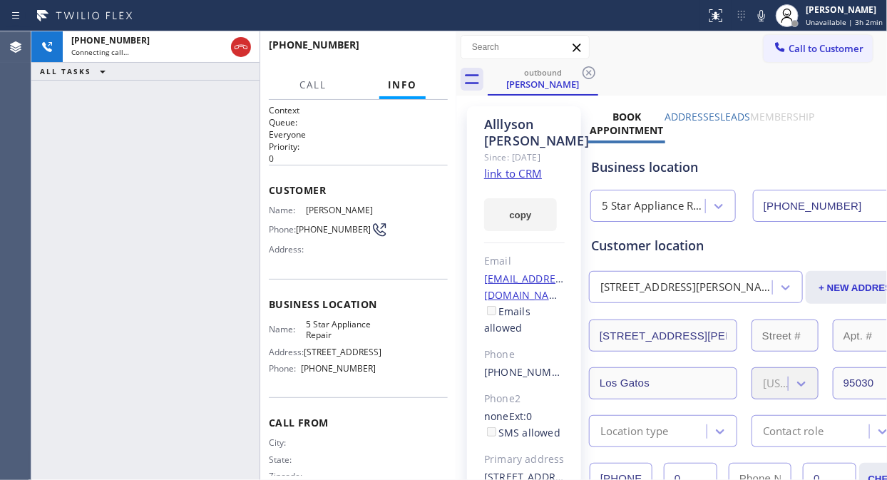
click at [180, 174] on div "[PHONE_NUMBER] Connecting call… ALL TASKS ALL TASKS ACTIVE TASKS TASKS IN WRAP …" at bounding box center [145, 255] width 228 height 449
click at [399, 52] on span "HANG UP" at bounding box center [414, 51] width 43 height 10
click at [403, 52] on span "HANG UP" at bounding box center [414, 51] width 43 height 10
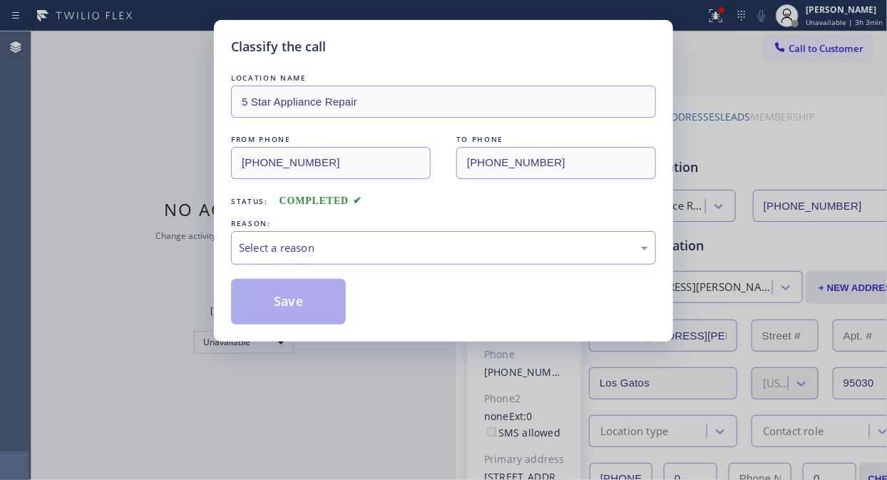
click at [451, 254] on div "Select a reason" at bounding box center [443, 248] width 409 height 16
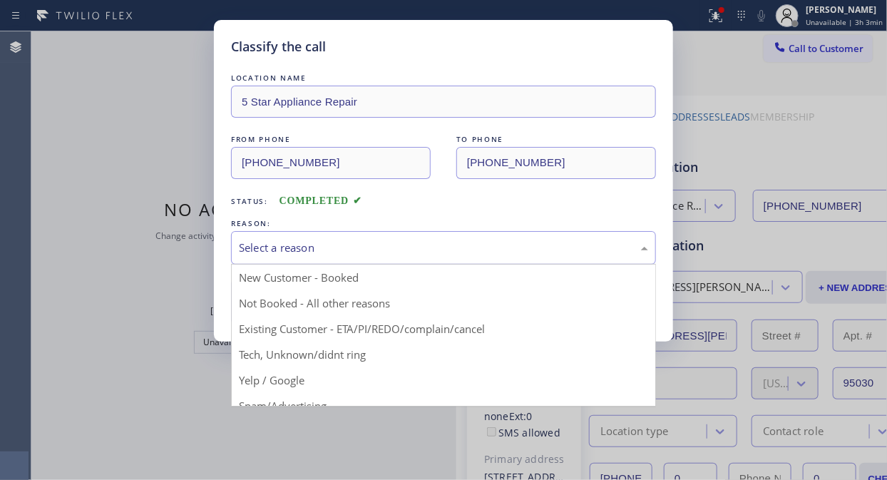
drag, startPoint x: 442, startPoint y: 336, endPoint x: 433, endPoint y: 324, distance: 14.7
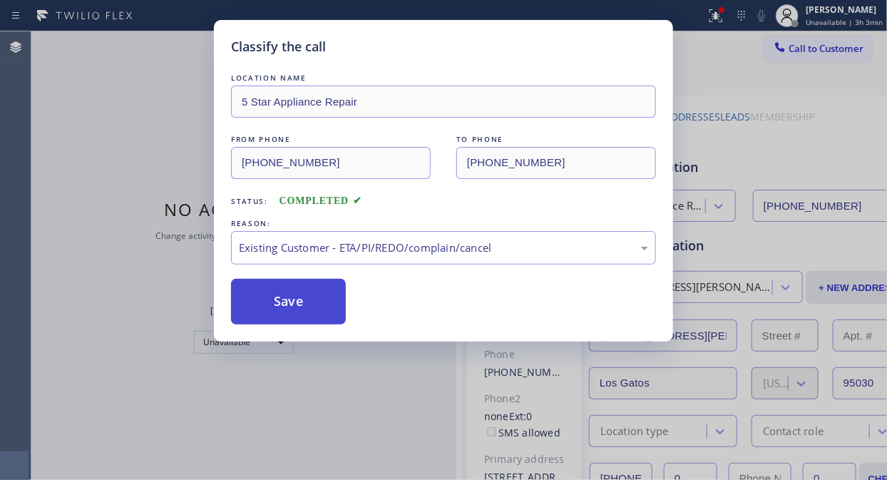
click at [271, 302] on button "Save" at bounding box center [288, 302] width 115 height 46
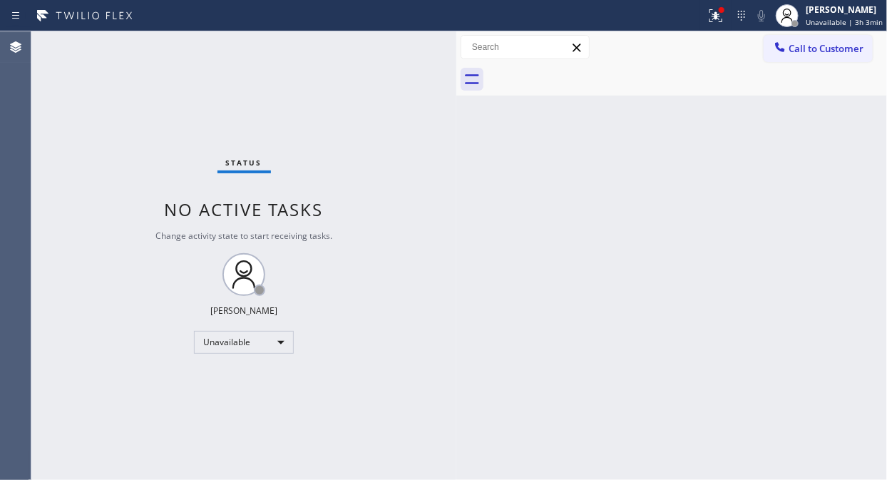
click at [808, 46] on span "Call to Customer" at bounding box center [826, 48] width 75 height 13
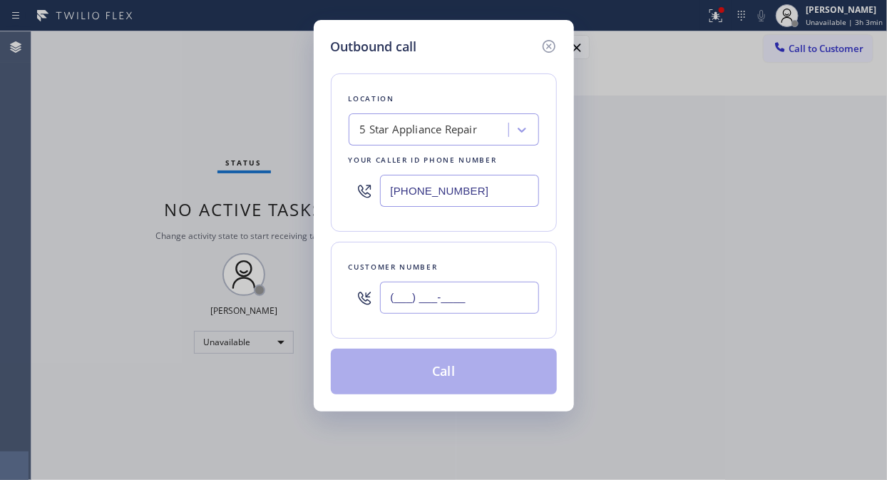
drag, startPoint x: 404, startPoint y: 289, endPoint x: 393, endPoint y: 303, distance: 18.3
click at [402, 290] on input "(___) ___-____" at bounding box center [459, 298] width 159 height 32
paste input "646) 382-8408"
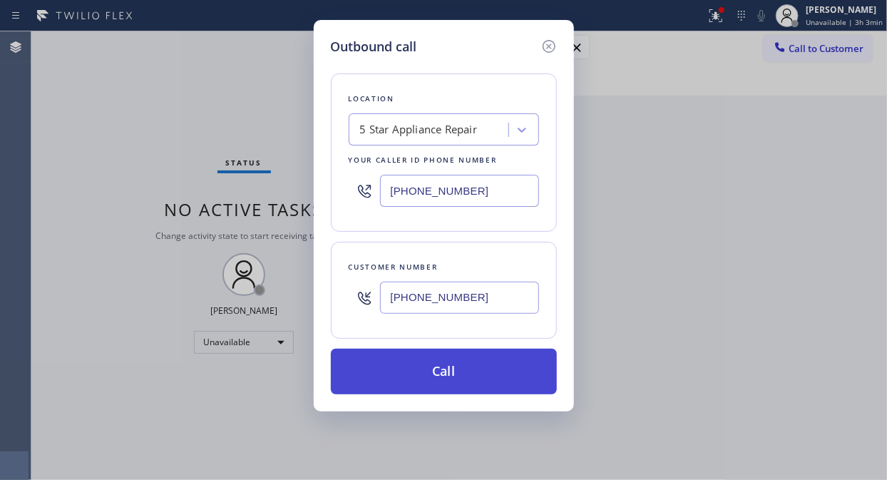
type input "[PHONE_NUMBER]"
click at [454, 364] on button "Call" at bounding box center [444, 372] width 226 height 46
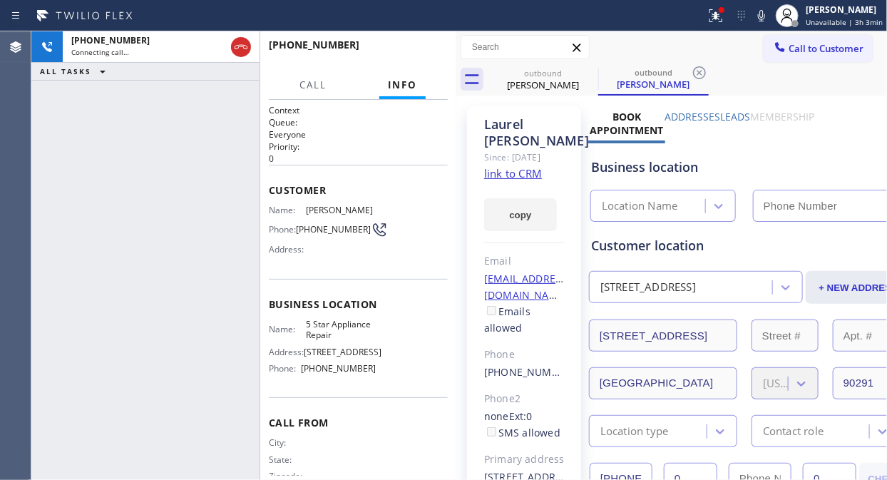
type input "[PHONE_NUMBER]"
click at [390, 47] on button "HANG UP" at bounding box center [415, 51] width 66 height 20
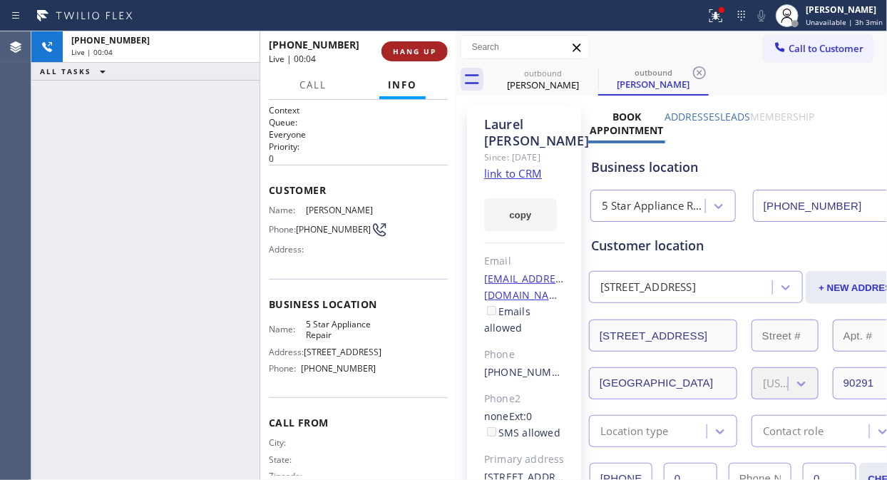
click at [391, 46] on button "HANG UP" at bounding box center [415, 51] width 66 height 20
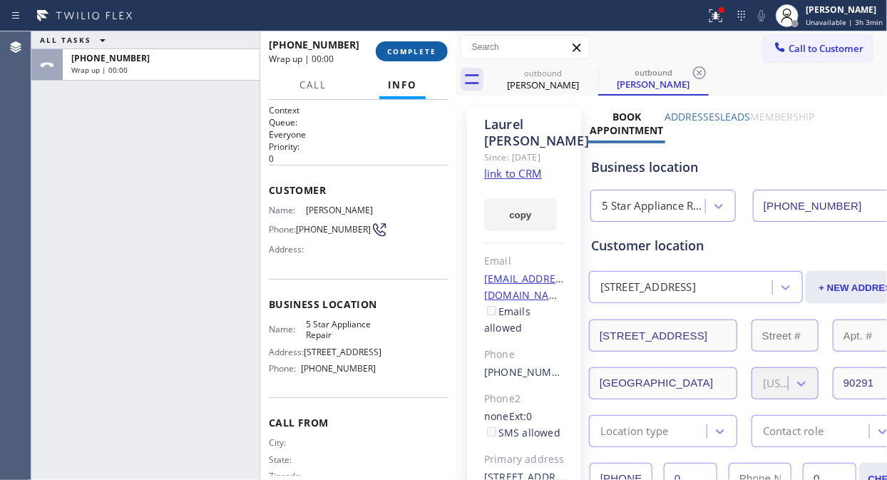
click at [394, 50] on span "COMPLETE" at bounding box center [411, 51] width 49 height 10
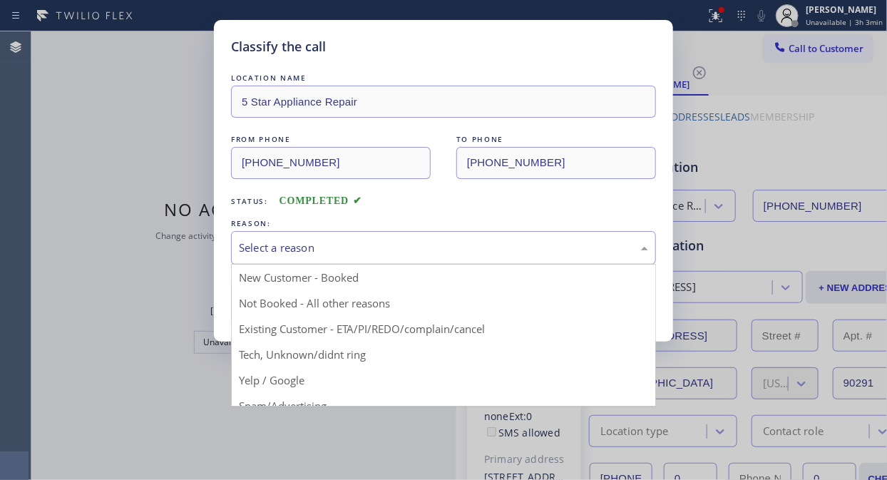
click at [418, 252] on div "Select a reason" at bounding box center [443, 248] width 409 height 16
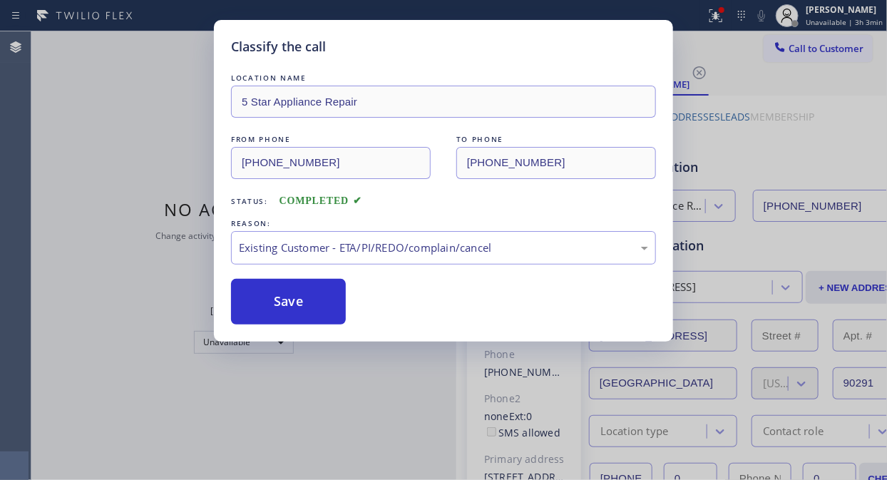
drag, startPoint x: 317, startPoint y: 299, endPoint x: 658, endPoint y: 466, distance: 379.5
click at [317, 303] on button "Save" at bounding box center [288, 302] width 115 height 46
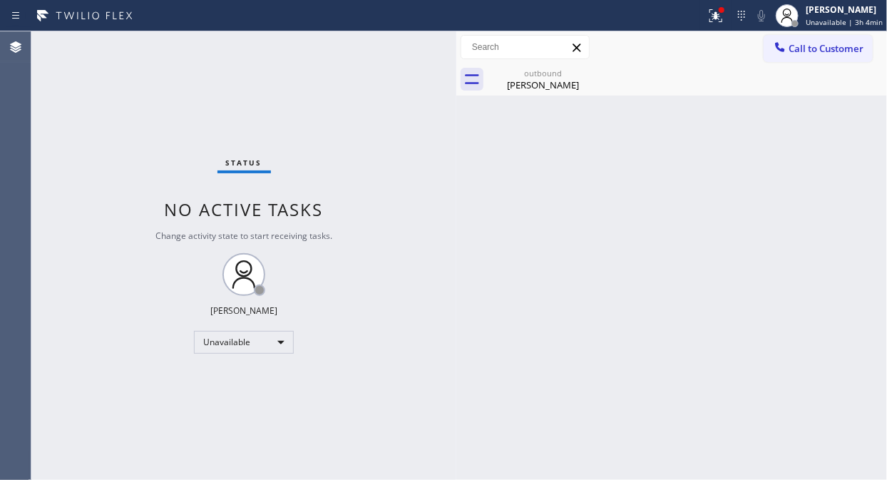
click at [84, 93] on div "Status No active tasks Change activity state to start receiving tasks. [PERSON_…" at bounding box center [243, 255] width 425 height 449
click at [555, 78] on div "[PERSON_NAME]" at bounding box center [543, 84] width 108 height 13
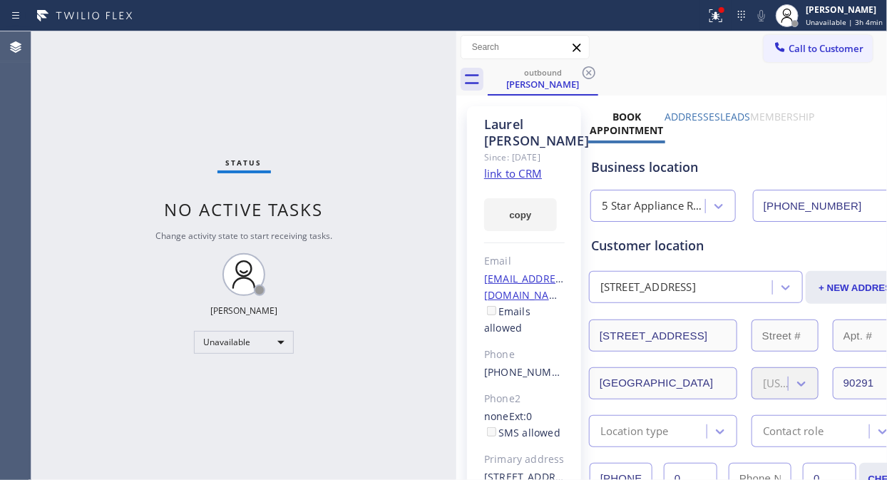
click at [600, 68] on div "outbound [PERSON_NAME]" at bounding box center [687, 79] width 399 height 32
drag, startPoint x: 590, startPoint y: 71, endPoint x: 646, endPoint y: 43, distance: 62.2
click at [590, 71] on icon at bounding box center [589, 72] width 13 height 13
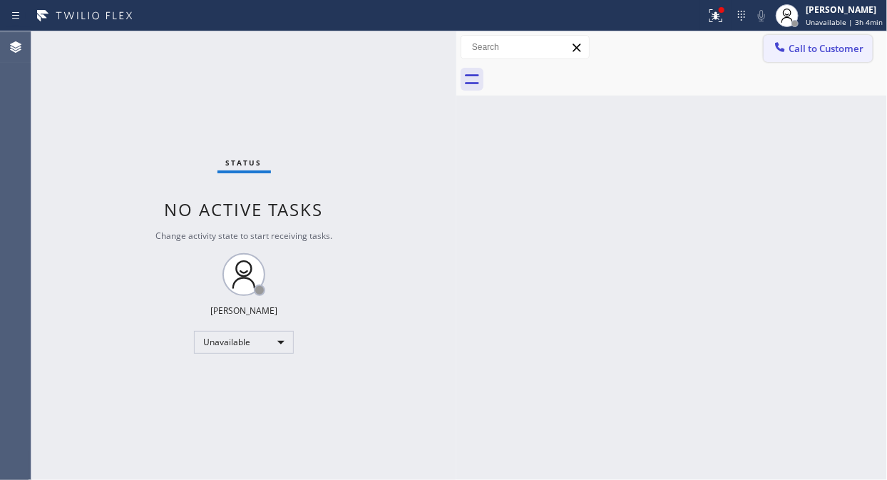
click at [834, 46] on span "Call to Customer" at bounding box center [826, 48] width 75 height 13
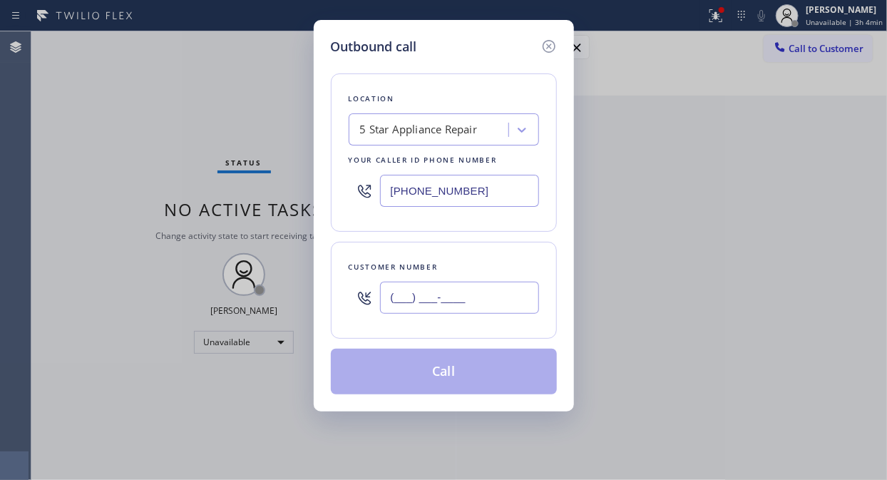
click at [403, 289] on input "(___) ___-____" at bounding box center [459, 298] width 159 height 32
paste input "949) 854-9245"
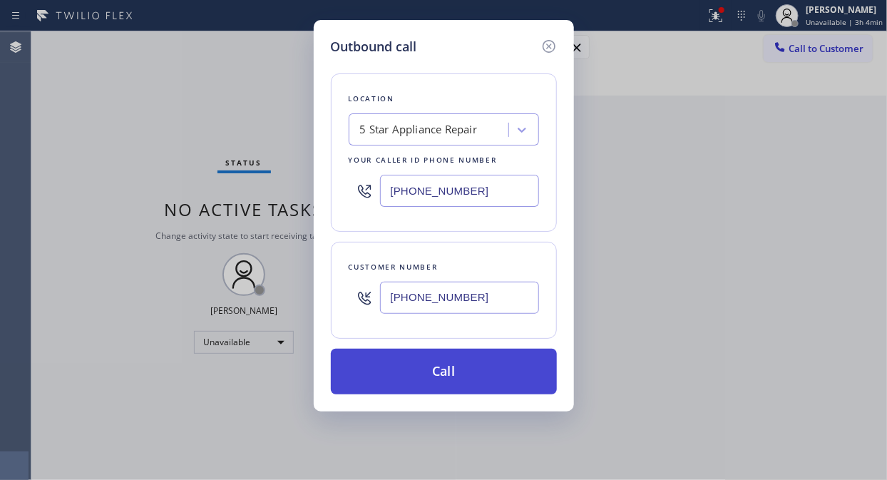
type input "[PHONE_NUMBER]"
click at [471, 365] on button "Call" at bounding box center [444, 372] width 226 height 46
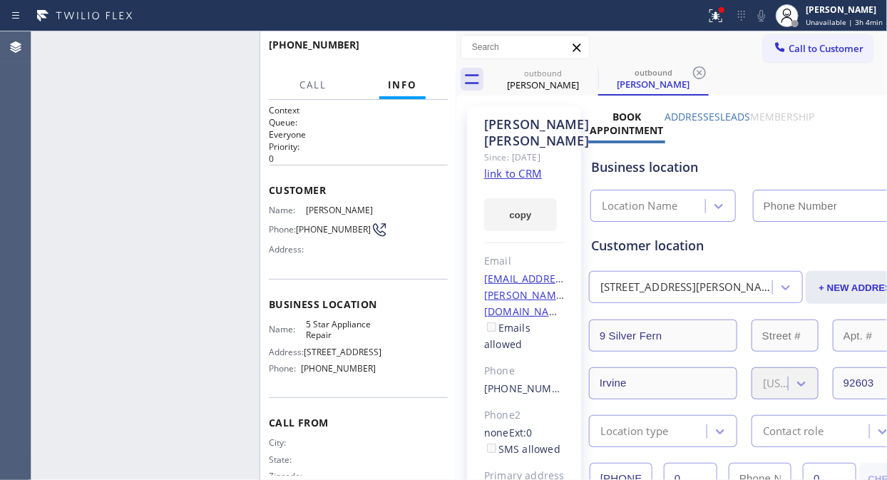
type input "[PHONE_NUMBER]"
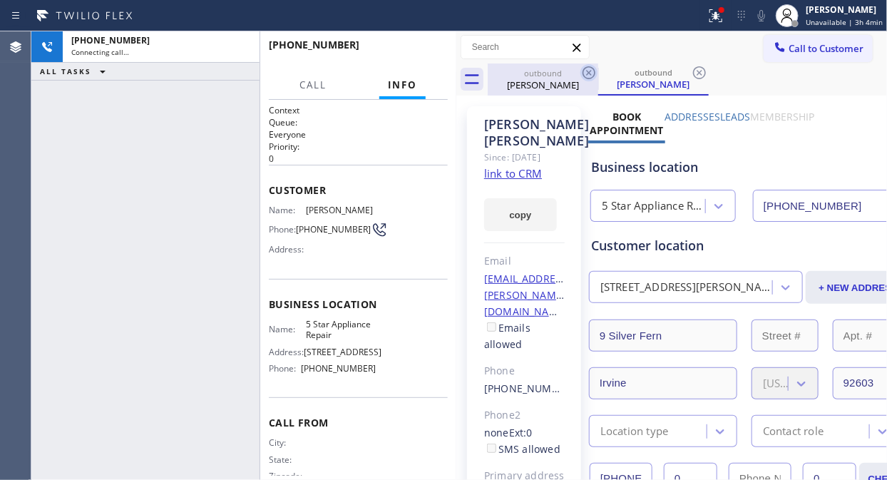
click at [590, 73] on icon at bounding box center [589, 72] width 13 height 13
click at [713, 21] on icon at bounding box center [715, 15] width 17 height 17
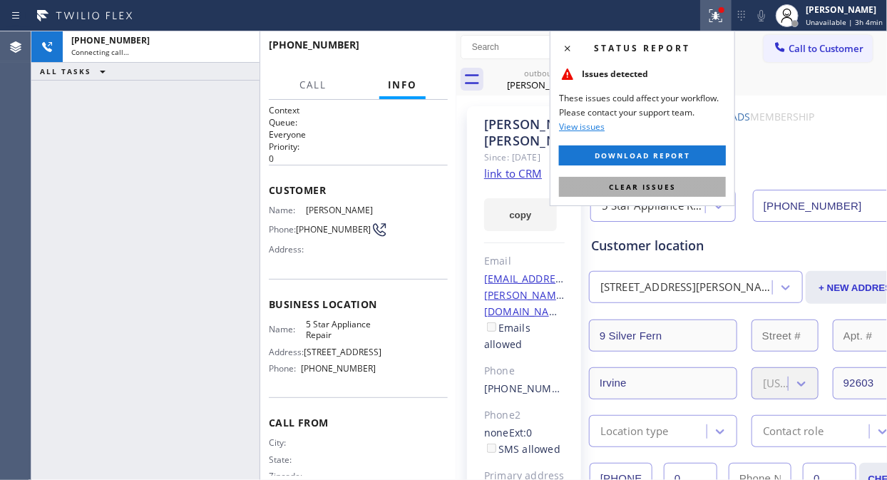
click at [674, 183] on span "Clear issues" at bounding box center [642, 187] width 67 height 10
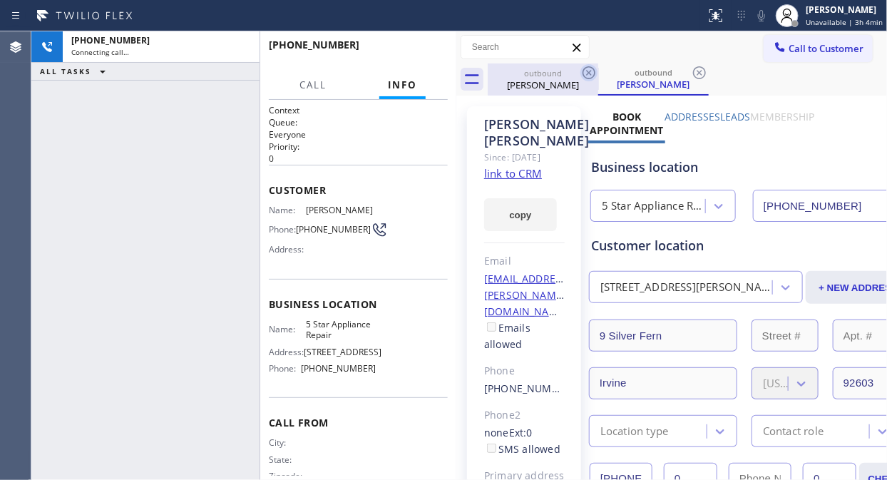
click at [588, 71] on icon at bounding box center [589, 72] width 13 height 13
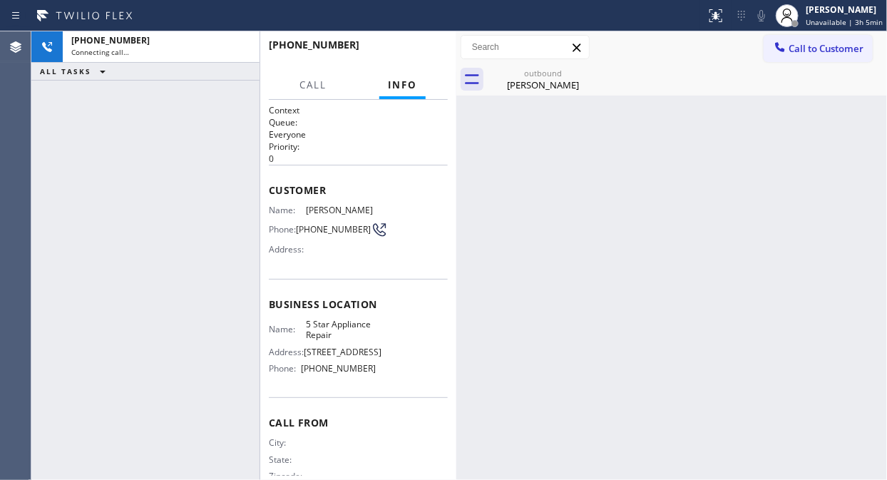
drag, startPoint x: 80, startPoint y: 162, endPoint x: 381, endPoint y: 2, distance: 340.7
click at [80, 162] on div "[PHONE_NUMBER] Connecting call… ALL TASKS ALL TASKS ACTIVE TASKS TASKS IN WRAP …" at bounding box center [145, 255] width 228 height 449
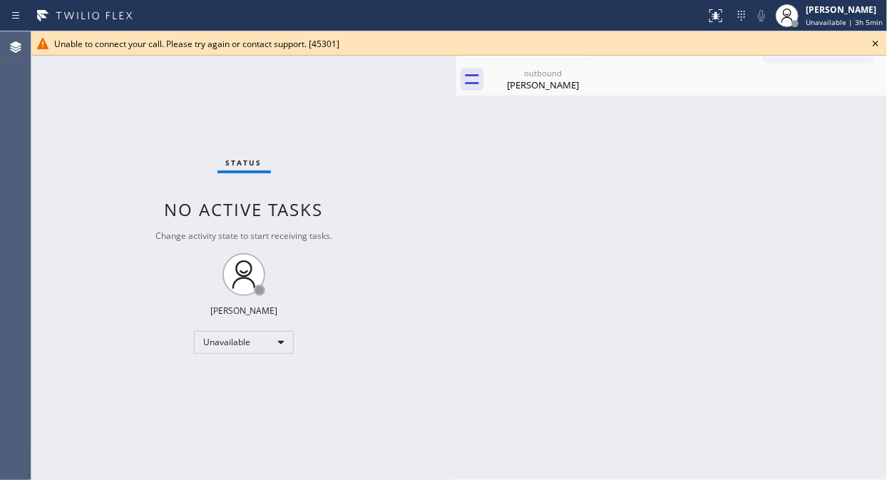
click at [875, 47] on icon at bounding box center [875, 43] width 17 height 17
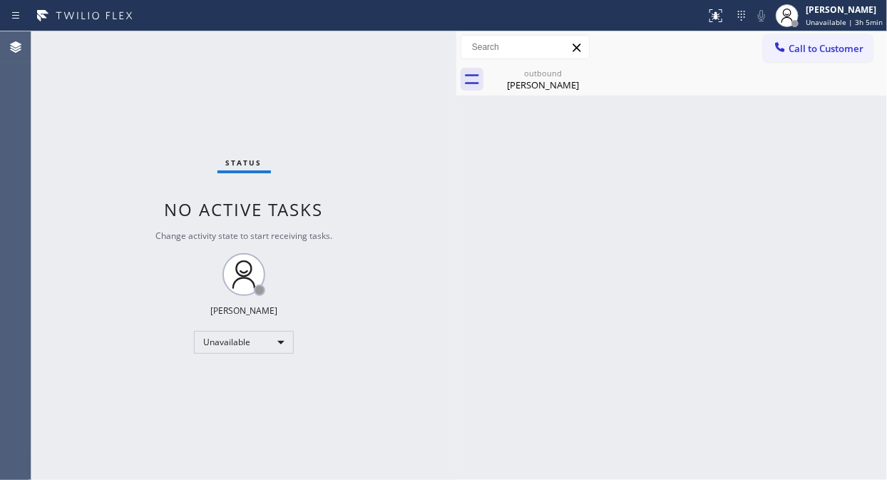
click at [816, 64] on div "outbound [PERSON_NAME]" at bounding box center [687, 79] width 399 height 32
click at [810, 54] on span "Call to Customer" at bounding box center [826, 48] width 75 height 13
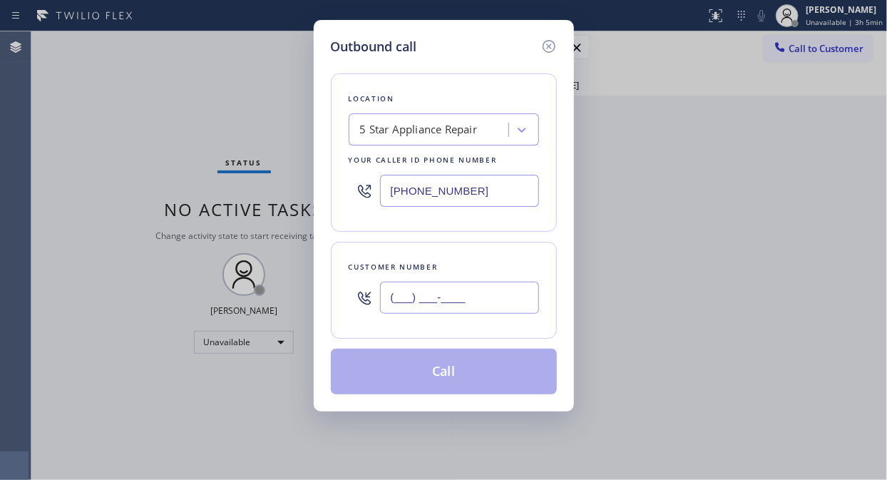
click at [487, 304] on input "(___) ___-____" at bounding box center [459, 298] width 159 height 32
paste input "818) 404-0310"
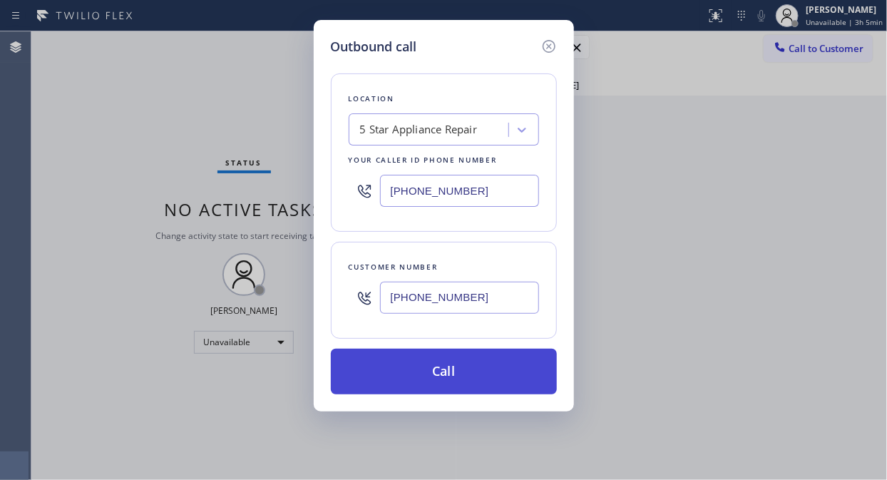
type input "[PHONE_NUMBER]"
click at [462, 371] on button "Call" at bounding box center [444, 372] width 226 height 46
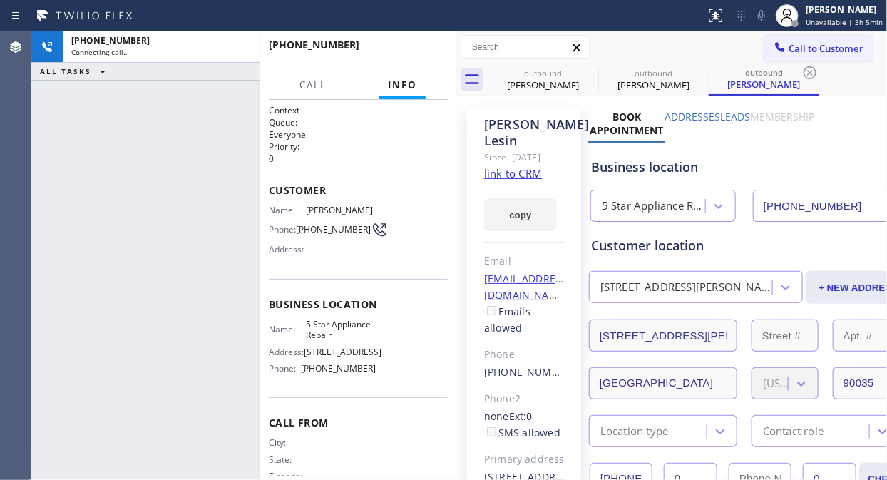
type input "[PHONE_NUMBER]"
click at [240, 44] on icon at bounding box center [240, 47] width 17 height 17
click at [411, 51] on span "HANG UP" at bounding box center [414, 51] width 43 height 10
click at [412, 51] on span "HANG UP" at bounding box center [414, 51] width 43 height 10
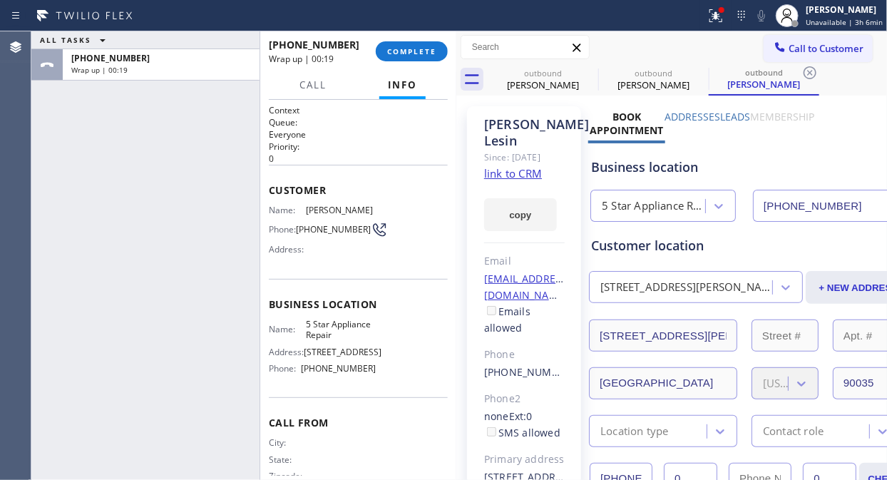
click at [90, 148] on div "ALL TASKS ALL TASKS ACTIVE TASKS TASKS IN WRAP UP [PHONE_NUMBER] Wrap up | 00:19" at bounding box center [145, 255] width 228 height 449
click at [417, 54] on span "COMPLETE" at bounding box center [411, 51] width 49 height 10
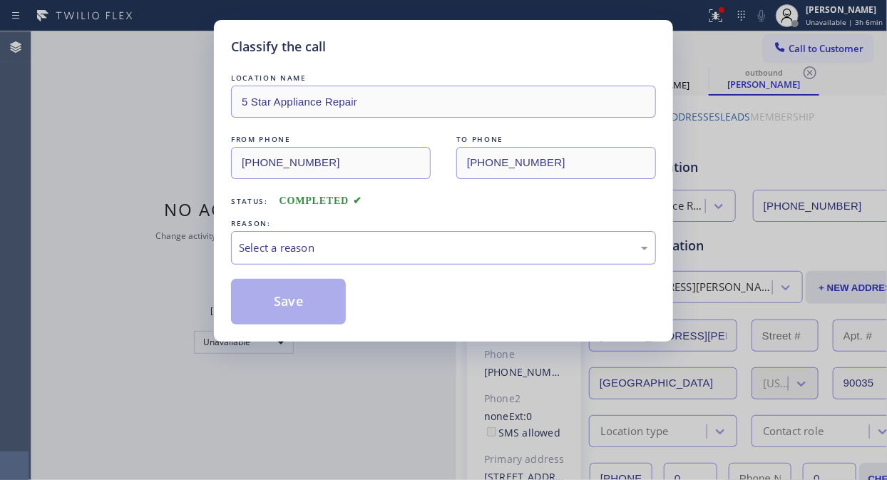
click at [403, 257] on div "Select a reason" at bounding box center [443, 248] width 425 height 34
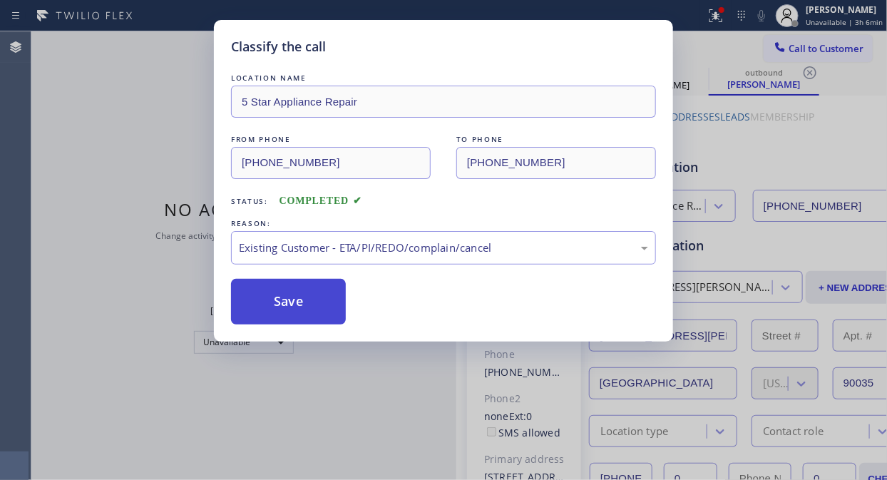
click at [317, 312] on button "Save" at bounding box center [288, 302] width 115 height 46
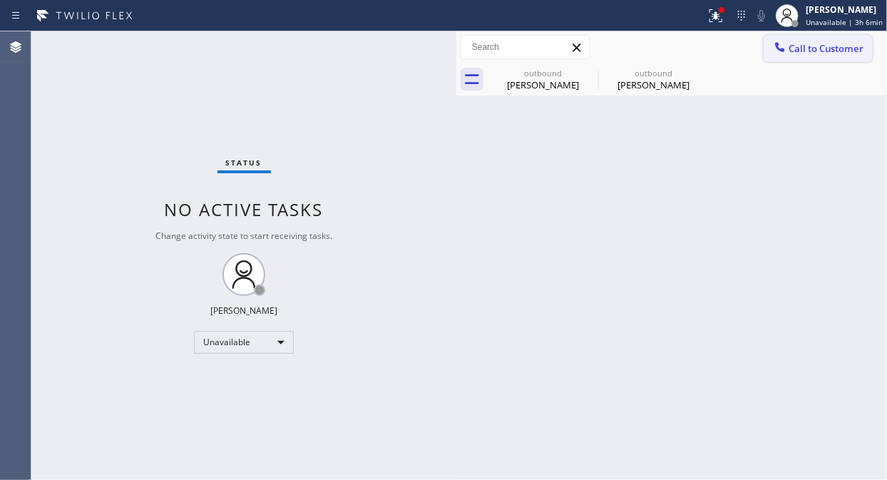
click at [789, 46] on span "Call to Customer" at bounding box center [826, 48] width 75 height 13
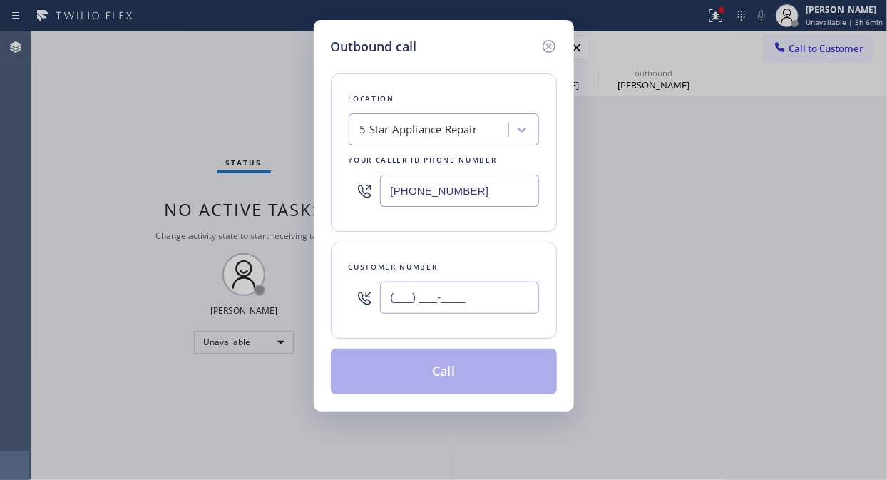
click at [453, 300] on input "(___) ___-____" at bounding box center [459, 298] width 159 height 32
paste input "917) 952-3229"
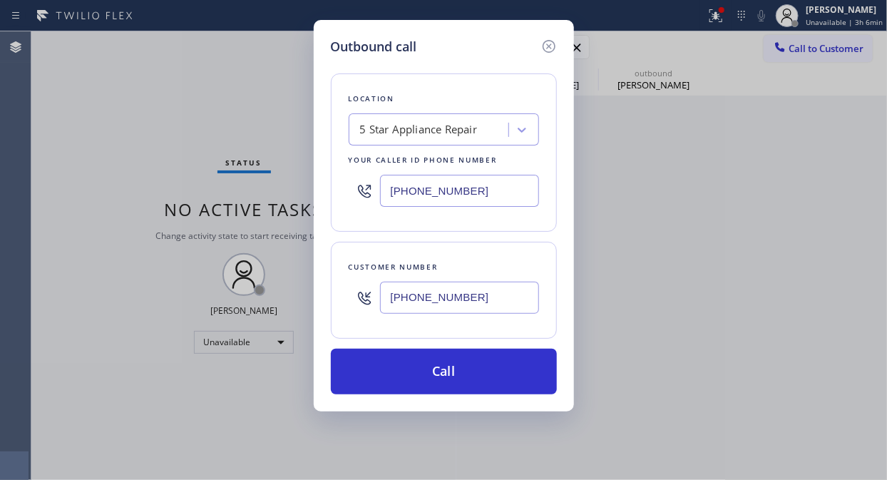
type input "[PHONE_NUMBER]"
drag, startPoint x: 103, startPoint y: 143, endPoint x: 110, endPoint y: 139, distance: 7.3
click at [103, 143] on div "Outbound call Location 5 Star Appliance Repair Your caller id phone number [PHO…" at bounding box center [443, 240] width 887 height 480
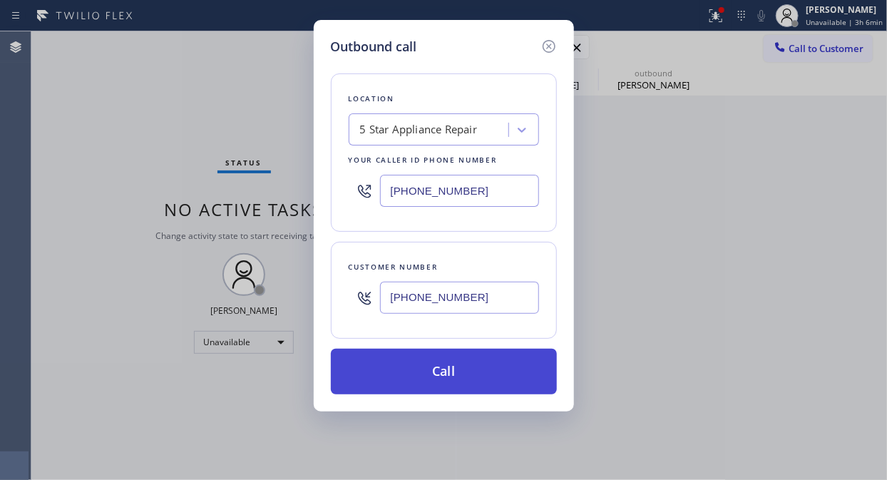
click at [459, 364] on button "Call" at bounding box center [444, 372] width 226 height 46
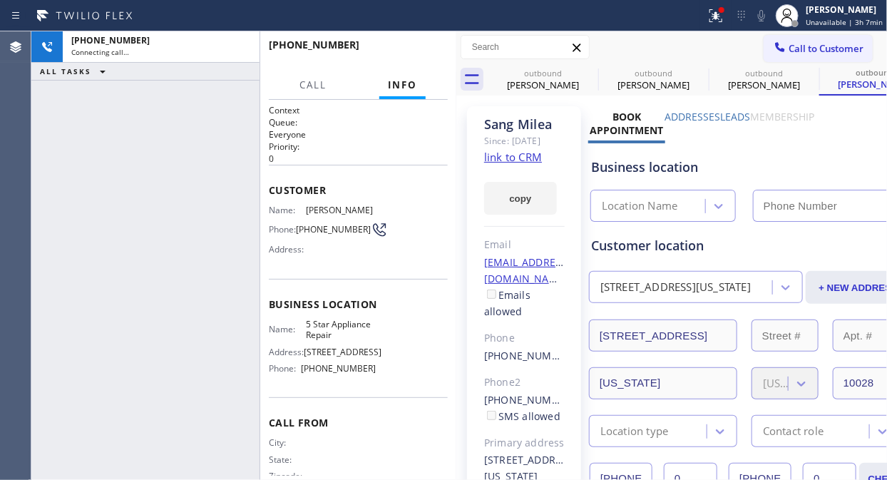
type input "[PHONE_NUMBER]"
click at [421, 48] on span "HANG UP" at bounding box center [414, 51] width 43 height 10
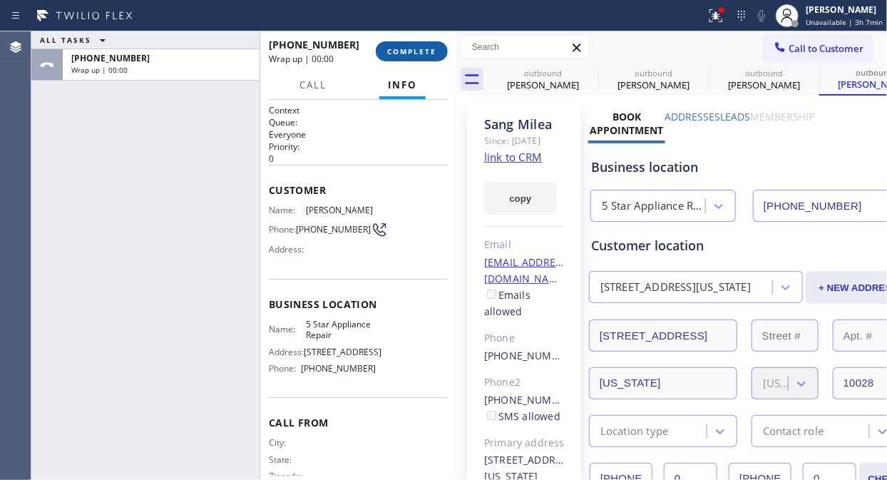
click at [422, 48] on span "COMPLETE" at bounding box center [411, 51] width 49 height 10
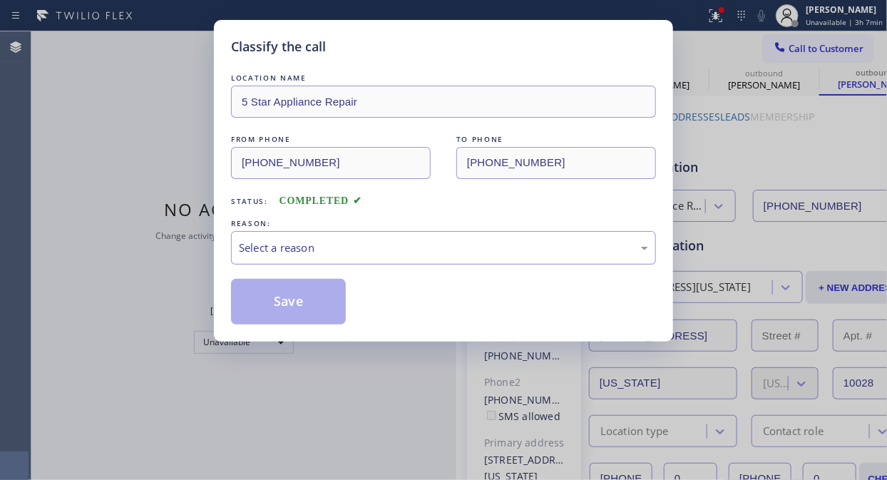
click at [440, 245] on div "Select a reason" at bounding box center [443, 248] width 409 height 16
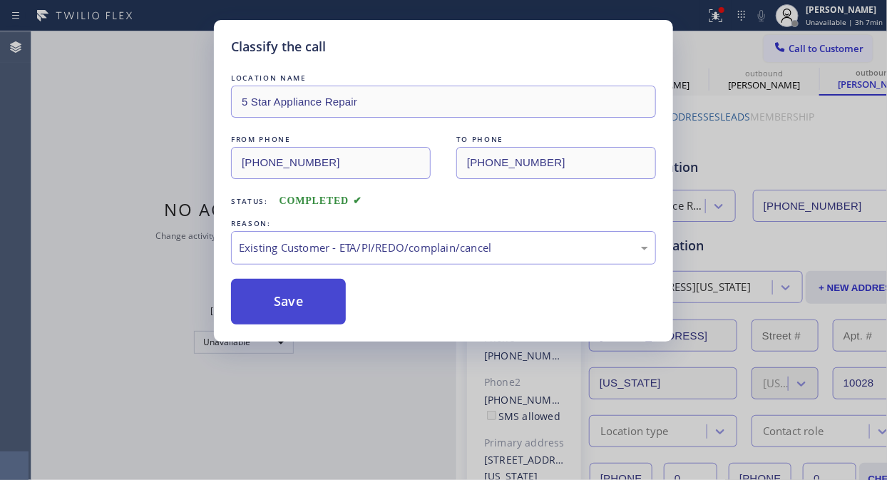
click at [324, 310] on button "Save" at bounding box center [288, 302] width 115 height 46
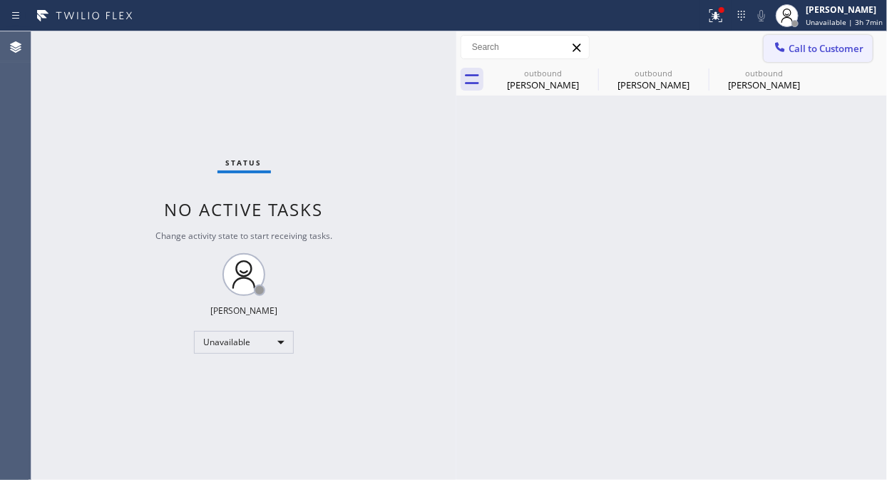
click at [820, 48] on span "Call to Customer" at bounding box center [826, 48] width 75 height 13
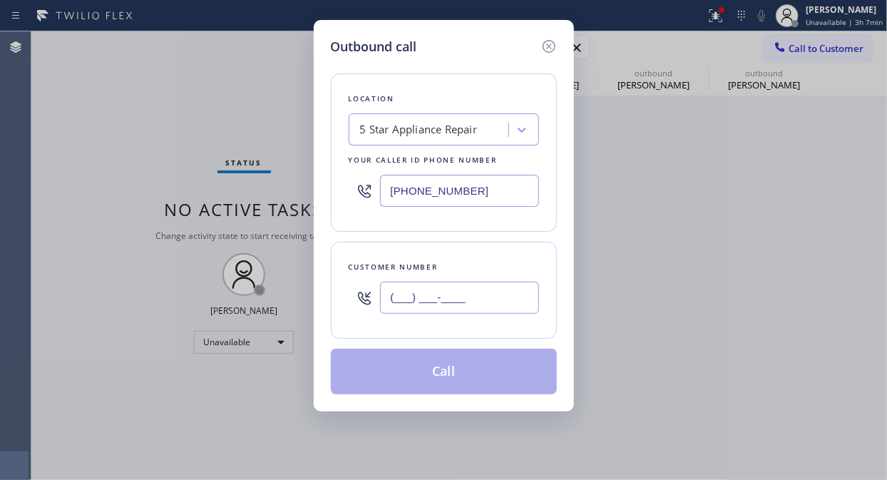
click at [508, 288] on input "(___) ___-____" at bounding box center [459, 298] width 159 height 32
paste input "310) 770-8177"
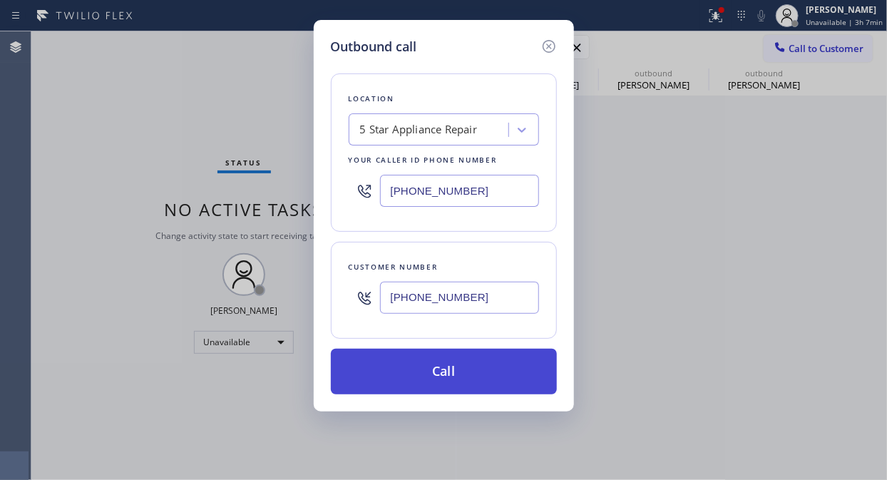
type input "[PHONE_NUMBER]"
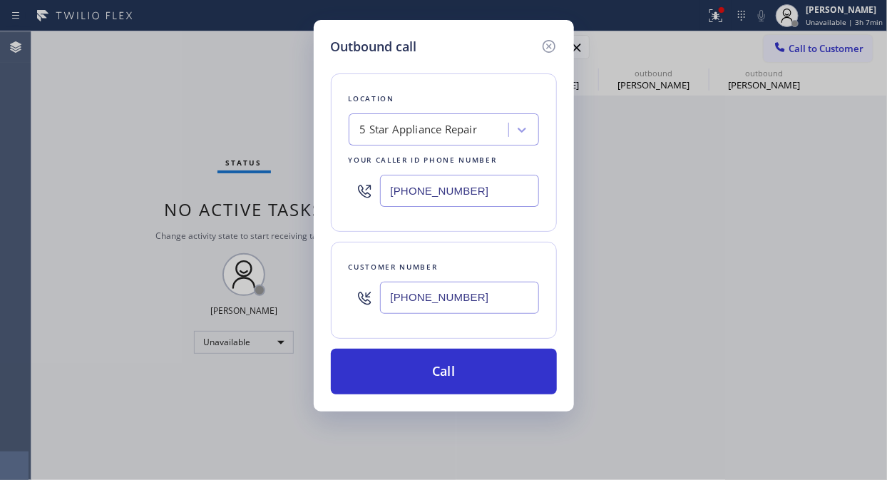
drag, startPoint x: 478, startPoint y: 364, endPoint x: 498, endPoint y: 322, distance: 45.6
click at [478, 364] on button "Call" at bounding box center [444, 372] width 226 height 46
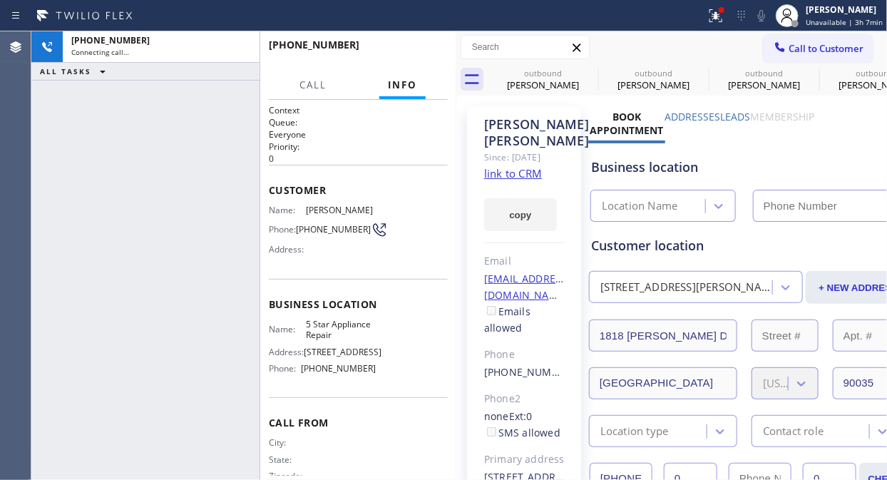
type input "[PHONE_NUMBER]"
click at [590, 75] on icon at bounding box center [588, 72] width 17 height 17
click at [0, 0] on icon at bounding box center [0, 0] width 0 height 0
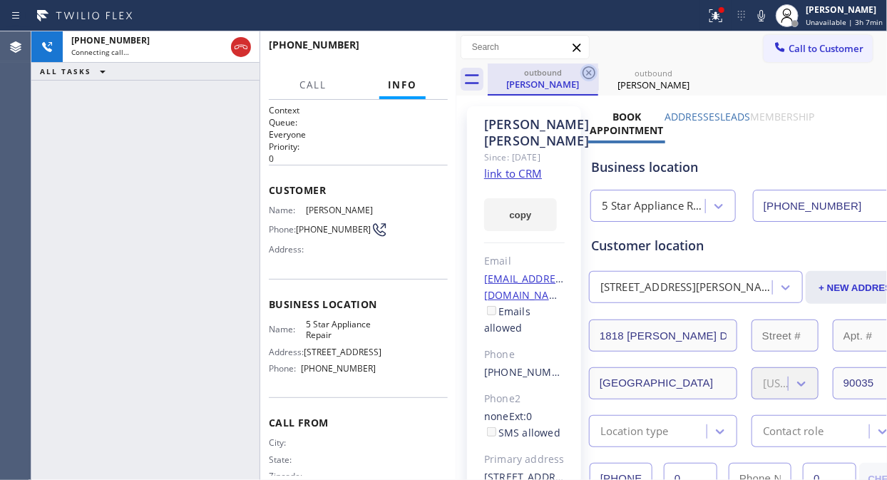
click at [589, 66] on icon at bounding box center [589, 72] width 13 height 13
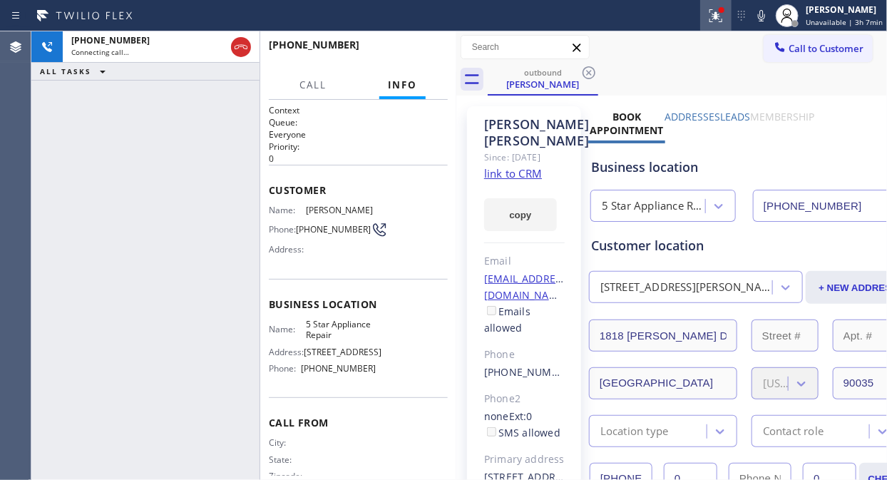
click at [717, 16] on icon at bounding box center [715, 15] width 17 height 17
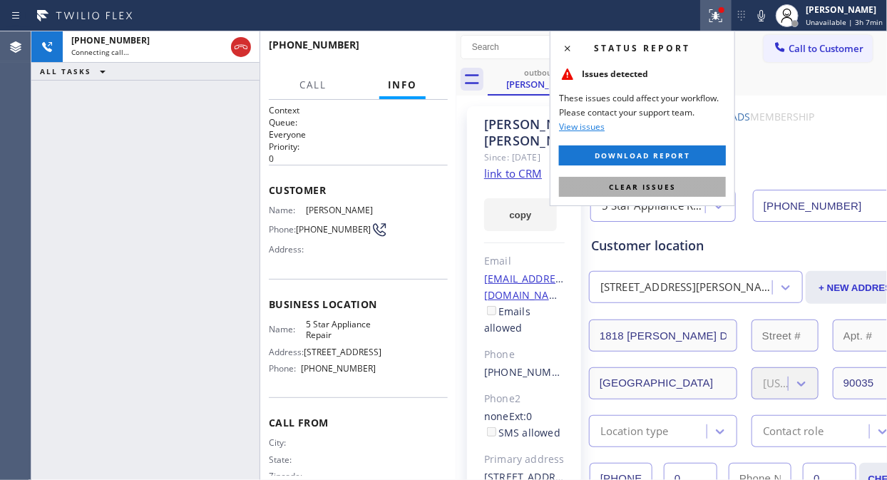
click at [660, 186] on span "Clear issues" at bounding box center [642, 187] width 67 height 10
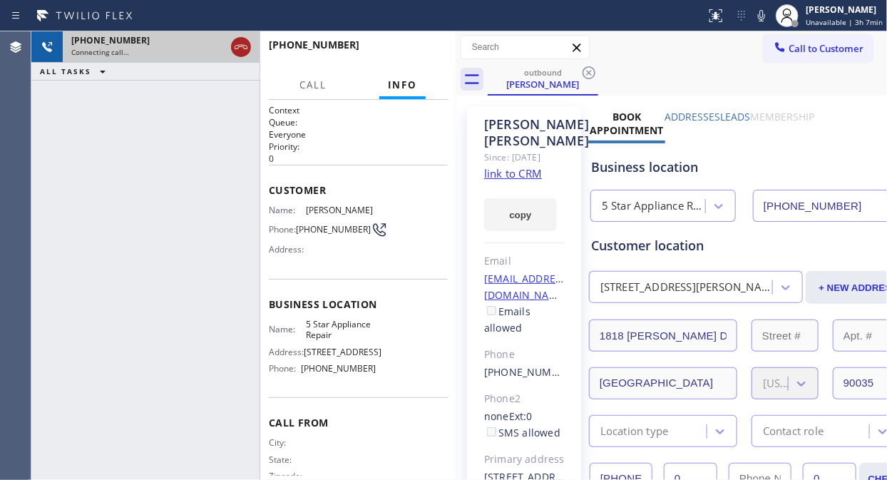
click at [237, 47] on icon at bounding box center [240, 47] width 17 height 17
click at [797, 55] on button "Call to Customer" at bounding box center [818, 48] width 109 height 27
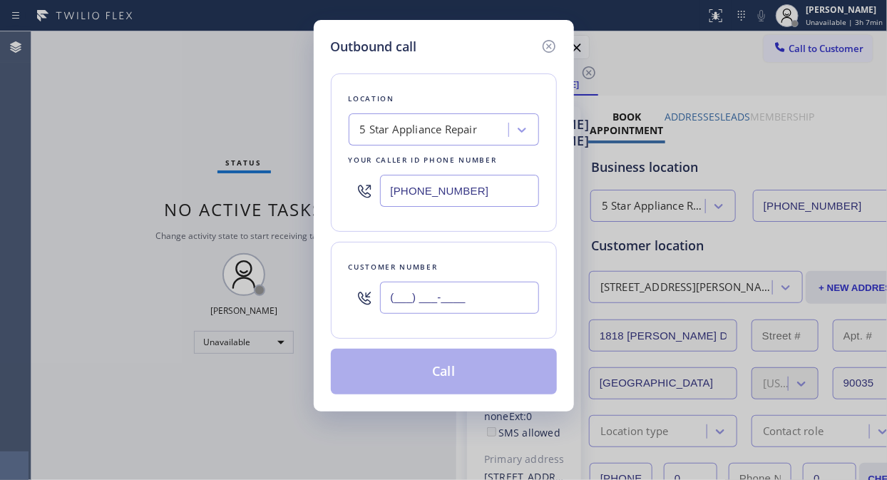
click at [390, 307] on input "(___) ___-____" at bounding box center [459, 298] width 159 height 32
paste input "206) 972-6229"
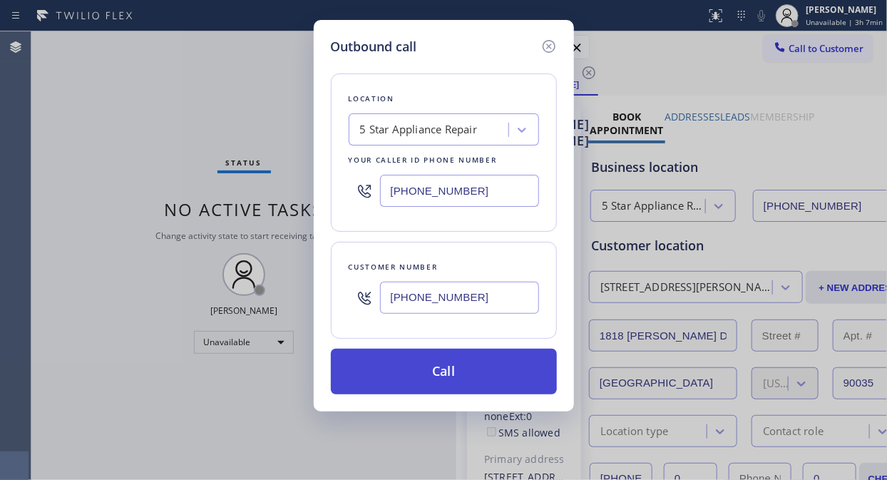
type input "[PHONE_NUMBER]"
click at [473, 378] on button "Call" at bounding box center [444, 372] width 226 height 46
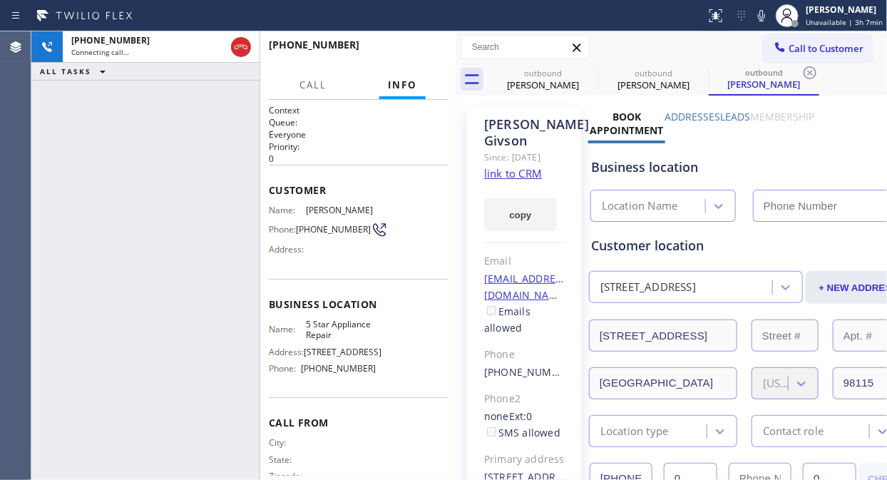
type input "[PHONE_NUMBER]"
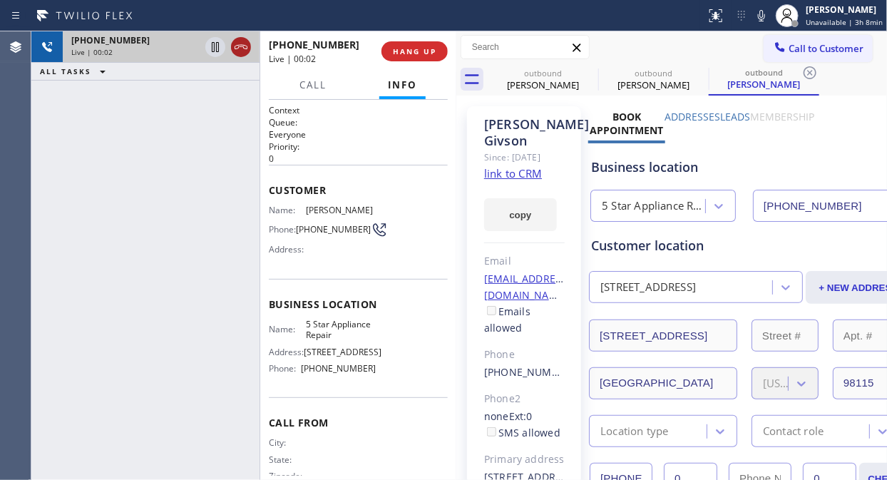
click at [242, 43] on icon at bounding box center [240, 47] width 17 height 17
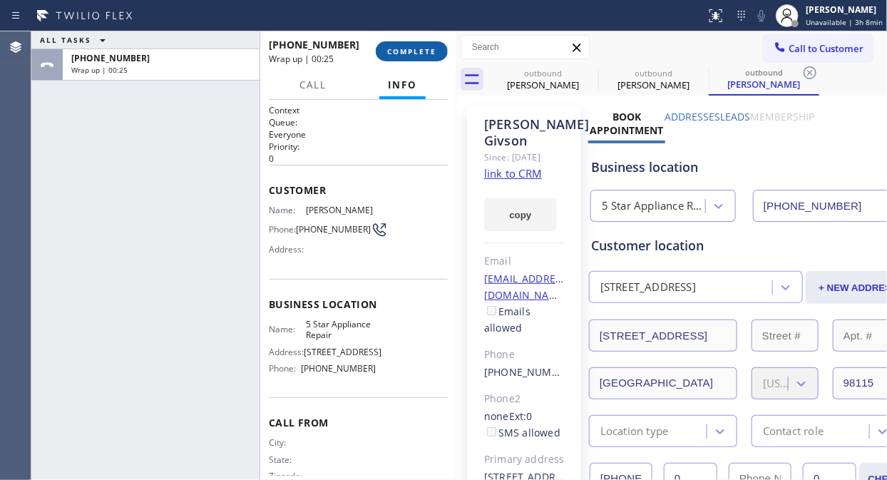
click at [429, 47] on span "COMPLETE" at bounding box center [411, 51] width 49 height 10
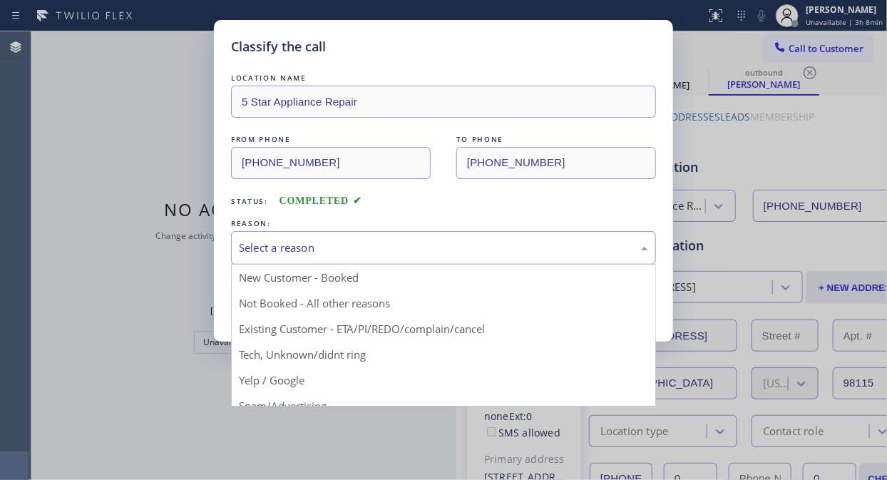
click at [414, 247] on div "Select a reason" at bounding box center [443, 248] width 409 height 16
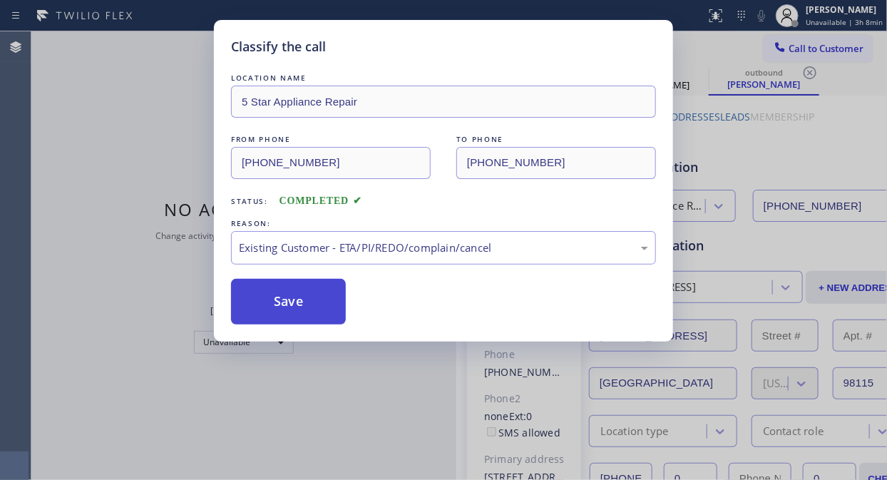
click at [310, 309] on button "Save" at bounding box center [288, 302] width 115 height 46
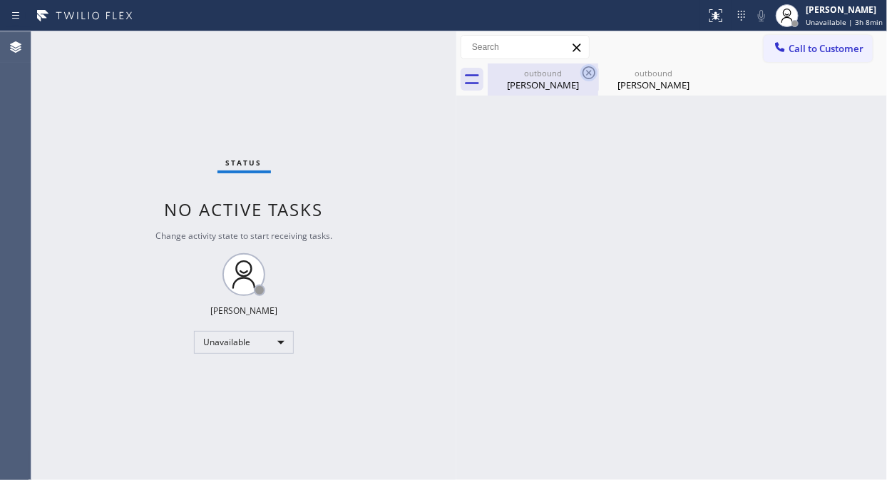
click at [583, 70] on icon at bounding box center [589, 72] width 13 height 13
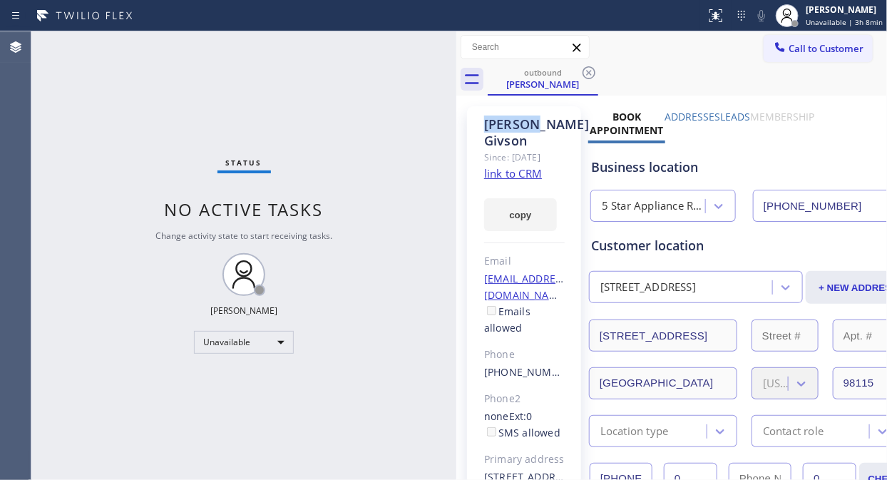
click at [583, 70] on icon at bounding box center [589, 72] width 13 height 13
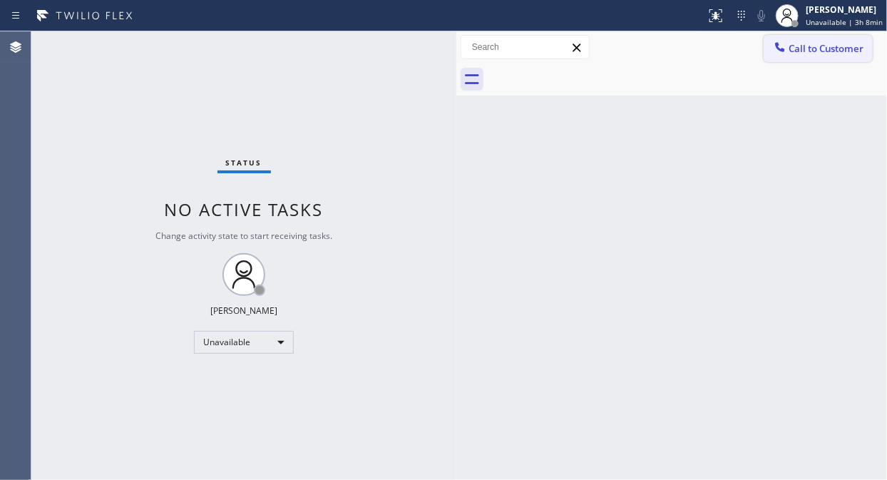
click at [821, 57] on button "Call to Customer" at bounding box center [818, 48] width 109 height 27
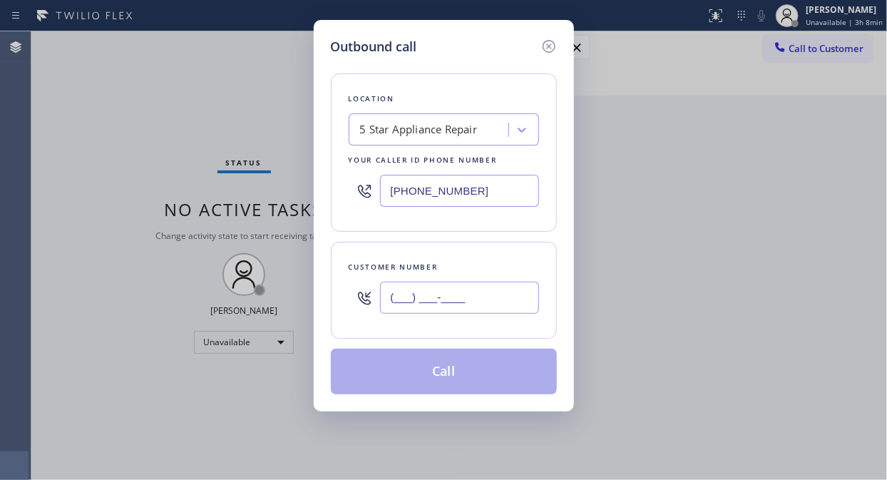
click at [431, 303] on input "(___) ___-____" at bounding box center [459, 298] width 159 height 32
paste input "775) 745-6420"
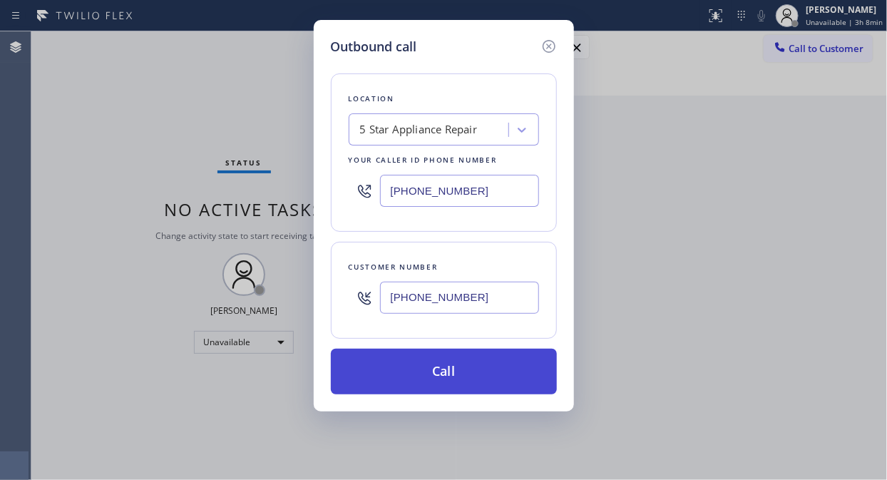
type input "[PHONE_NUMBER]"
click at [448, 375] on button "Call" at bounding box center [444, 372] width 226 height 46
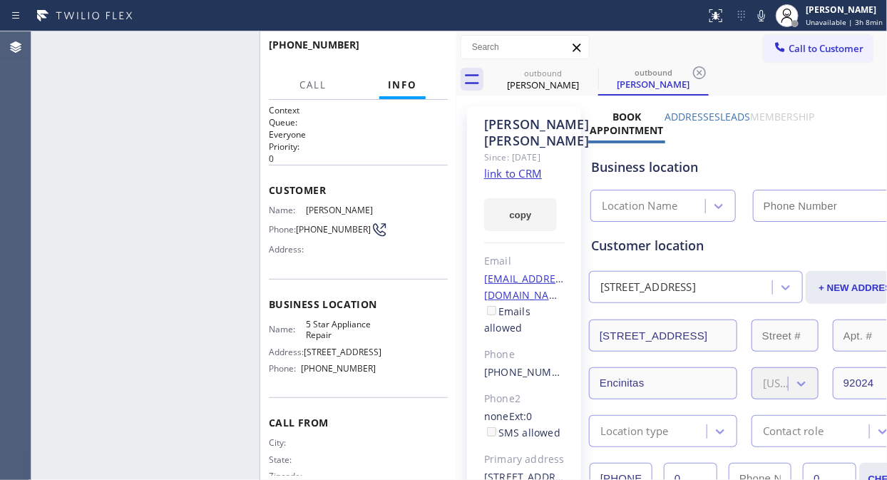
type input "[PHONE_NUMBER]"
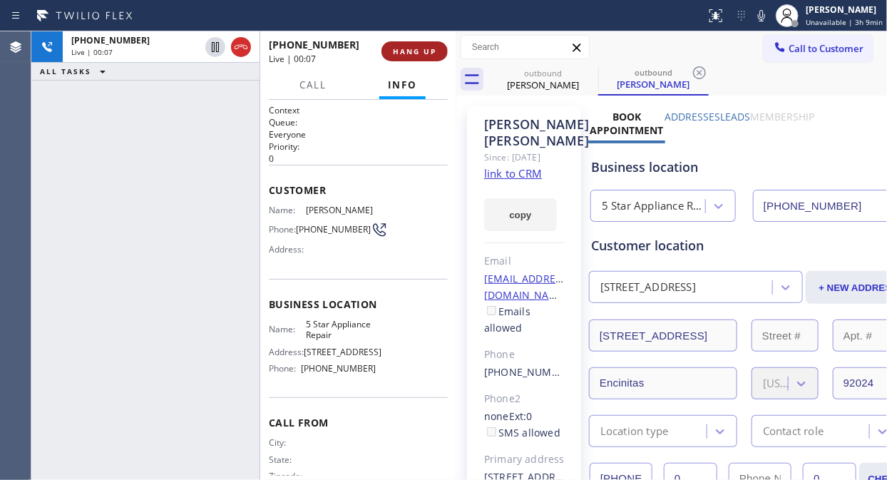
click at [416, 53] on span "HANG UP" at bounding box center [414, 51] width 43 height 10
click at [414, 51] on span "HANG UP" at bounding box center [414, 51] width 43 height 10
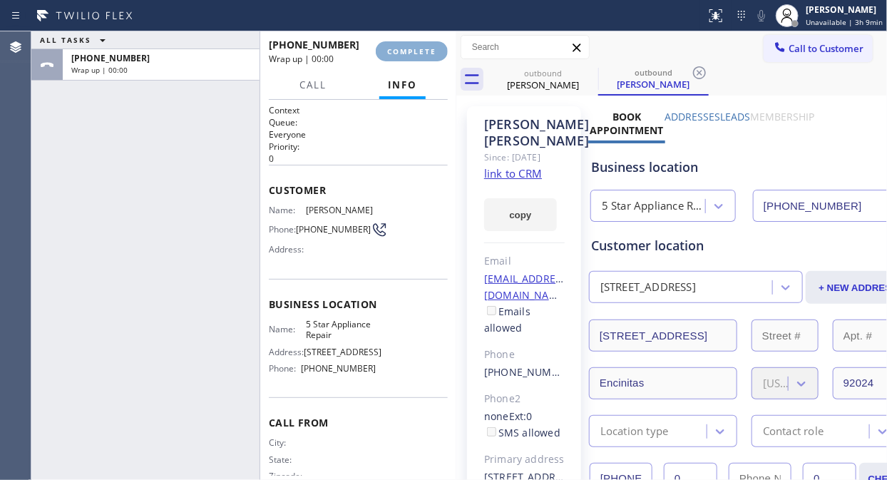
click at [414, 51] on span "COMPLETE" at bounding box center [411, 51] width 49 height 10
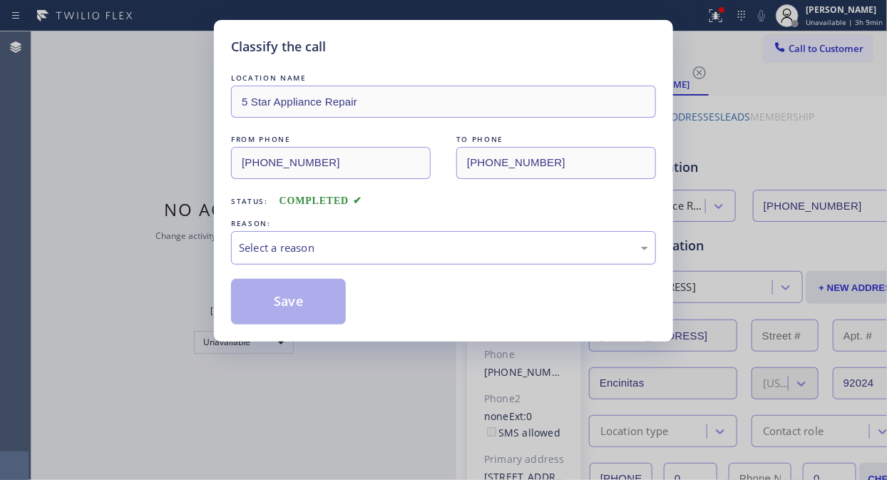
click at [429, 250] on div "Select a reason" at bounding box center [443, 248] width 409 height 16
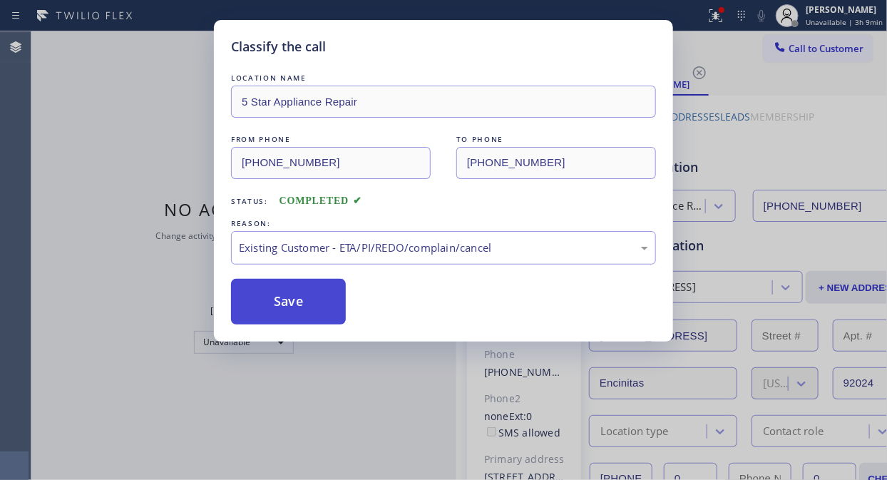
click at [292, 307] on button "Save" at bounding box center [288, 302] width 115 height 46
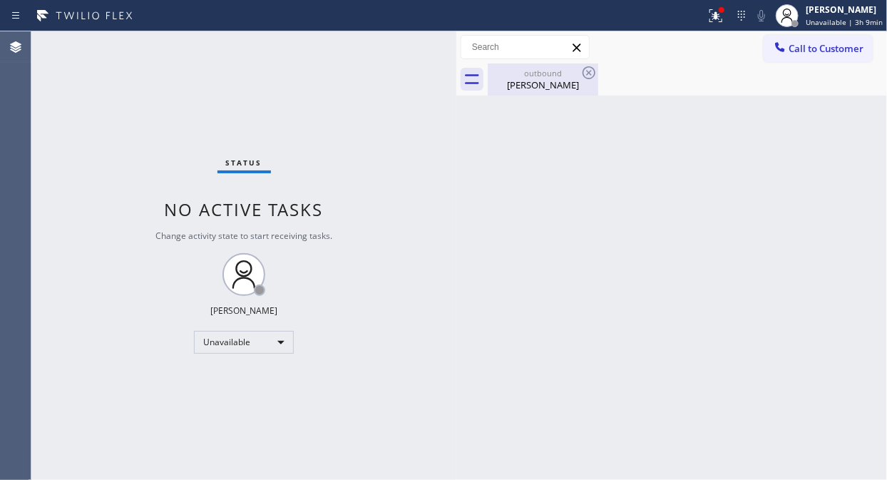
click at [540, 84] on div "[PERSON_NAME]" at bounding box center [543, 84] width 108 height 13
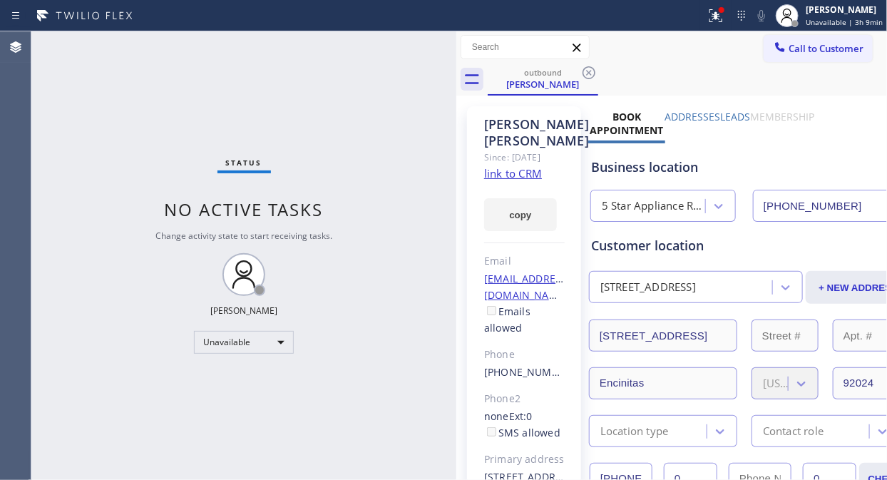
drag, startPoint x: 297, startPoint y: 86, endPoint x: 312, endPoint y: 86, distance: 15.0
click at [297, 86] on div "Status No active tasks Change activity state to start receiving tasks. [PERSON_…" at bounding box center [243, 255] width 425 height 449
drag, startPoint x: 793, startPoint y: 51, endPoint x: 499, endPoint y: 240, distance: 349.3
click at [792, 51] on span "Call to Customer" at bounding box center [826, 48] width 75 height 13
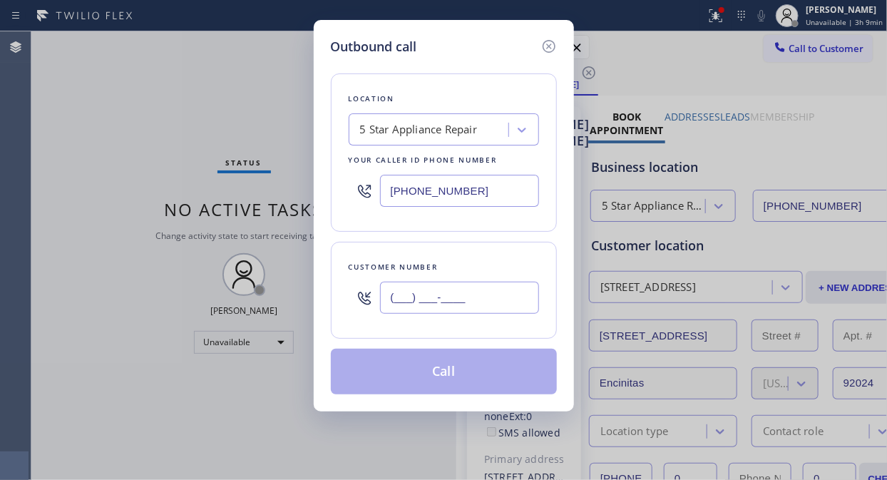
click at [401, 302] on input "(___) ___-____" at bounding box center [459, 298] width 159 height 32
paste input "310) 403-4100"
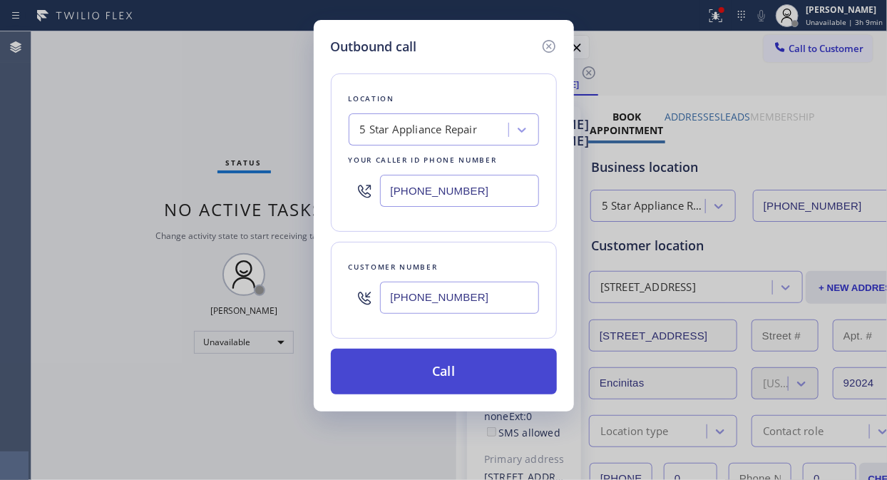
type input "[PHONE_NUMBER]"
click at [476, 372] on button "Call" at bounding box center [444, 372] width 226 height 46
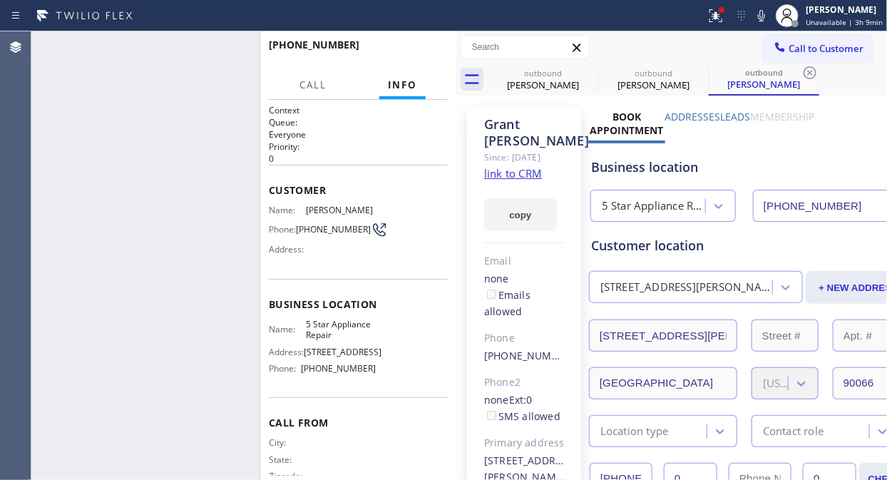
type input "[PHONE_NUMBER]"
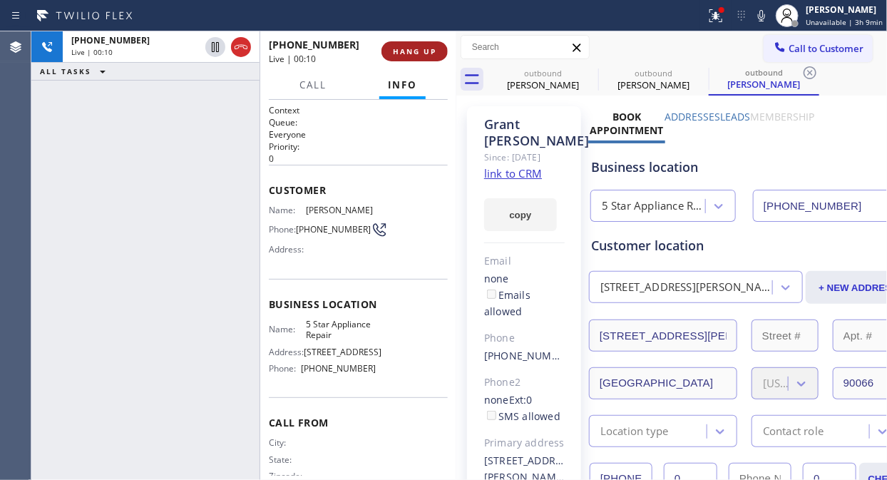
click at [400, 44] on button "HANG UP" at bounding box center [415, 51] width 66 height 20
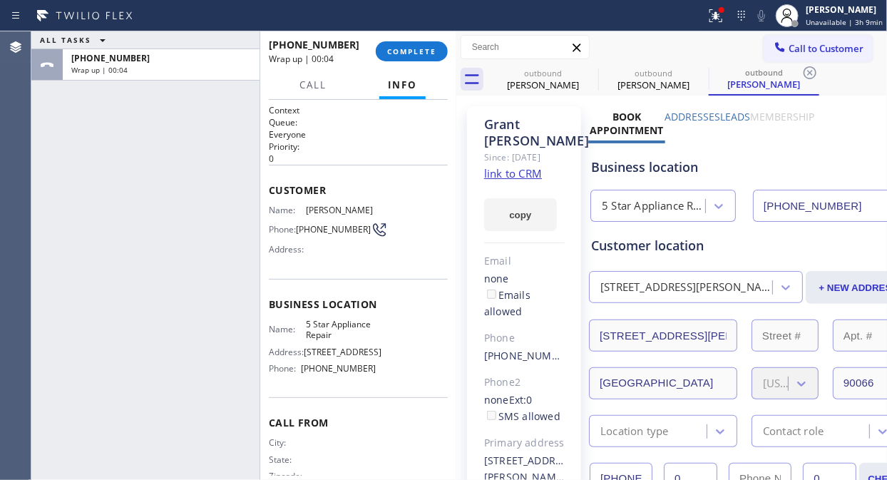
click at [447, 52] on div "[PHONE_NUMBER] Wrap up | 00:04 COMPLETE" at bounding box center [358, 51] width 179 height 37
click at [416, 52] on span "COMPLETE" at bounding box center [411, 51] width 49 height 10
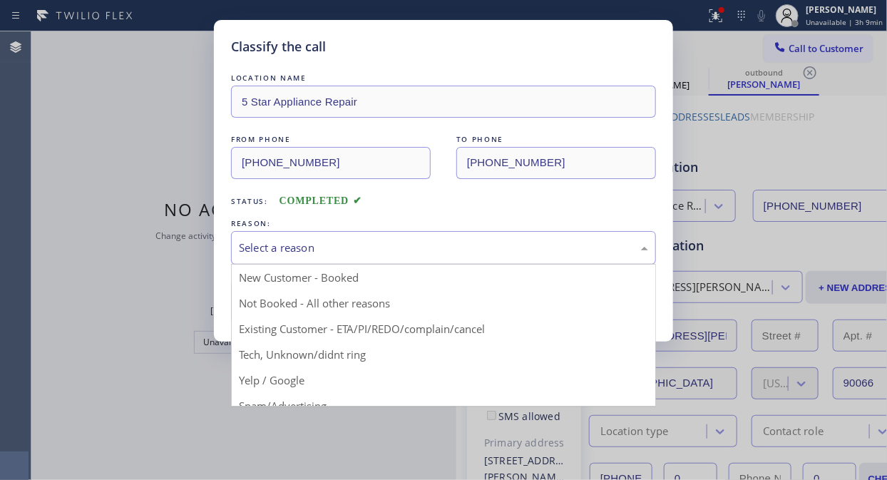
click at [416, 254] on div "Select a reason" at bounding box center [443, 248] width 409 height 16
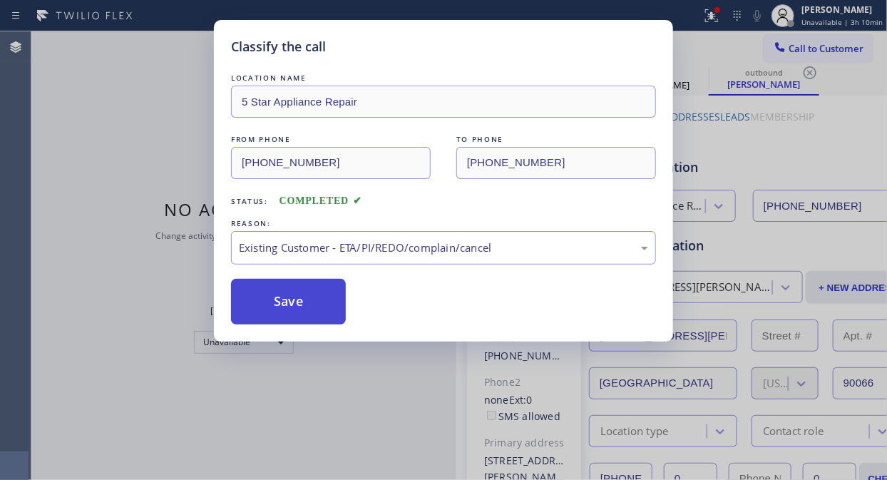
click at [314, 314] on button "Save" at bounding box center [288, 302] width 115 height 46
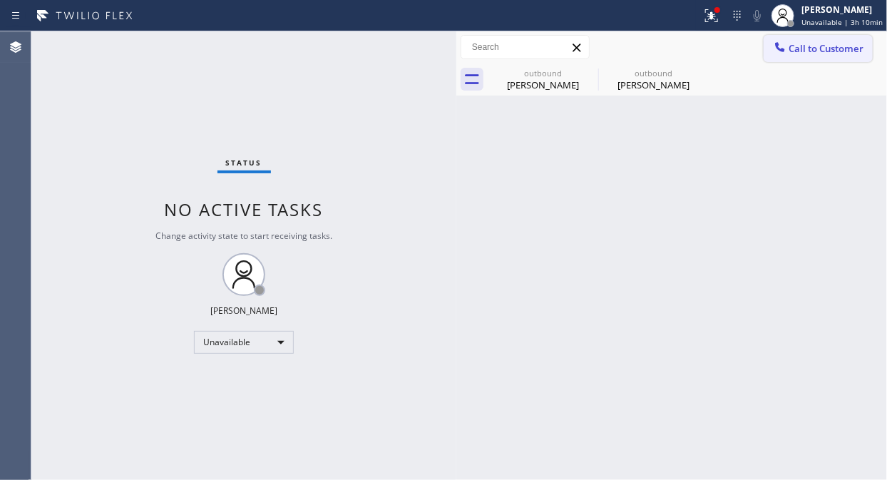
click at [824, 47] on span "Call to Customer" at bounding box center [826, 48] width 75 height 13
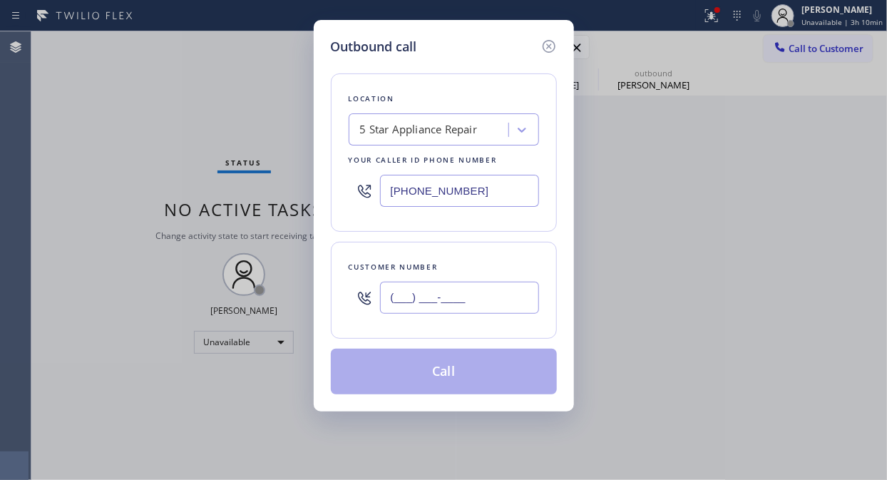
click at [488, 289] on input "(___) ___-____" at bounding box center [459, 298] width 159 height 32
paste input "780) 518-1059"
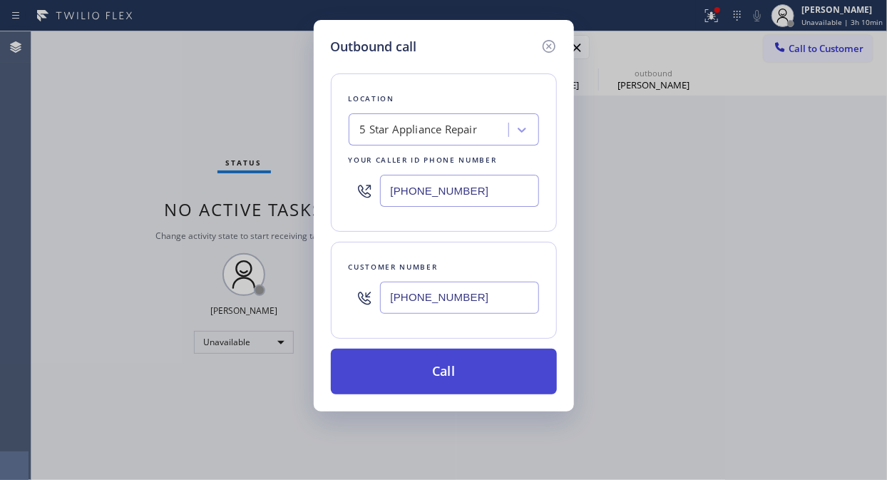
type input "[PHONE_NUMBER]"
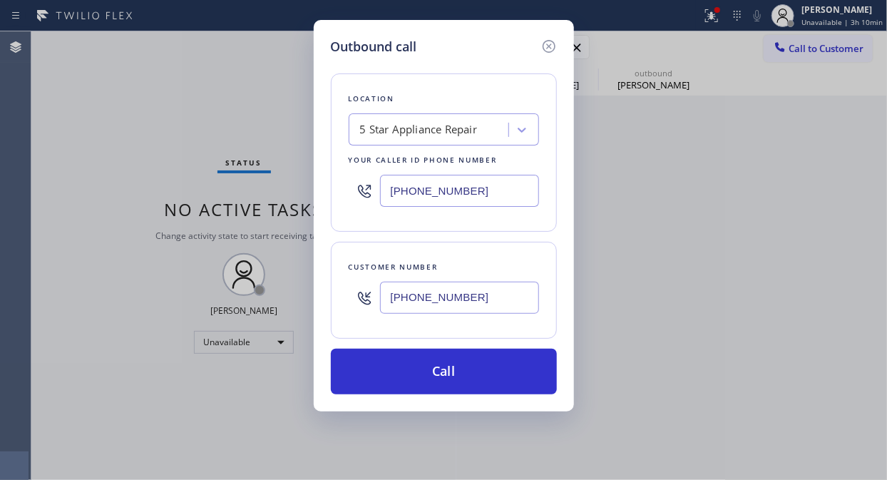
drag, startPoint x: 478, startPoint y: 368, endPoint x: 564, endPoint y: 240, distance: 154.3
click at [479, 368] on button "Call" at bounding box center [444, 372] width 226 height 46
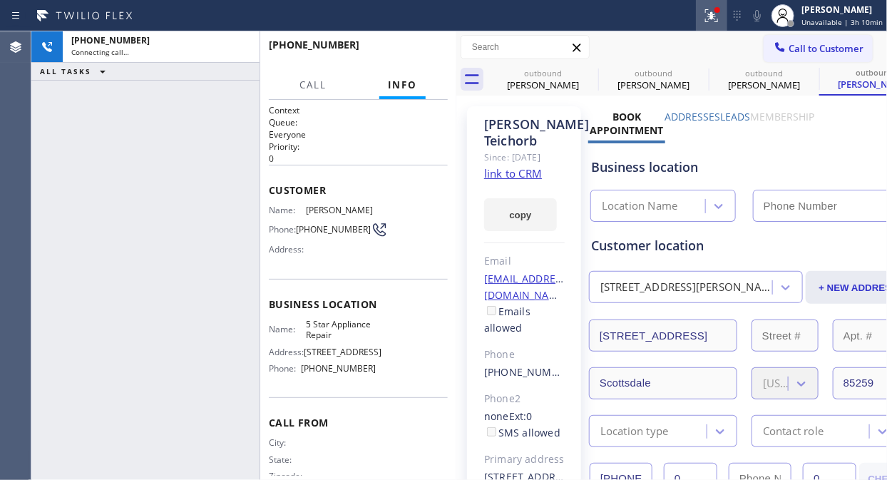
click at [718, 18] on icon at bounding box center [711, 15] width 17 height 17
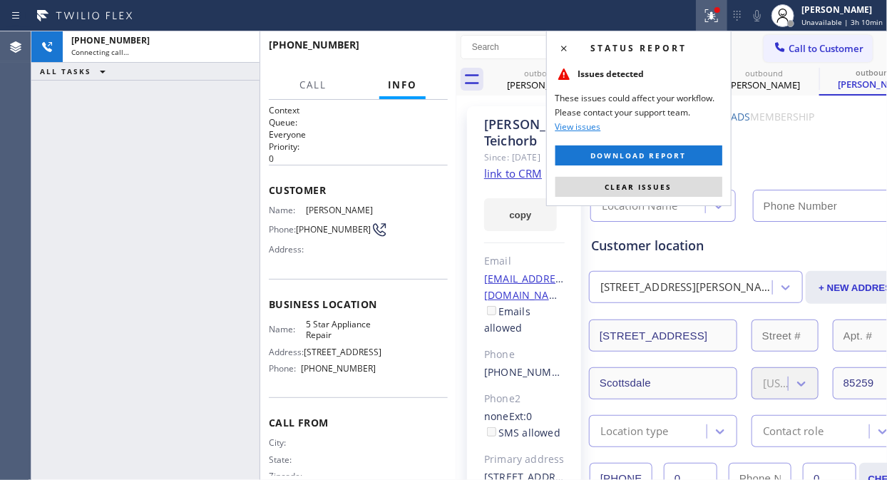
type input "[PHONE_NUMBER]"
click at [657, 189] on span "Clear issues" at bounding box center [638, 187] width 67 height 10
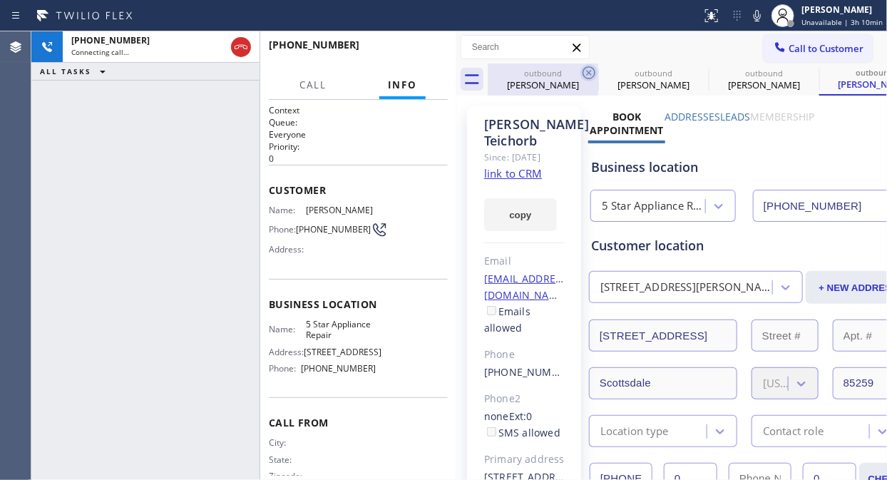
click at [588, 69] on icon at bounding box center [588, 72] width 17 height 17
click at [691, 69] on icon at bounding box center [699, 72] width 17 height 17
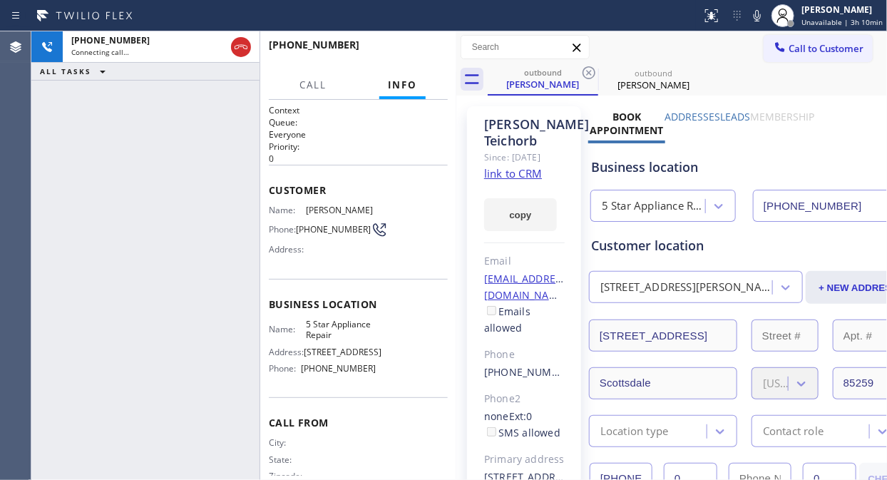
click at [588, 69] on icon at bounding box center [588, 72] width 17 height 17
drag, startPoint x: 91, startPoint y: 130, endPoint x: 138, endPoint y: 114, distance: 49.6
click at [95, 129] on div "[PHONE_NUMBER] Live | 00:00 ALL TASKS ALL TASKS ACTIVE TASKS TASKS IN WRAP UP" at bounding box center [145, 255] width 228 height 449
click at [404, 48] on span "HANG UP" at bounding box center [414, 51] width 43 height 10
click at [405, 48] on span "HANG UP" at bounding box center [414, 51] width 43 height 10
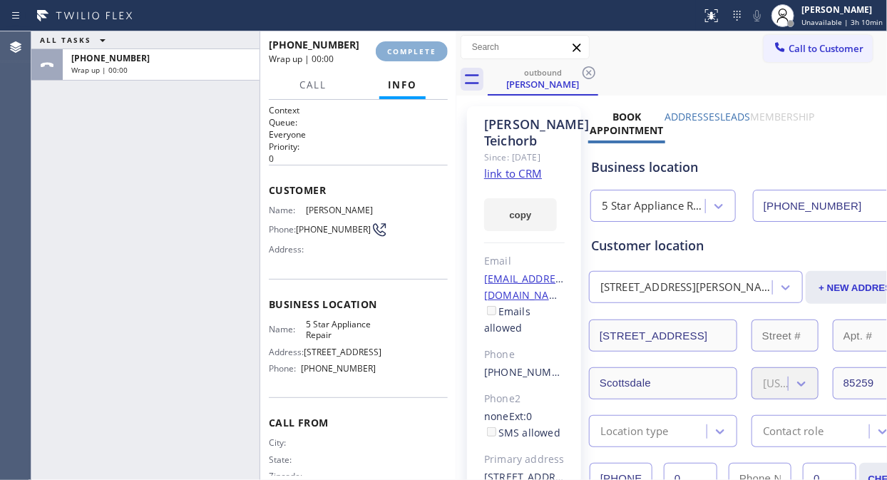
click at [406, 50] on span "COMPLETE" at bounding box center [411, 51] width 49 height 10
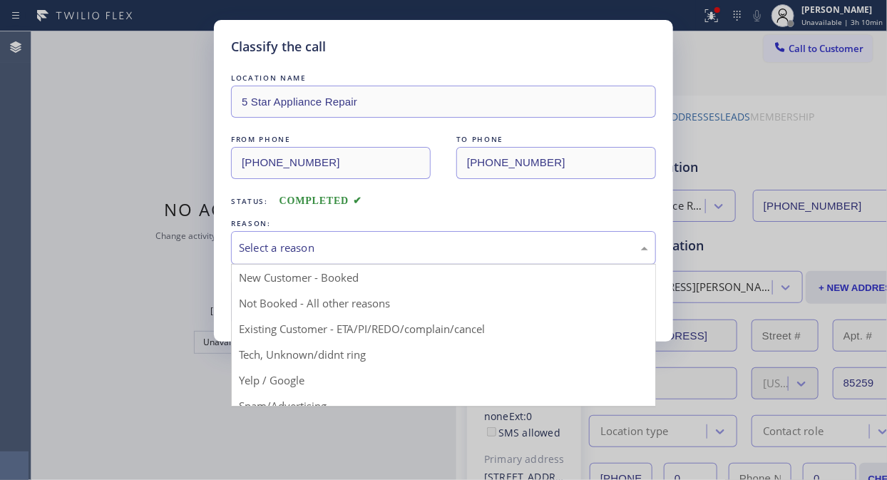
click at [448, 243] on div "Select a reason" at bounding box center [443, 248] width 409 height 16
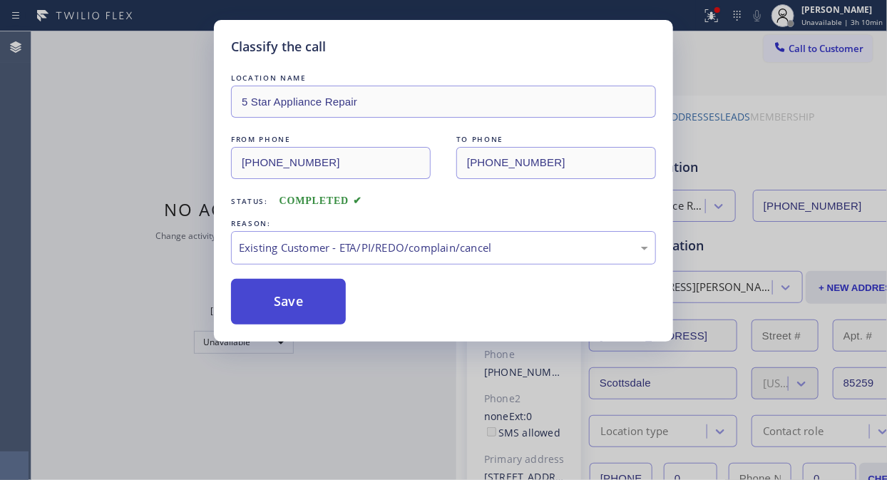
click at [318, 307] on button "Save" at bounding box center [288, 302] width 115 height 46
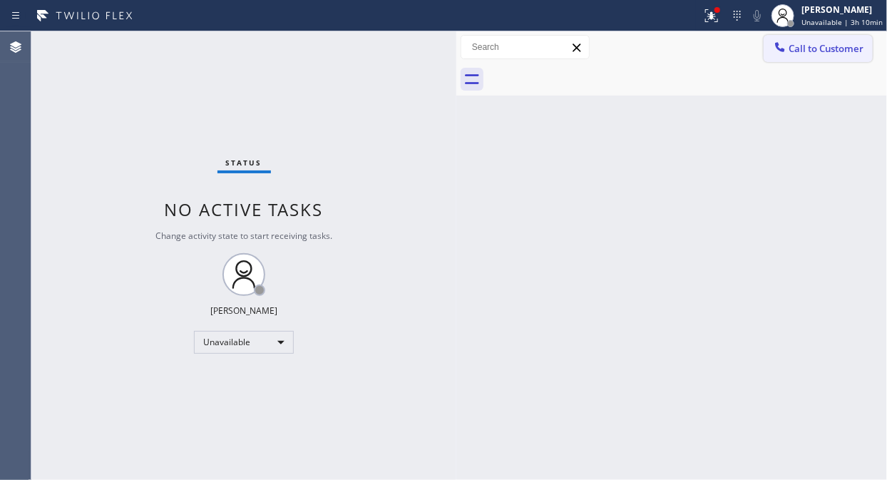
click at [816, 48] on span "Call to Customer" at bounding box center [826, 48] width 75 height 13
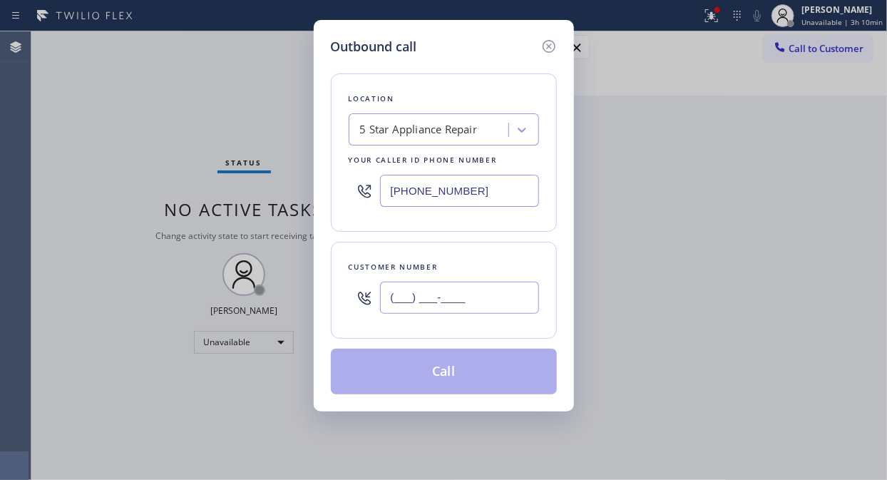
click at [444, 299] on input "(___) ___-____" at bounding box center [459, 298] width 159 height 32
paste input "949) 680-5408"
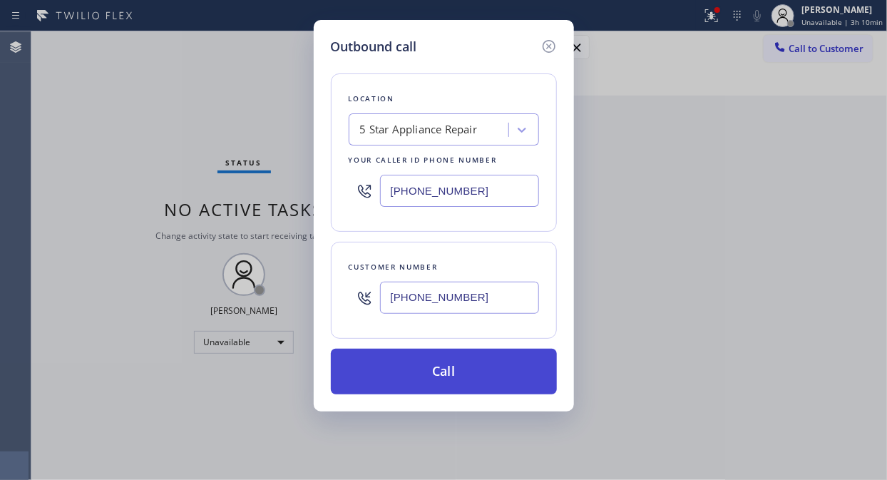
type input "[PHONE_NUMBER]"
click at [472, 373] on button "Call" at bounding box center [444, 372] width 226 height 46
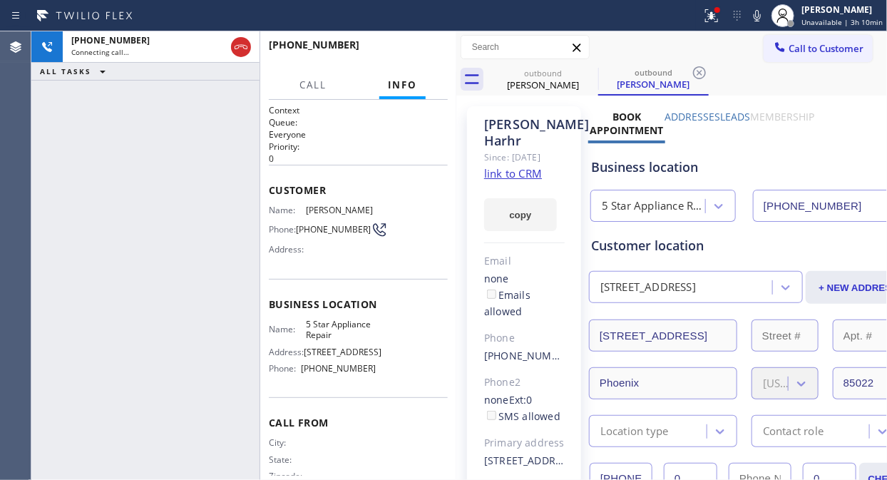
type input "[PHONE_NUMBER]"
drag, startPoint x: 101, startPoint y: 116, endPoint x: 260, endPoint y: 52, distance: 171.5
click at [101, 116] on div "[PHONE_NUMBER] Live | 00:04 ALL TASKS ALL TASKS ACTIVE TASKS TASKS IN WRAP UP" at bounding box center [145, 255] width 228 height 449
click at [391, 51] on button "HANG UP" at bounding box center [415, 51] width 66 height 20
click at [393, 51] on button "HANG UP" at bounding box center [415, 51] width 66 height 20
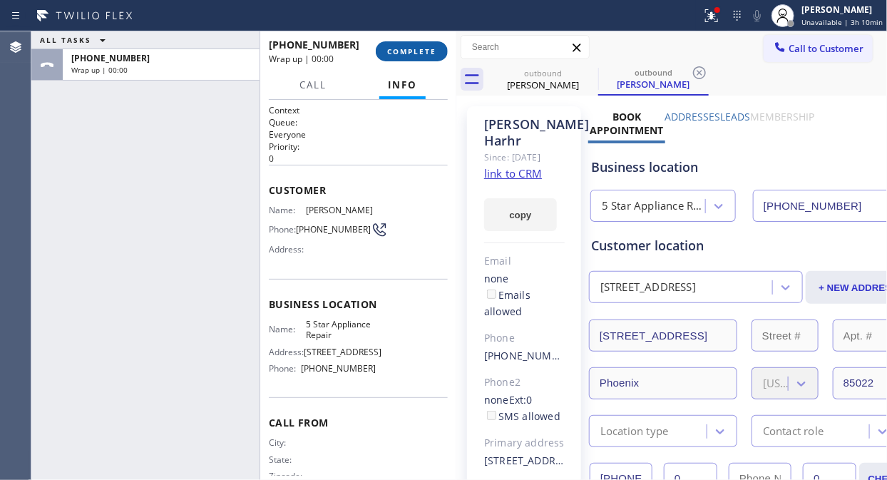
click at [395, 51] on span "COMPLETE" at bounding box center [411, 51] width 49 height 10
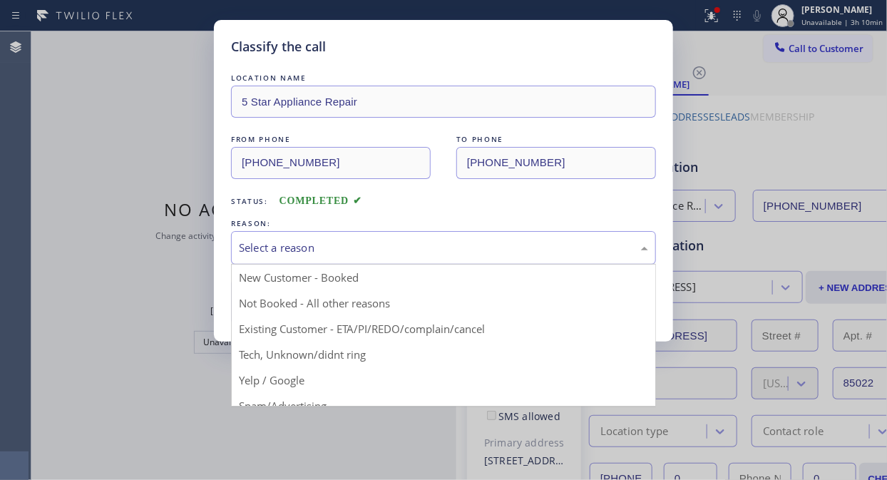
click at [362, 252] on div "Select a reason" at bounding box center [443, 248] width 409 height 16
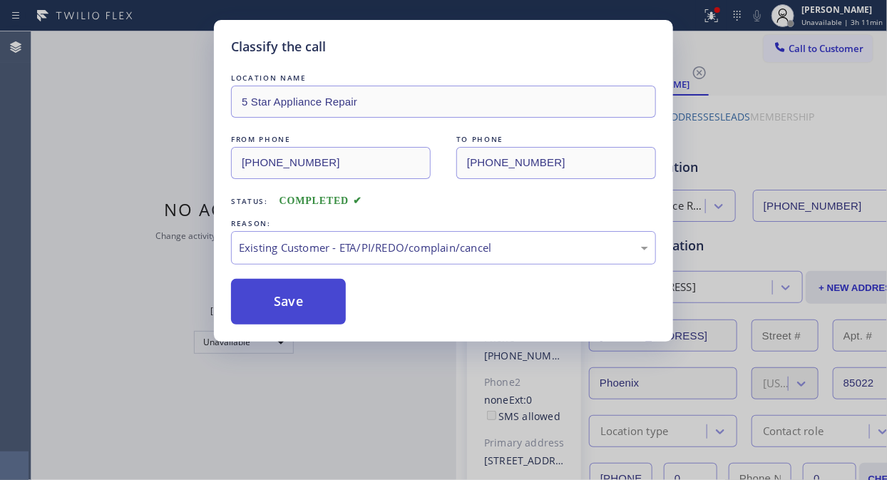
click at [329, 301] on button "Save" at bounding box center [288, 302] width 115 height 46
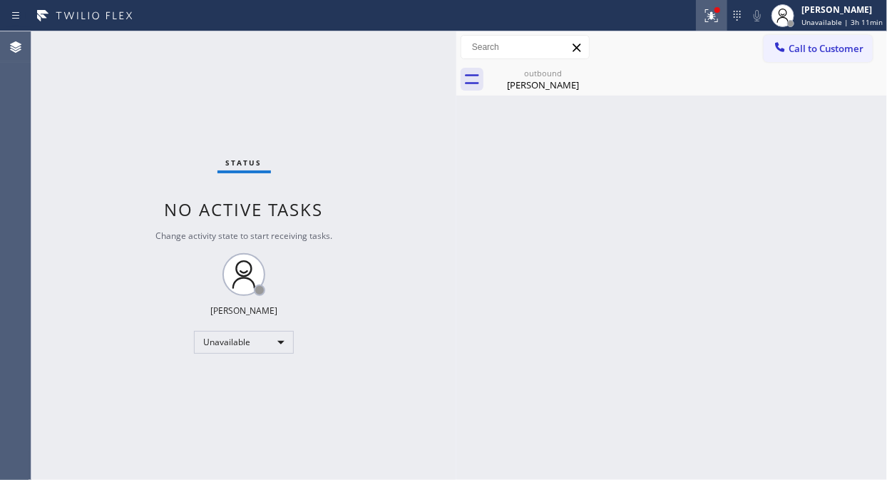
click at [714, 18] on icon at bounding box center [709, 14] width 9 height 10
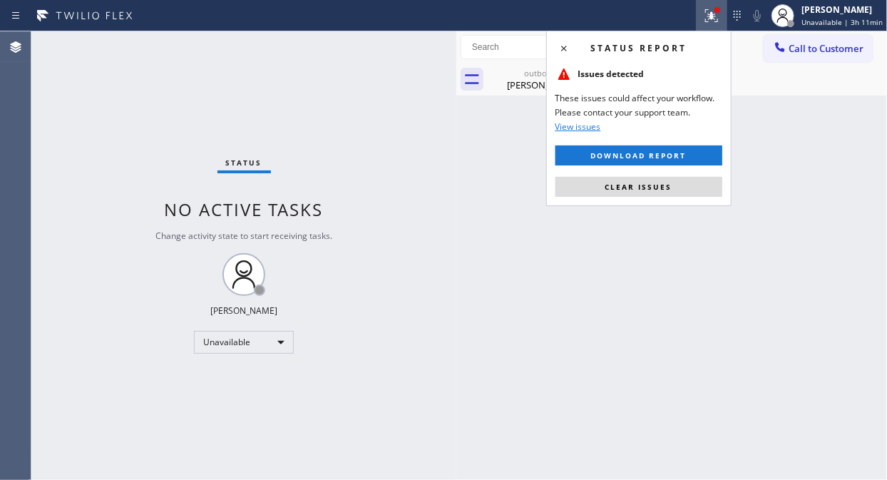
click at [645, 188] on span "Clear issues" at bounding box center [638, 187] width 67 height 10
